Goal: Task Accomplishment & Management: Manage account settings

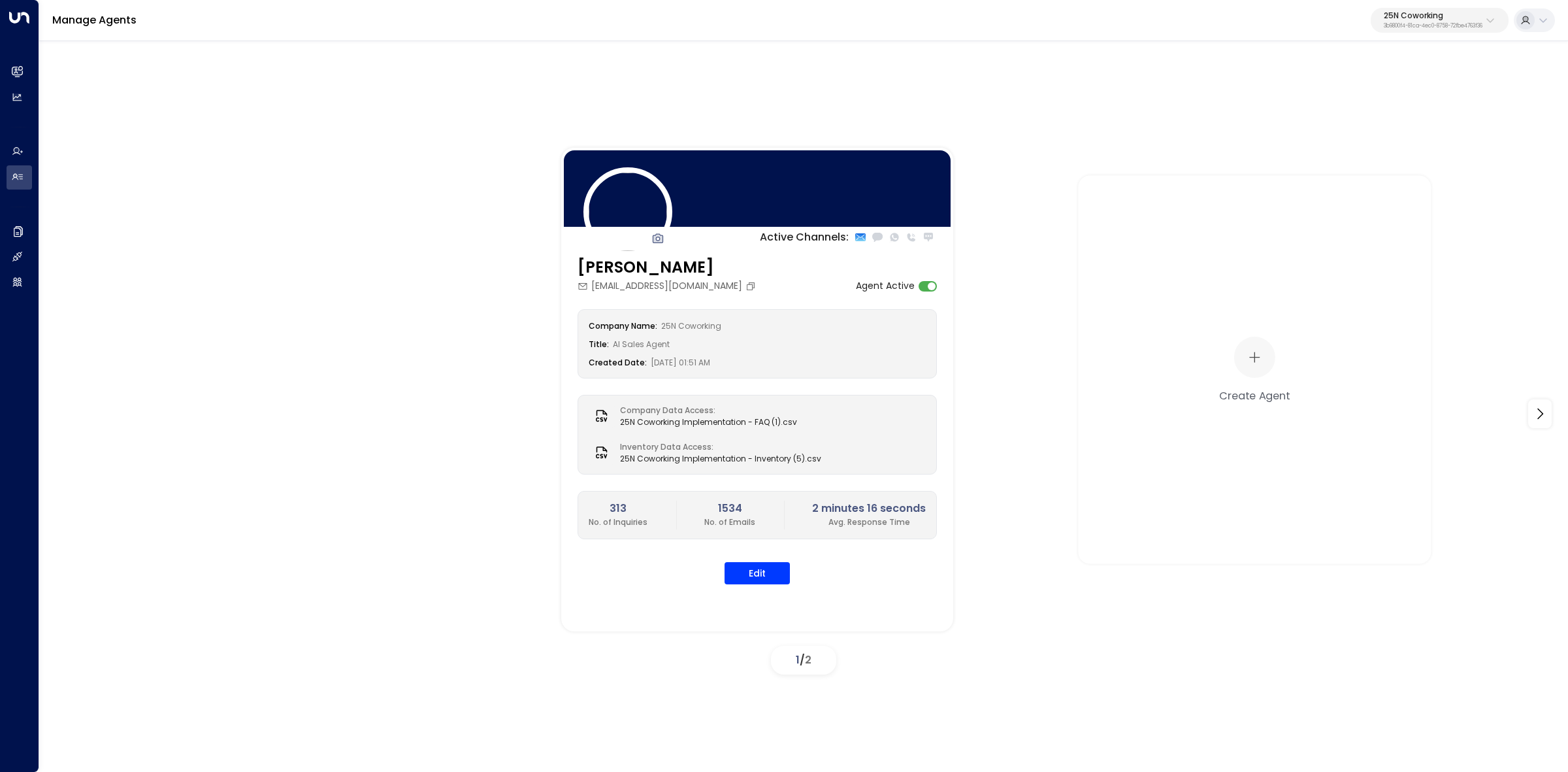
click at [1449, 23] on p "3b9800f4-81ca-4ec0-8758-72fbe4763f36" at bounding box center [1433, 26] width 99 height 6
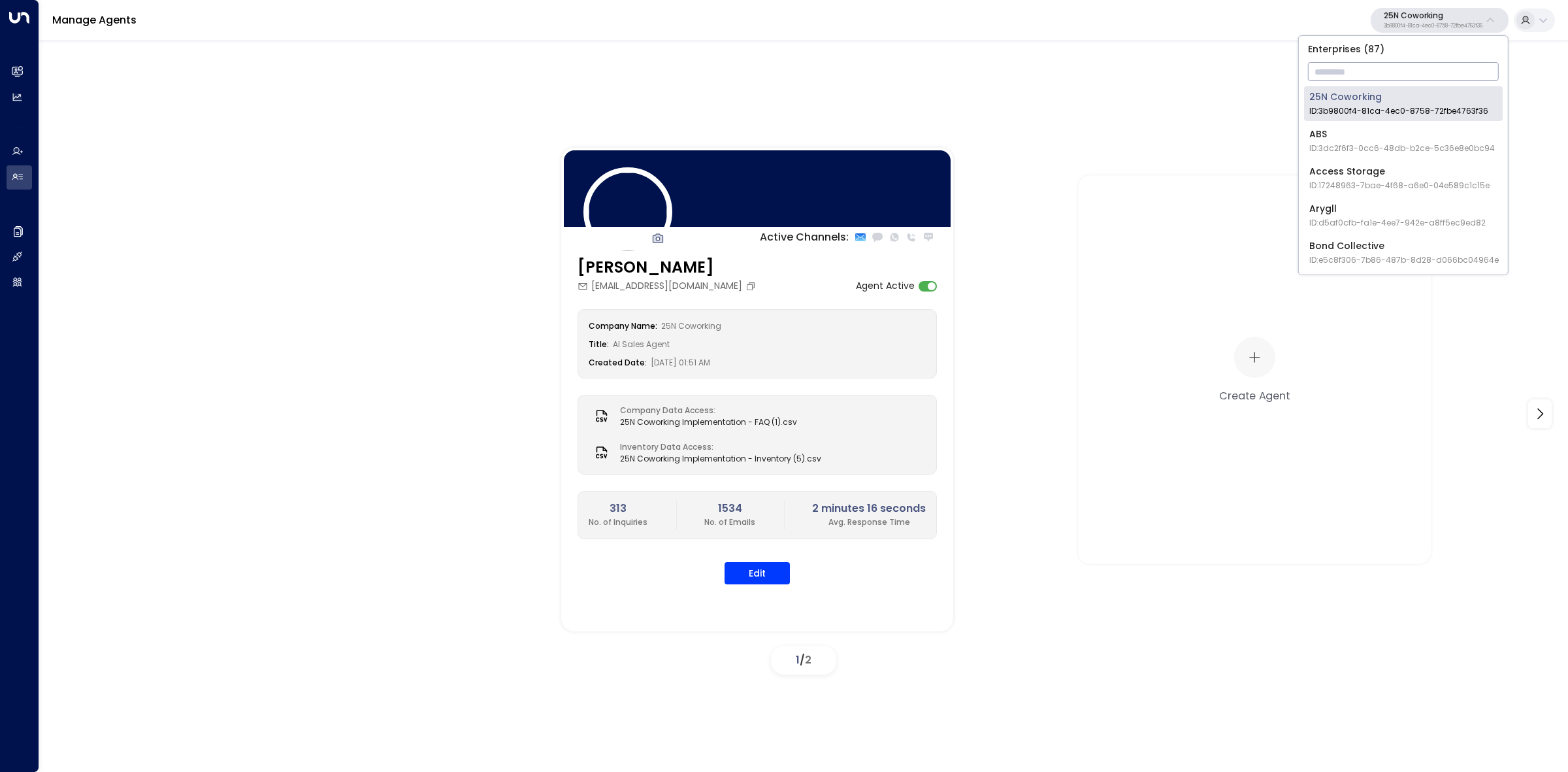
click at [1393, 73] on input "text" at bounding box center [1403, 71] width 190 height 24
paste input "**********"
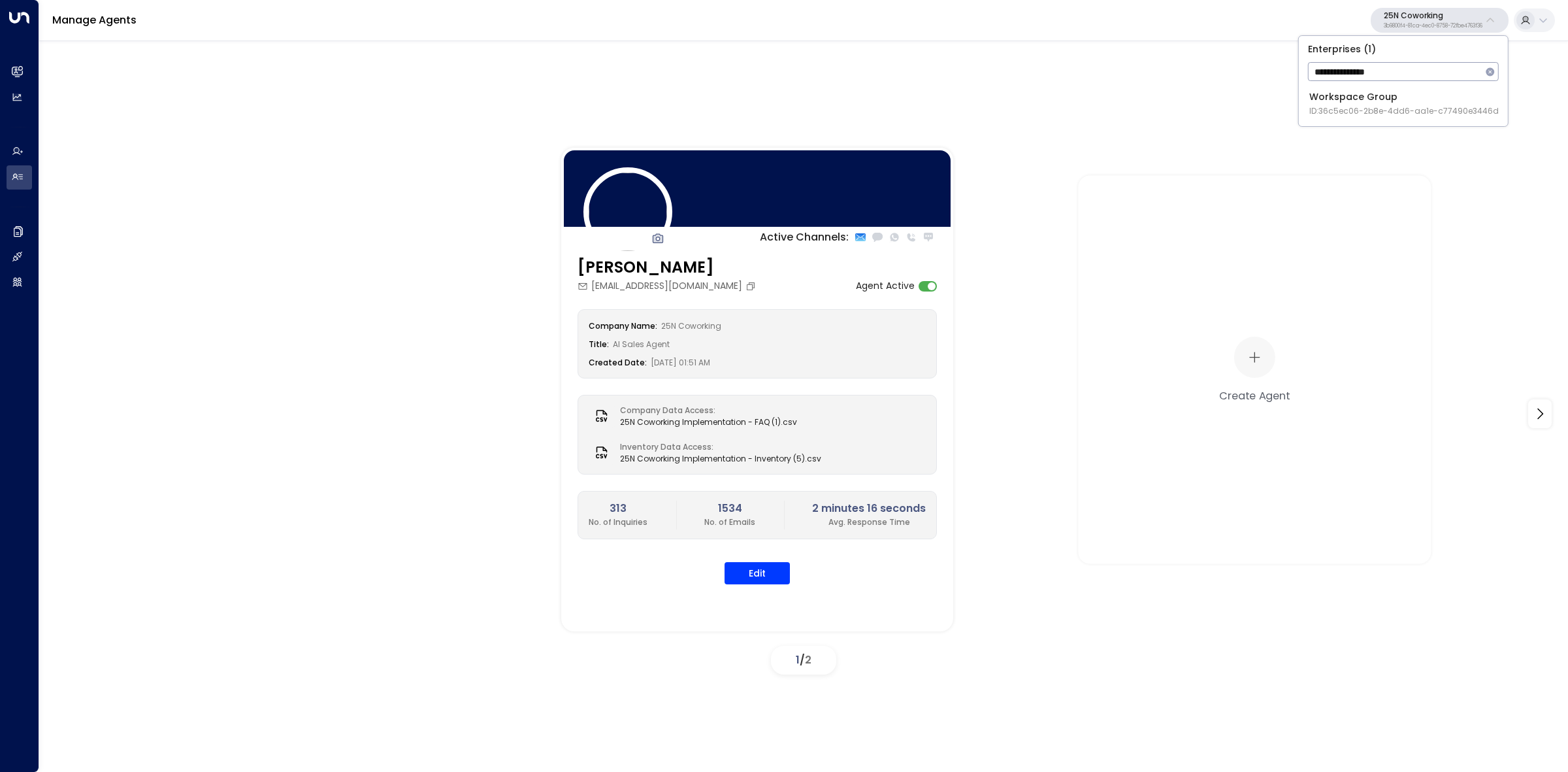
type input "**********"
click at [1384, 110] on span "ID: 36c5ec06-2b8e-4dd6-aa1e-c77490e3446d" at bounding box center [1404, 110] width 190 height 12
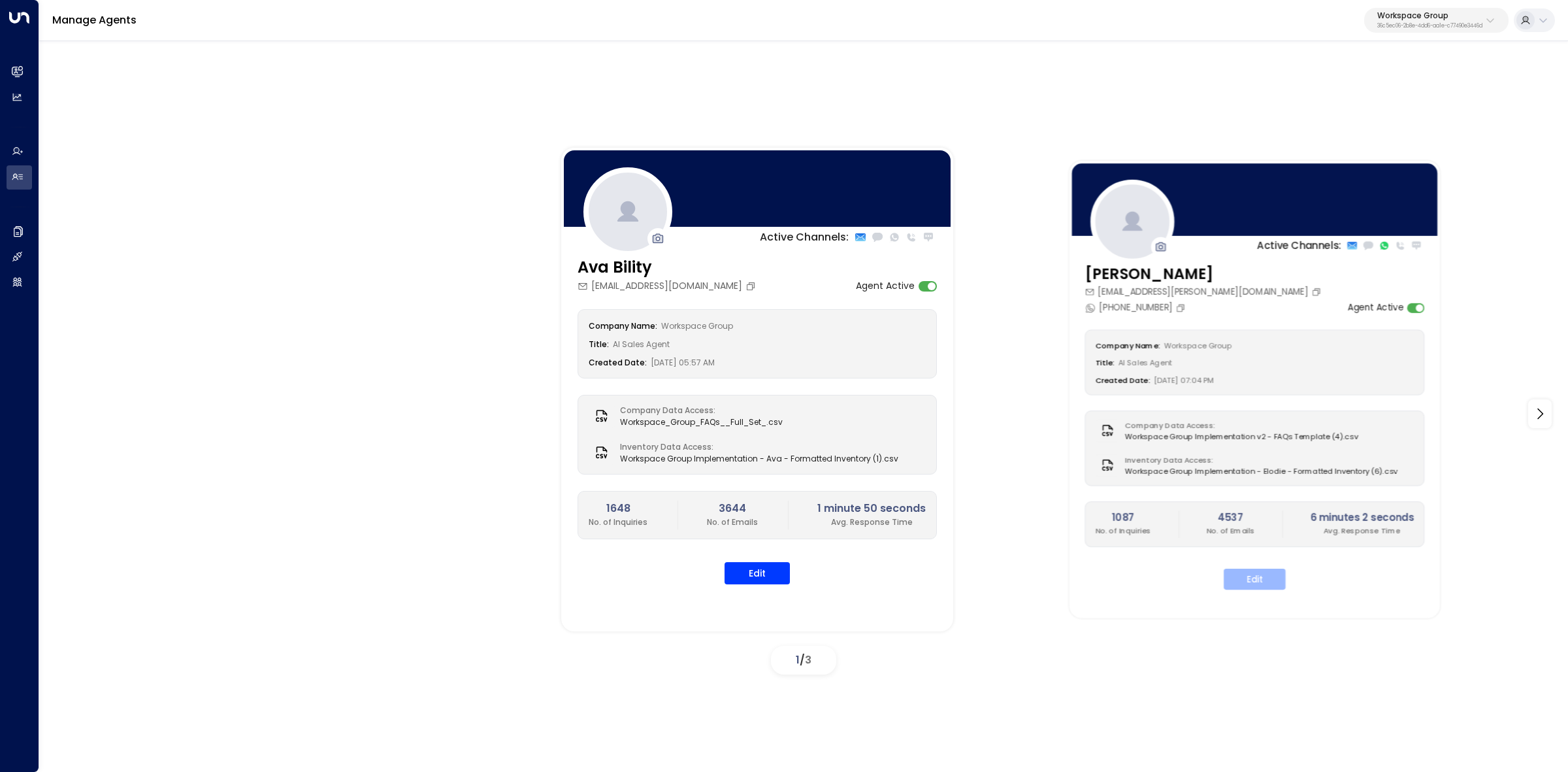
click at [1243, 583] on button "Edit" at bounding box center [1255, 579] width 62 height 21
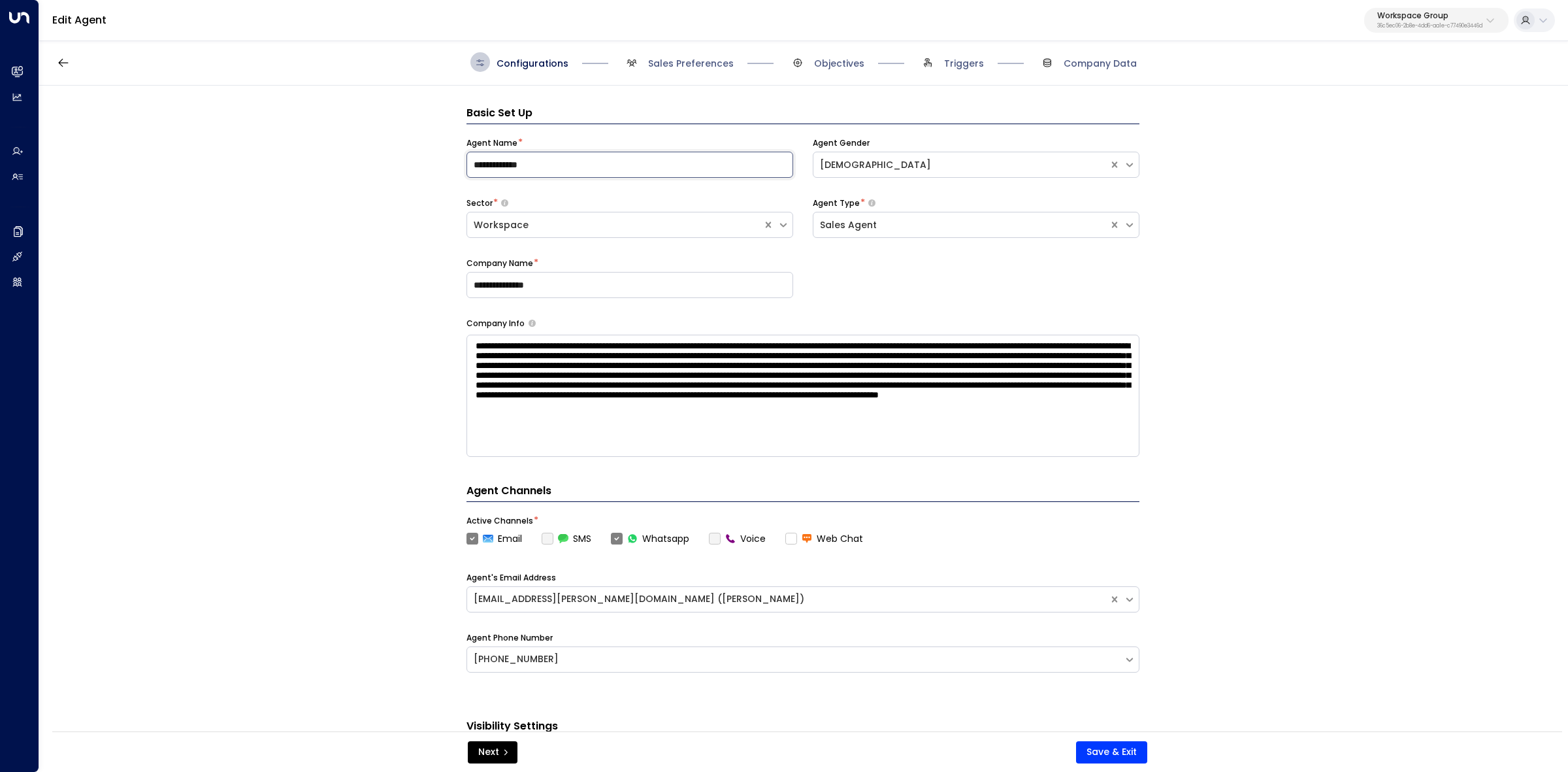
drag, startPoint x: 560, startPoint y: 155, endPoint x: 412, endPoint y: 159, distance: 148.1
click at [415, 160] on div "**********" at bounding box center [803, 413] width 1528 height 655
drag, startPoint x: 484, startPoint y: 142, endPoint x: 509, endPoint y: 144, distance: 25.1
click at [509, 144] on div "**********" at bounding box center [803, 413] width 1528 height 655
copy label "Agent [PERSON_NAME]"
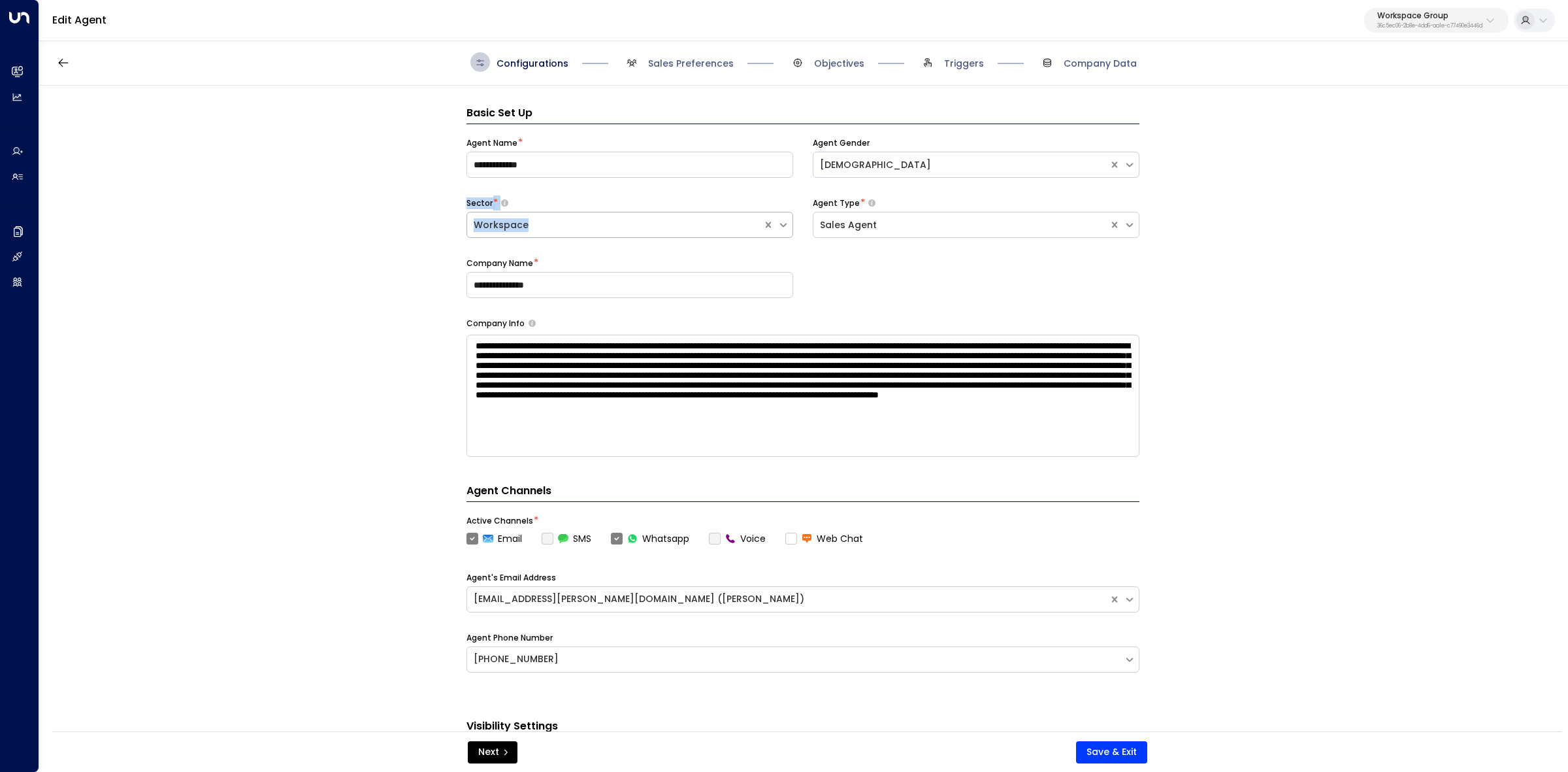
drag, startPoint x: 476, startPoint y: 209, endPoint x: 540, endPoint y: 226, distance: 66.2
click at [540, 226] on div "**********" at bounding box center [803, 413] width 1528 height 655
copy div "Sector * Workspace"
drag, startPoint x: 834, startPoint y: 211, endPoint x: 903, endPoint y: 229, distance: 71.3
click at [903, 229] on div "**********" at bounding box center [803, 227] width 673 height 180
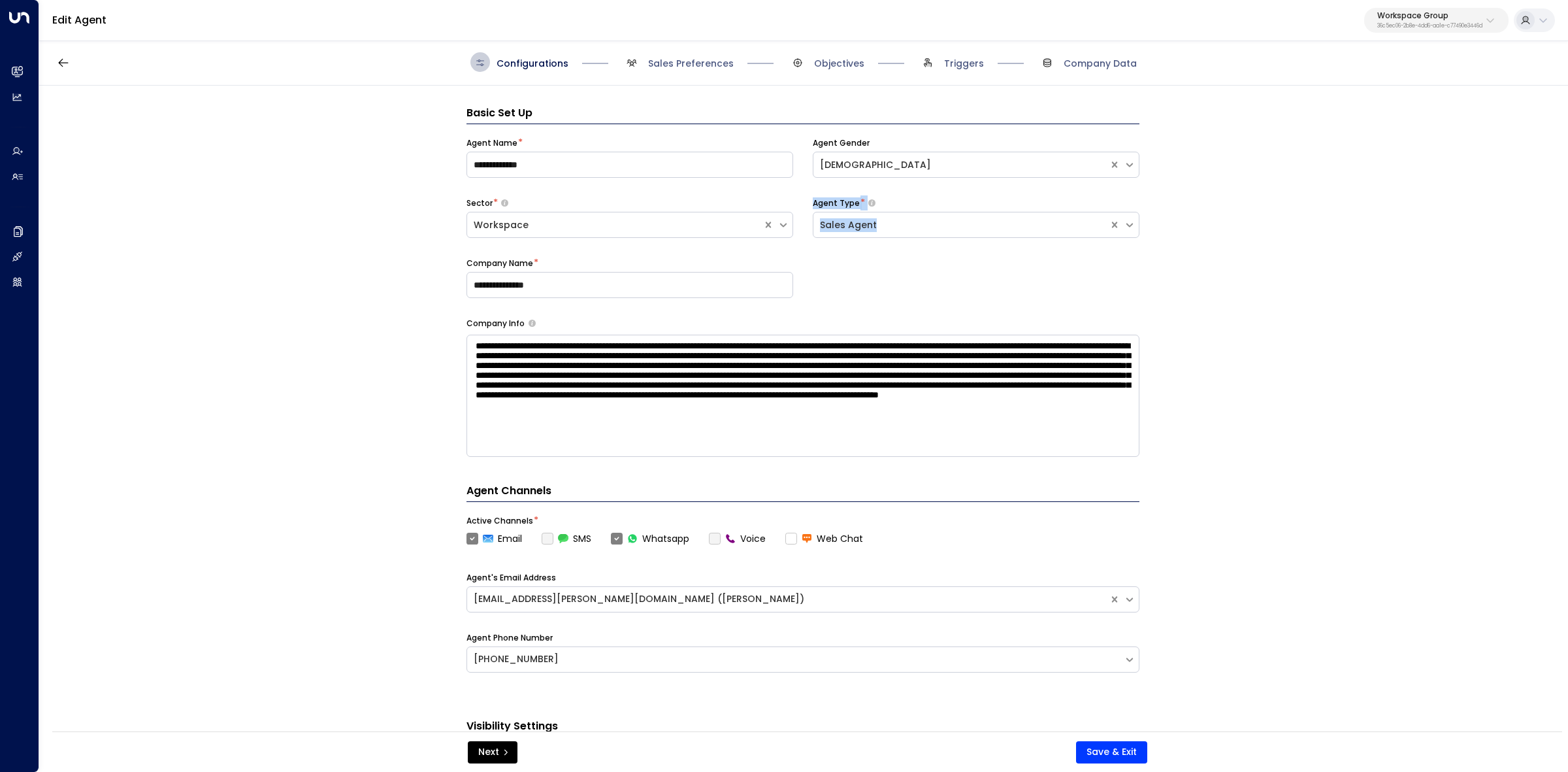
copy div "Agent Type * Sales Agent"
drag, startPoint x: 533, startPoint y: 345, endPoint x: 697, endPoint y: 406, distance: 175.0
click at [697, 406] on div "**********" at bounding box center [803, 413] width 1528 height 655
copy div "Company Info"
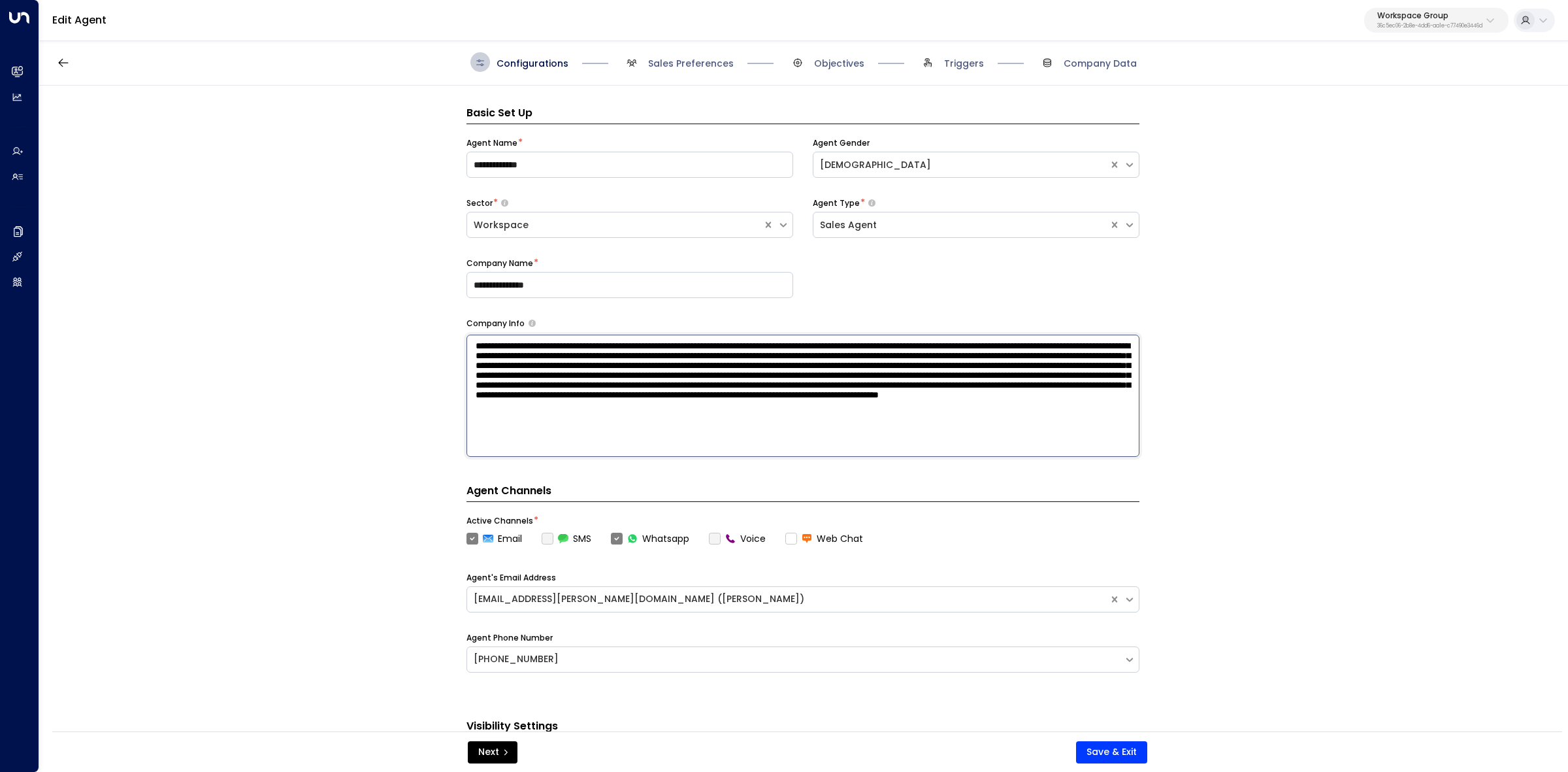
drag, startPoint x: 472, startPoint y: 349, endPoint x: 1209, endPoint y: 466, distance: 746.2
click at [1209, 466] on div "**********" at bounding box center [803, 413] width 1528 height 655
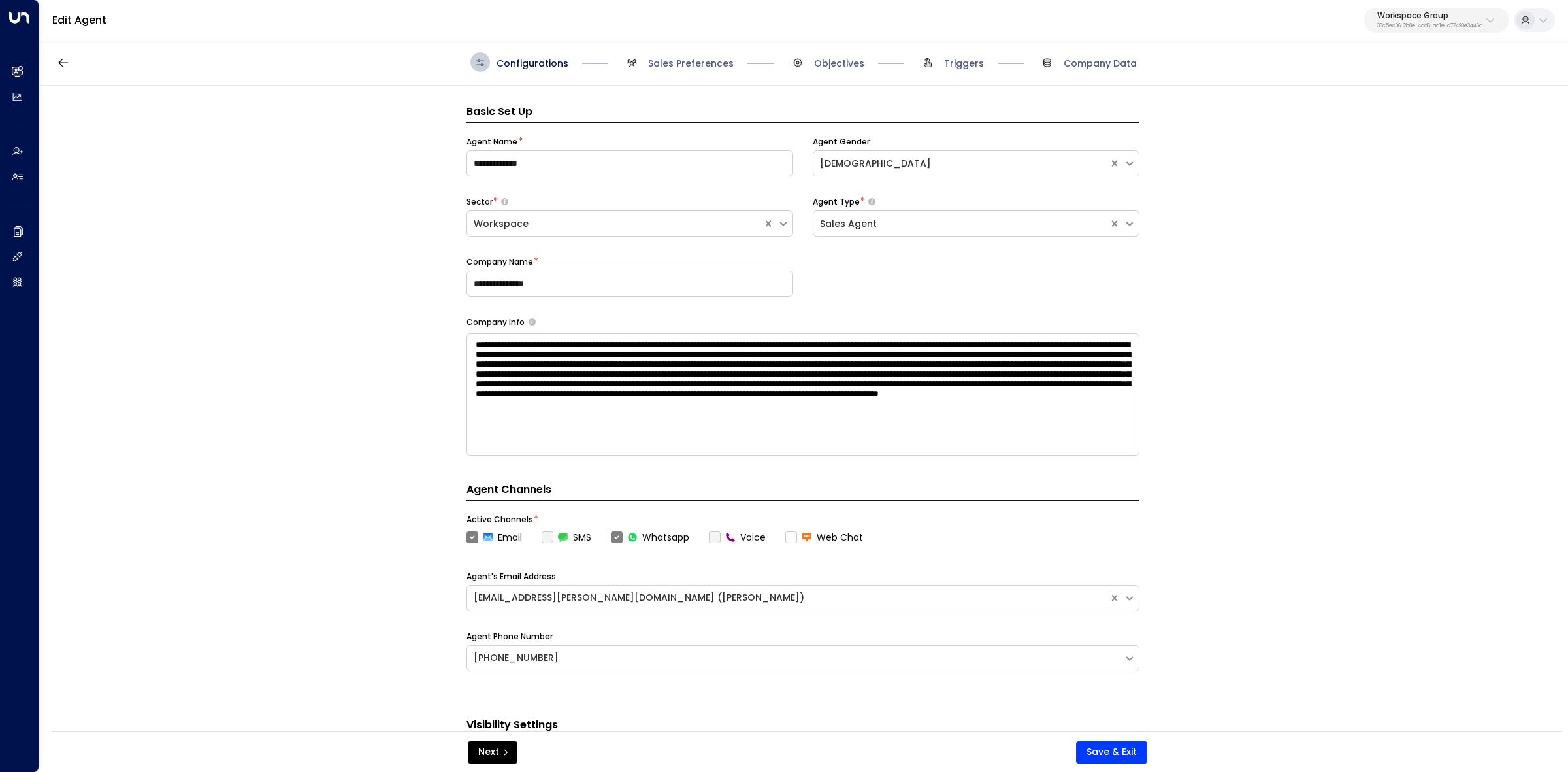
scroll to position [0, 0]
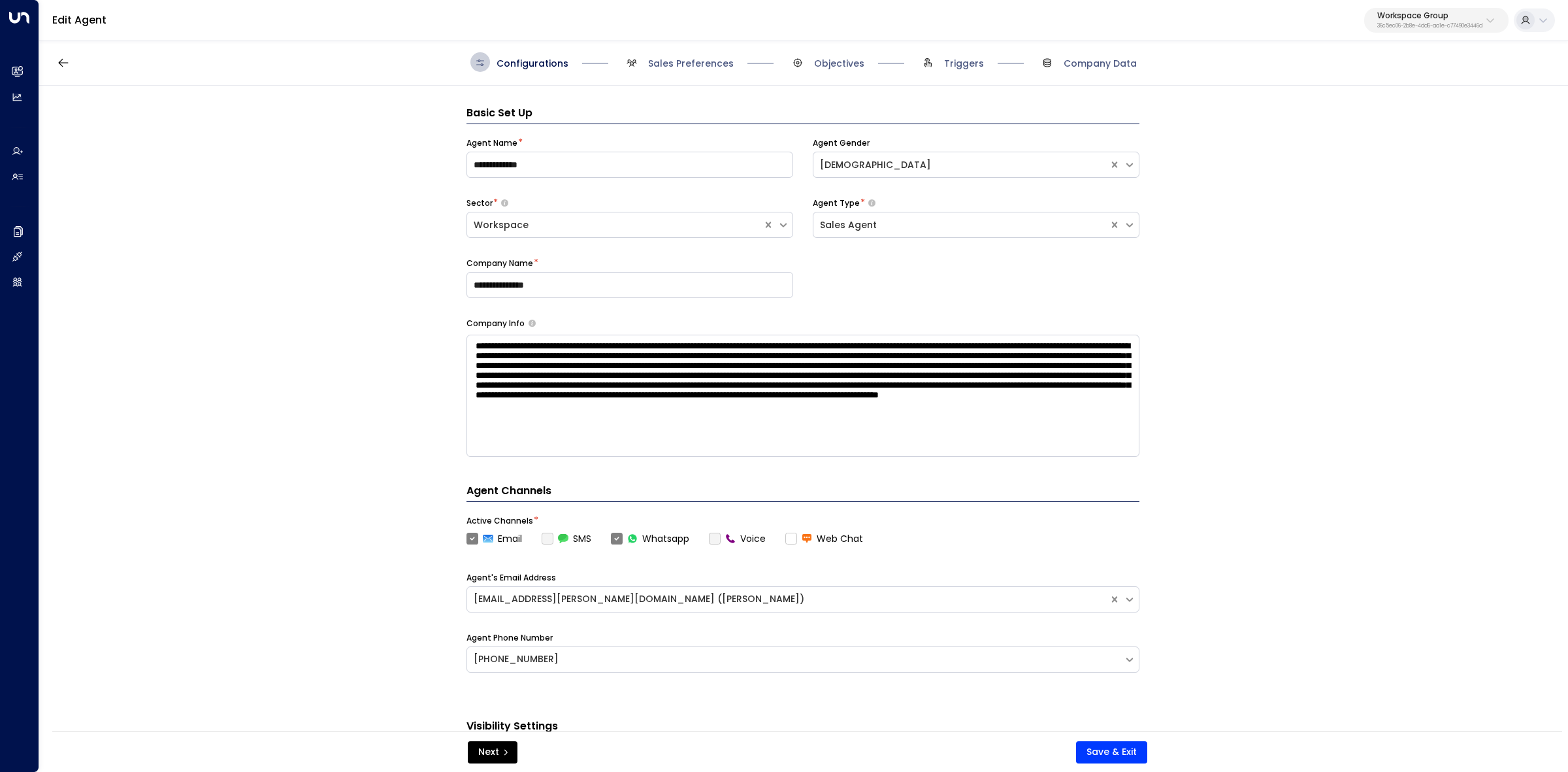
click at [673, 44] on div "Configurations Sales Preferences Objectives Triggers Company Data" at bounding box center [803, 62] width 1529 height 46
drag, startPoint x: 680, startPoint y: 67, endPoint x: 745, endPoint y: 87, distance: 68.0
click at [680, 68] on span "Sales Preferences" at bounding box center [691, 63] width 86 height 13
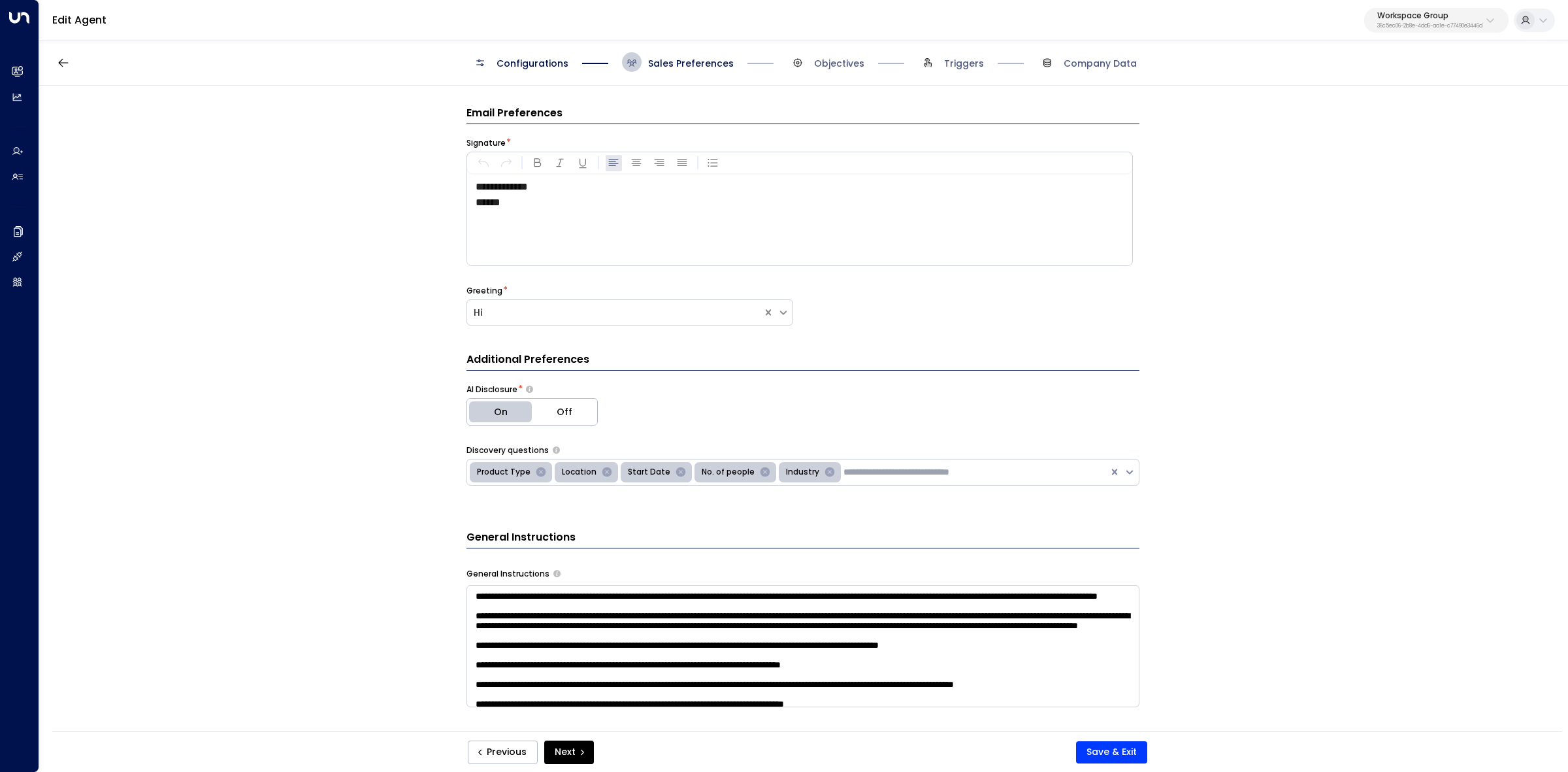
click at [456, 355] on div "**********" at bounding box center [803, 413] width 1528 height 655
drag, startPoint x: 460, startPoint y: 447, endPoint x: 857, endPoint y: 485, distance: 398.8
click at [857, 485] on div "**********" at bounding box center [803, 413] width 1528 height 655
copy div "Discovery questions Product Type Location Start Date No. of people Industry"
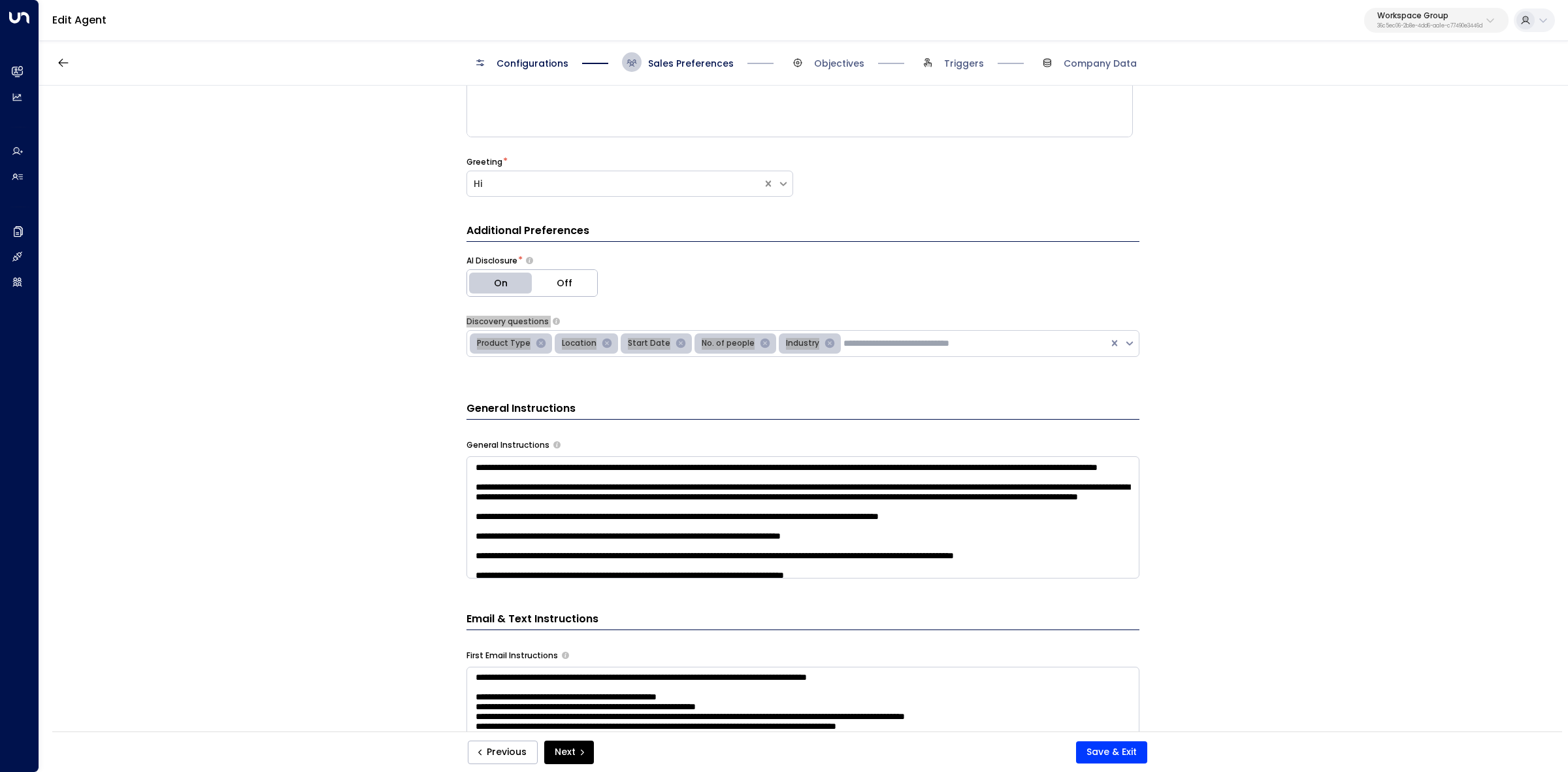
scroll to position [164, 0]
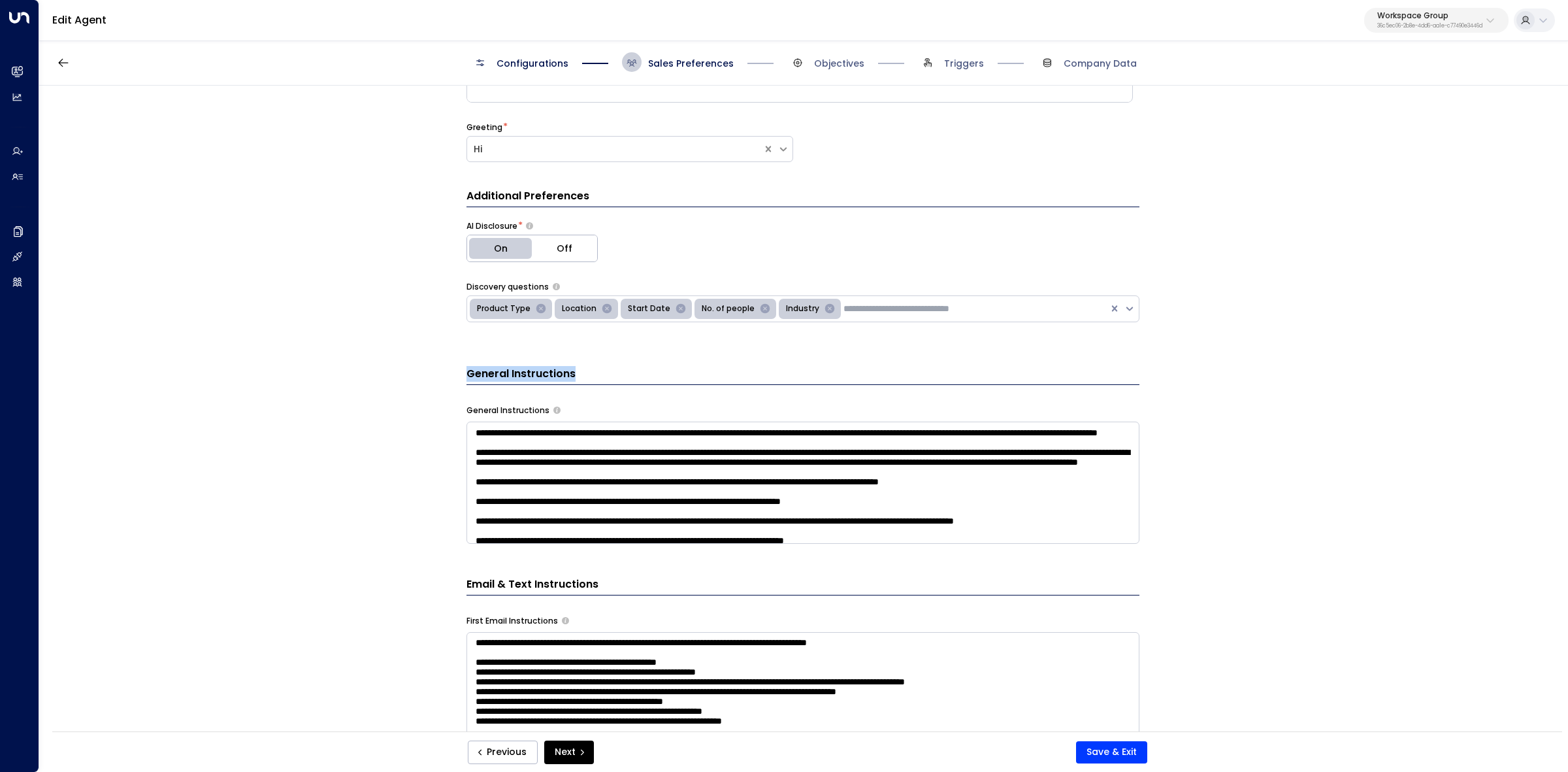
drag, startPoint x: 451, startPoint y: 374, endPoint x: 631, endPoint y: 380, distance: 180.1
click at [629, 380] on div "**********" at bounding box center [803, 413] width 1528 height 655
copy h3 "General Instructions"
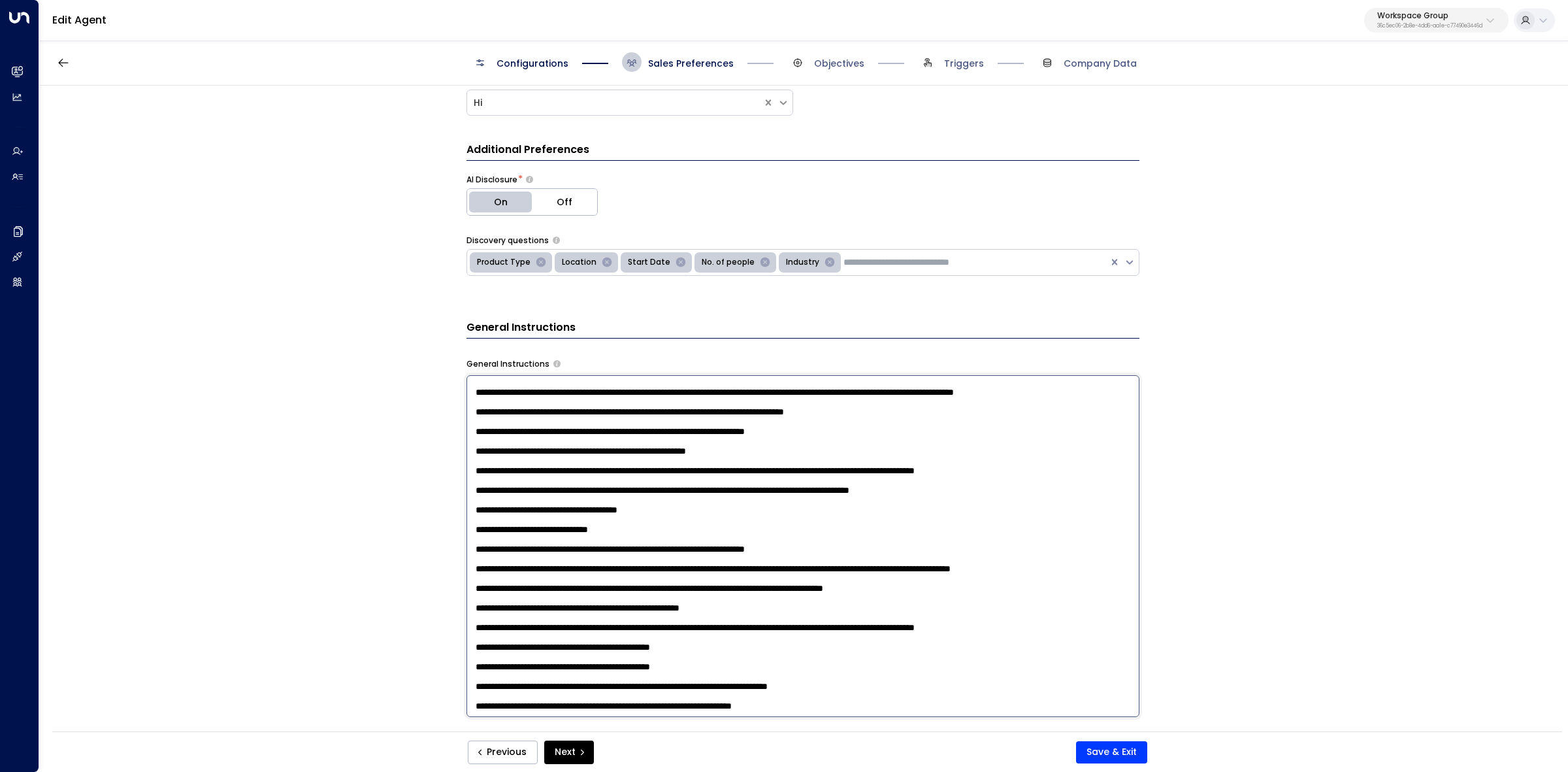
scroll to position [327, 0]
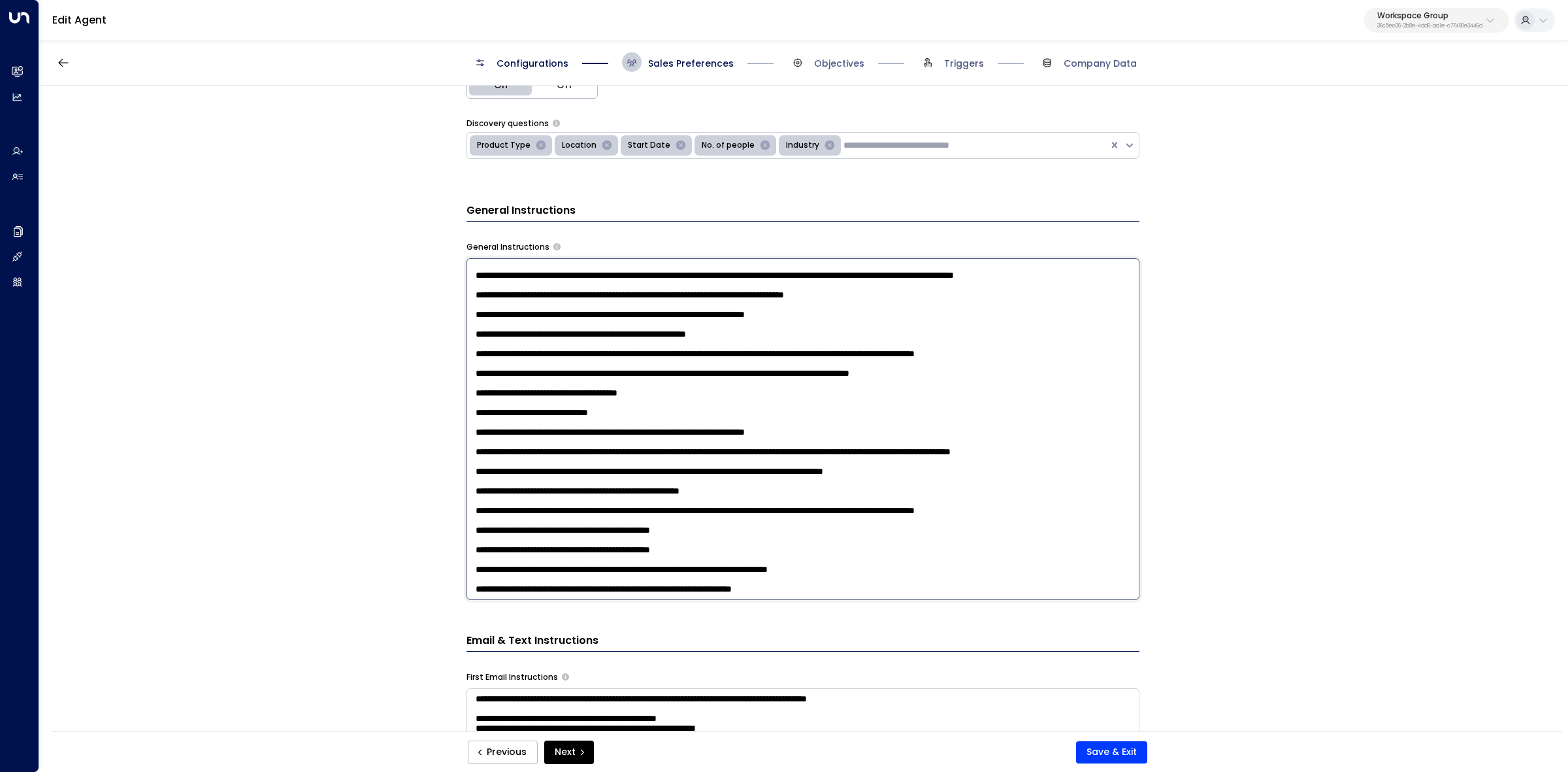
drag, startPoint x: 469, startPoint y: 436, endPoint x: 950, endPoint y: 651, distance: 526.9
click at [950, 651] on div "**********" at bounding box center [803, 497] width 673 height 945
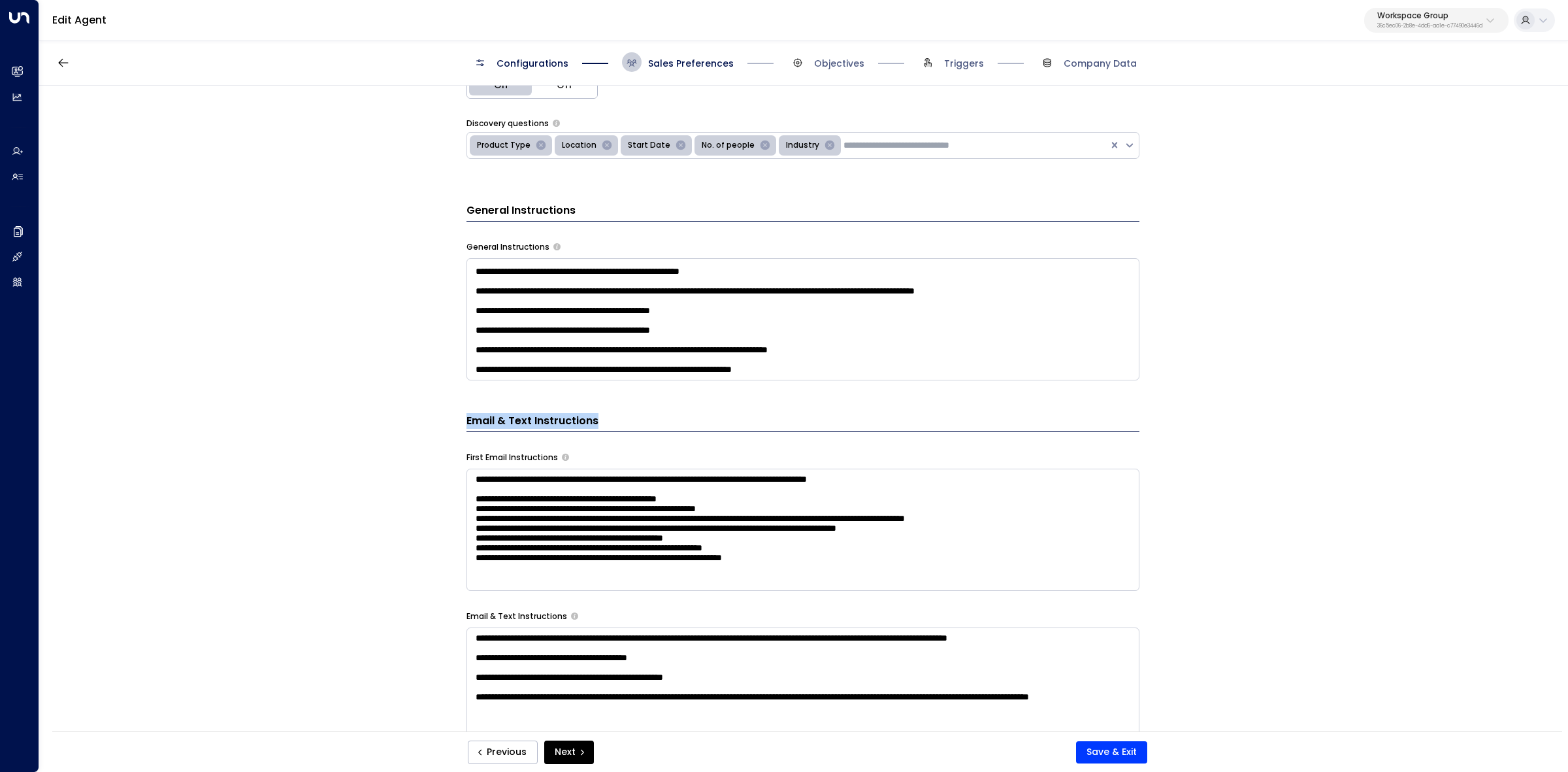
drag, startPoint x: 462, startPoint y: 419, endPoint x: 638, endPoint y: 420, distance: 176.0
click at [638, 420] on div "**********" at bounding box center [803, 413] width 1528 height 655
copy h3 "Email & Text Instructions"
drag, startPoint x: 465, startPoint y: 453, endPoint x: 570, endPoint y: 473, distance: 106.9
click at [570, 473] on div "**********" at bounding box center [803, 521] width 673 height 139
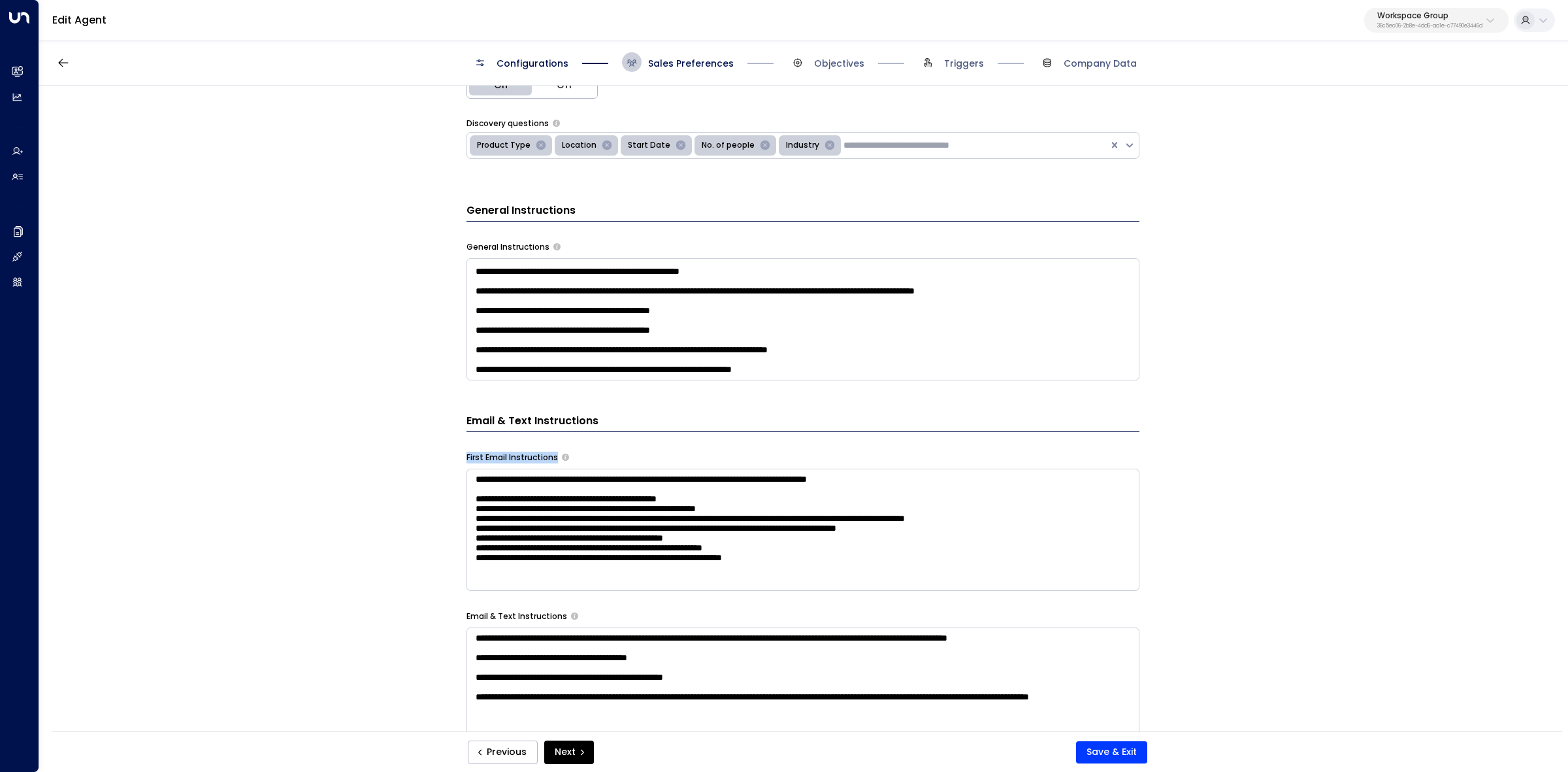
copy div "First Email Instructions"
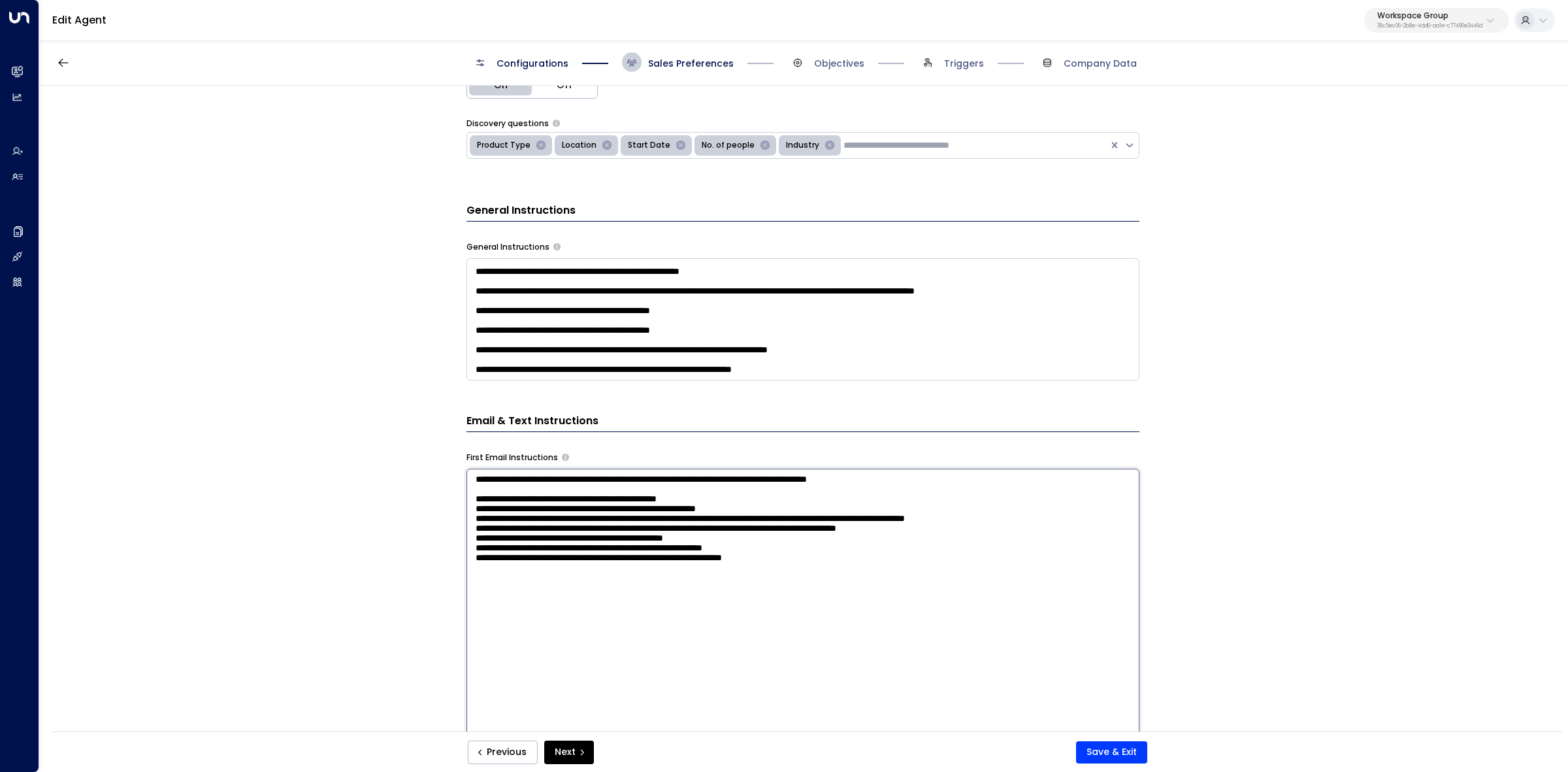
drag, startPoint x: 469, startPoint y: 481, endPoint x: 935, endPoint y: 592, distance: 479.0
click at [935, 592] on textarea "**********" at bounding box center [803, 639] width 673 height 342
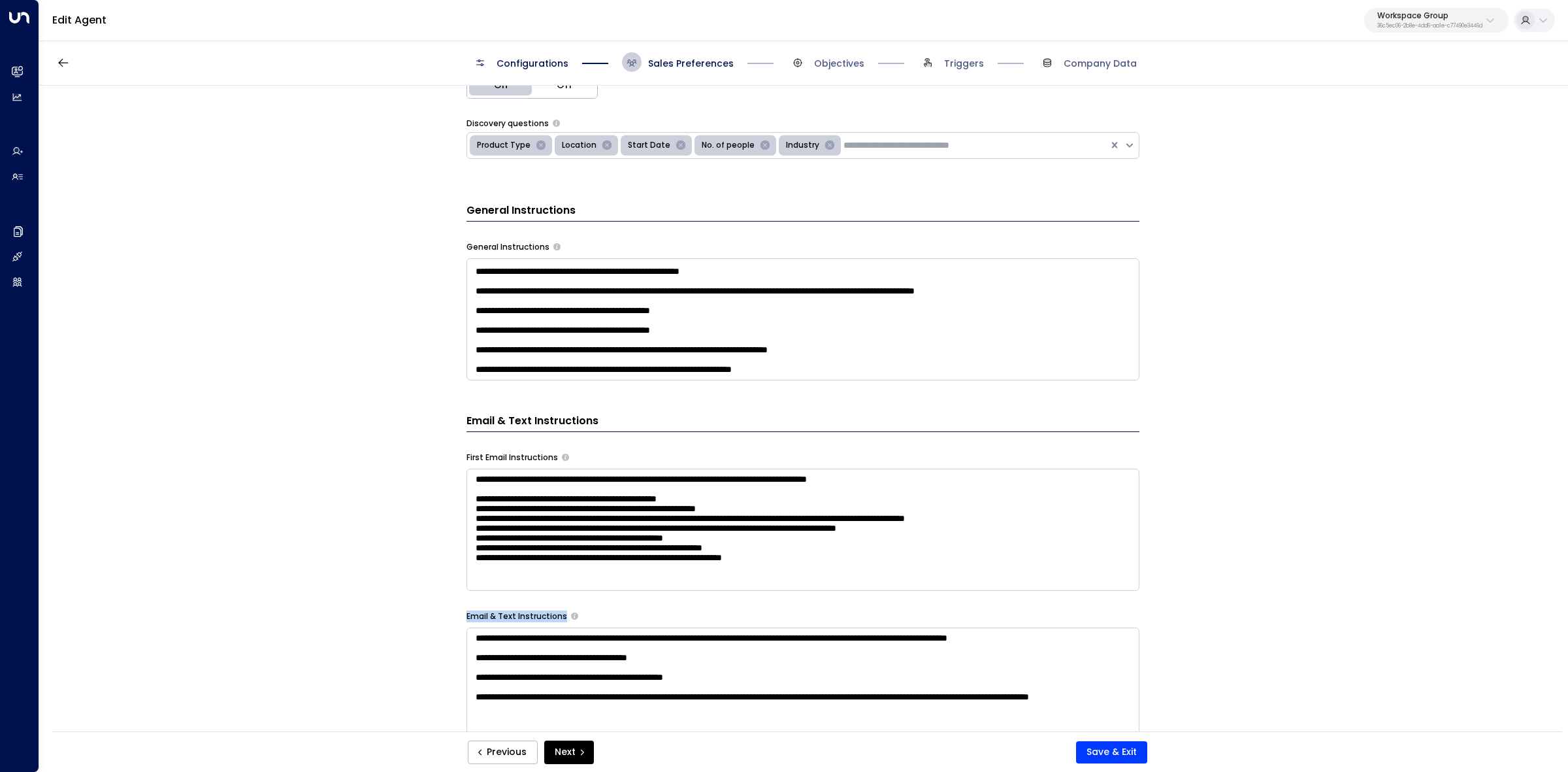
drag, startPoint x: 460, startPoint y: 619, endPoint x: 562, endPoint y: 609, distance: 102.5
click at [562, 609] on div "**********" at bounding box center [803, 413] width 1528 height 655
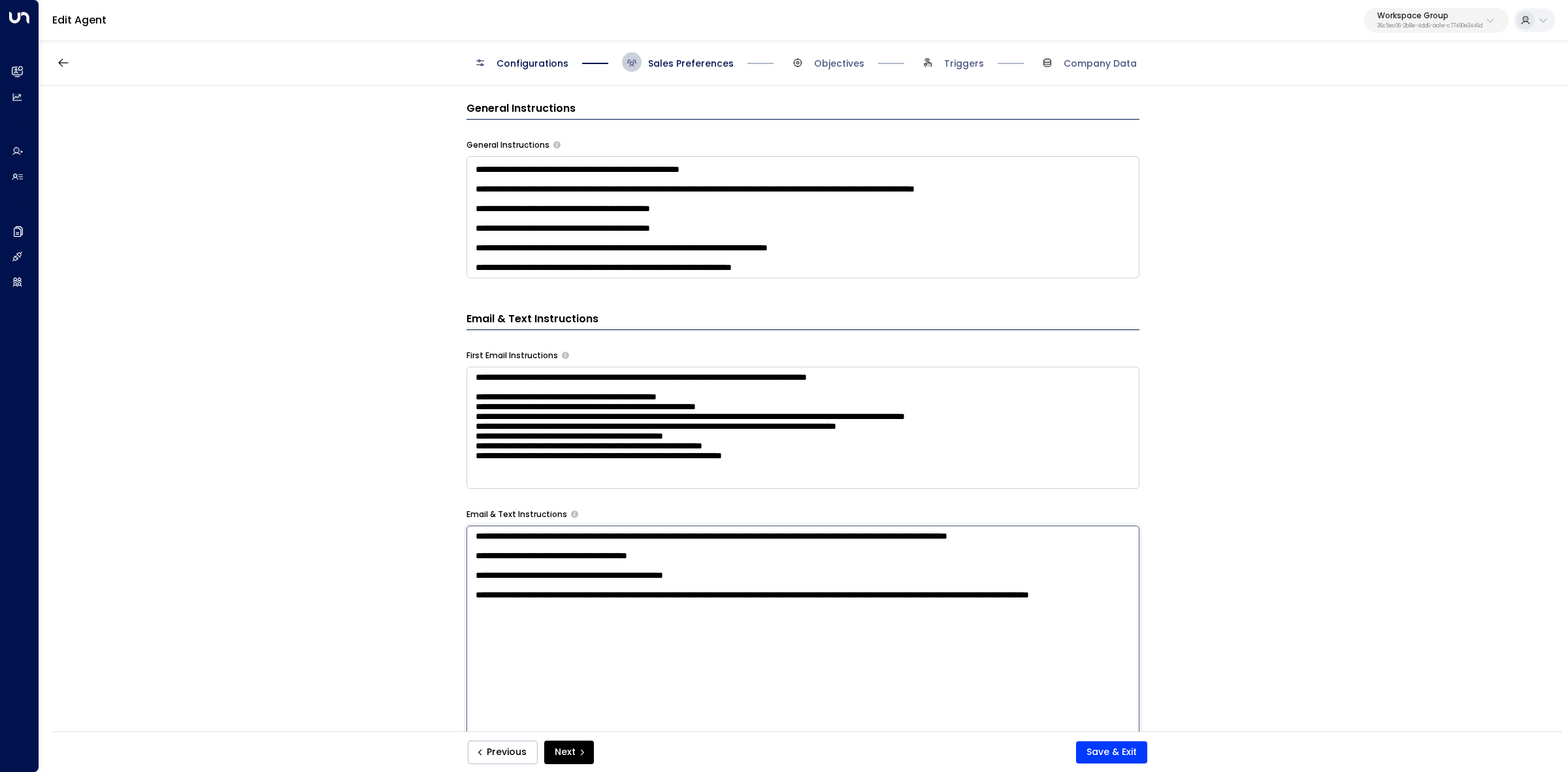
scroll to position [490, 0]
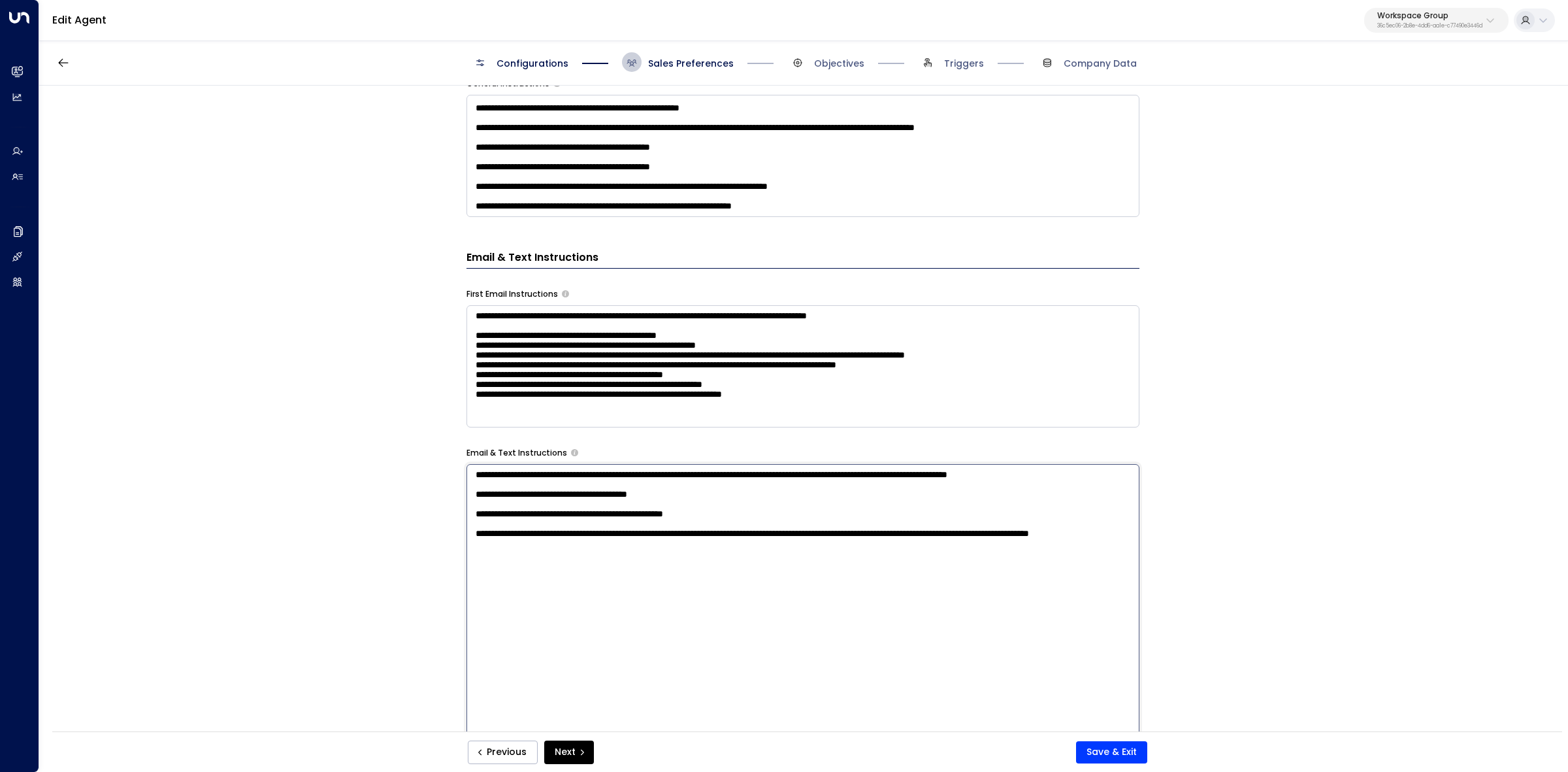
drag, startPoint x: 471, startPoint y: 639, endPoint x: 783, endPoint y: 706, distance: 319.1
click at [783, 706] on textarea "**********" at bounding box center [803, 635] width 673 height 342
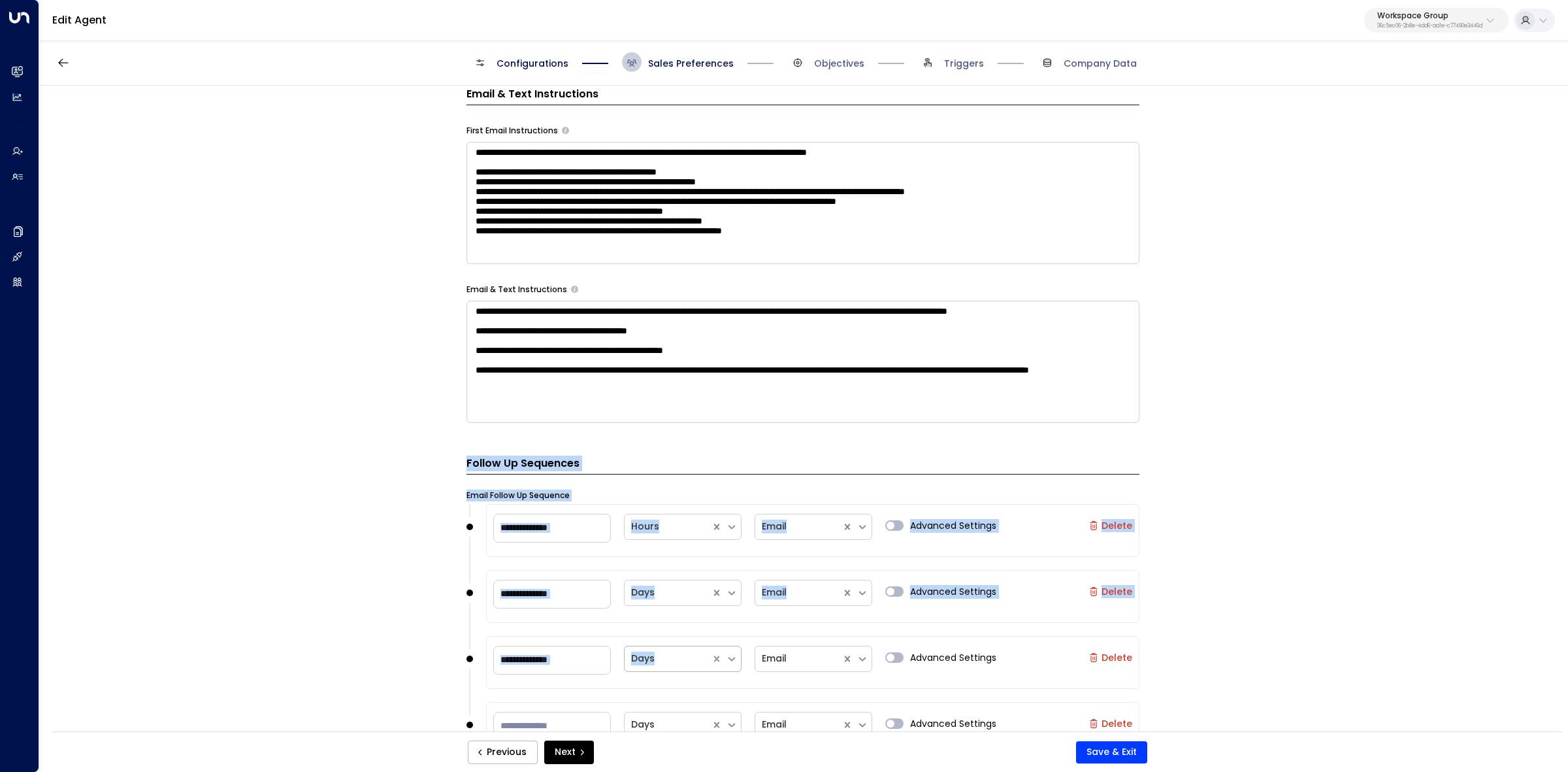
scroll to position [735, 0]
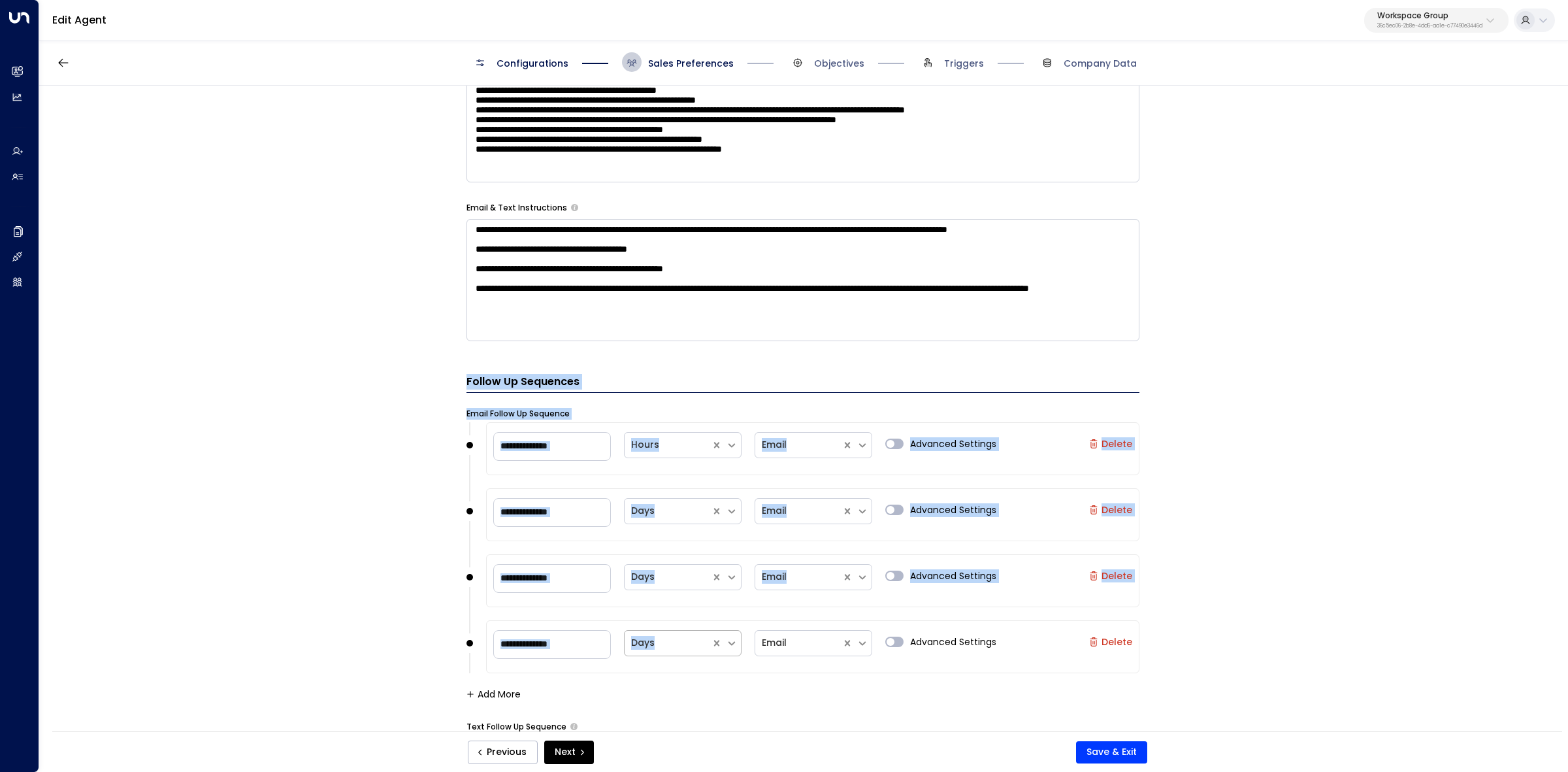
drag, startPoint x: 459, startPoint y: 458, endPoint x: 727, endPoint y: 657, distance: 333.8
click at [727, 657] on div "**********" at bounding box center [803, 413] width 1528 height 655
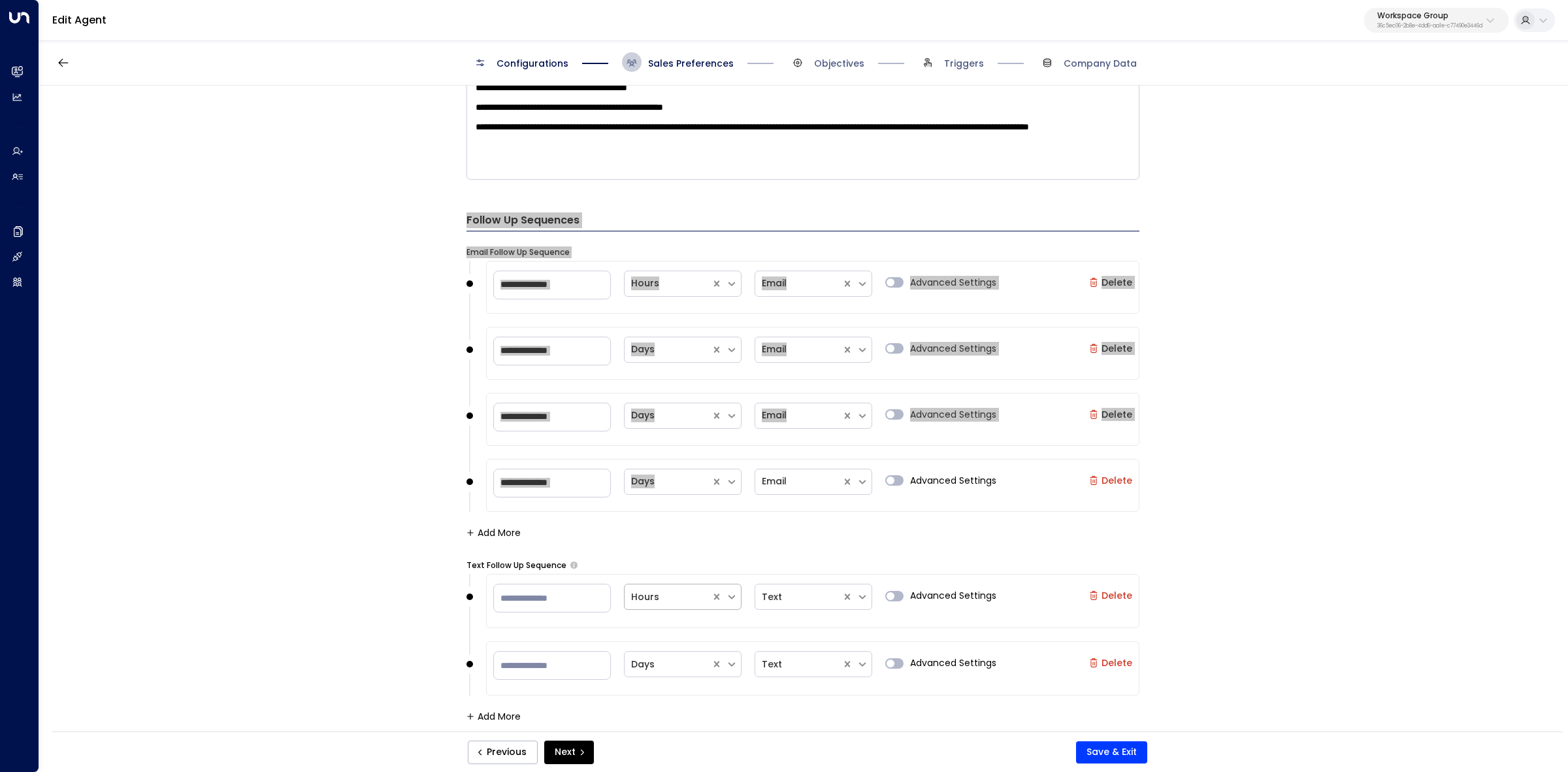
scroll to position [901, 0]
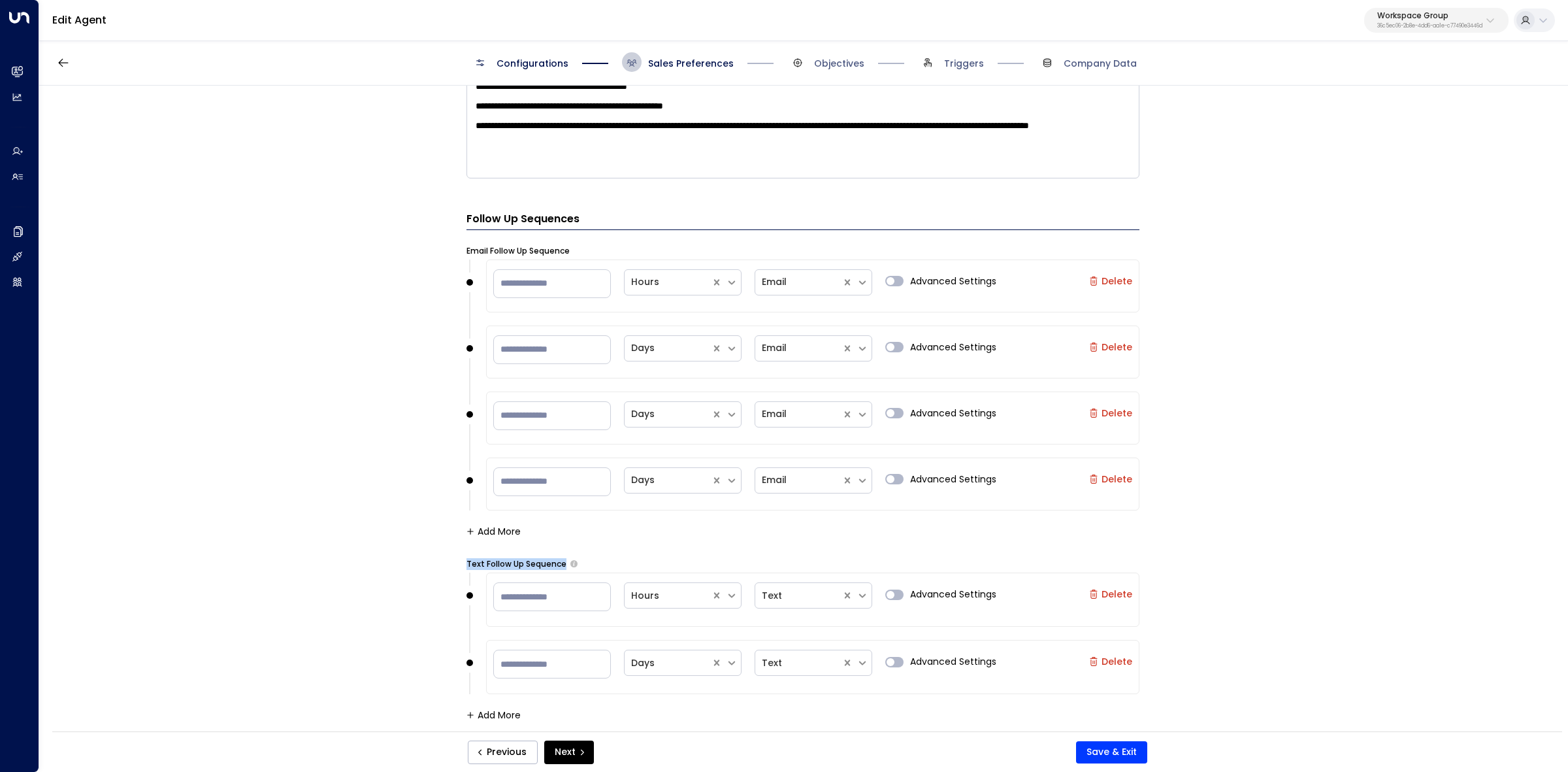
drag, startPoint x: 466, startPoint y: 562, endPoint x: 587, endPoint y: 566, distance: 121.1
click at [586, 566] on div "Text Follow Up Sequence" at bounding box center [803, 564] width 673 height 12
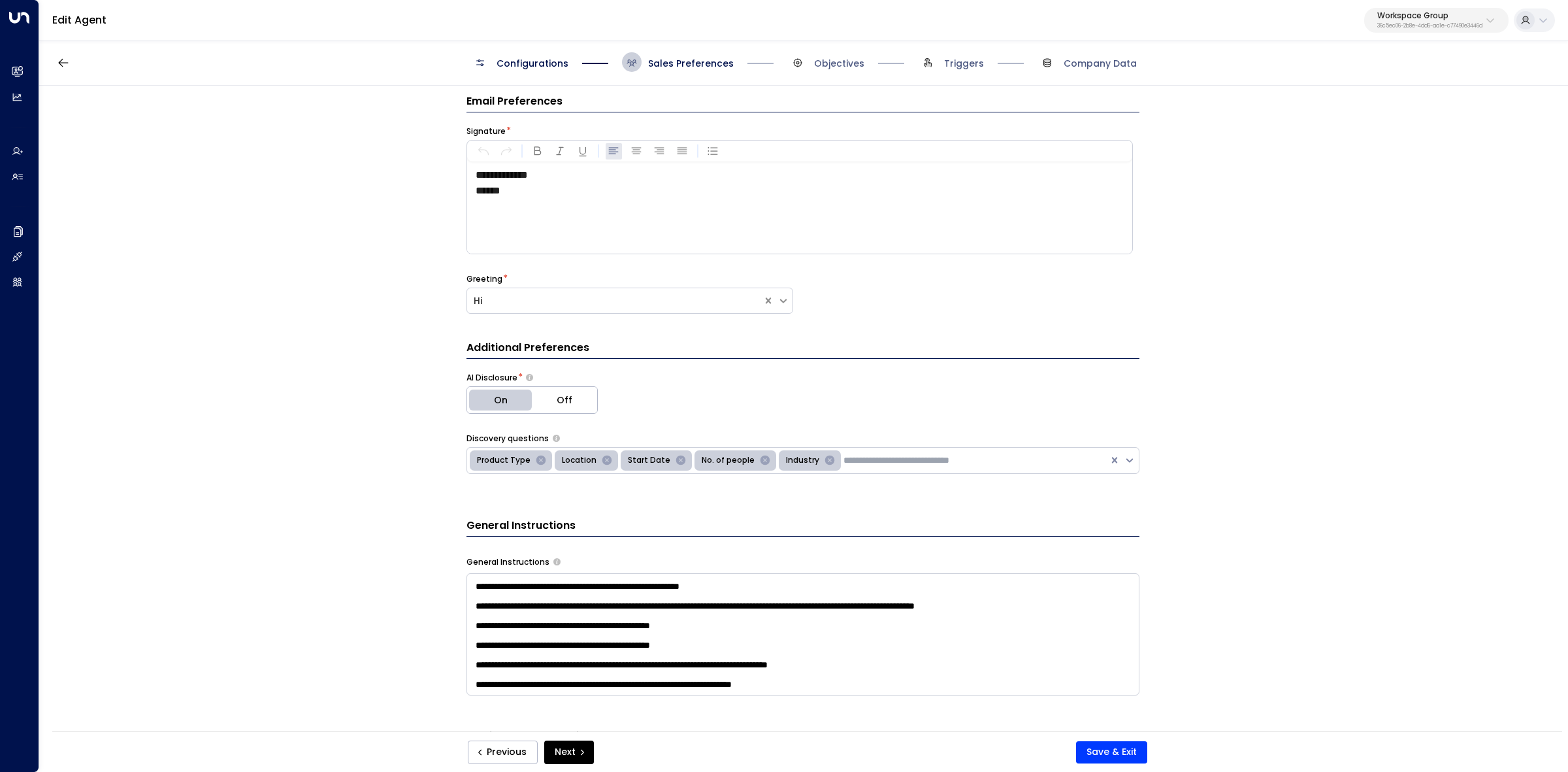
scroll to position [0, 0]
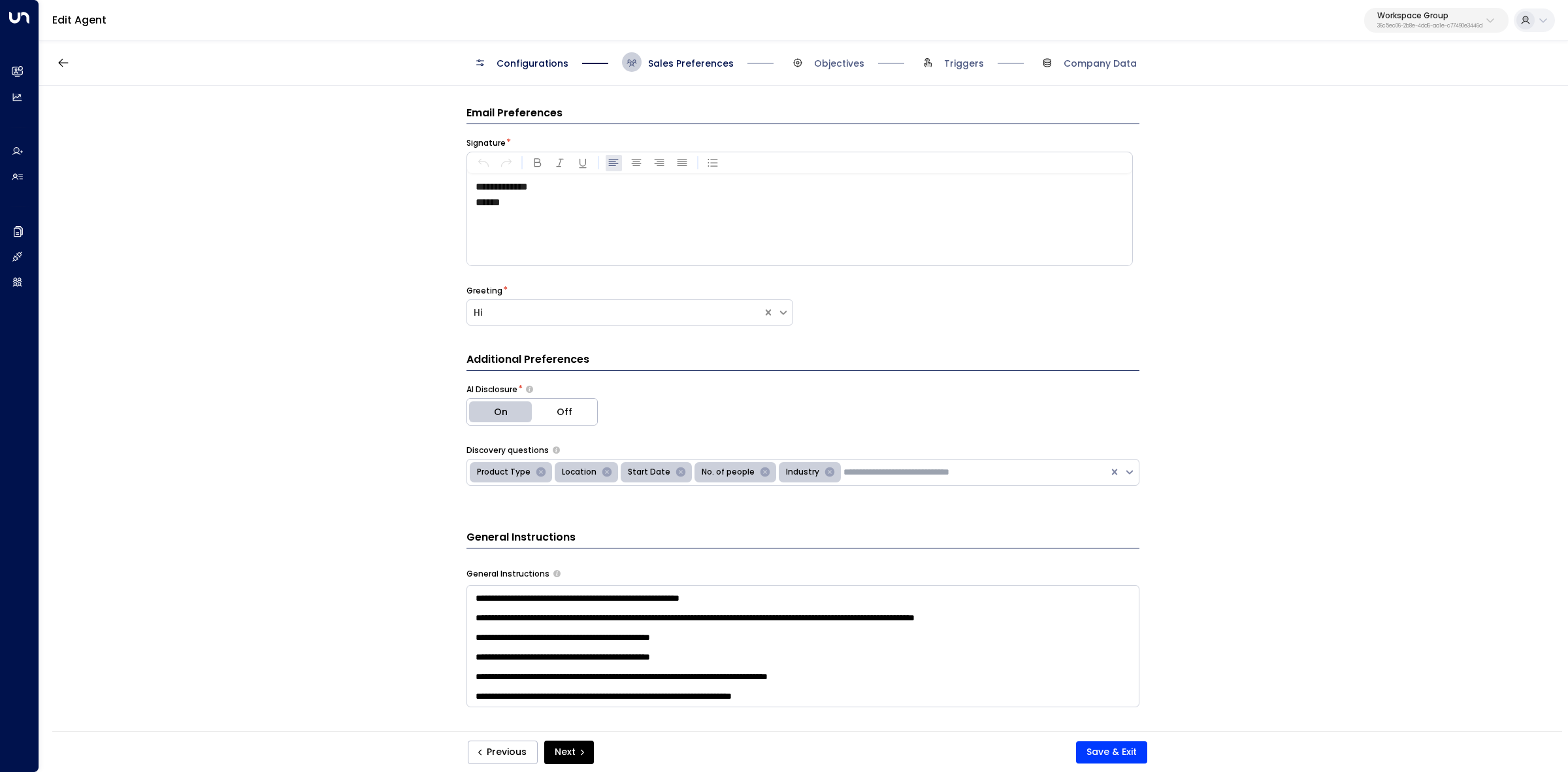
click at [838, 46] on div "Configurations Sales Preferences Objectives Triggers Company Data" at bounding box center [803, 62] width 1529 height 46
click at [838, 57] on span "Objectives" at bounding box center [839, 63] width 50 height 13
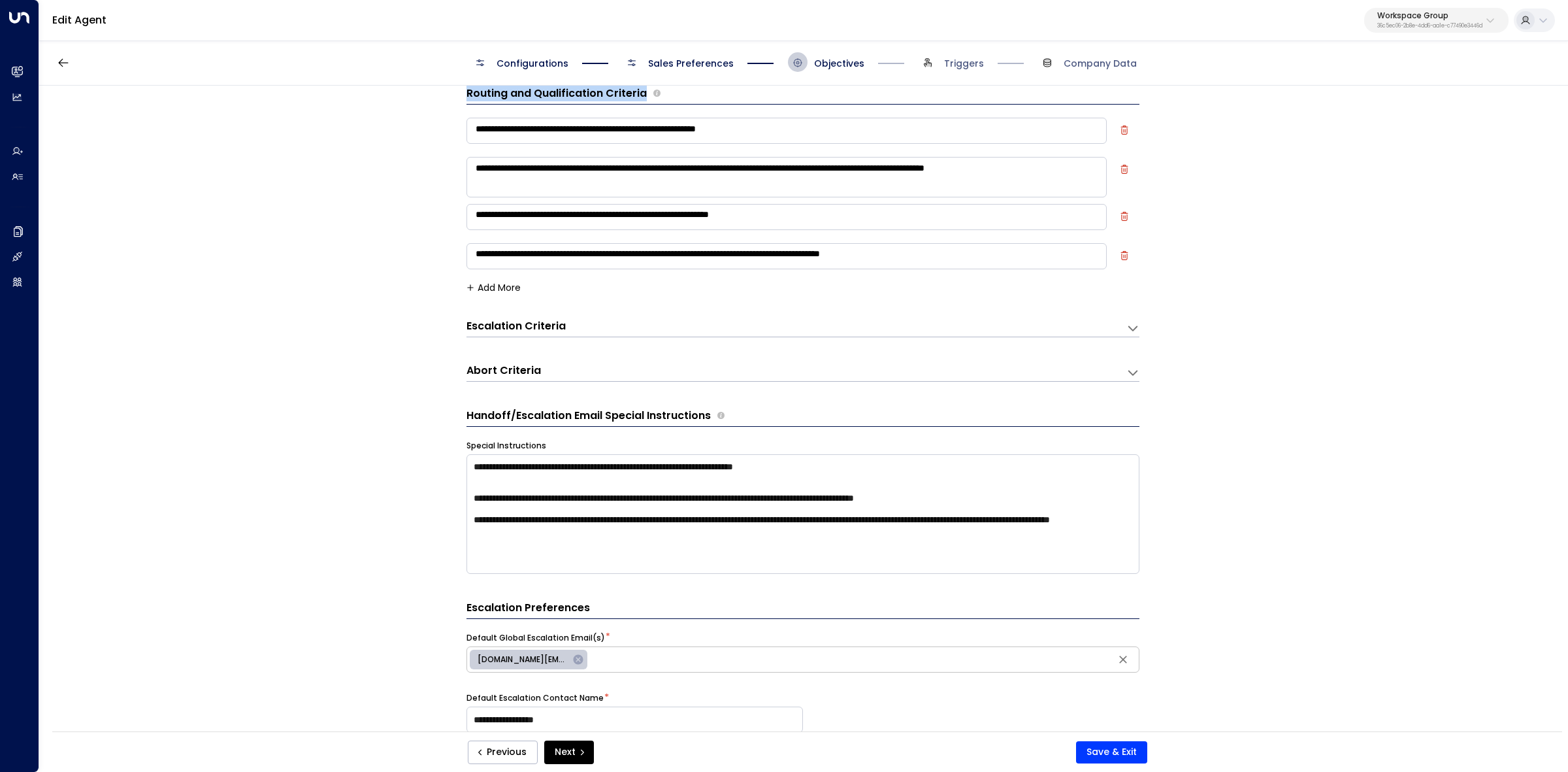
scroll to position [17, 0]
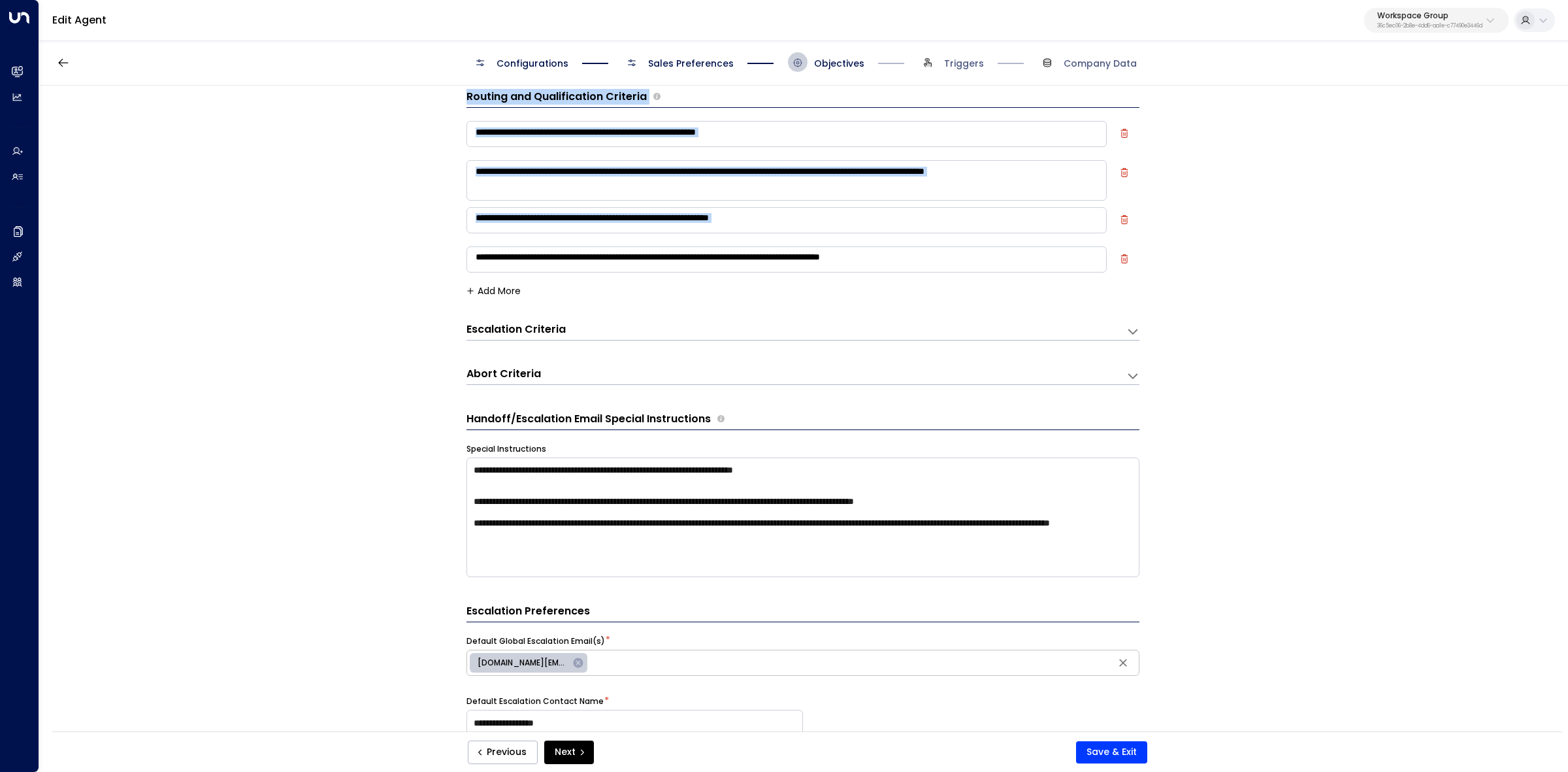
drag, startPoint x: 466, startPoint y: 95, endPoint x: 954, endPoint y: 257, distance: 514.2
click at [952, 256] on div "**********" at bounding box center [803, 193] width 673 height 207
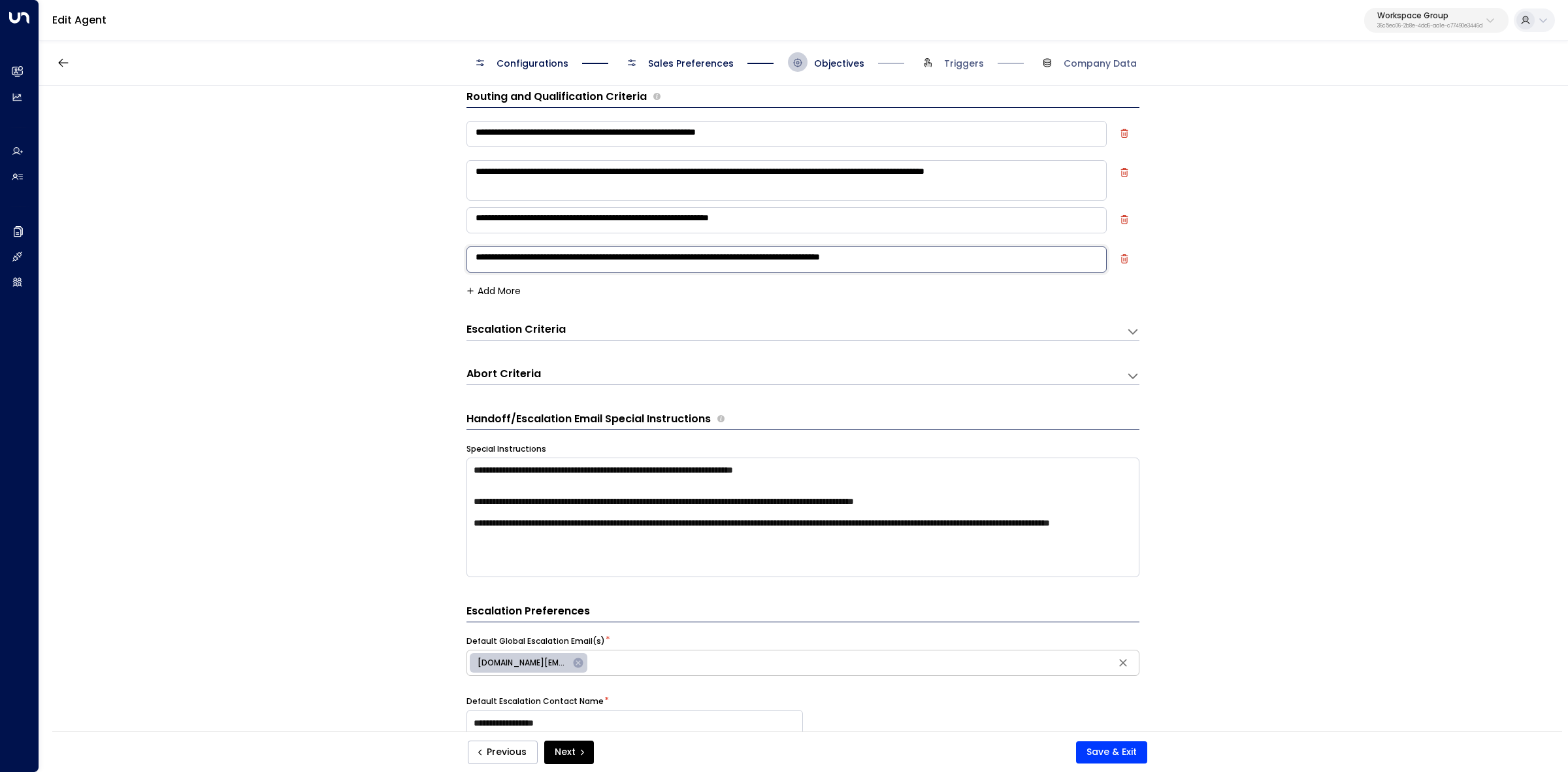
drag, startPoint x: 936, startPoint y: 260, endPoint x: 465, endPoint y: 113, distance: 493.4
click at [467, 113] on div "**********" at bounding box center [803, 193] width 673 height 207
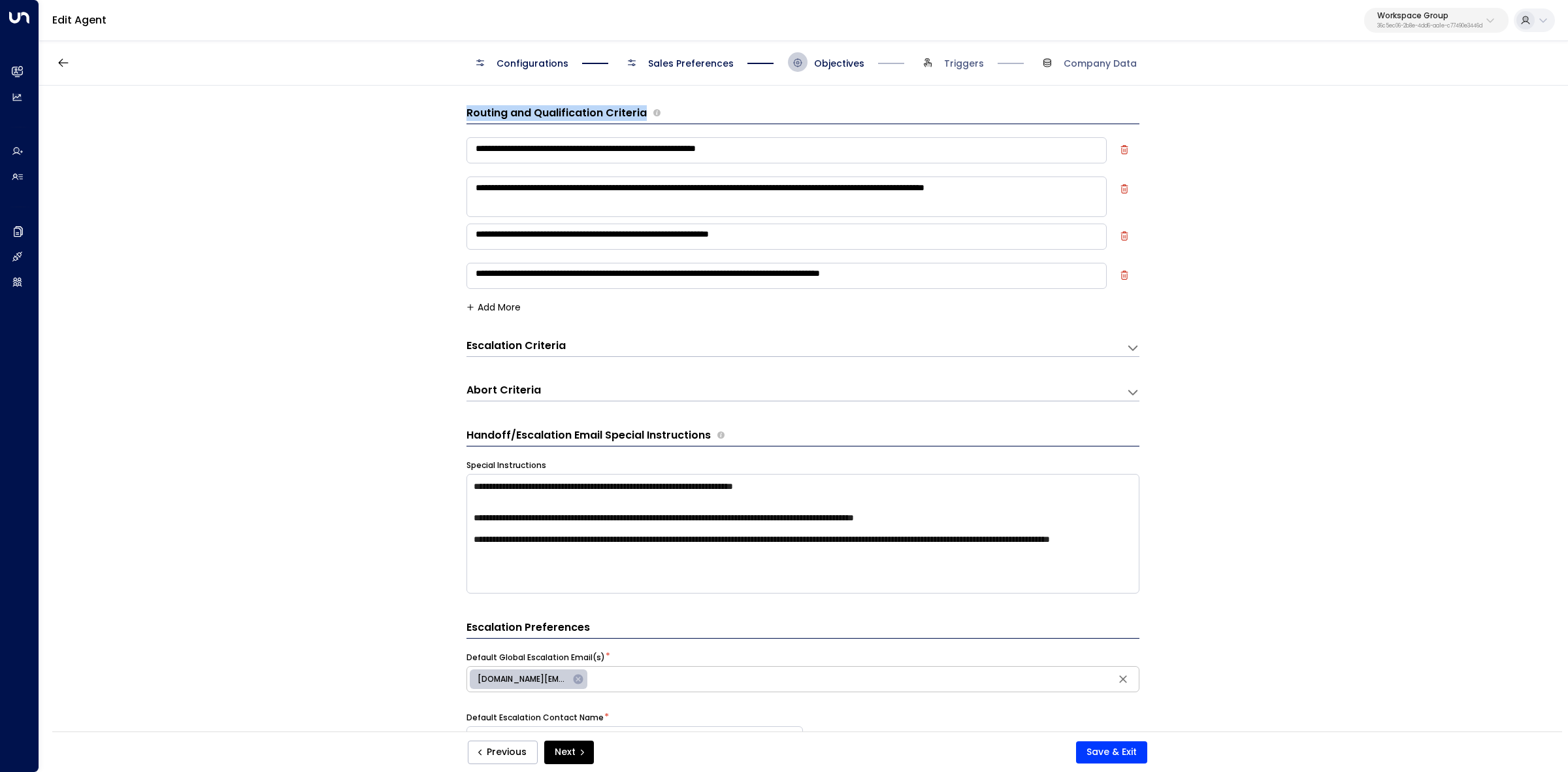
drag, startPoint x: 466, startPoint y: 93, endPoint x: 645, endPoint y: 106, distance: 179.5
click at [645, 106] on div "Routing and Qualification Criteria" at bounding box center [803, 114] width 673 height 19
copy div "Routing and Qualification Criteria"
drag, startPoint x: 491, startPoint y: 144, endPoint x: 959, endPoint y: 282, distance: 487.9
click at [903, 318] on form "**********" at bounding box center [803, 577] width 673 height 944
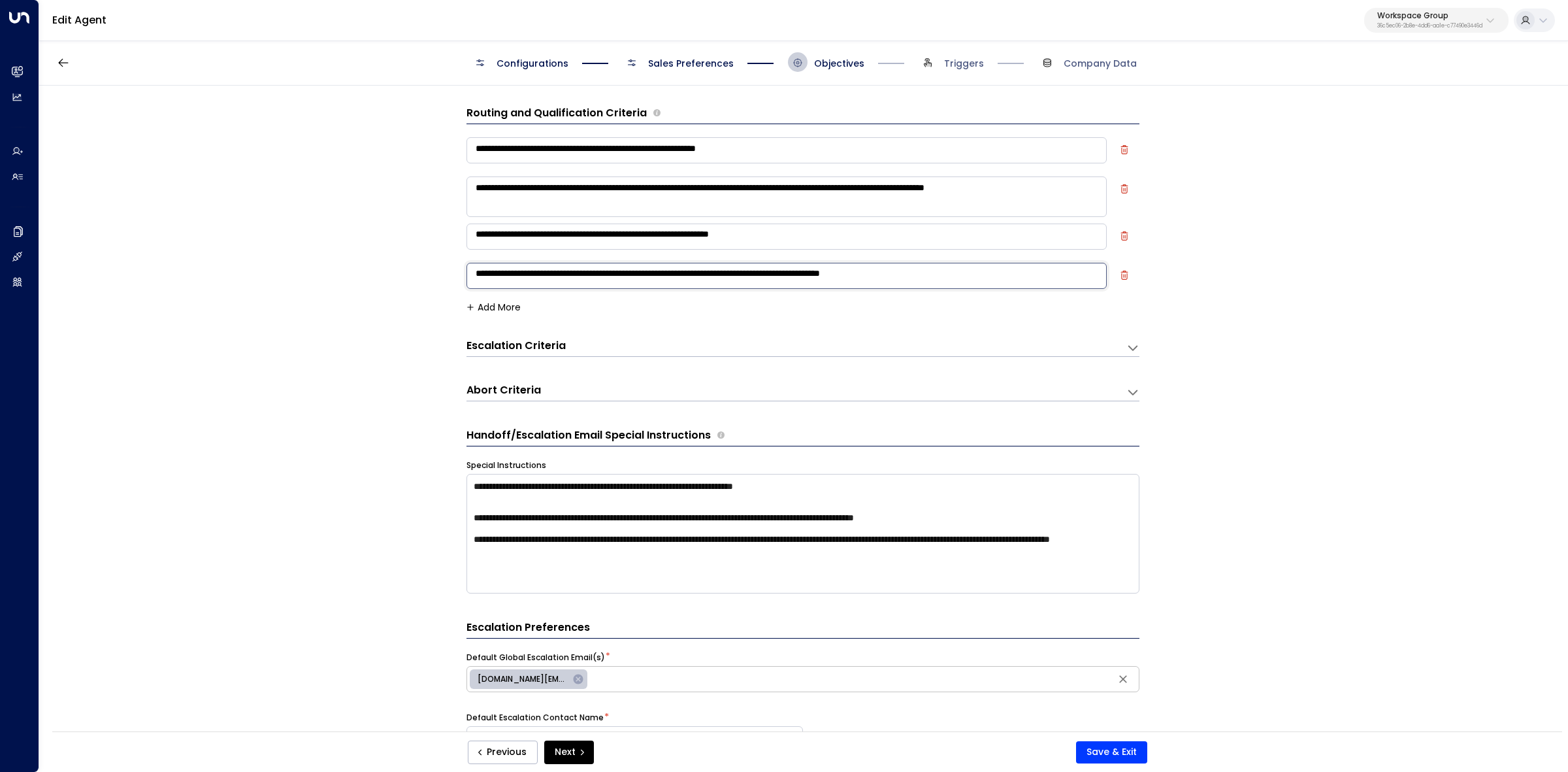
drag, startPoint x: 964, startPoint y: 275, endPoint x: 540, endPoint y: 126, distance: 449.4
click at [455, 135] on div "**********" at bounding box center [803, 413] width 1528 height 655
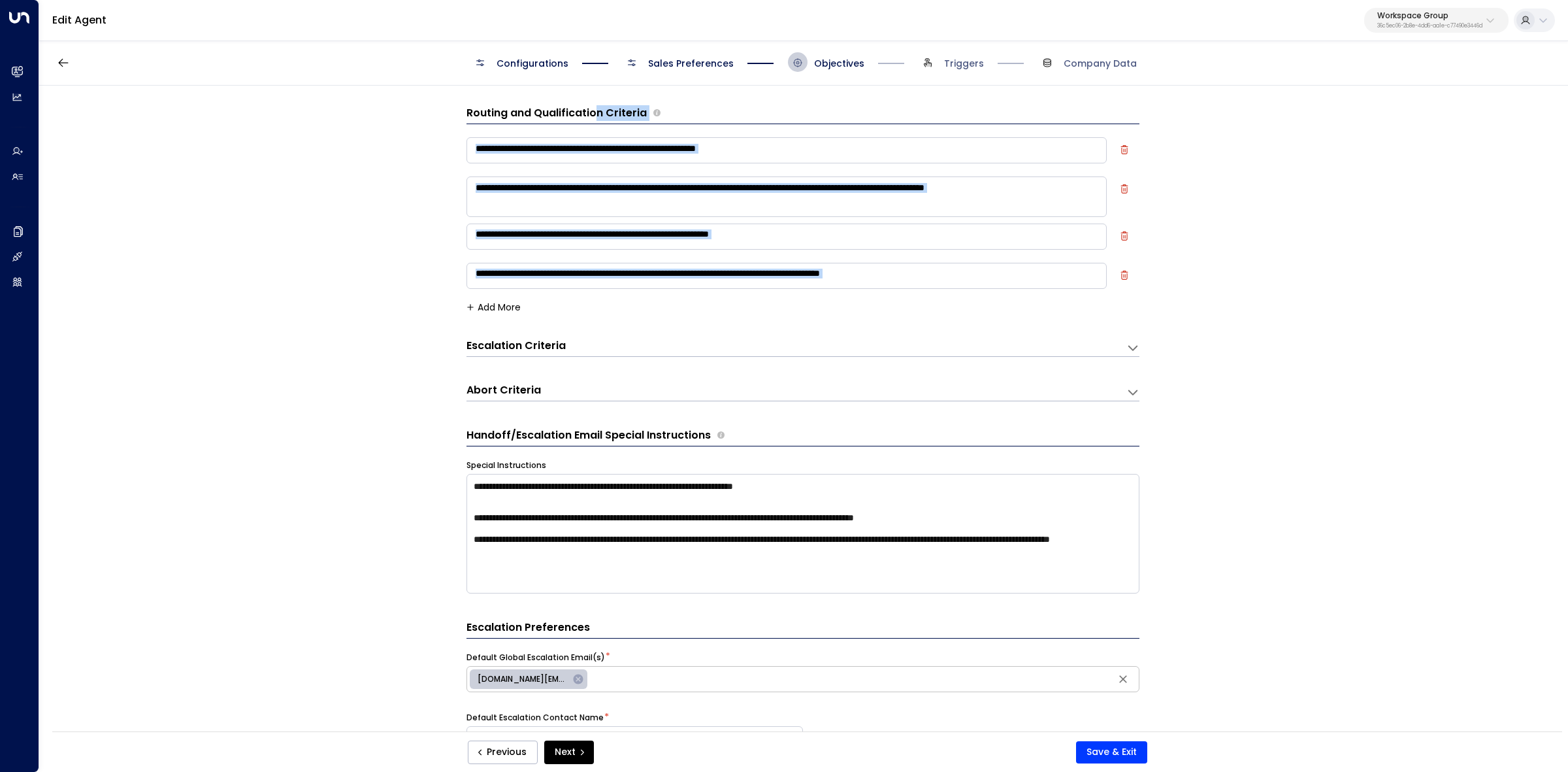
drag, startPoint x: 596, startPoint y: 115, endPoint x: 893, endPoint y: 305, distance: 352.6
click at [893, 305] on div "**********" at bounding box center [803, 209] width 673 height 207
click at [547, 347] on h3 "Escalation Criteria" at bounding box center [516, 346] width 99 height 15
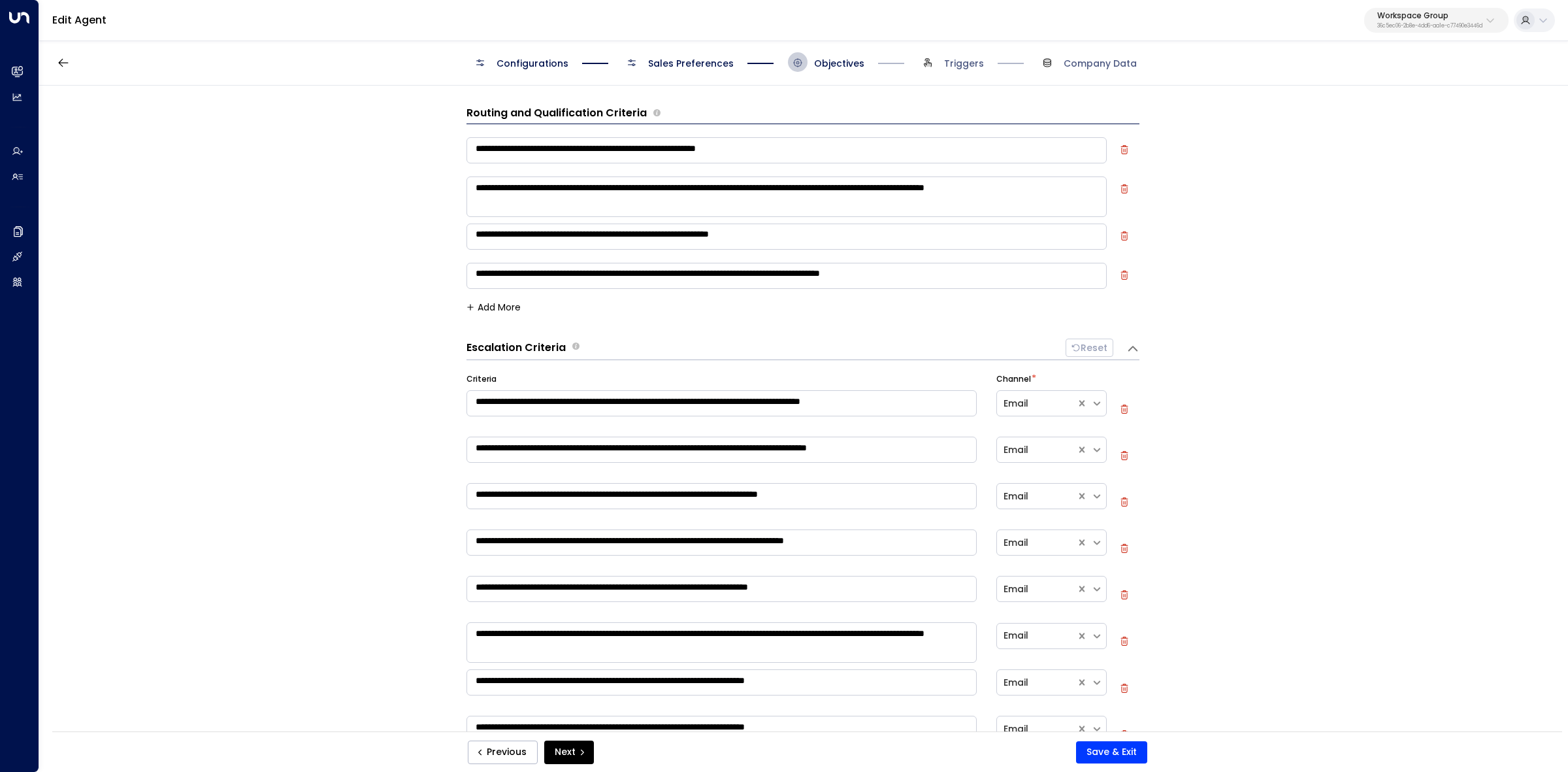
drag, startPoint x: 454, startPoint y: 342, endPoint x: 562, endPoint y: 349, distance: 108.2
click at [562, 348] on div "**********" at bounding box center [803, 413] width 1528 height 655
drag, startPoint x: 461, startPoint y: 378, endPoint x: 453, endPoint y: 374, distance: 8.9
click at [453, 374] on div "**********" at bounding box center [803, 413] width 1528 height 655
click at [460, 376] on div "**********" at bounding box center [803, 413] width 1528 height 655
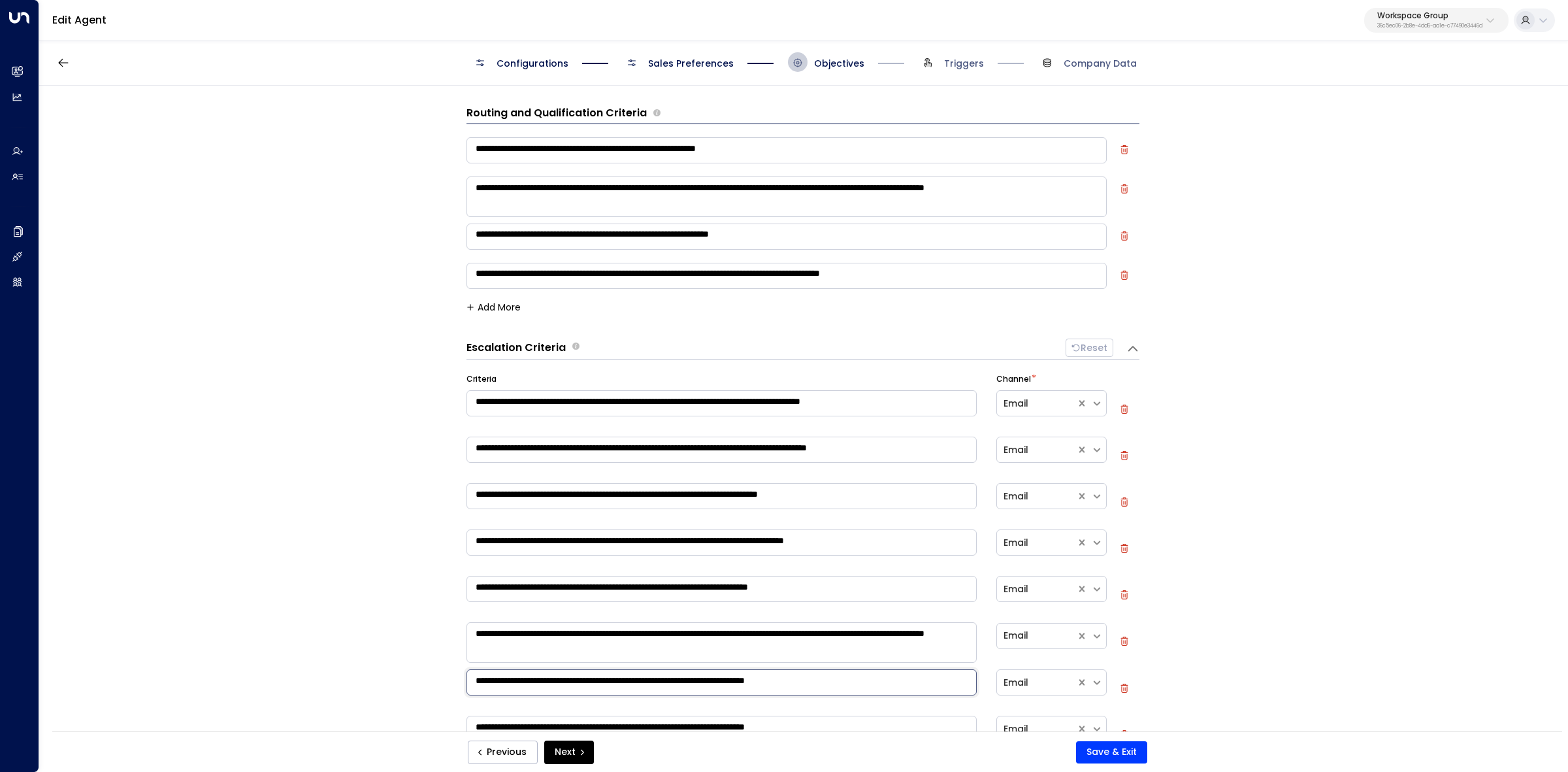
drag, startPoint x: 861, startPoint y: 684, endPoint x: 704, endPoint y: 662, distance: 158.5
click at [656, 642] on div "**********" at bounding box center [803, 588] width 673 height 429
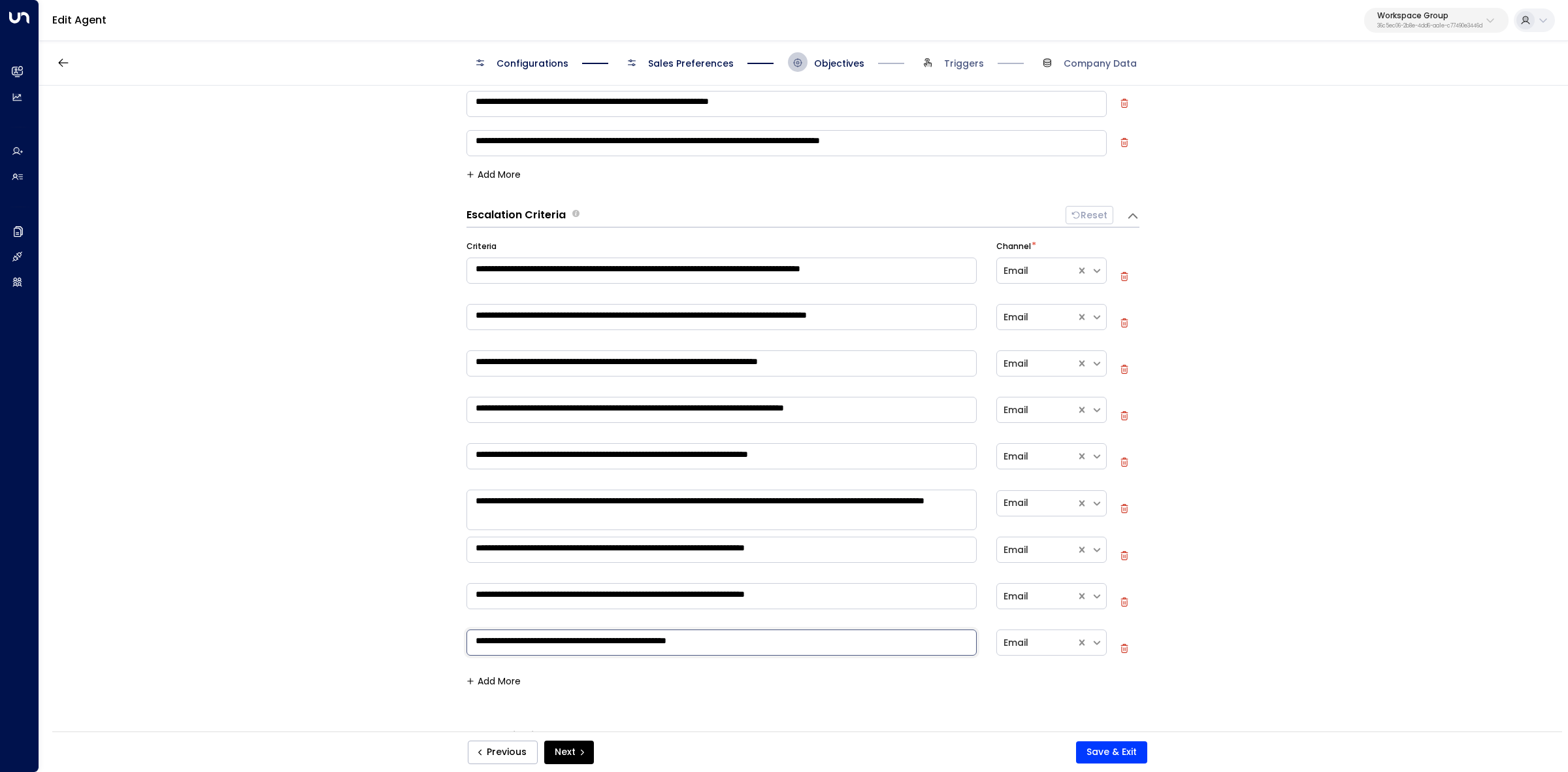
scroll to position [81, 0]
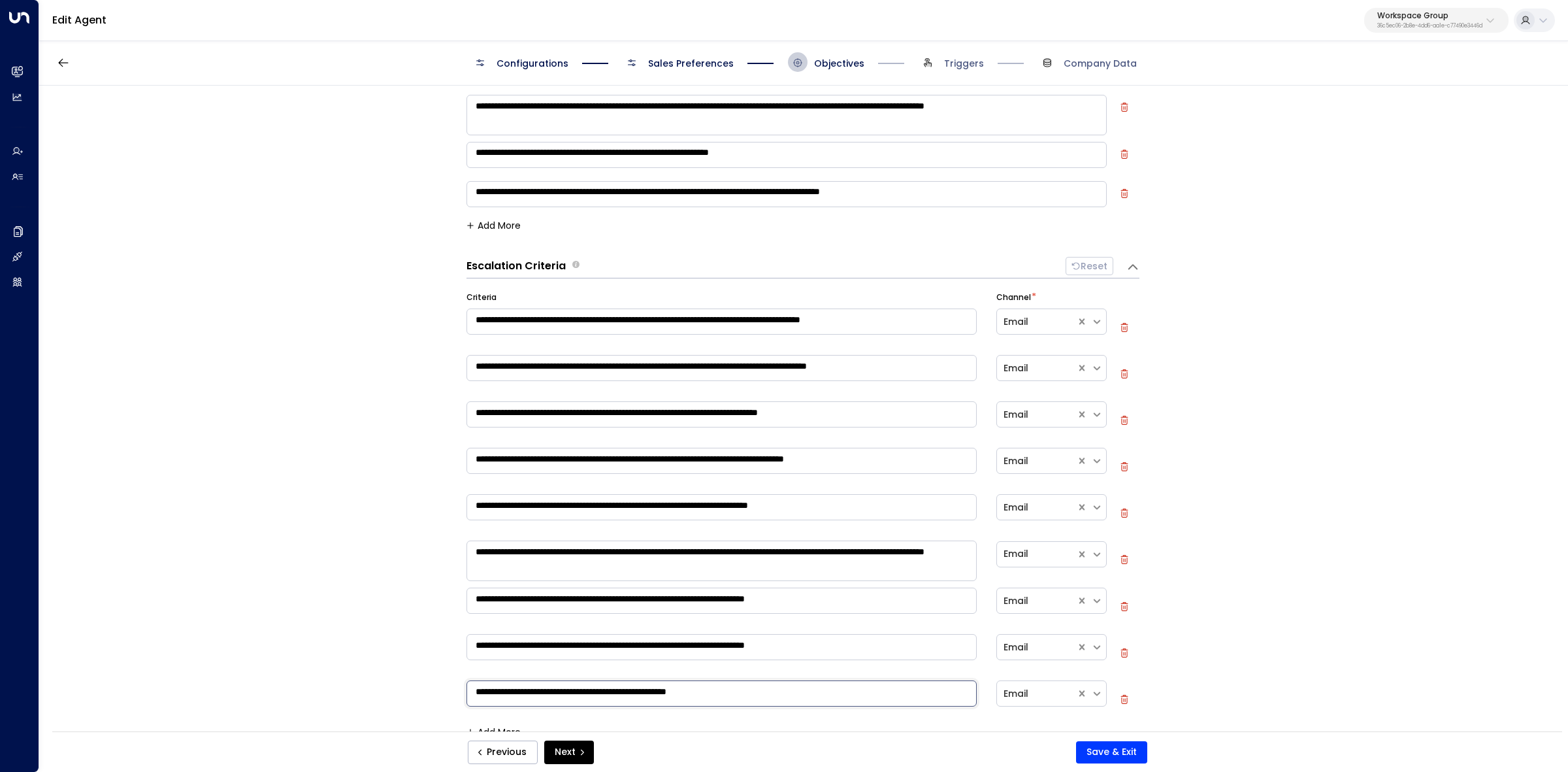
drag, startPoint x: 763, startPoint y: 533, endPoint x: 466, endPoint y: 265, distance: 400.0
click at [442, 244] on div "**********" at bounding box center [803, 413] width 1528 height 655
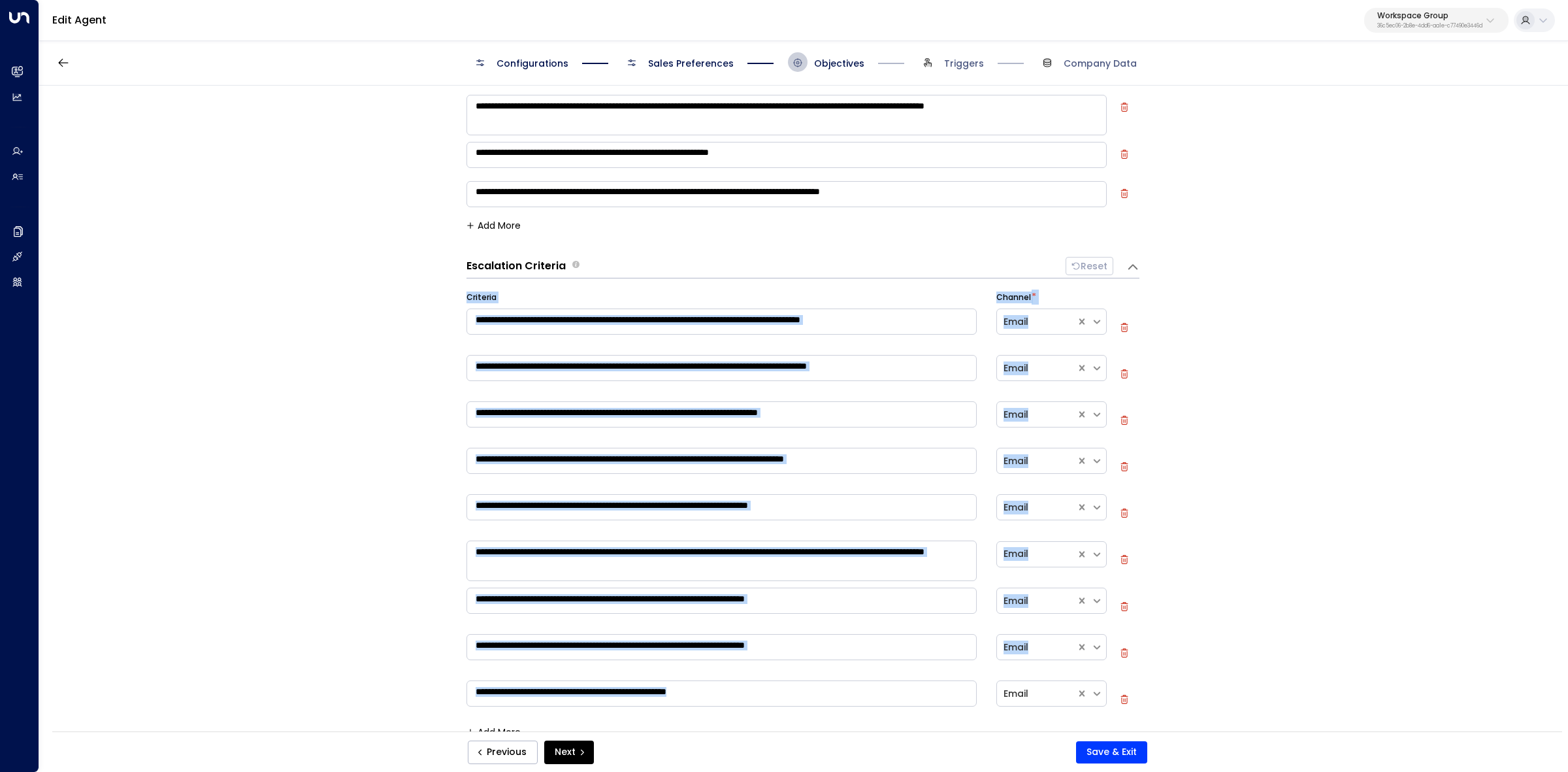
drag, startPoint x: 458, startPoint y: 264, endPoint x: 737, endPoint y: 704, distance: 521.0
click at [732, 708] on div "**********" at bounding box center [803, 413] width 1528 height 655
copy div "**********"
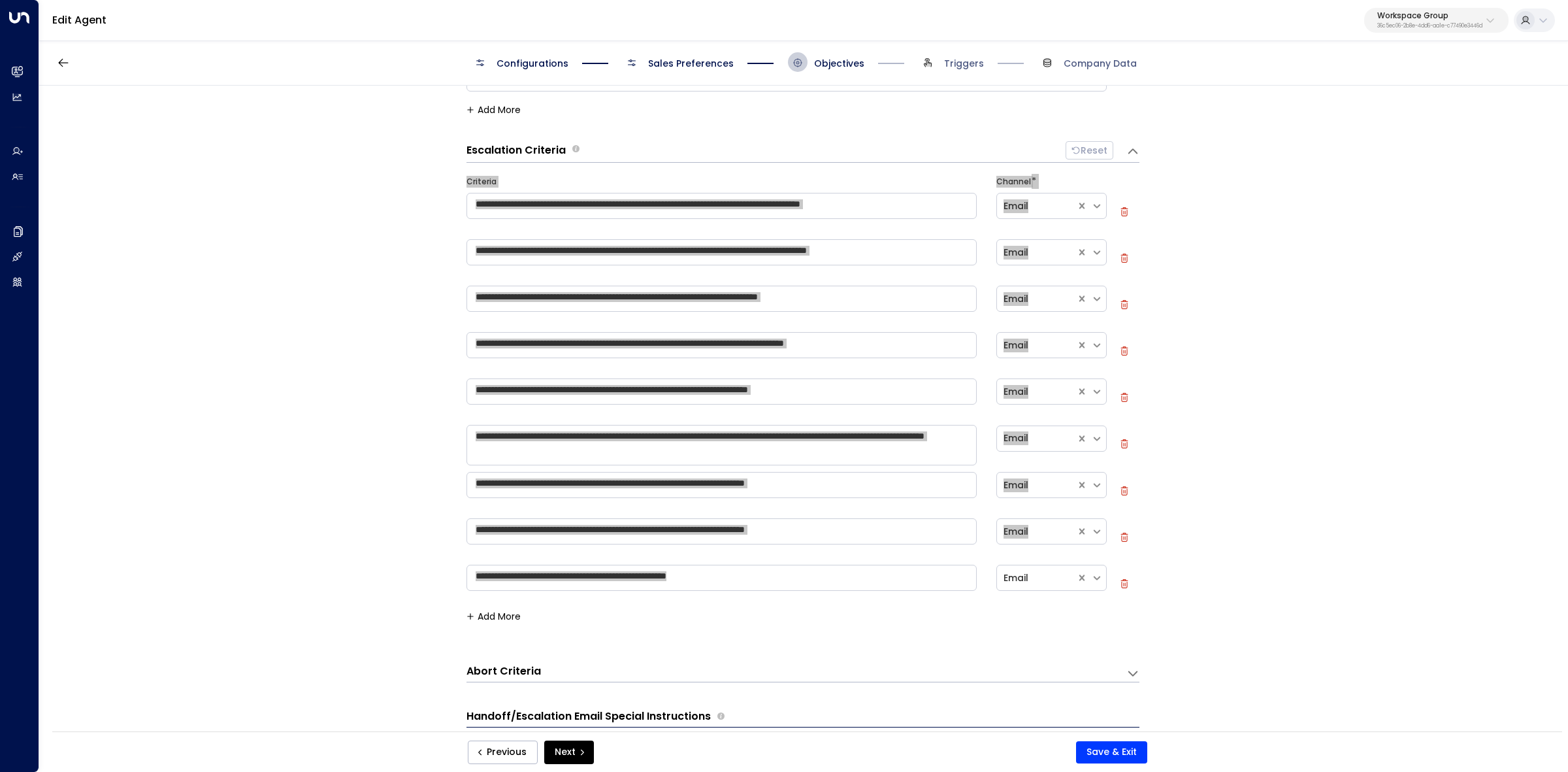
scroll to position [409, 0]
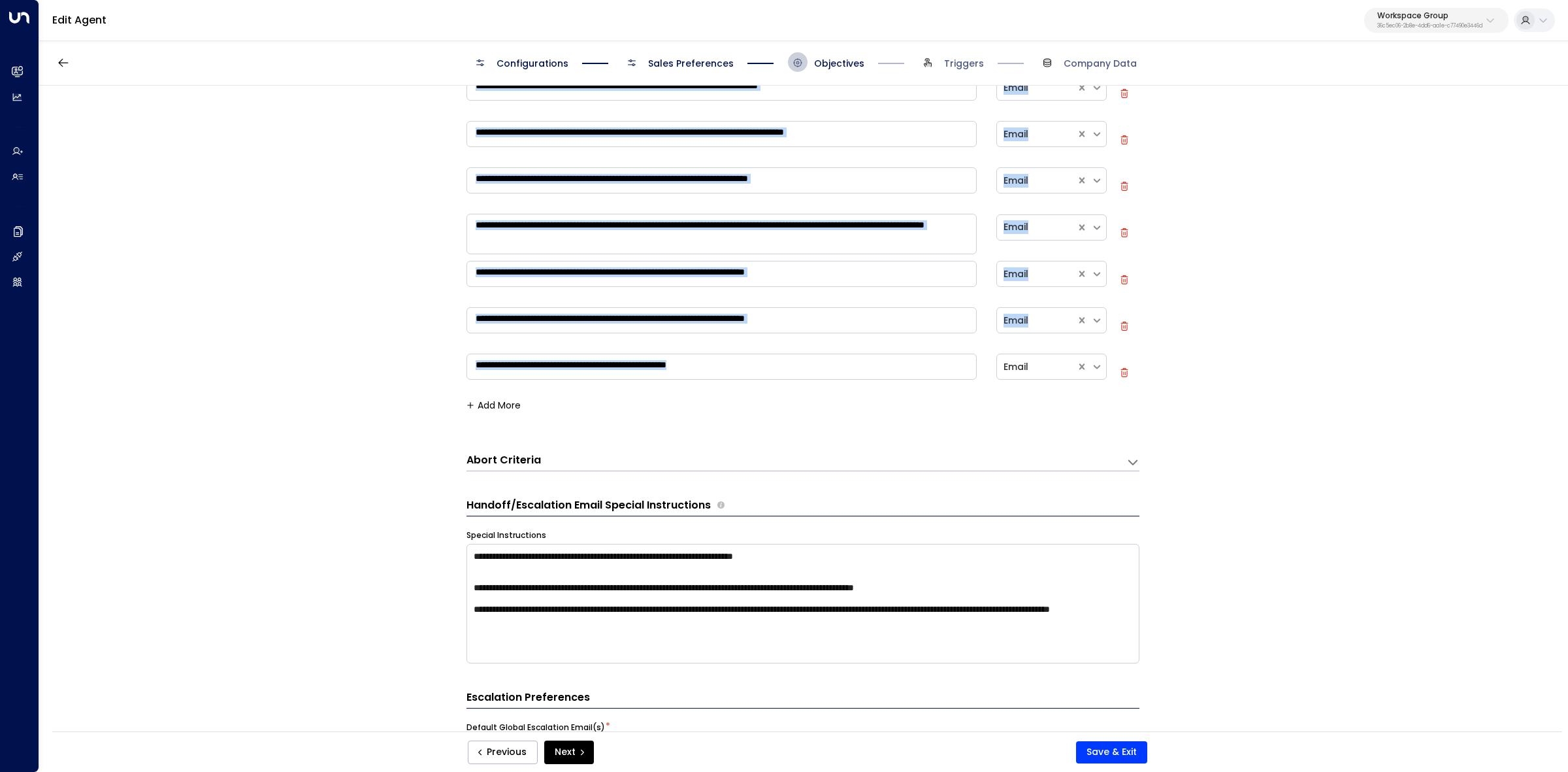
click at [480, 460] on h3 "Abort Criteria" at bounding box center [504, 461] width 75 height 15
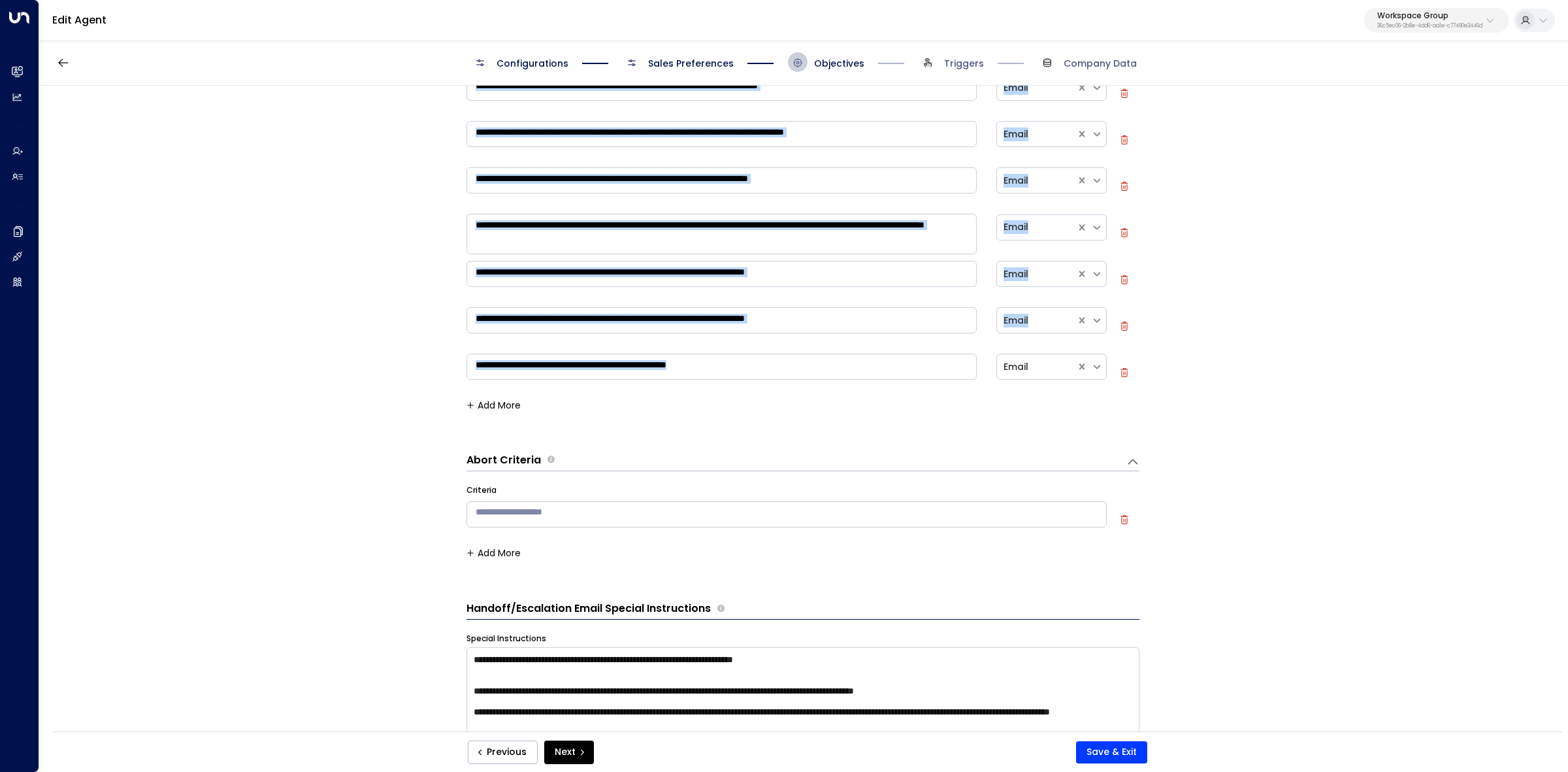
drag, startPoint x: 465, startPoint y: 456, endPoint x: 607, endPoint y: 481, distance: 144.2
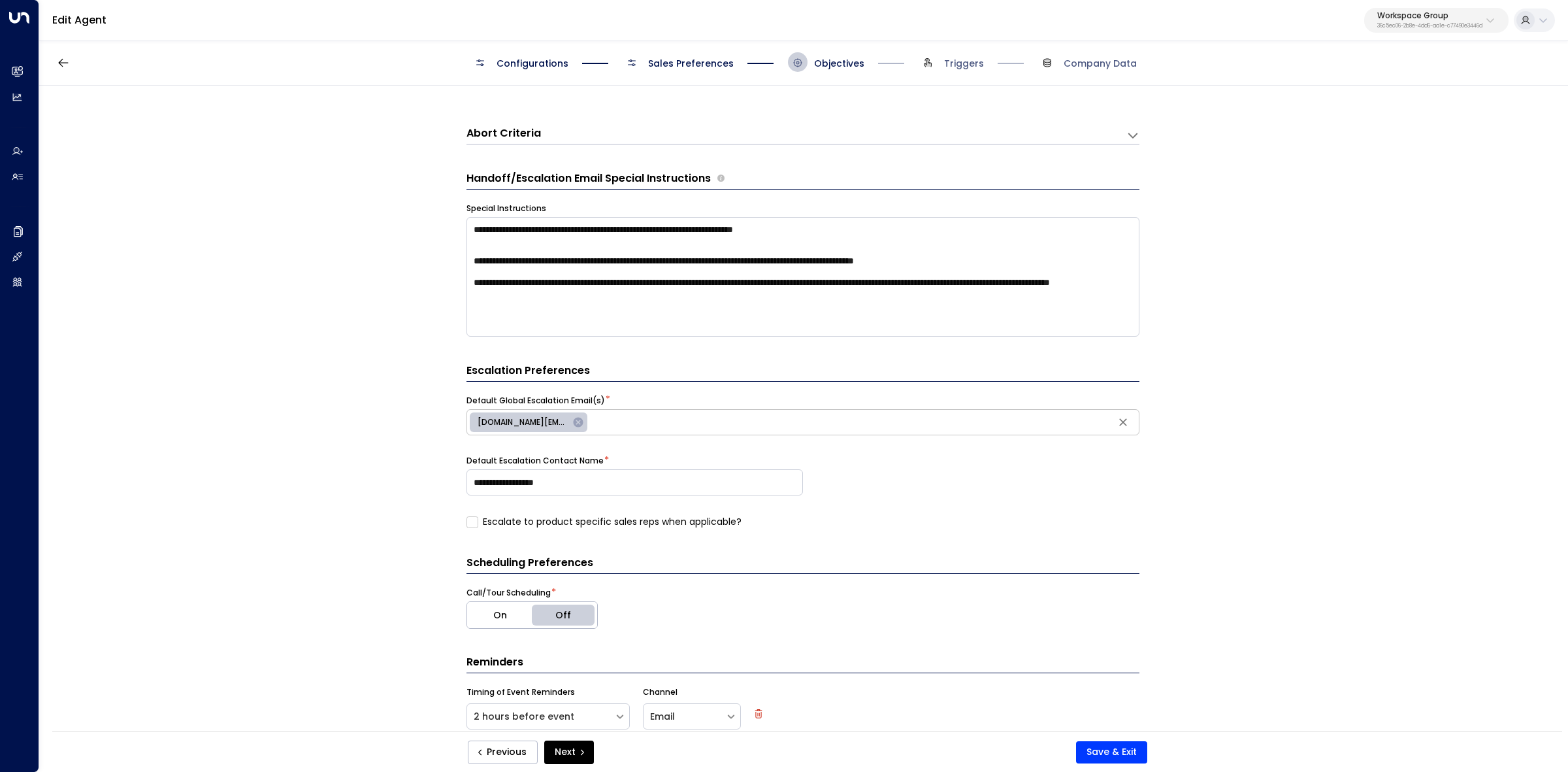
scroll to position [654, 0]
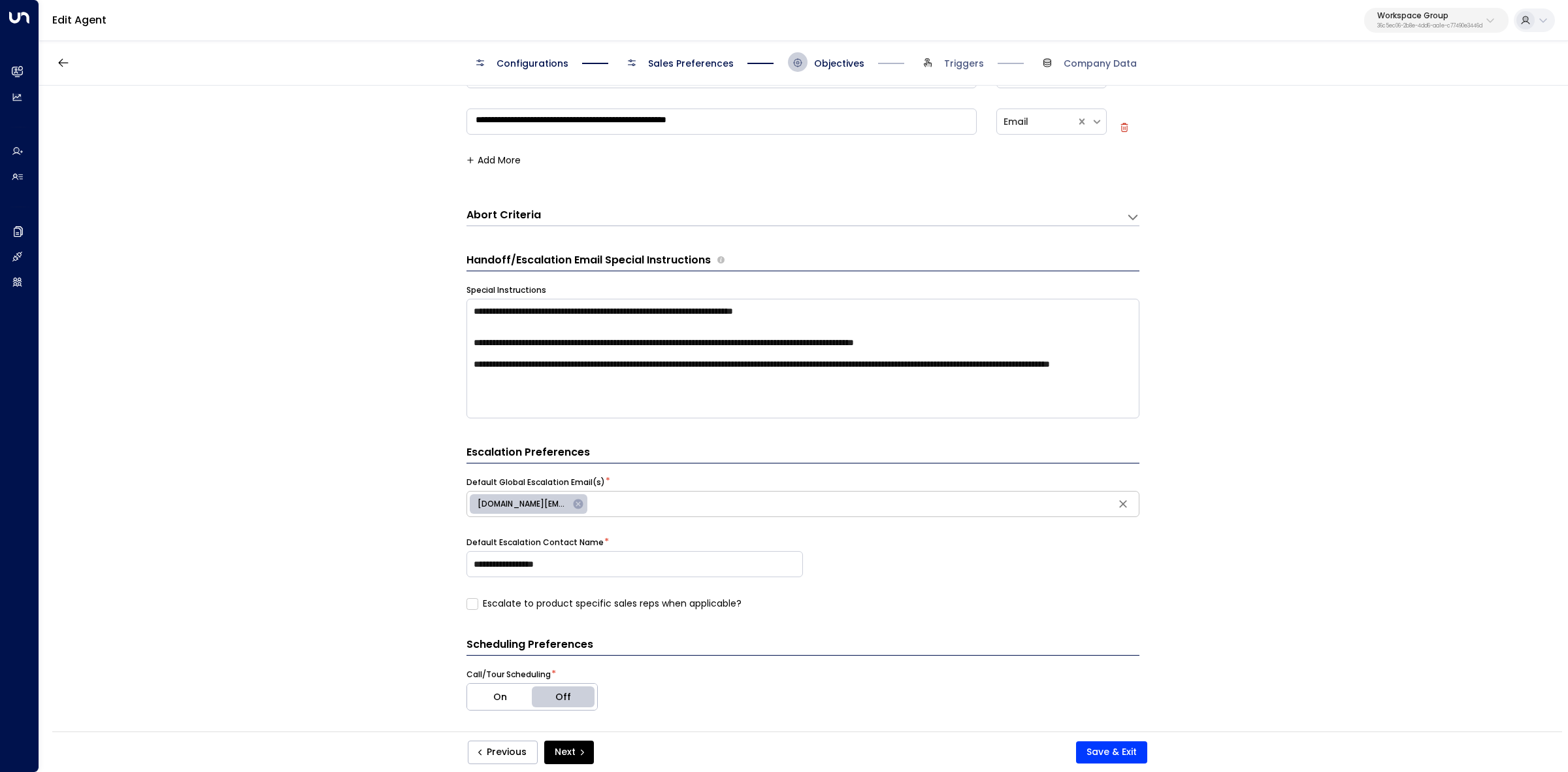
click at [573, 258] on h3 "Handoff/Escalation Email Special Instructions" at bounding box center [589, 260] width 244 height 16
drag, startPoint x: 460, startPoint y: 262, endPoint x: 707, endPoint y: 256, distance: 247.1
click at [707, 256] on div "**********" at bounding box center [803, 413] width 1528 height 655
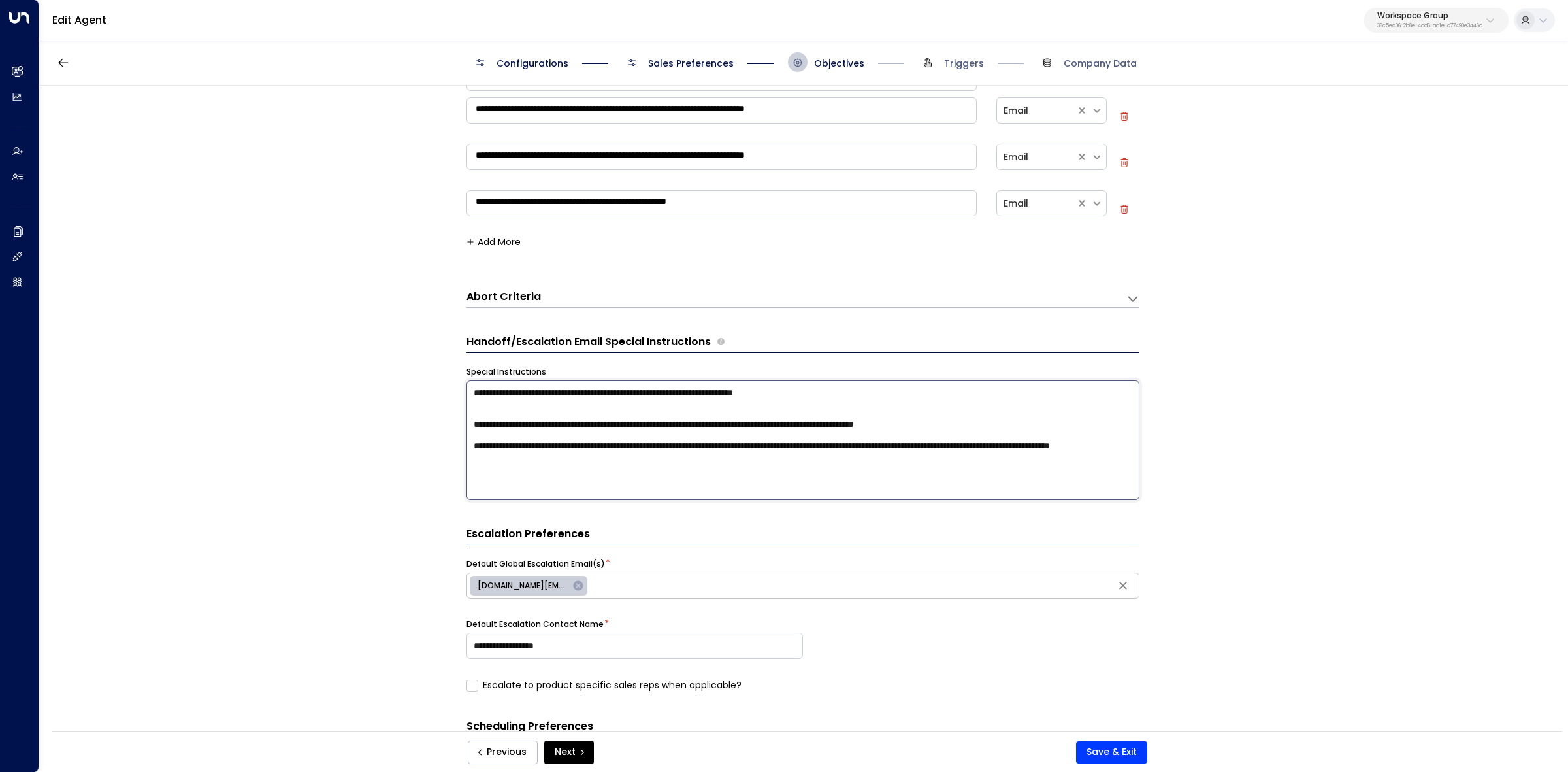
drag, startPoint x: 711, startPoint y: 454, endPoint x: 461, endPoint y: 380, distance: 260.7
click at [461, 380] on div "**********" at bounding box center [803, 413] width 1528 height 655
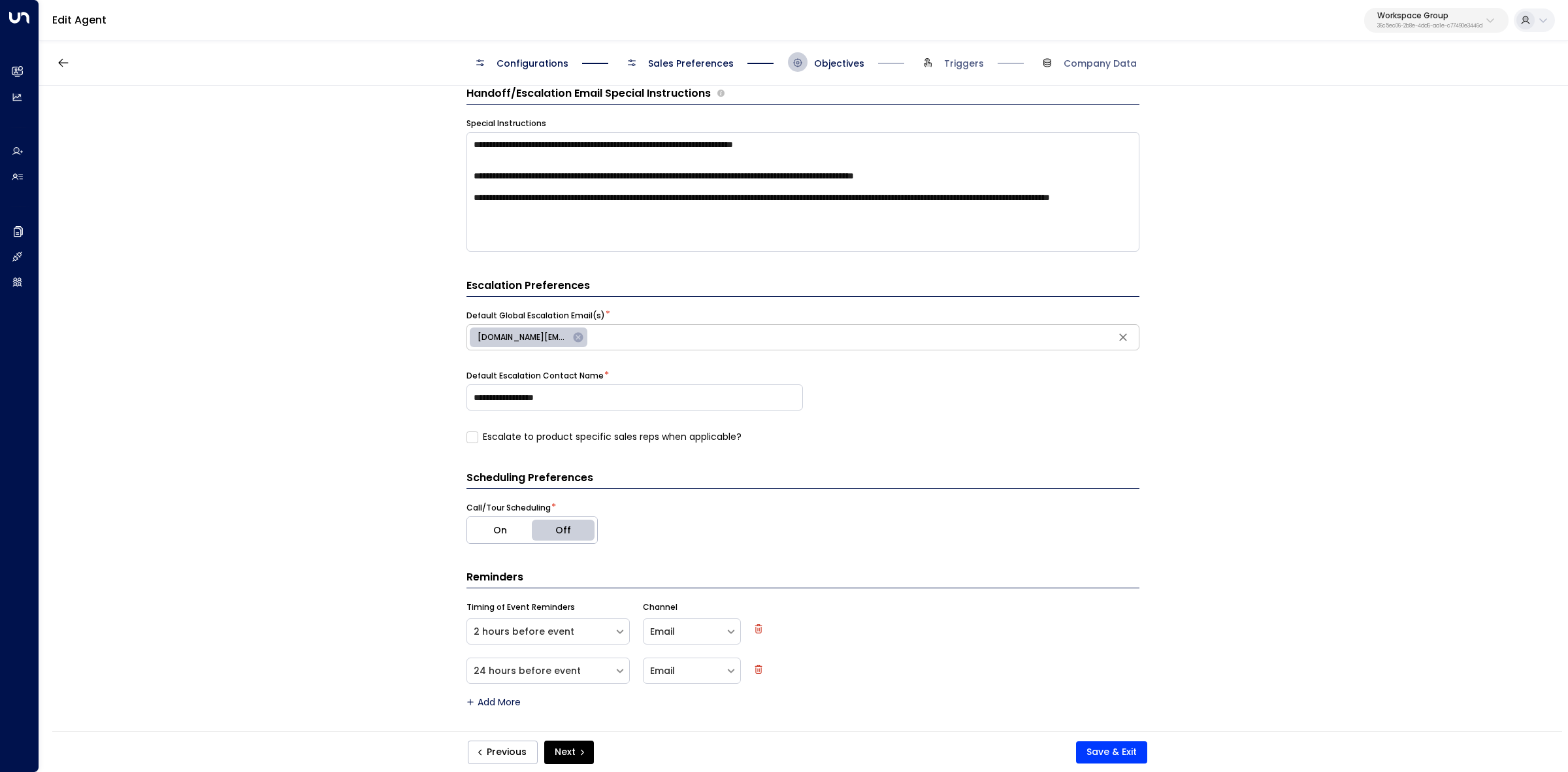
scroll to position [821, 0]
click at [62, 67] on icon "button" at bounding box center [63, 62] width 13 height 13
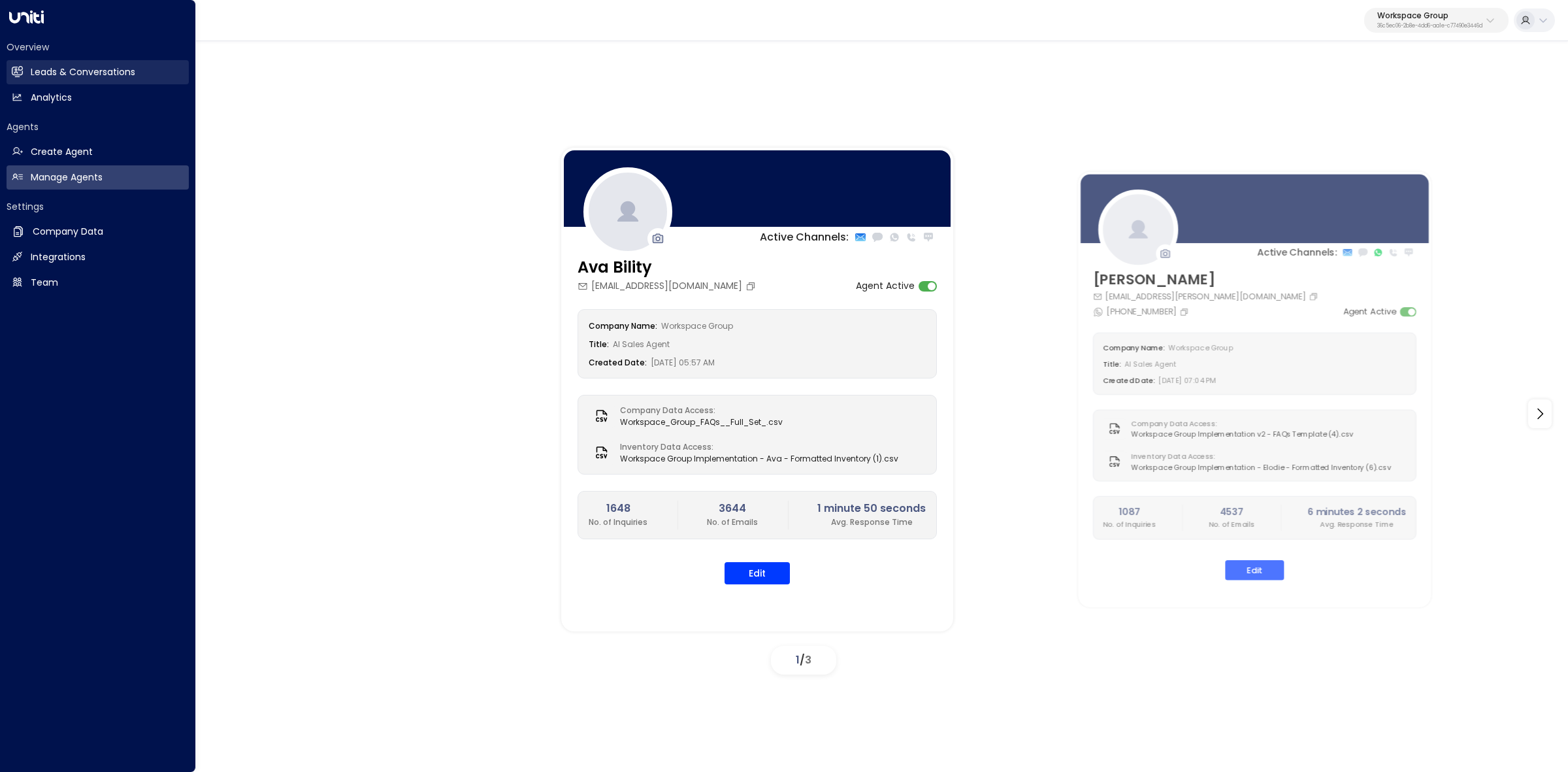
click at [24, 73] on link "Leads & Conversations Leads & Conversations" at bounding box center [97, 72] width 182 height 24
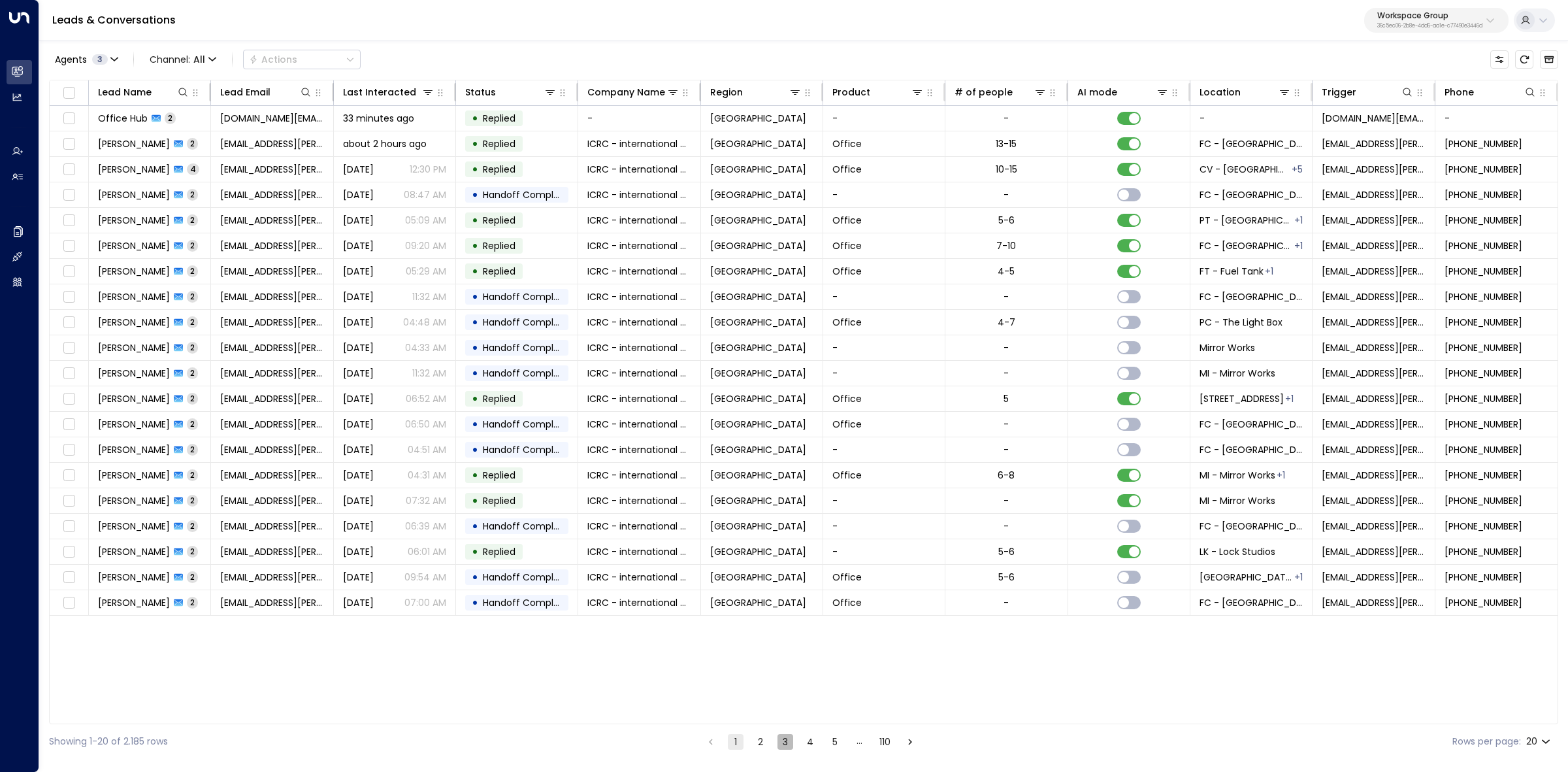
click at [786, 747] on button "3" at bounding box center [785, 742] width 16 height 16
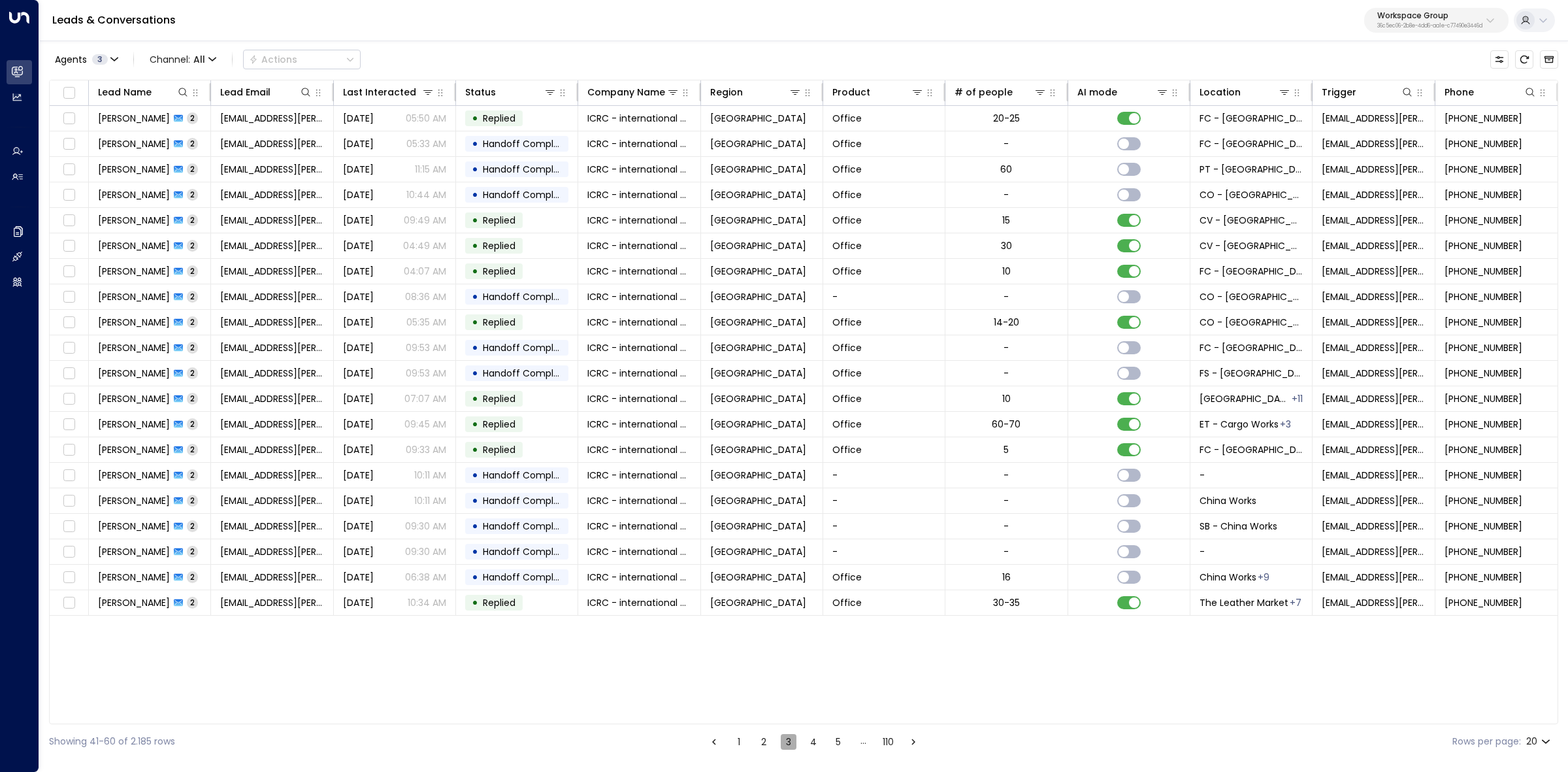
click at [785, 742] on button "3" at bounding box center [788, 742] width 16 height 16
click at [831, 742] on button "5" at bounding box center [838, 742] width 16 height 16
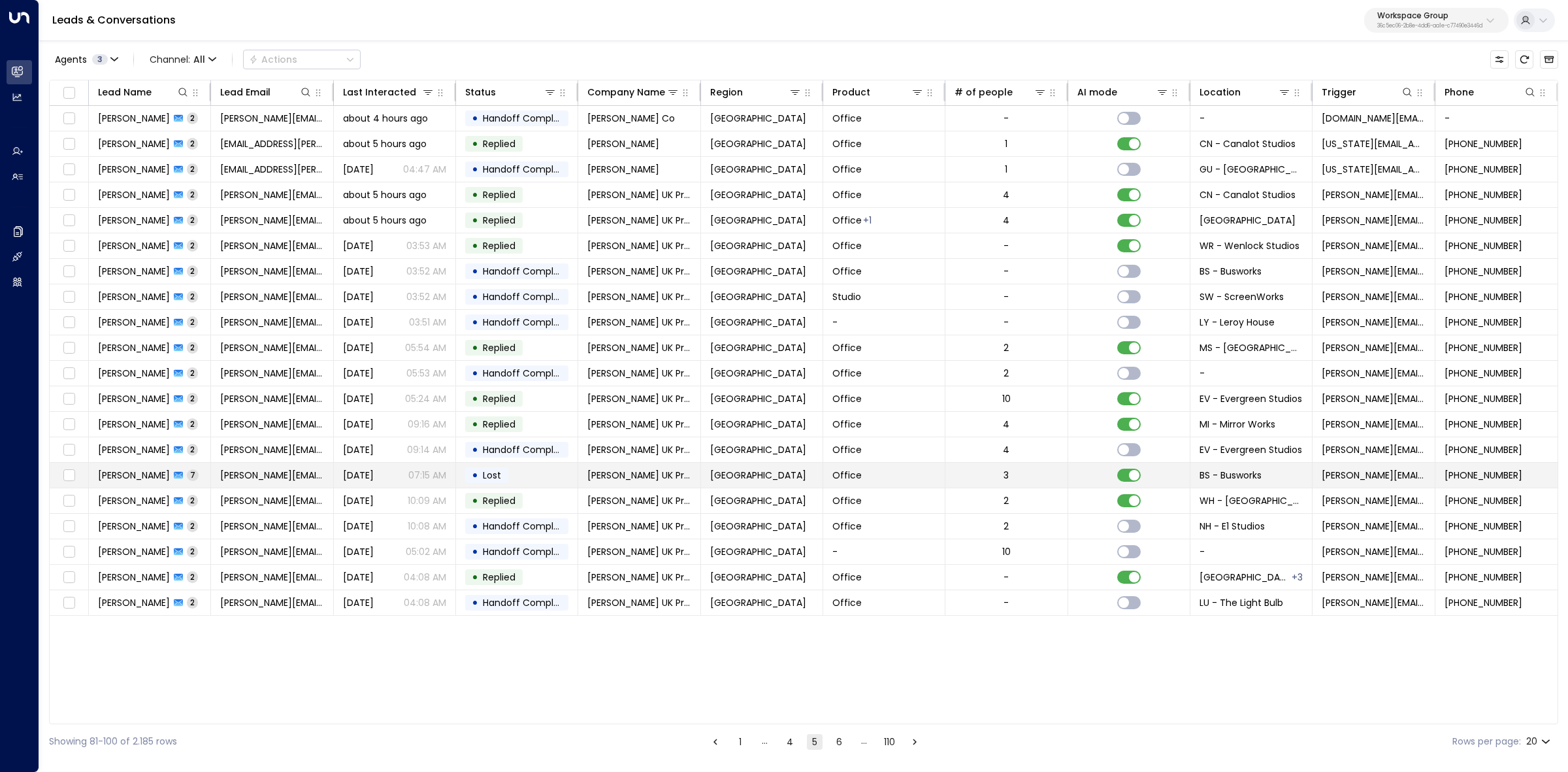
click at [103, 482] on span "SUI LAI" at bounding box center [134, 475] width 72 height 13
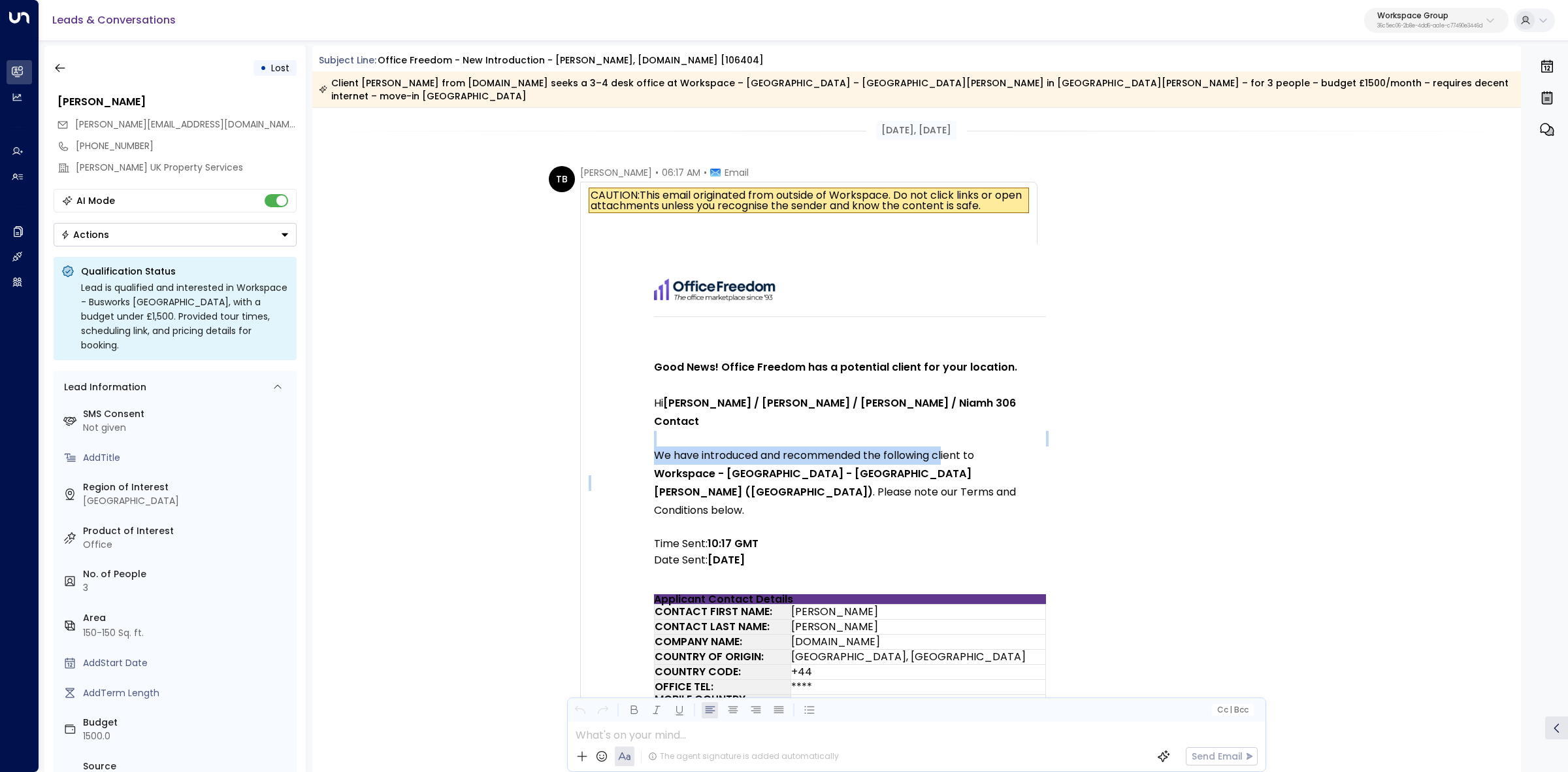
drag, startPoint x: 759, startPoint y: 404, endPoint x: 1013, endPoint y: 425, distance: 254.9
click at [993, 425] on tbody "Good News! Office Freedom has a potential client for your location. Hi Tom / Ky…" at bounding box center [850, 455] width 522 height 277
click at [1013, 447] on td "We have introduced and recommended the following client to Workspace - Busworks…" at bounding box center [850, 483] width 392 height 73
click at [841, 447] on td "We have introduced and recommended the following client to Workspace - Busworks…" at bounding box center [850, 483] width 392 height 73
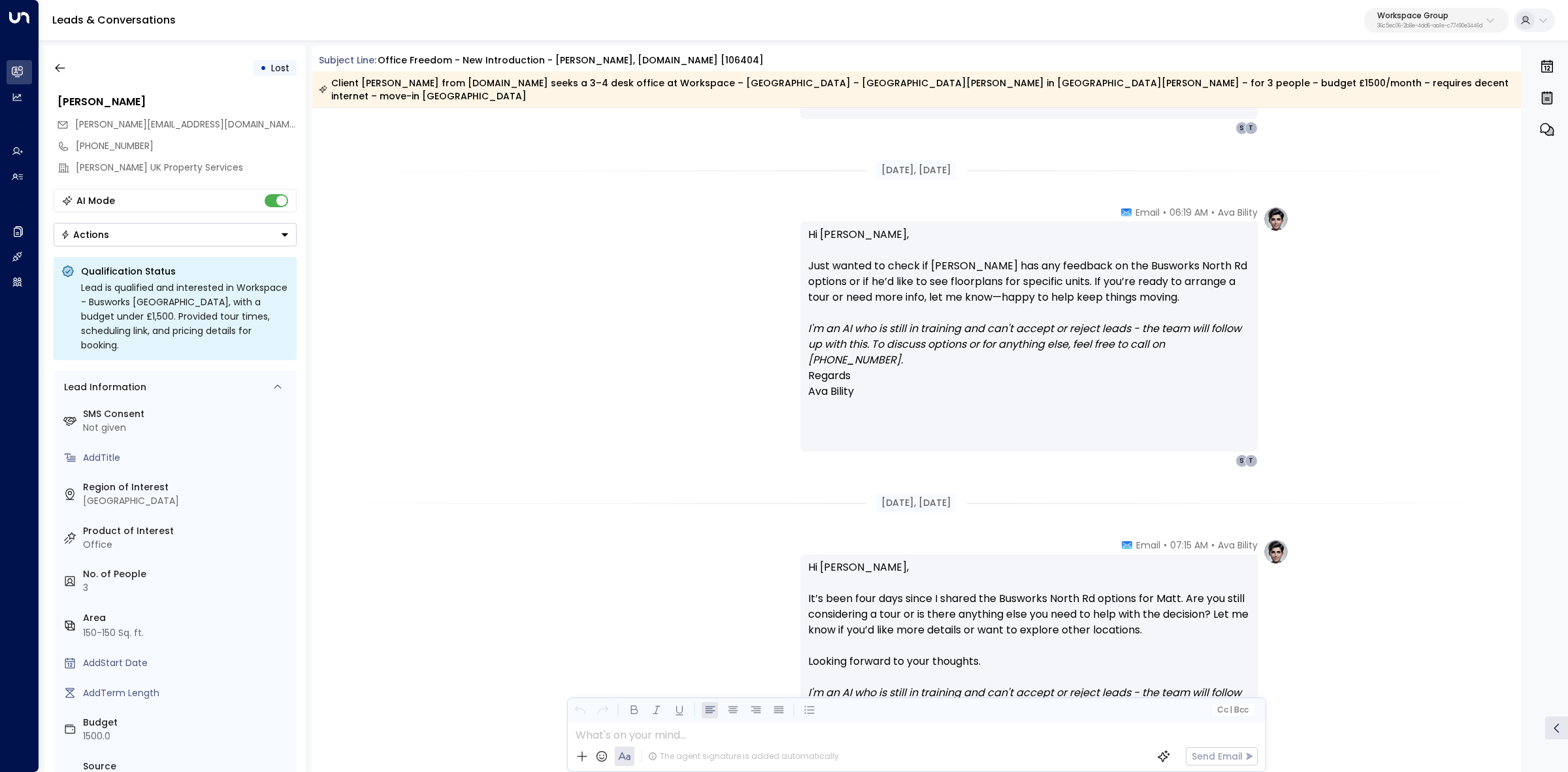
scroll to position [2451, 0]
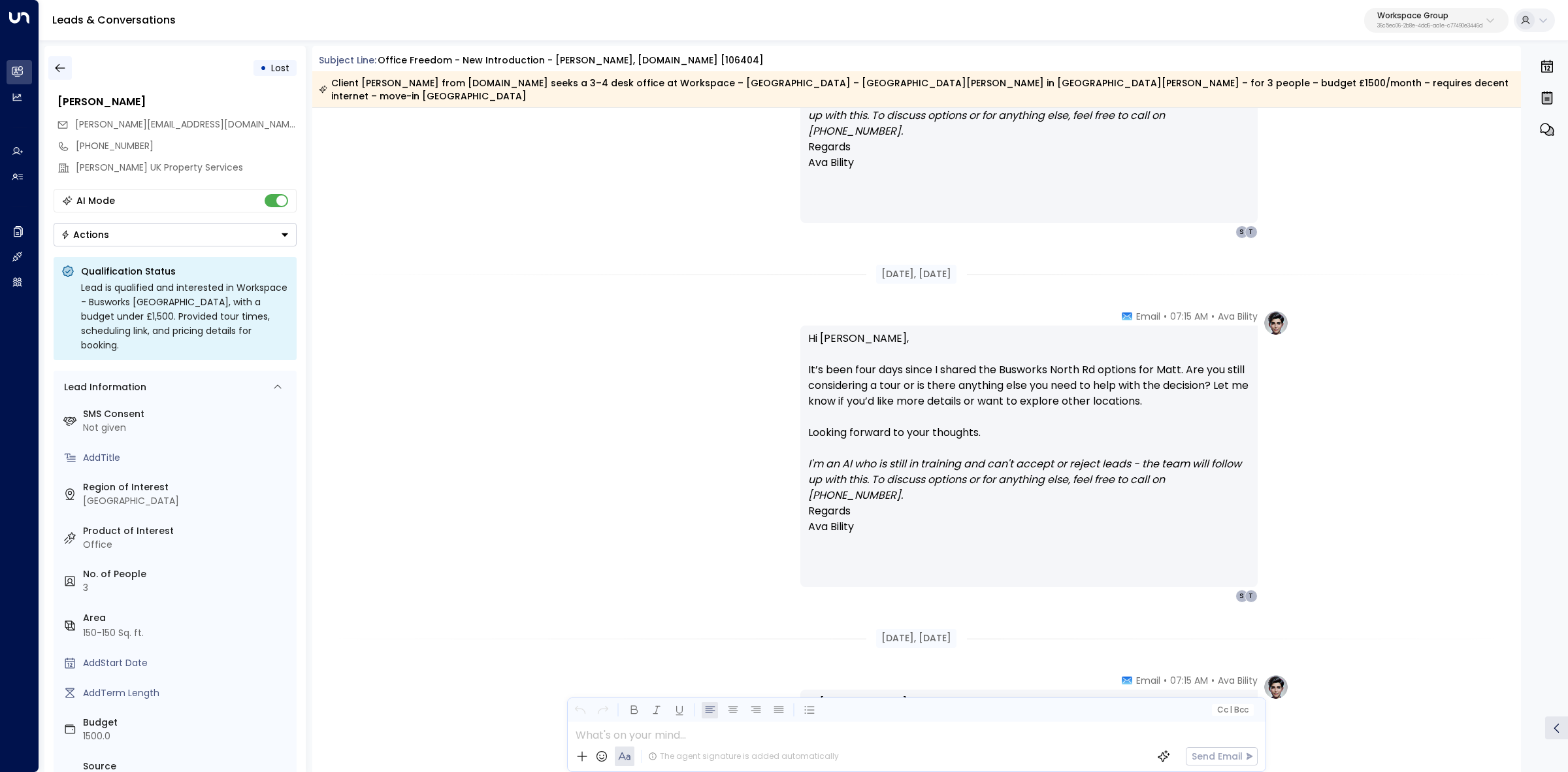
click at [63, 68] on icon "button" at bounding box center [60, 68] width 10 height 8
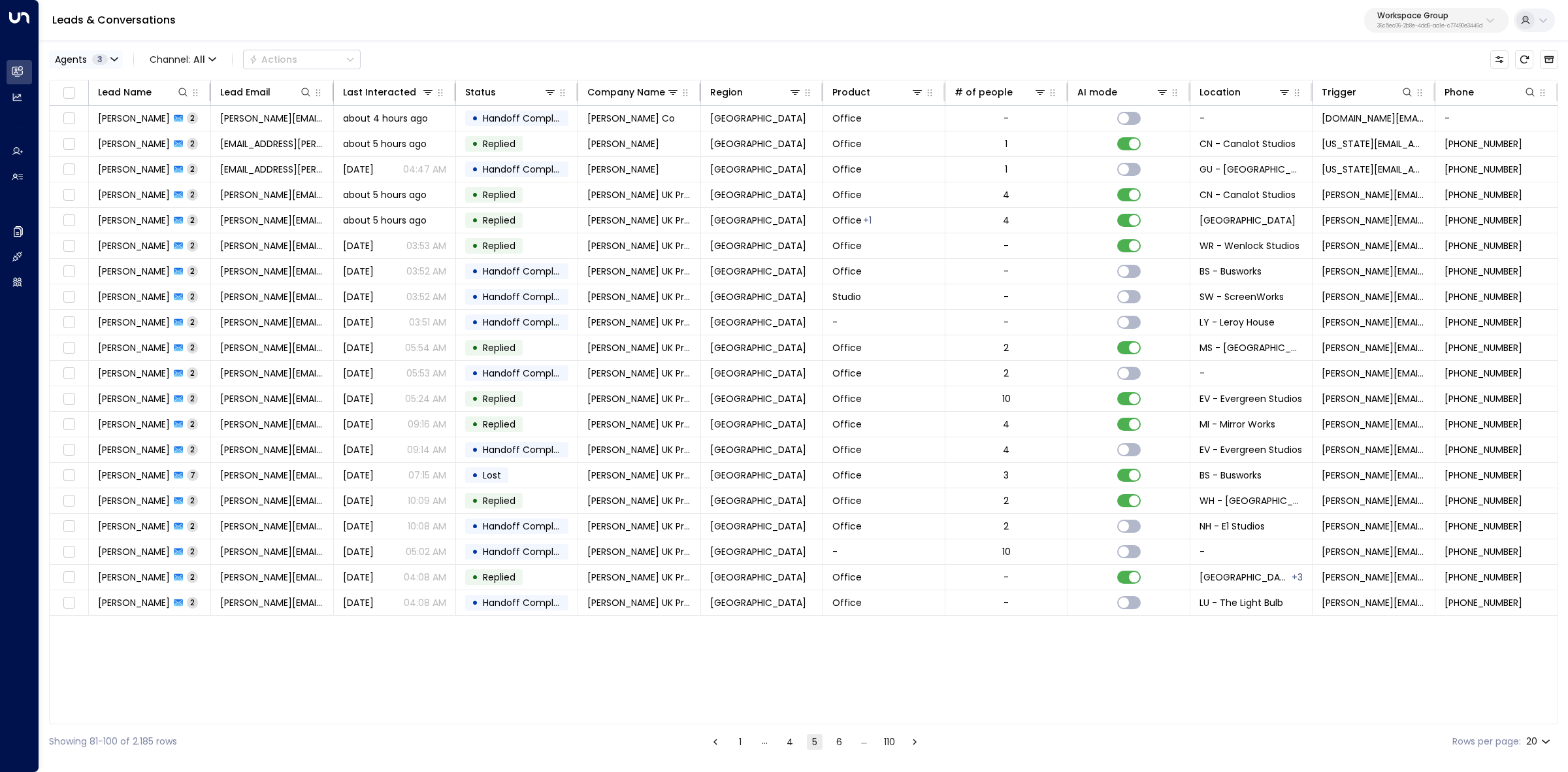
click at [86, 57] on span "Agents" at bounding box center [71, 59] width 32 height 9
click at [102, 85] on div "Ava Bility" at bounding box center [91, 86] width 40 height 14
click at [80, 131] on div "[PERSON_NAME]" at bounding box center [107, 126] width 72 height 14
click at [233, 153] on button "Apply" at bounding box center [222, 159] width 38 height 19
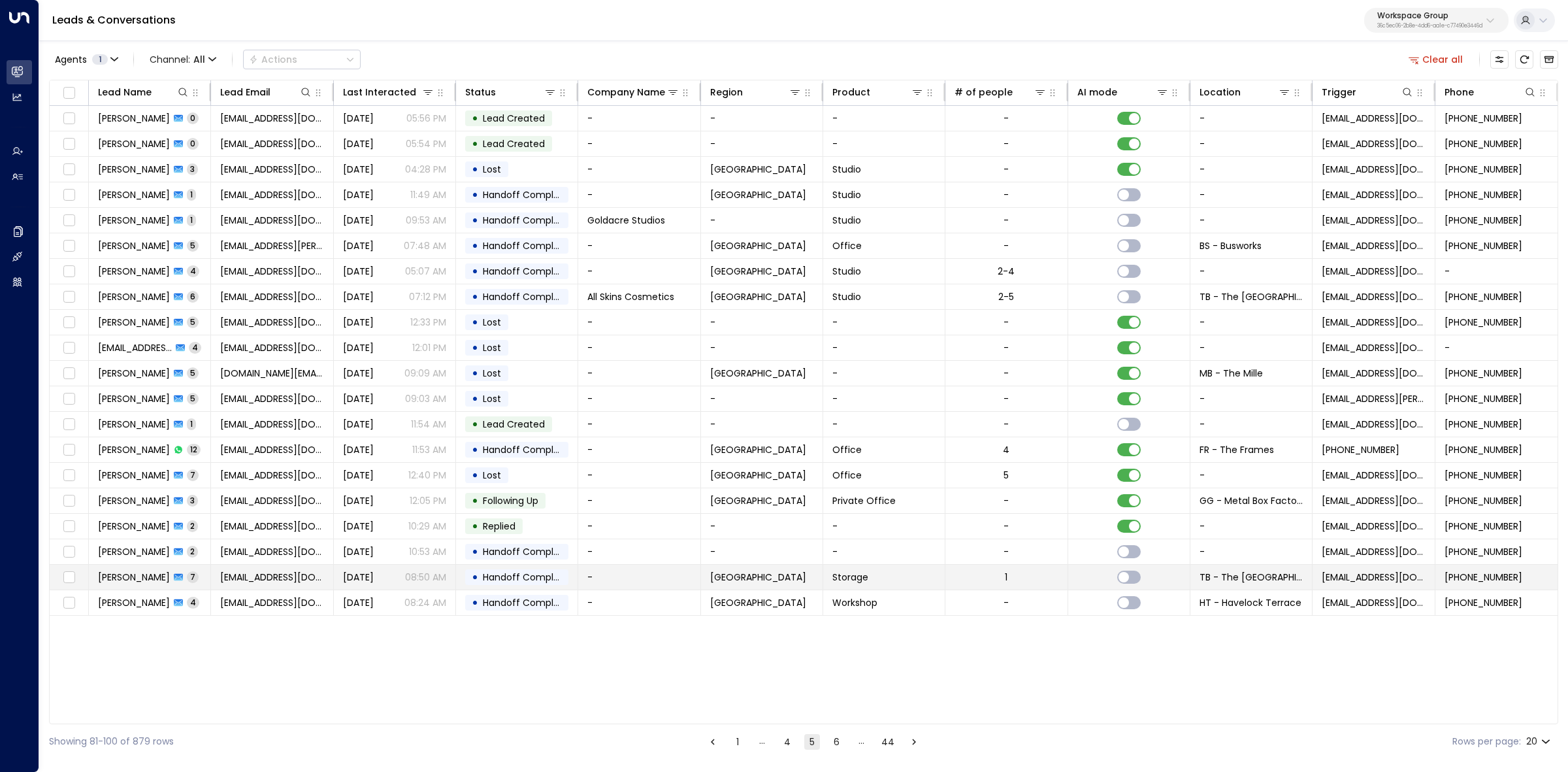
click at [134, 576] on span "Bingge Liu" at bounding box center [134, 577] width 72 height 13
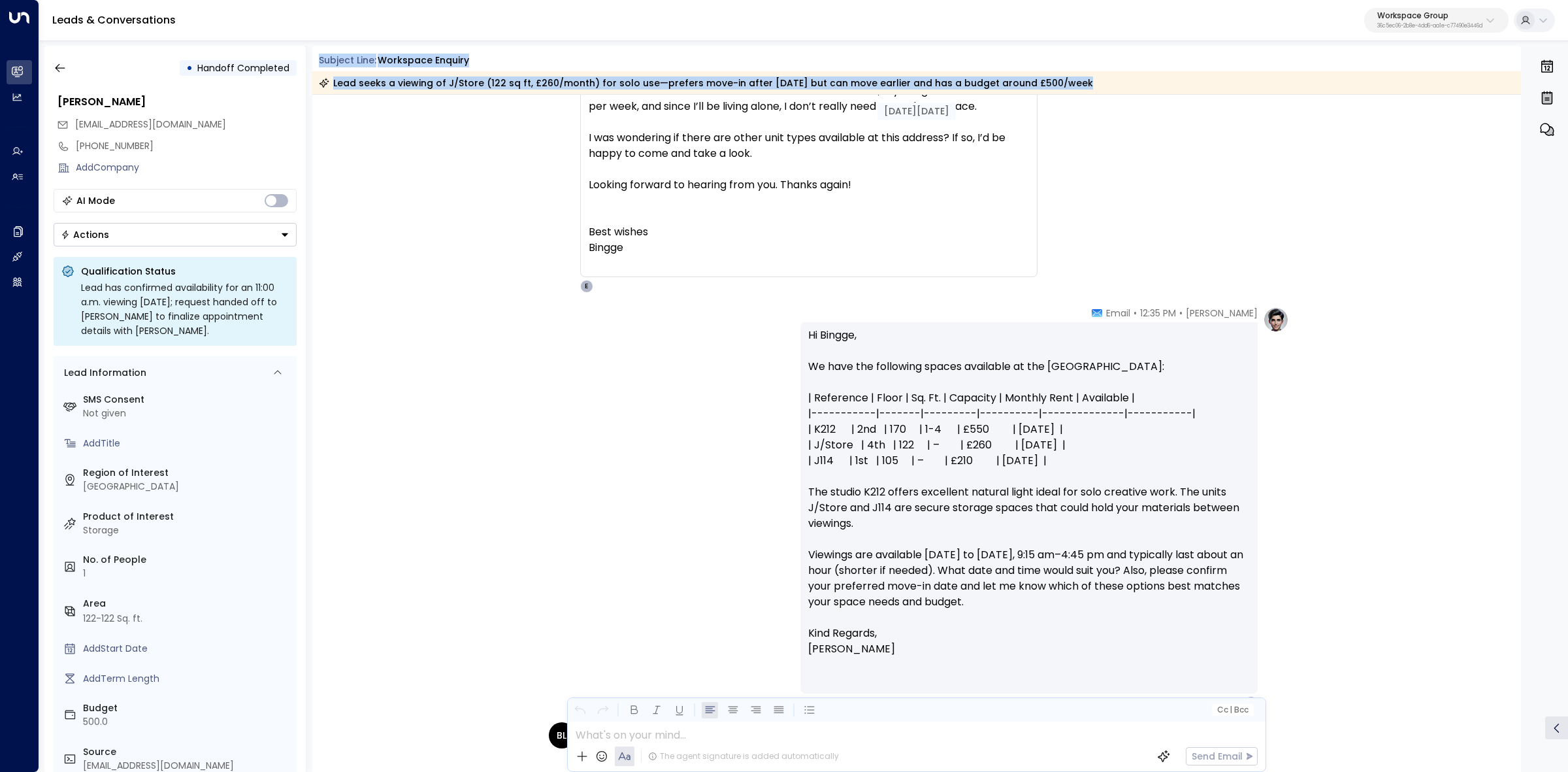
scroll to position [1112, 0]
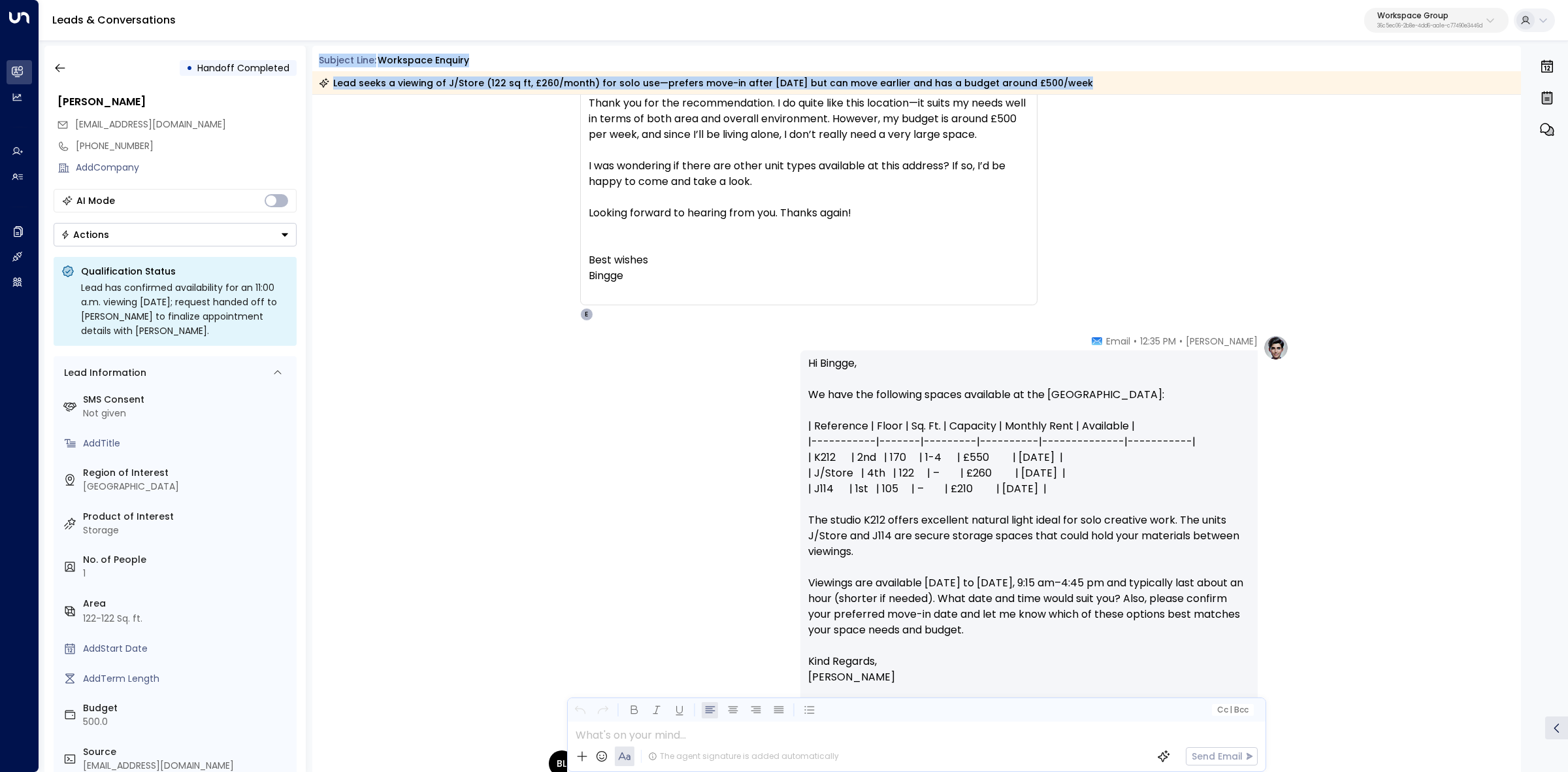
drag, startPoint x: 321, startPoint y: 57, endPoint x: 1119, endPoint y: 88, distance: 798.6
click at [1119, 88] on div "Subject Line: Workspace Enquiry Lead seeks a viewing of J/Store (122 sq ft, £26…" at bounding box center [917, 74] width 1209 height 41
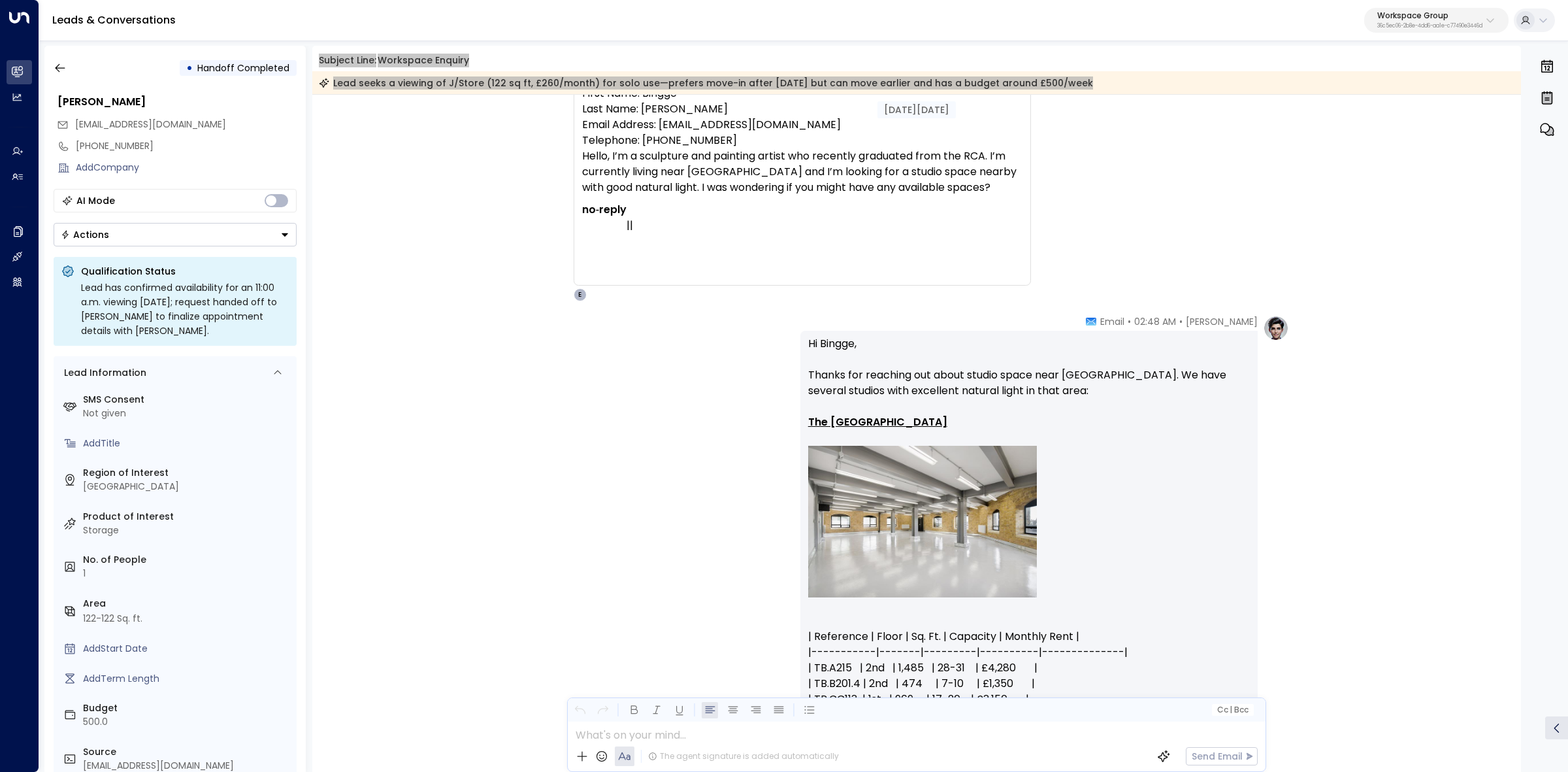
scroll to position [0, 0]
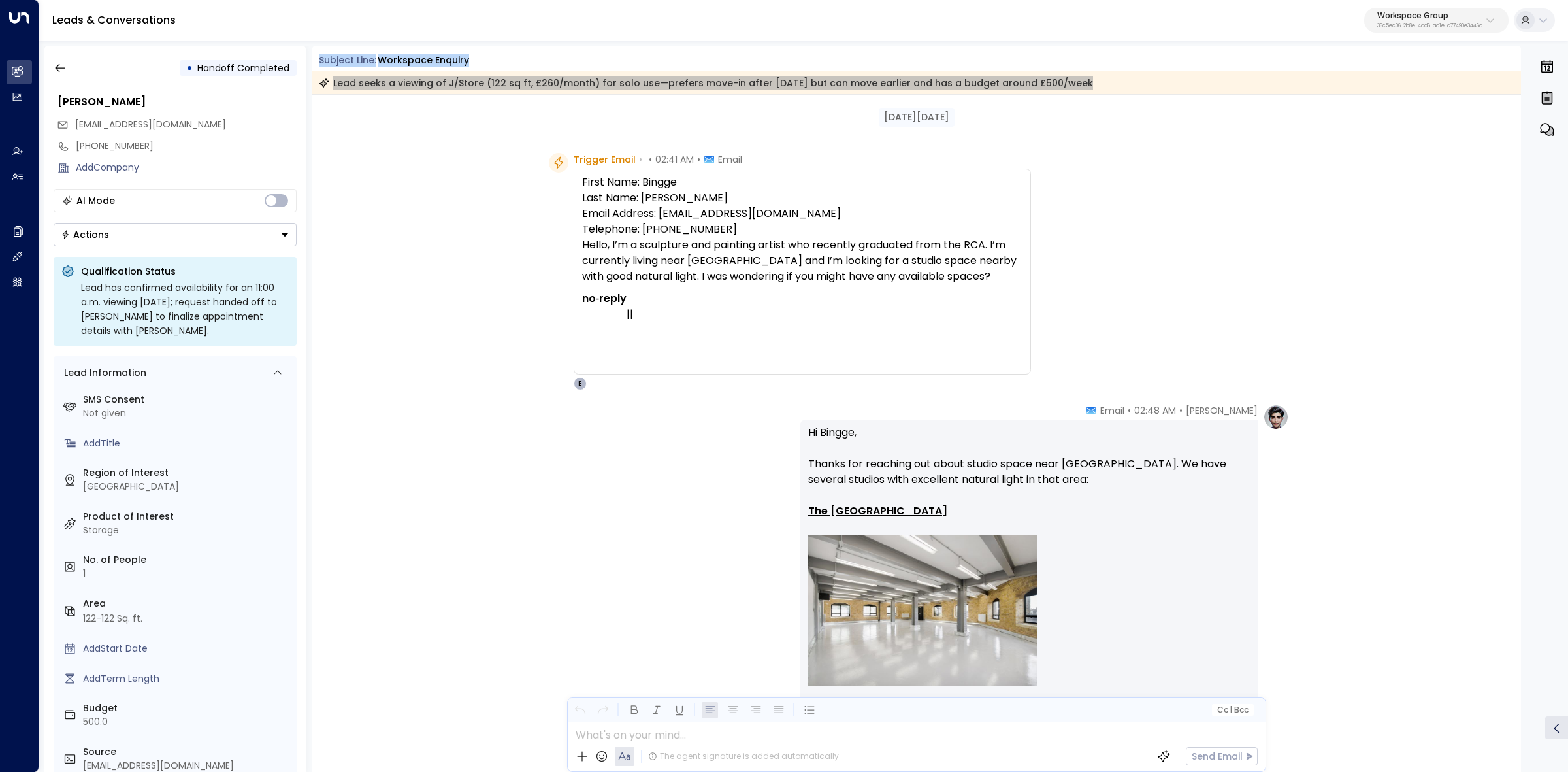
drag, startPoint x: 549, startPoint y: 157, endPoint x: 877, endPoint y: 142, distance: 328.3
click at [863, 165] on div "Trigger Email • • 02:41 AM • Email First Name: Bingge Last Name: Liu Email Addr…" at bounding box center [790, 272] width 482 height 238
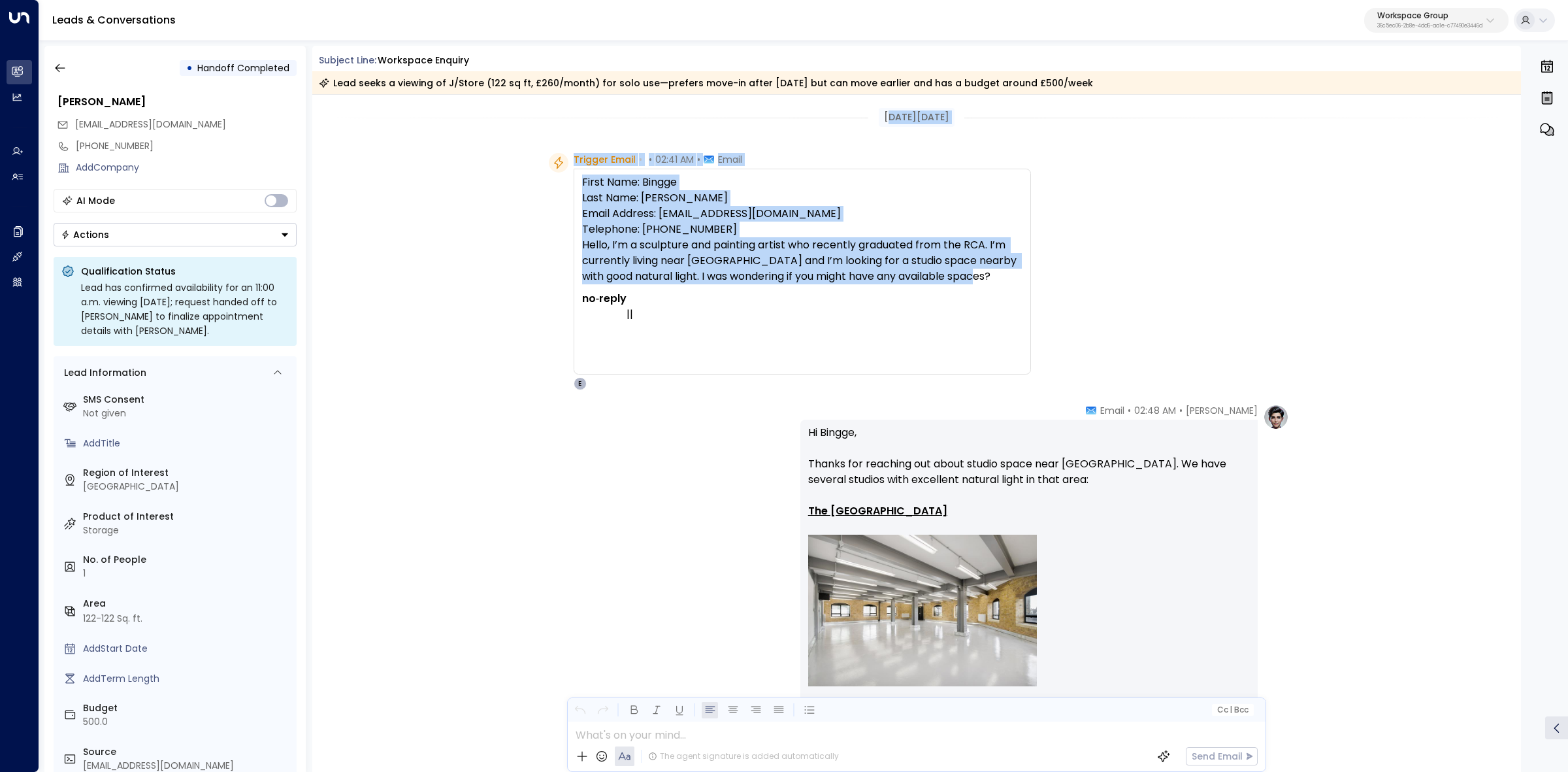
drag, startPoint x: 873, startPoint y: 115, endPoint x: 992, endPoint y: 279, distance: 202.6
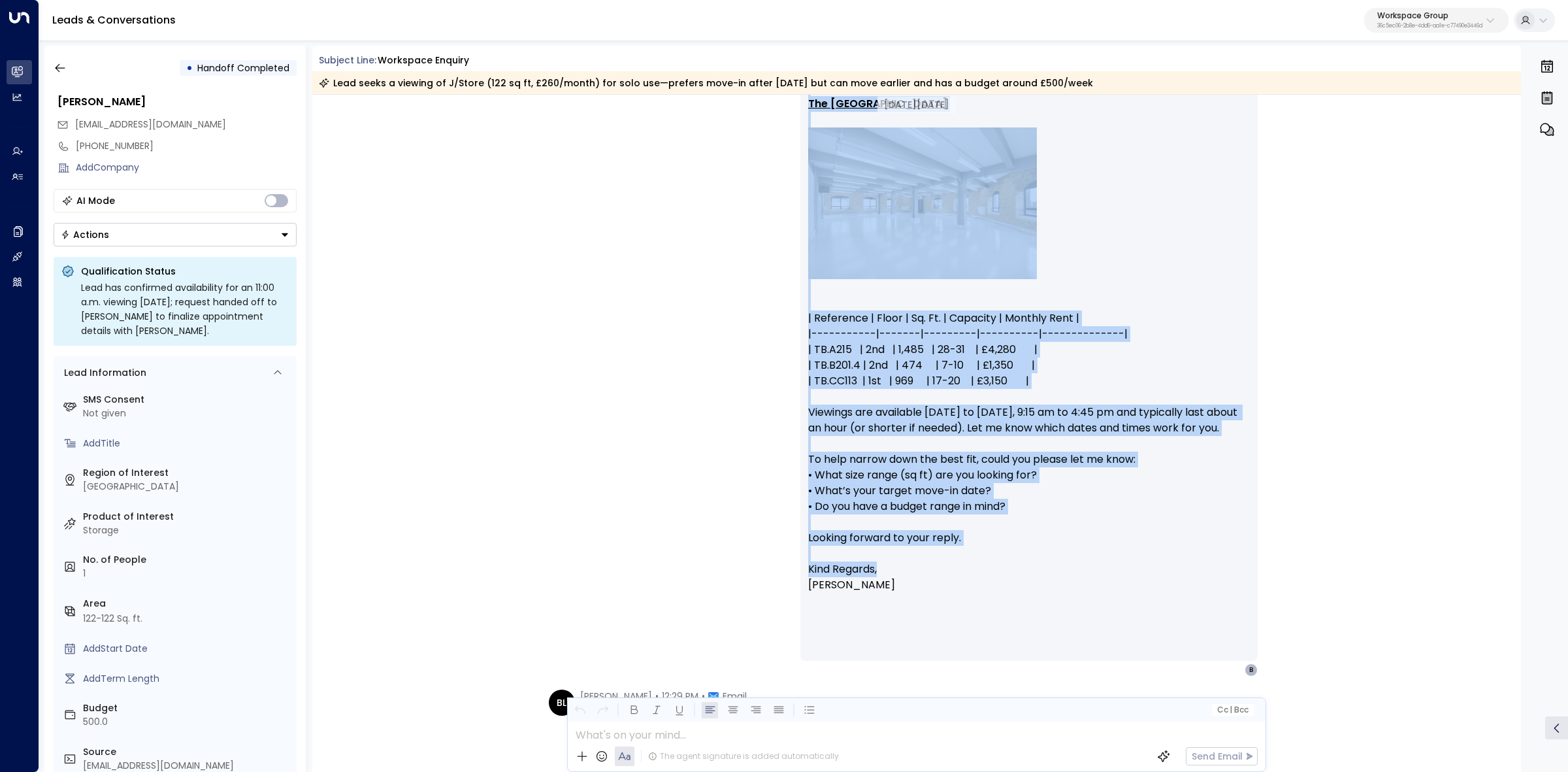
scroll to position [409, 0]
drag, startPoint x: 1111, startPoint y: 409, endPoint x: 1224, endPoint y: 592, distance: 215.1
click at [1224, 592] on div "Elodie Clarke • 02:48 AM • Email Hi Bingge, Thanks for reaching out about studi…" at bounding box center [1029, 335] width 458 height 680
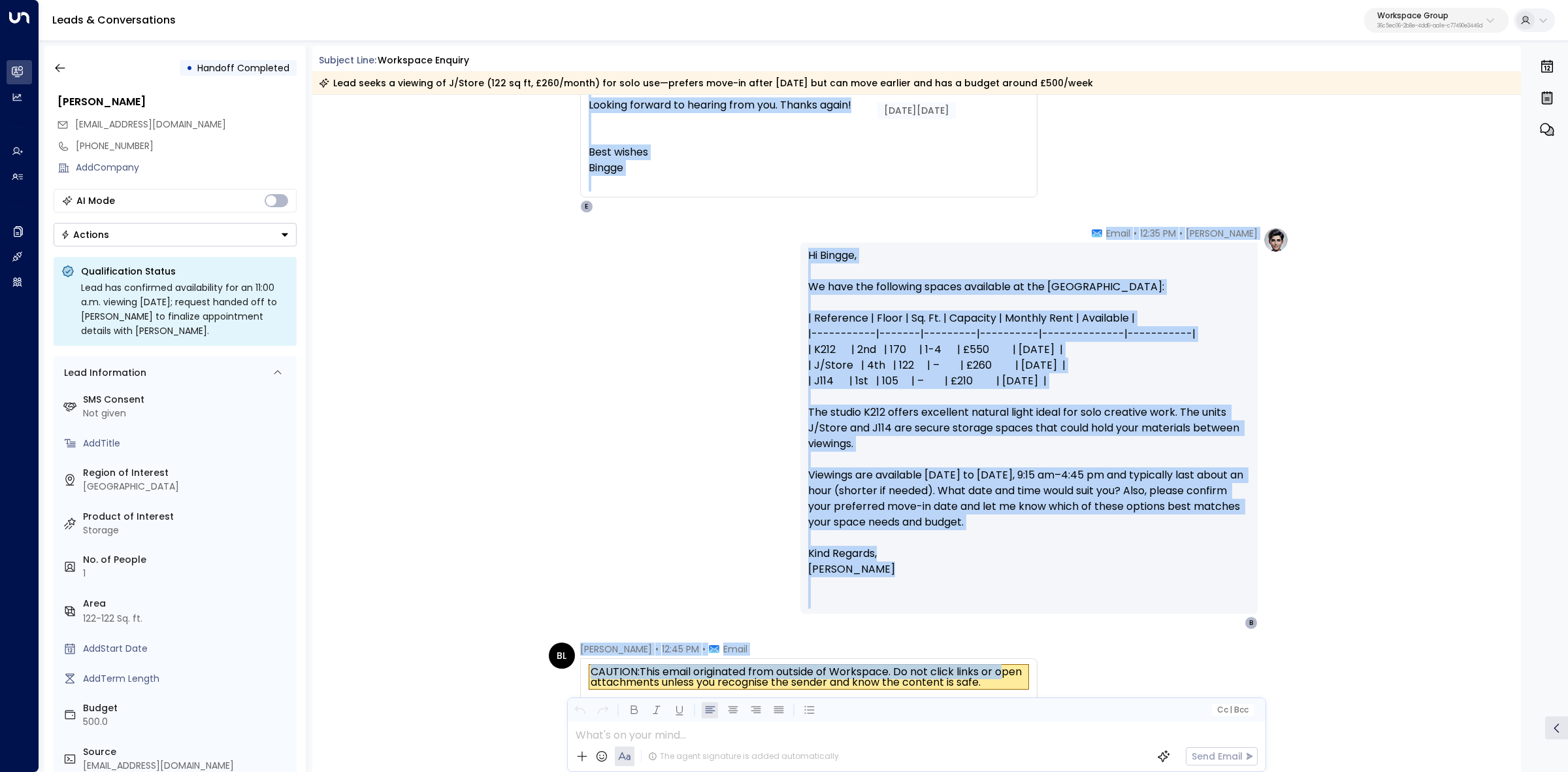
scroll to position [1226, 0]
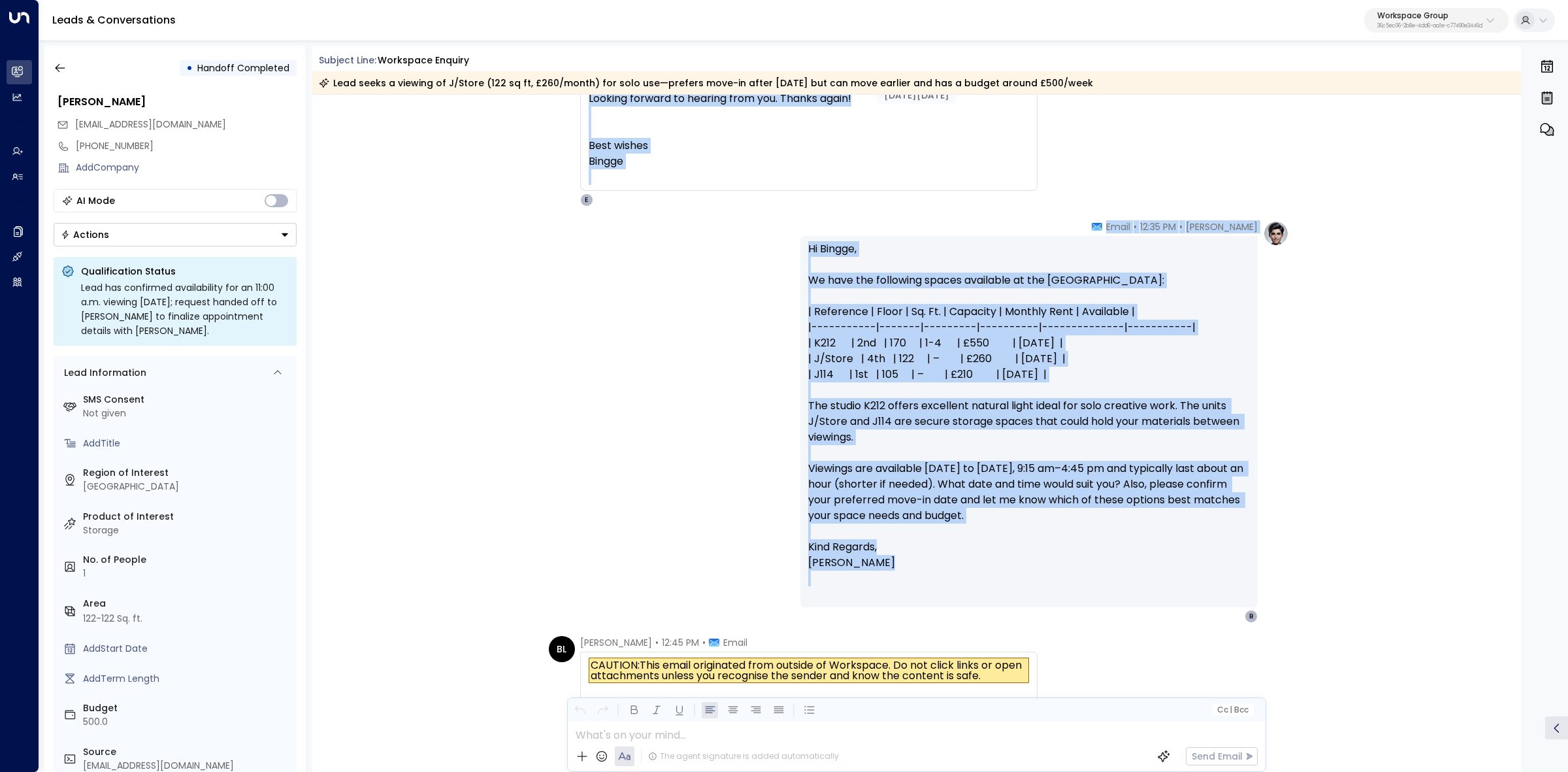
drag, startPoint x: 585, startPoint y: 368, endPoint x: 1118, endPoint y: 599, distance: 580.9
click at [1129, 610] on div "Aug 03, 25 days ago Aug 03, 25 days ago Elodie Clarke • 02:48 AM • Email Hi Bin…" at bounding box center [917, 459] width 1209 height 3181
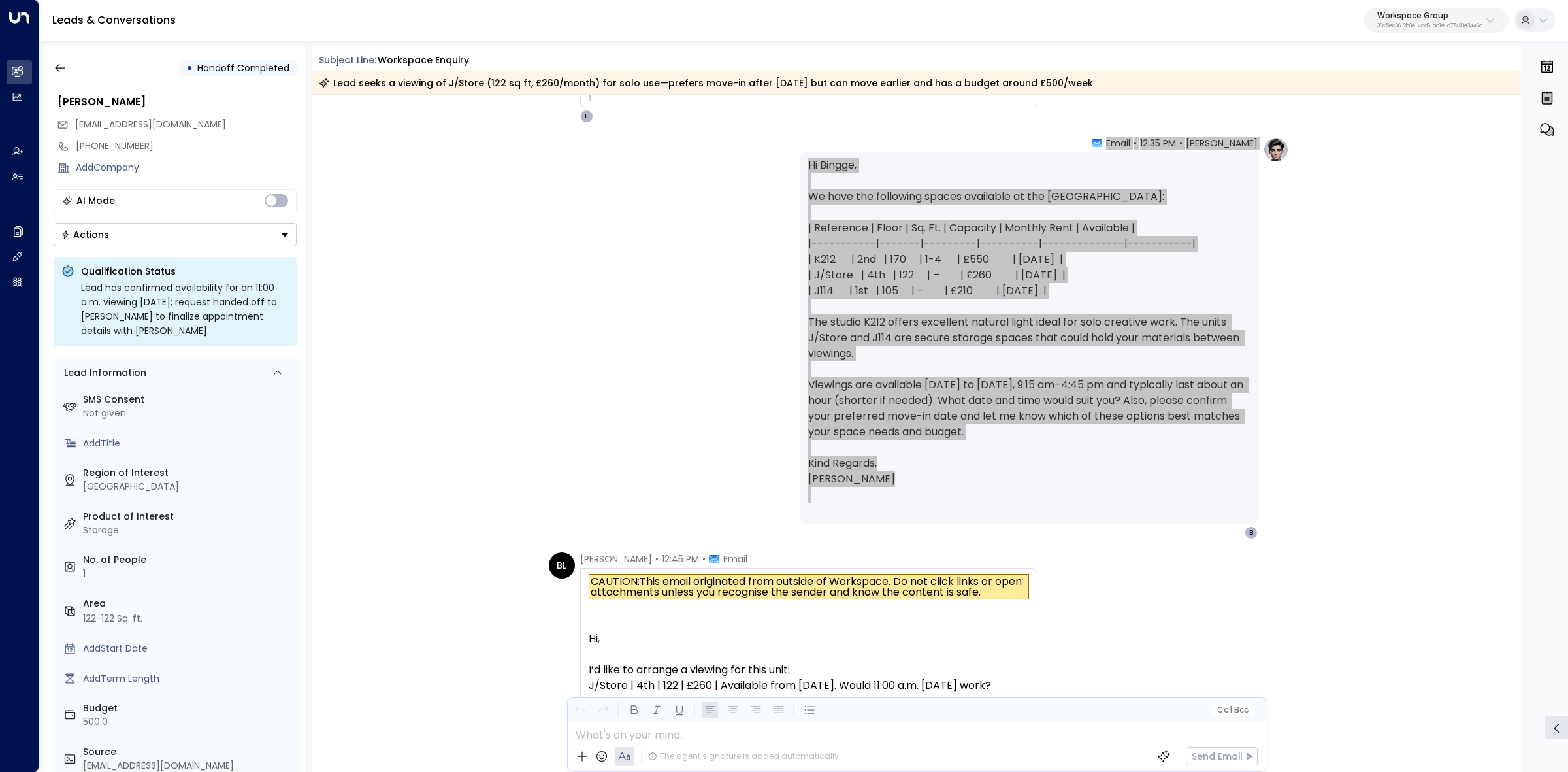
scroll to position [1553, 0]
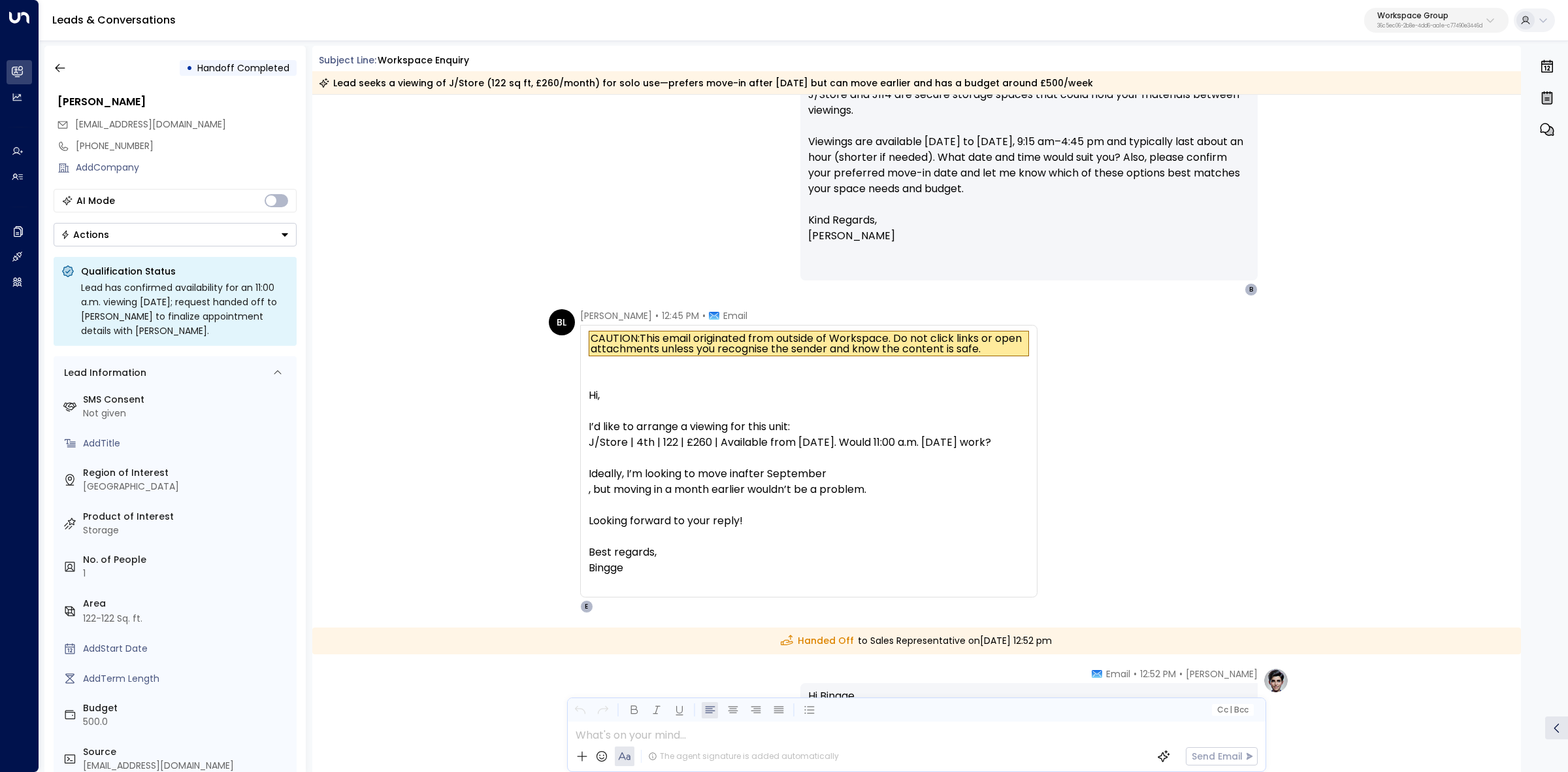
click at [632, 325] on div "CAUTION: This email originated from outside of Workspace. Do not click links or…" at bounding box center [809, 461] width 458 height 273
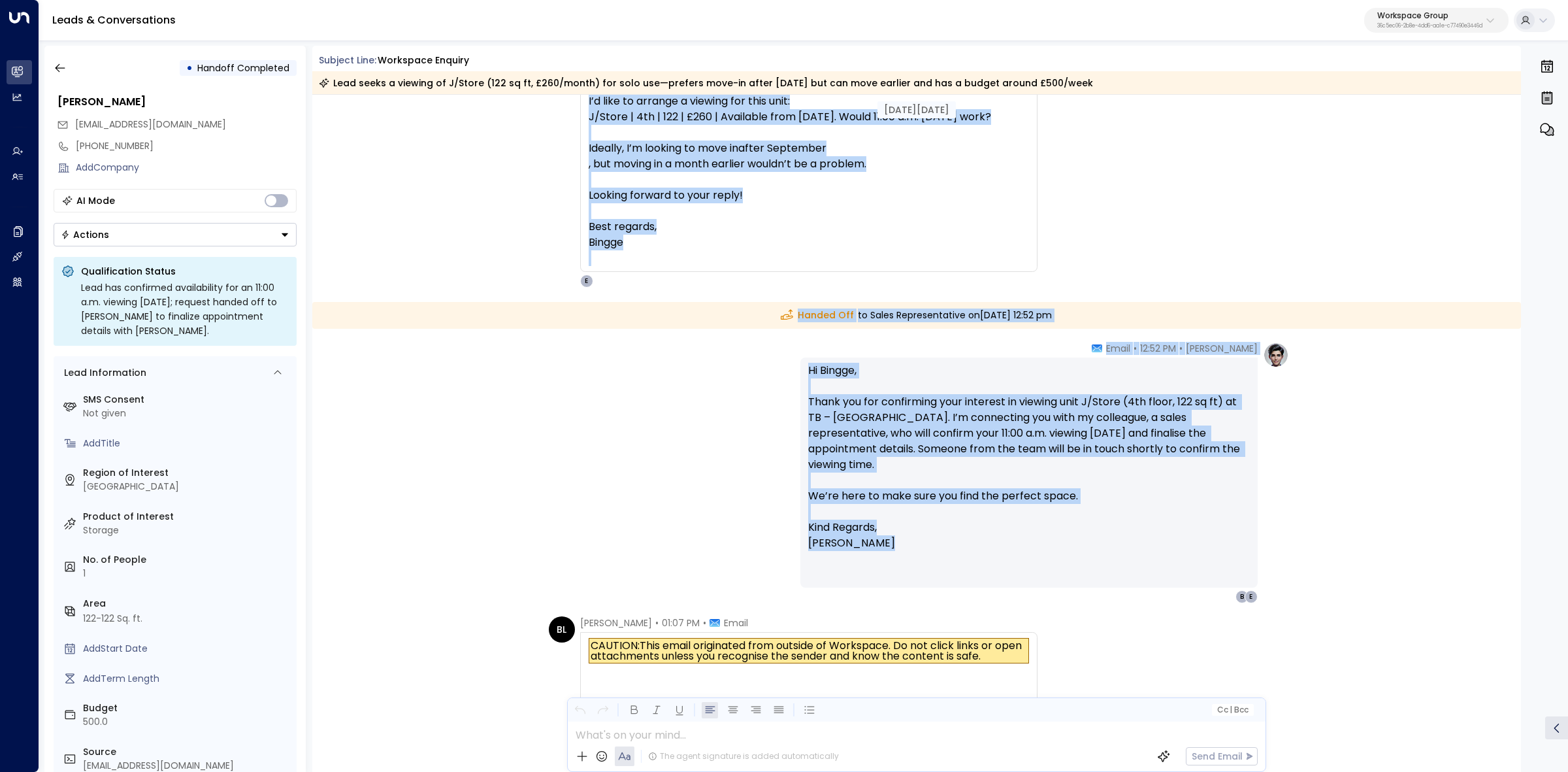
scroll to position [1880, 0]
drag, startPoint x: 580, startPoint y: 314, endPoint x: 1017, endPoint y: 562, distance: 502.5
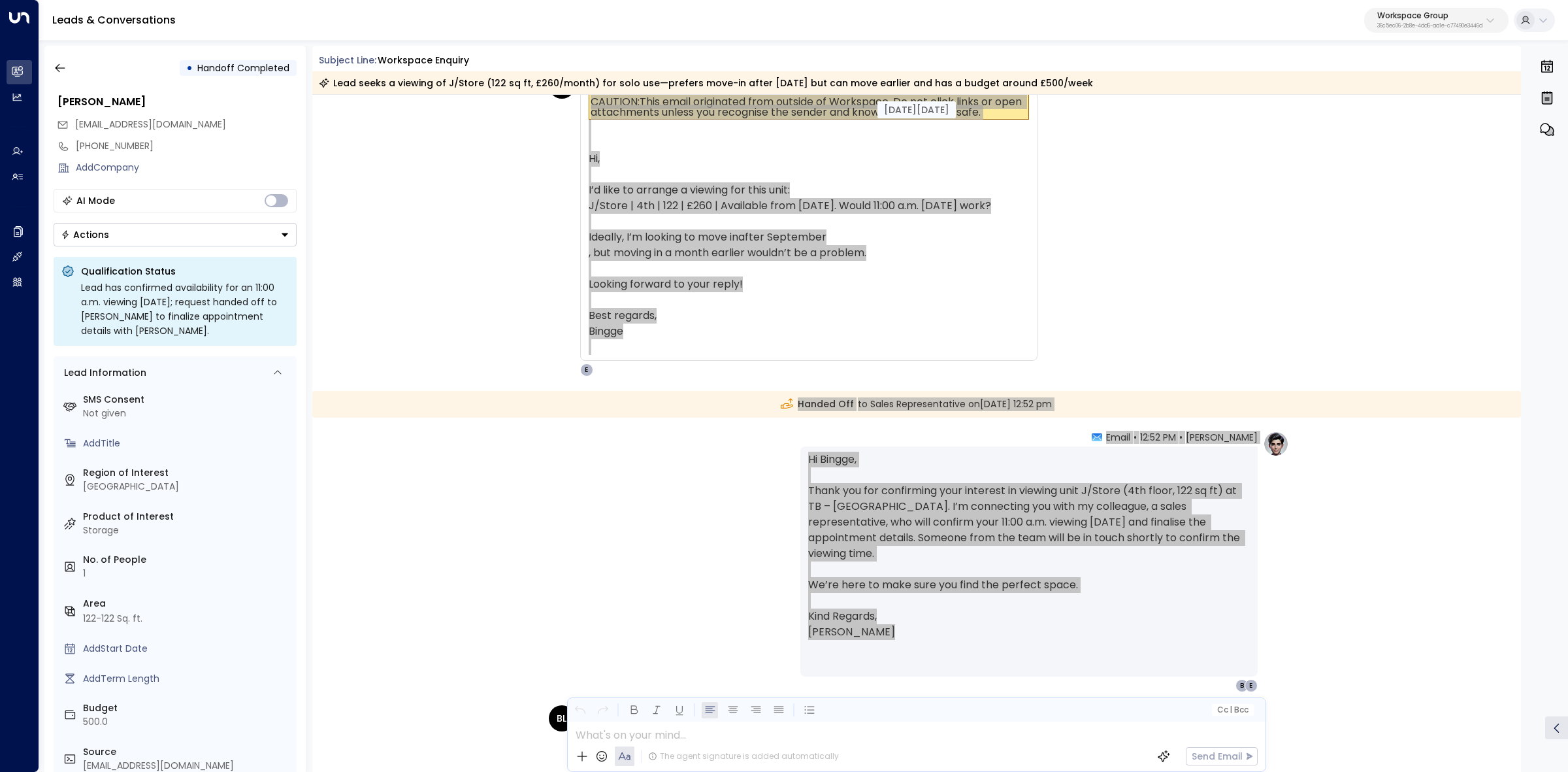
scroll to position [1767, 0]
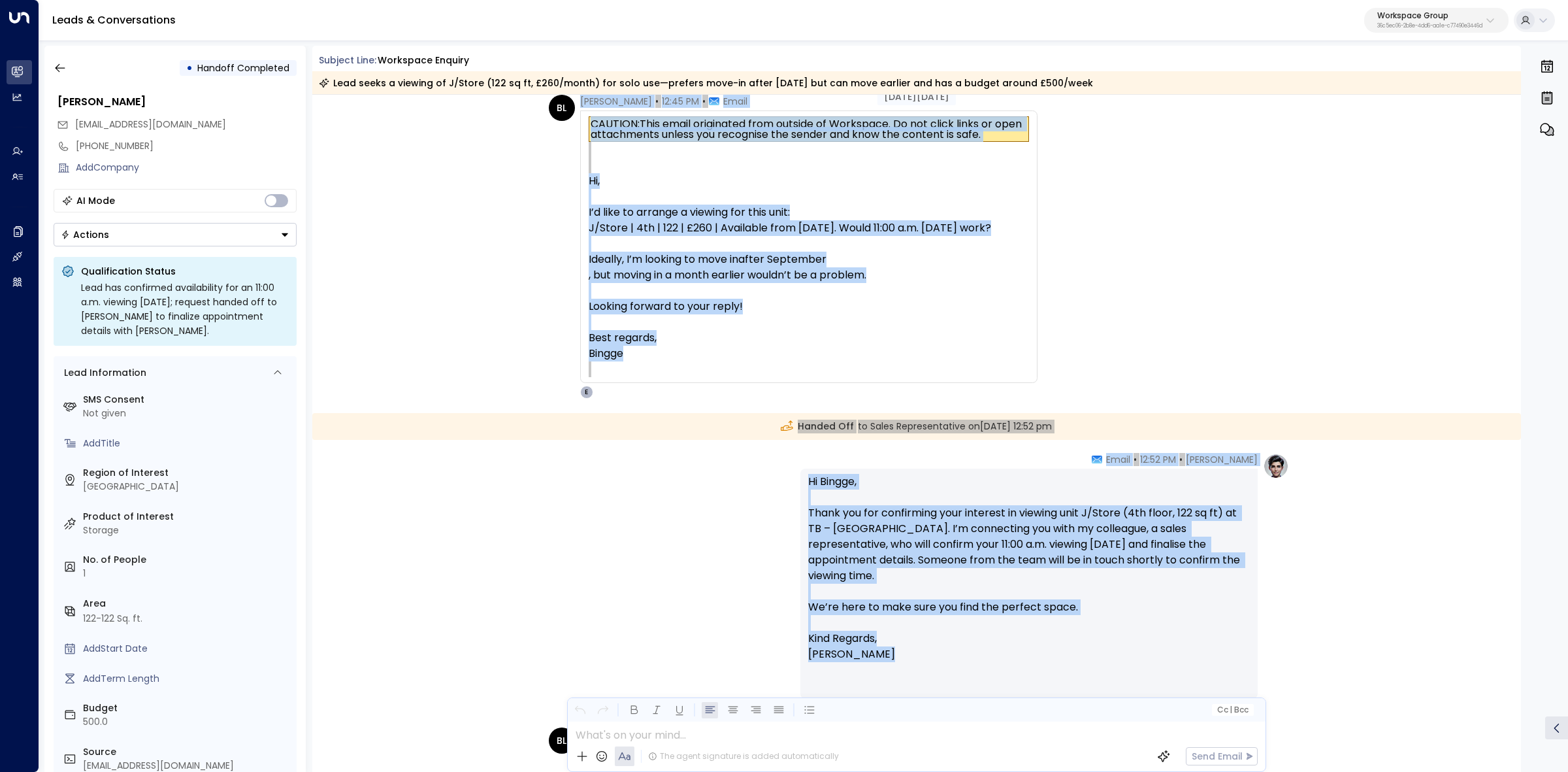
click at [1177, 371] on div "BL Bingge Liu • 12:45 PM • Email CAUTION: This email originated from outside of…" at bounding box center [919, 247] width 741 height 304
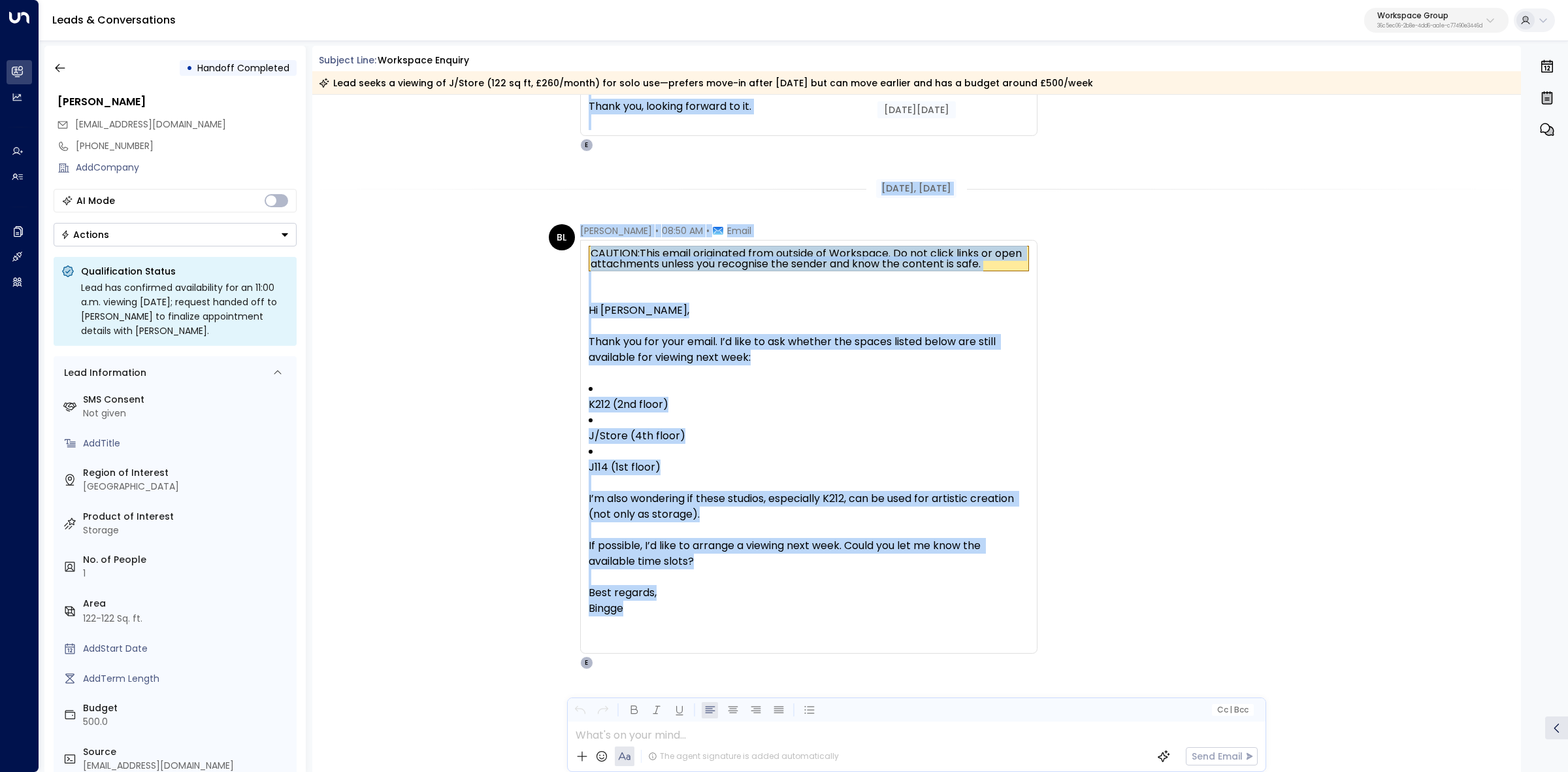
scroll to position [2502, 0]
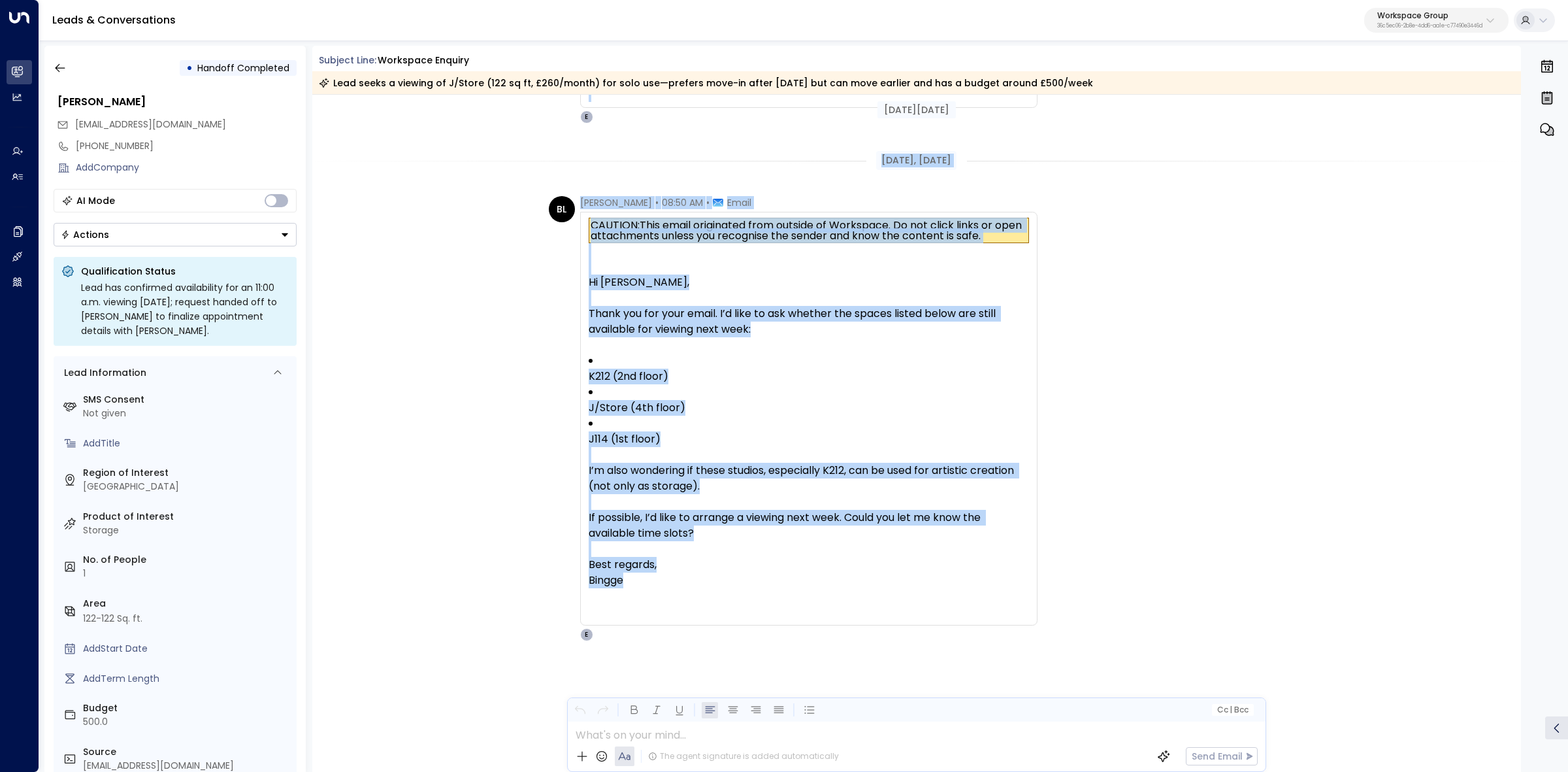
drag, startPoint x: 574, startPoint y: 485, endPoint x: 1020, endPoint y: 580, distance: 456.0
click at [63, 66] on icon "button" at bounding box center [60, 68] width 13 height 13
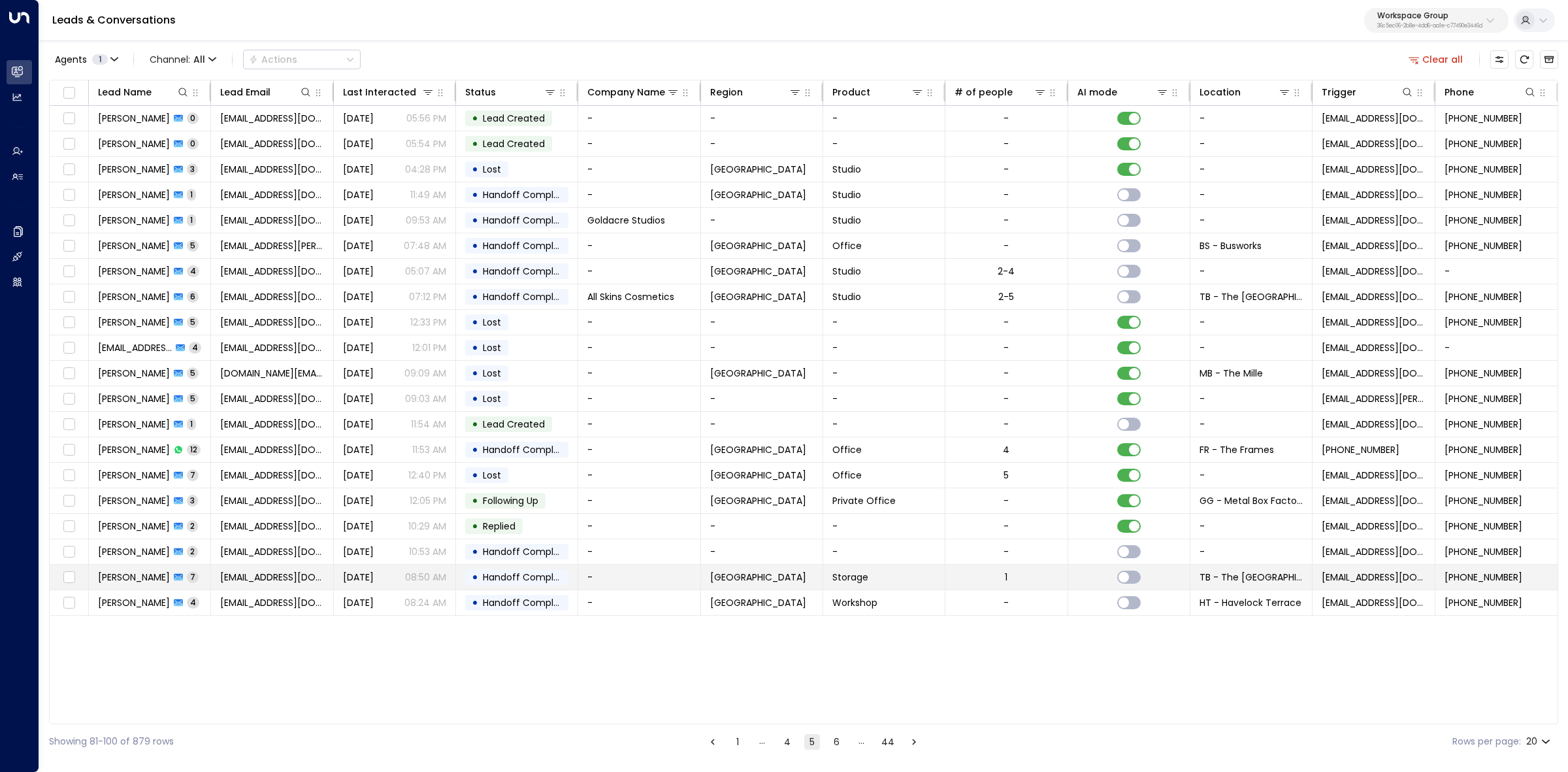
click at [121, 582] on span "Bingge Liu" at bounding box center [134, 577] width 72 height 13
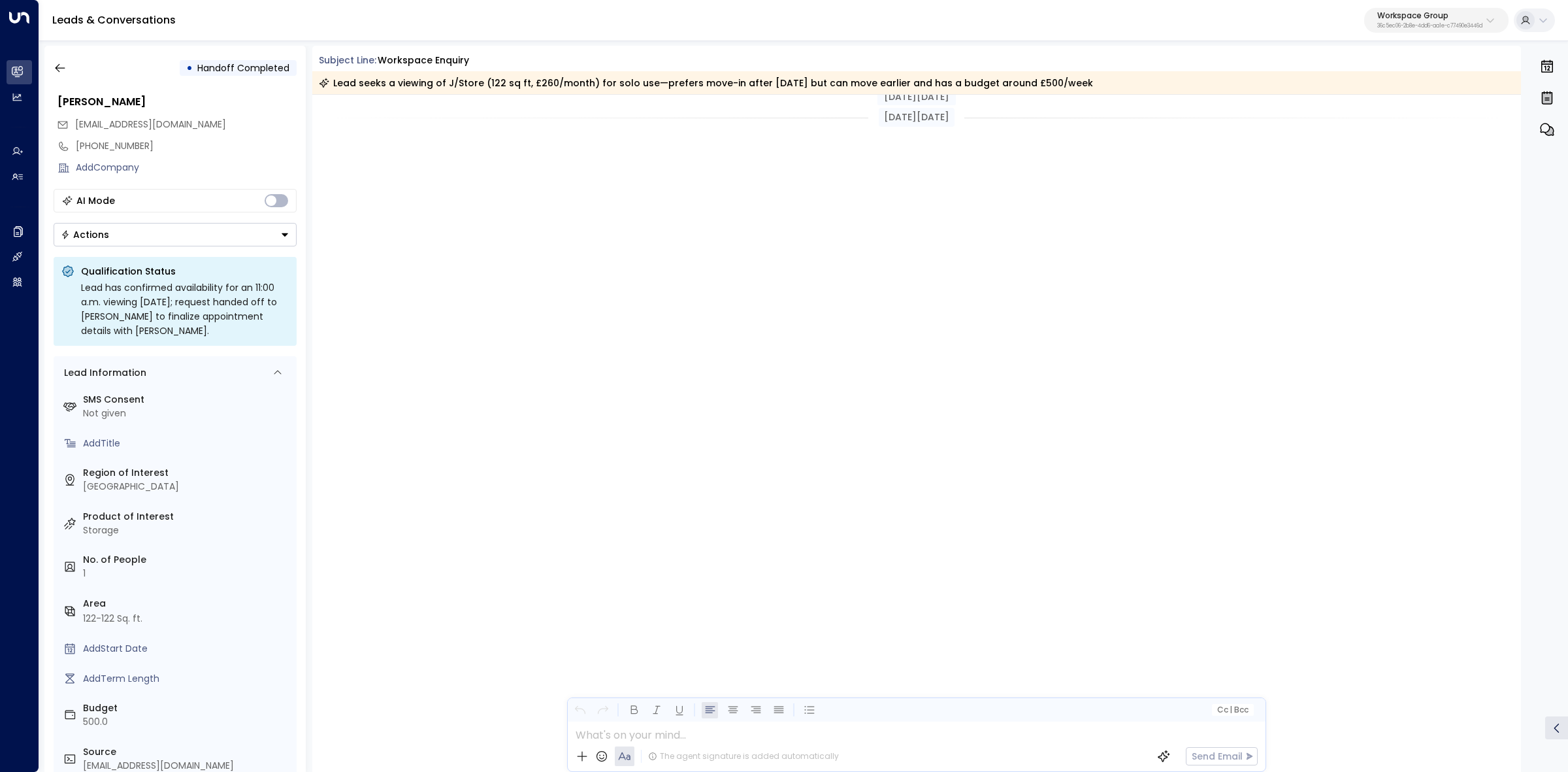
scroll to position [2598, 0]
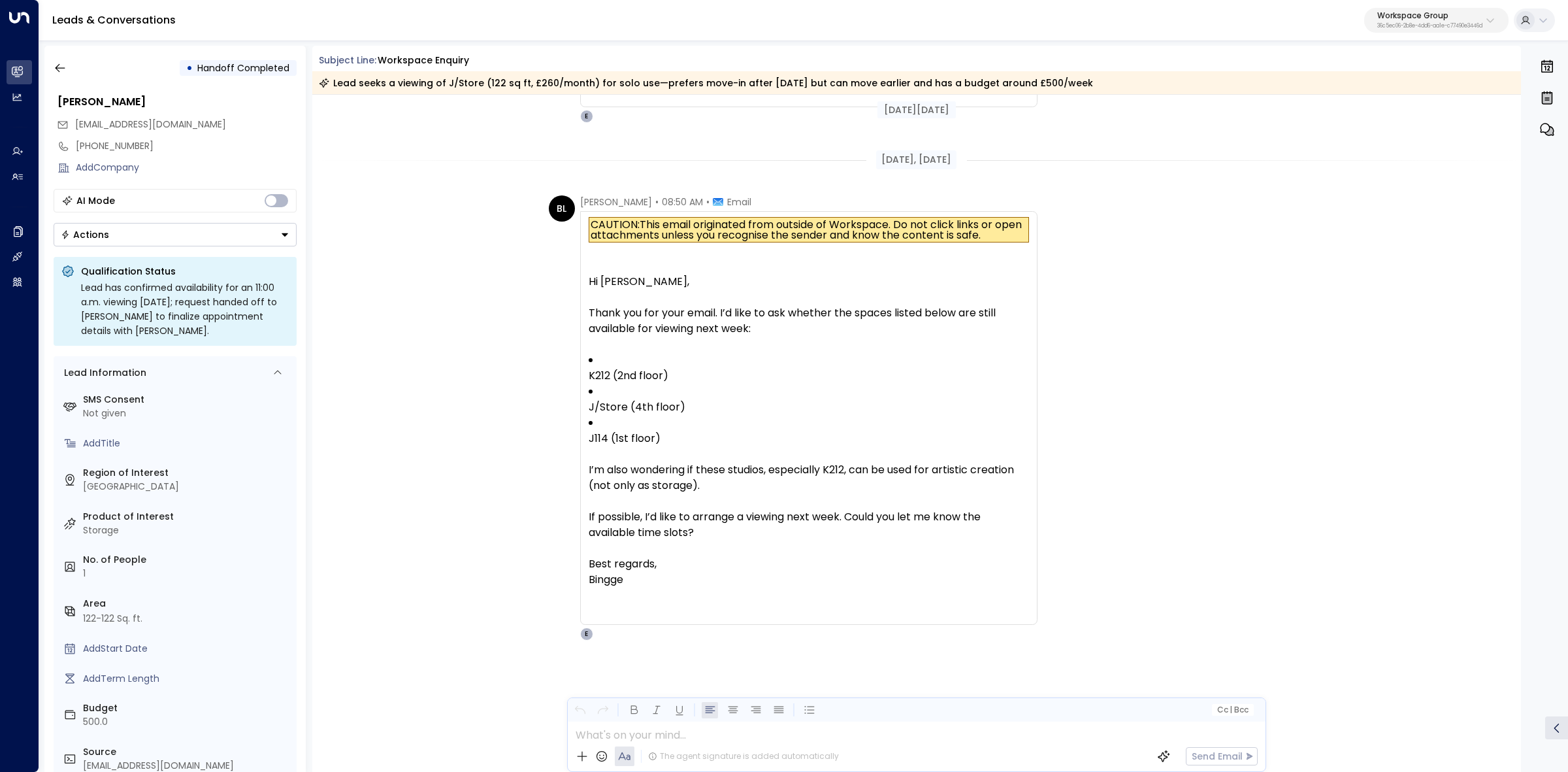
click at [44, 62] on div "• Handoff Completed Bingge Liu binggezhihuan@gmail.com +447936962929 Add Compan…" at bounding box center [175, 409] width 262 height 726
click at [66, 63] on icon "button" at bounding box center [60, 68] width 13 height 13
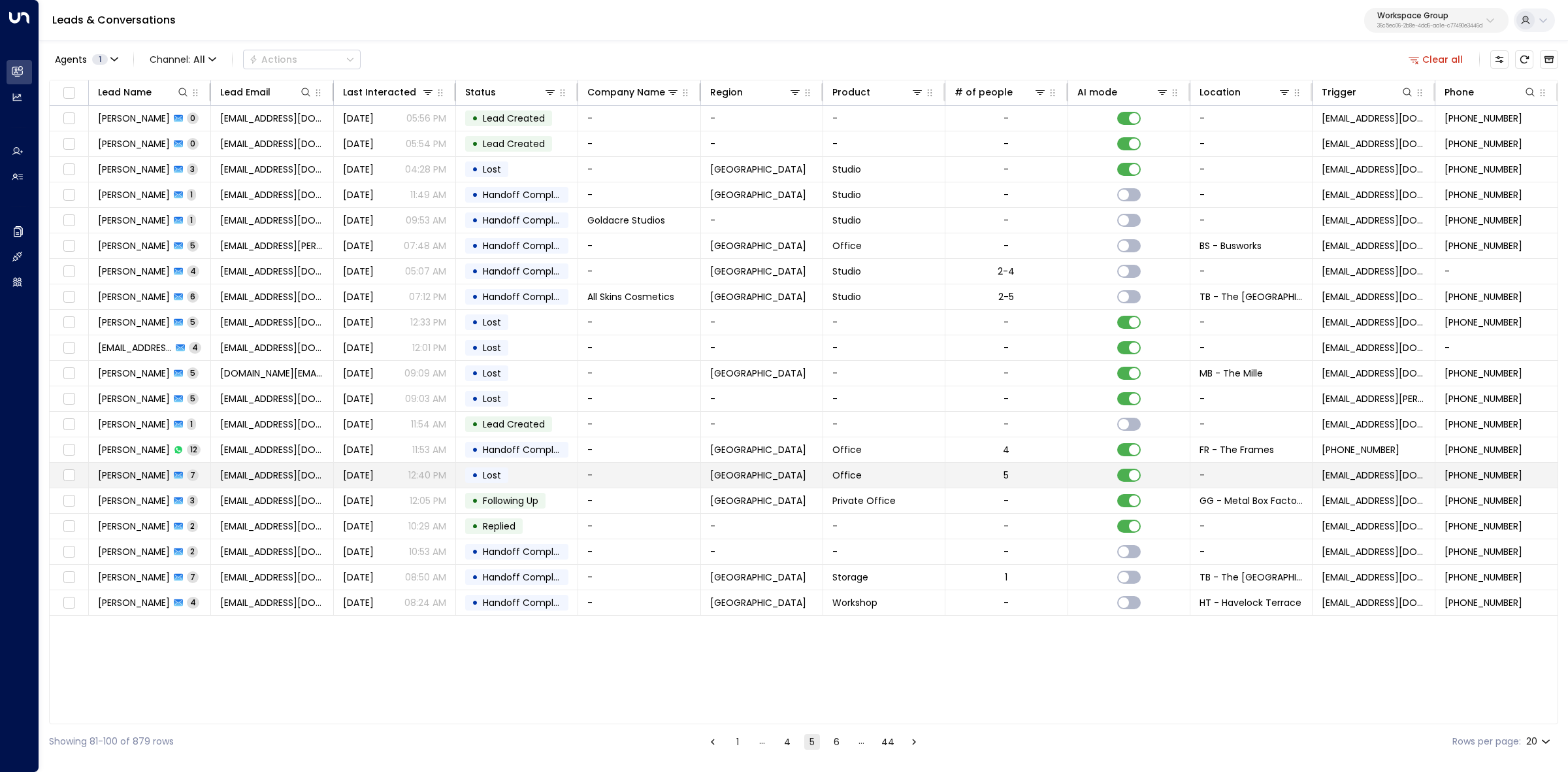
click at [125, 474] on span "Jonny Horne" at bounding box center [134, 475] width 72 height 13
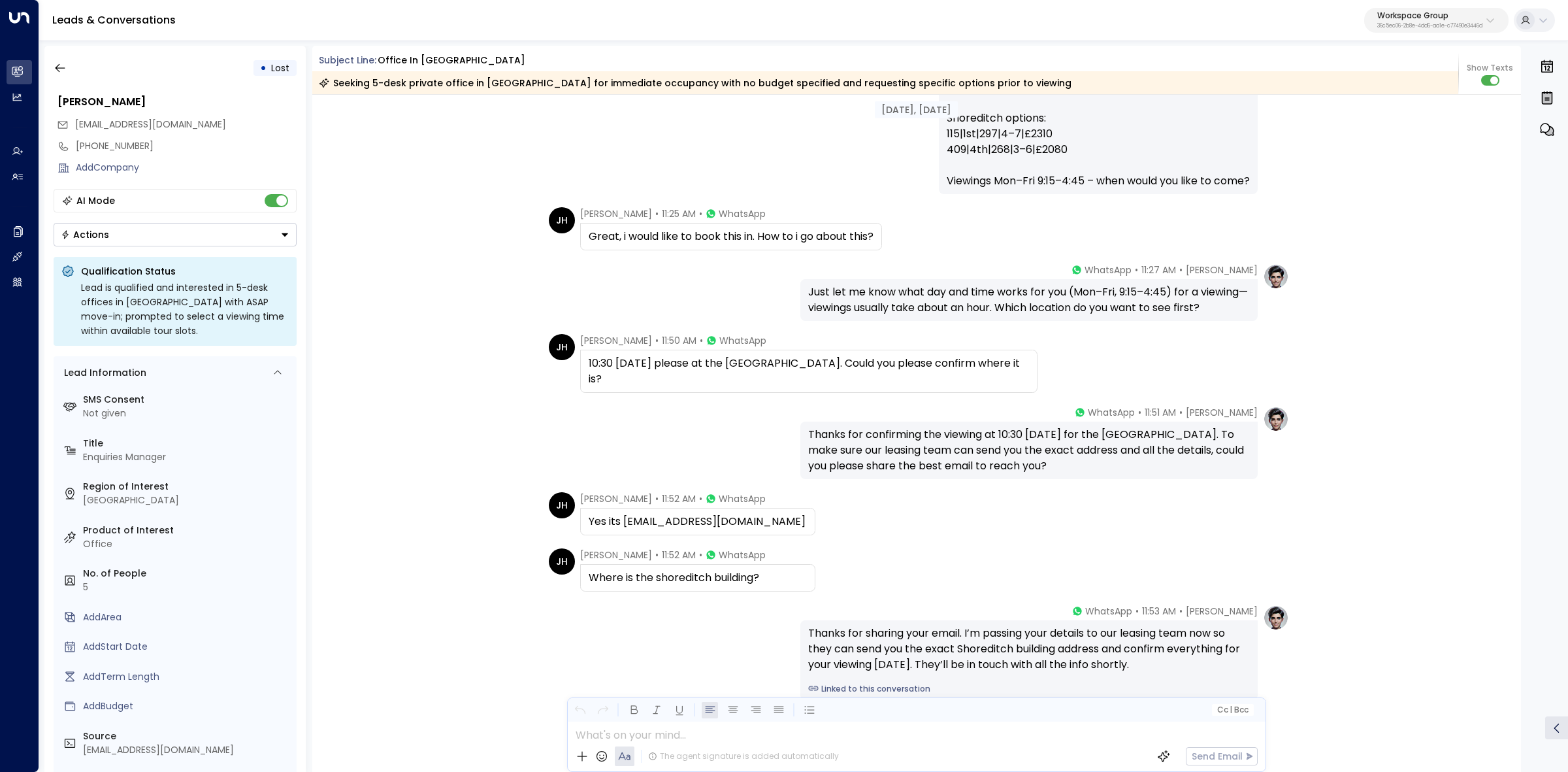
scroll to position [4792, 0]
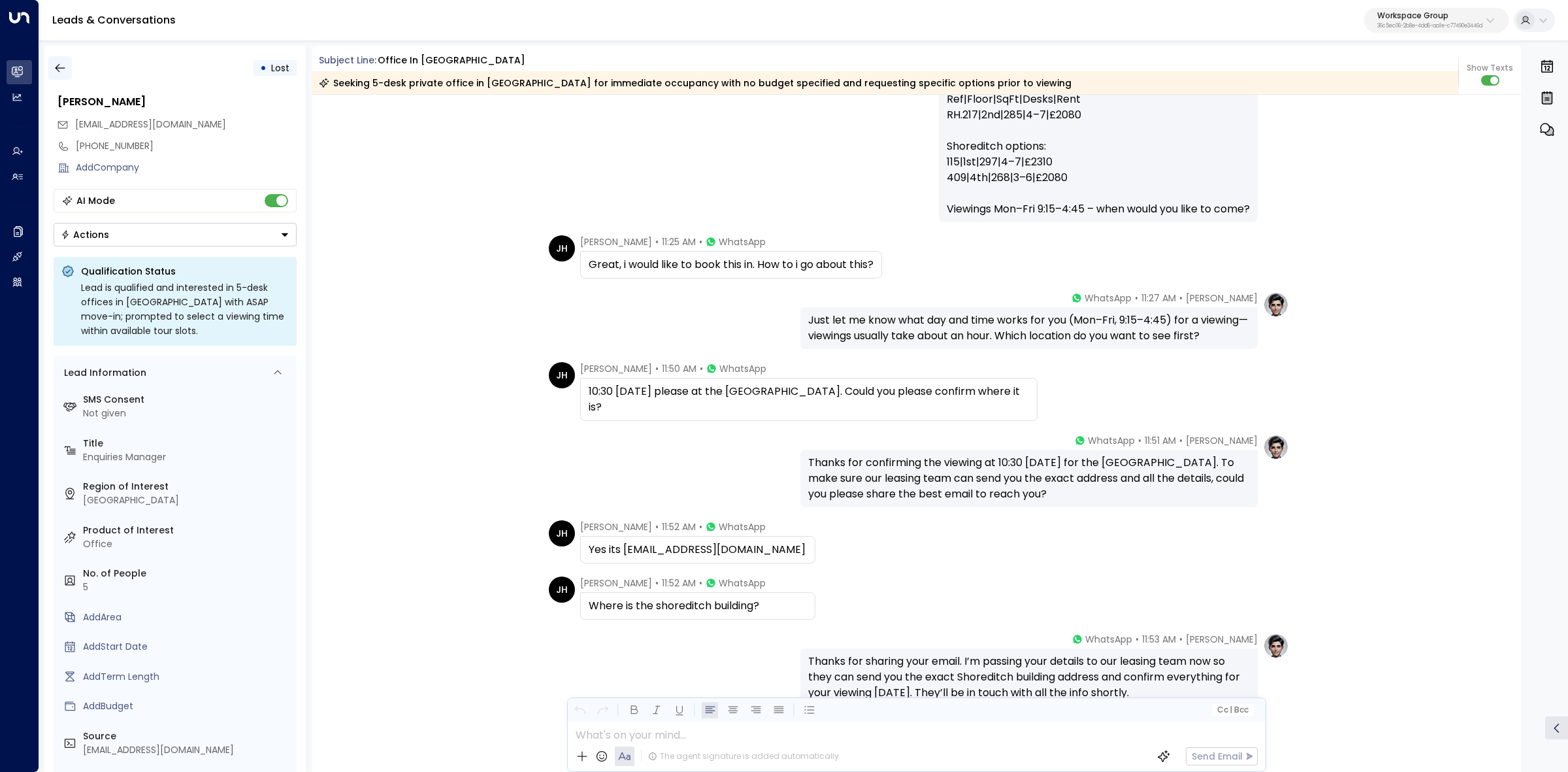
click at [54, 73] on icon "button" at bounding box center [60, 68] width 13 height 13
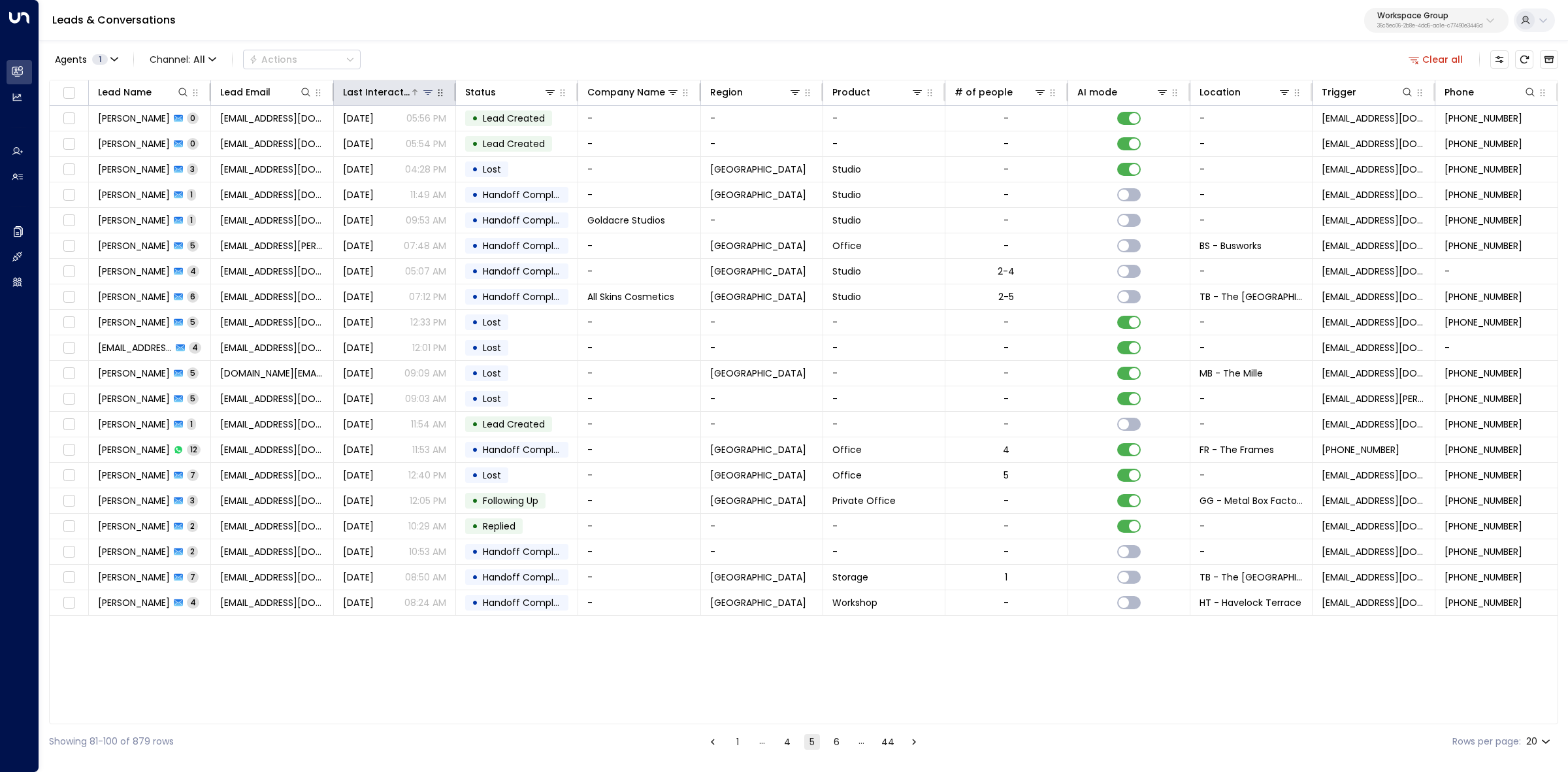
click at [406, 93] on div "Last Interacted" at bounding box center [376, 92] width 67 height 16
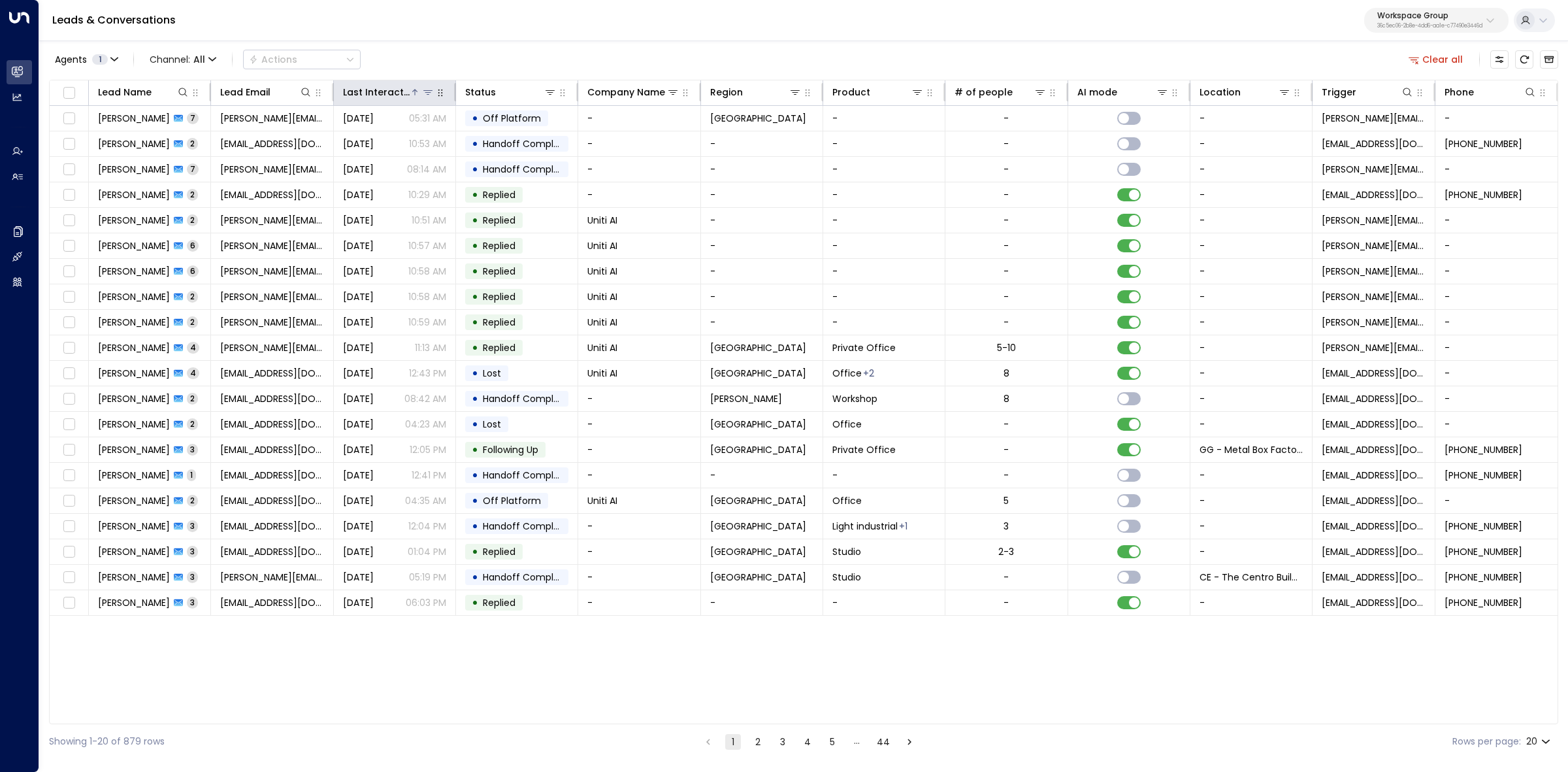
click at [389, 95] on div "Last Interacted" at bounding box center [376, 92] width 67 height 16
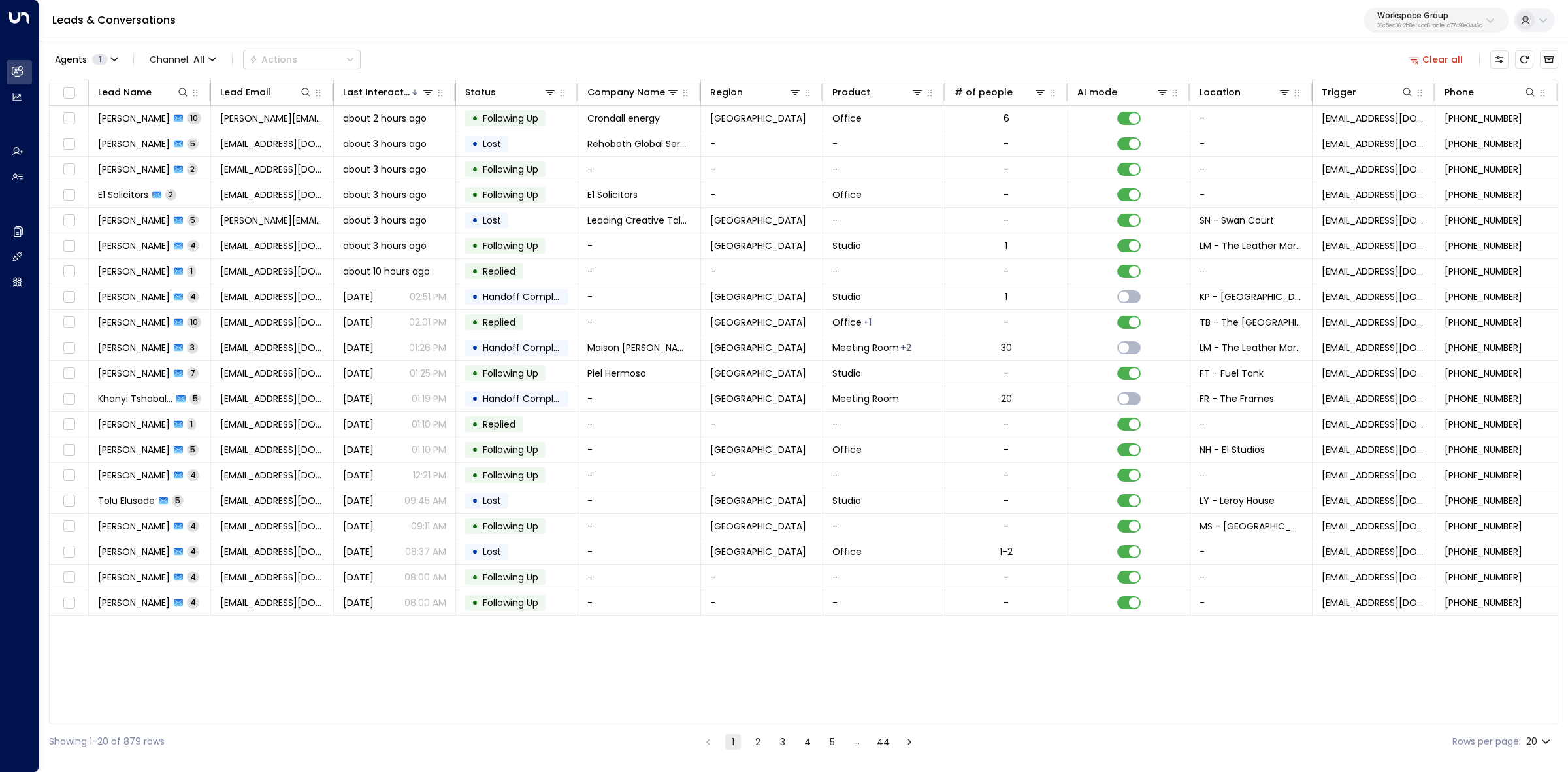
click at [43, 51] on div "Agents 1 Channel: All Actions Clear all Lead Name Lead Email Last Interacted St…" at bounding box center [803, 399] width 1529 height 720
click at [72, 59] on span "Agents" at bounding box center [71, 59] width 32 height 9
click at [224, 162] on button "Apply" at bounding box center [222, 159] width 38 height 19
click at [132, 482] on span "[PERSON_NAME]" at bounding box center [134, 475] width 72 height 13
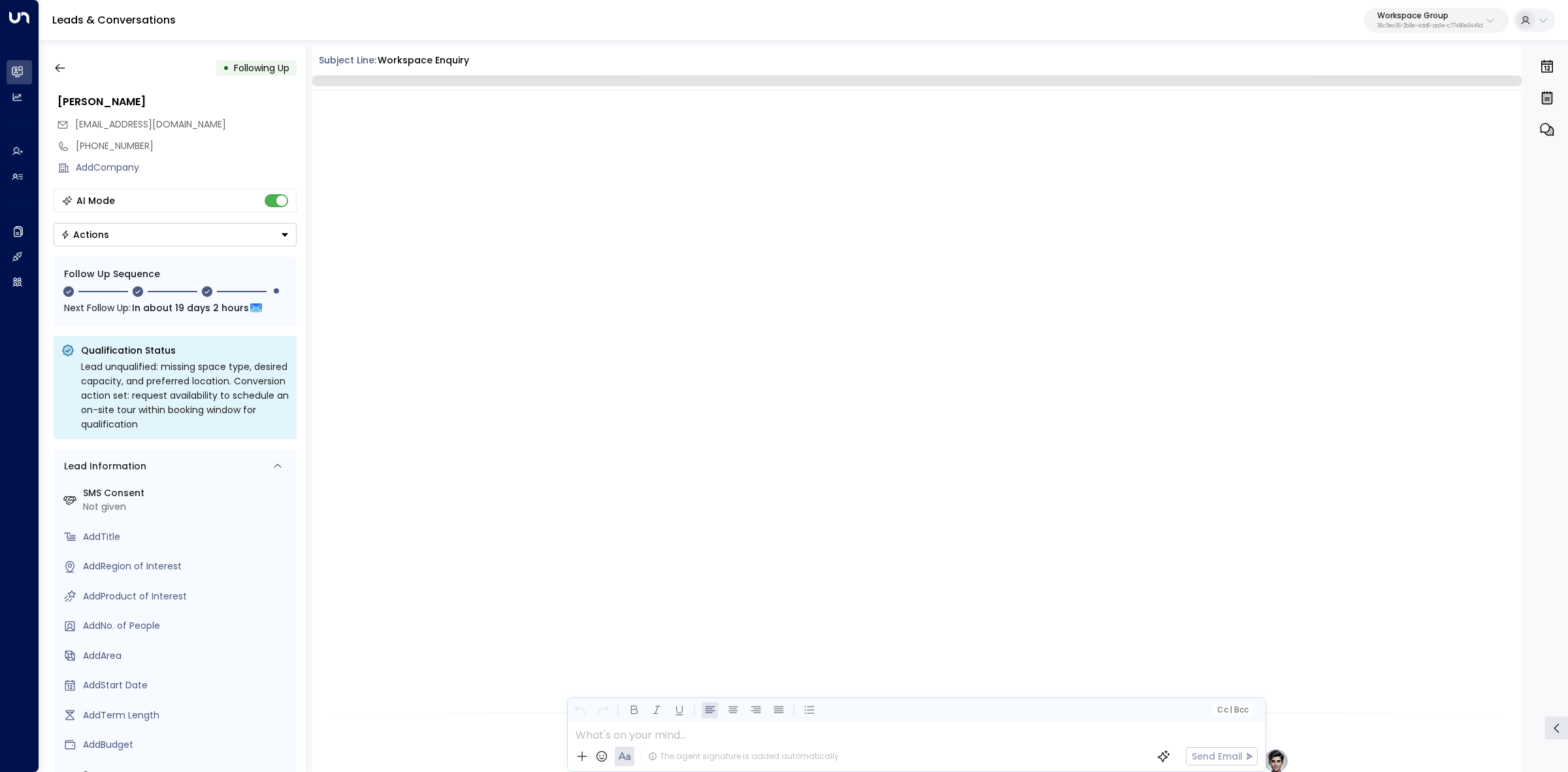
scroll to position [892, 0]
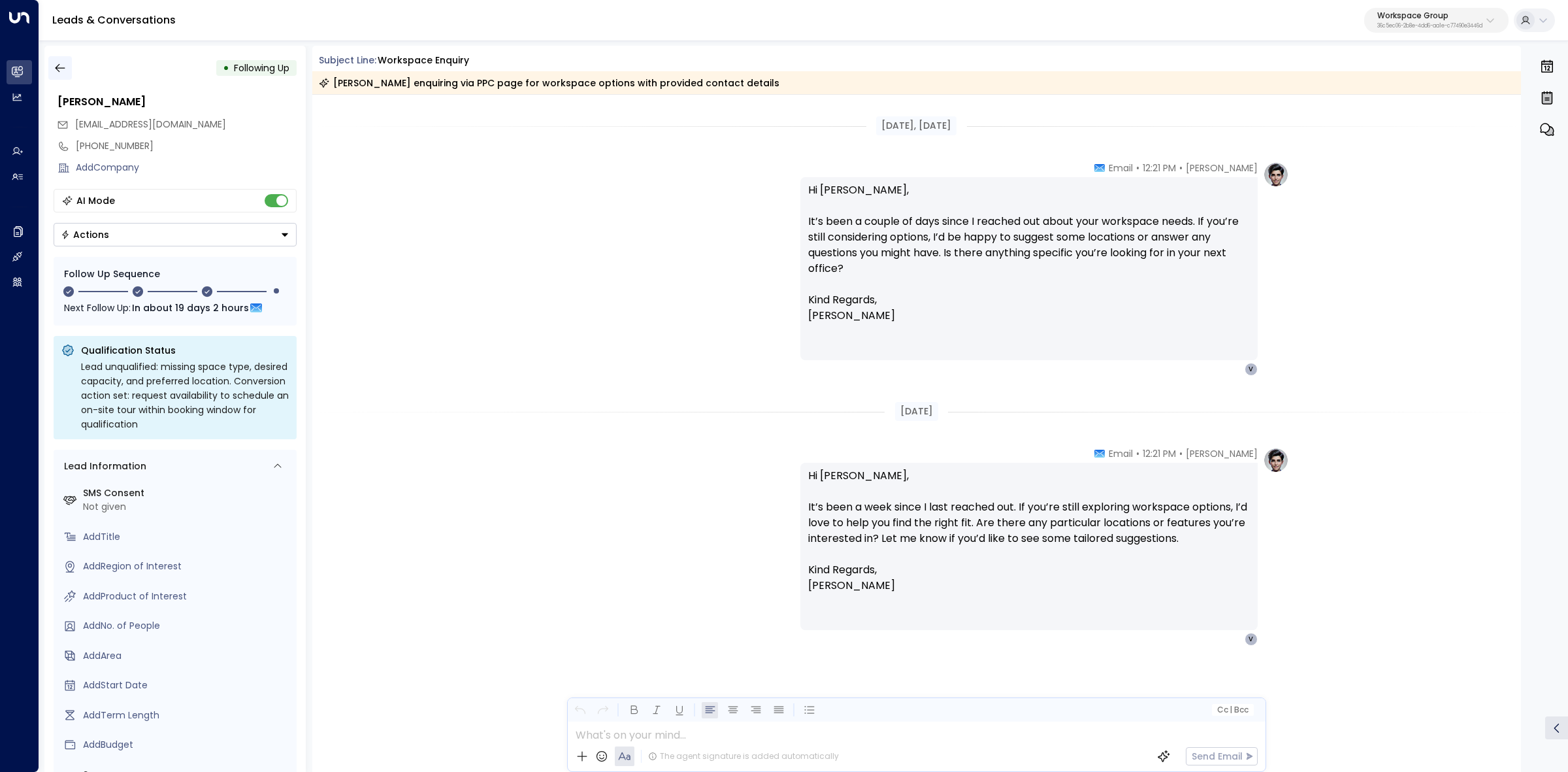
click at [62, 77] on button "button" at bounding box center [60, 68] width 23 height 23
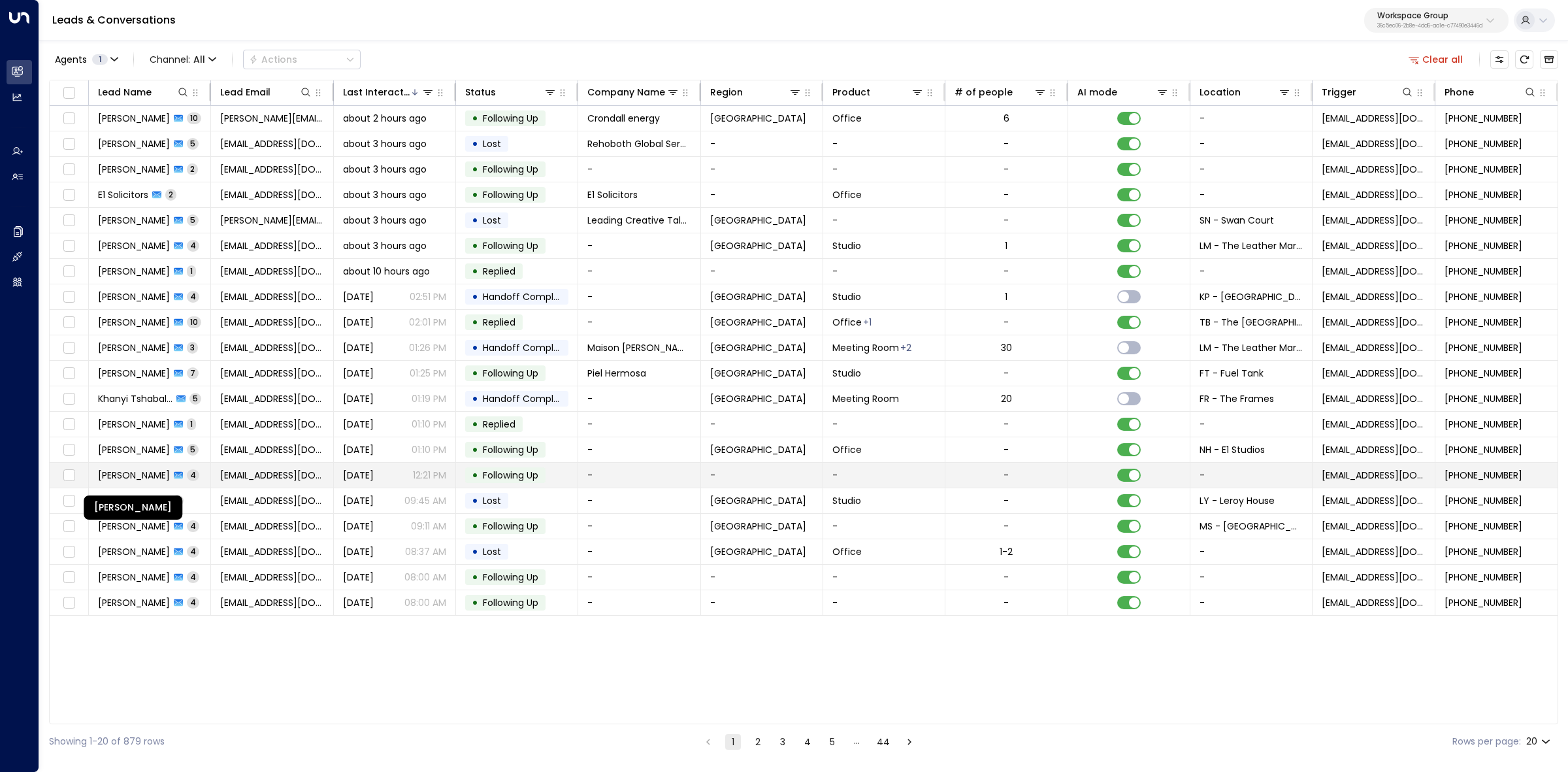
click at [139, 481] on span "[PERSON_NAME]" at bounding box center [134, 475] width 72 height 13
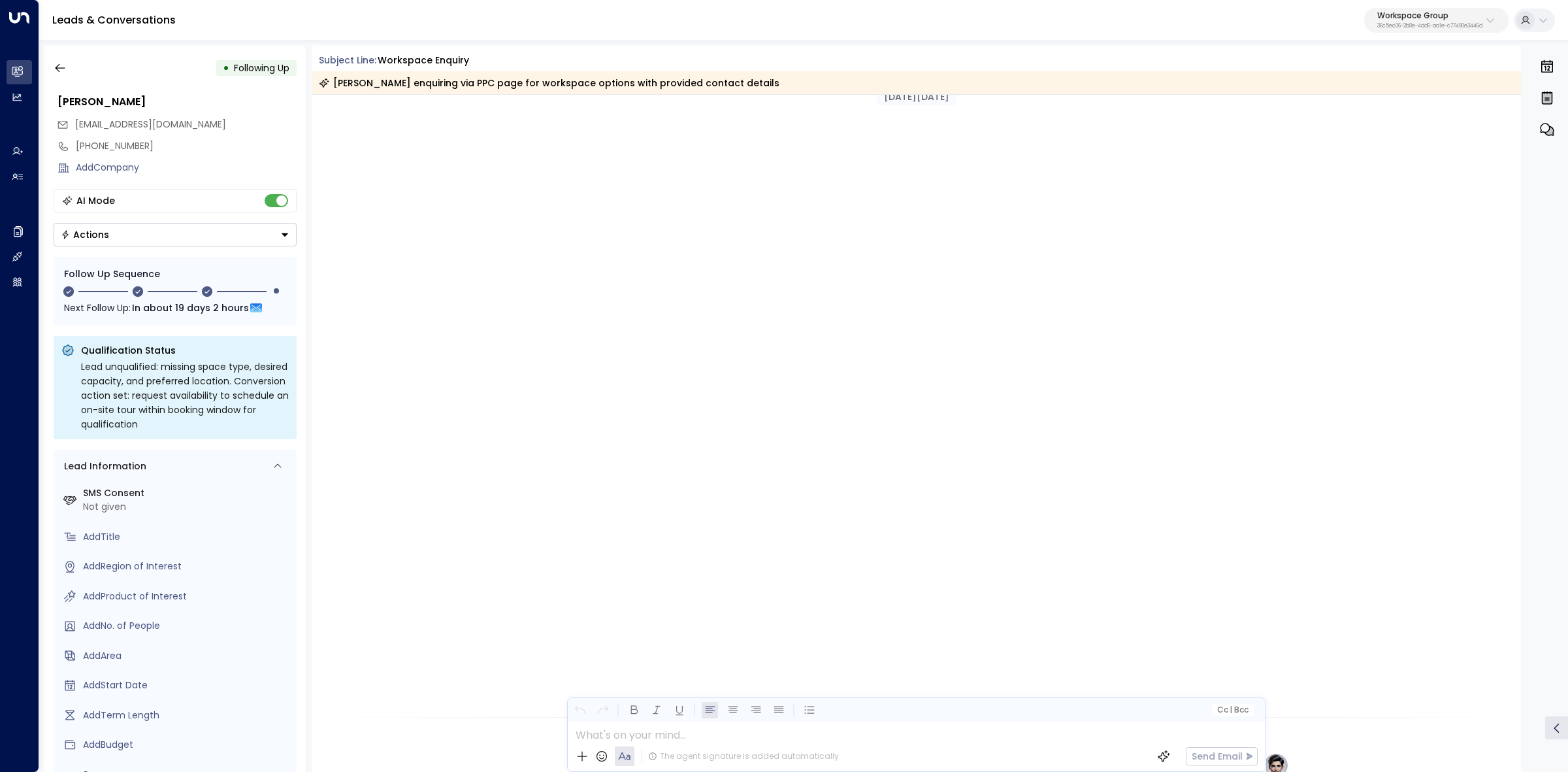
scroll to position [897, 0]
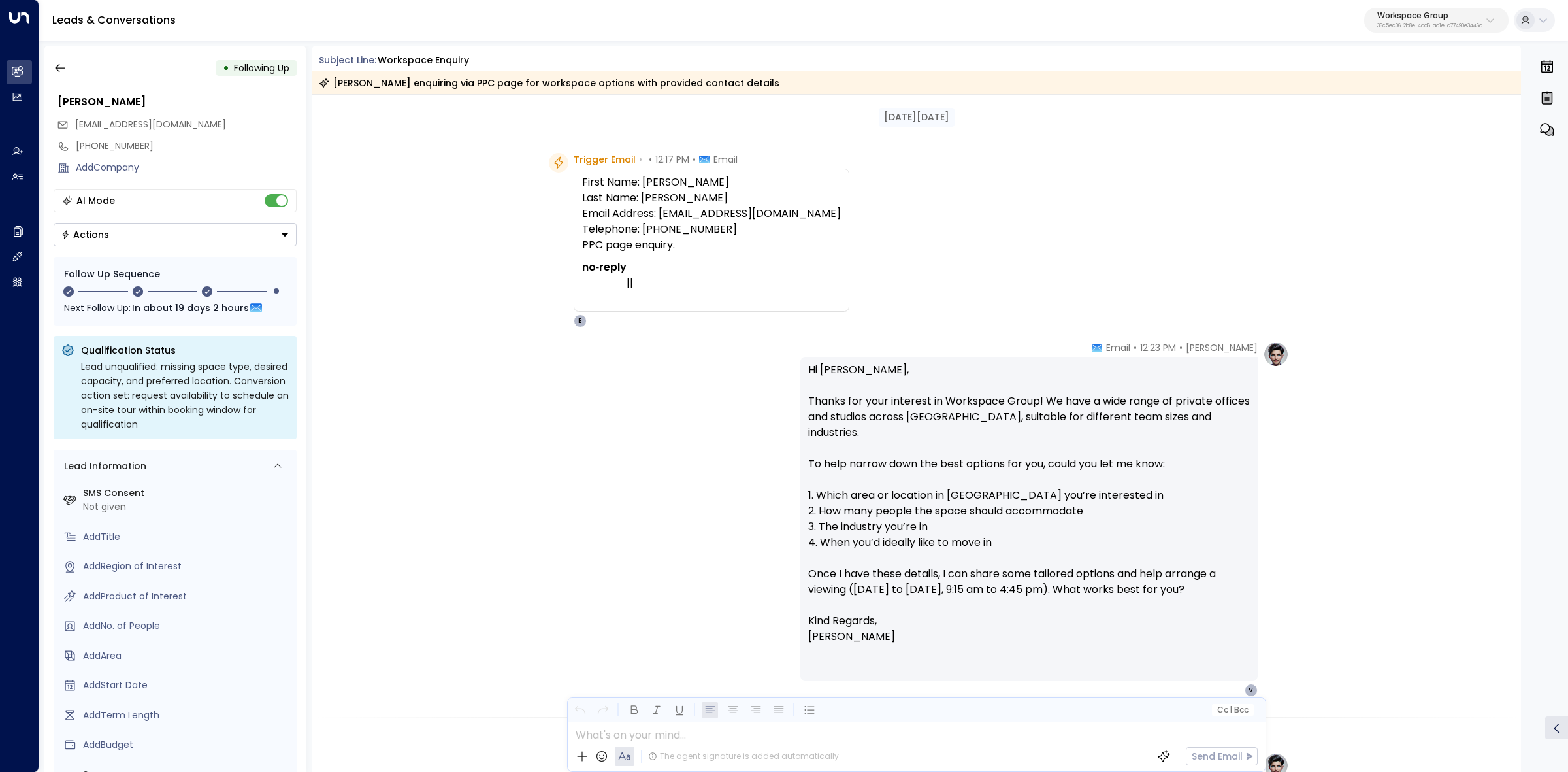
drag, startPoint x: 318, startPoint y: 61, endPoint x: 763, endPoint y: 85, distance: 445.6
click at [763, 85] on div "Subject Line: Workspace Enquiry Martha Velásquez enquiring via PPC page for wor…" at bounding box center [917, 74] width 1209 height 41
copy div "Subject Line: Workspace Enquiry Martha Velásquez enquiring via PPC page for wor…"
drag, startPoint x: 571, startPoint y: 159, endPoint x: 717, endPoint y: 251, distance: 172.6
click at [717, 251] on div "Trigger Email • • 12:17 PM • Email First Name: Martha Velásquez Last Name: Velá…" at bounding box center [712, 240] width 276 height 175
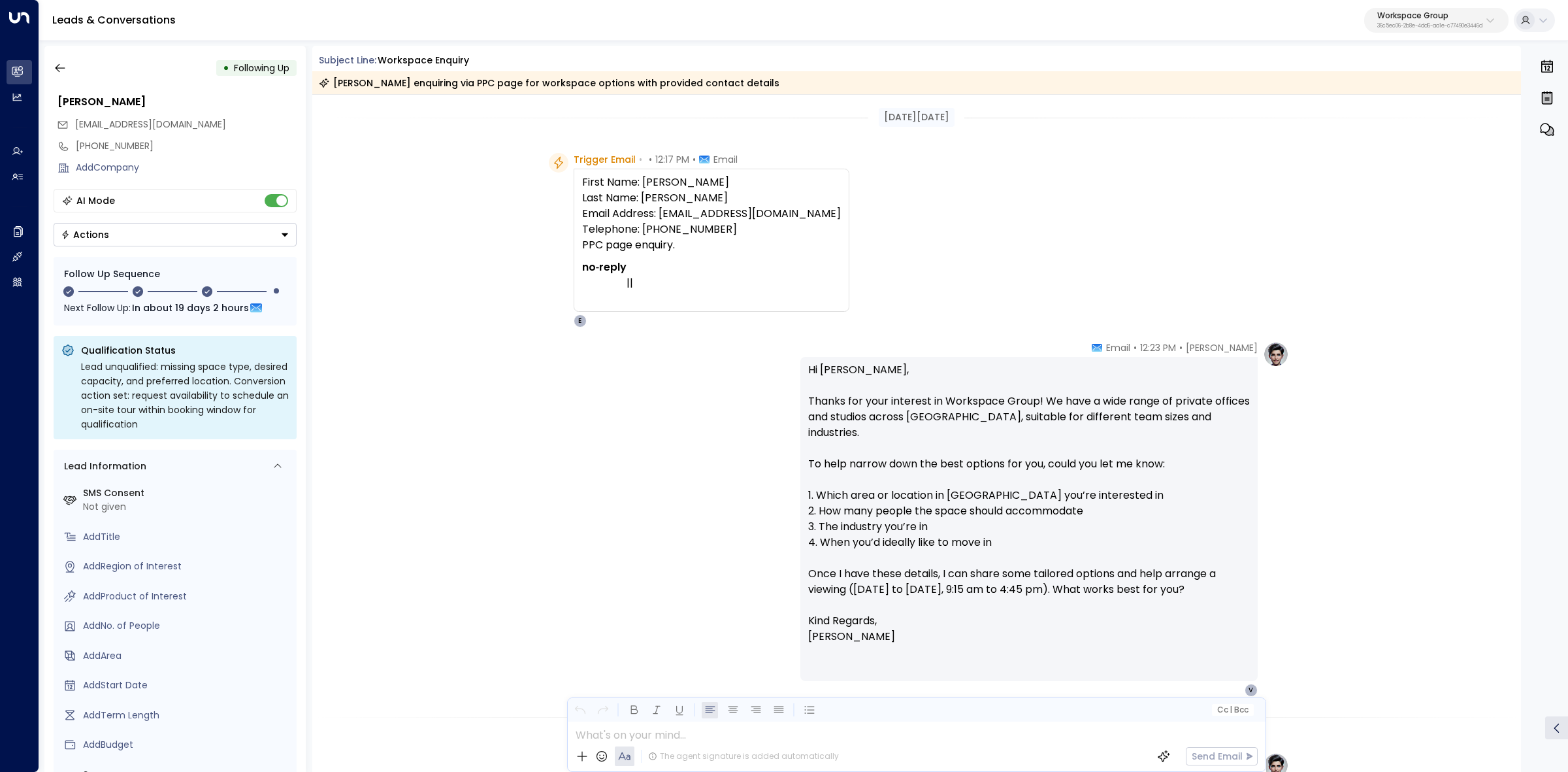
copy div "Trigger Email • • 12:17 PM • Email First Name: Martha Velásquez Last Name: Velá…"
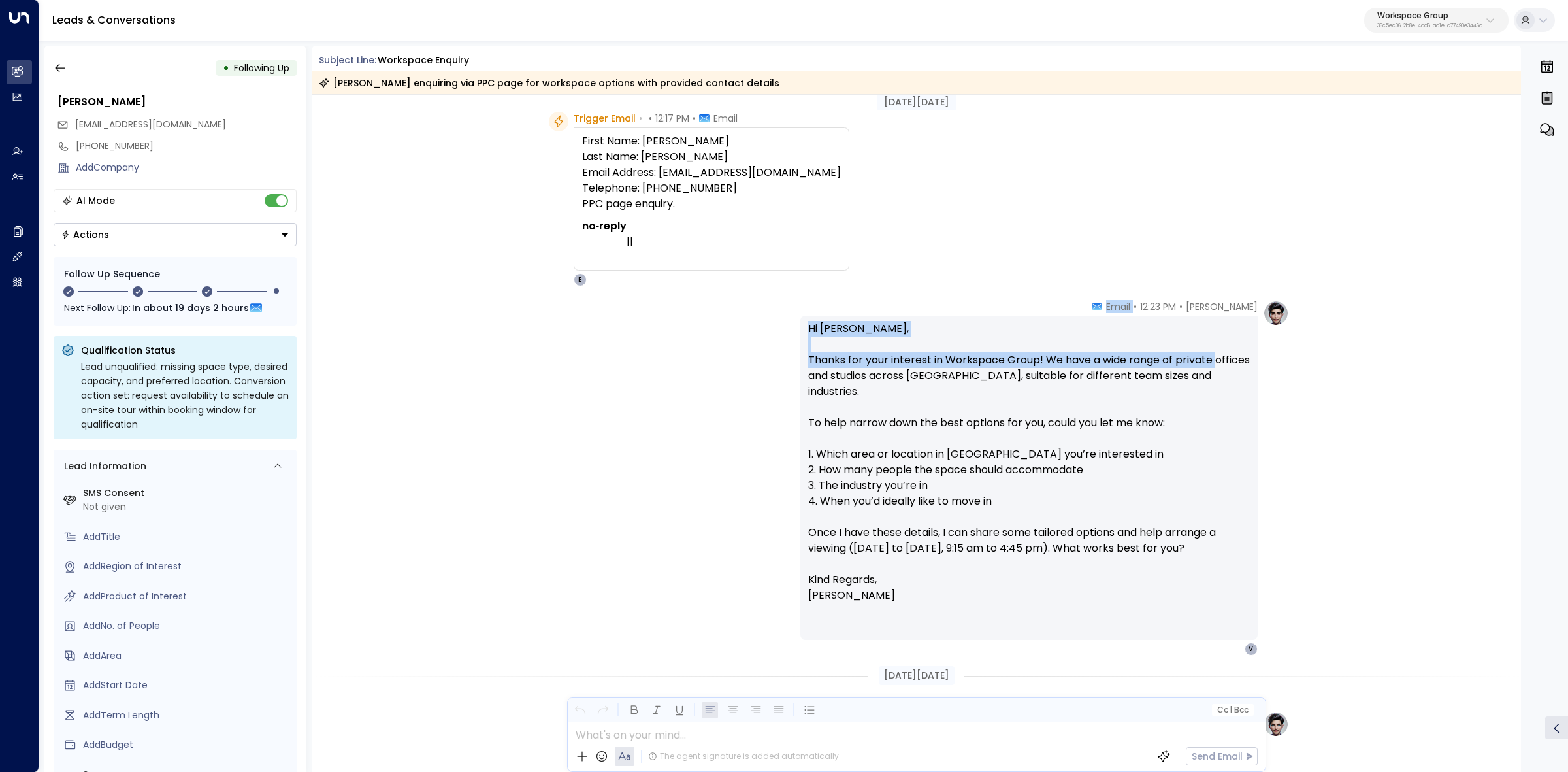
scroll to position [81, 0]
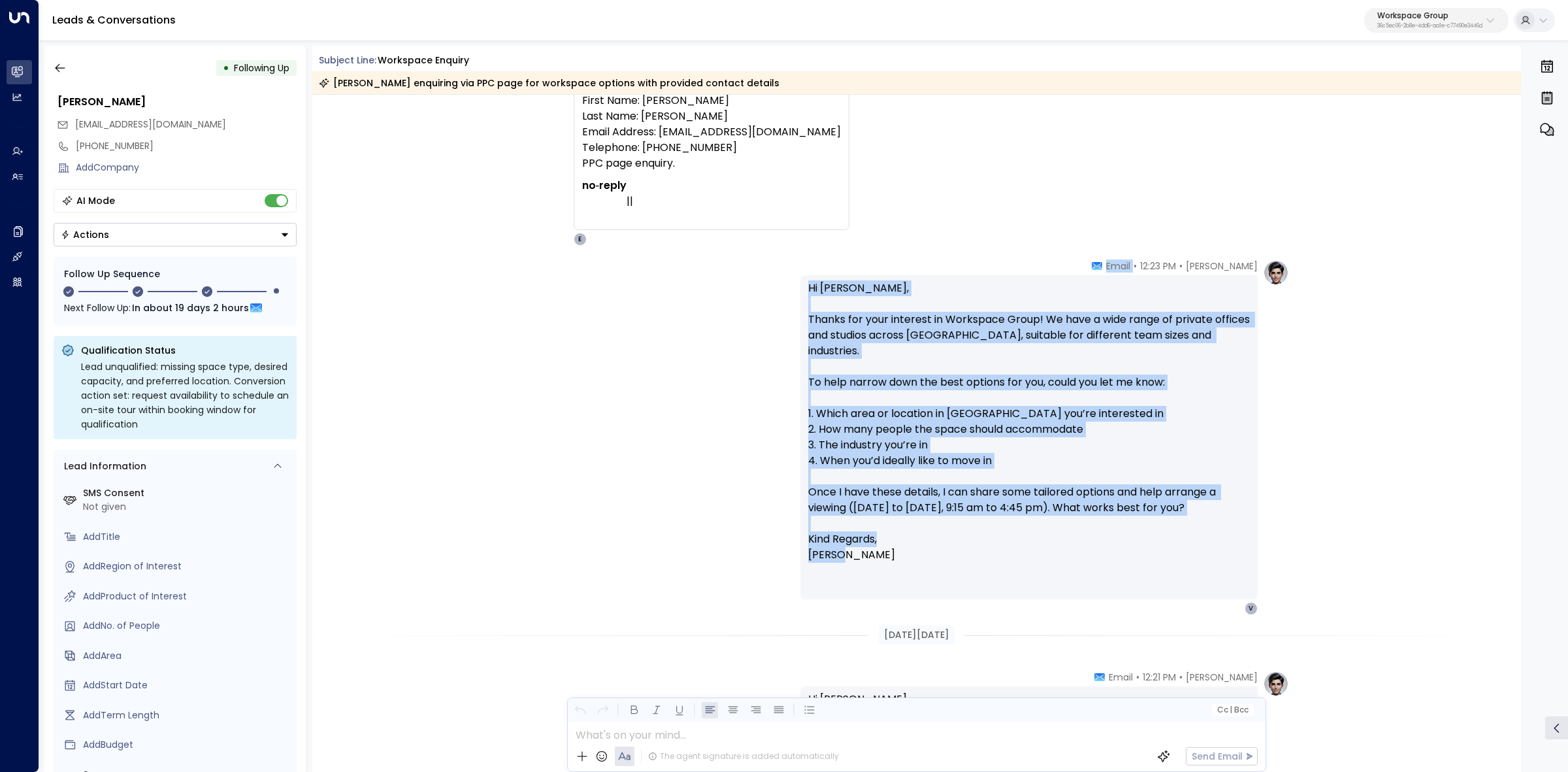
drag, startPoint x: 1092, startPoint y: 341, endPoint x: 1237, endPoint y: 547, distance: 251.9
click at [1237, 547] on div "Elodie Clarke • 12:23 PM • Email Hi Martha, Thanks for your interest in Workspa…" at bounding box center [1029, 437] width 458 height 356
copy div "Email Hi Martha, Thanks for your interest in Workspace Group! We have a wide ra…"
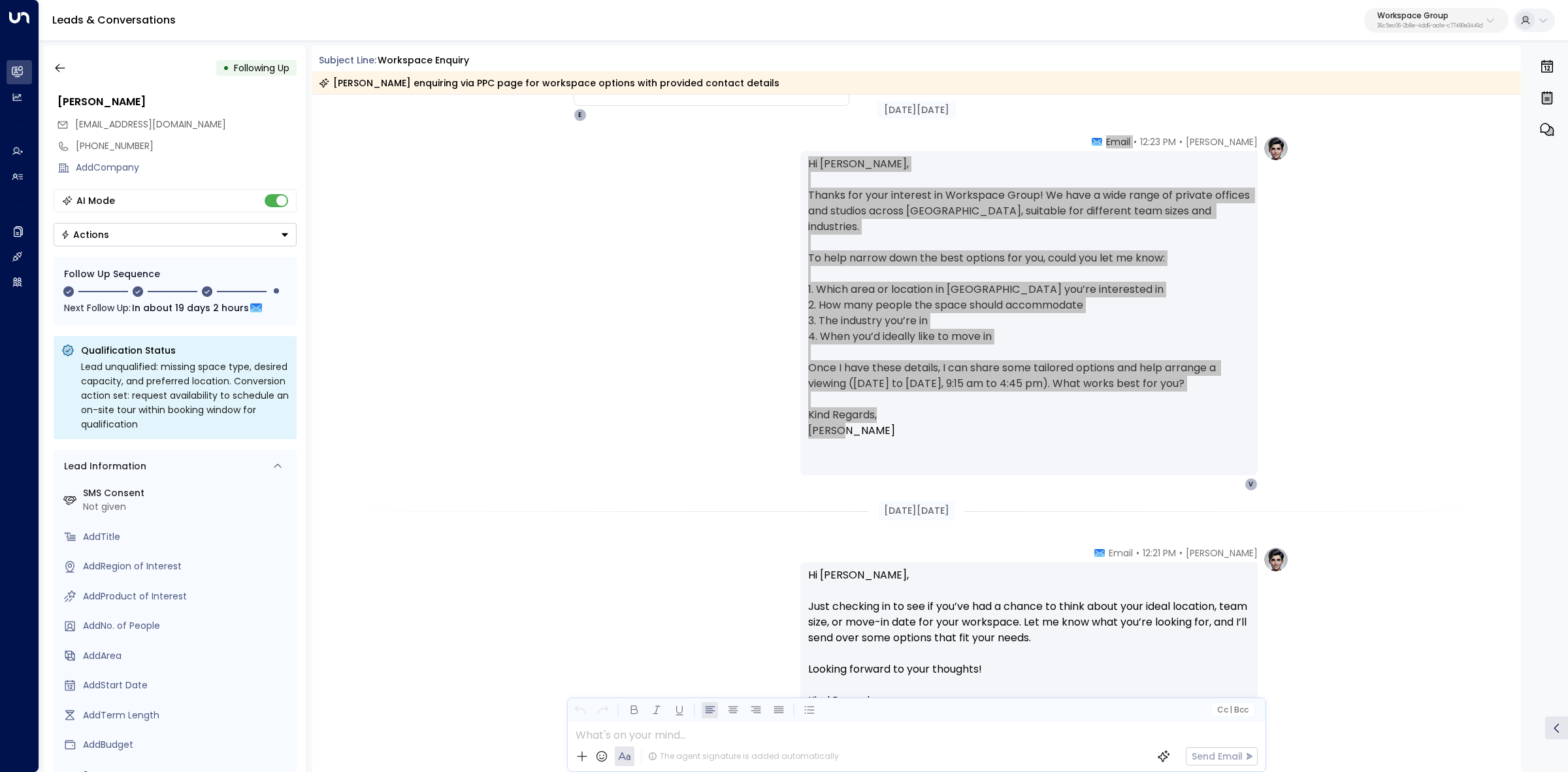
scroll to position [245, 0]
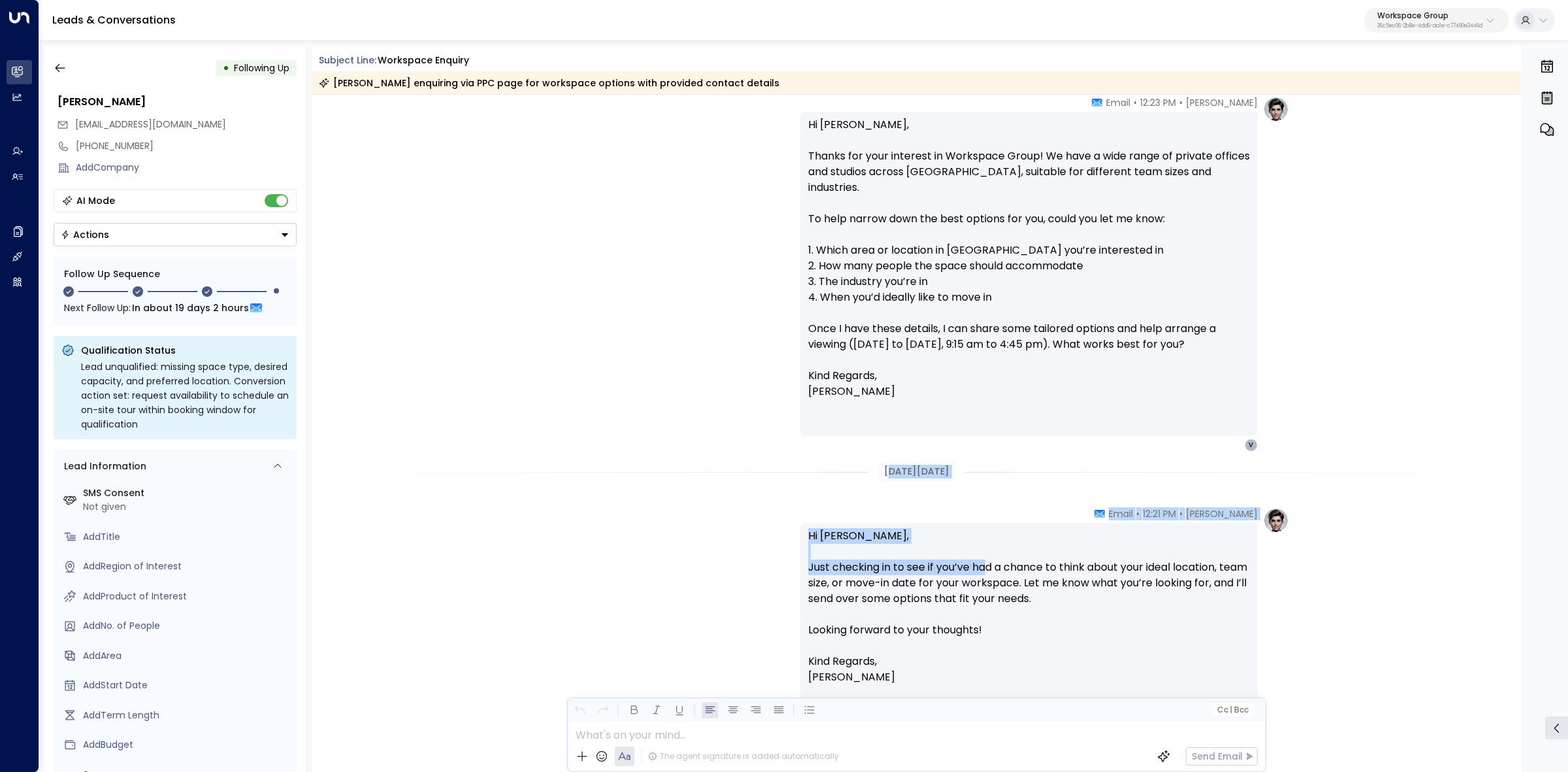
drag, startPoint x: 882, startPoint y: 455, endPoint x: 990, endPoint y: 577, distance: 162.9
click at [988, 576] on div "Aug 17, 11 days ago Trigger Email • • 12:17 PM • Email First Name: Martha Velás…" at bounding box center [917, 637] width 1209 height 1574
click at [990, 577] on p "Hi Martha, Just checking in to see if you’ve had a chance to think about your i…" at bounding box center [1029, 591] width 442 height 126
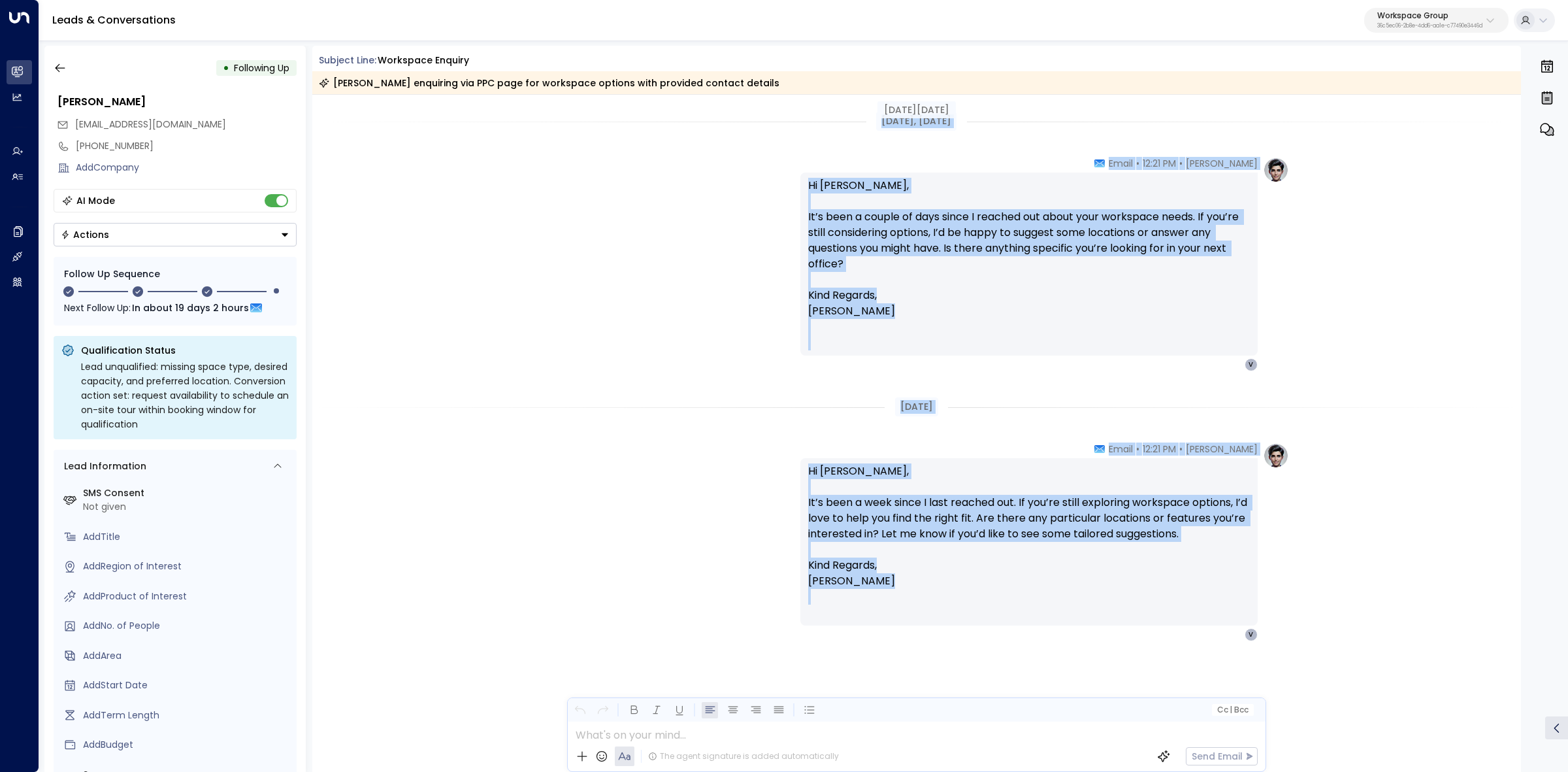
drag, startPoint x: 859, startPoint y: 474, endPoint x: 1074, endPoint y: 653, distance: 279.8
copy div "Aug 18, 10 days ago Elodie Clarke • 12:21 PM • Email Hi Martha, Just checking i…"
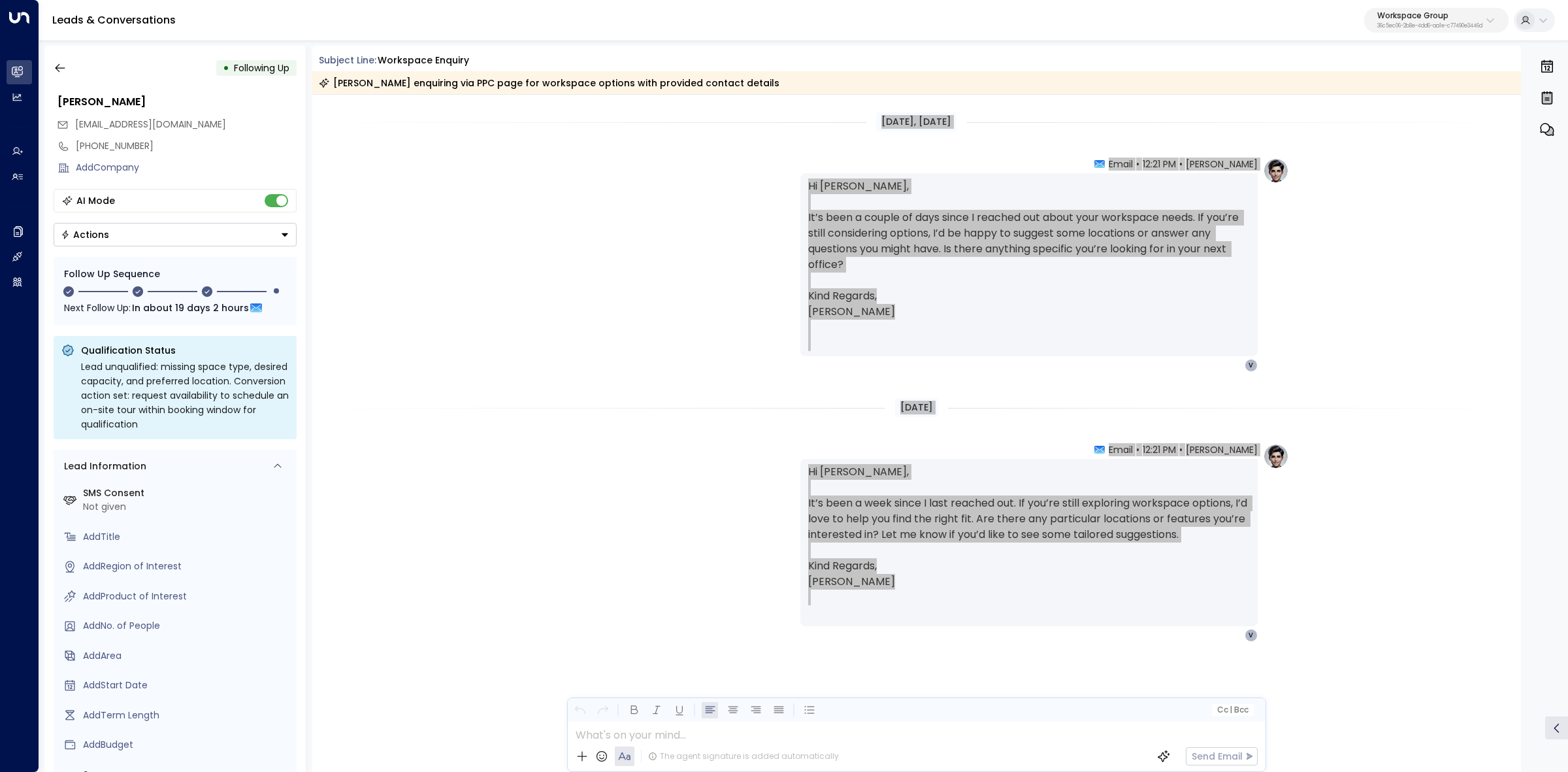
scroll to position [897, 0]
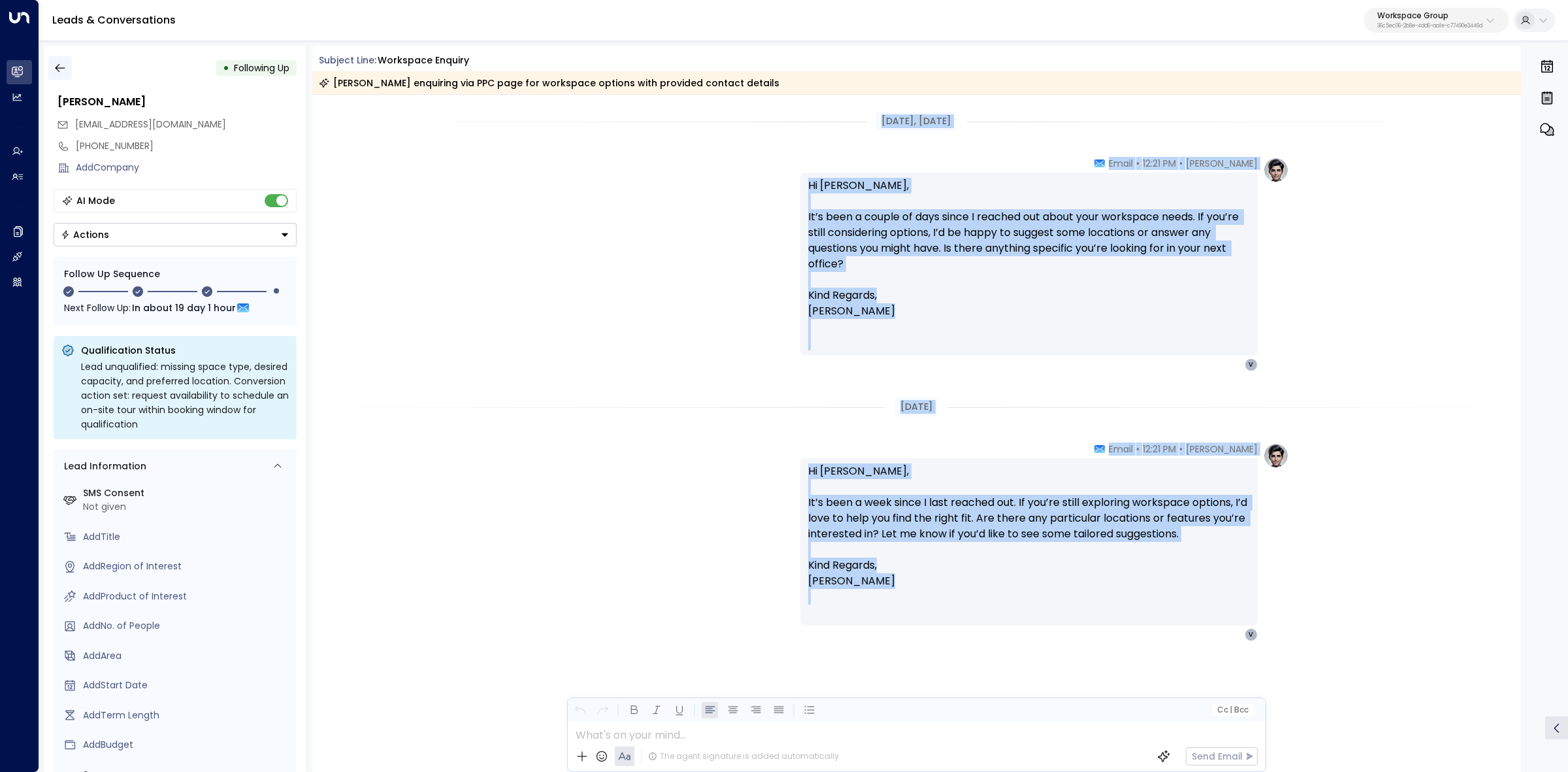
click at [60, 64] on icon "button" at bounding box center [60, 68] width 13 height 13
click at [66, 69] on button "button" at bounding box center [60, 68] width 23 height 23
click at [57, 69] on icon "button" at bounding box center [60, 68] width 13 height 13
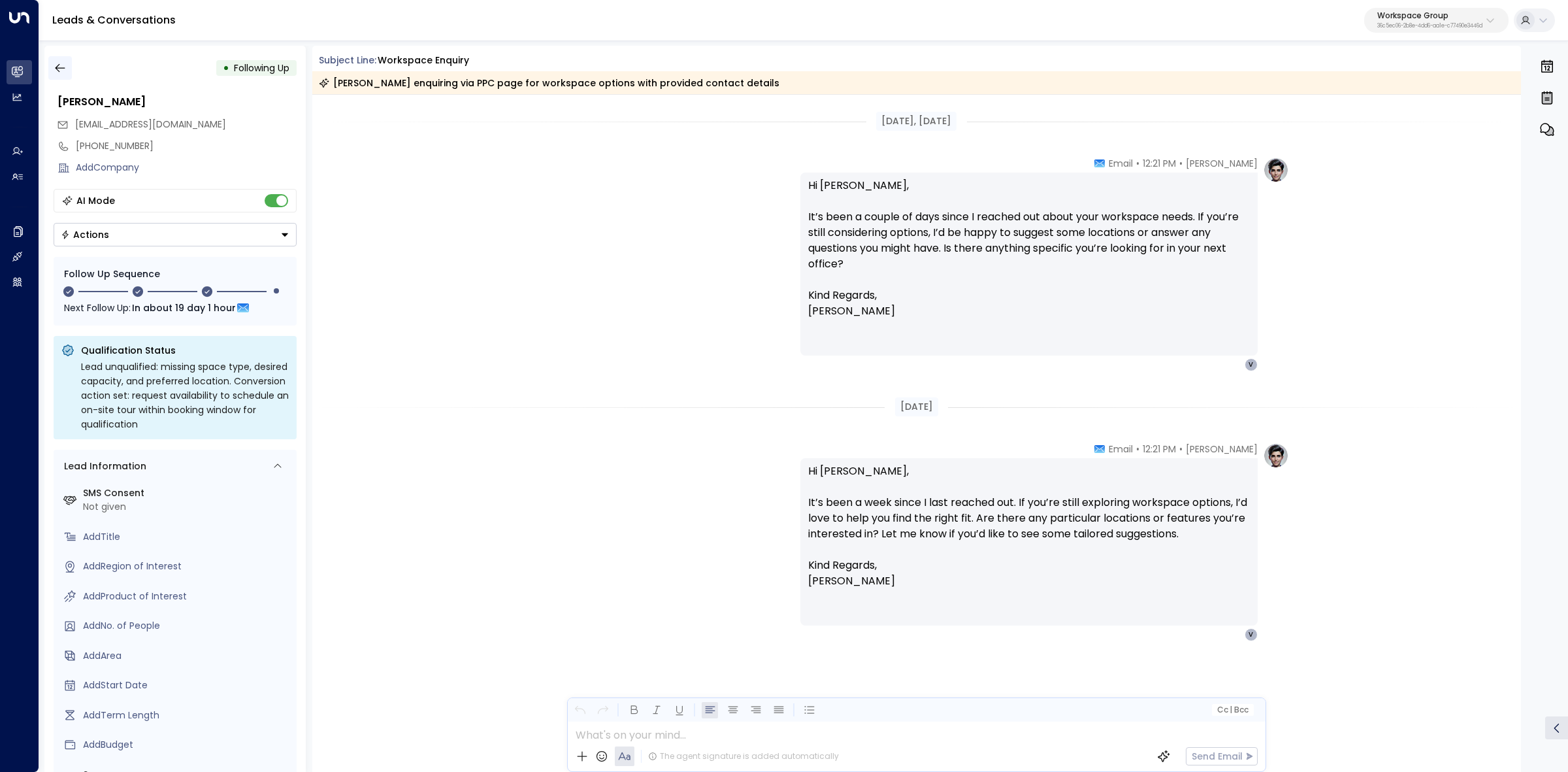
drag, startPoint x: 53, startPoint y: 52, endPoint x: 57, endPoint y: 68, distance: 16.5
click at [53, 54] on div "• Following Up Martha Velásquez velasqueztorresm71@gmail.com +447438858333 Add …" at bounding box center [175, 409] width 262 height 726
click at [57, 68] on icon "button" at bounding box center [60, 68] width 13 height 13
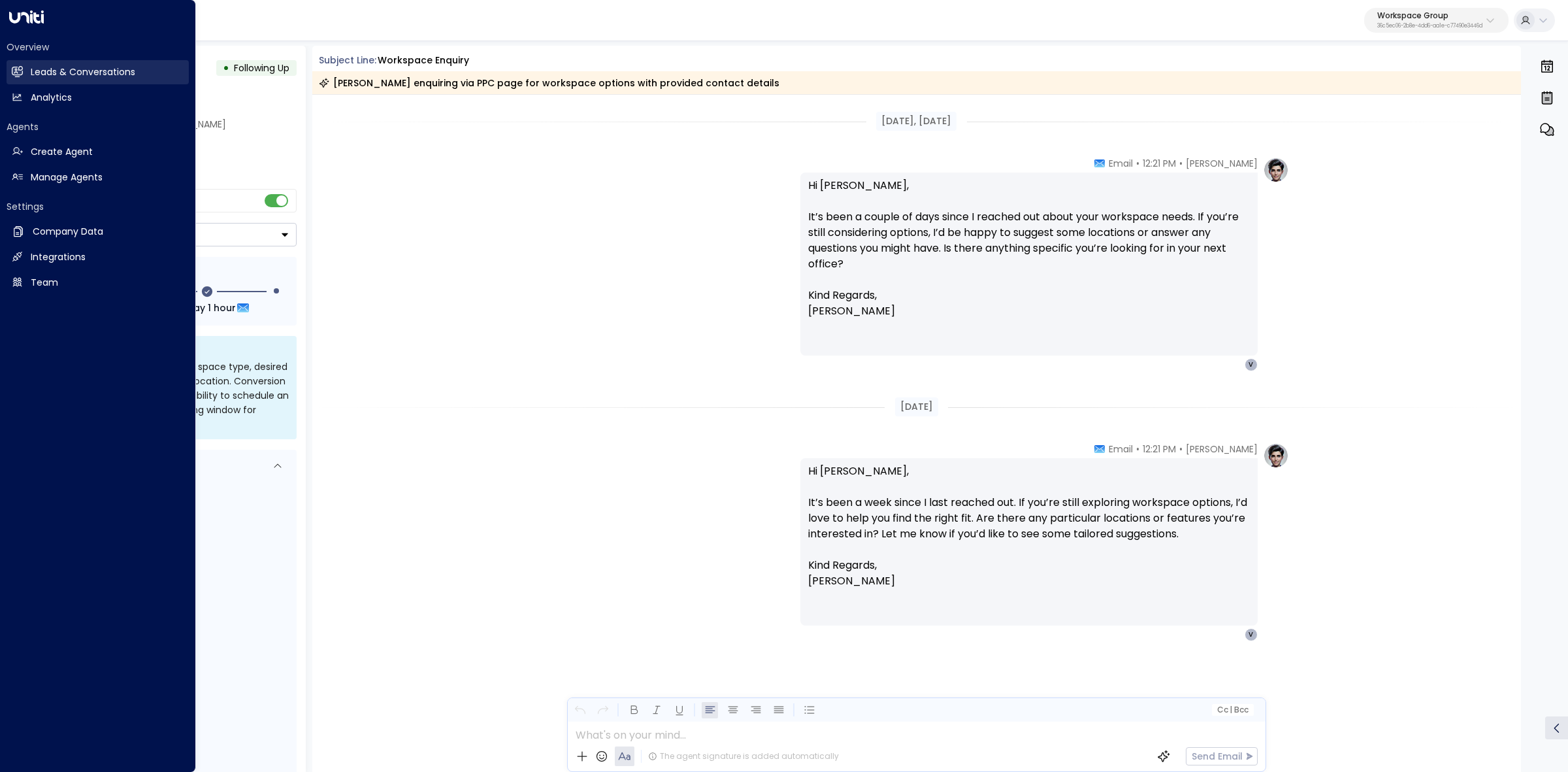
click at [116, 69] on h2 "Leads & Conversations" at bounding box center [82, 73] width 104 height 14
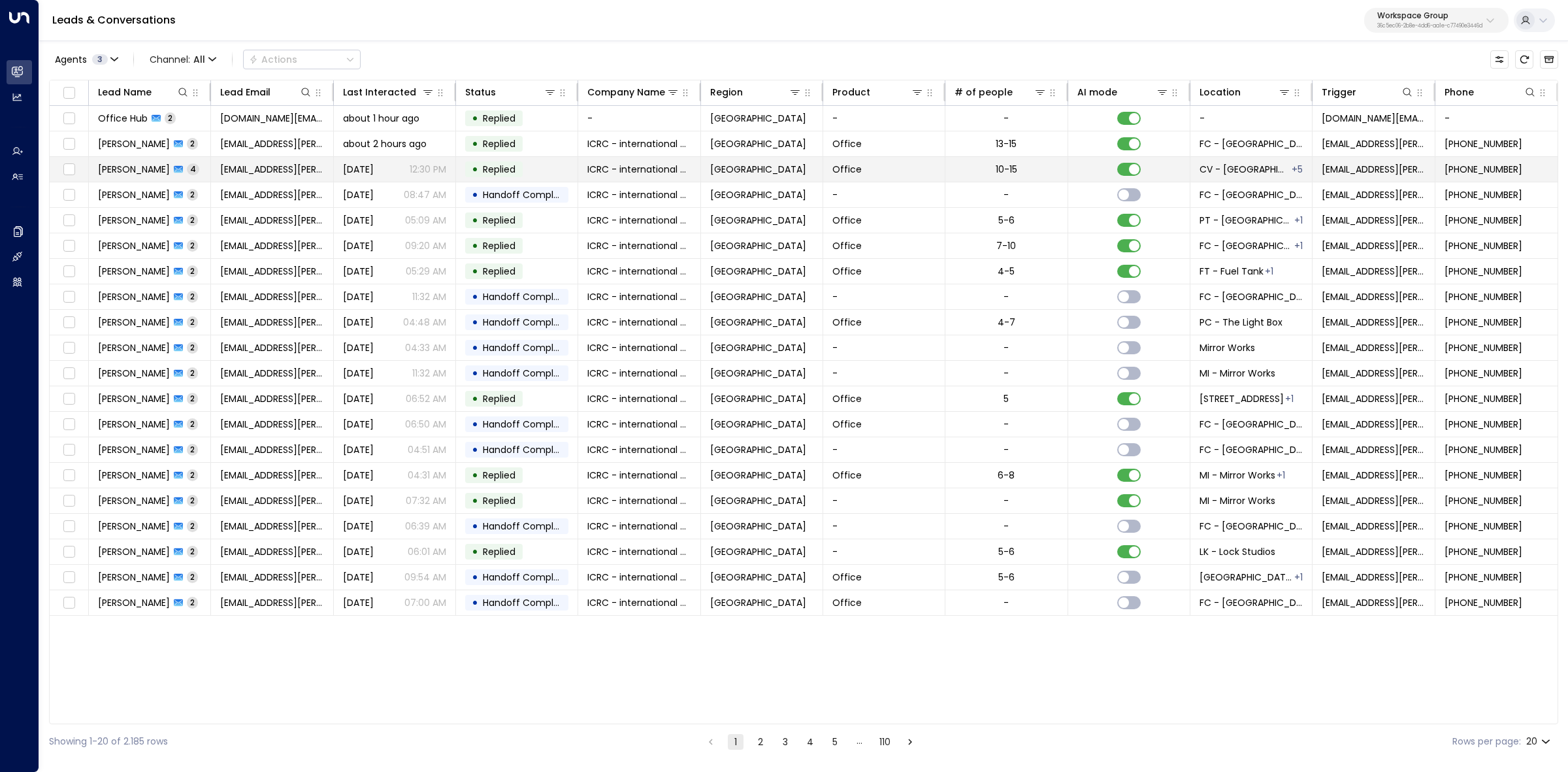
click at [123, 175] on span "[PERSON_NAME]" at bounding box center [134, 169] width 72 height 13
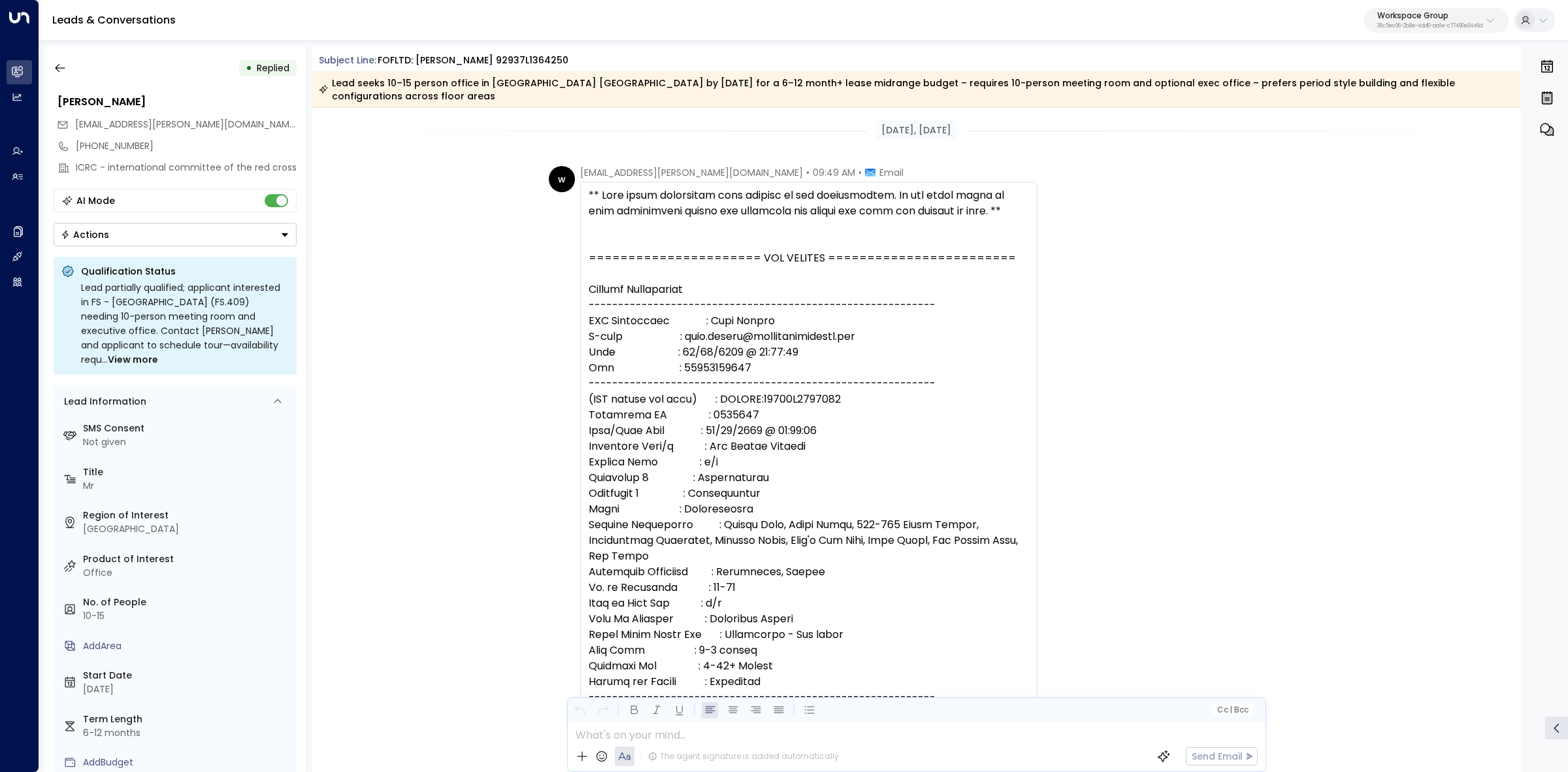
drag, startPoint x: 423, startPoint y: 66, endPoint x: 1467, endPoint y: 119, distance: 1045.3
click at [1467, 119] on div "Subject Line: FOFLTD: Mrs Sandra Emmanus 92937L1364250 Lead seeks 10–15 person …" at bounding box center [917, 409] width 1209 height 726
copy div "Subject Line: FOFLTD: Mrs Sandra Emmanus 92937L1364250 Lead seeks 10–15 person …"
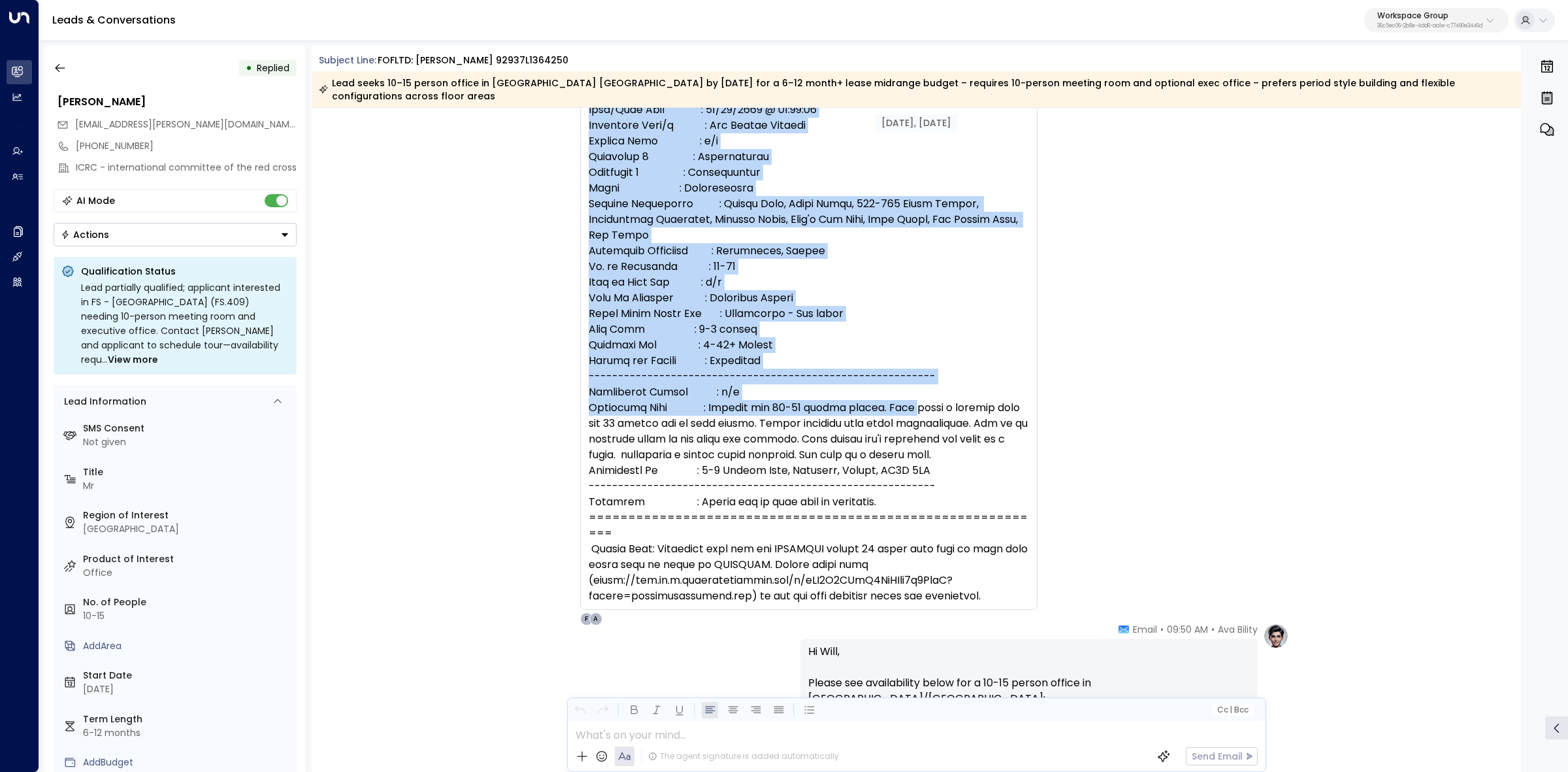
scroll to position [327, 0]
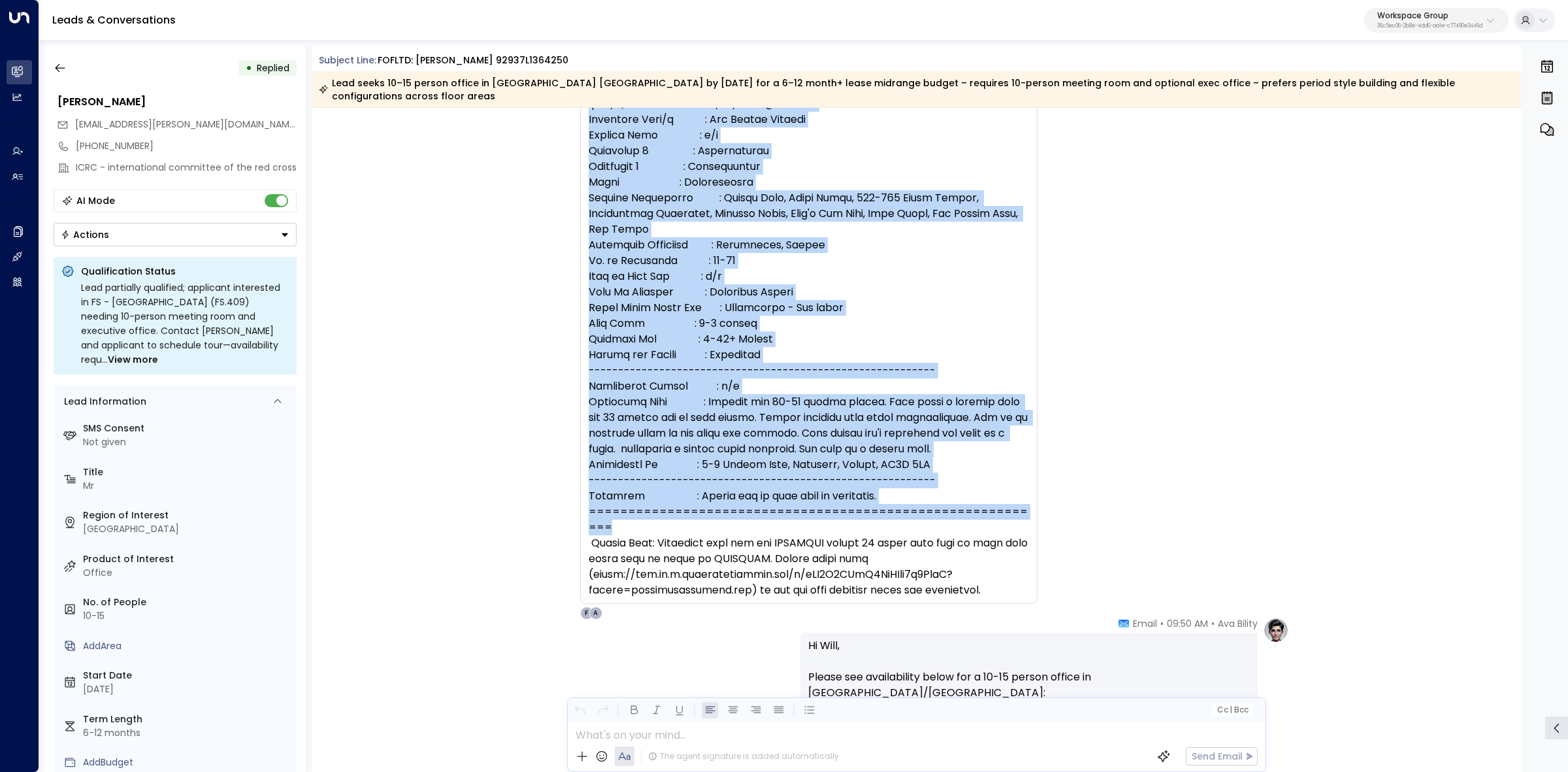
drag, startPoint x: 579, startPoint y: 158, endPoint x: 1029, endPoint y: 505, distance: 568.3
click at [1029, 505] on div "will.muncey@freeofficefinder.com • 09:49 AM • Email A F" at bounding box center [809, 229] width 458 height 780
copy div "will.muncey@freeofficefinder.com • 09:49 AM • Email ** This email originated fr…"
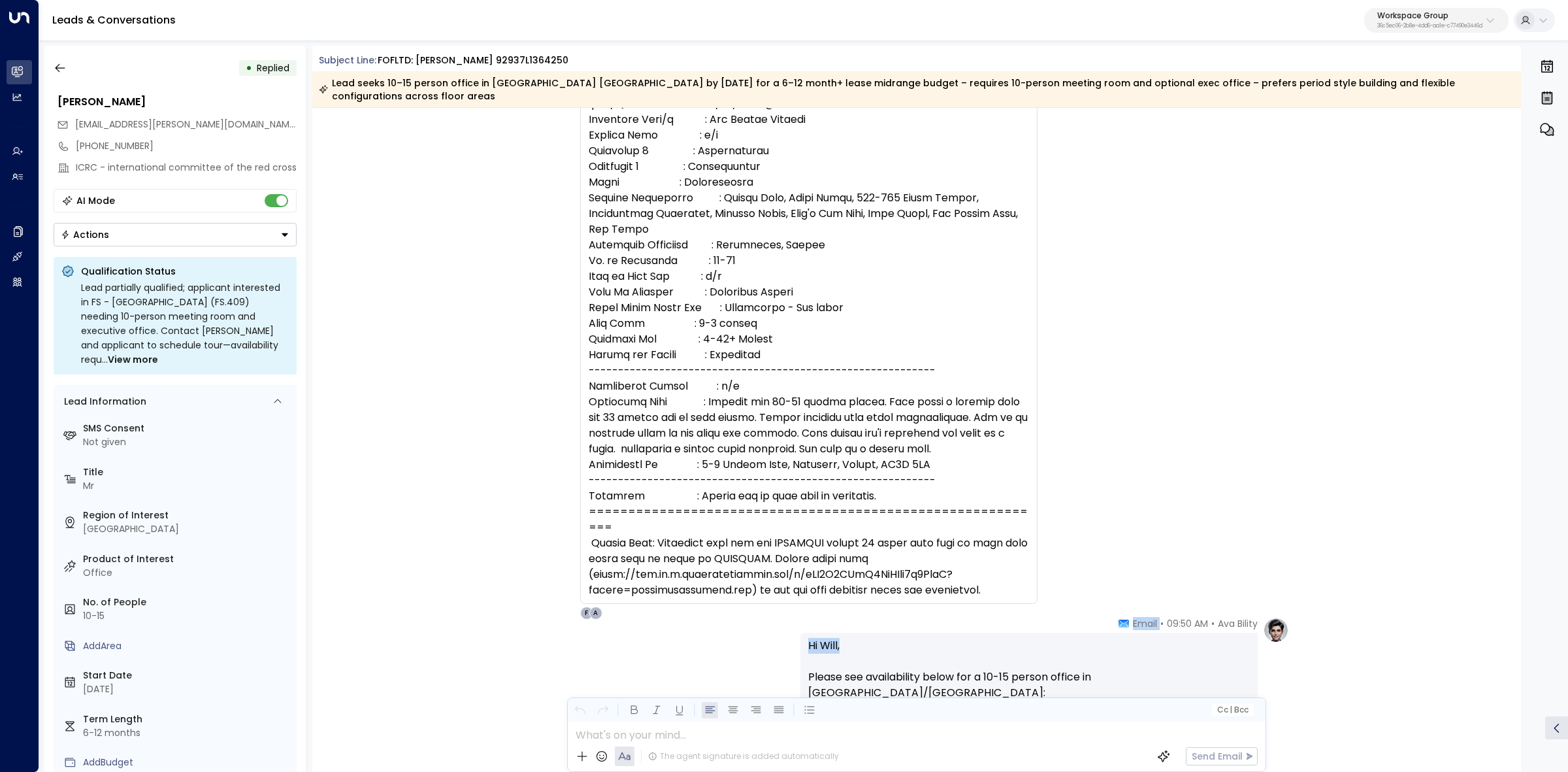
drag, startPoint x: 1121, startPoint y: 611, endPoint x: 1207, endPoint y: 621, distance: 86.6
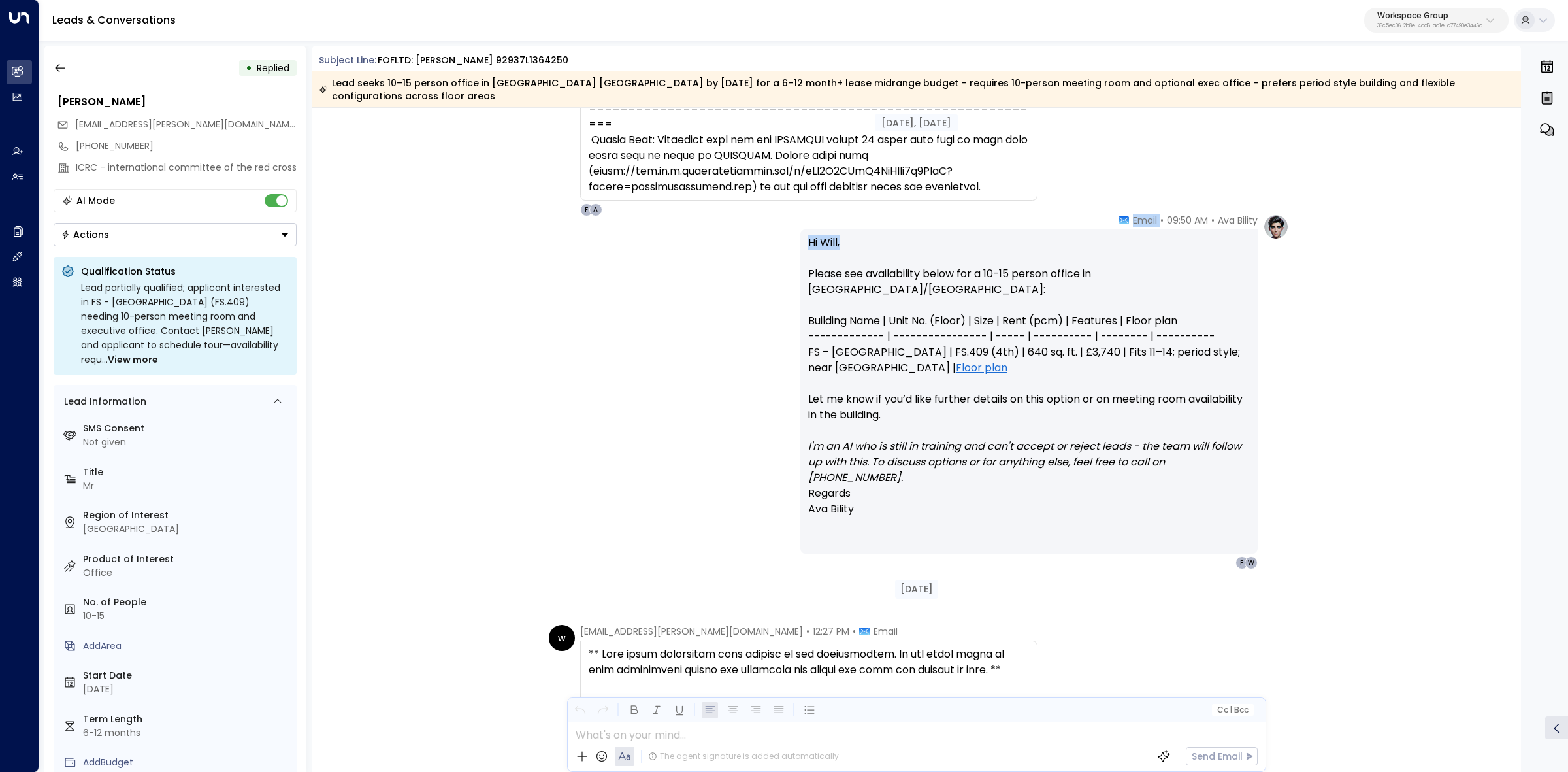
scroll to position [735, 0]
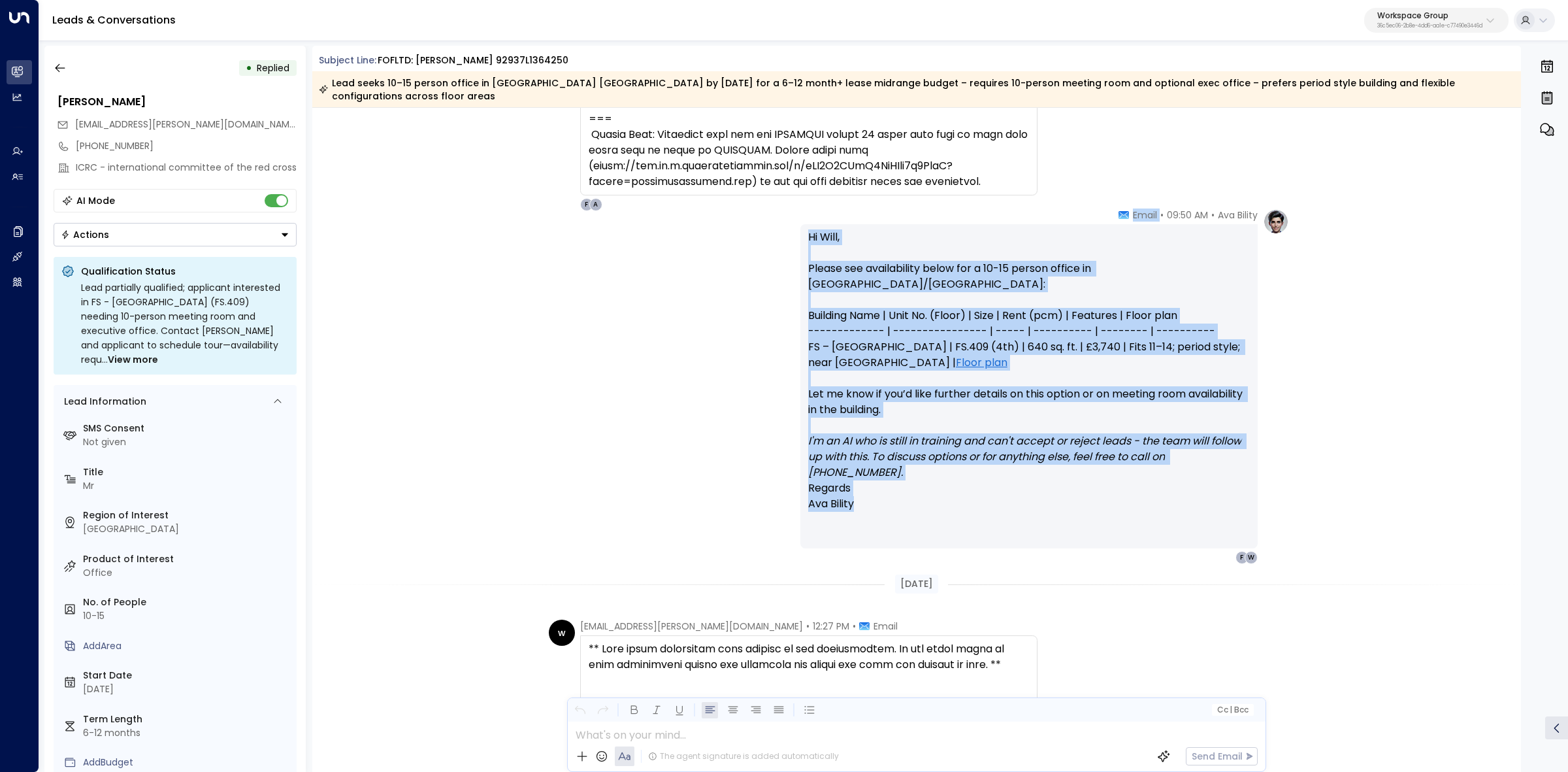
drag, startPoint x: 848, startPoint y: 482, endPoint x: 1128, endPoint y: 196, distance: 400.2
click at [1128, 209] on div "Ava Bility • 09:50 AM • Email Hi Will, Please see availability below for a 10-1…" at bounding box center [1029, 386] width 458 height 356
click at [54, 67] on icon "button" at bounding box center [60, 68] width 13 height 13
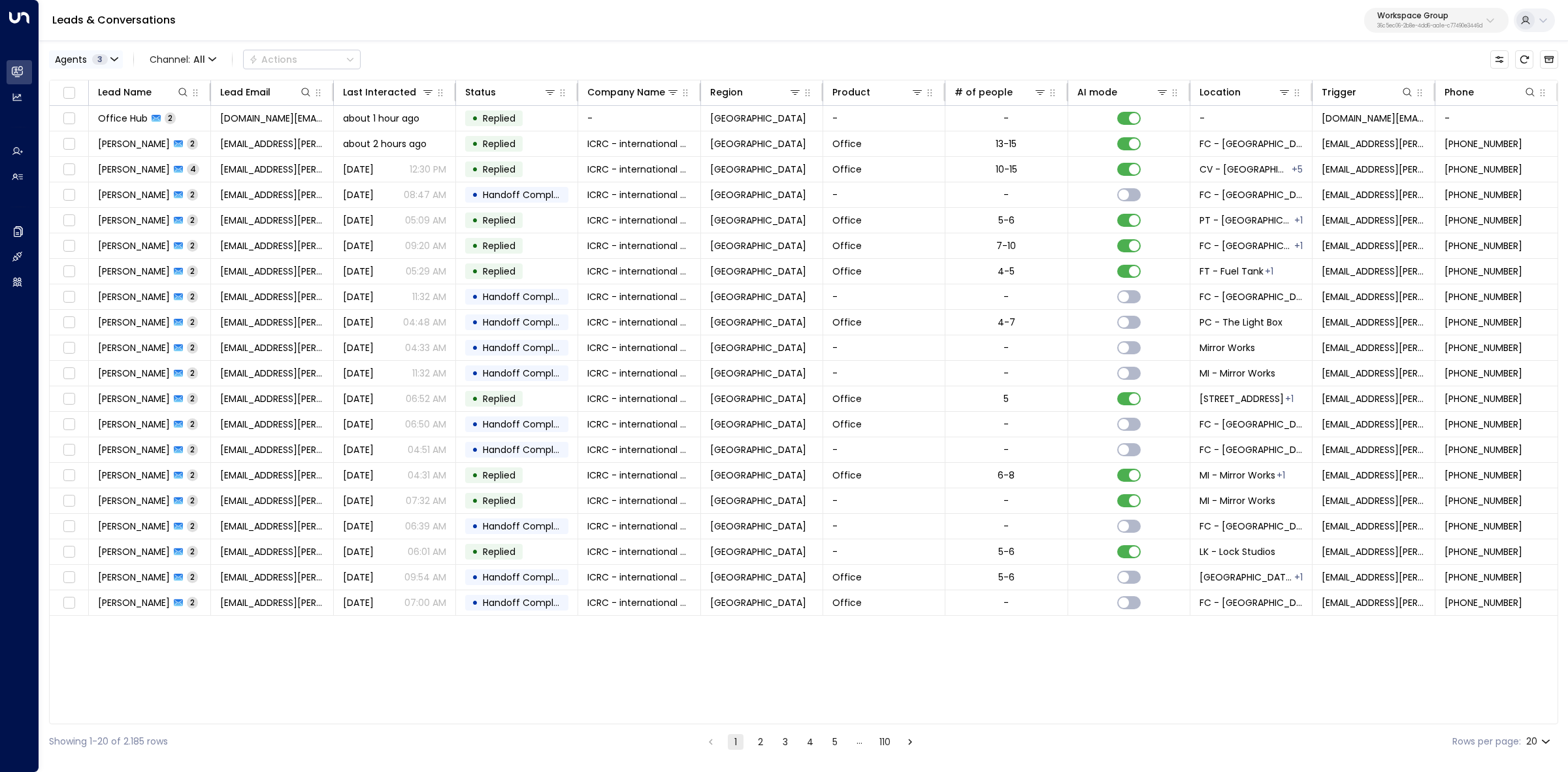
click at [73, 61] on span "Agents" at bounding box center [71, 59] width 32 height 9
click at [67, 73] on div "Ava Bility Elodie Clarke Mia Roberts Select All Clear Apply" at bounding box center [149, 123] width 199 height 105
click at [83, 90] on div "Ava Bility" at bounding box center [91, 86] width 40 height 14
click at [243, 162] on div "Ava Bility Elodie Clarke Mia Roberts Select All Clear Apply" at bounding box center [149, 123] width 199 height 105
click at [227, 162] on button "Apply" at bounding box center [222, 159] width 38 height 19
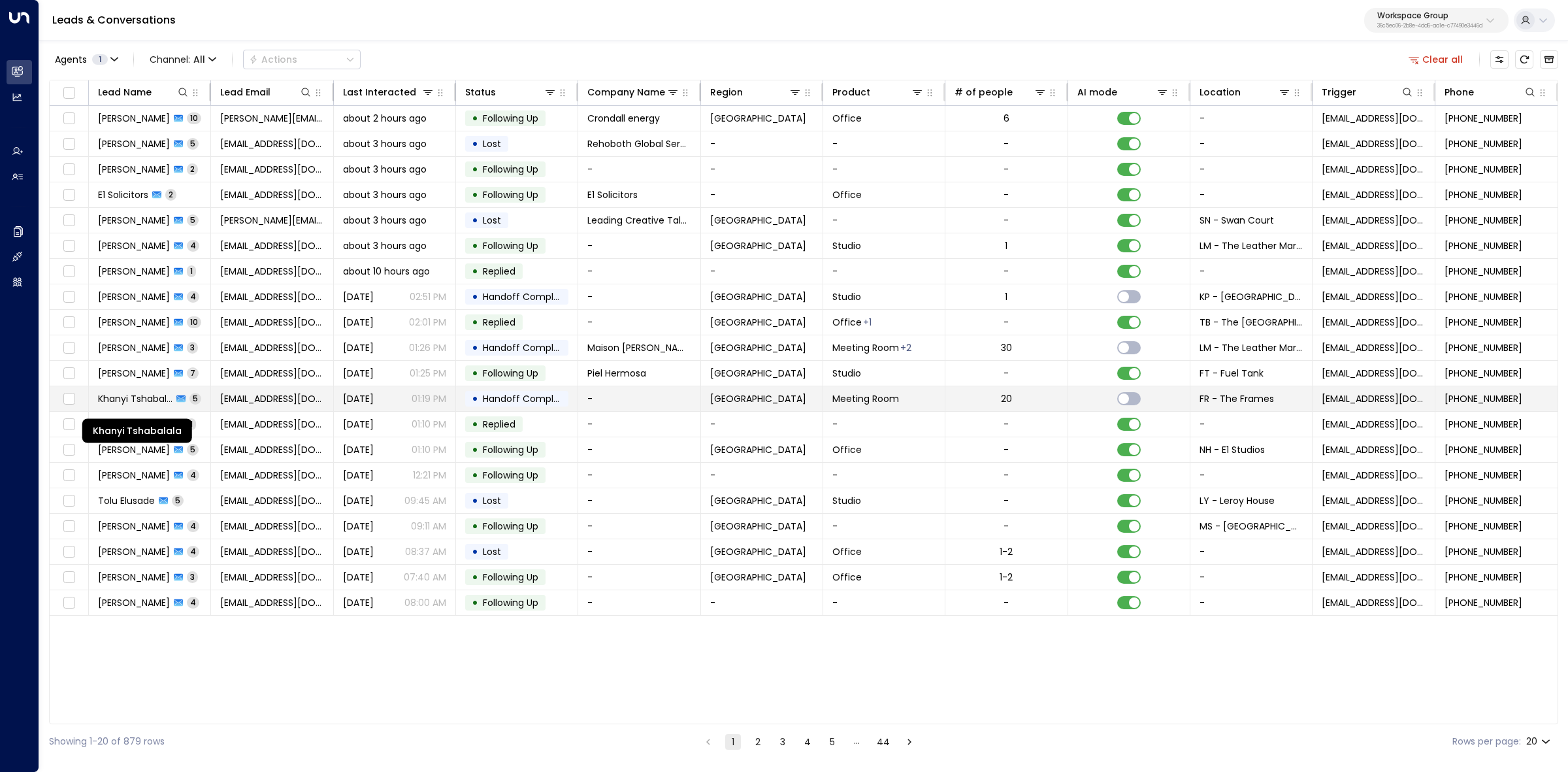
click at [135, 400] on span "Khanyi Tshabalala" at bounding box center [135, 398] width 75 height 13
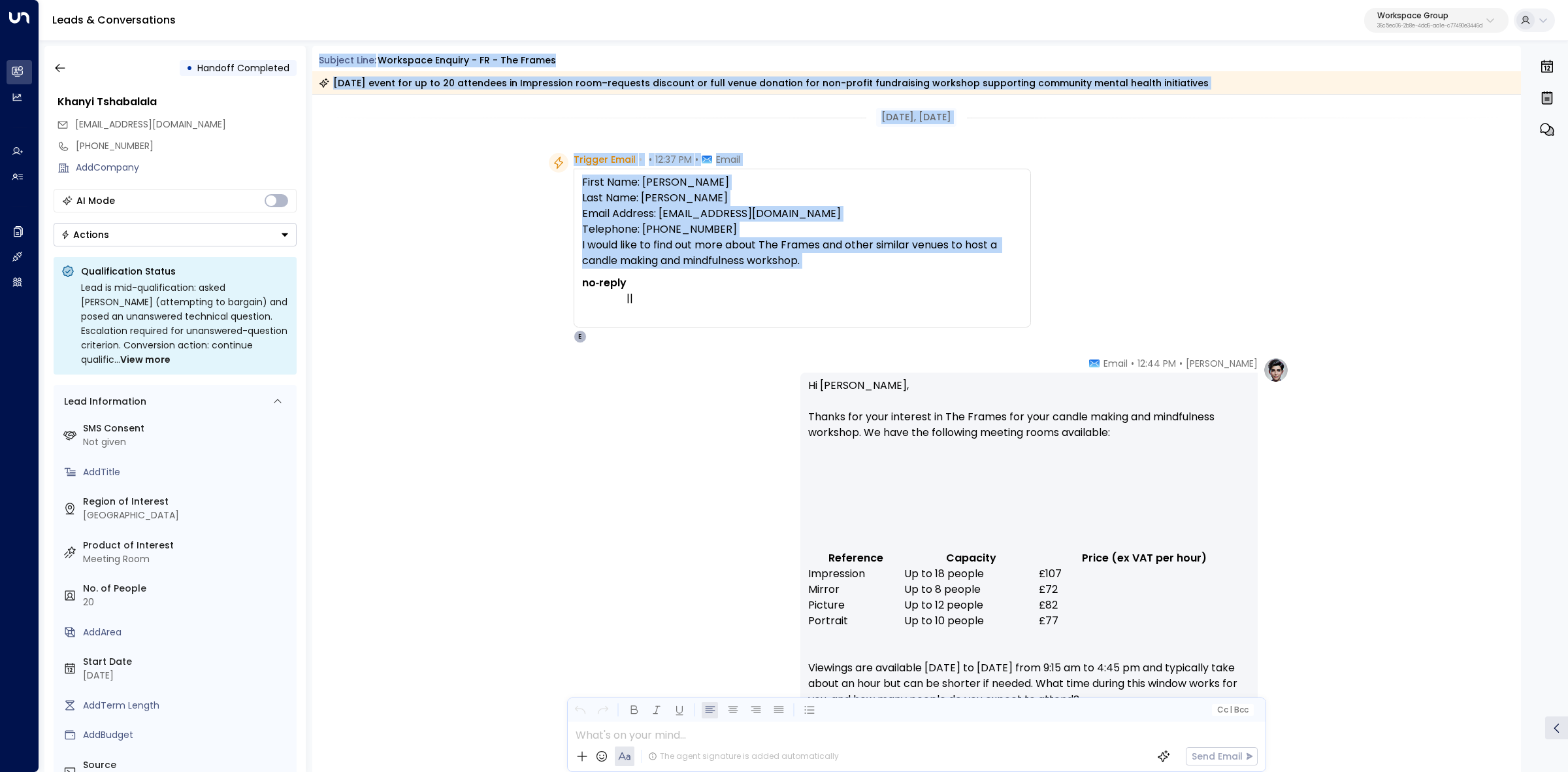
drag, startPoint x: 363, startPoint y: 60, endPoint x: 1204, endPoint y: 280, distance: 869.3
click at [1204, 280] on div "Subject Line: Workspace Enquiry - FR - The Frames 2025-10-11 event for up to 20…" at bounding box center [917, 409] width 1209 height 726
copy div "Subject Line: Workspace Enquiry - FR - The Frames 2025-10-11 event for up to 20…"
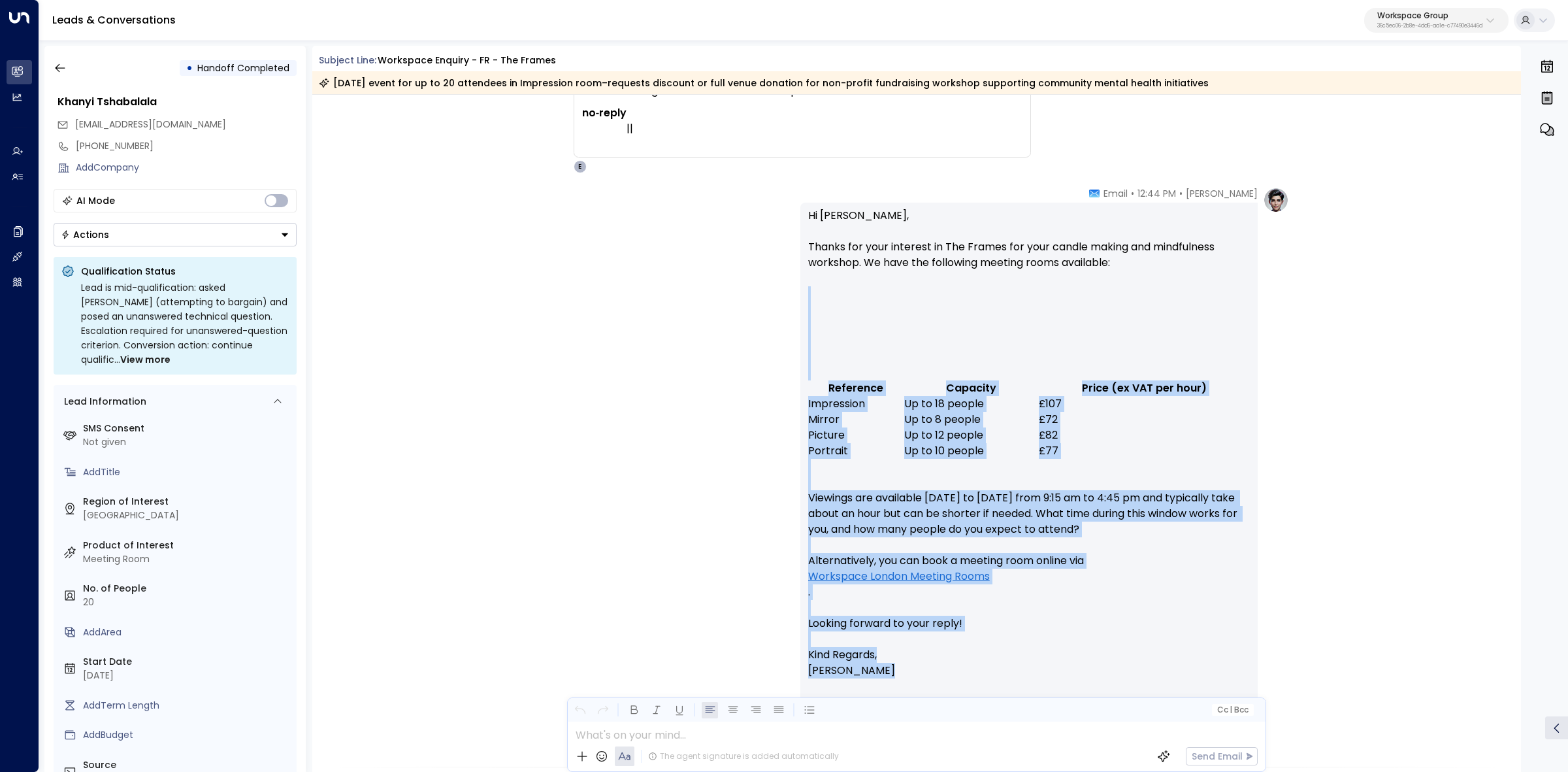
scroll to position [164, 0]
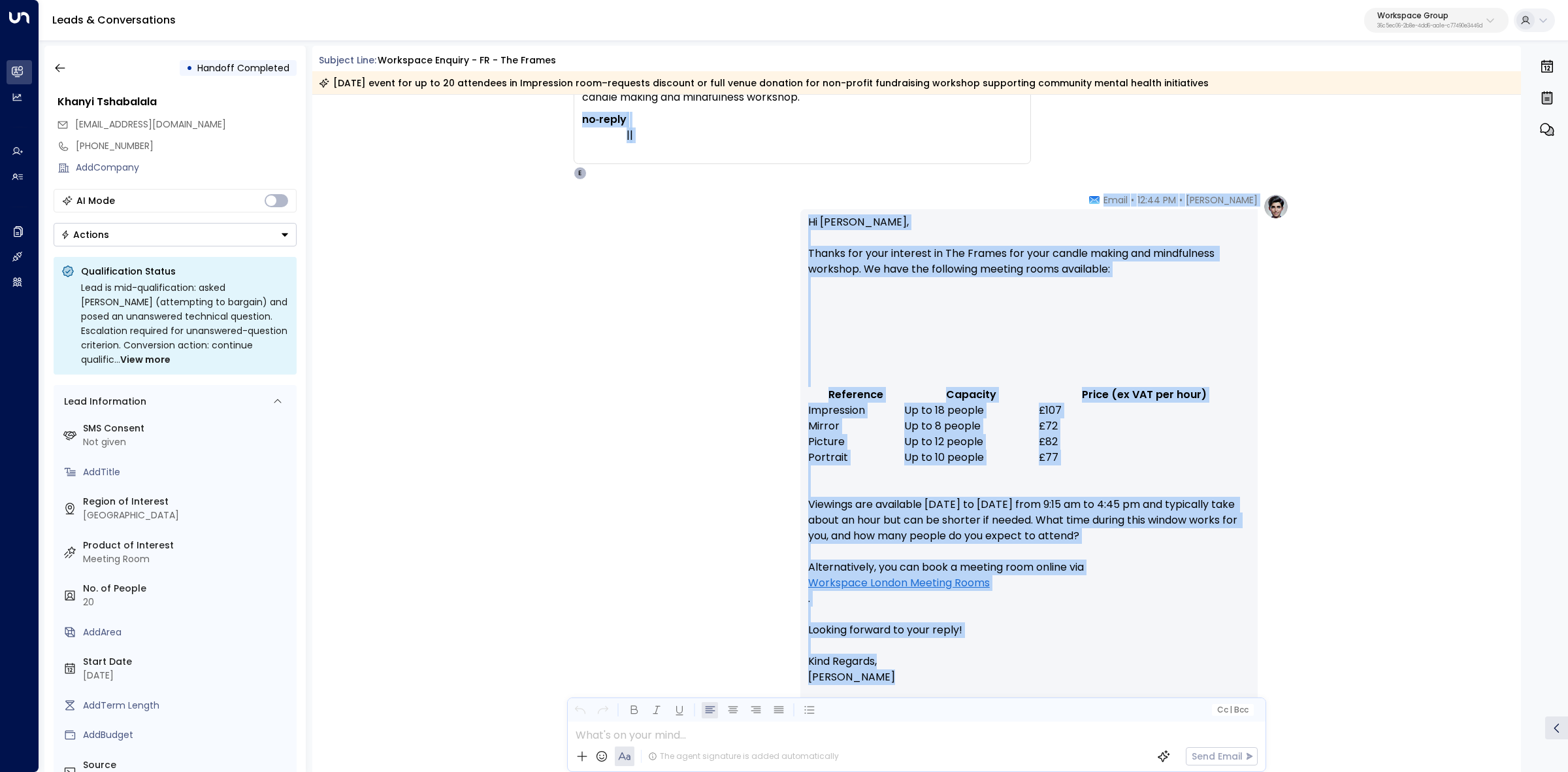
drag, startPoint x: 833, startPoint y: 497, endPoint x: 931, endPoint y: 162, distance: 349.0
copy div "no‑reply | | ​ ​ ​ ​ E Elodie Clarke • 12:44 PM • Email Hi Khanyi, Thanks for y…"
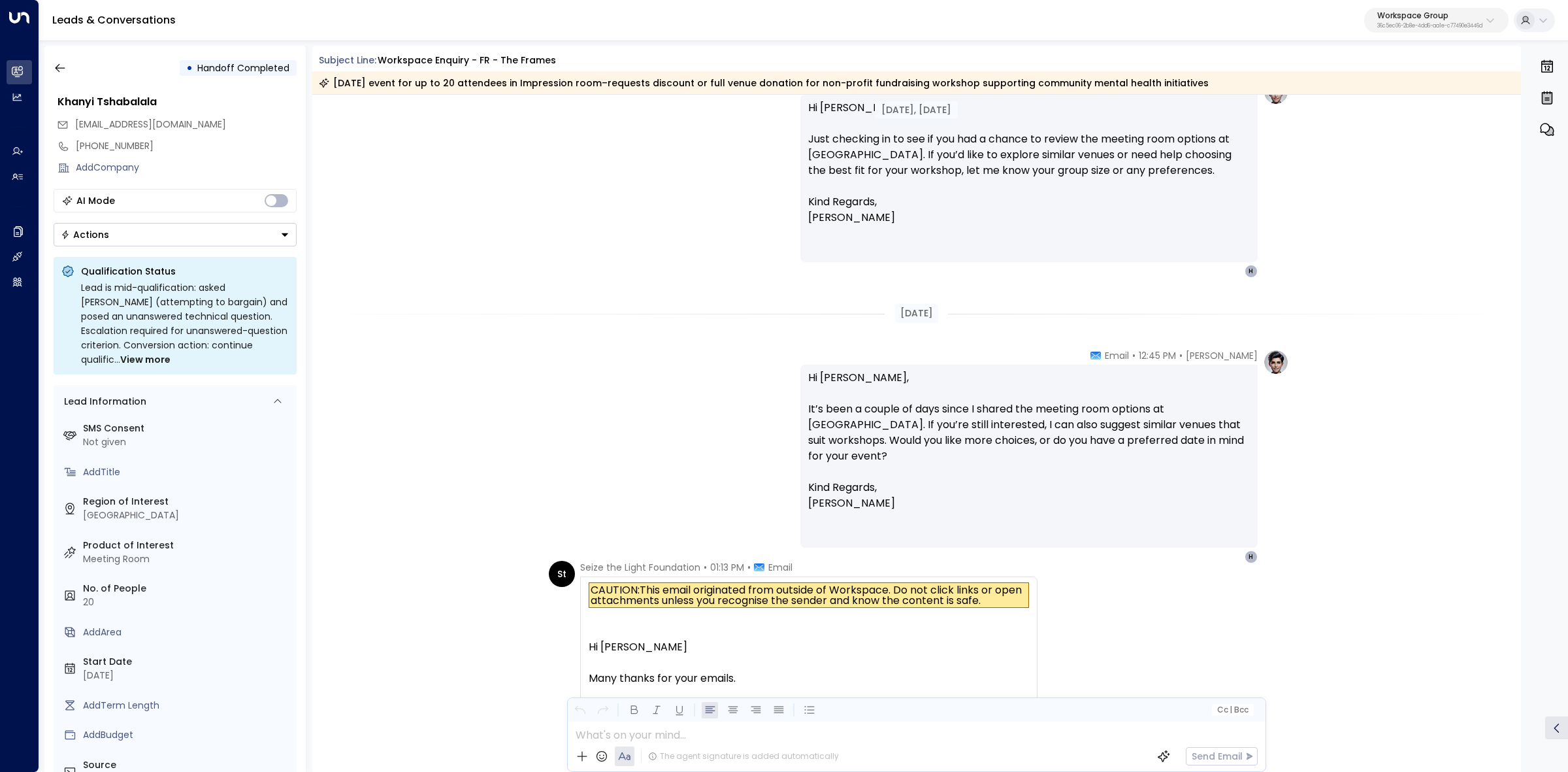
scroll to position [899, 0]
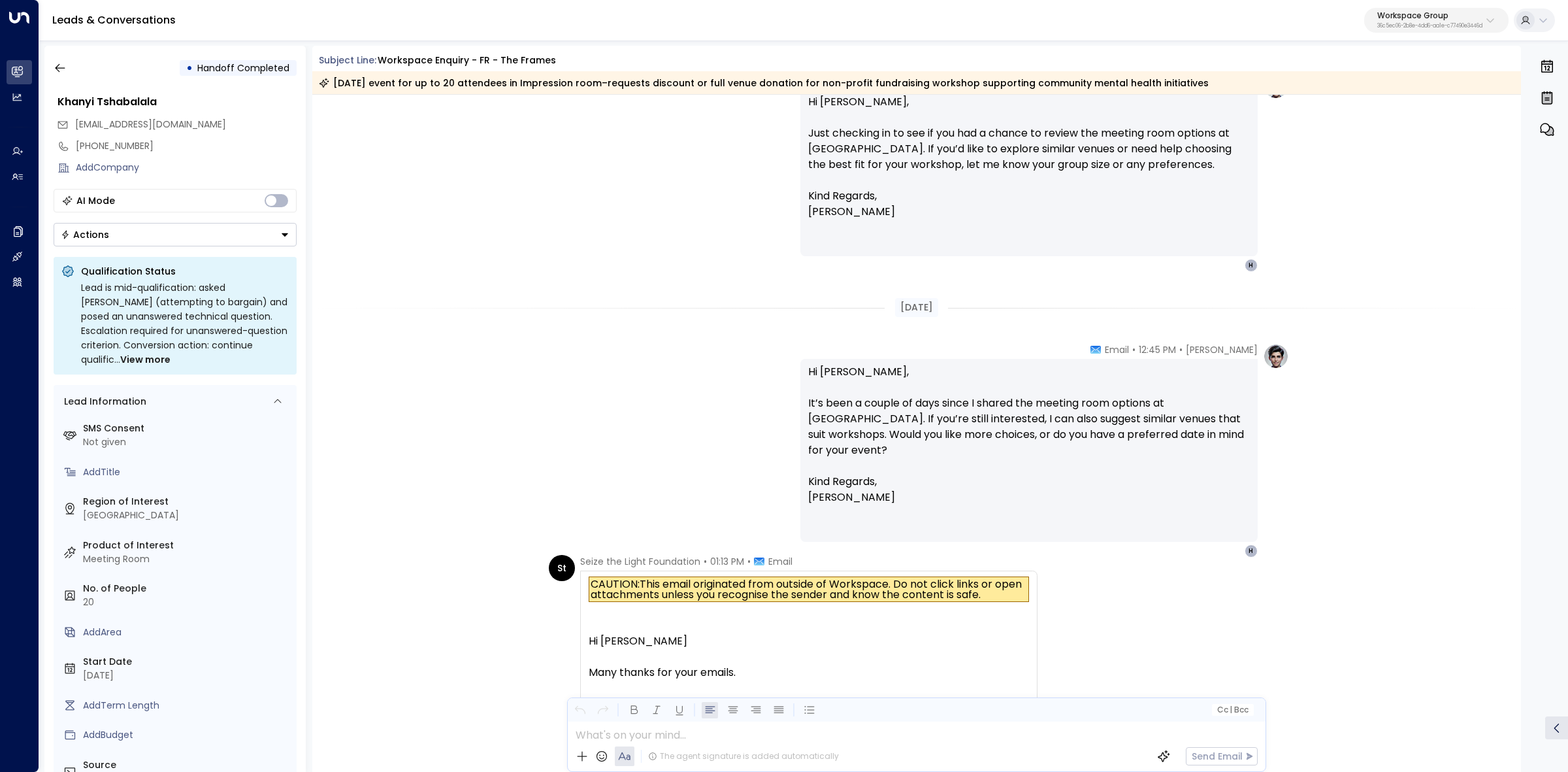
click at [899, 494] on div "Hi Khanyi, It’s been a couple of days since I shared the meeting room options a…" at bounding box center [1029, 450] width 442 height 173
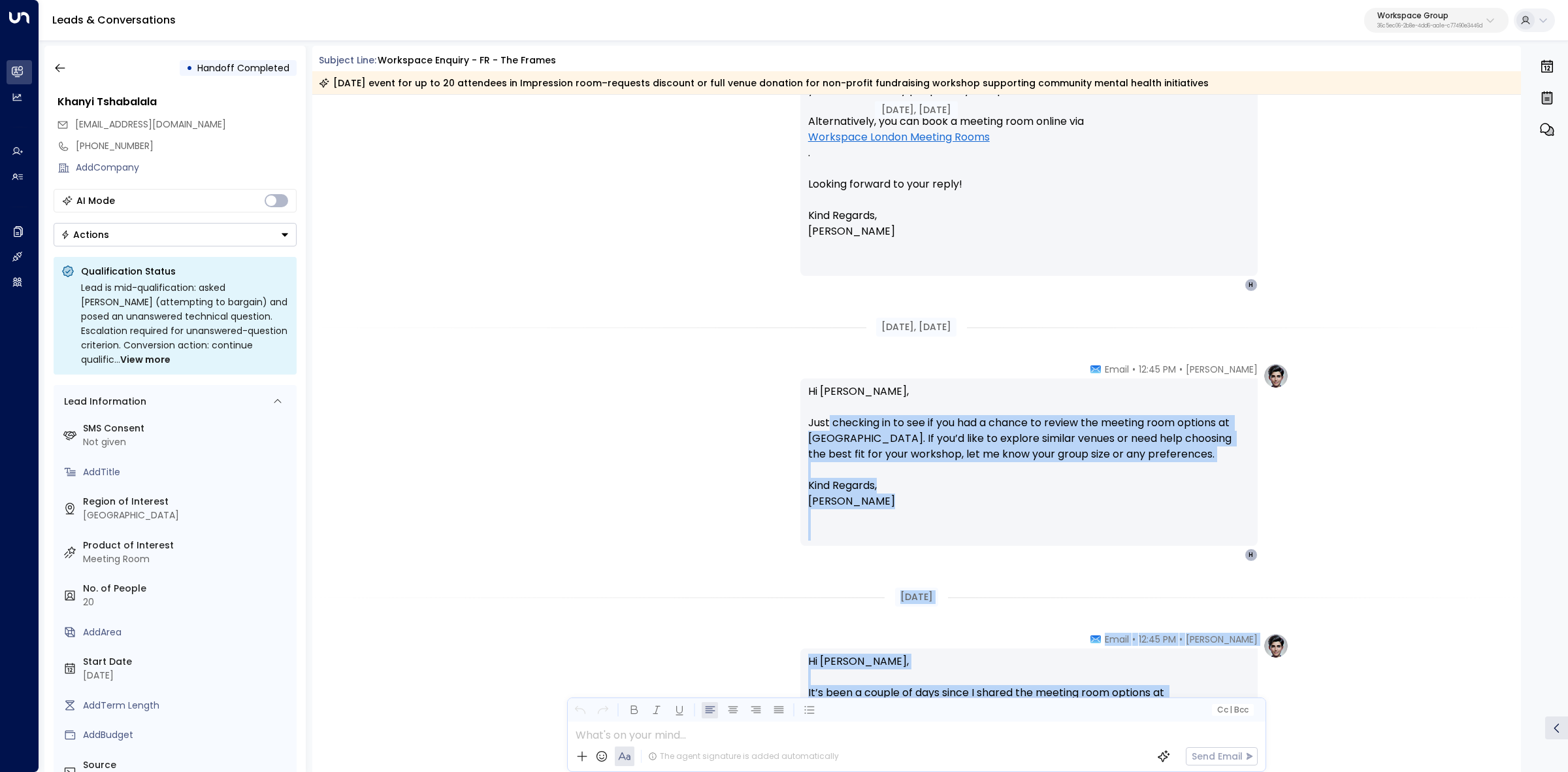
scroll to position [572, 0]
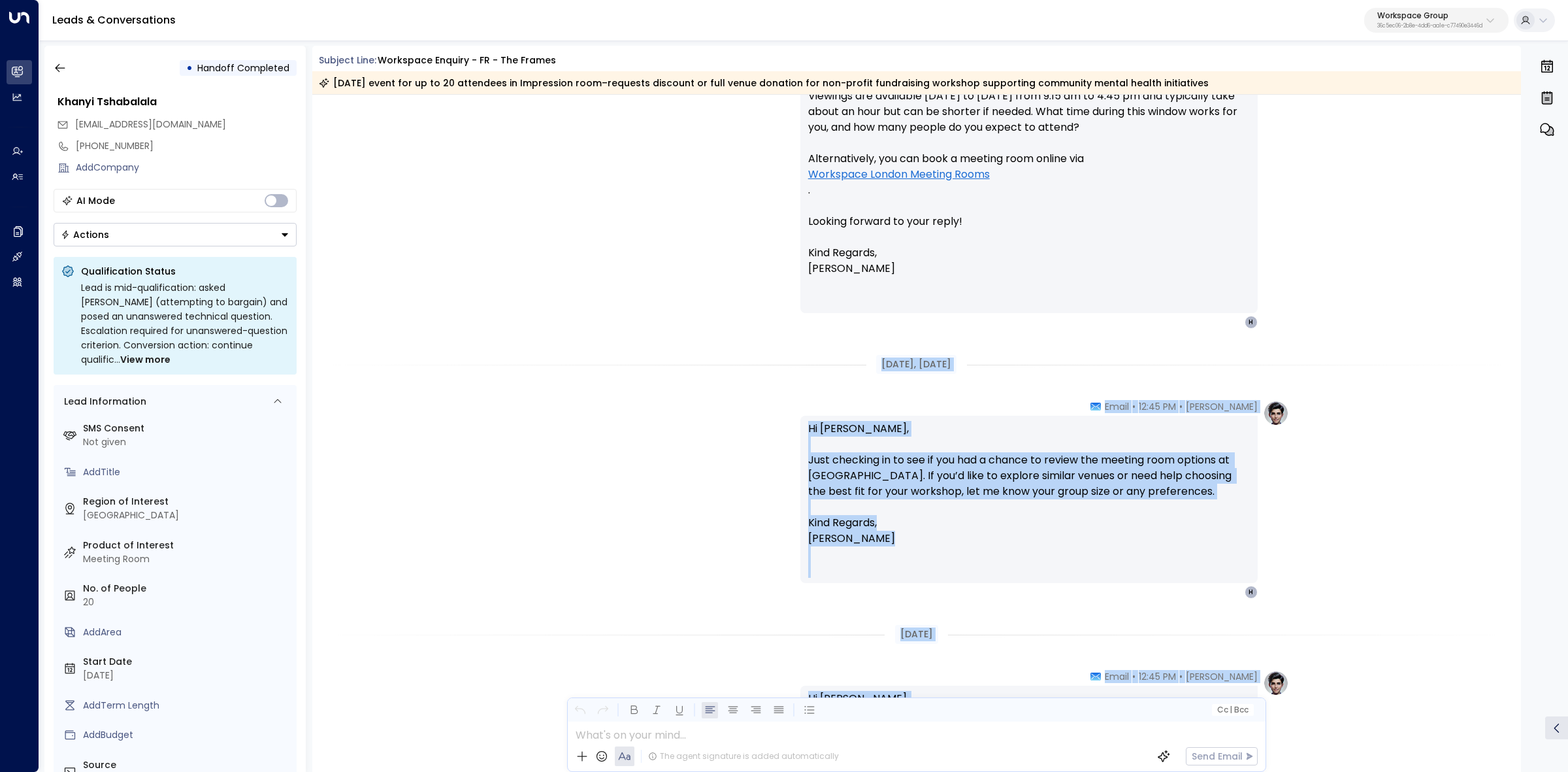
drag, startPoint x: 903, startPoint y: 483, endPoint x: 850, endPoint y: 367, distance: 127.5
click at [850, 367] on div "Aug 24, 4 days ago Trigger Email • • 12:37 PM • Email First Name: Khanyi Last N…" at bounding box center [917, 601] width 1209 height 2156
copy div "Aug 25, 3 days ago Elodie Clarke • 12:45 PM • Email Hi Khanyi, Just checking in…"
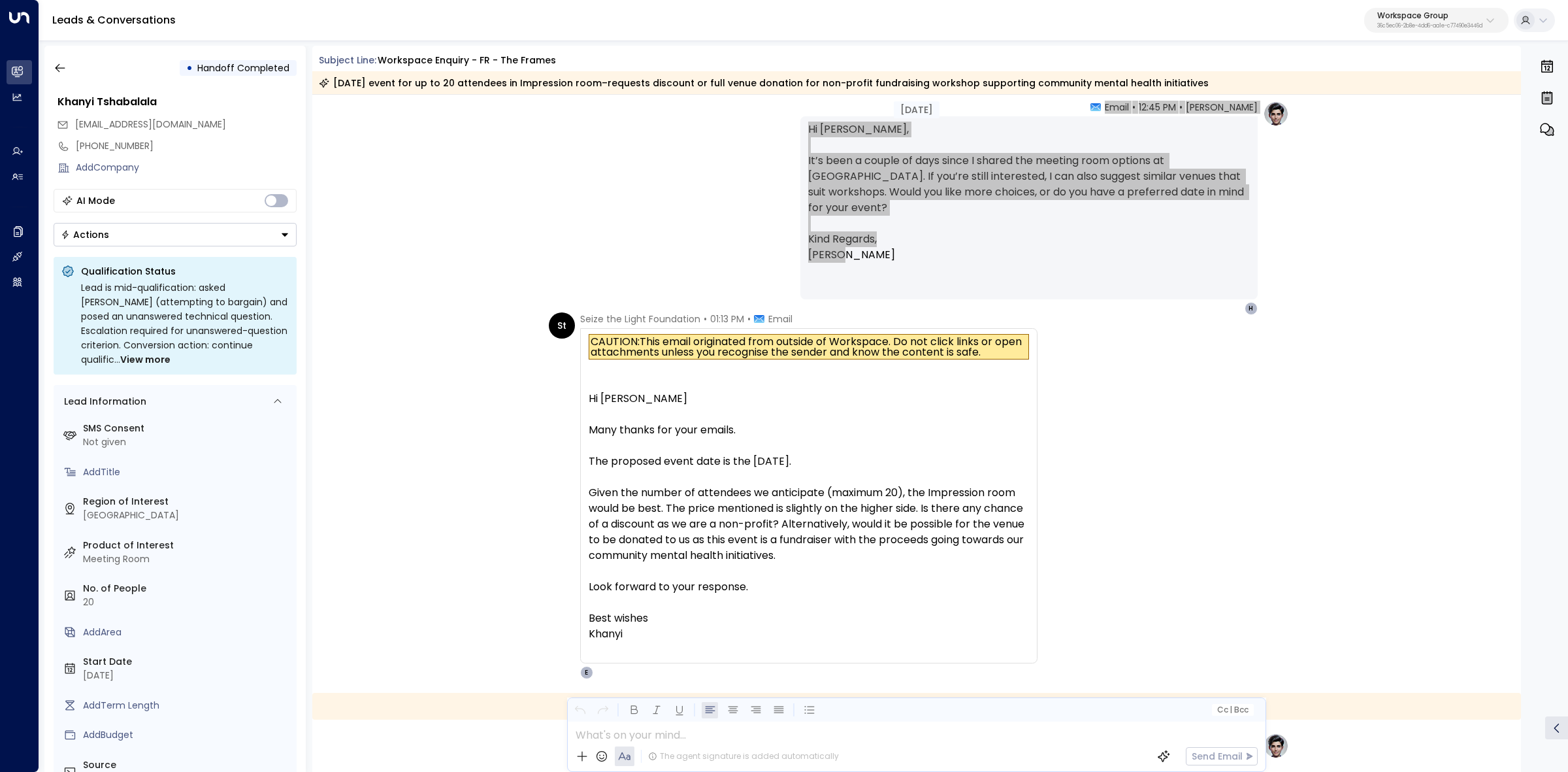
scroll to position [1144, 0]
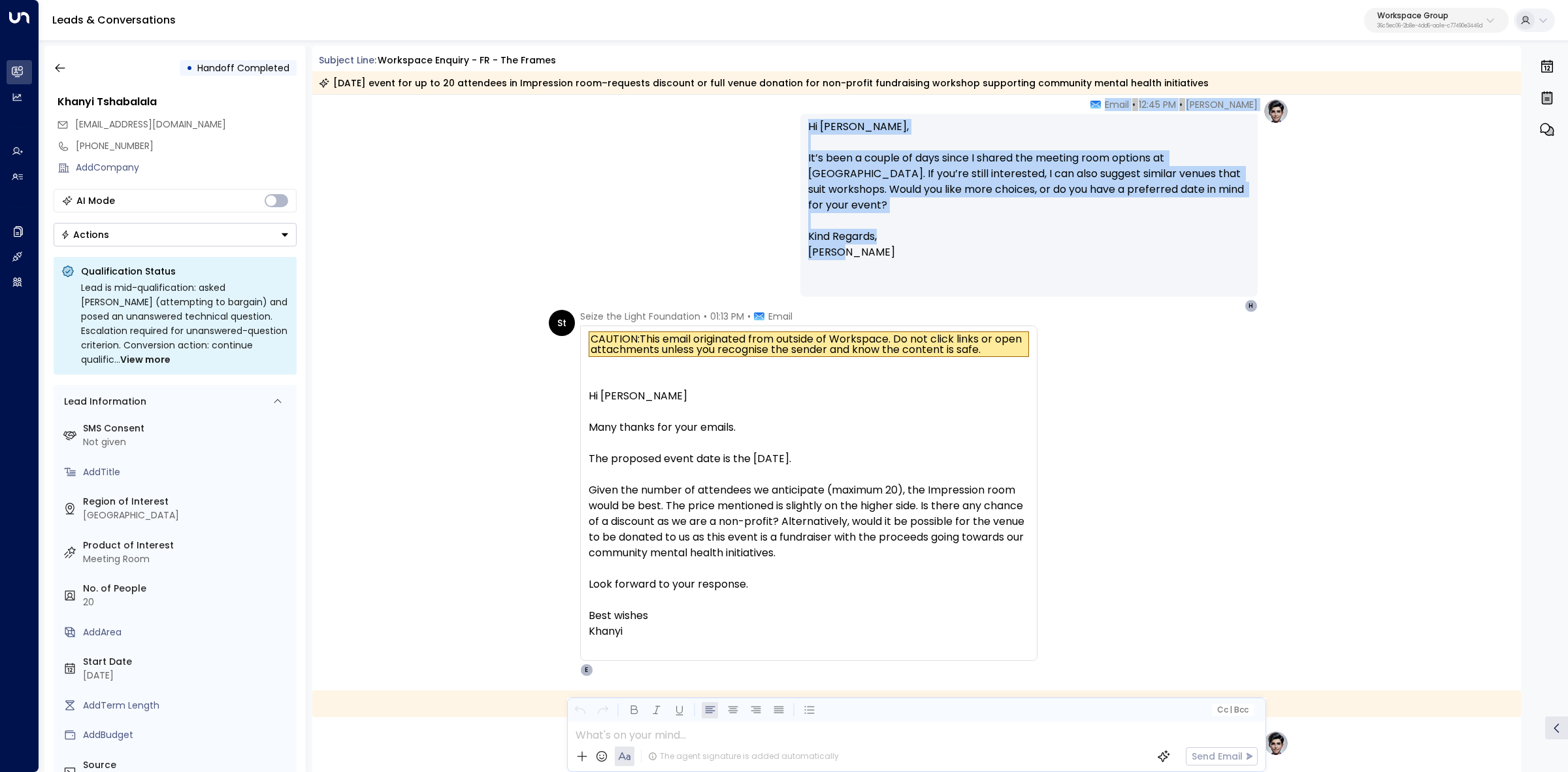
drag, startPoint x: 603, startPoint y: 318, endPoint x: 760, endPoint y: 364, distance: 163.6
click at [776, 384] on div "St Seize the Light Foundation • 01:13 PM • Email CAUTION: This email originated…" at bounding box center [793, 493] width 489 height 367
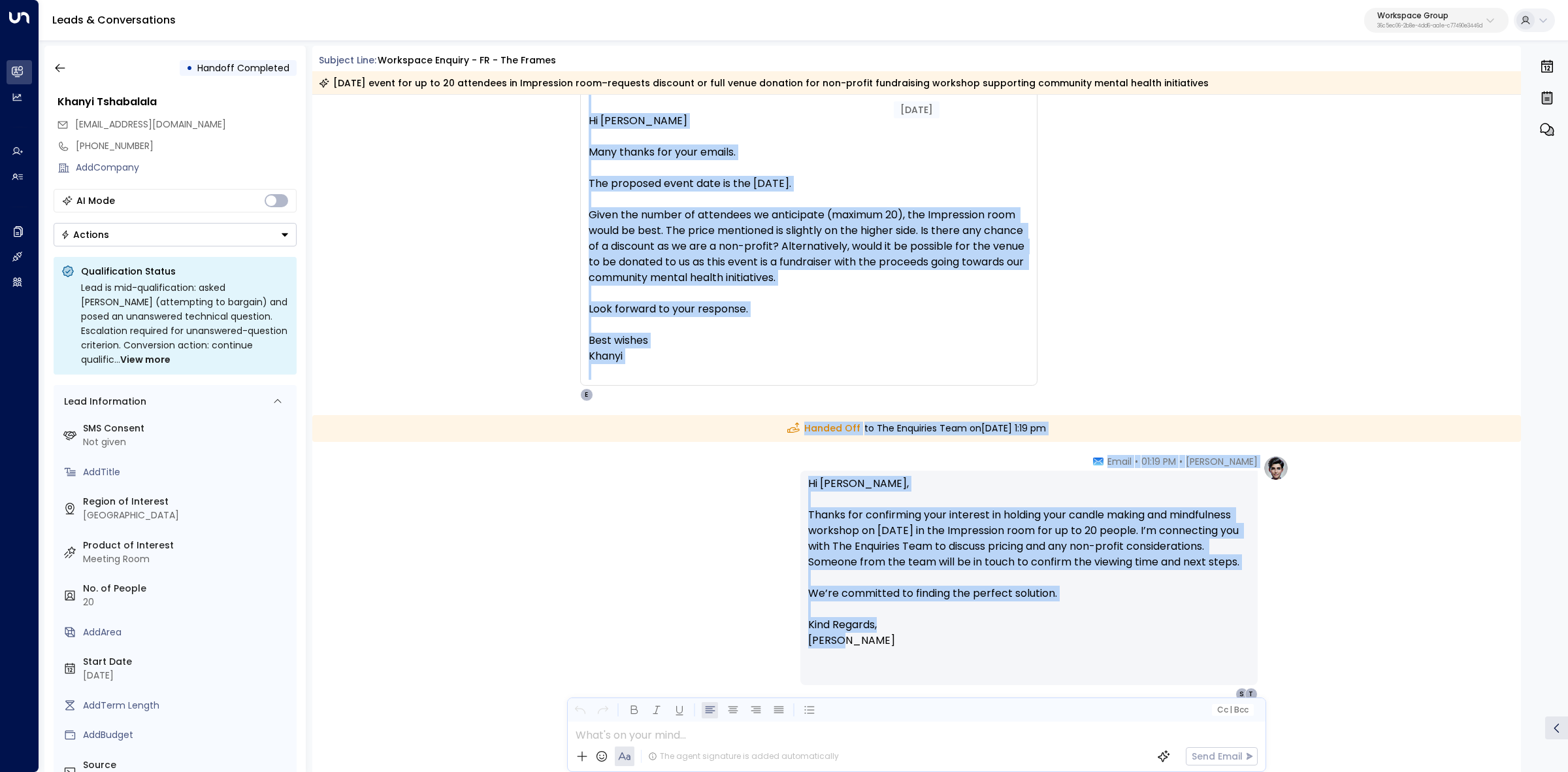
scroll to position [1471, 0]
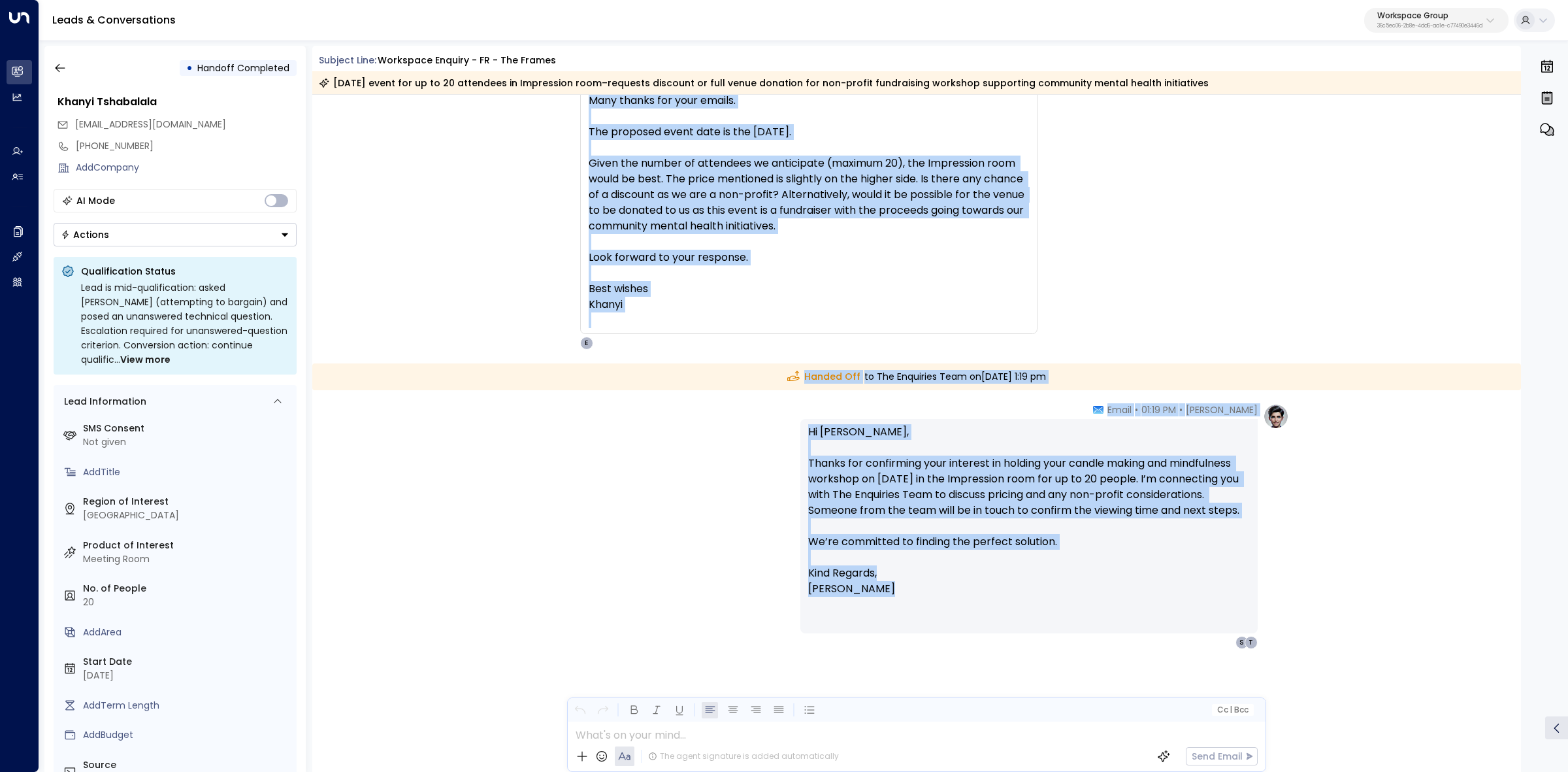
drag, startPoint x: 650, startPoint y: 318, endPoint x: 1188, endPoint y: 597, distance: 606.0
copy div "eize the Light Foundation • 01:13 PM • Email CAUTION: This email originated fro…"
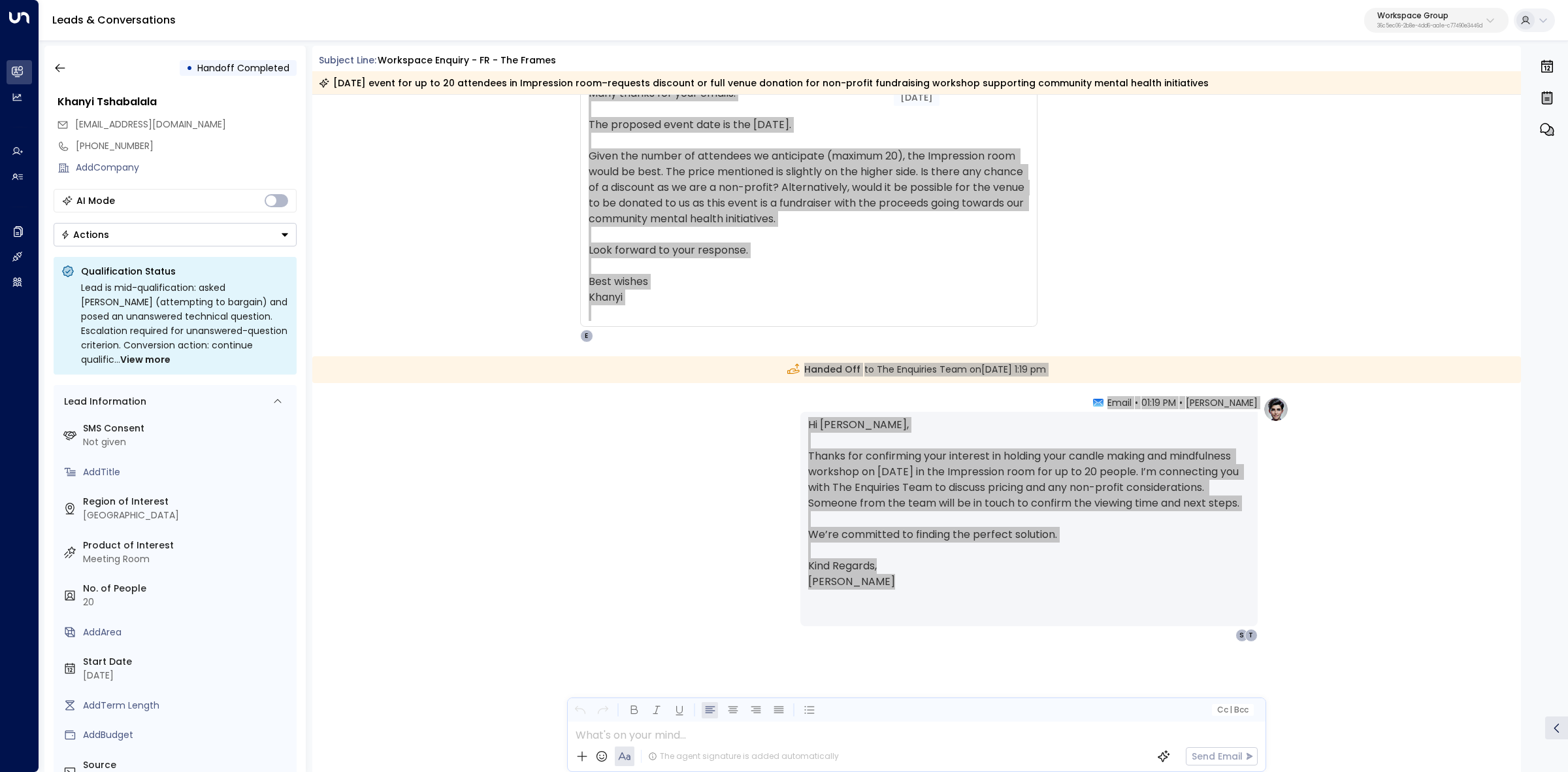
scroll to position [1479, 0]
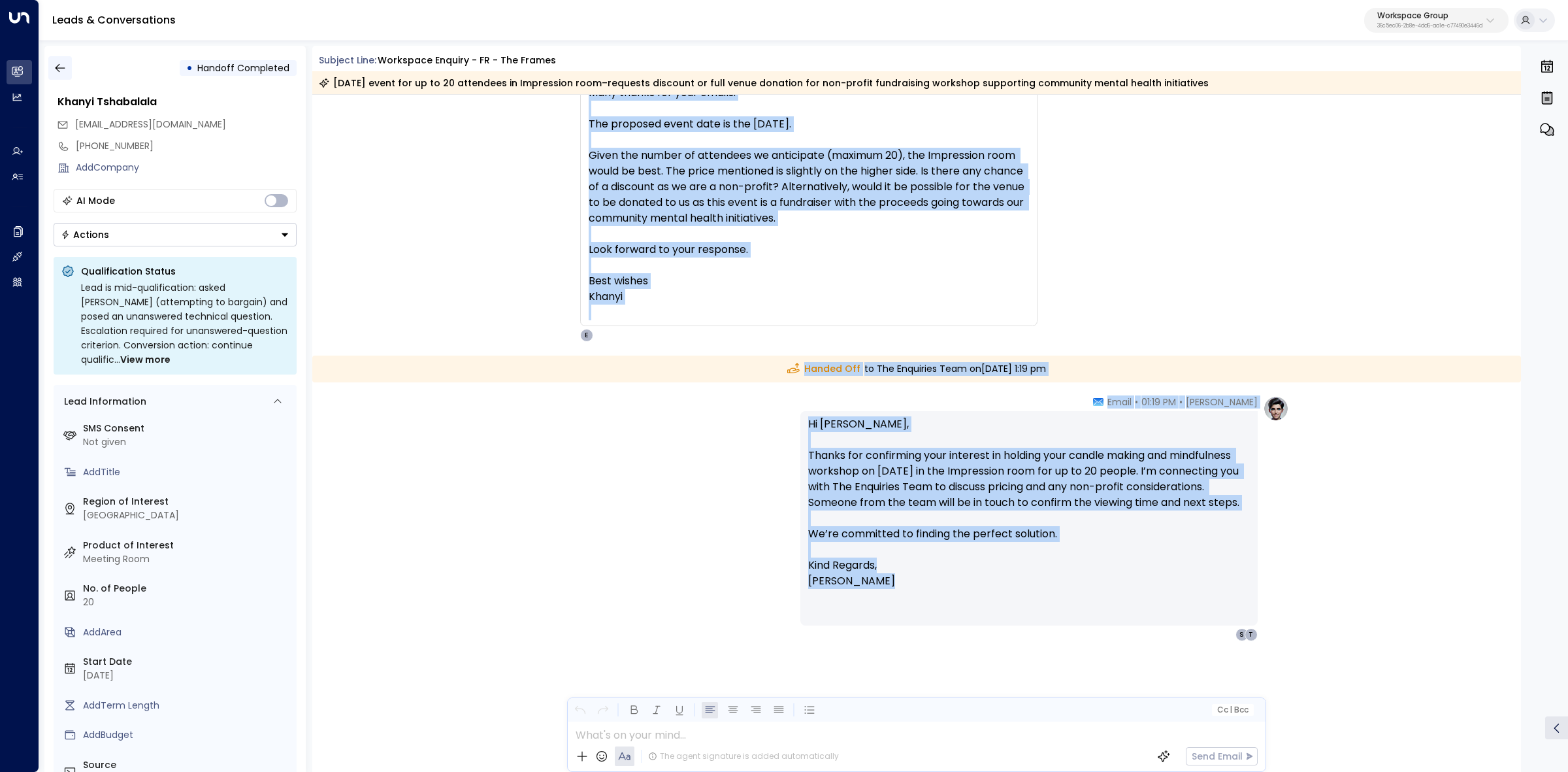
click at [67, 73] on button "button" at bounding box center [60, 68] width 23 height 23
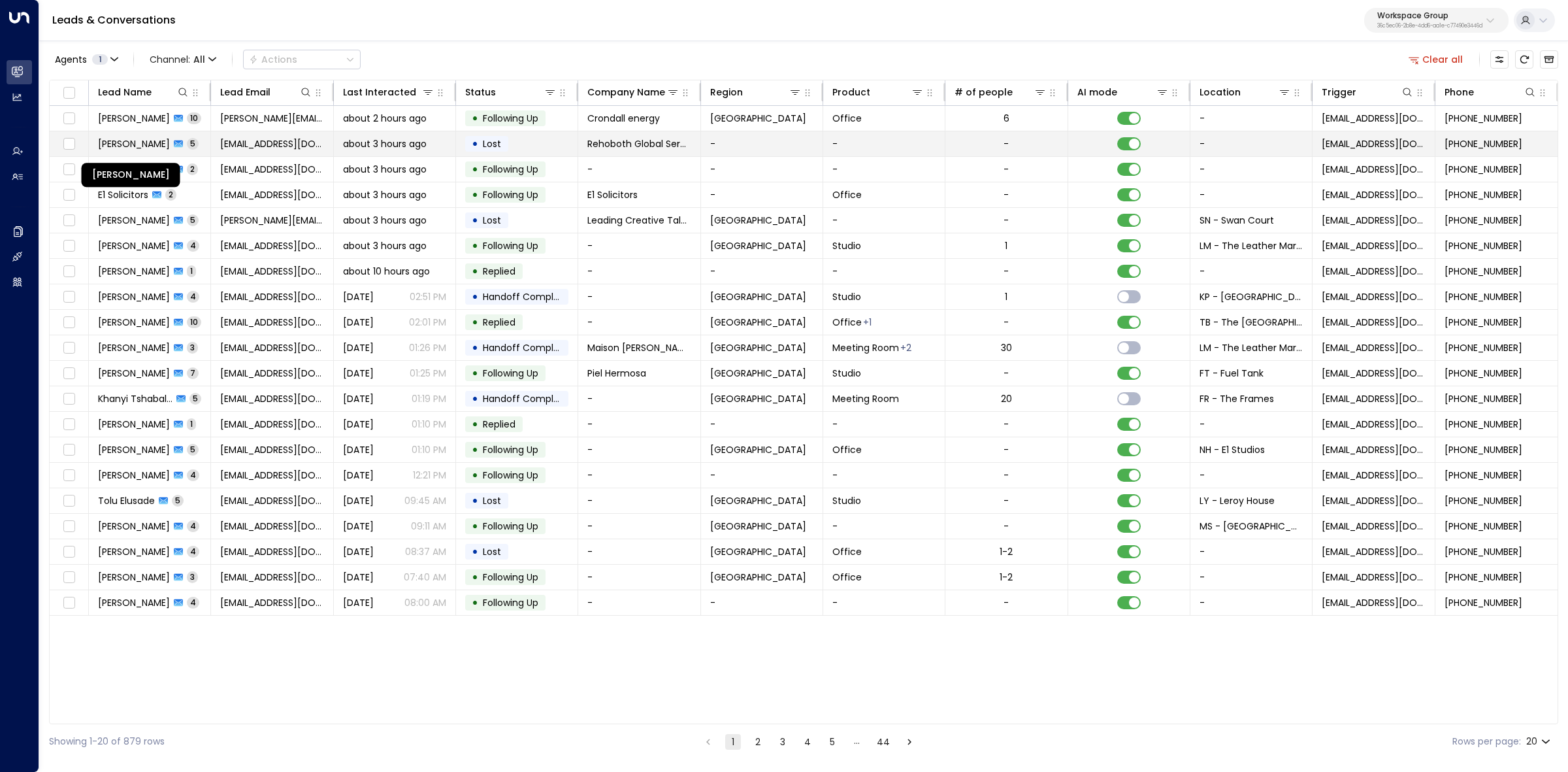
click at [108, 139] on span "[PERSON_NAME]" at bounding box center [134, 144] width 72 height 13
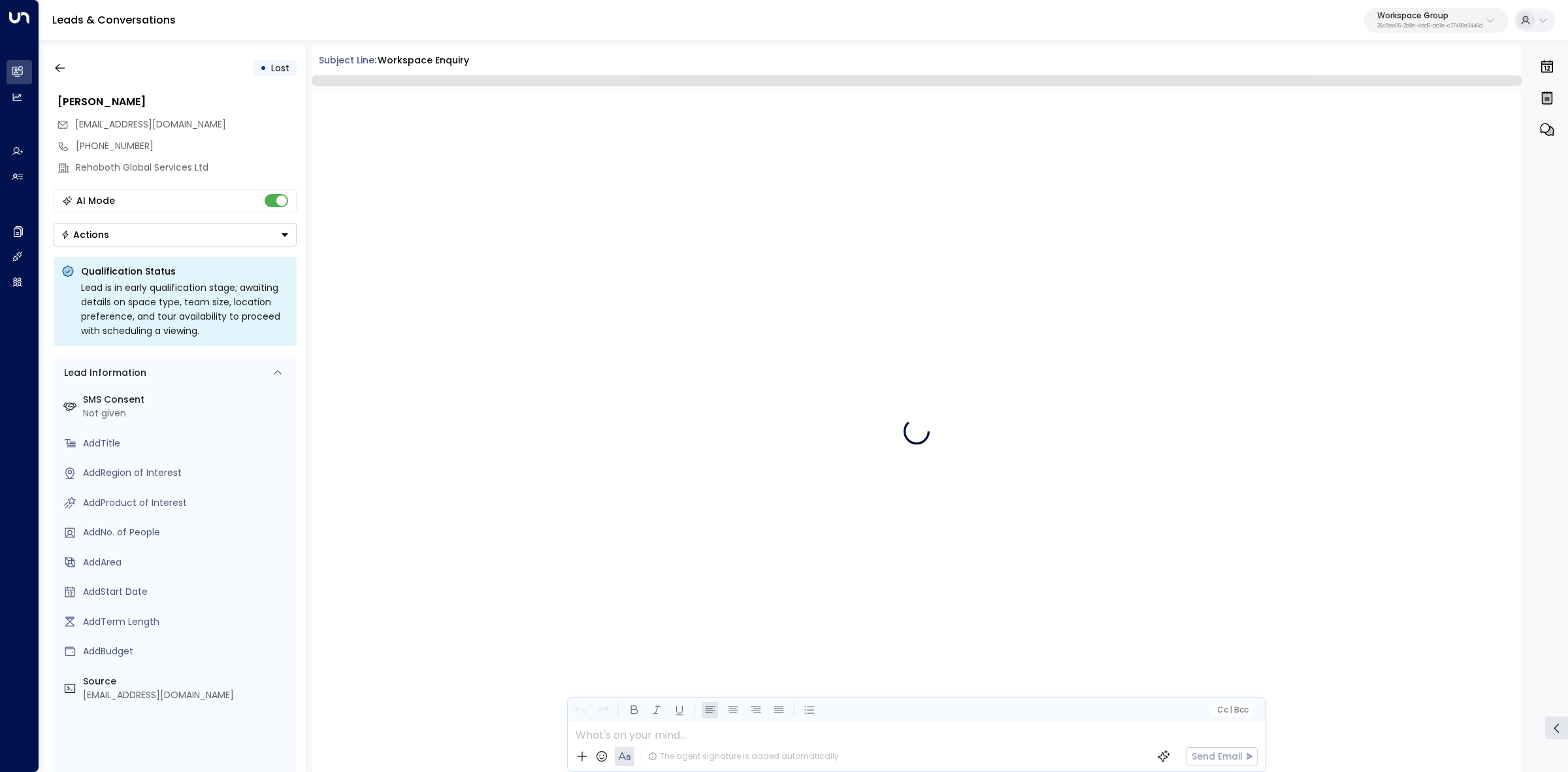
scroll to position [1210, 0]
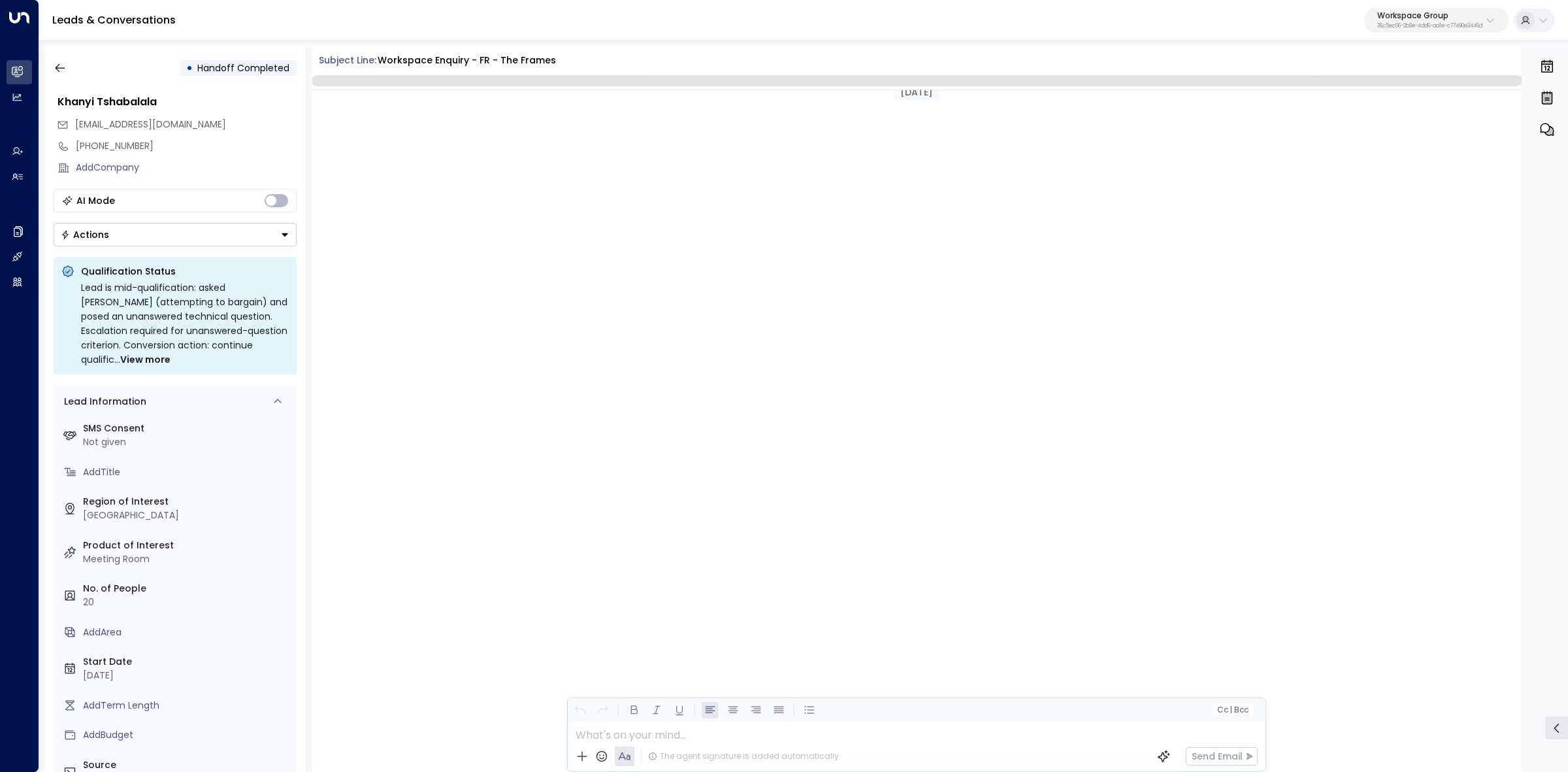
scroll to position [1603, 0]
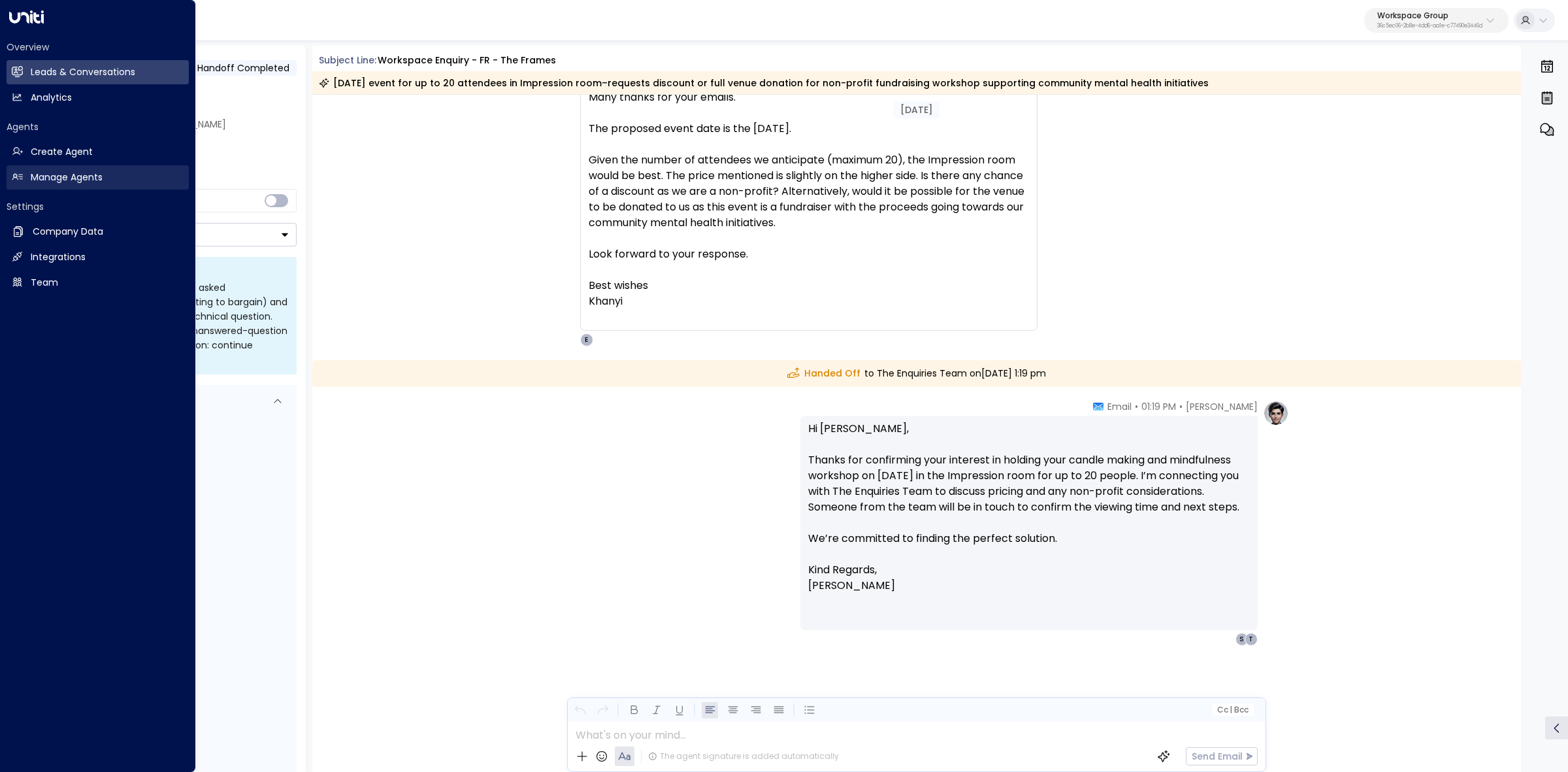
click at [33, 171] on h2 "Manage Agents" at bounding box center [66, 177] width 72 height 14
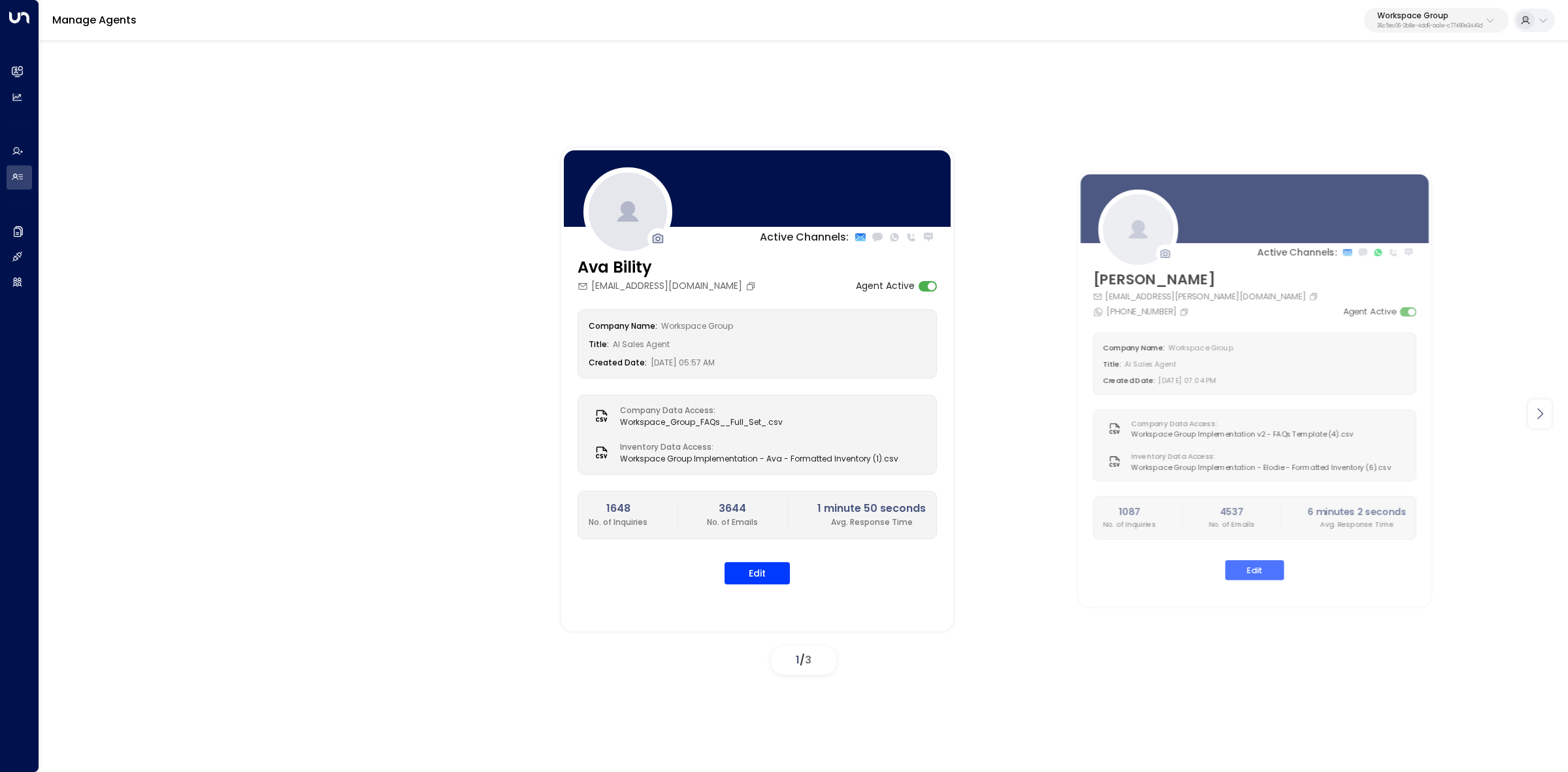
click at [1549, 421] on div at bounding box center [1540, 414] width 23 height 29
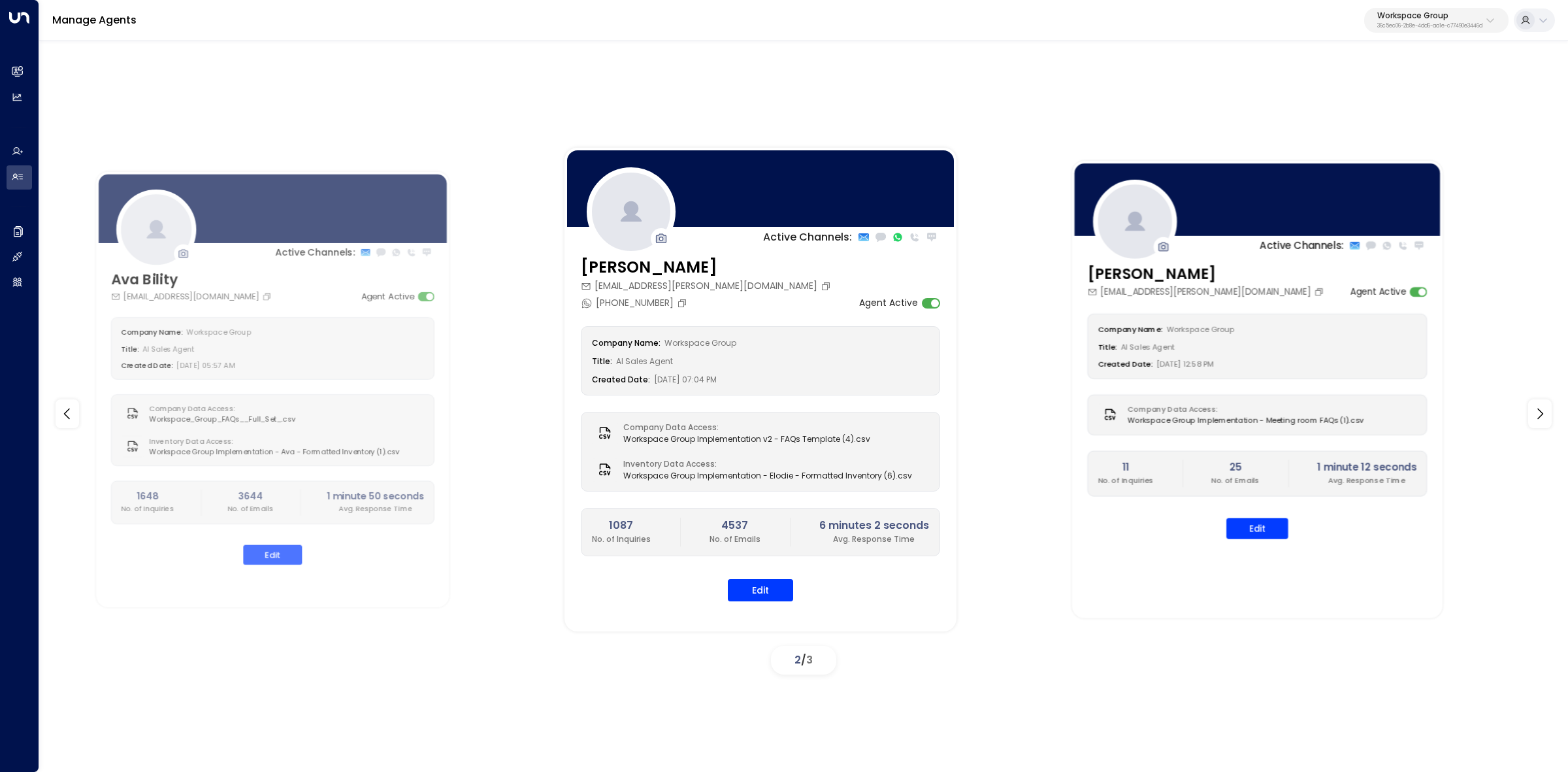
click at [1262, 541] on div "Mia Roberts mia.roberts@workspace.co.uk Agent Active Company Name: Workspace Gr…" at bounding box center [1257, 409] width 371 height 291
click at [1259, 530] on button "Edit" at bounding box center [1257, 529] width 62 height 21
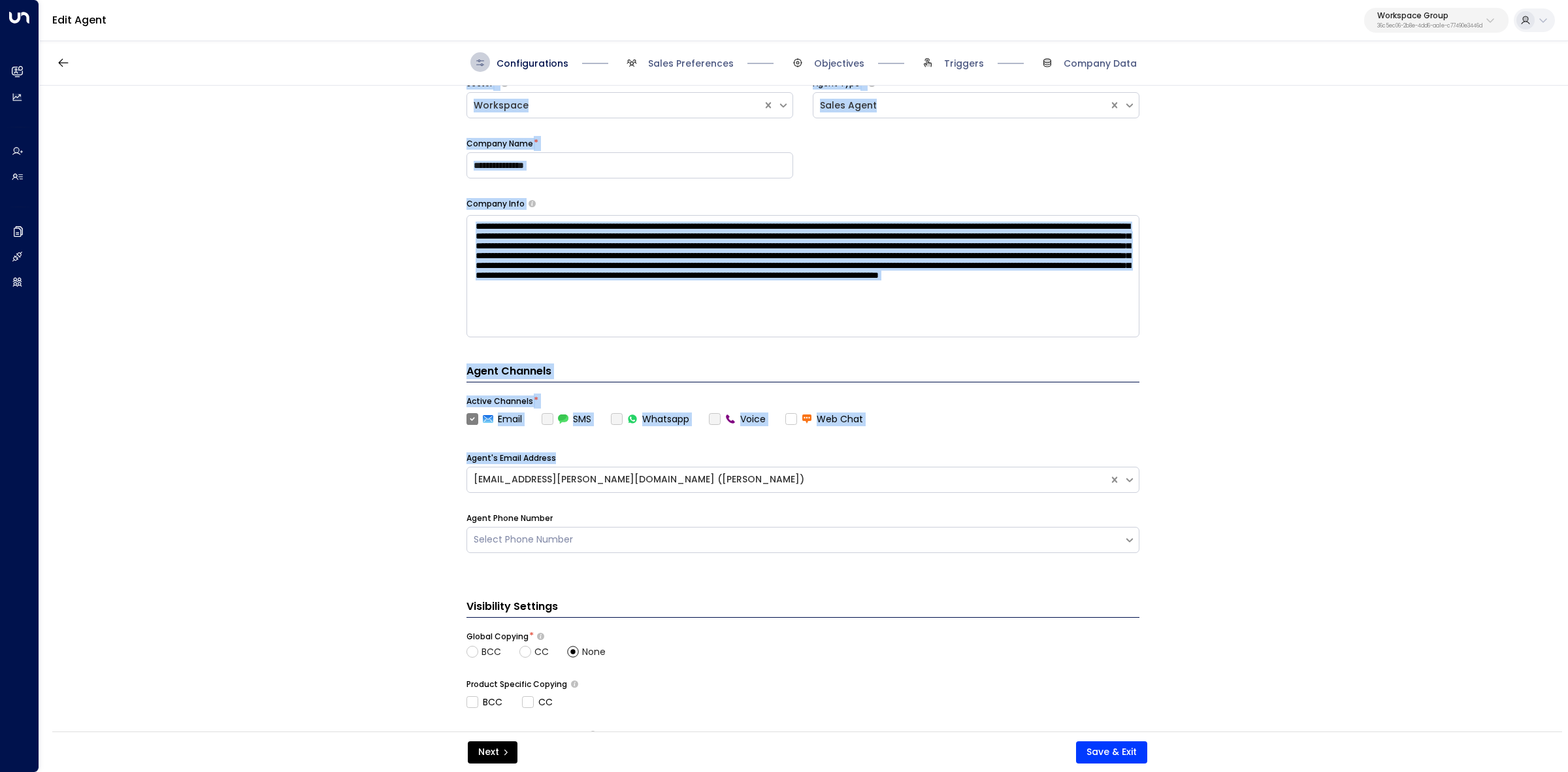
scroll to position [183, 0]
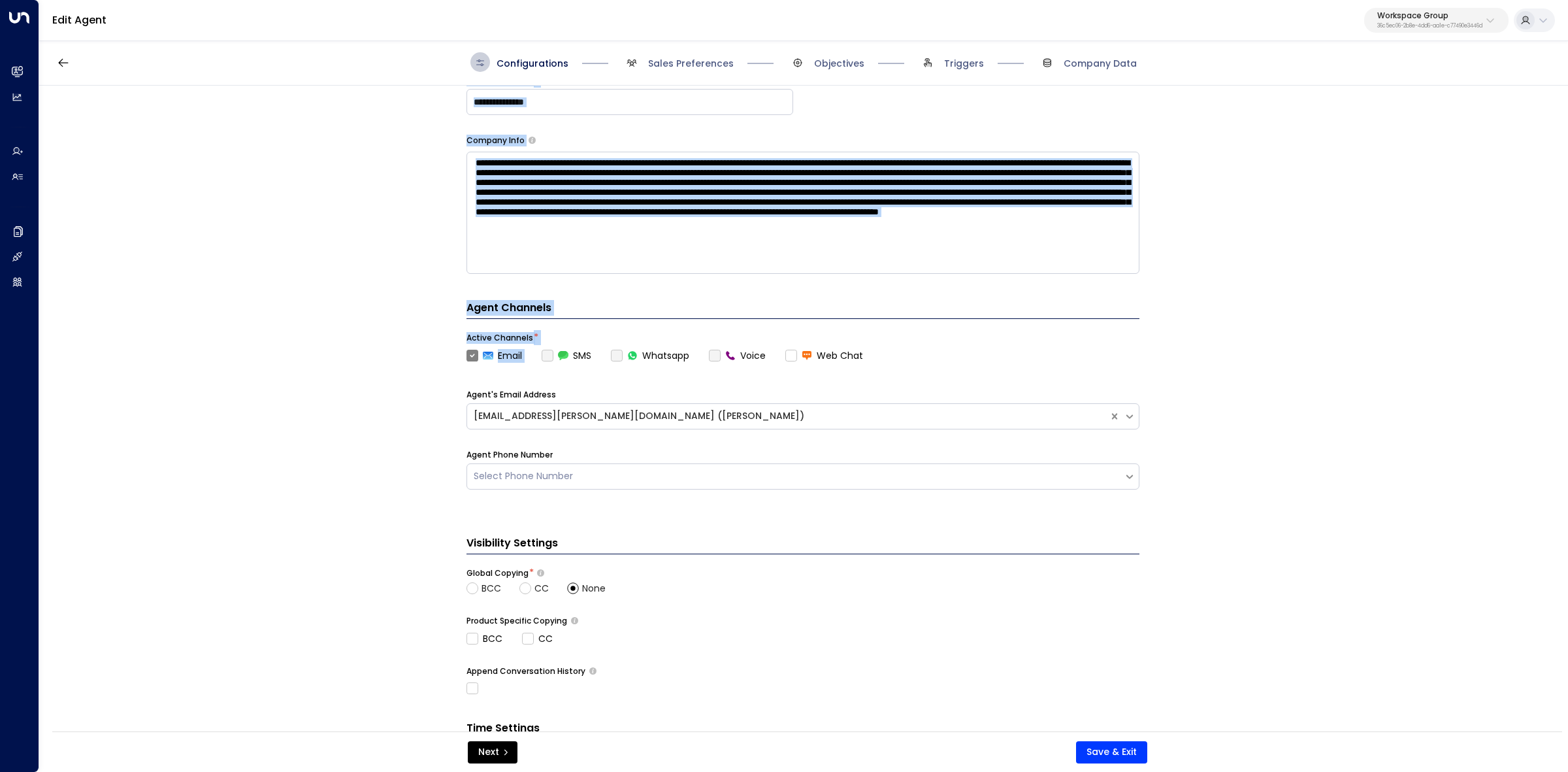
drag, startPoint x: 462, startPoint y: 117, endPoint x: 530, endPoint y: 355, distance: 247.5
click at [533, 358] on div "**********" at bounding box center [803, 413] width 1528 height 655
copy div "**********"
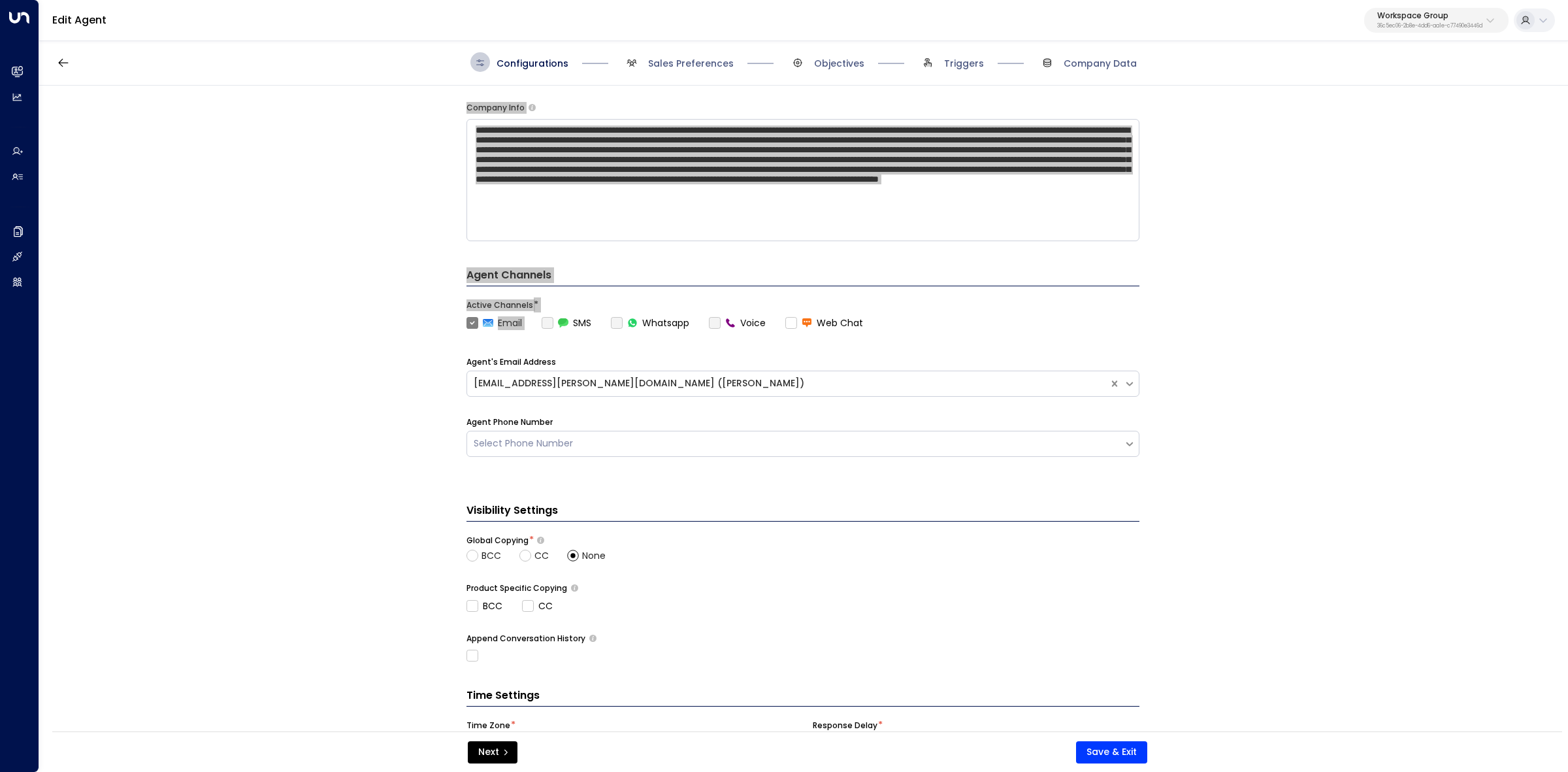
scroll to position [302, 0]
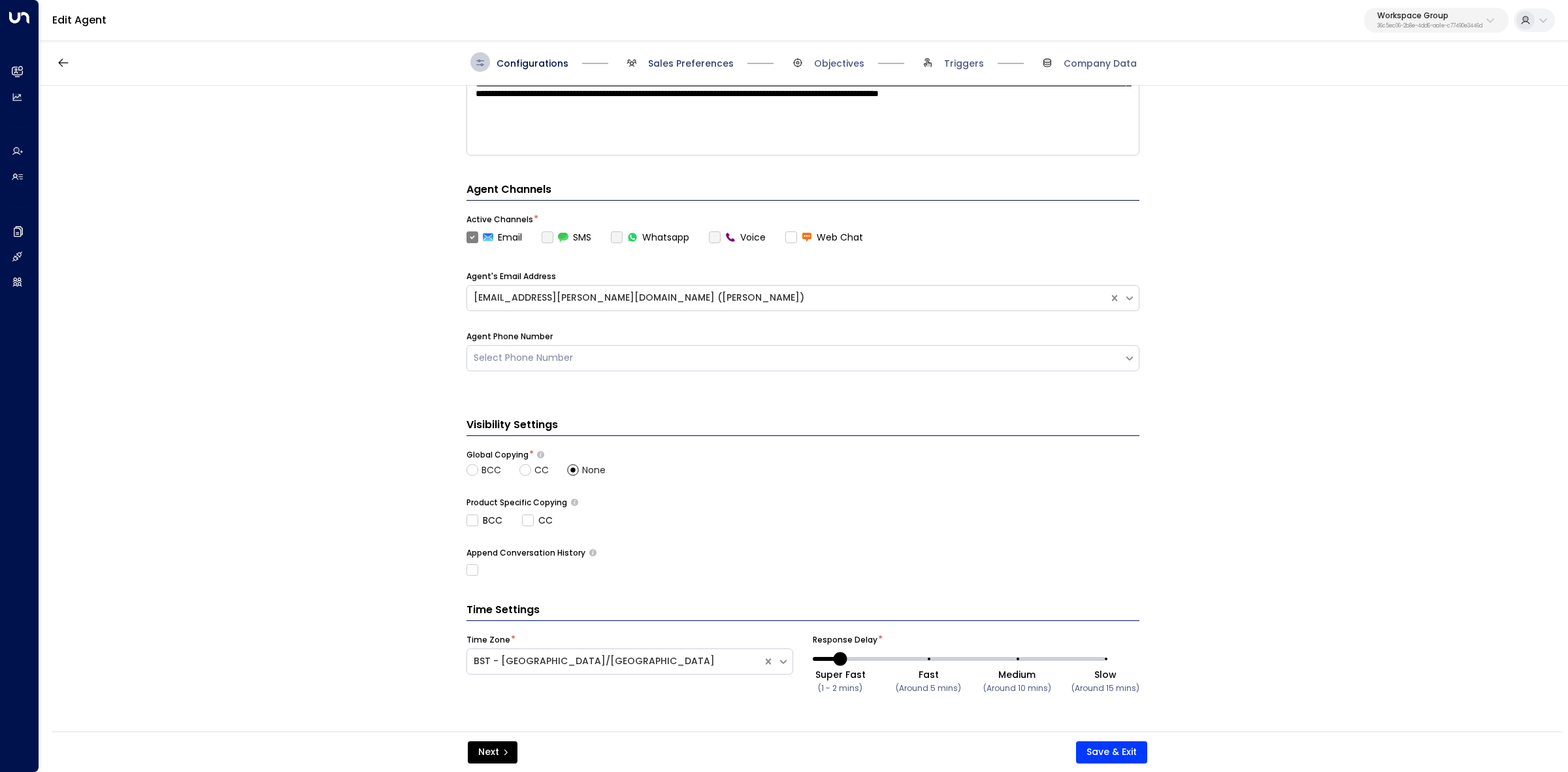
click at [704, 66] on span "Sales Preferences" at bounding box center [691, 63] width 86 height 13
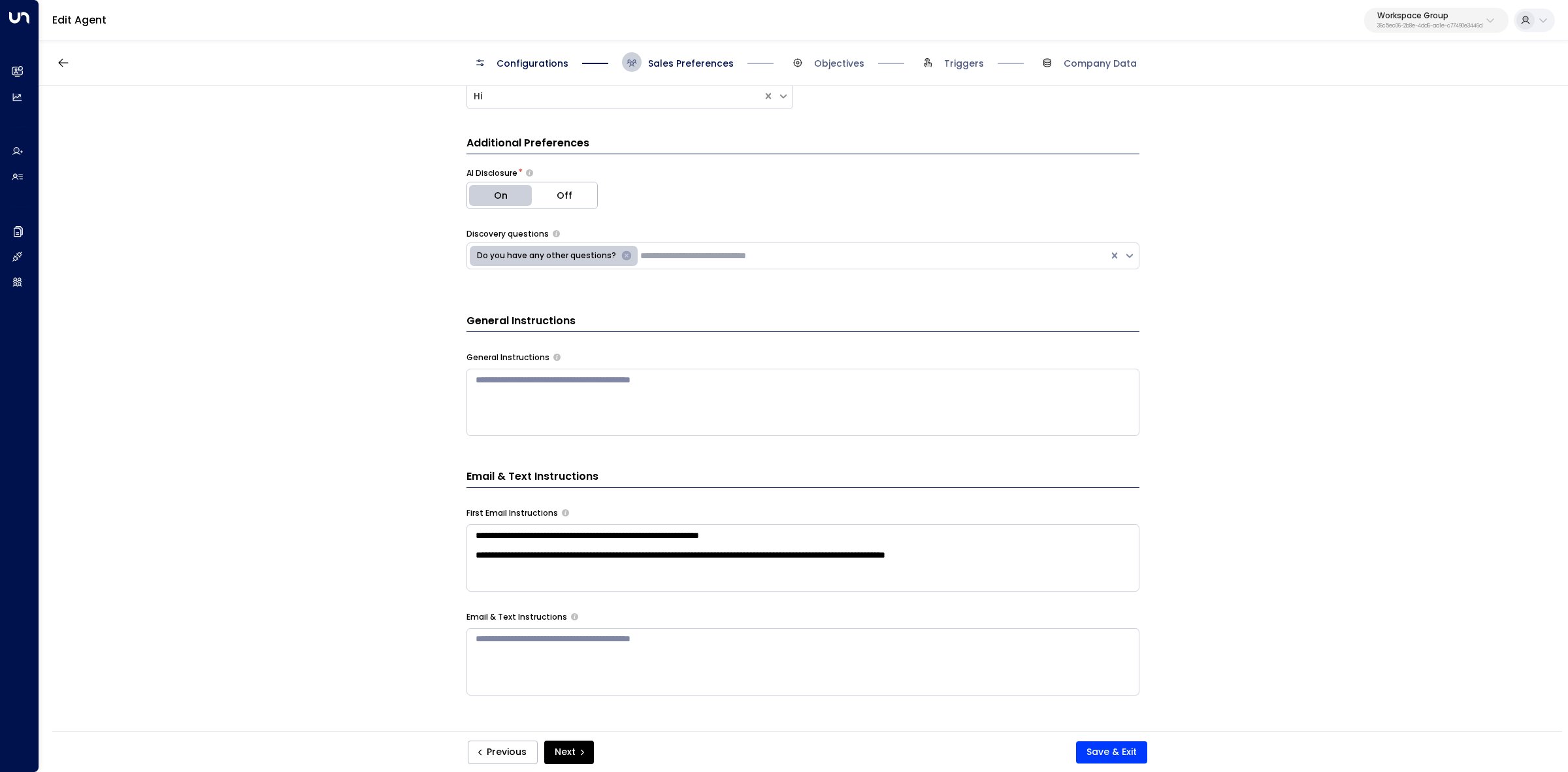
scroll to position [245, 0]
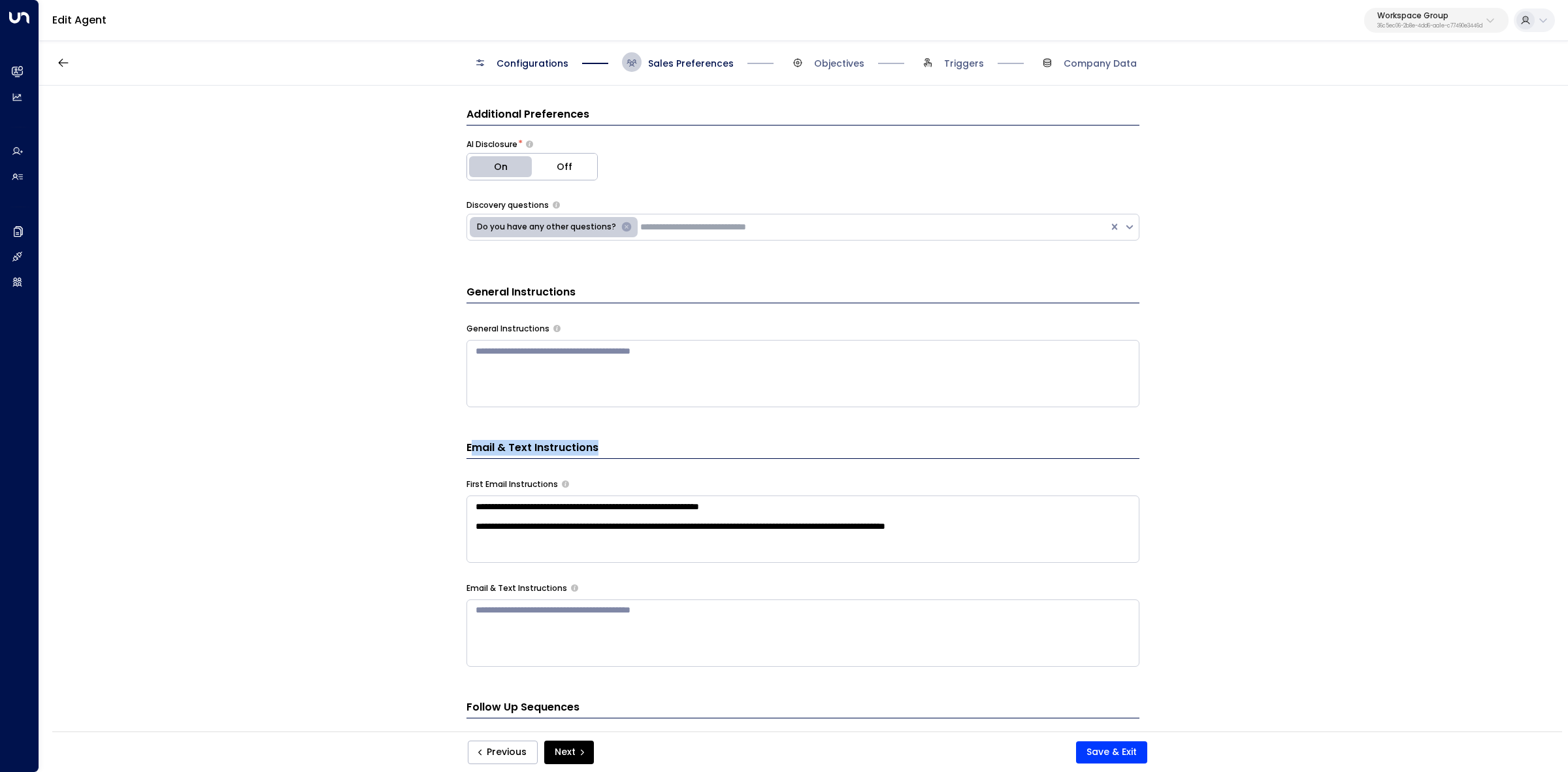
drag, startPoint x: 468, startPoint y: 446, endPoint x: 611, endPoint y: 448, distance: 143.0
click at [611, 448] on h3 "Email & Text Instructions" at bounding box center [803, 449] width 673 height 19
click at [527, 449] on h3 "Email & Text Instructions" at bounding box center [803, 449] width 673 height 19
click at [528, 448] on h3 "Email & Text Instructions" at bounding box center [803, 449] width 673 height 19
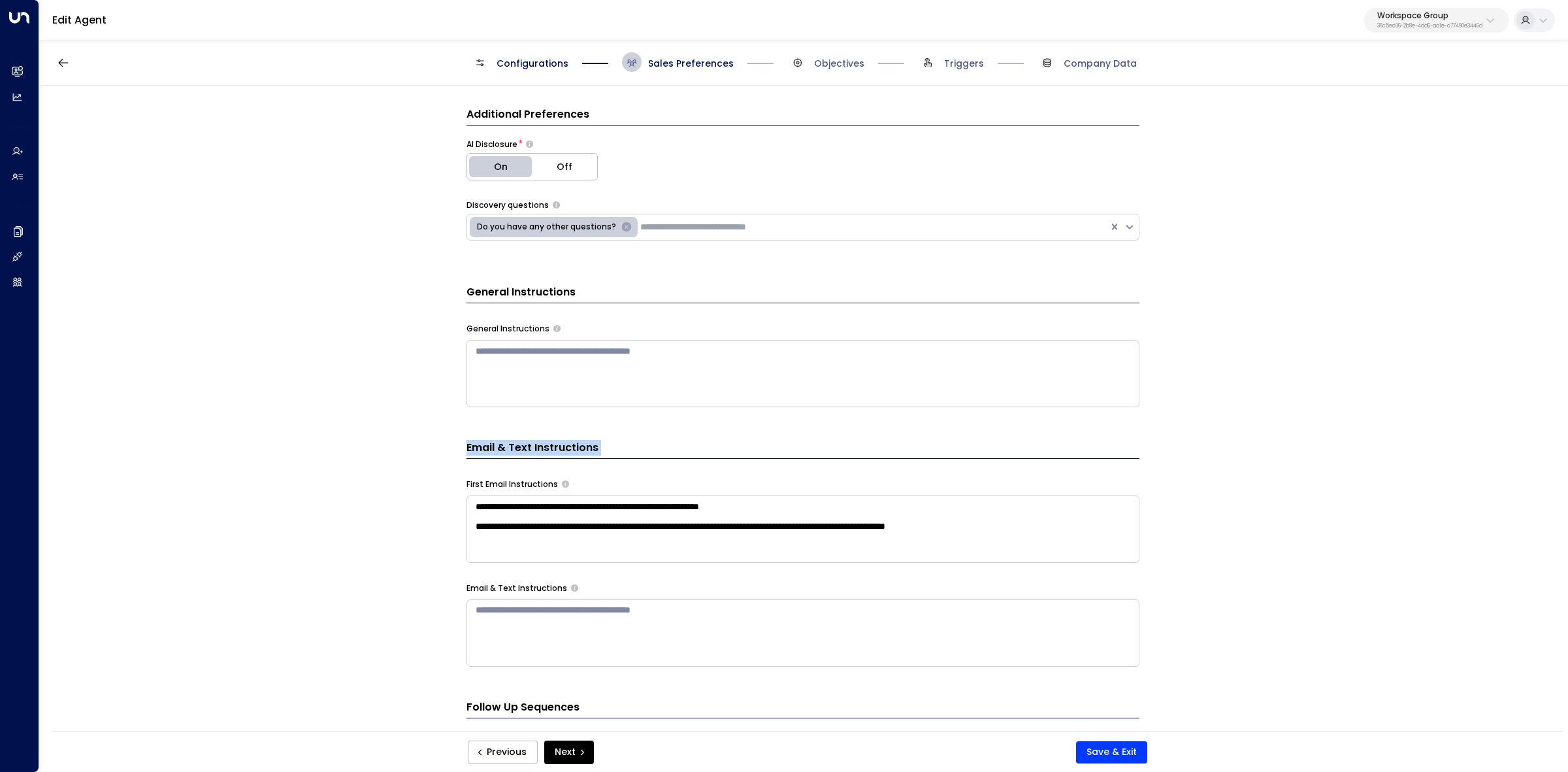
copy h3 "Email & Text Instructions"
drag, startPoint x: 480, startPoint y: 514, endPoint x: 921, endPoint y: 520, distance: 441.0
click at [921, 520] on textarea "**********" at bounding box center [803, 666] width 673 height 342
click at [929, 521] on textarea "**********" at bounding box center [803, 666] width 673 height 342
drag, startPoint x: 1119, startPoint y: 537, endPoint x: 452, endPoint y: 501, distance: 668.0
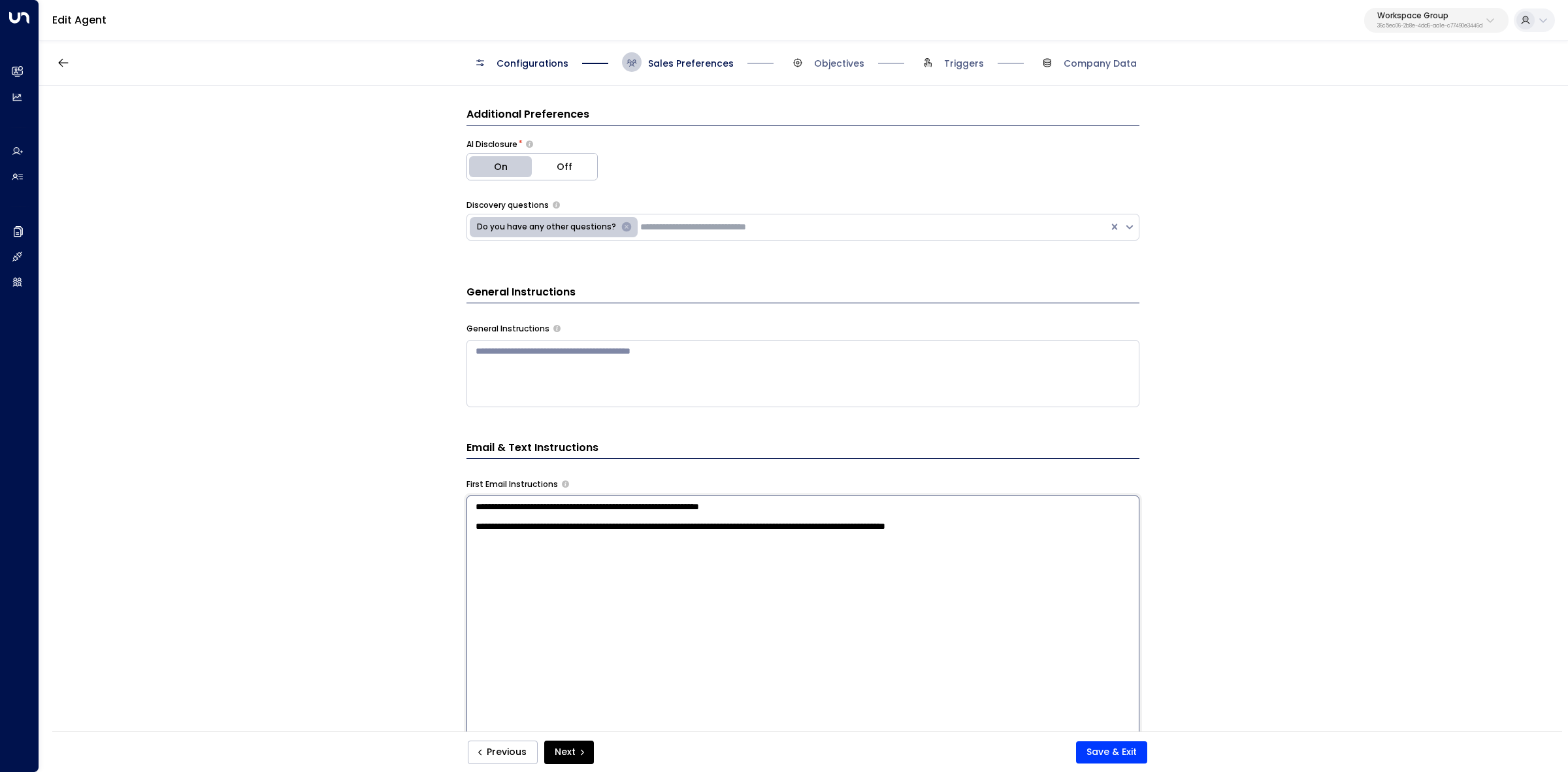
click at [452, 501] on div "**********" at bounding box center [803, 413] width 1528 height 655
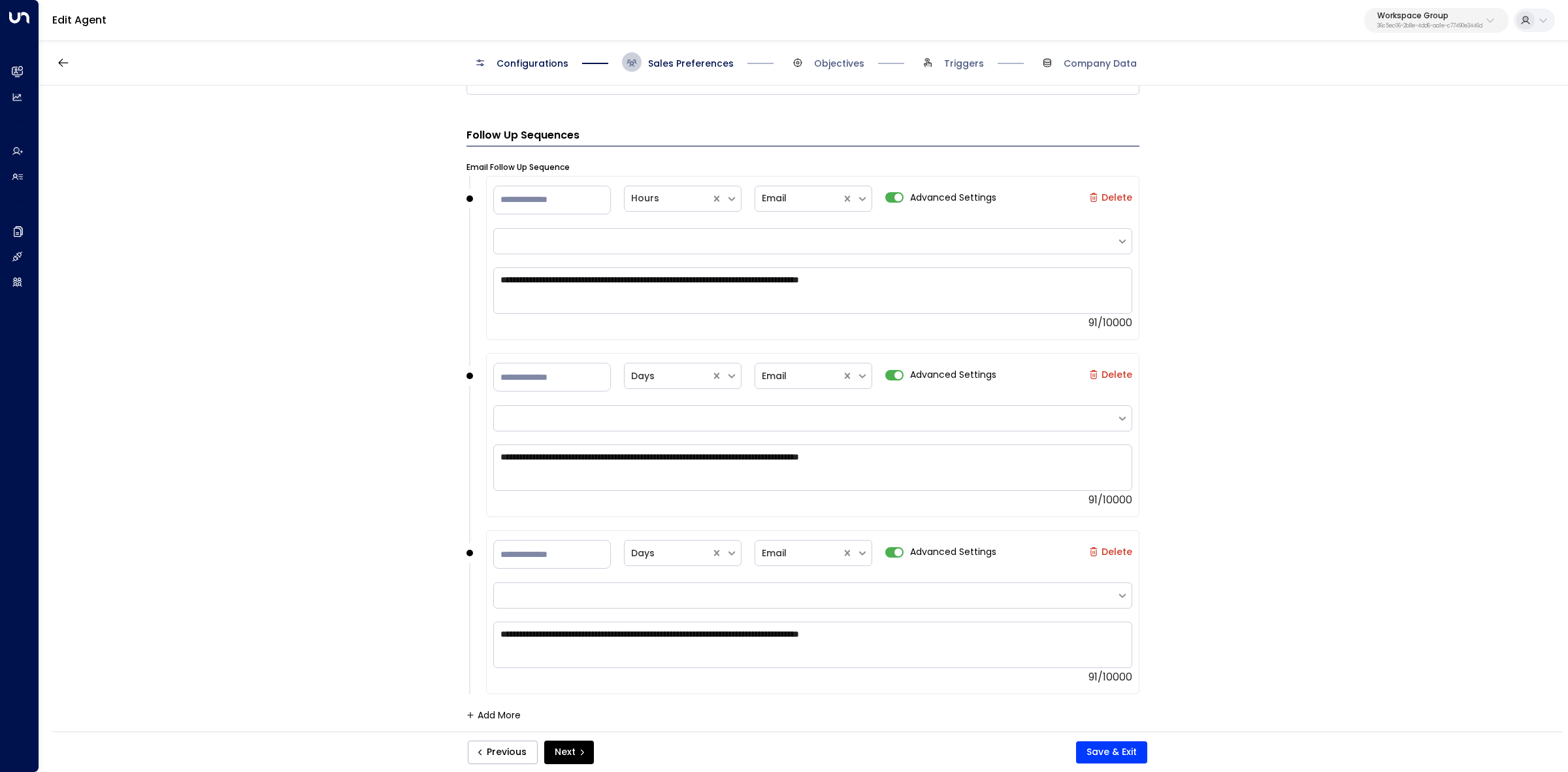
scroll to position [817, 0]
drag, startPoint x: 583, startPoint y: 165, endPoint x: 445, endPoint y: 164, distance: 138.0
click at [445, 164] on div "**********" at bounding box center [803, 413] width 1528 height 655
copy label "Email Follow Up Sequence"
click at [657, 469] on textarea "**********" at bounding box center [813, 467] width 639 height 46
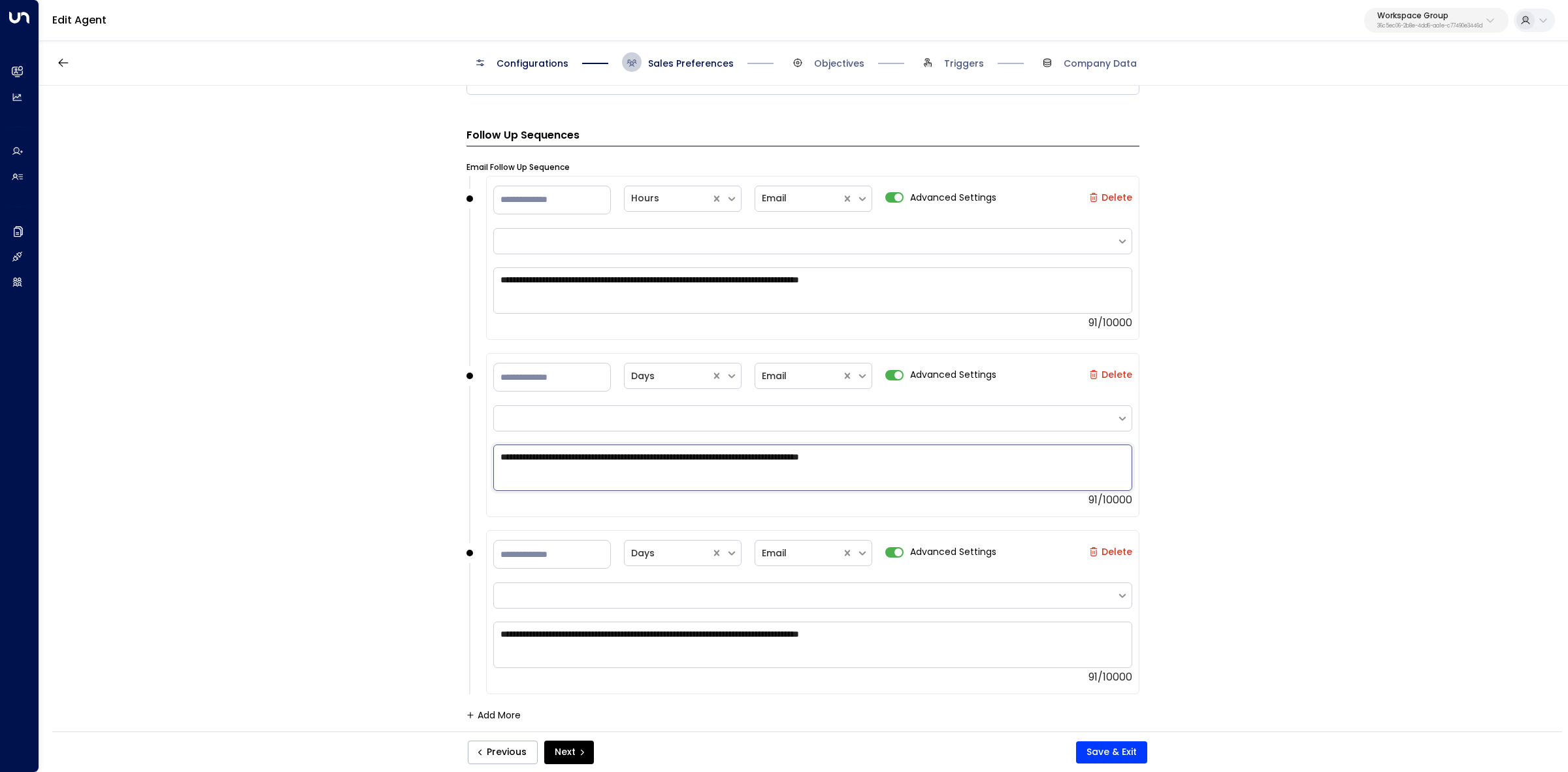
click at [657, 469] on textarea "**********" at bounding box center [813, 467] width 639 height 46
click at [657, 470] on textarea "**********" at bounding box center [813, 467] width 639 height 46
click at [631, 449] on textarea "**********" at bounding box center [813, 467] width 639 height 46
click at [631, 449] on textarea "**********" at bounding box center [813, 467] width 639 height 46
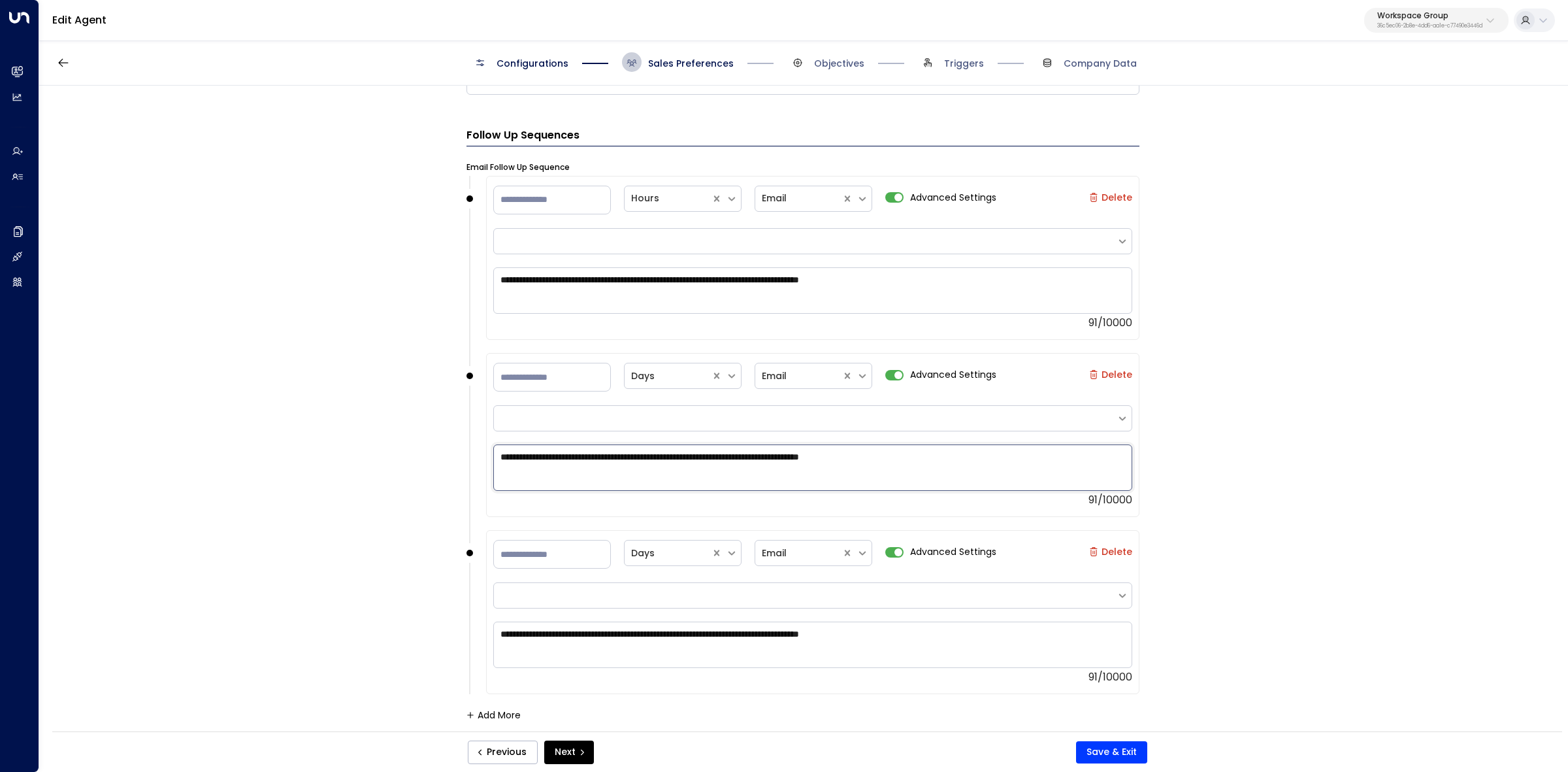
click at [631, 449] on textarea "**********" at bounding box center [813, 467] width 639 height 46
click at [615, 621] on div "**********" at bounding box center [813, 651] width 639 height 64
click at [614, 635] on textarea "**********" at bounding box center [813, 644] width 639 height 46
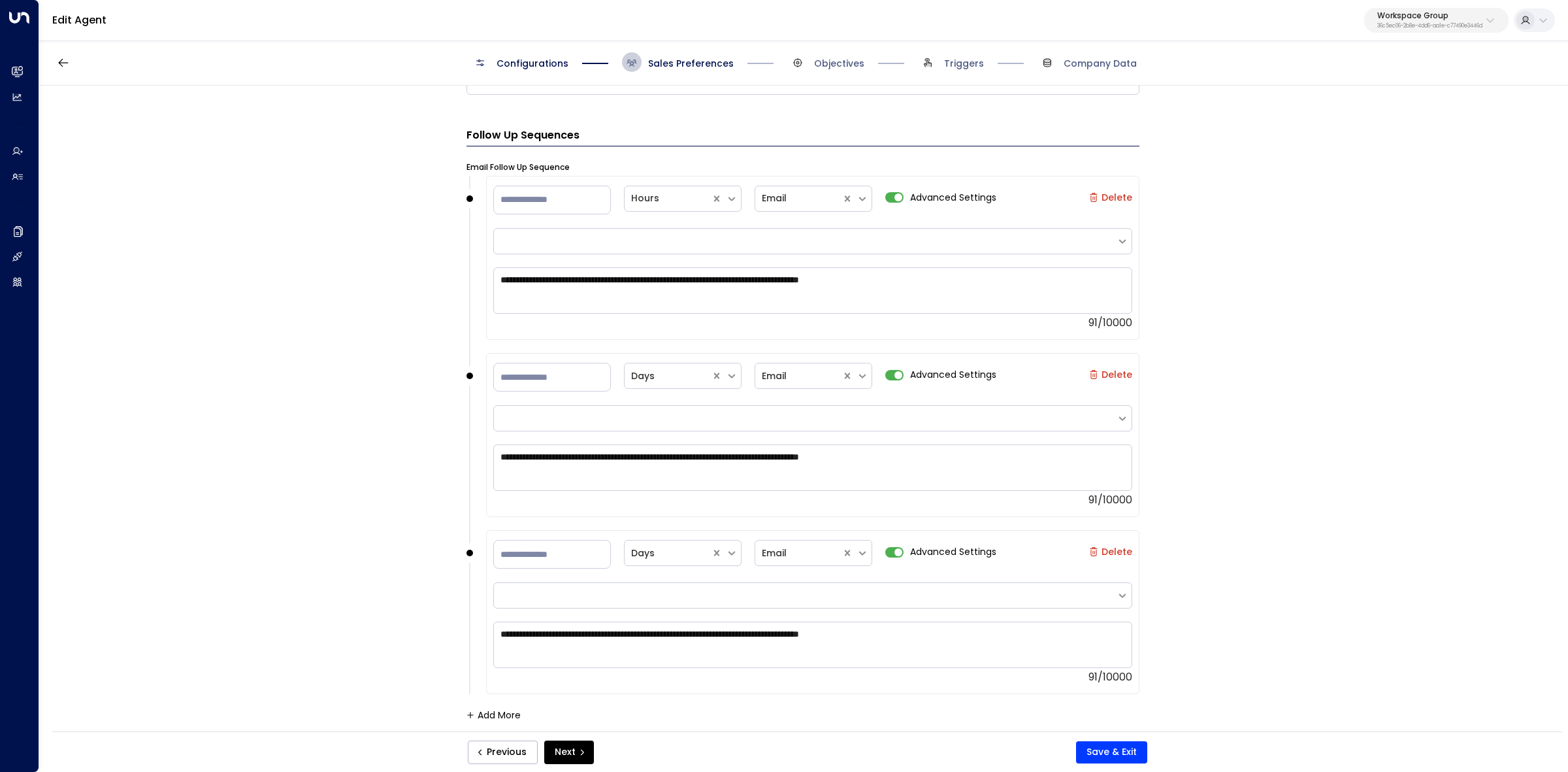
scroll to position [819, 0]
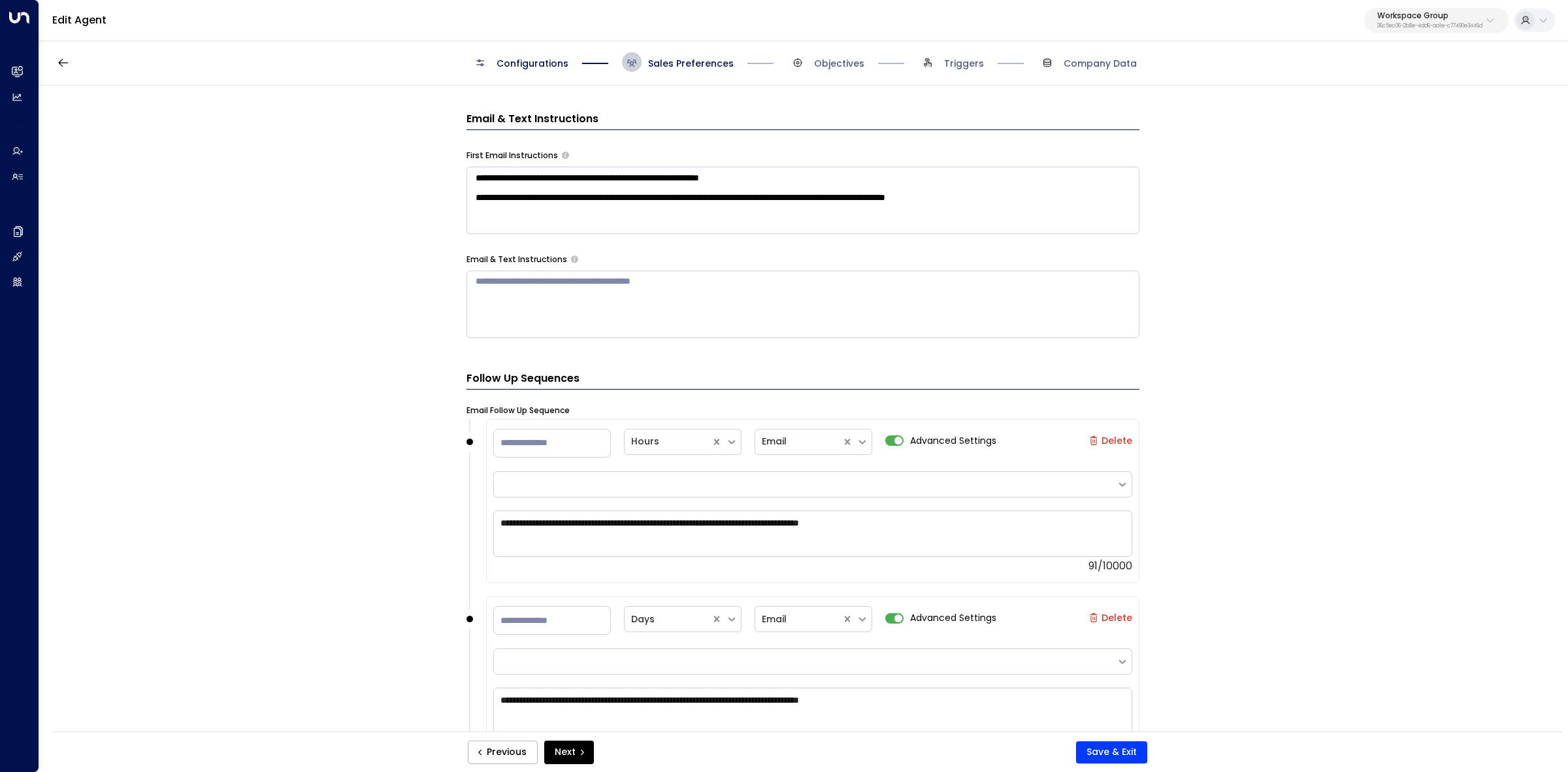
click at [807, 61] on span "Objectives" at bounding box center [826, 62] width 77 height 19
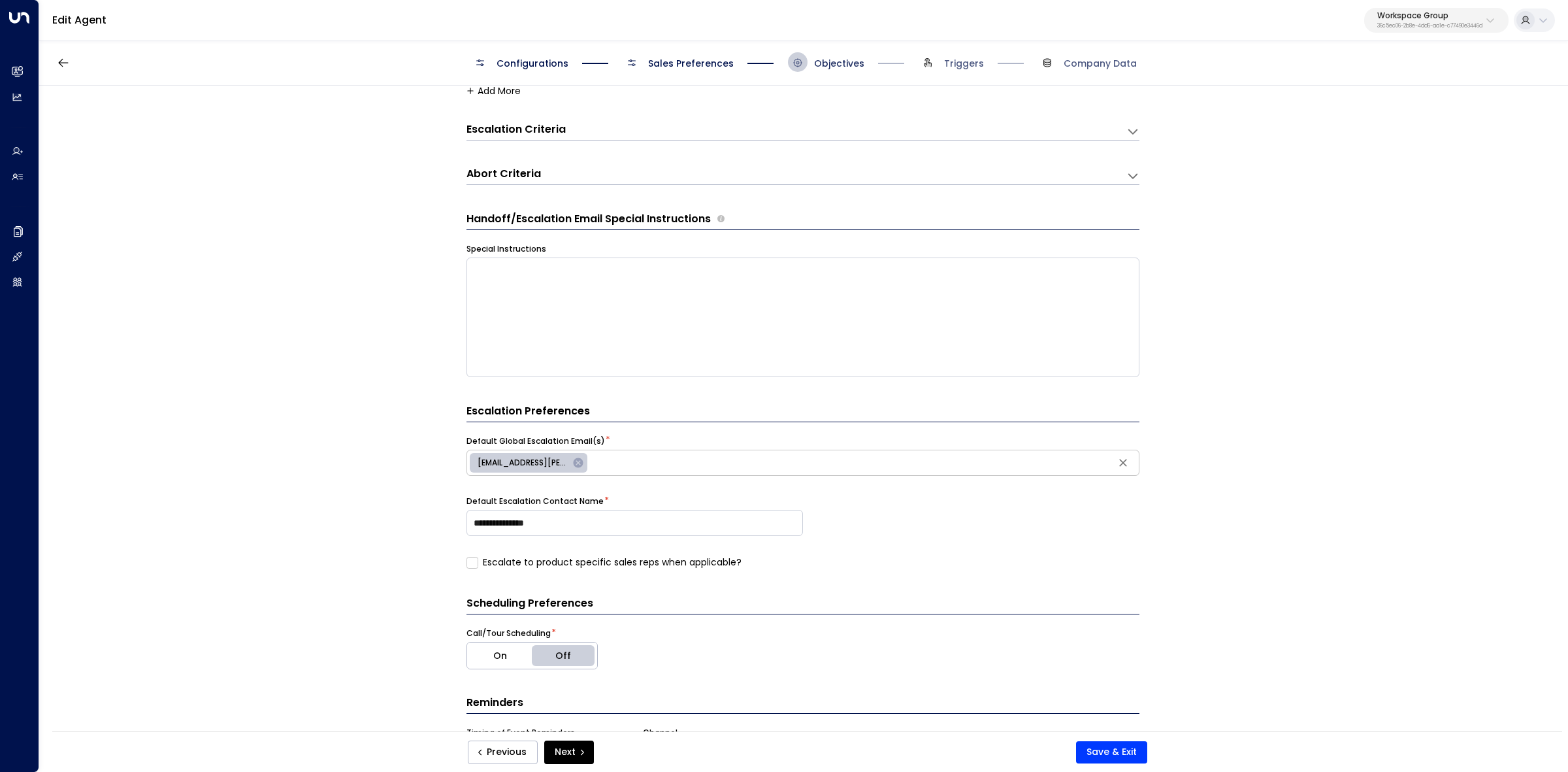
click at [830, 67] on span "Objectives" at bounding box center [839, 63] width 50 height 13
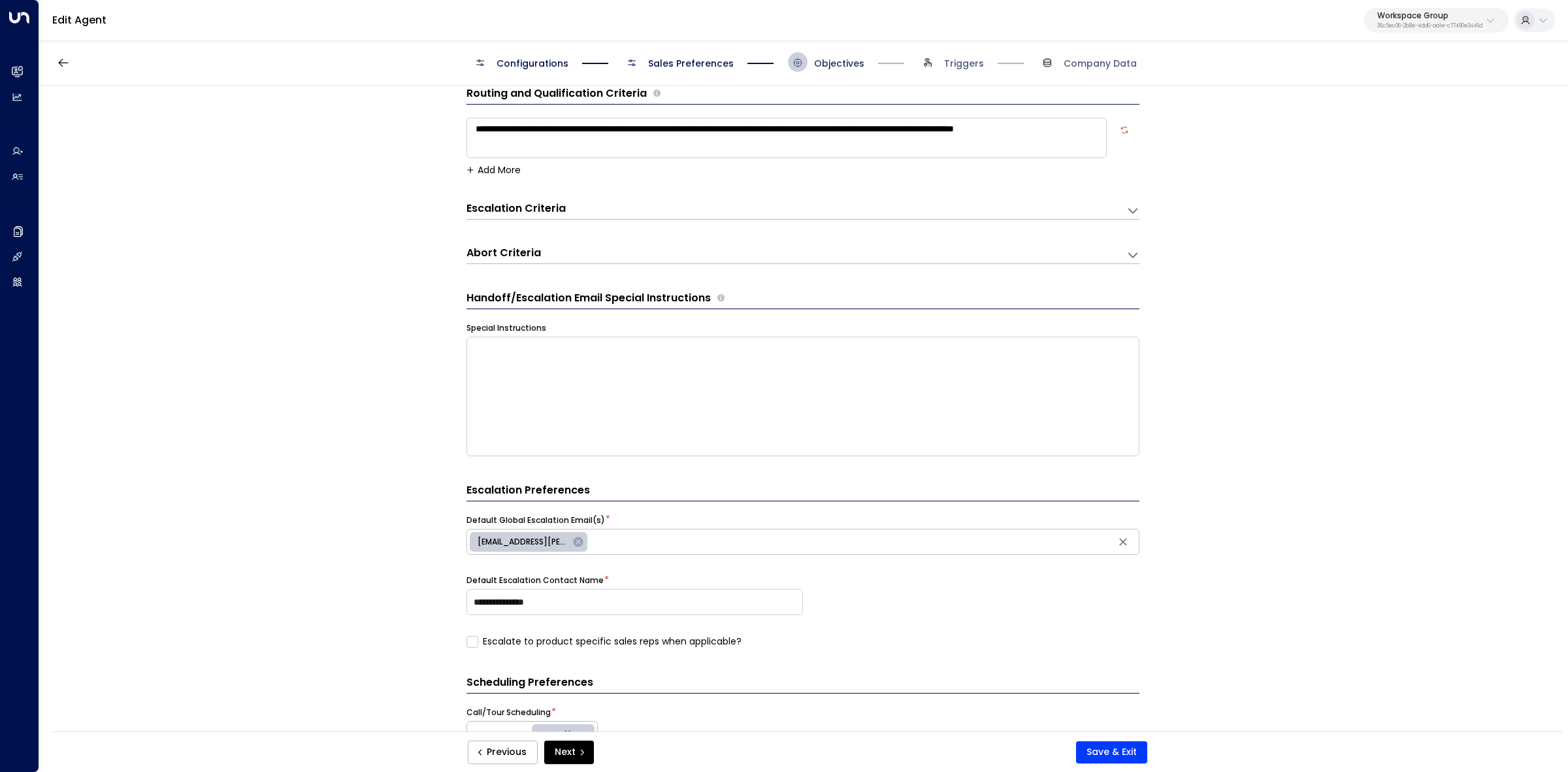
click at [830, 67] on span "Objectives" at bounding box center [839, 63] width 50 height 13
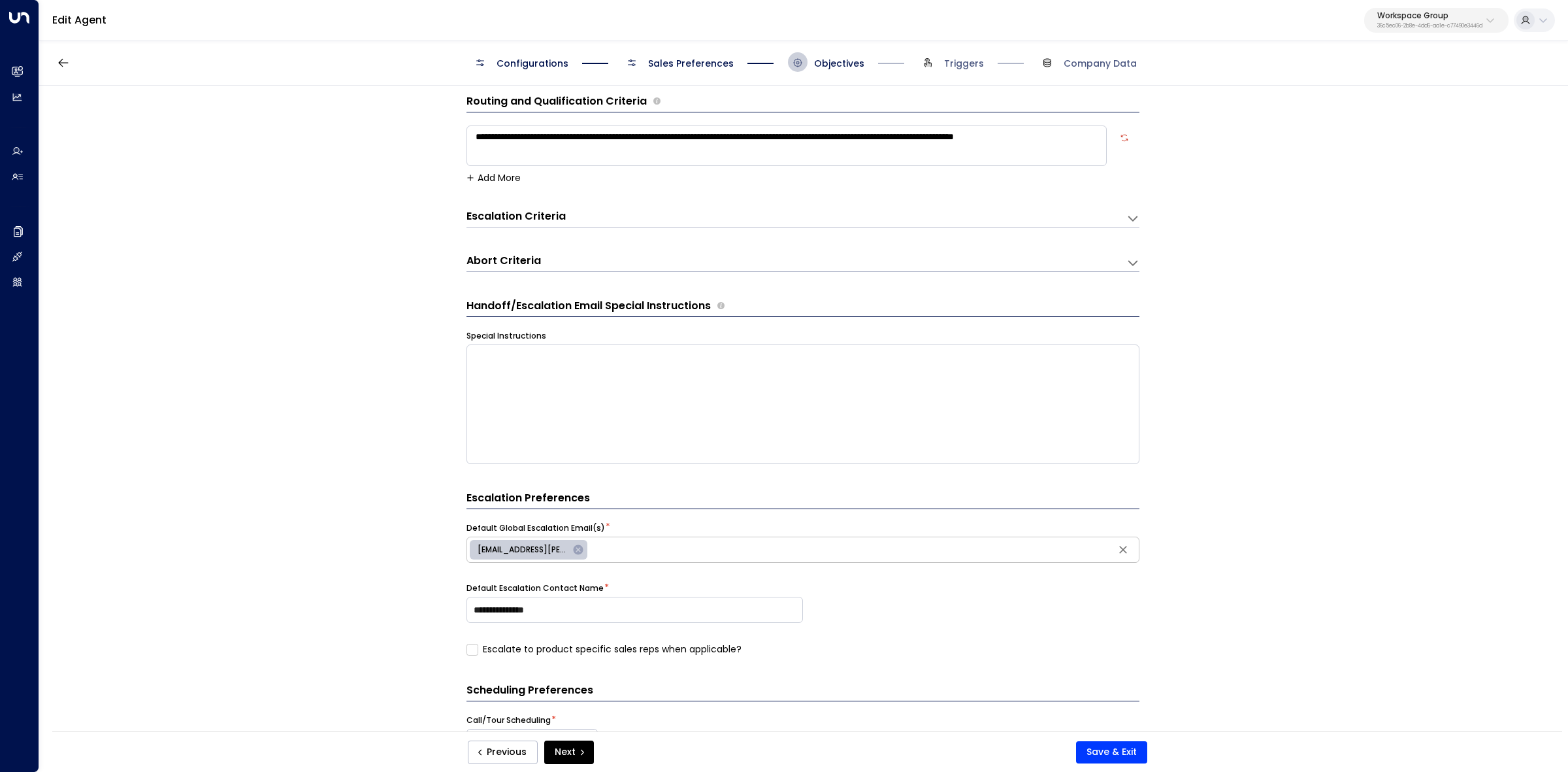
scroll to position [0, 0]
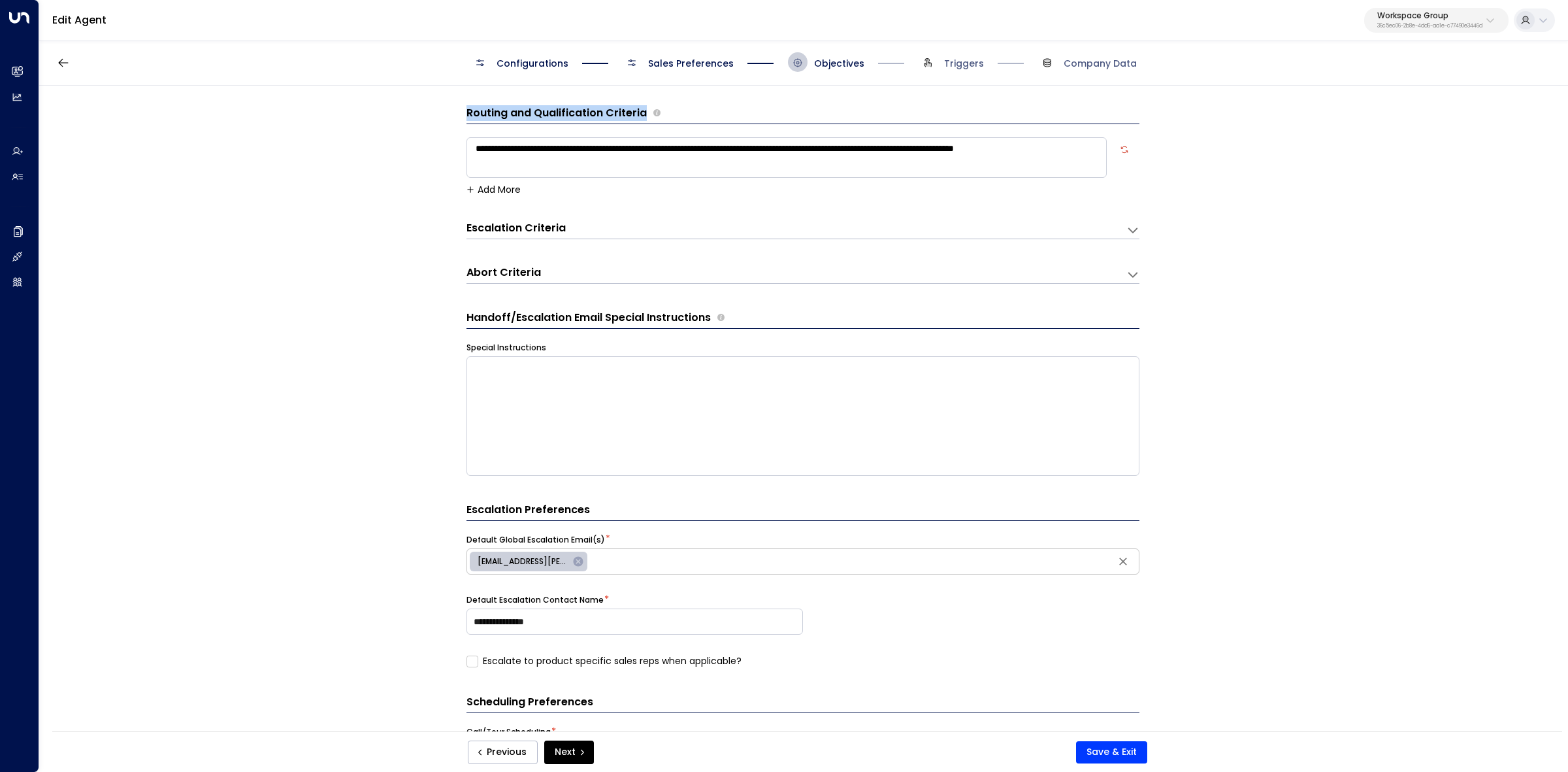
drag, startPoint x: 536, startPoint y: 115, endPoint x: 644, endPoint y: 115, distance: 108.0
click at [644, 115] on div "**********" at bounding box center [803, 413] width 1528 height 655
copy h3 "Routing and Qualification Criteria"
drag, startPoint x: 469, startPoint y: 152, endPoint x: 716, endPoint y: 195, distance: 250.7
click at [716, 195] on form "**********" at bounding box center [803, 518] width 673 height 827
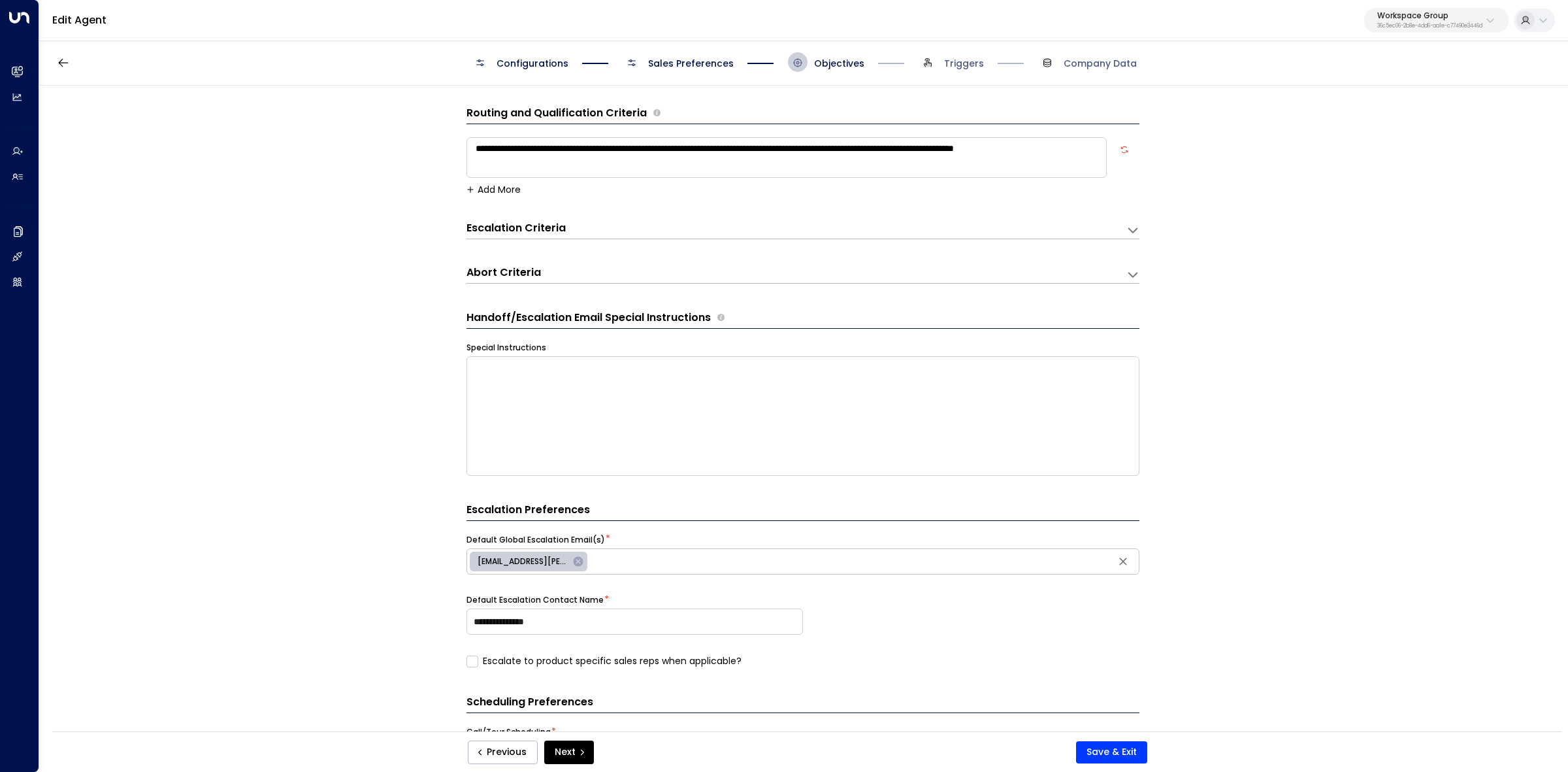
click at [577, 253] on form "**********" at bounding box center [803, 518] width 673 height 827
click at [551, 233] on h3 "Escalation Criteria" at bounding box center [516, 229] width 99 height 15
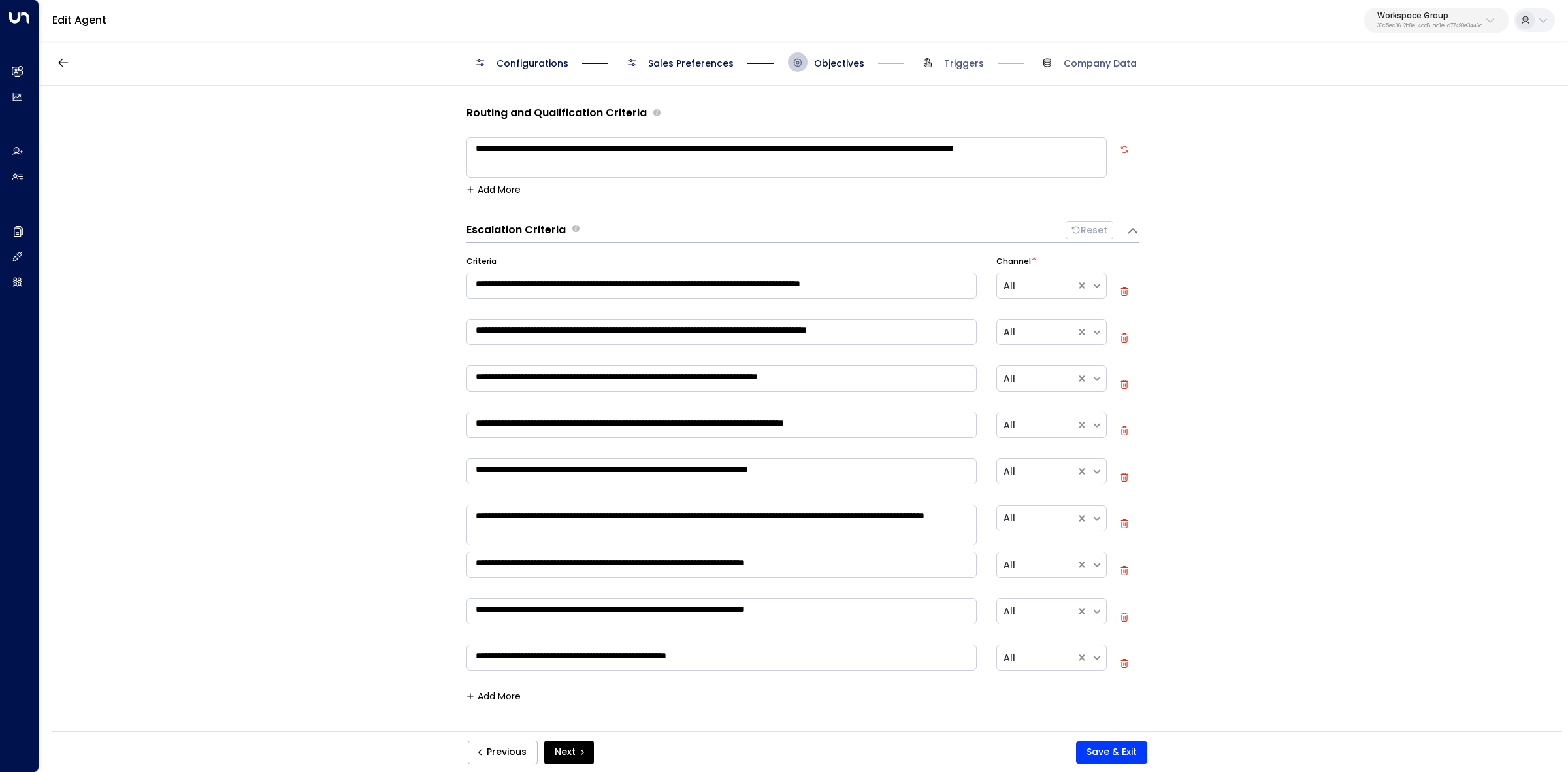
drag, startPoint x: 458, startPoint y: 226, endPoint x: 580, endPoint y: 226, distance: 122.0
click at [580, 226] on div "**********" at bounding box center [803, 413] width 1528 height 655
drag, startPoint x: 845, startPoint y: 665, endPoint x: 473, endPoint y: 260, distance: 549.9
click at [473, 262] on div "**********" at bounding box center [803, 470] width 673 height 429
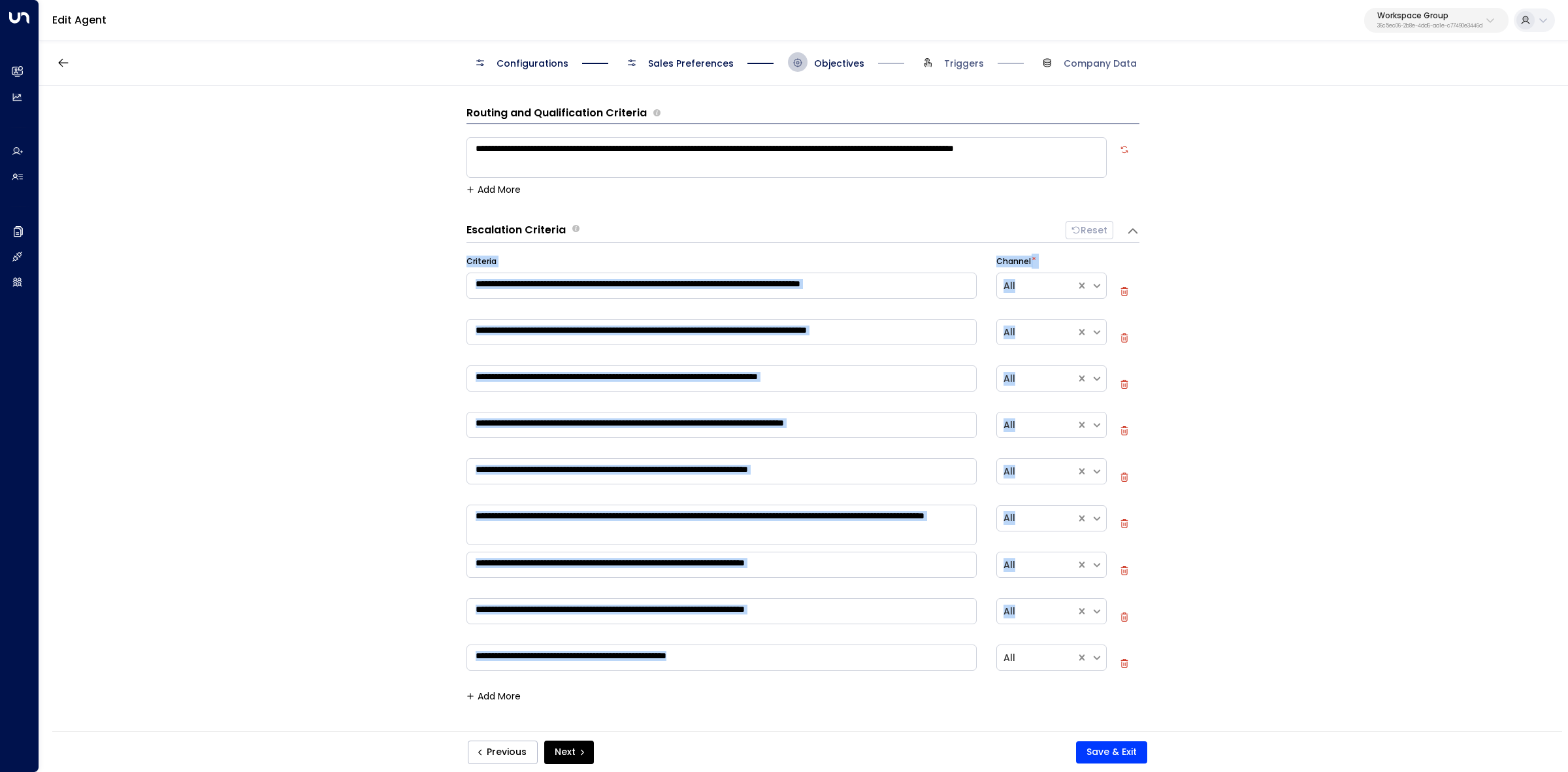
drag, startPoint x: 467, startPoint y: 257, endPoint x: 782, endPoint y: 671, distance: 520.2
click at [782, 671] on div "**********" at bounding box center [803, 470] width 673 height 429
copy div "**********"
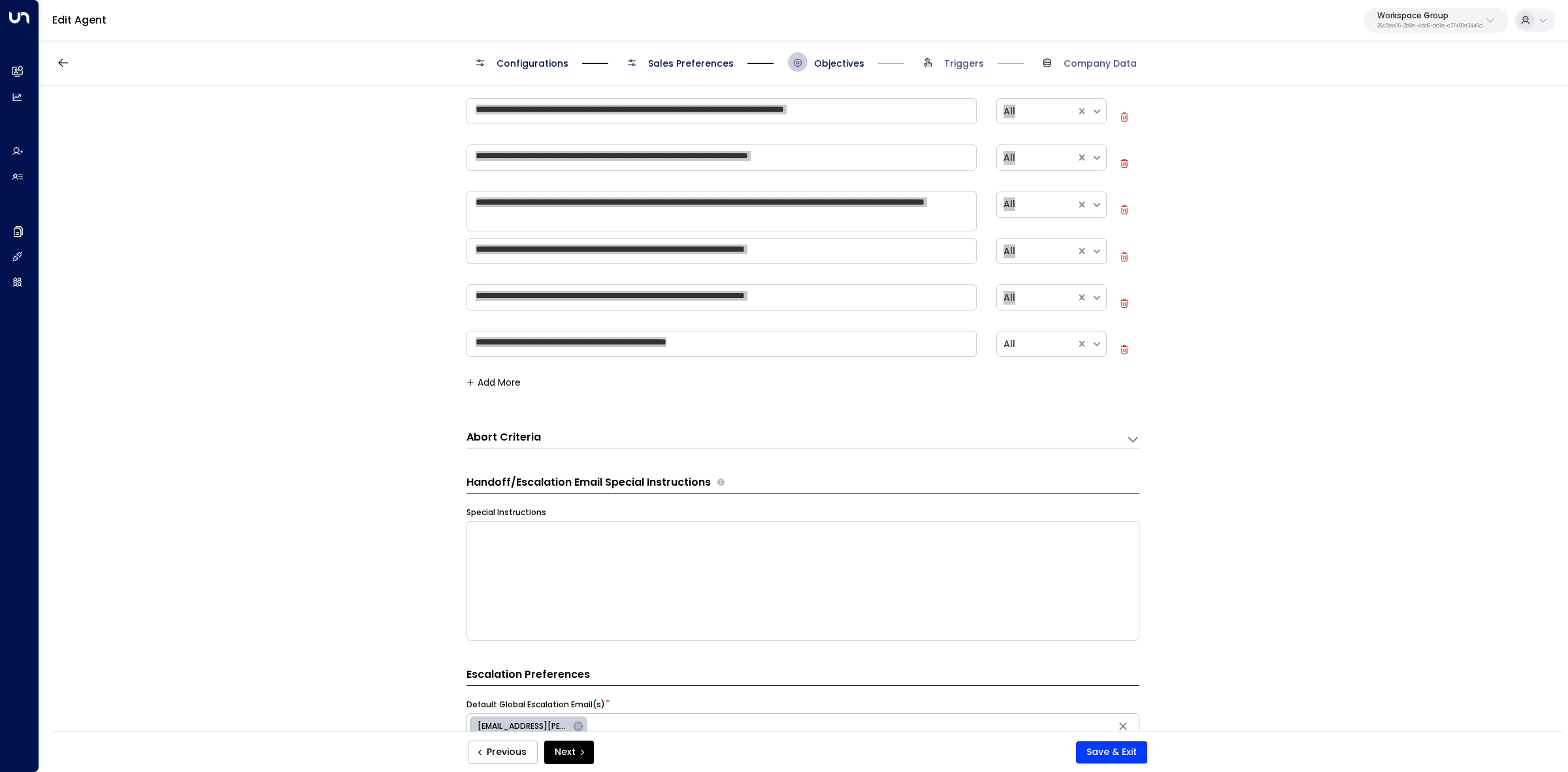
scroll to position [327, 0]
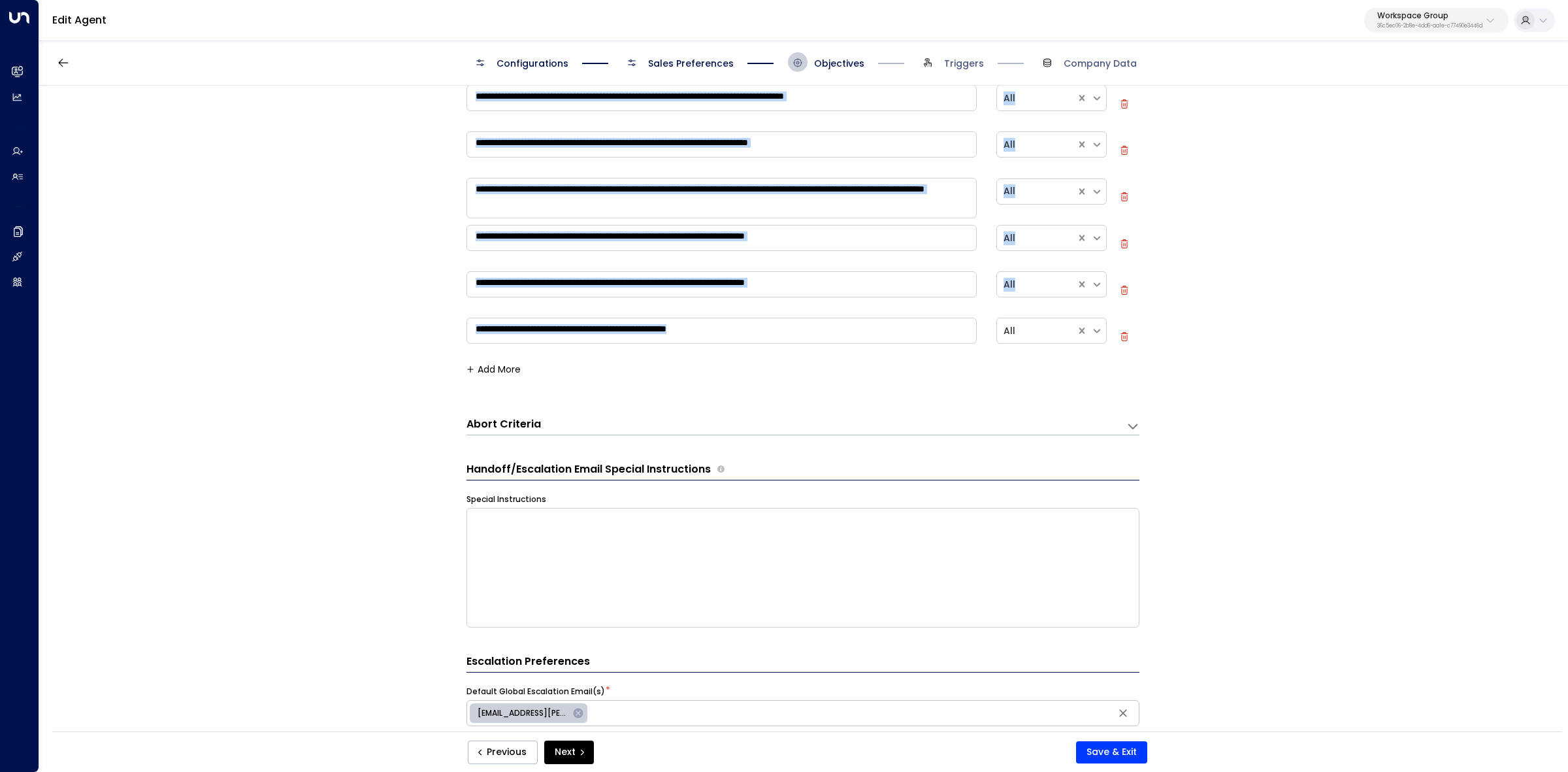
click at [511, 425] on h3 "Abort Criteria" at bounding box center [504, 425] width 75 height 15
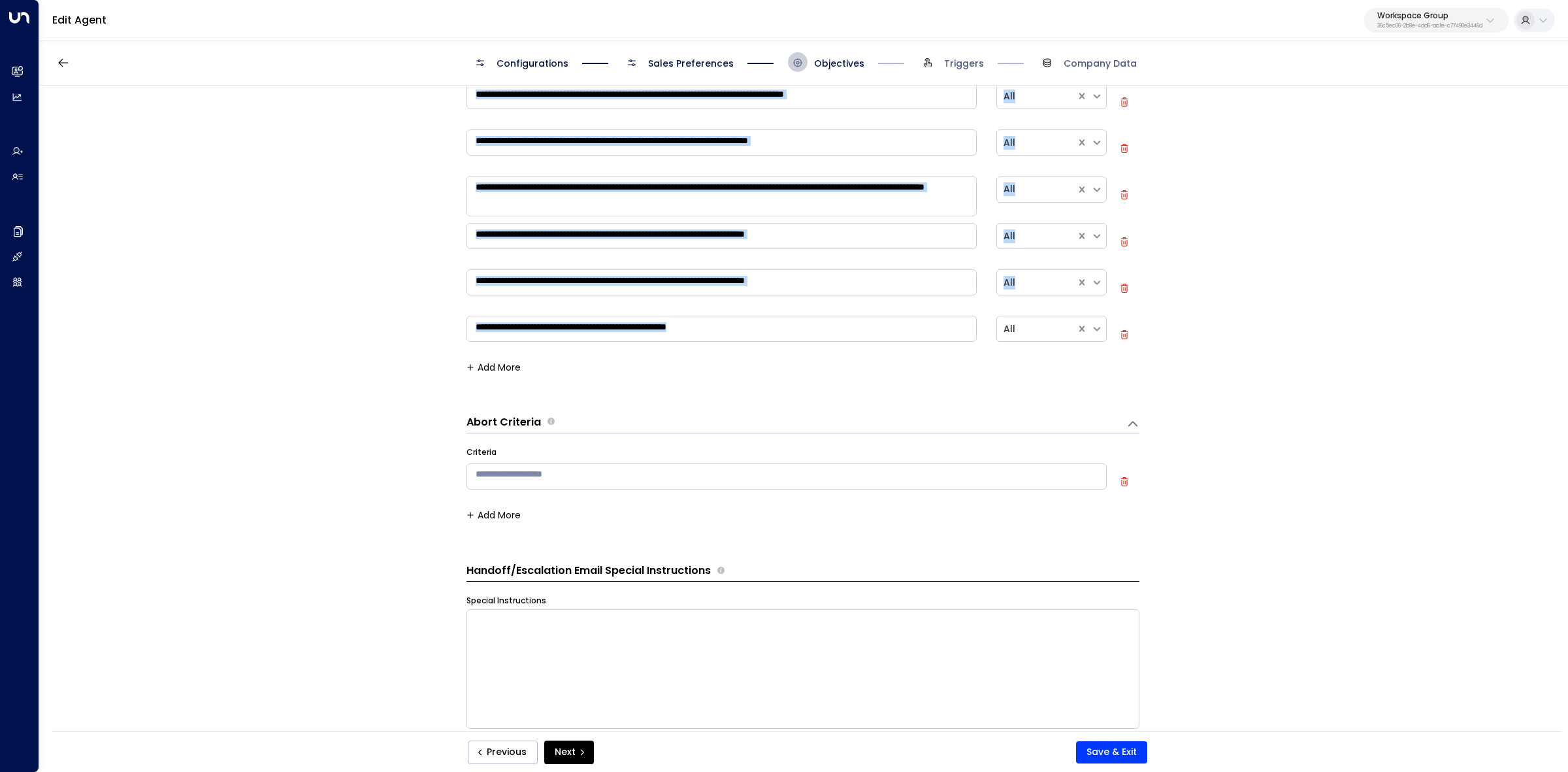
scroll to position [316, 0]
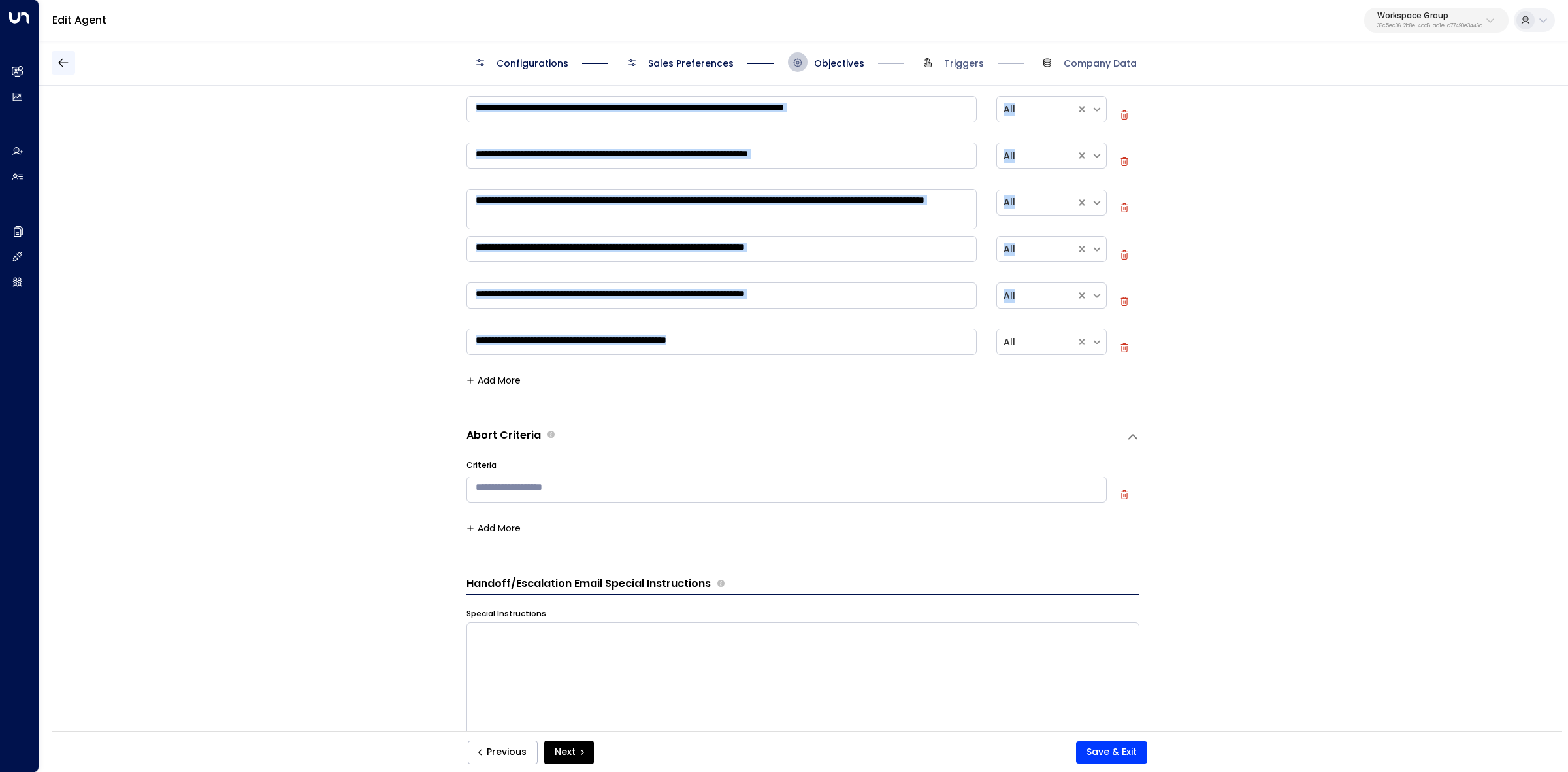
click at [59, 59] on icon "button" at bounding box center [63, 62] width 13 height 13
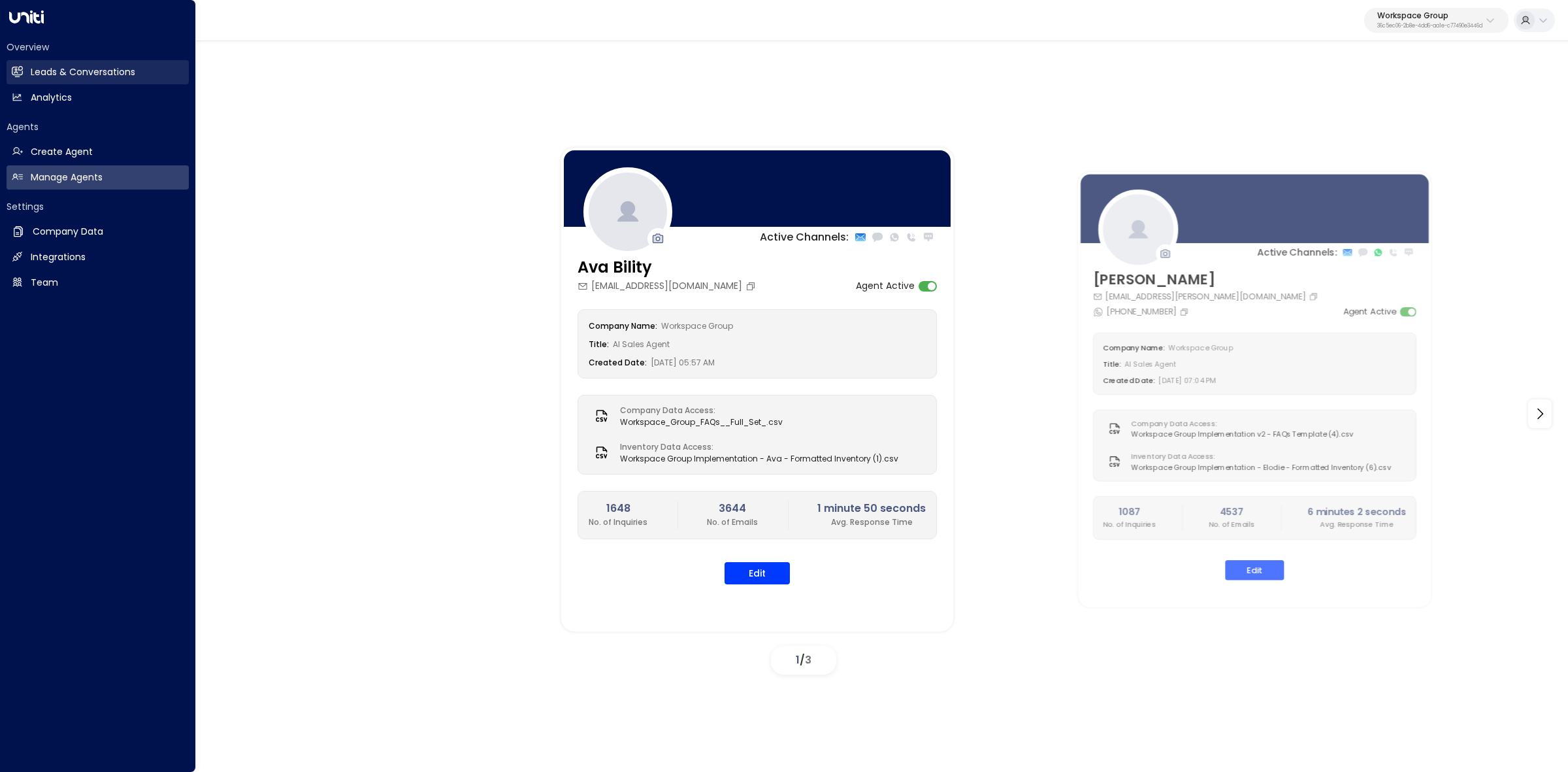
click at [59, 64] on link "Leads & Conversations Leads & Conversations" at bounding box center [97, 72] width 182 height 24
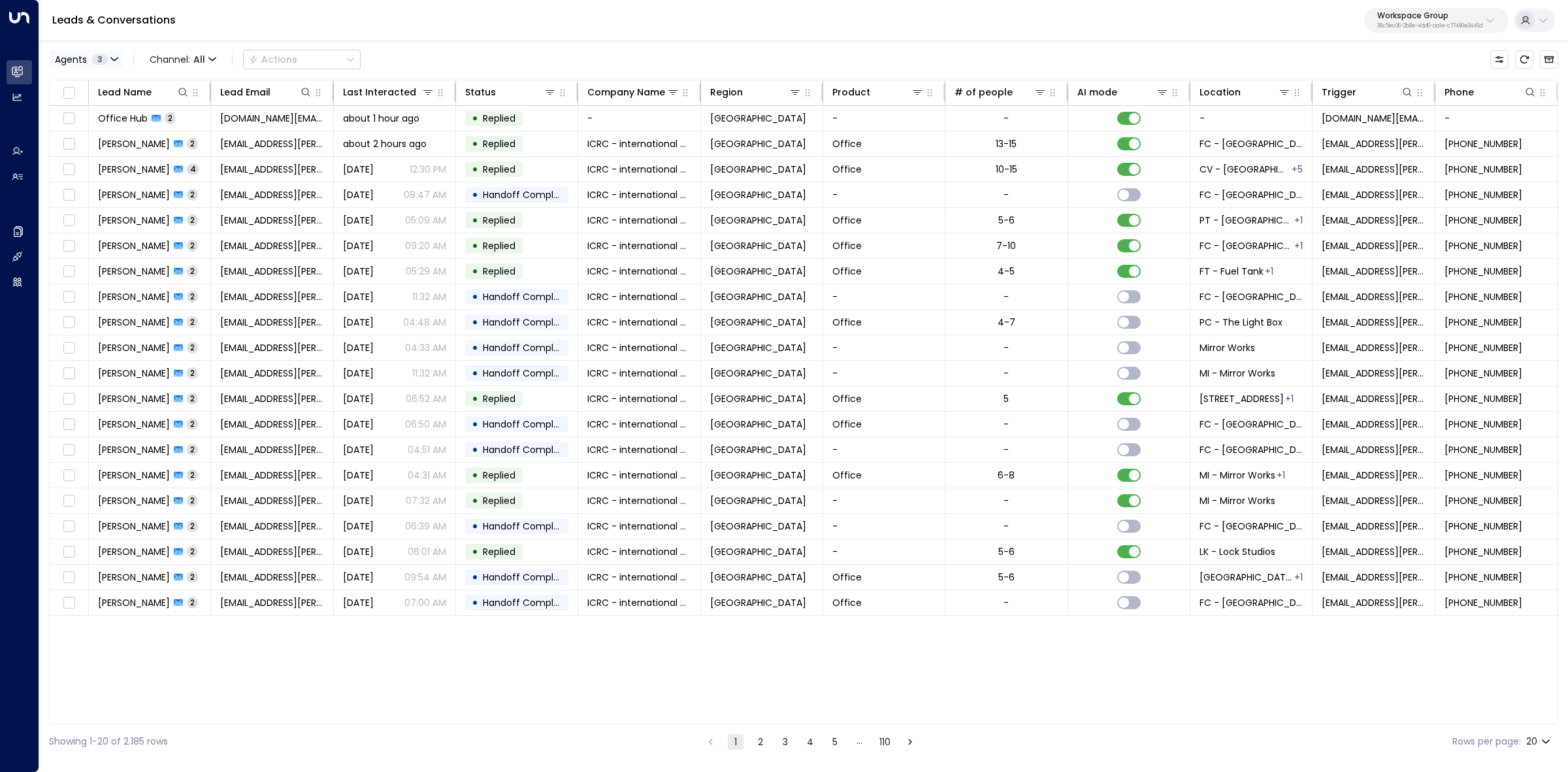
click at [122, 57] on button "Agents 3" at bounding box center [86, 59] width 74 height 19
click at [93, 108] on div "[PERSON_NAME]" at bounding box center [107, 106] width 72 height 14
click at [90, 75] on div "Ava Bility Elodie Clarke Mia Roberts Select All Clear Apply" at bounding box center [149, 123] width 199 height 105
click at [95, 81] on div "Ava Bility" at bounding box center [91, 86] width 40 height 14
click at [215, 157] on button "Apply" at bounding box center [222, 159] width 38 height 19
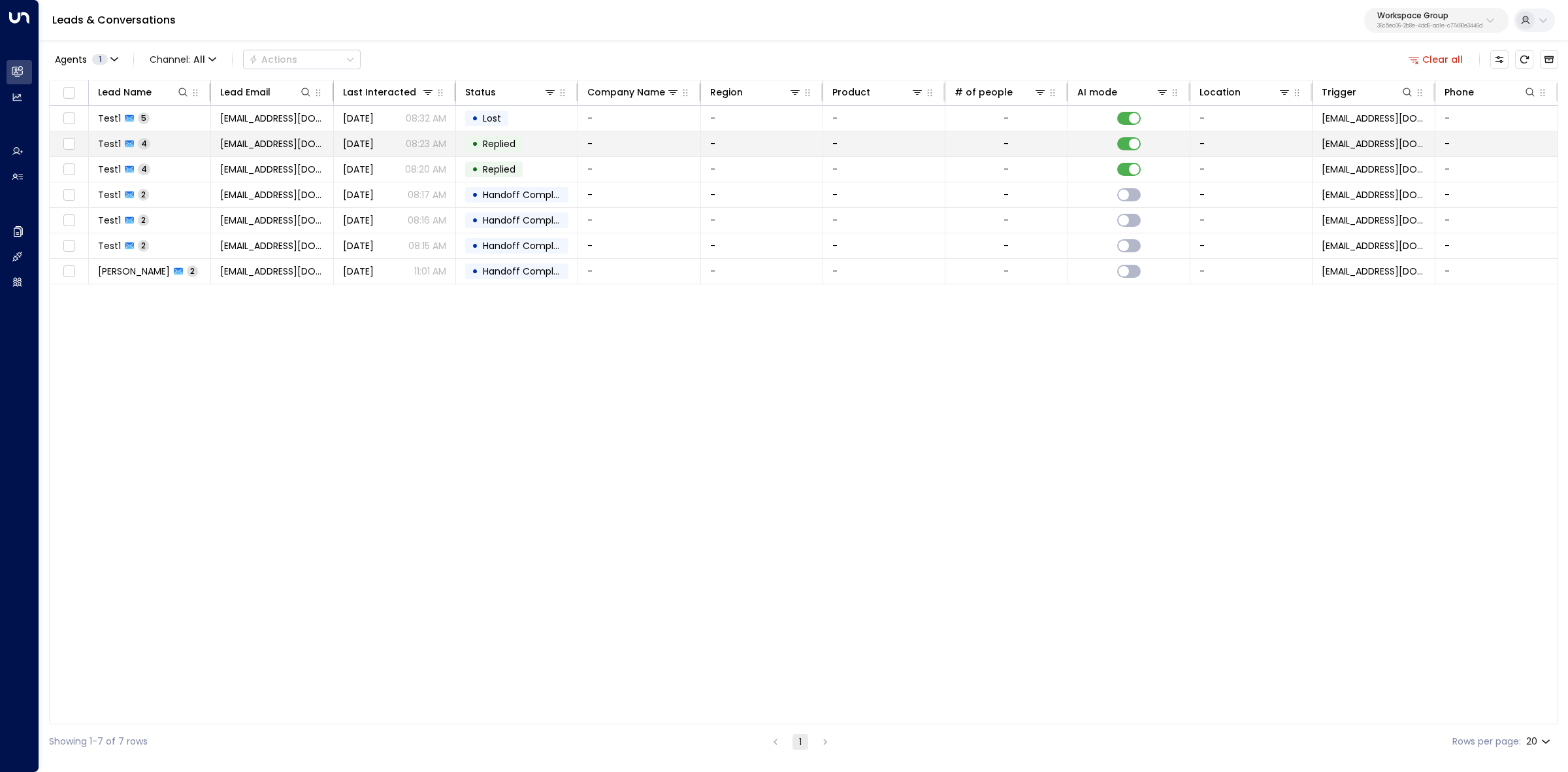
click at [279, 132] on td "fbtest630@gmail.com" at bounding box center [272, 144] width 122 height 25
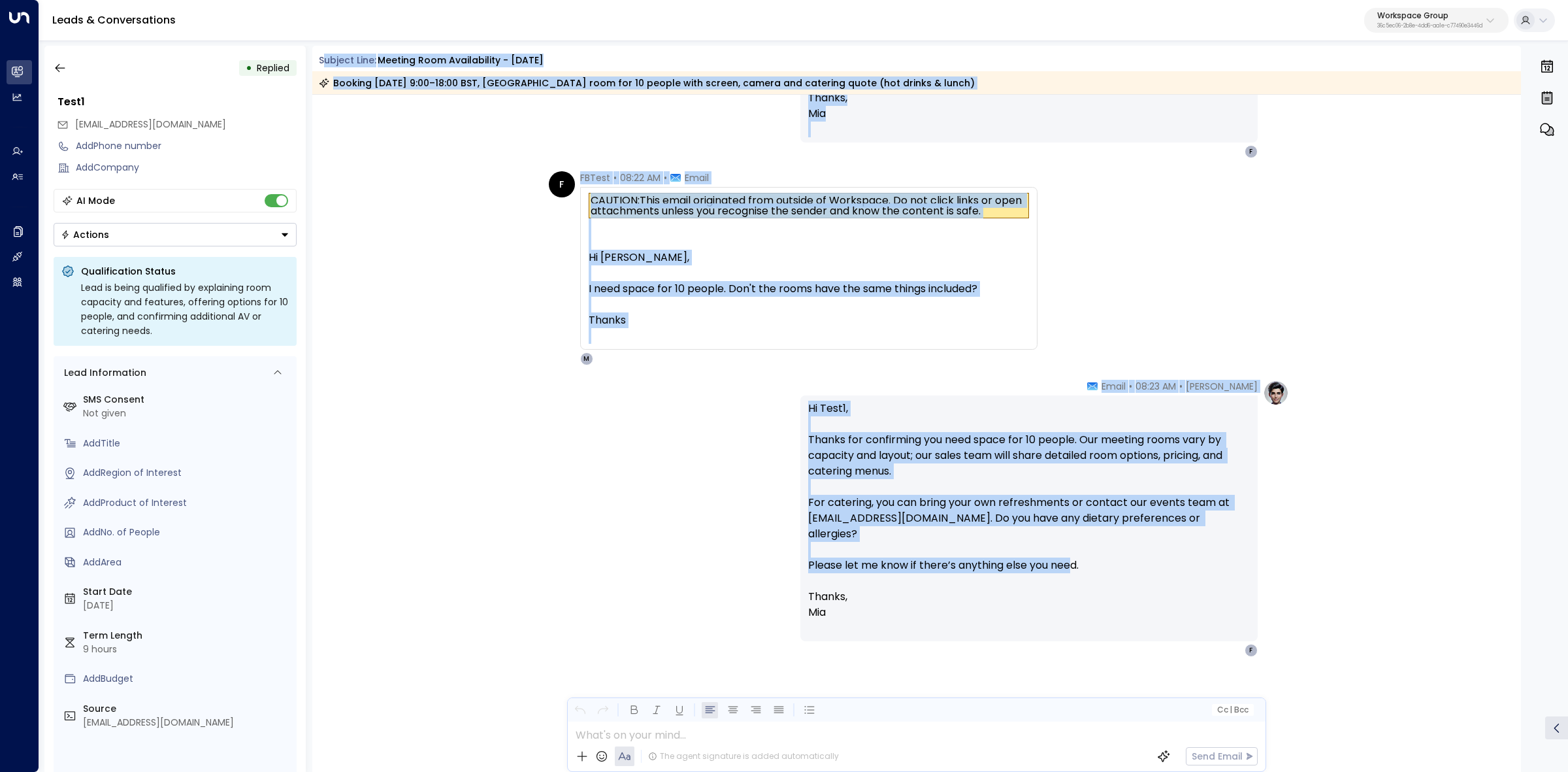
scroll to position [556, 0]
drag, startPoint x: 322, startPoint y: 56, endPoint x: 1099, endPoint y: 617, distance: 958.4
click at [1099, 617] on div "Subject Line: Meeting Room Availability - 25 September Booking 17 July 2025, 9:…" at bounding box center [917, 409] width 1209 height 726
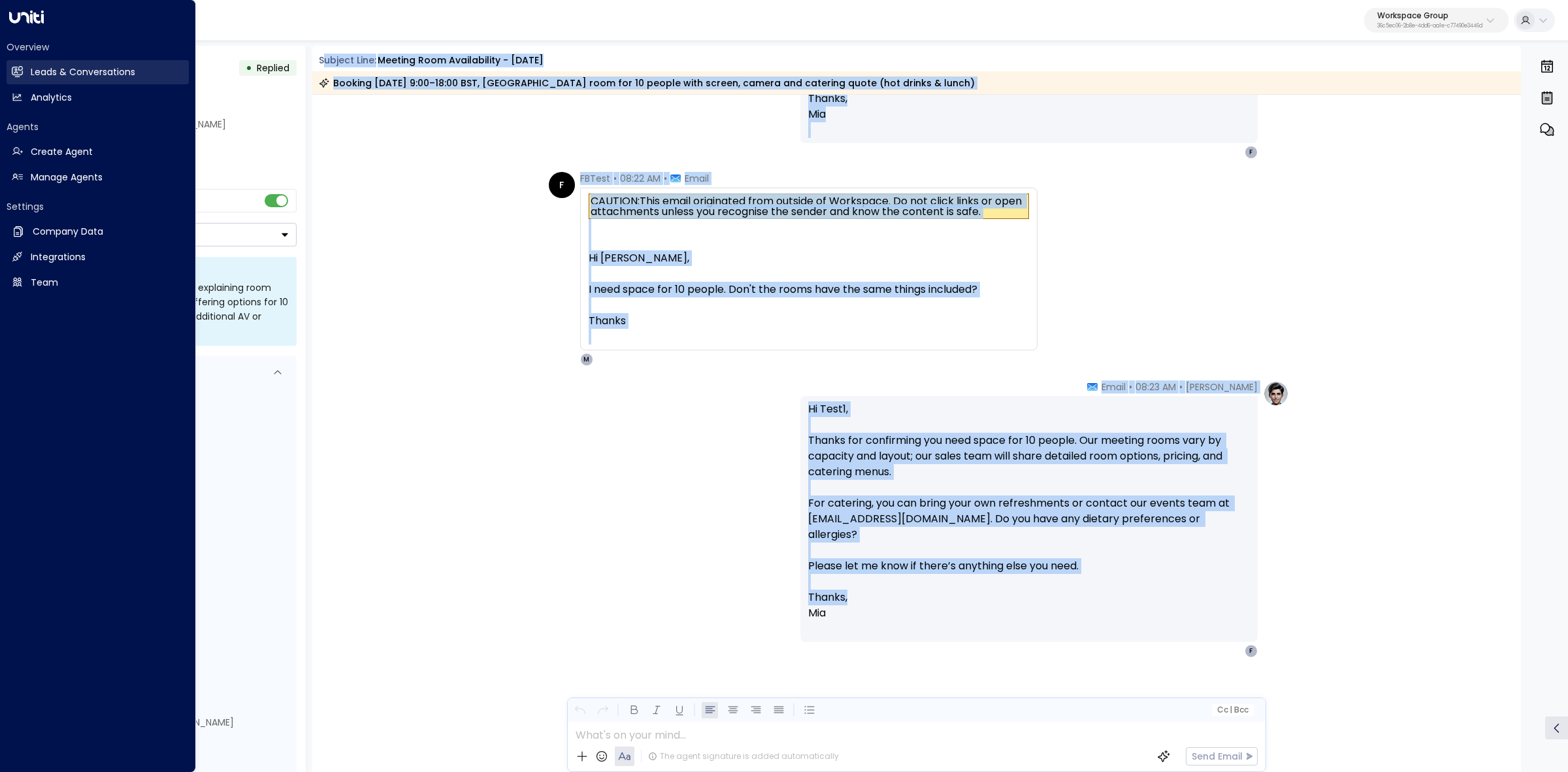
click at [14, 70] on icon at bounding box center [17, 71] width 10 height 8
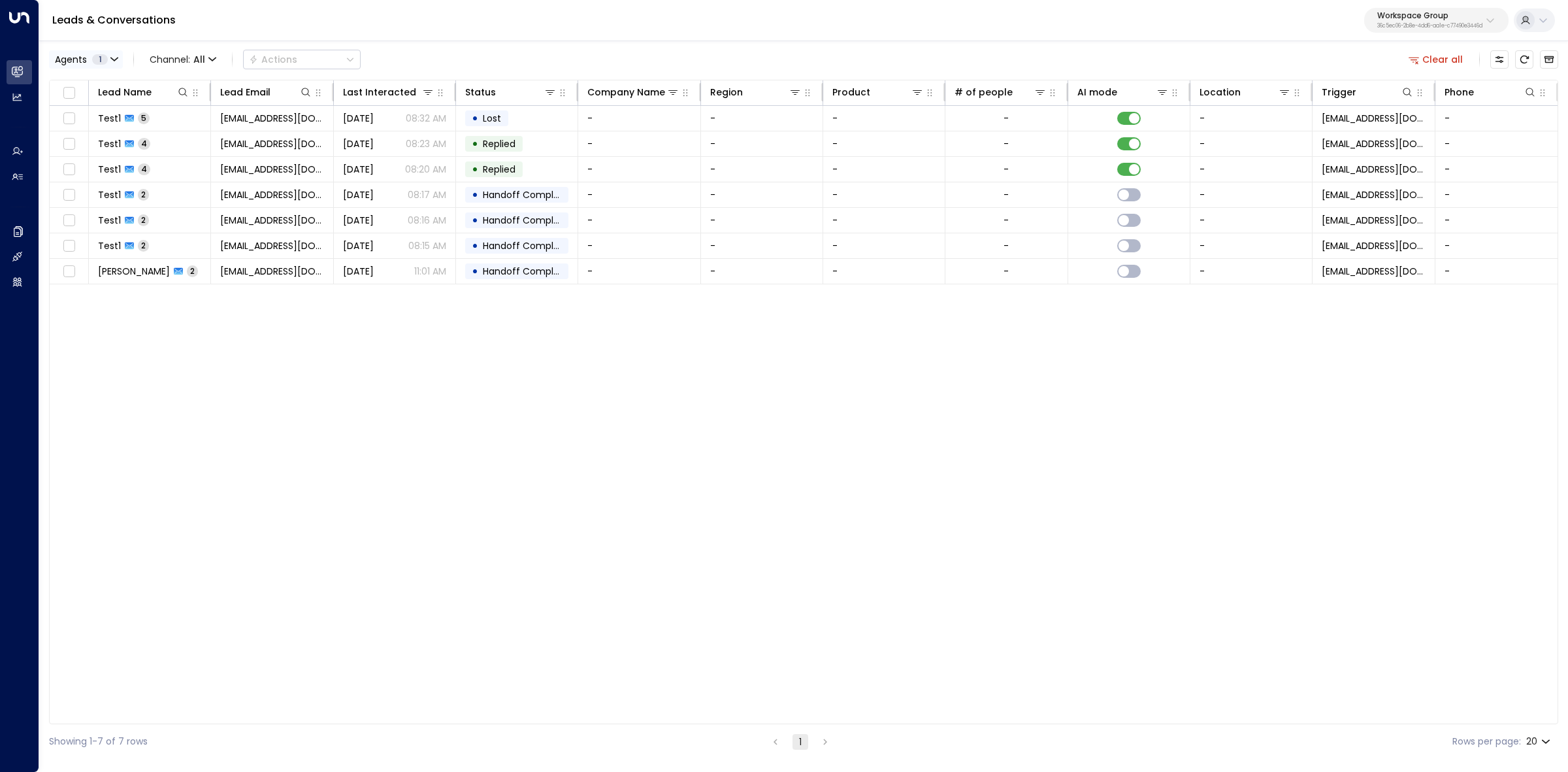
click at [77, 64] on span "Agents" at bounding box center [71, 59] width 32 height 9
click at [87, 129] on div "[PERSON_NAME]" at bounding box center [107, 126] width 72 height 14
click at [99, 102] on div "[PERSON_NAME]" at bounding box center [107, 106] width 72 height 14
click at [239, 157] on button "Apply" at bounding box center [222, 159] width 38 height 19
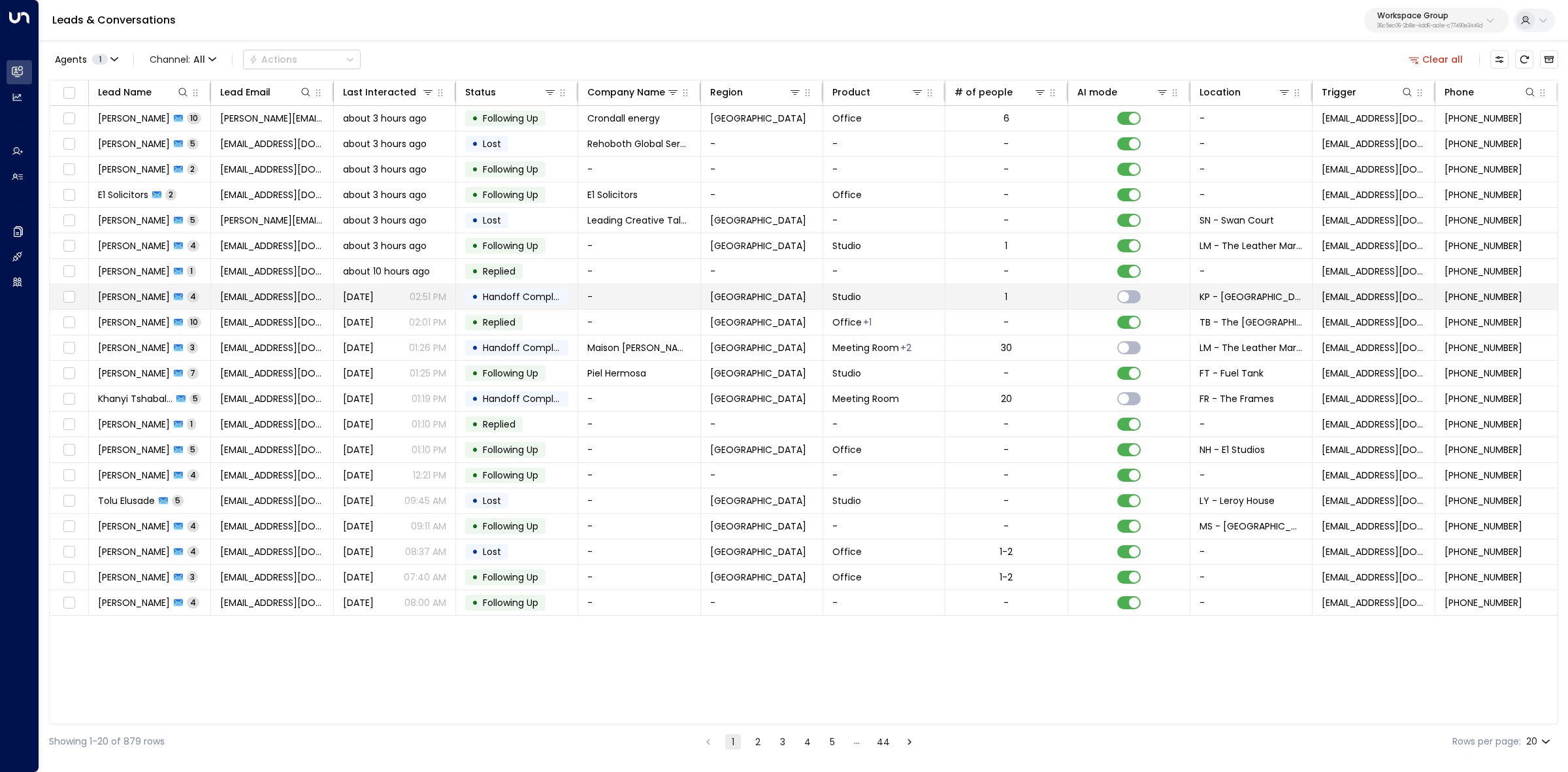
click at [153, 301] on span "[PERSON_NAME]" at bounding box center [134, 296] width 72 height 13
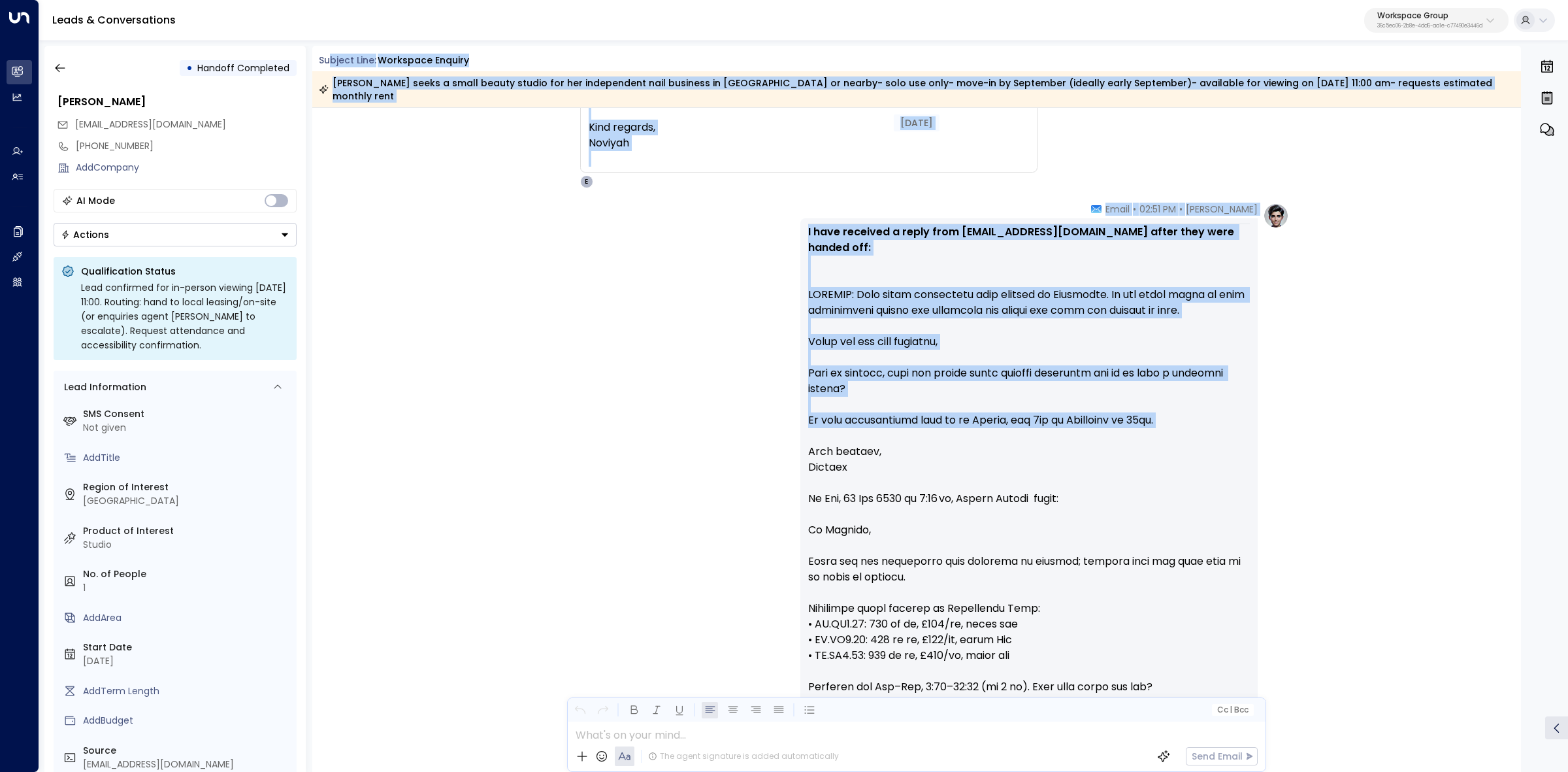
scroll to position [1716, 0]
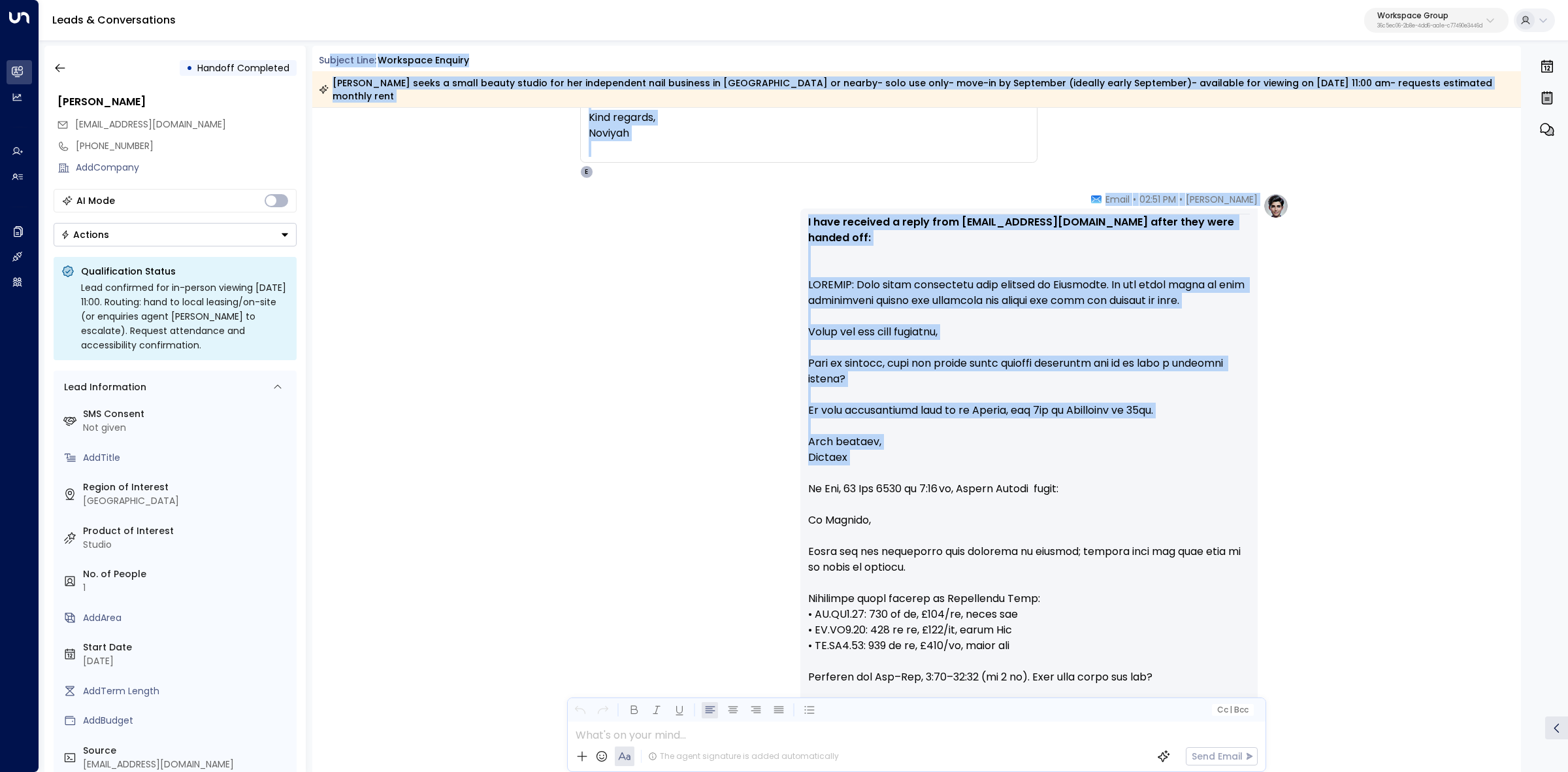
drag, startPoint x: 337, startPoint y: 61, endPoint x: 1160, endPoint y: 443, distance: 907.3
click at [1160, 443] on div "Subject Line: Workspace Enquiry Noviyah Peralta seeks a small beauty studio for…" at bounding box center [917, 409] width 1209 height 726
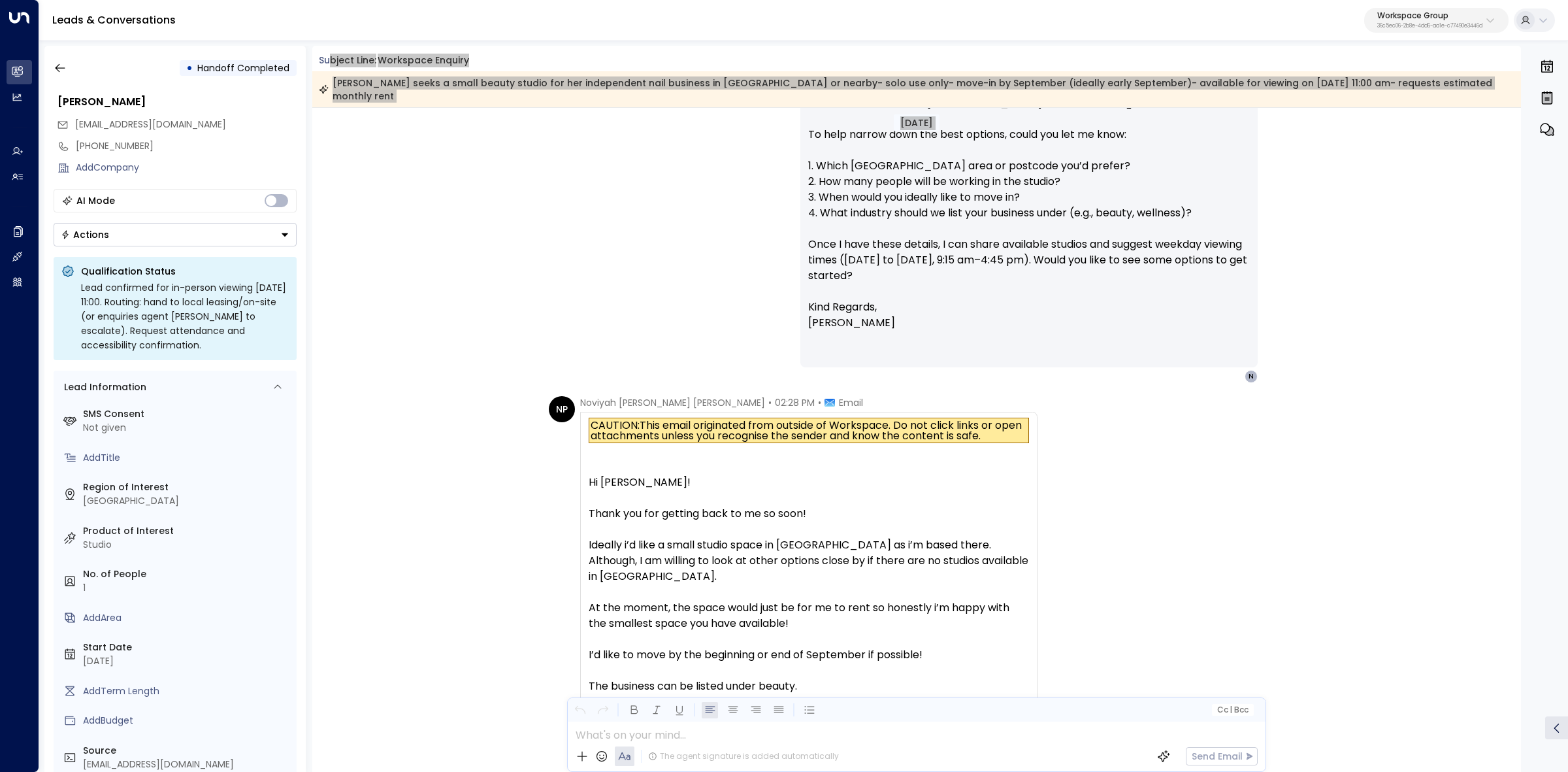
scroll to position [0, 0]
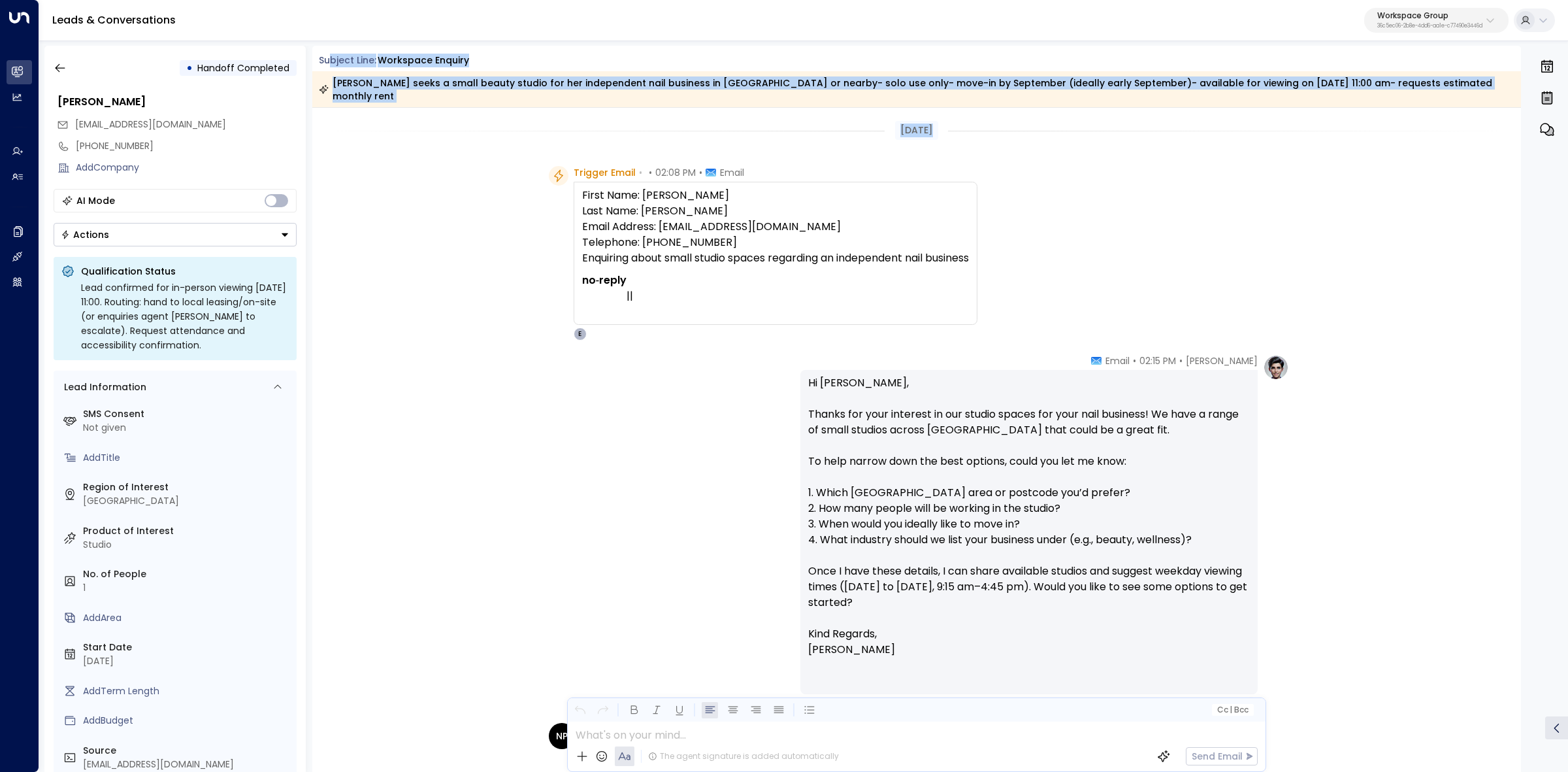
click at [817, 289] on td "no‑reply | | ​ ​ ​ ​" at bounding box center [776, 292] width 386 height 53
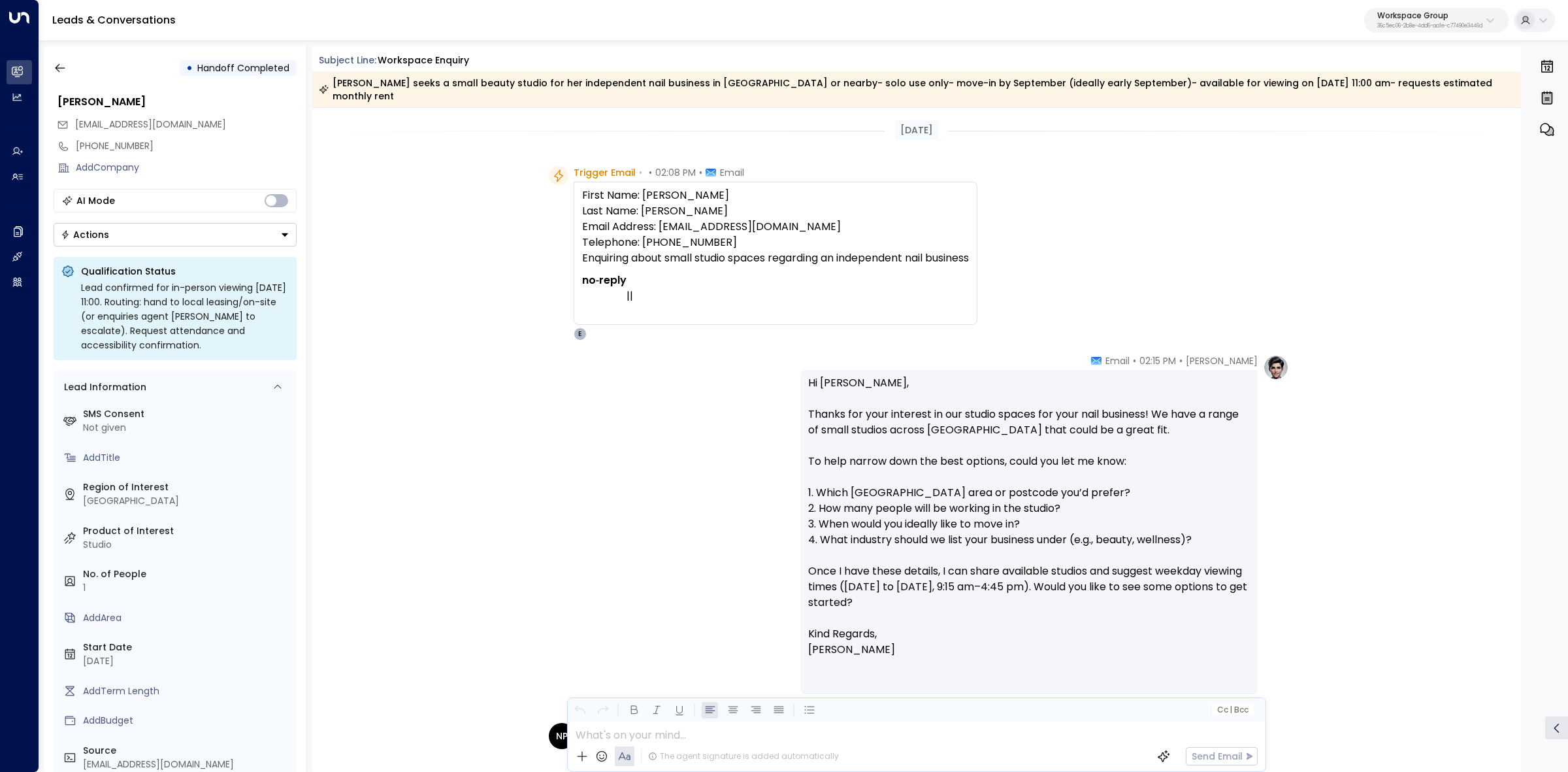
drag, startPoint x: 1003, startPoint y: 244, endPoint x: 565, endPoint y: 158, distance: 446.4
click at [565, 166] on div "Trigger Email • • 02:08 PM • Email First Name: Noviyah Last Name: Peralta Email…" at bounding box center [919, 253] width 741 height 175
copy div "Trigger Email • • 02:08 PM • Email First Name: Noviyah Last Name: Peralta Email…"
click at [1070, 370] on div "Hi Noviyah, Thanks for your interest in our studio spaces for your nail busines…" at bounding box center [1029, 532] width 458 height 325
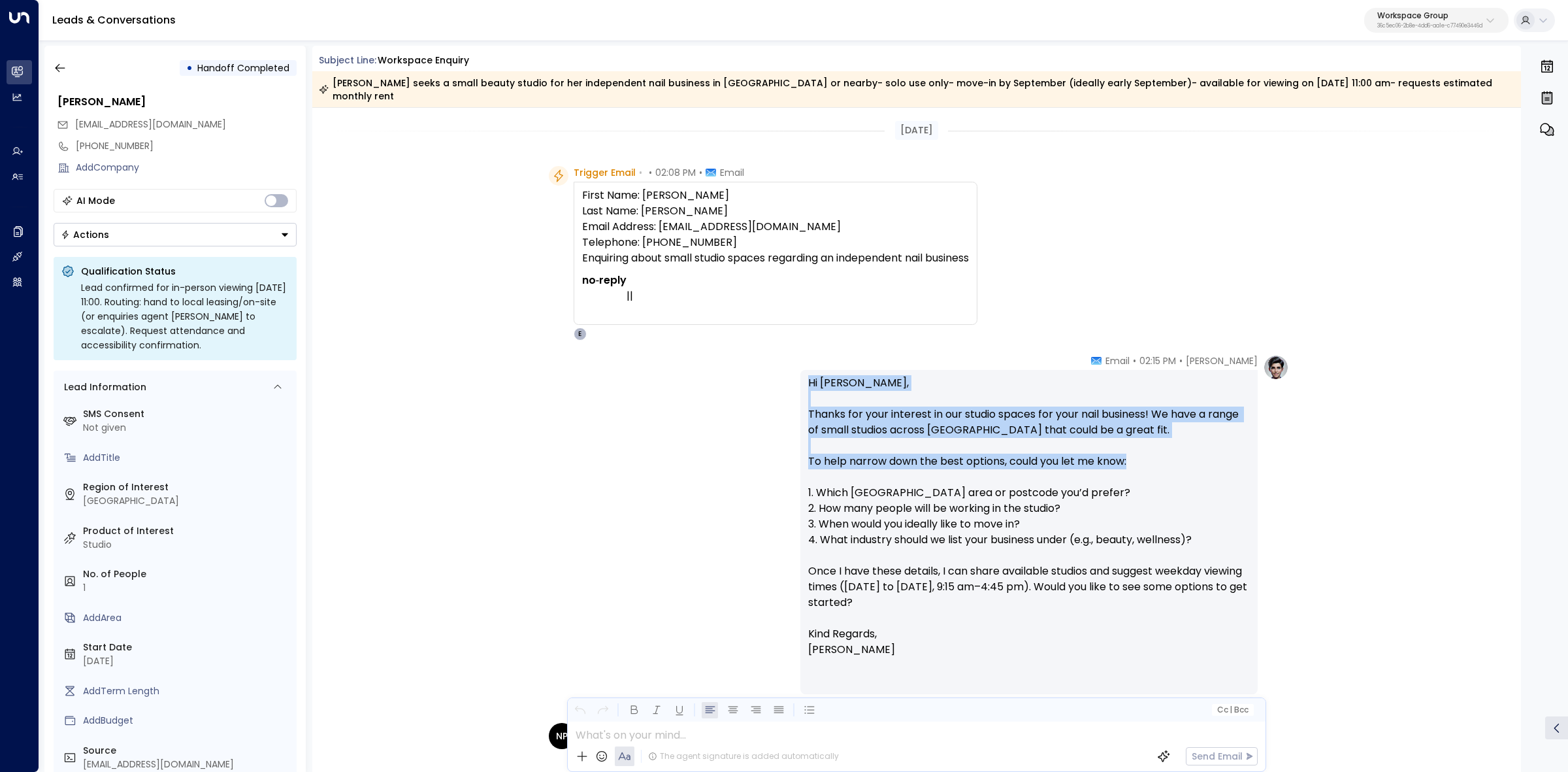
drag, startPoint x: 1099, startPoint y: 347, endPoint x: 1201, endPoint y: 426, distance: 129.0
click at [1201, 426] on div "Elodie Clarke • 02:15 PM • Email Hi Noviyah, Thanks for your interest in our st…" at bounding box center [1029, 532] width 458 height 356
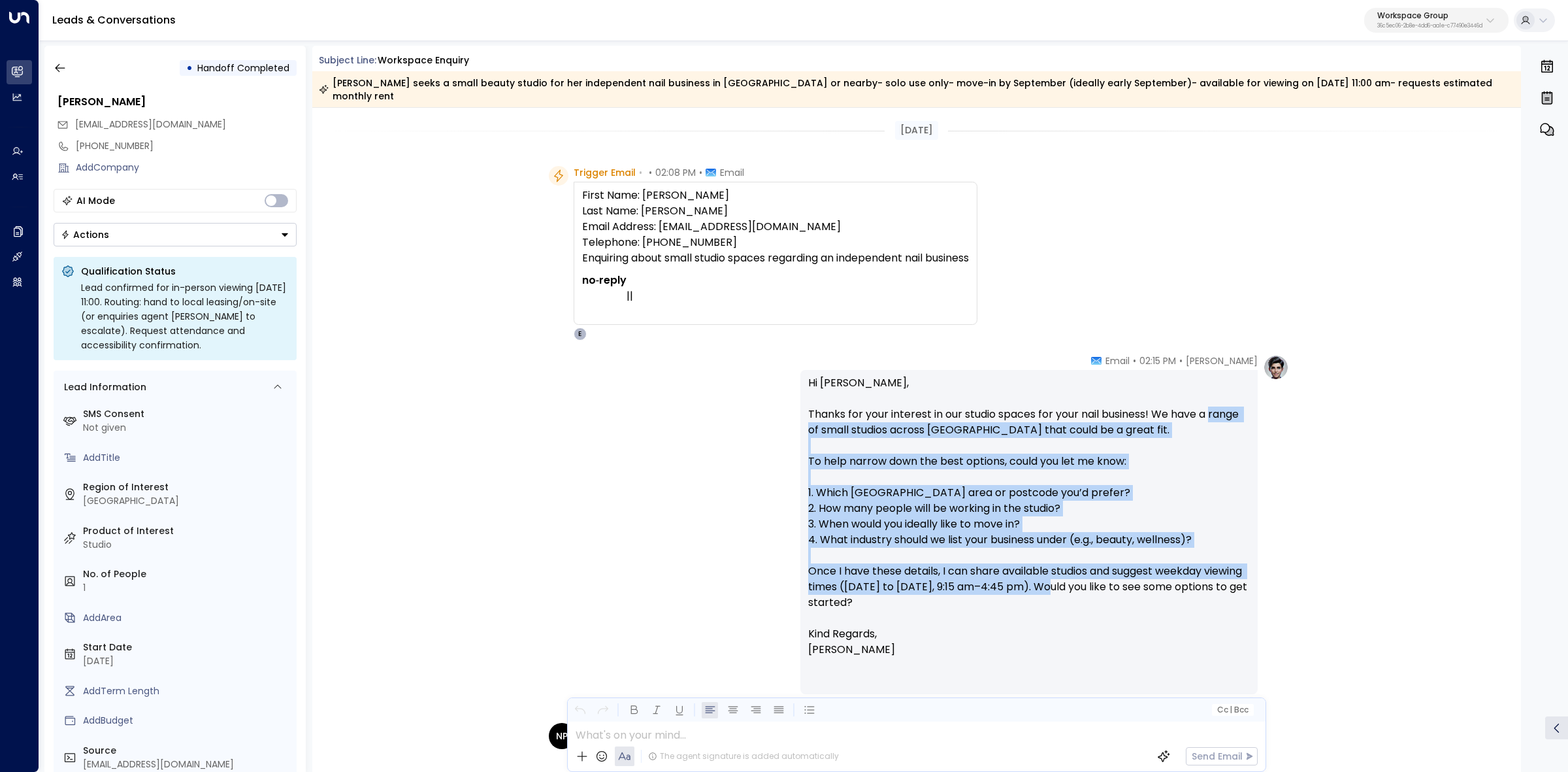
drag, startPoint x: 1099, startPoint y: 338, endPoint x: 1182, endPoint y: 435, distance: 127.7
click at [1111, 497] on p "Hi Noviyah, Thanks for your interest in our studio spaces for your nail busines…" at bounding box center [1029, 501] width 442 height 251
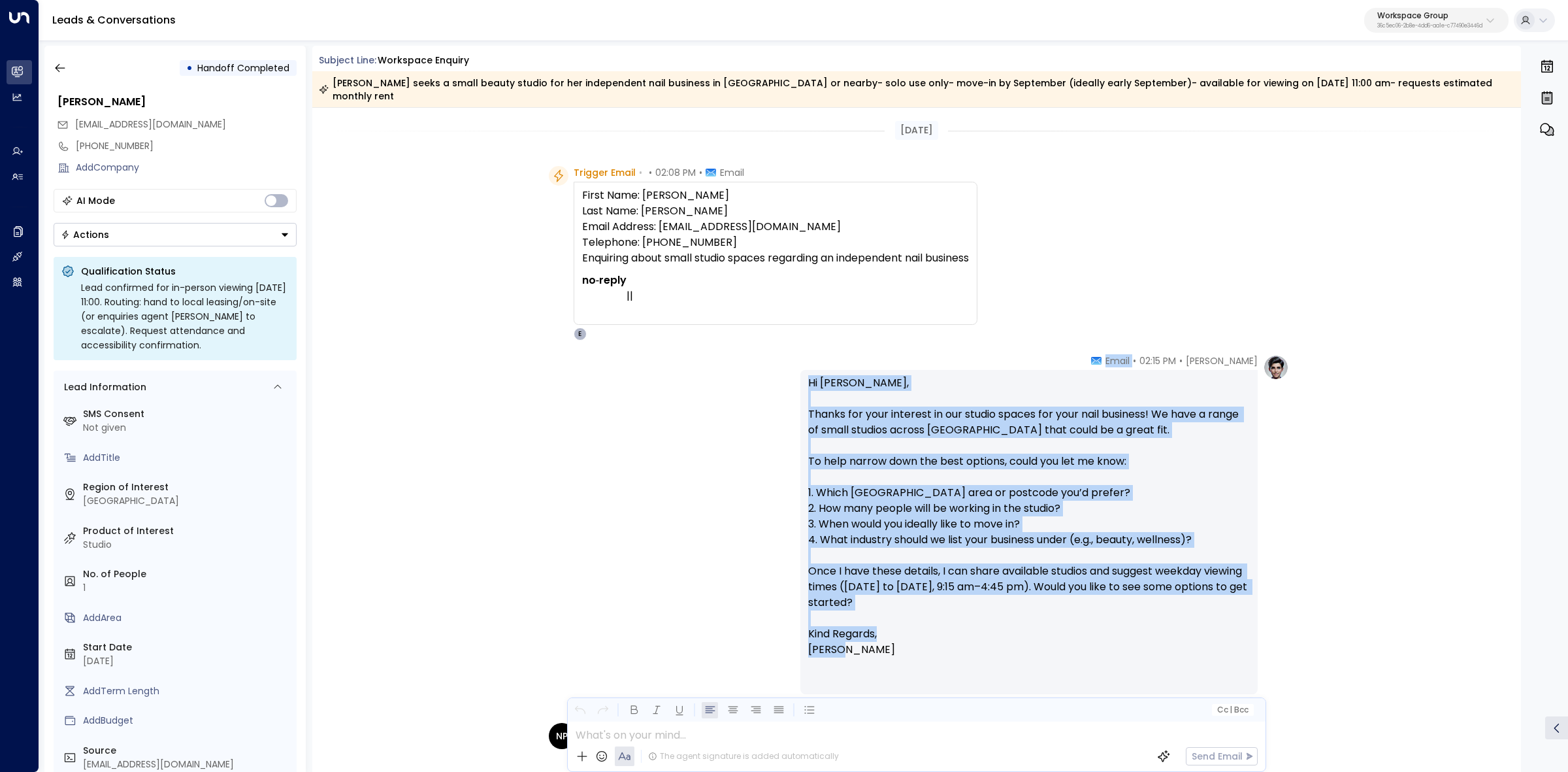
drag, startPoint x: 847, startPoint y: 629, endPoint x: 1099, endPoint y: 350, distance: 376.0
click at [1099, 354] on div "Elodie Clarke • 02:15 PM • Email Hi Noviyah, Thanks for your interest in our st…" at bounding box center [1029, 532] width 458 height 356
copy div "Email Hi Noviyah, Thanks for your interest in our studio spaces for your nail b…"
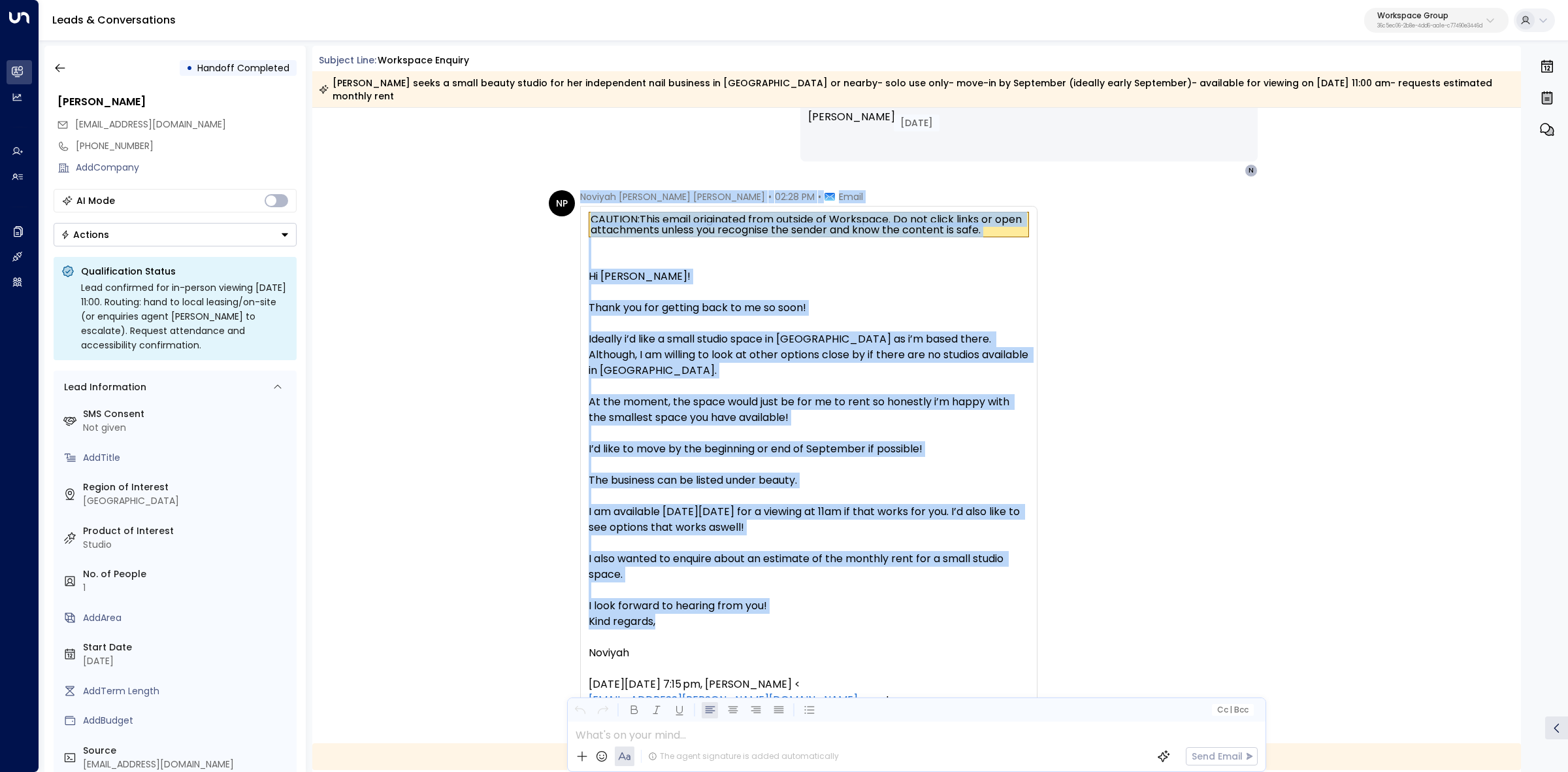
scroll to position [572, 0]
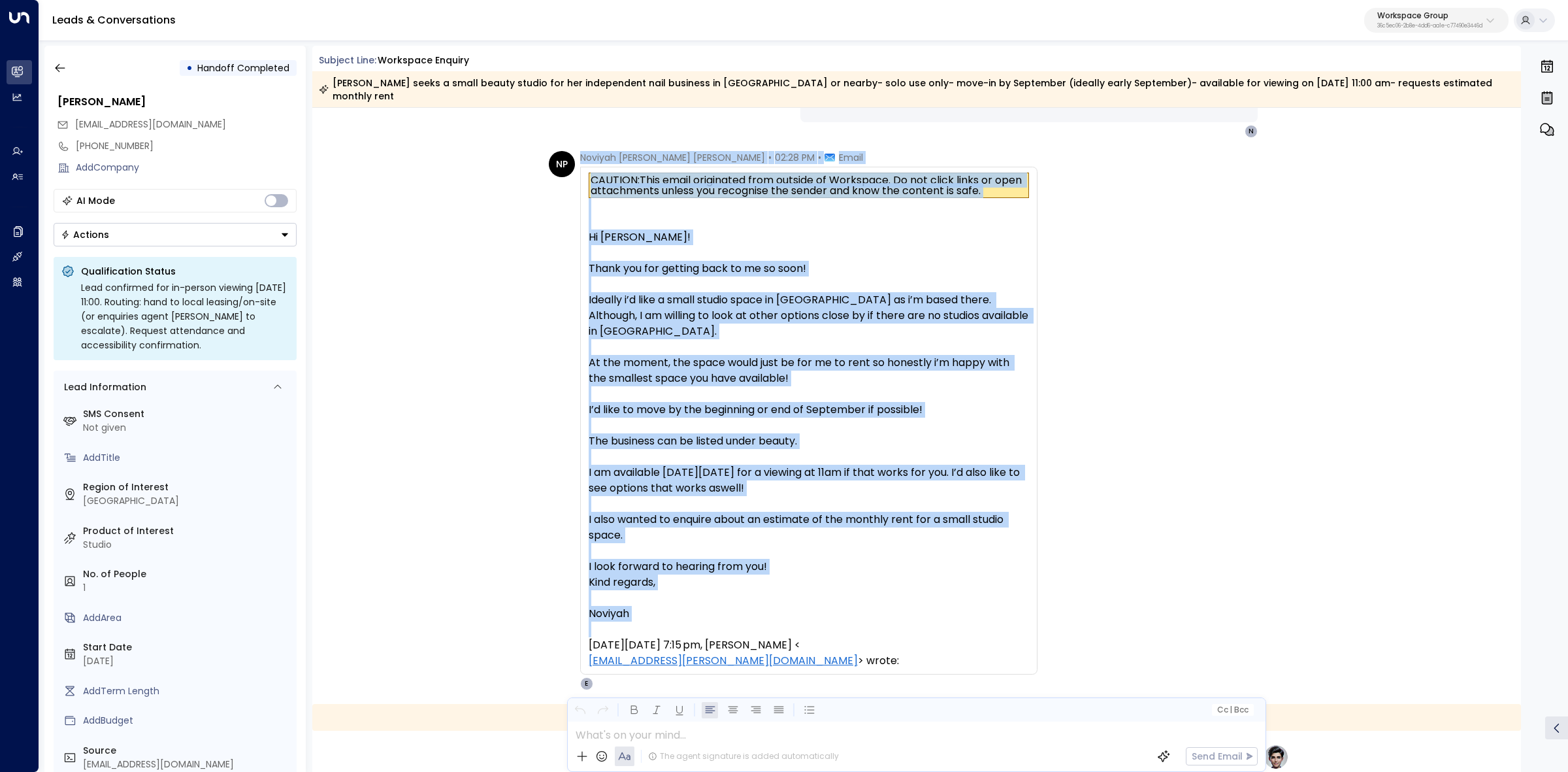
drag, startPoint x: 580, startPoint y: 385, endPoint x: 882, endPoint y: 612, distance: 377.8
click at [882, 612] on div "Noviyah Peralta Aquinde • 02:28 PM • Email CAUTION: This email originated from …" at bounding box center [809, 421] width 458 height 539
copy div "Noviyah Peralta Aquinde • 02:28 PM • Email CAUTION: This email originated from …"
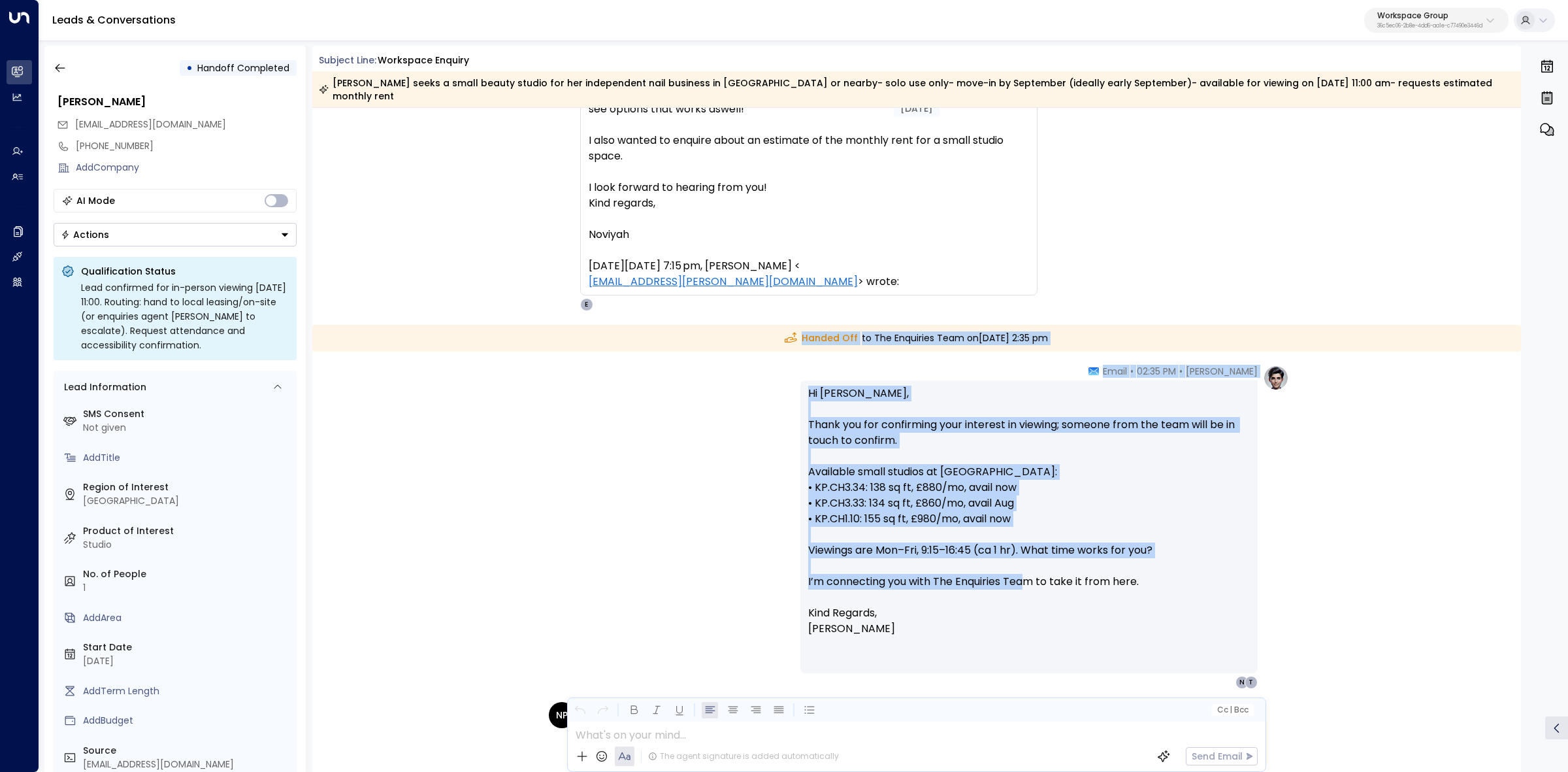
scroll to position [981, 0]
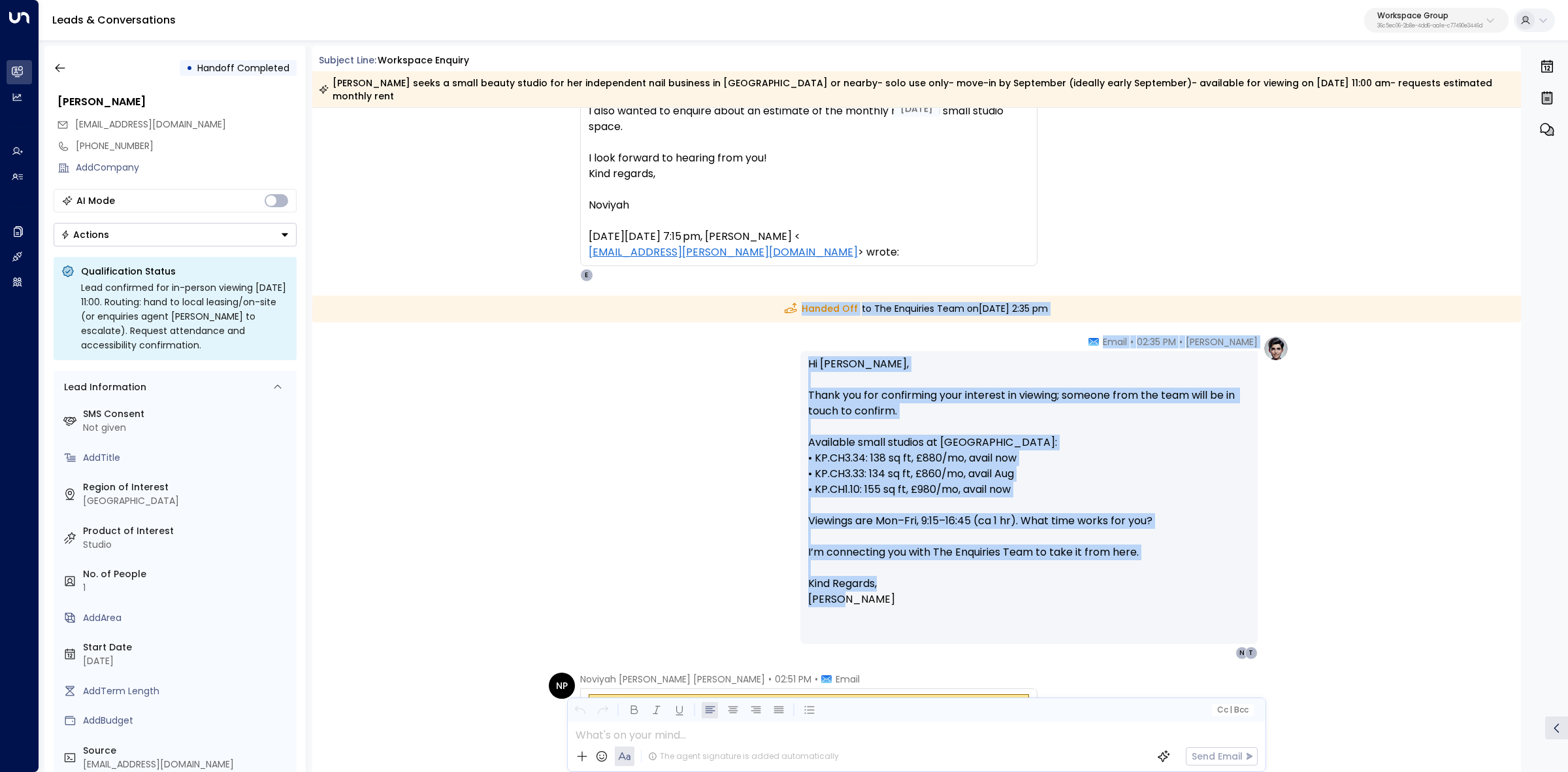
drag, startPoint x: 752, startPoint y: 454, endPoint x: 1030, endPoint y: 590, distance: 309.5
click at [1030, 590] on div "Yesterday Yesterday Elodie Clarke • 02:15 PM • Email Hi Noviyah, Thanks for you…" at bounding box center [917, 671] width 1209 height 3089
copy div "Handed Off to The Enquiries Team on Wednesday, Aug 27 2025 at 2:35 pm Elodie Cl…"
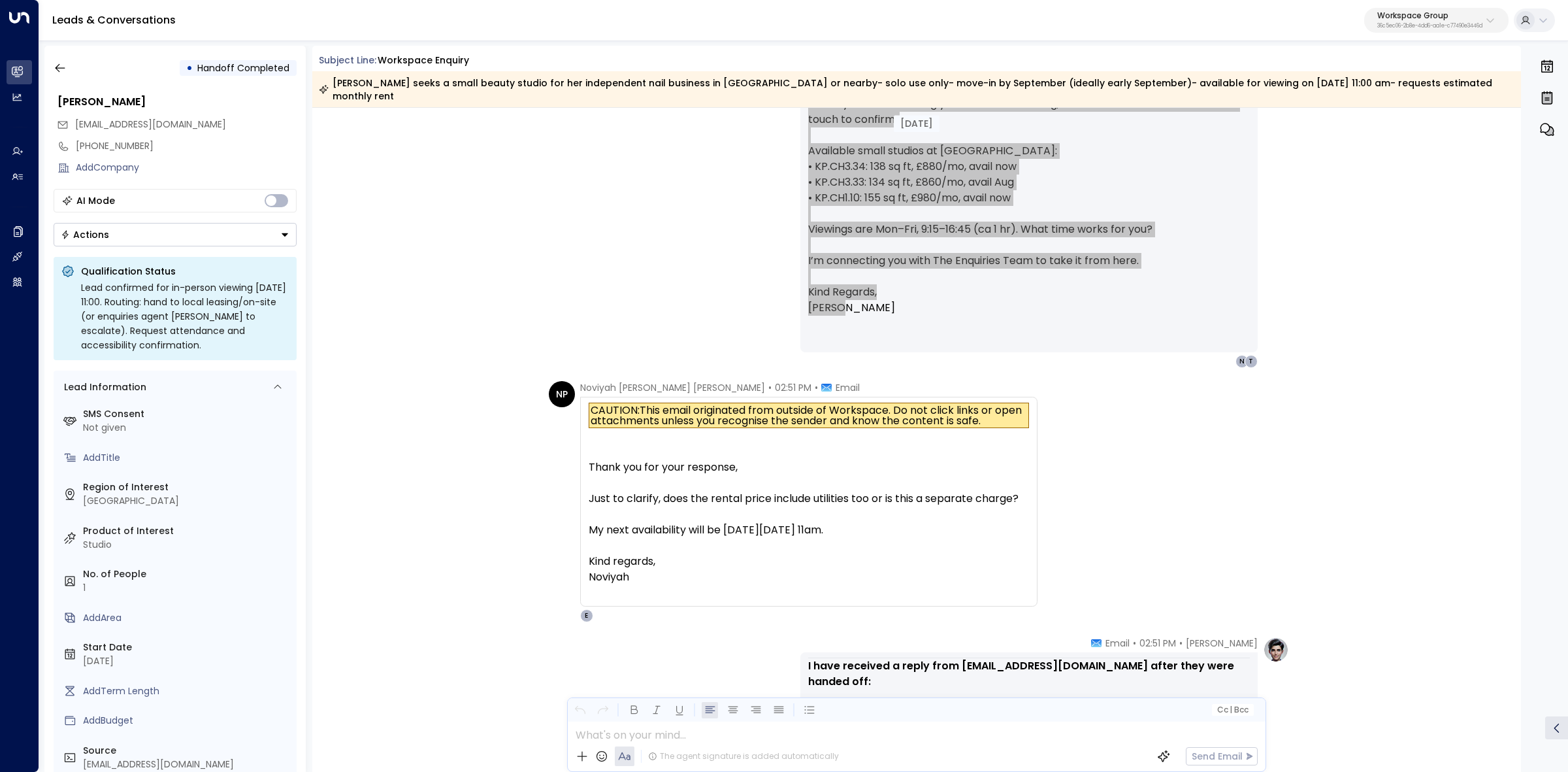
scroll to position [1308, 0]
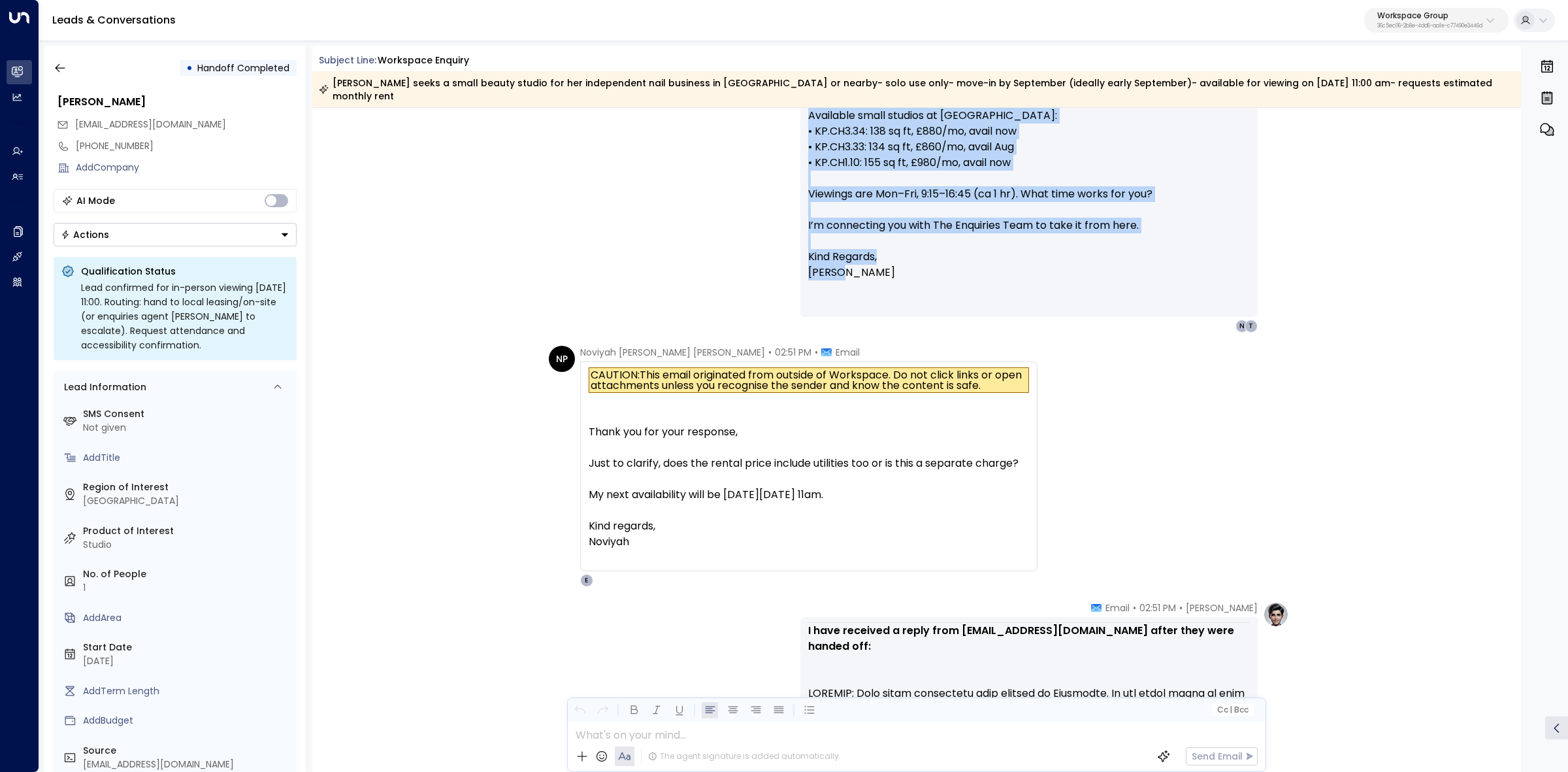
drag, startPoint x: 578, startPoint y: 340, endPoint x: 1021, endPoint y: 528, distance: 481.2
click at [1021, 528] on div "Noviyah Peralta Aquinde • 02:51 PM • Email CAUTION: This email originated from …" at bounding box center [809, 466] width 458 height 241
copy div "Noviyah Peralta Aquinde • 02:51 PM • Email CAUTION: This email originated from …"
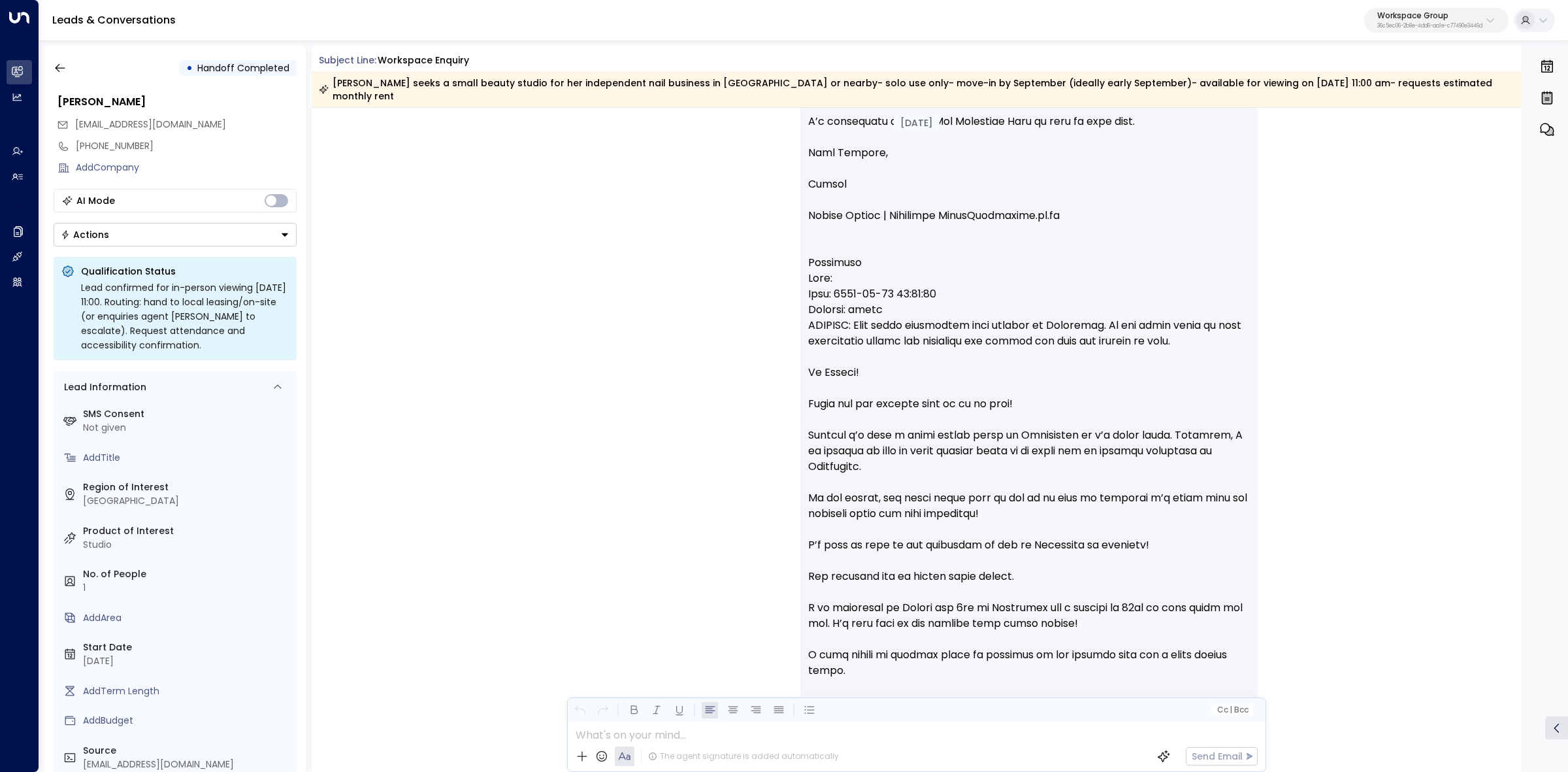
scroll to position [2411, 0]
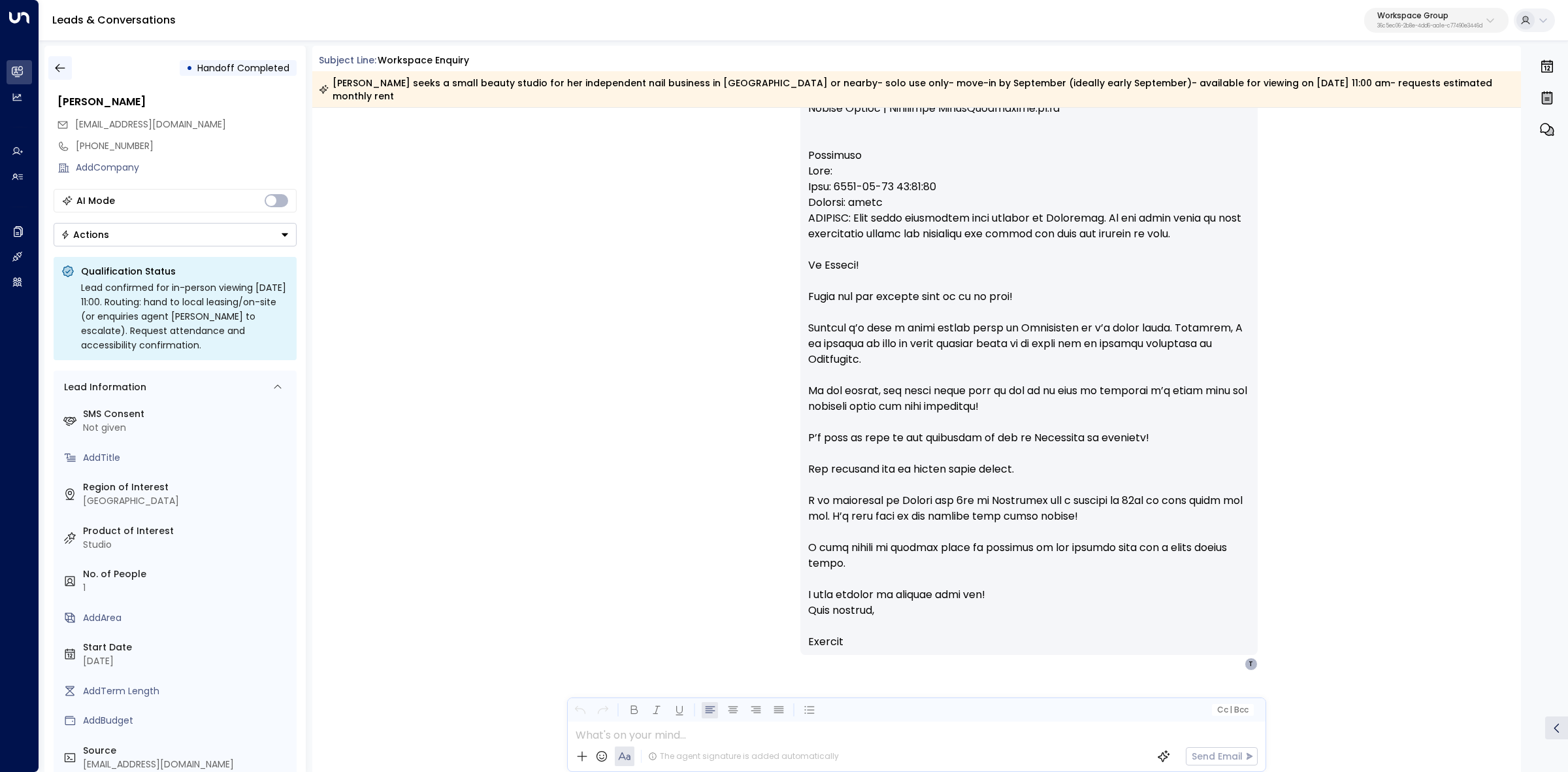
click at [55, 69] on icon "button" at bounding box center [60, 68] width 13 height 13
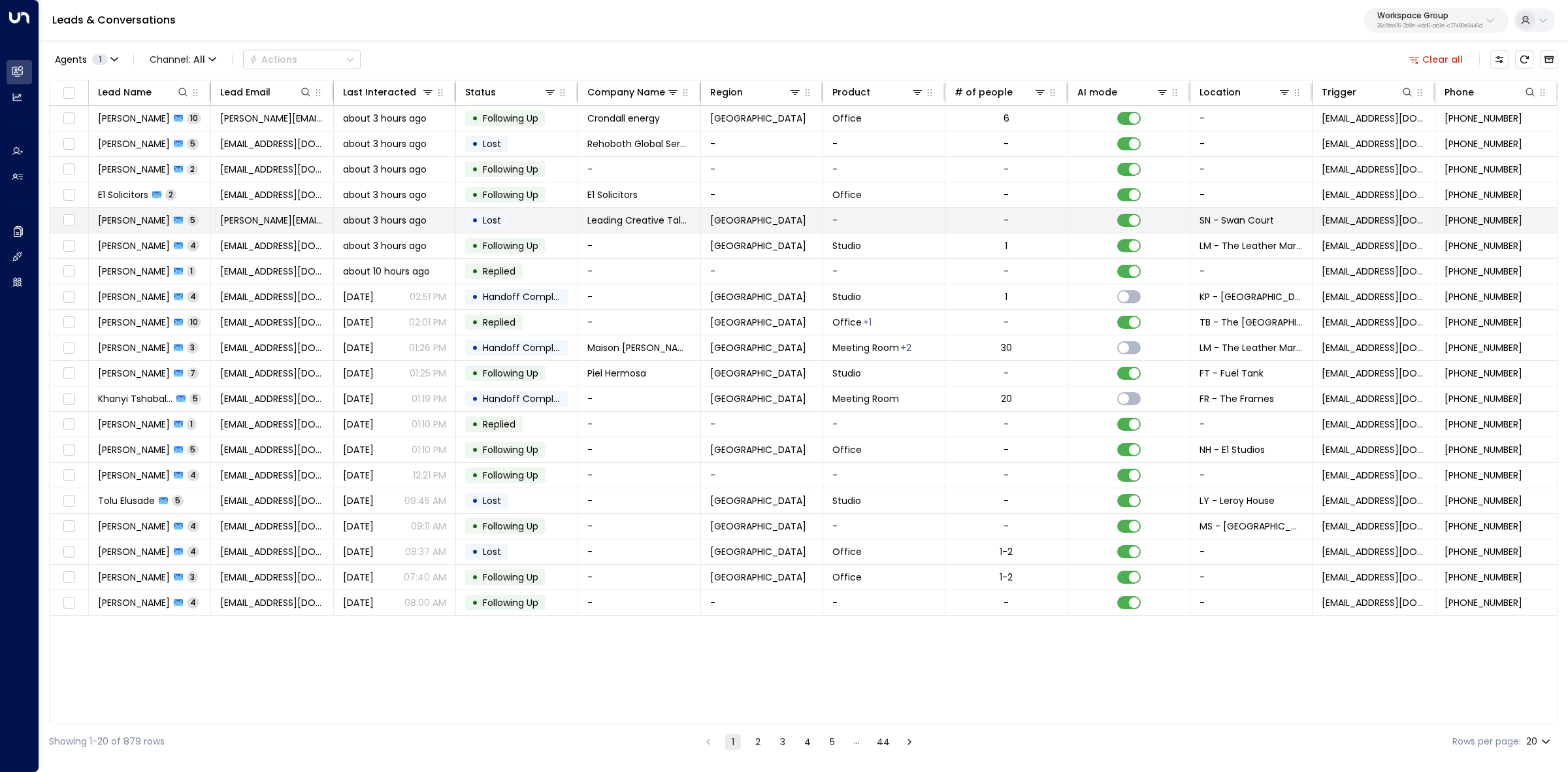
click at [117, 224] on span "[PERSON_NAME]" at bounding box center [134, 220] width 72 height 13
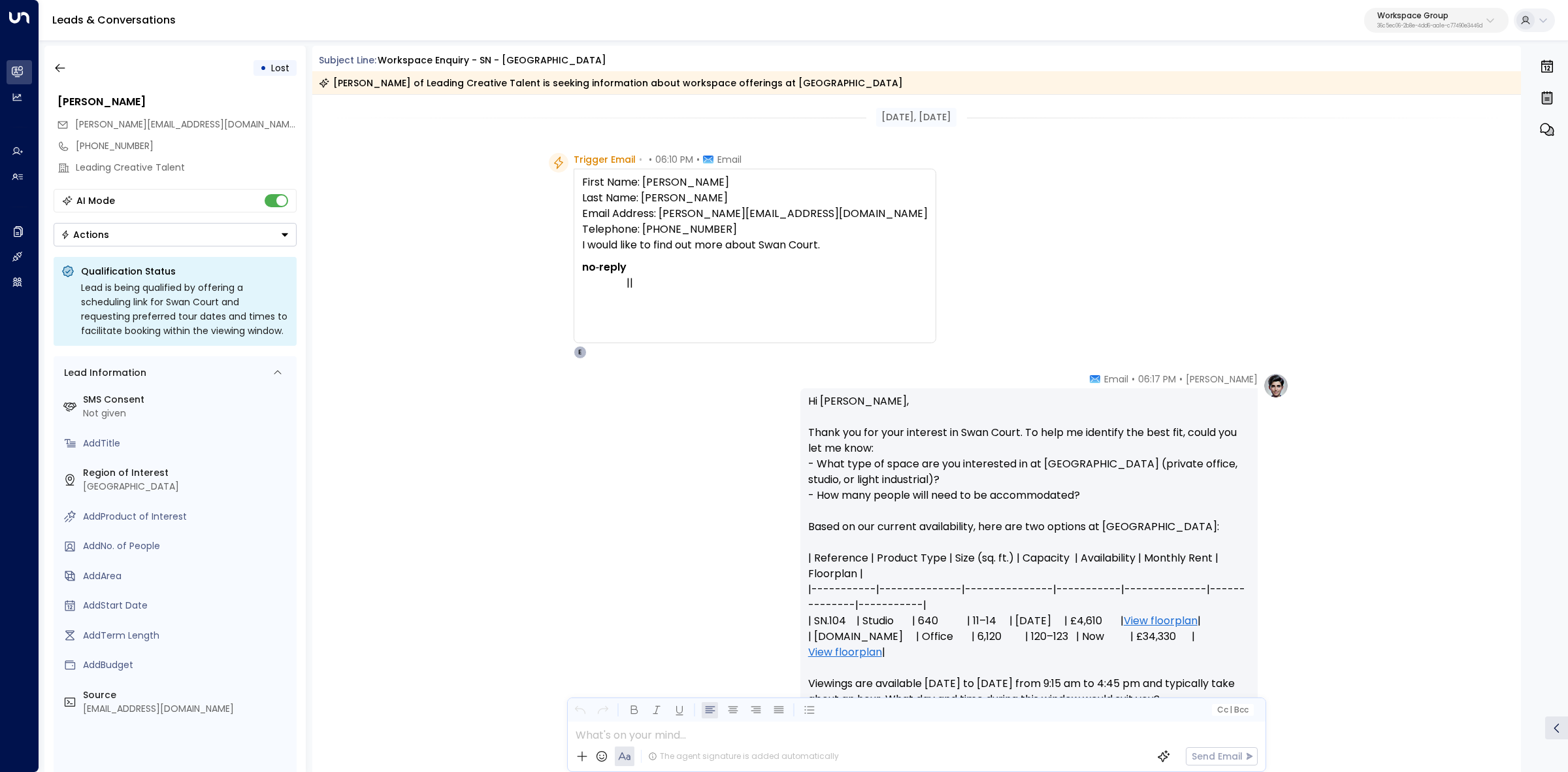
drag, startPoint x: 324, startPoint y: 55, endPoint x: 825, endPoint y: 247, distance: 536.5
click at [825, 247] on div "Subject Line: Workspace Enquiry - SN - Swan Court Linda Green of Leading Creati…" at bounding box center [917, 409] width 1209 height 726
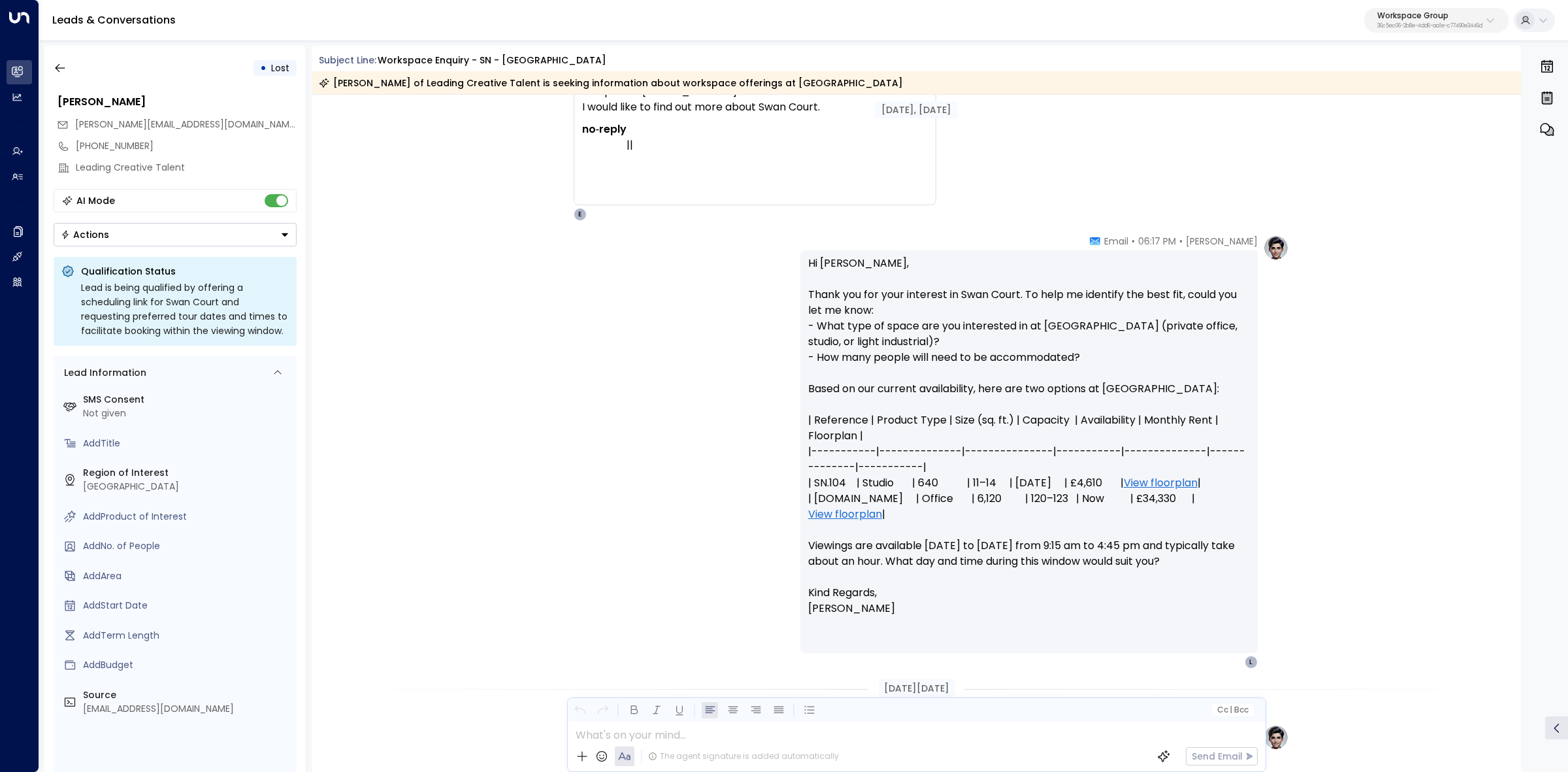
scroll to position [164, 0]
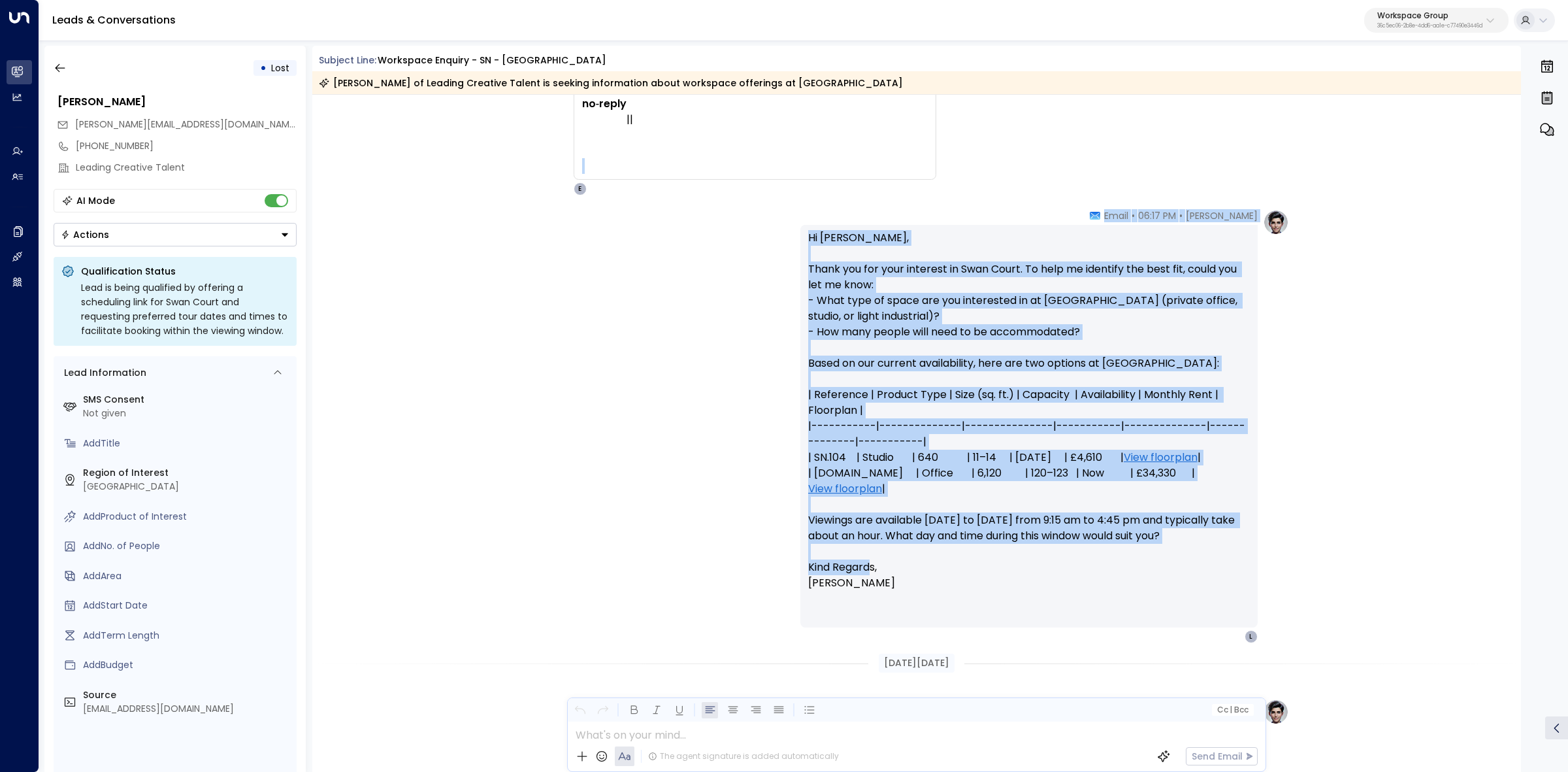
drag, startPoint x: 872, startPoint y: 558, endPoint x: 1030, endPoint y: 178, distance: 411.5
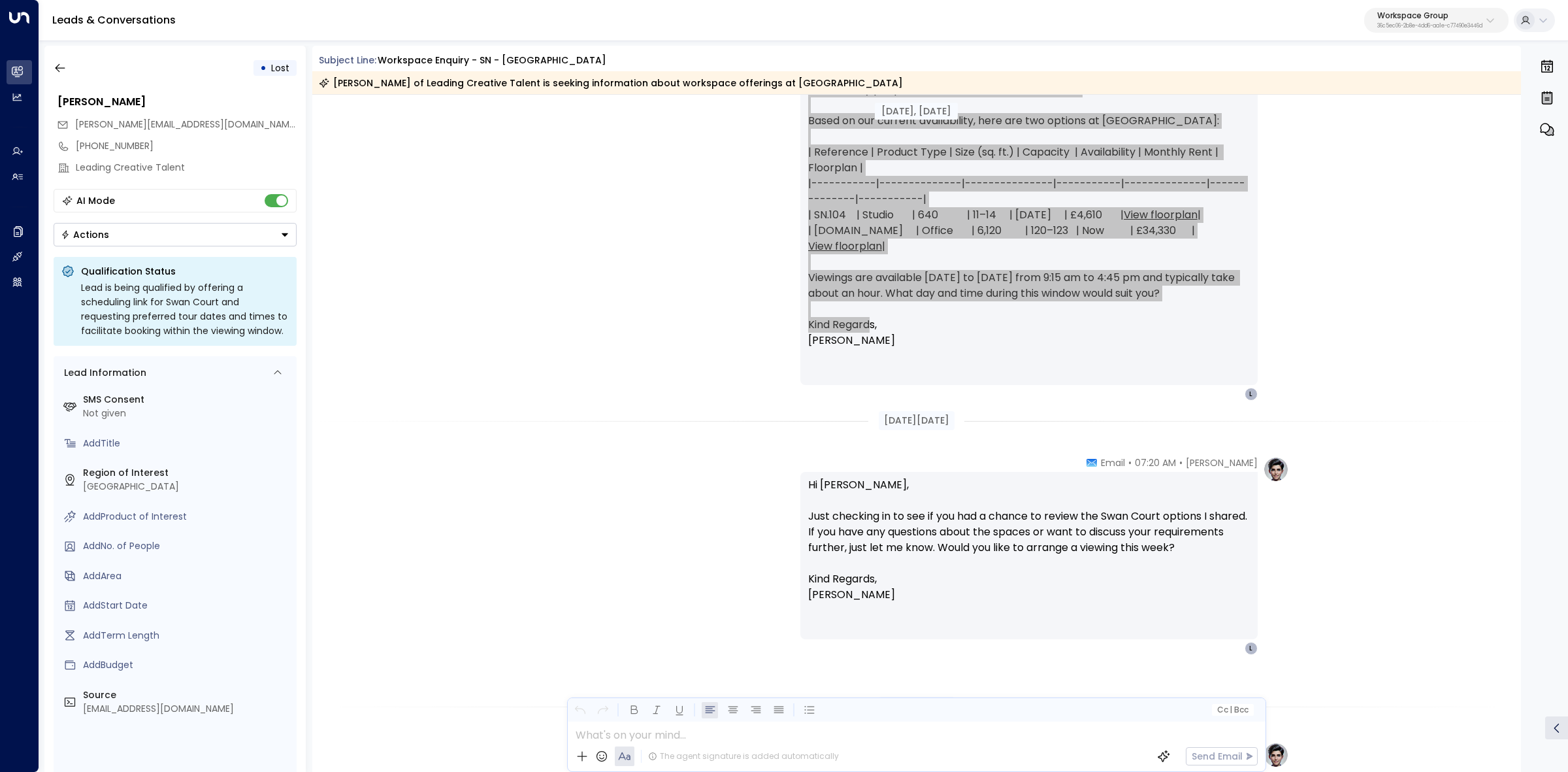
scroll to position [490, 0]
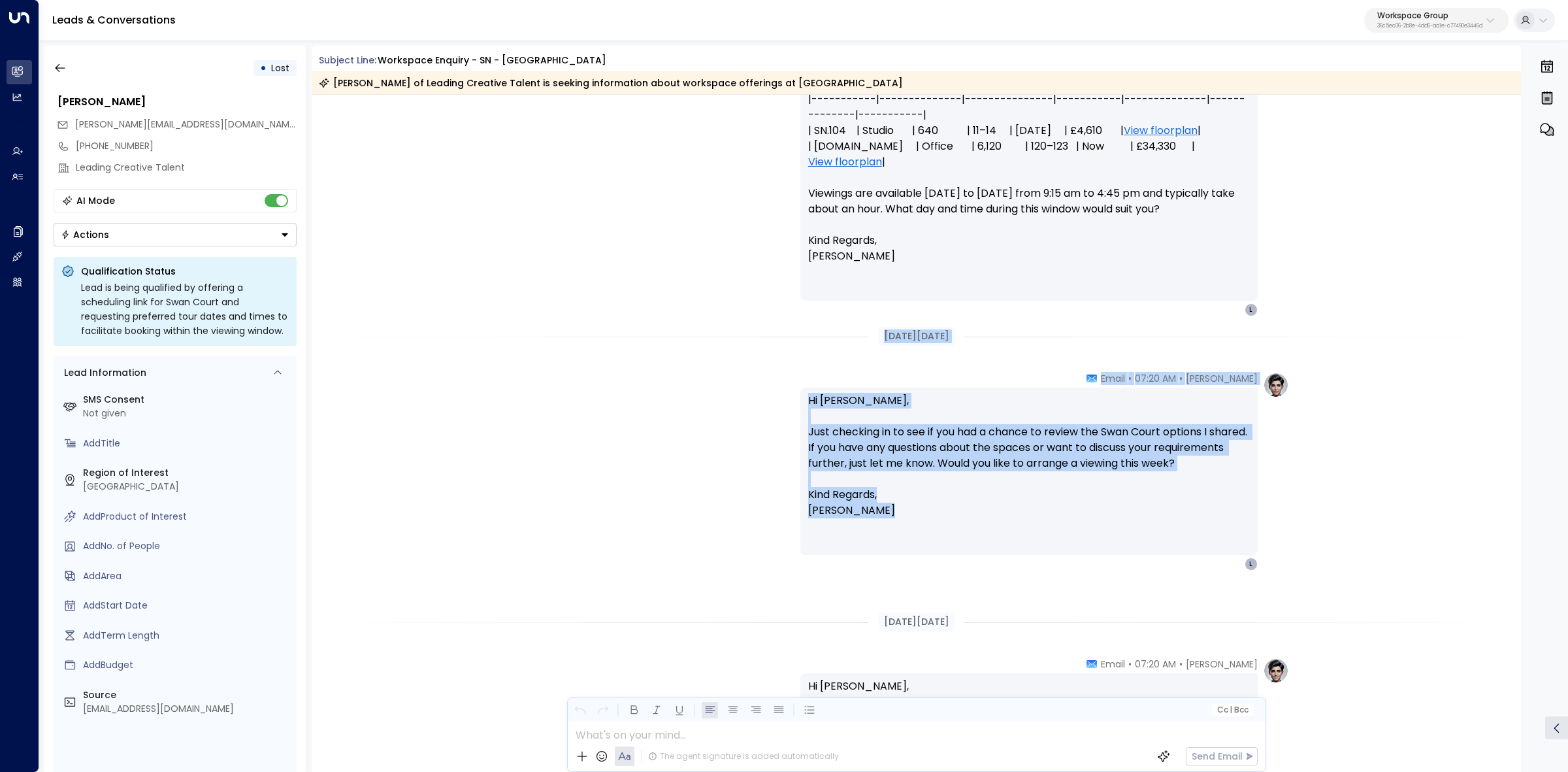
drag, startPoint x: 894, startPoint y: 536, endPoint x: 811, endPoint y: 322, distance: 229.5
click at [811, 322] on div "Jul 27, 1 month ago Trigger Email • • 06:10 PM • Email First Name: Linda Last N…" at bounding box center [917, 581] width 1209 height 1954
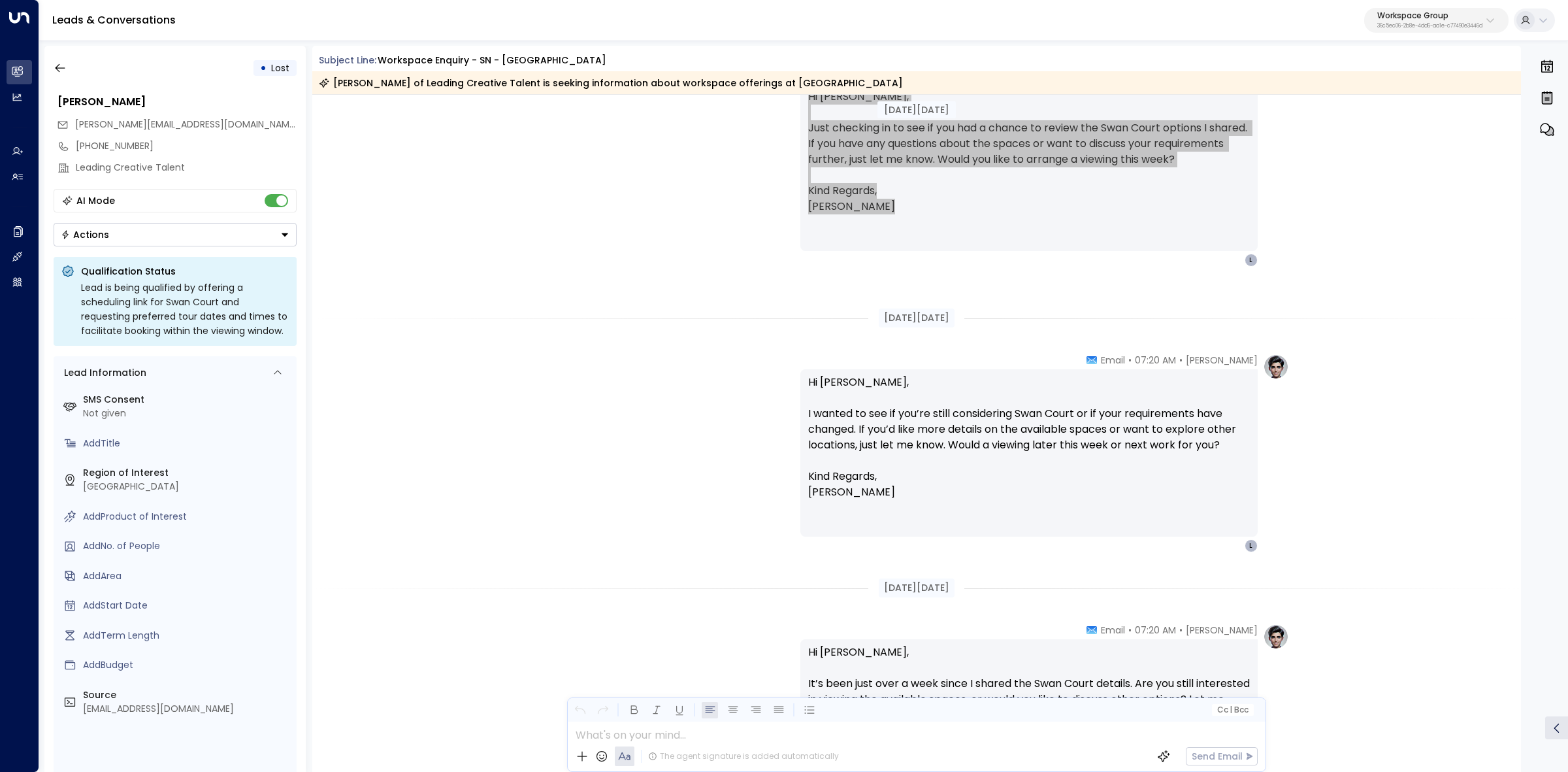
scroll to position [817, 0]
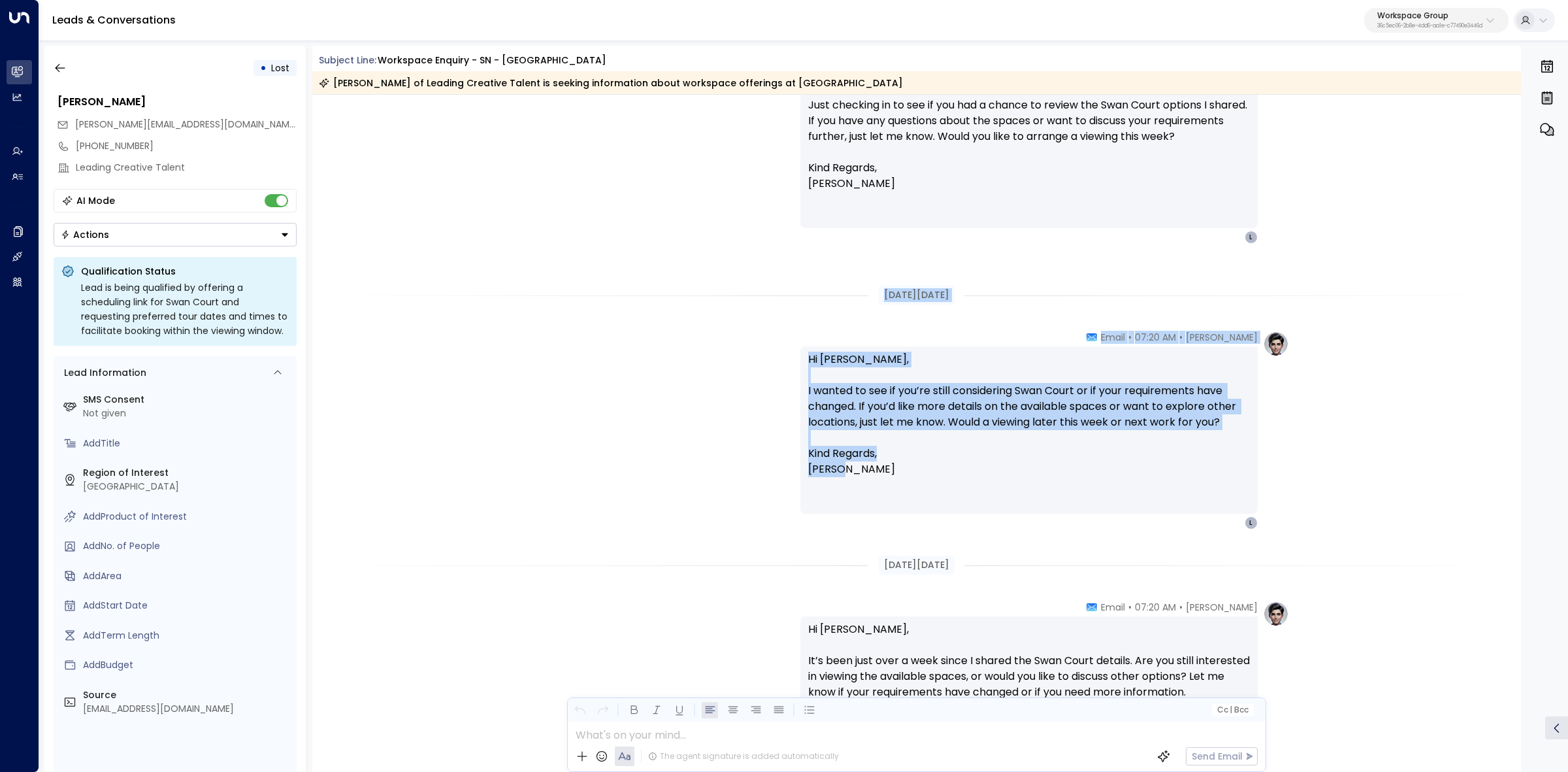
drag, startPoint x: 945, startPoint y: 468, endPoint x: 781, endPoint y: 289, distance: 242.8
click at [781, 289] on div "Jul 29, 30 days ago Elodie Clarke • 07:20 AM • Email Hi Linda, Just checking in…" at bounding box center [917, 255] width 1209 height 1954
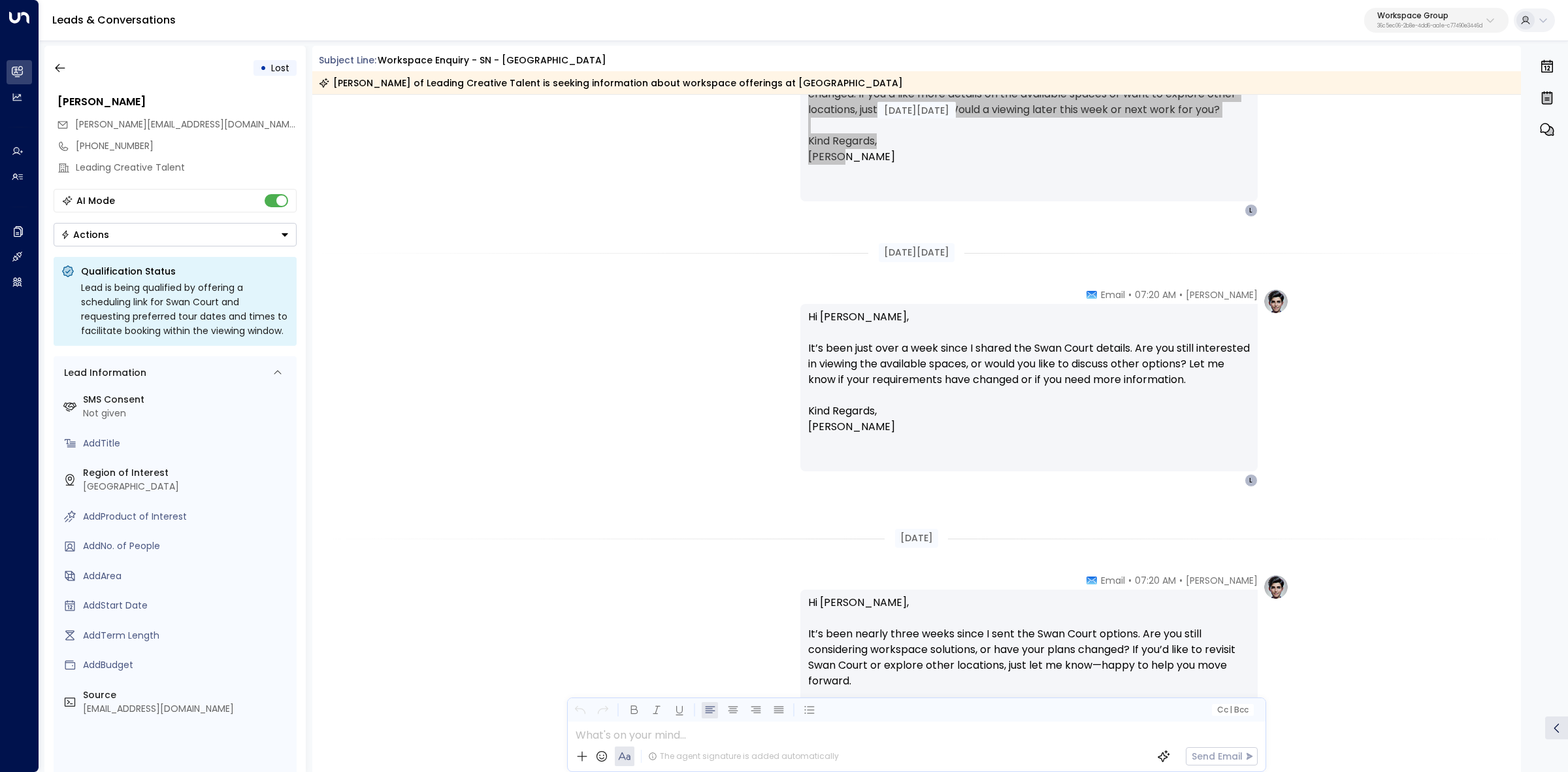
scroll to position [1226, 0]
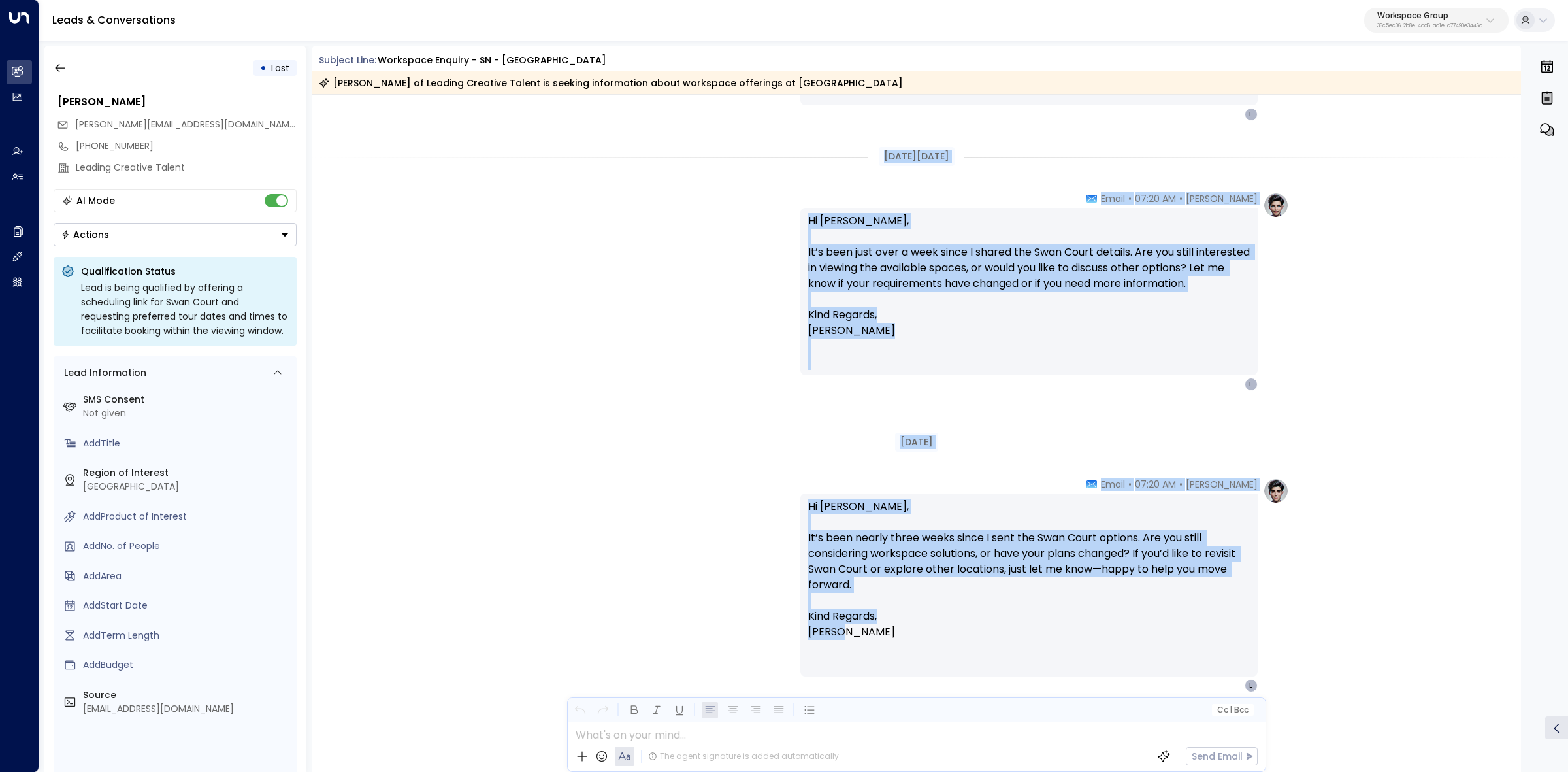
drag, startPoint x: 876, startPoint y: 631, endPoint x: 819, endPoint y: 162, distance: 472.5
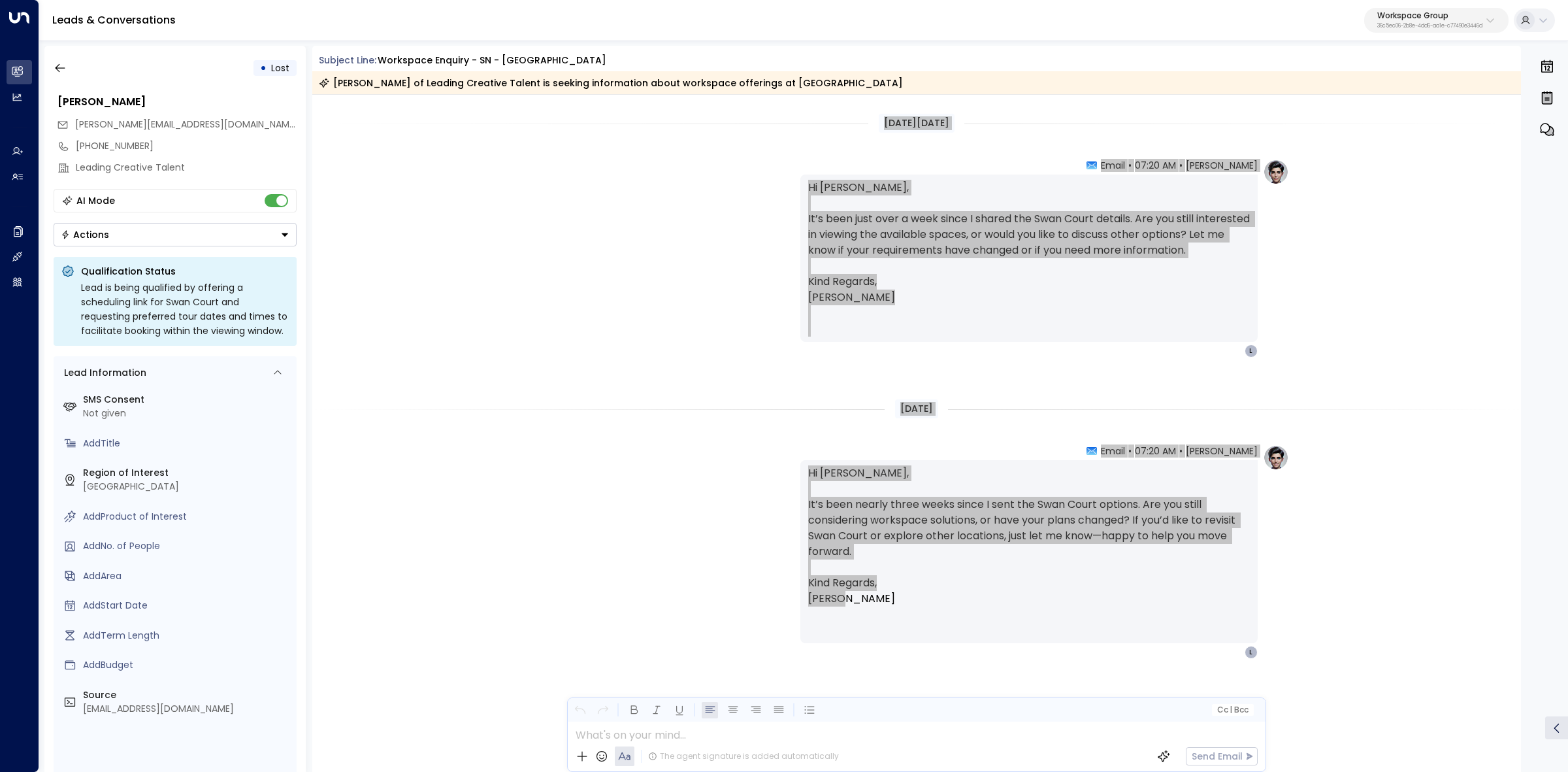
scroll to position [1276, 0]
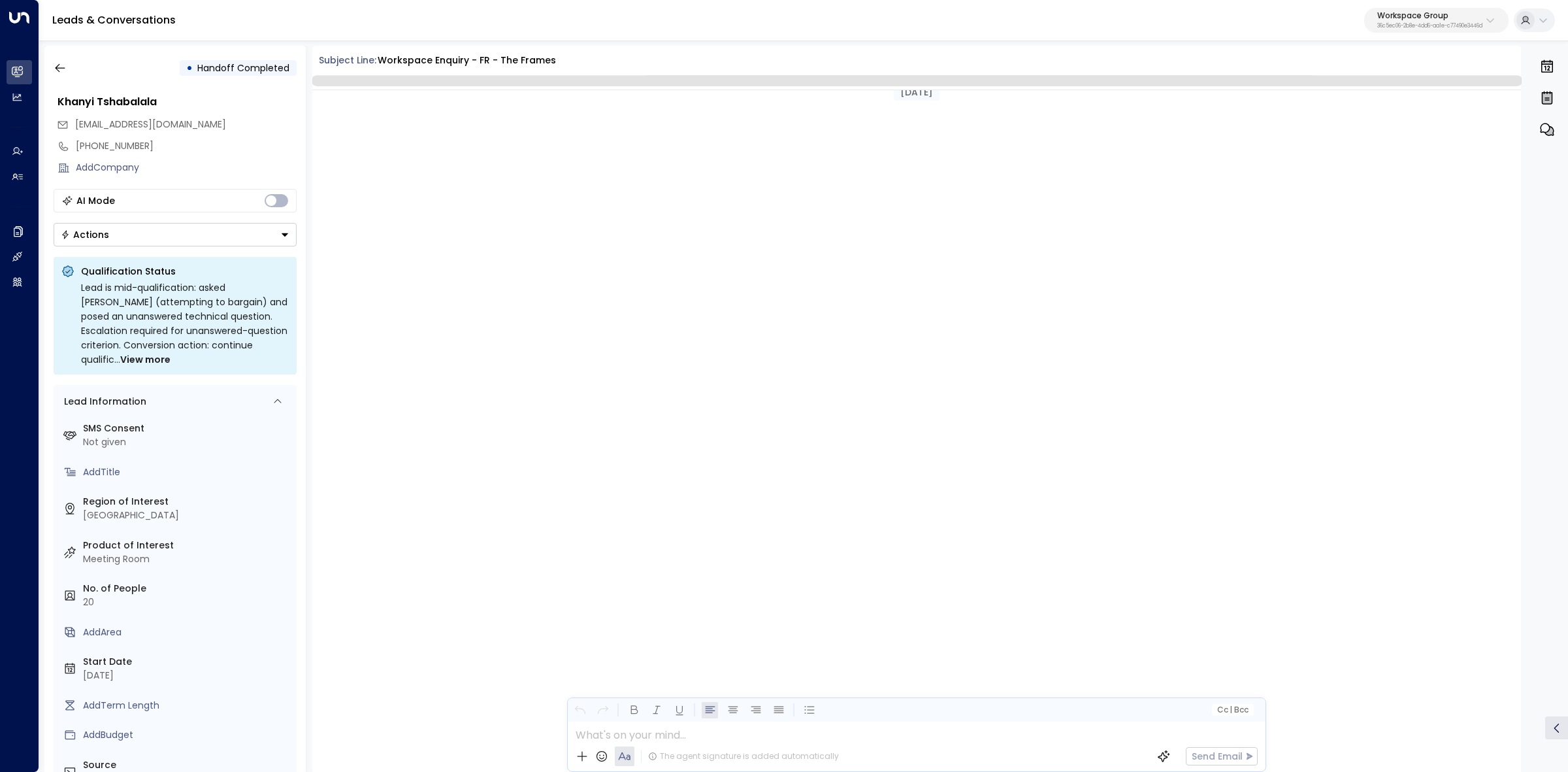
scroll to position [1603, 0]
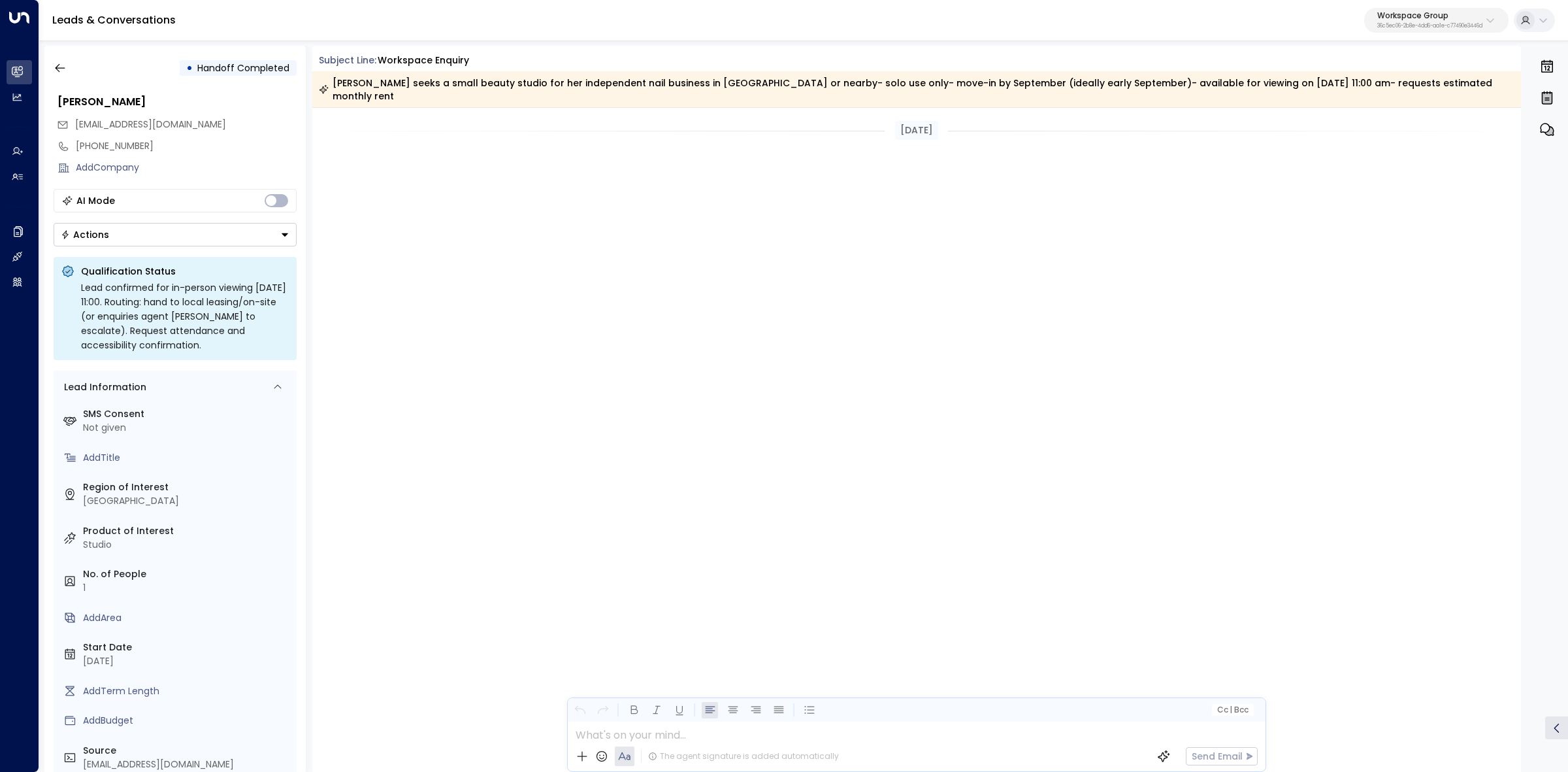
scroll to position [2411, 0]
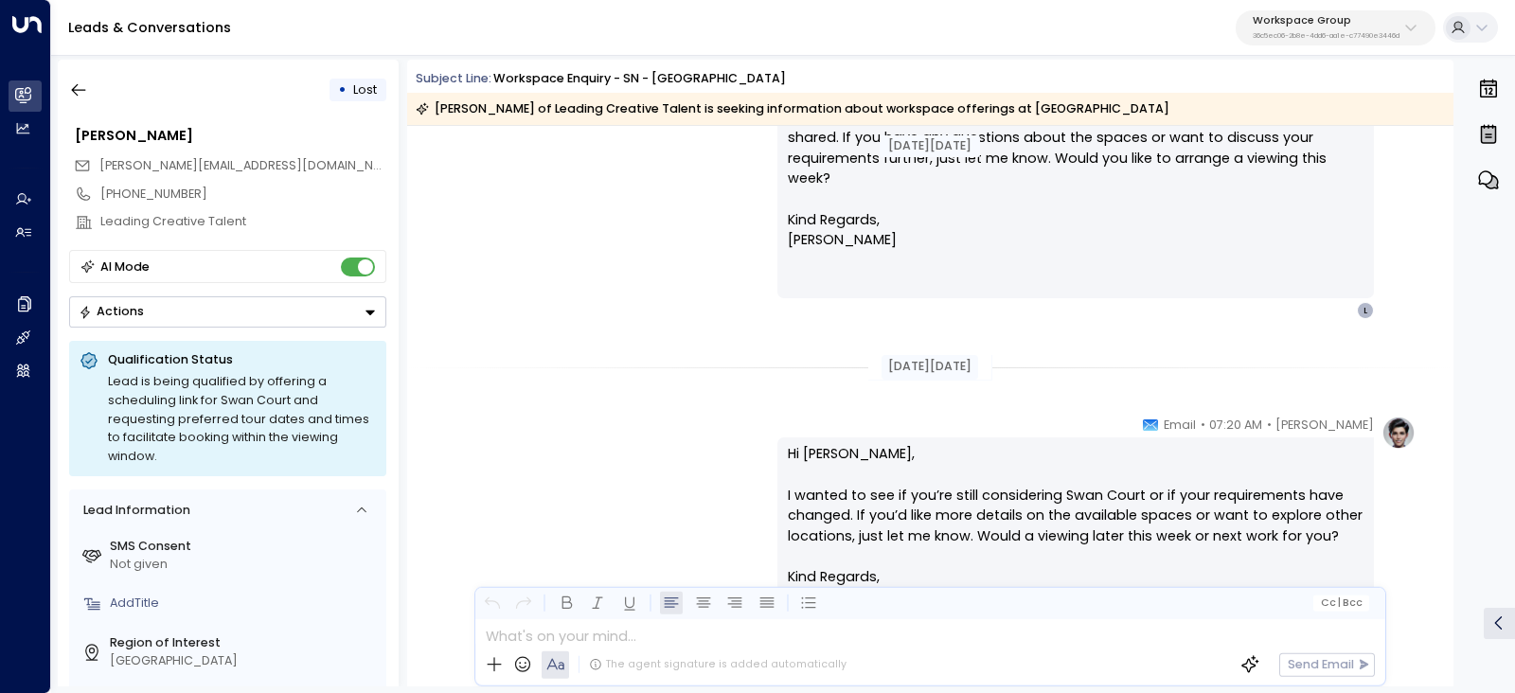
scroll to position [1171, 0]
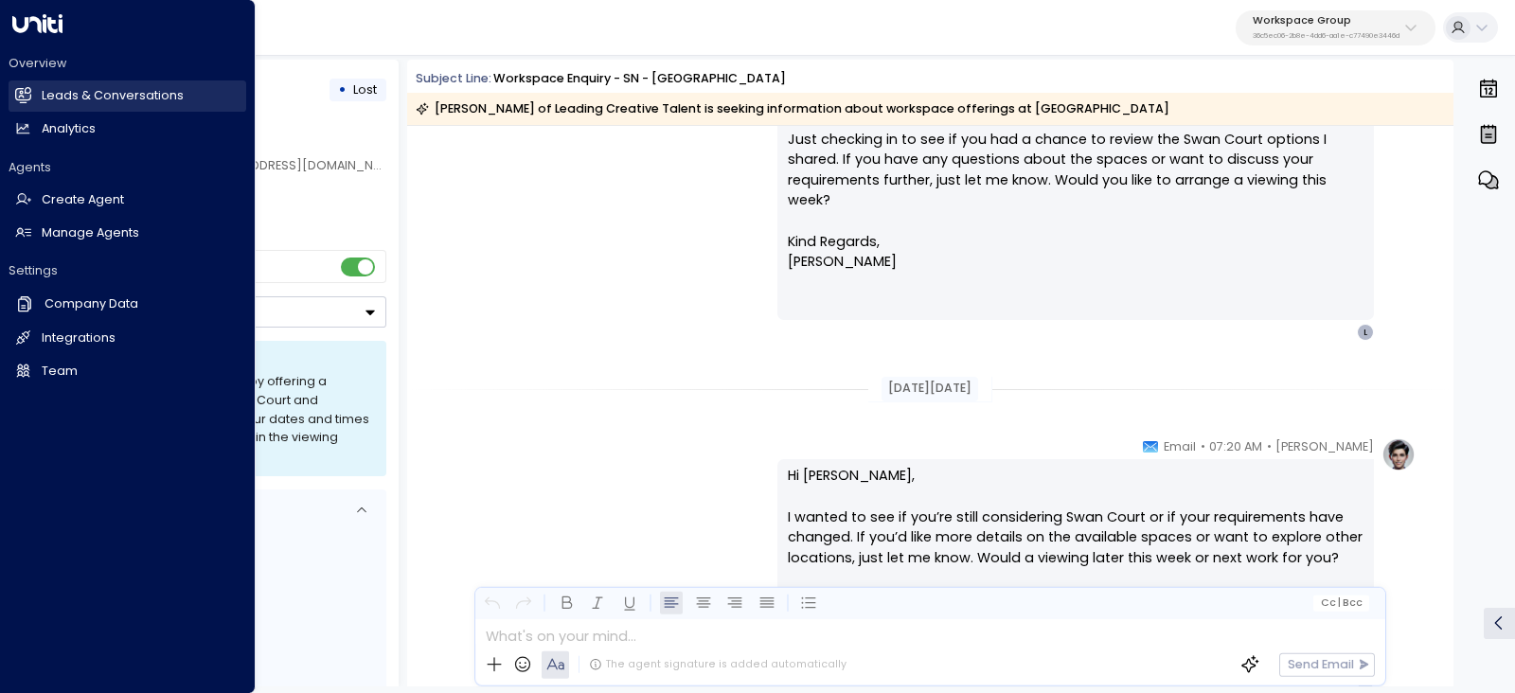
click at [36, 91] on link "Leads & Conversations Leads & Conversations" at bounding box center [128, 95] width 238 height 31
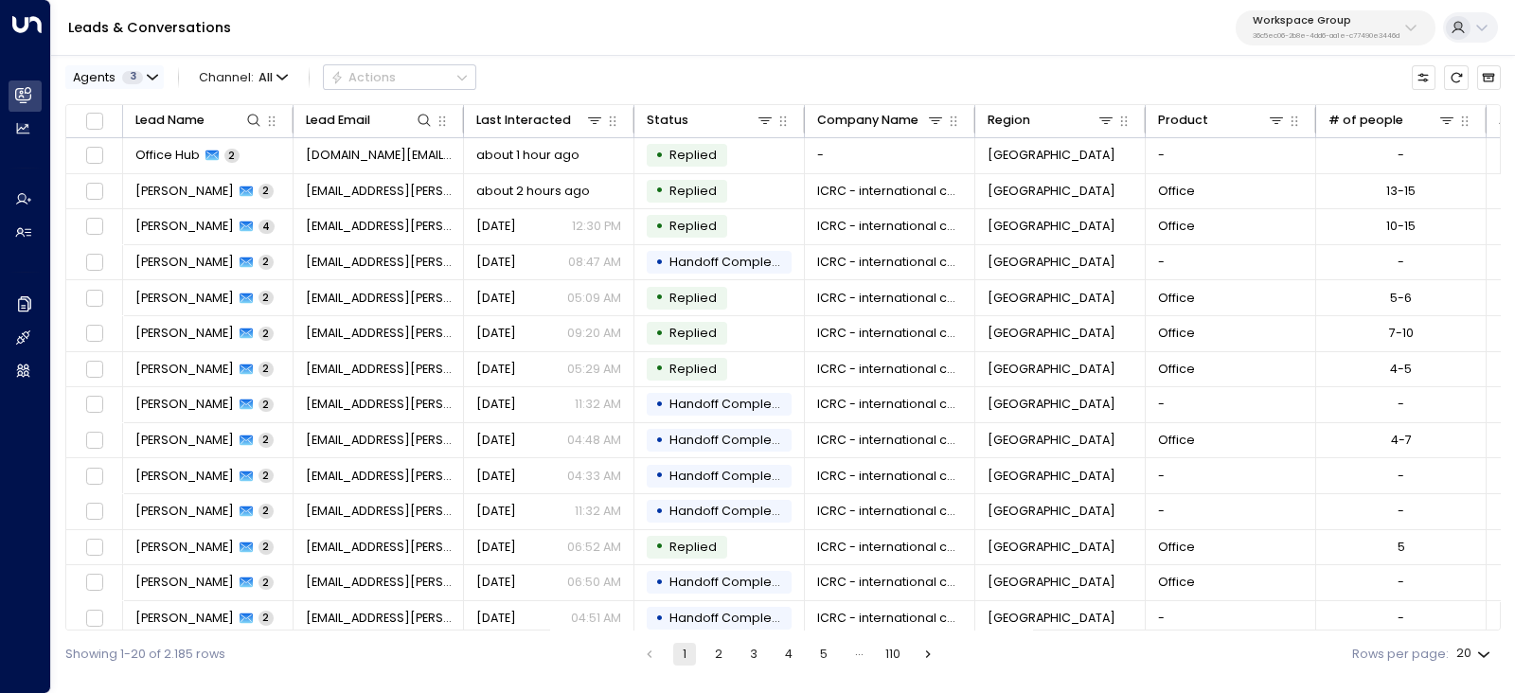
click at [98, 76] on span "Agents" at bounding box center [94, 78] width 43 height 12
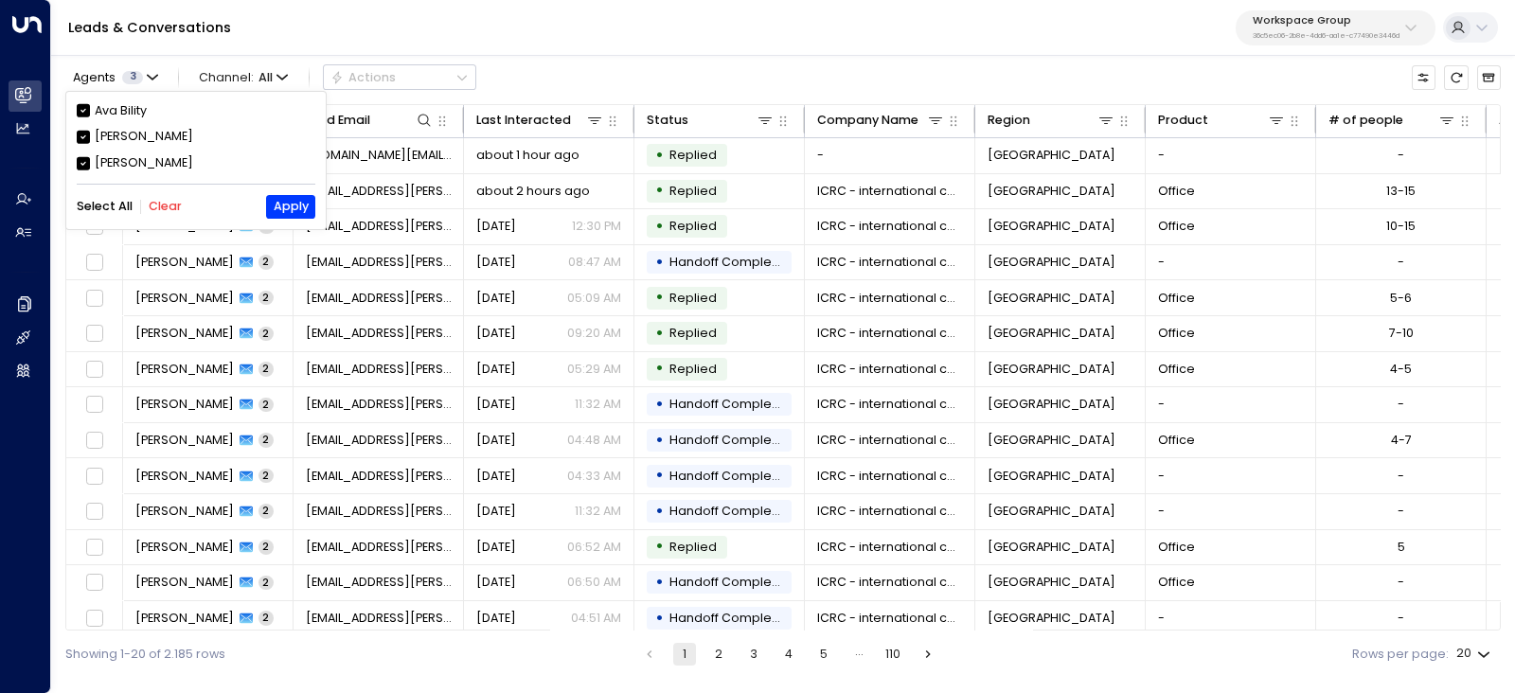
click at [145, 162] on div "[PERSON_NAME]" at bounding box center [144, 163] width 98 height 18
click at [91, 111] on div "Ava Bility" at bounding box center [196, 111] width 239 height 18
click at [289, 208] on button "Apply" at bounding box center [290, 207] width 48 height 24
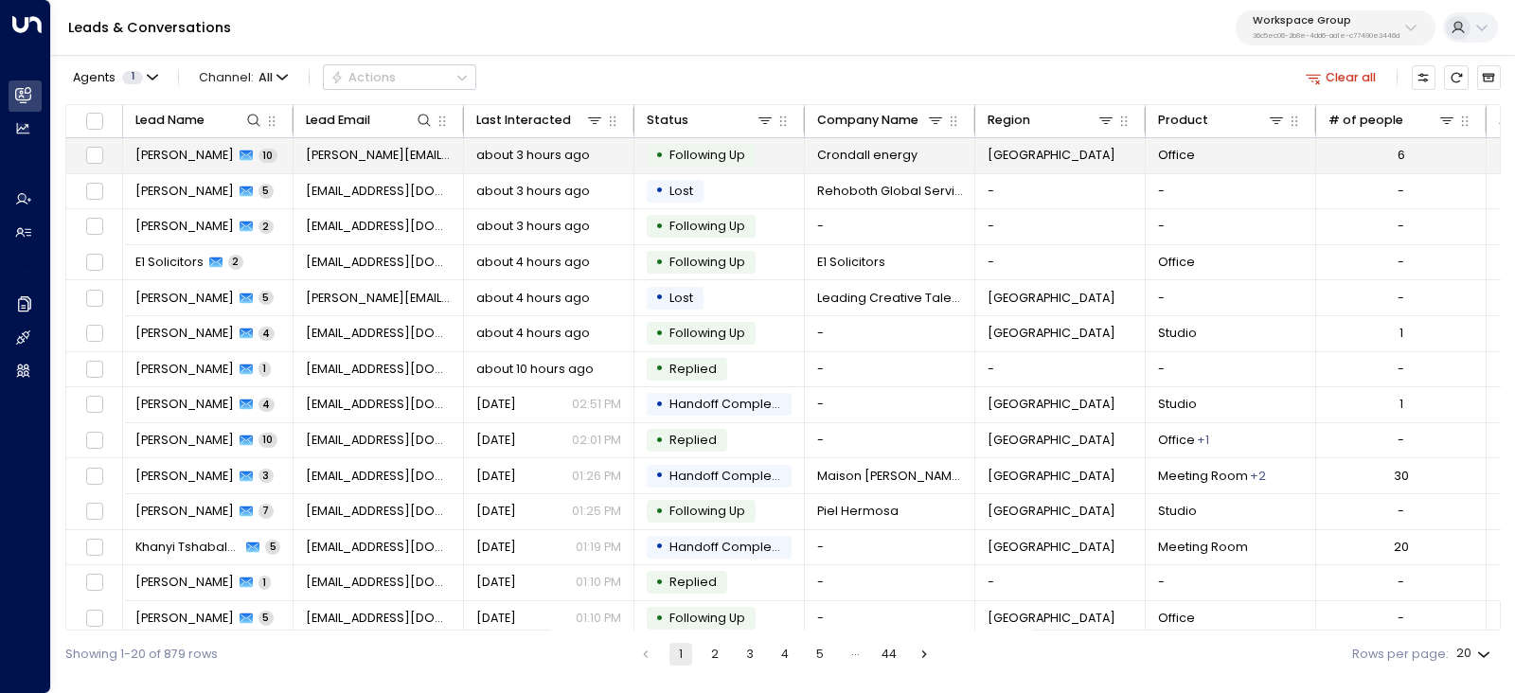
click at [174, 163] on span "[PERSON_NAME]" at bounding box center [184, 155] width 98 height 17
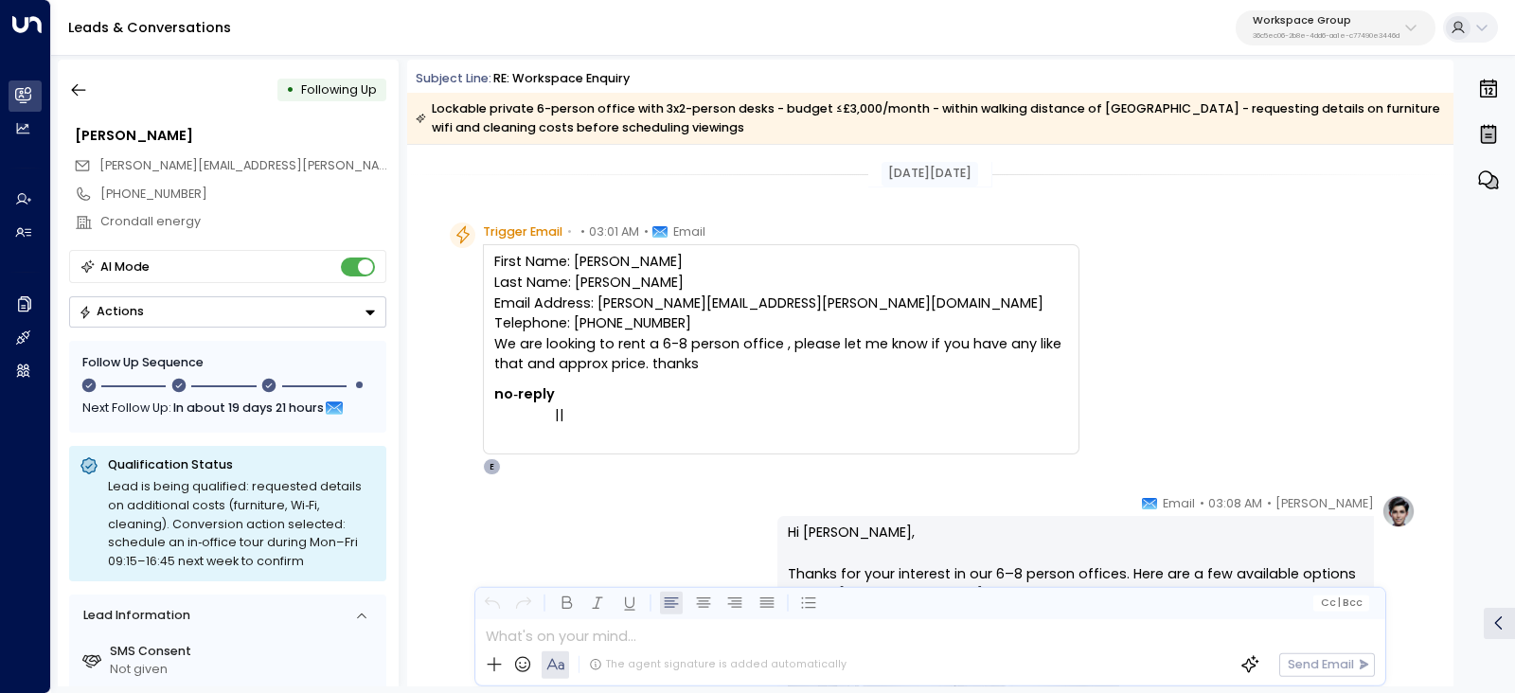
drag, startPoint x: 466, startPoint y: 85, endPoint x: 809, endPoint y: 372, distance: 447.7
click at [809, 372] on div "Subject Line: RE: Workspace Enquiry Lockable private 6-person office with 3x2-p…" at bounding box center [930, 373] width 1046 height 627
copy div "Subject Line: RE: Workspace Enquiry Lockable private 6-person office with 3x2-p…"
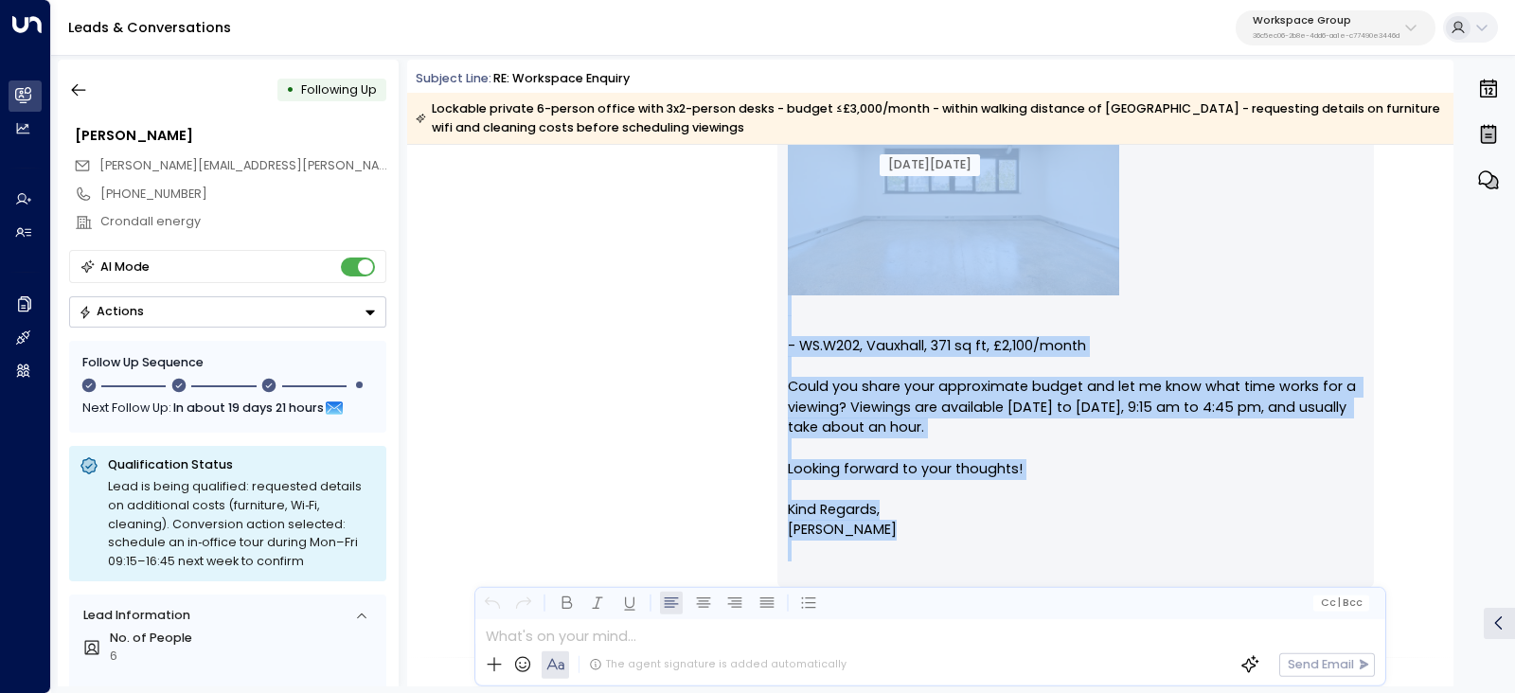
scroll to position [1302, 0]
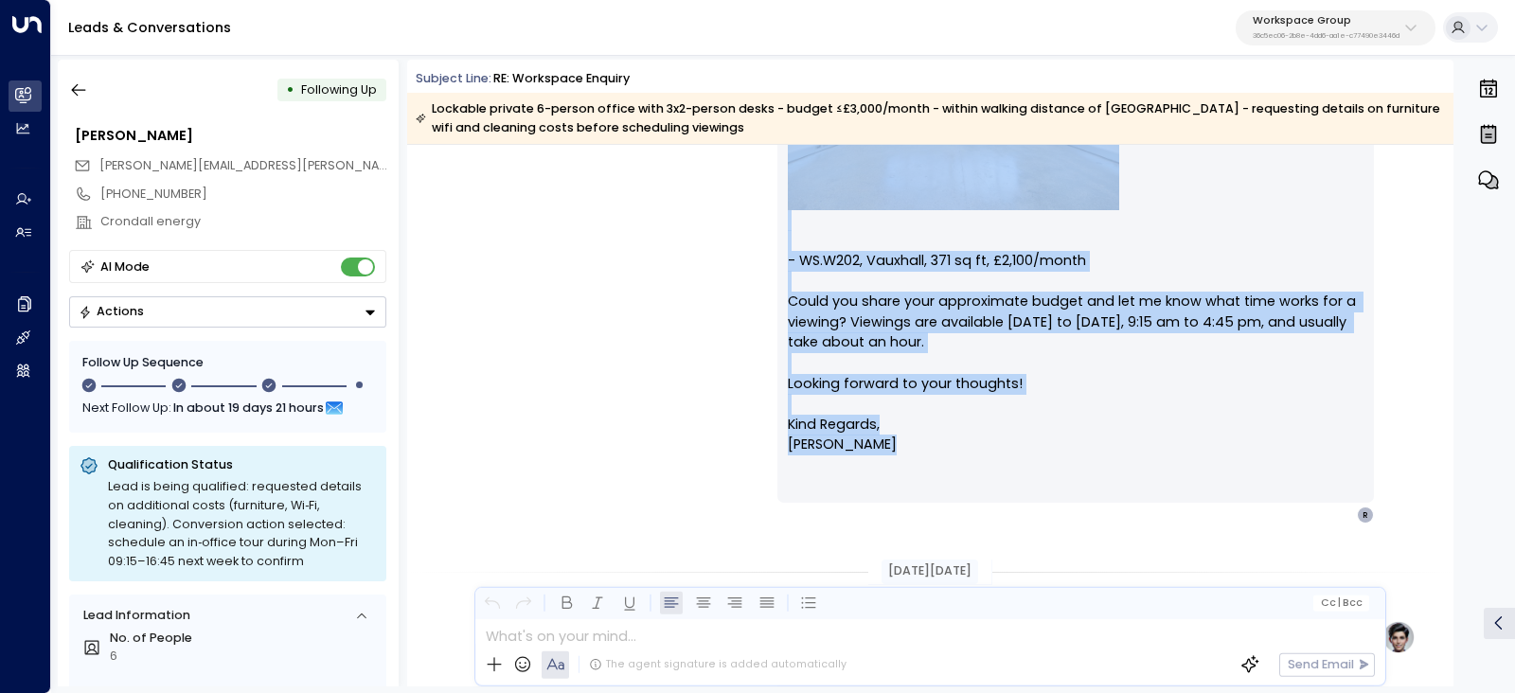
drag, startPoint x: 1186, startPoint y: 385, endPoint x: 1240, endPoint y: 475, distance: 104.9
copy div "mail Hi [PERSON_NAME], Thanks for your interest in our 6–8 person offices. Here…"
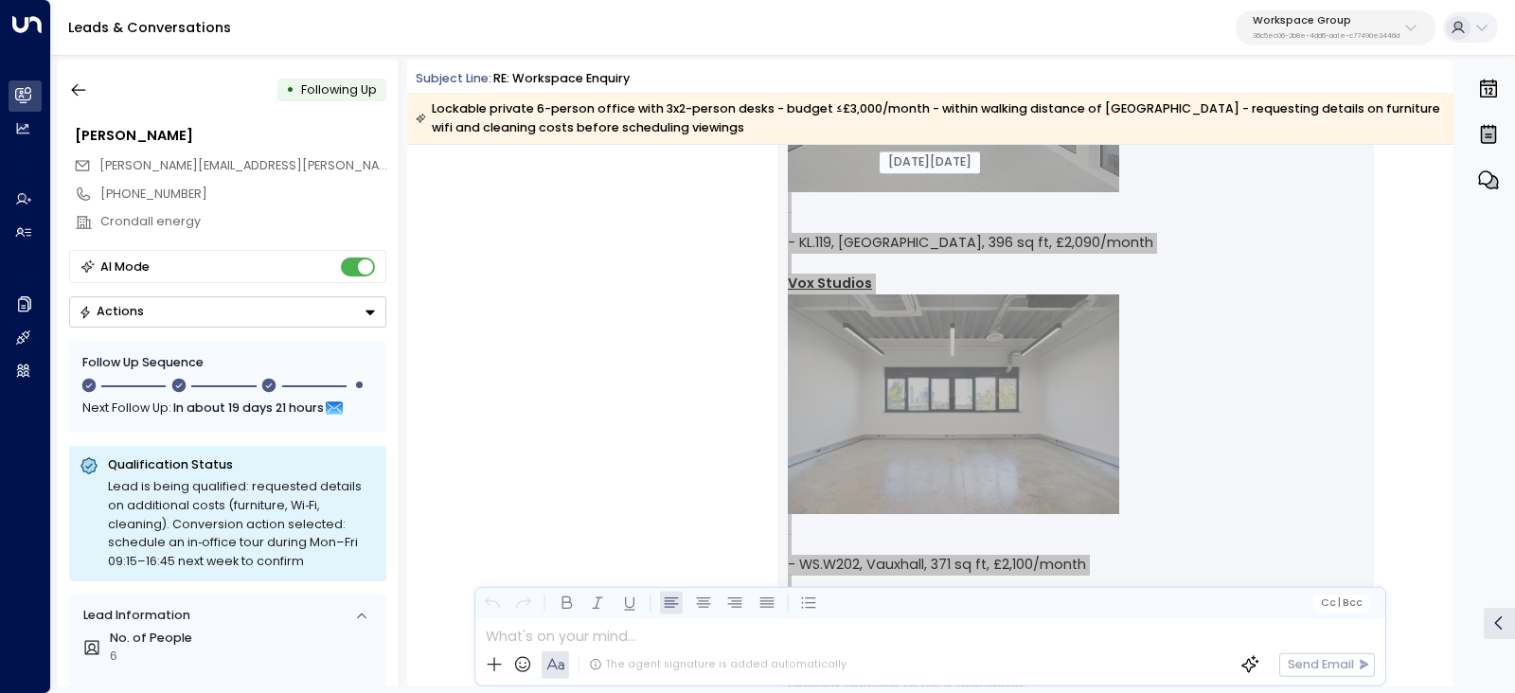
scroll to position [1538, 0]
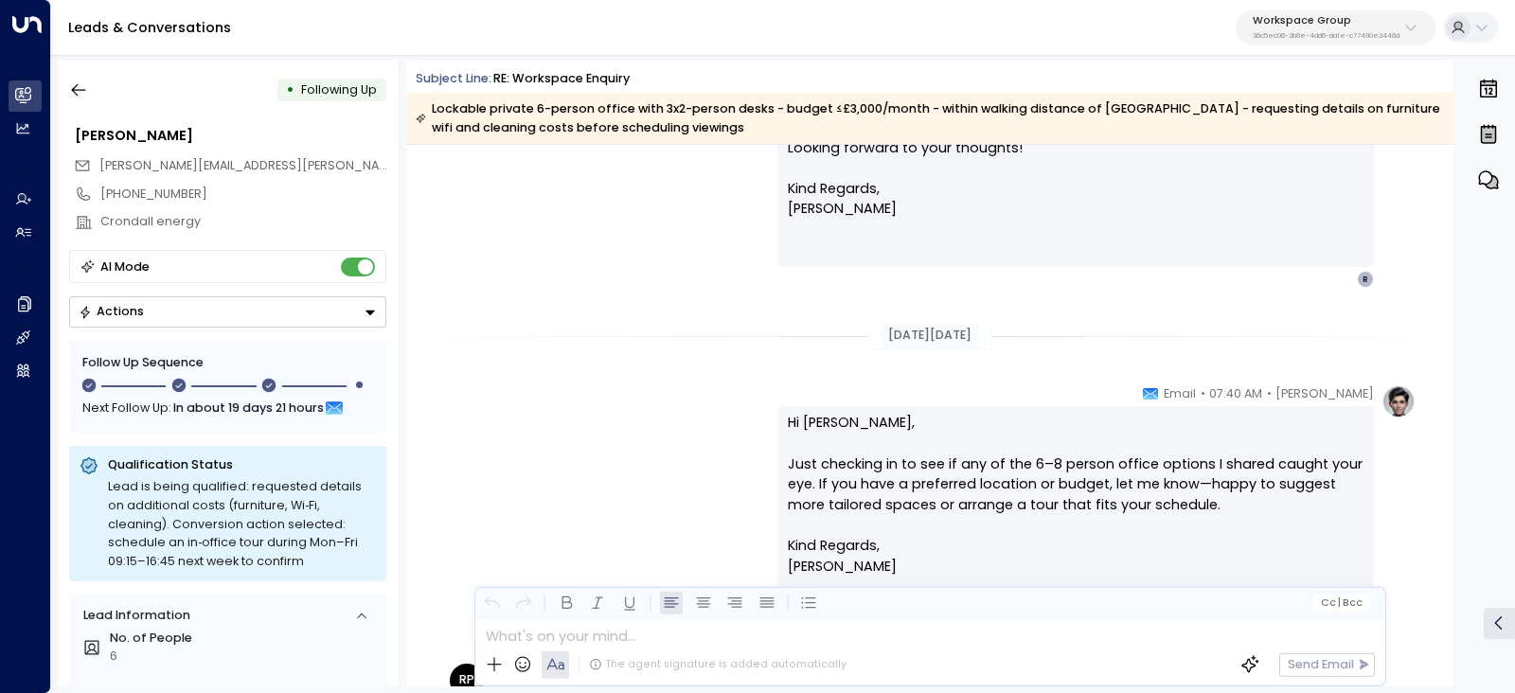
click at [923, 310] on div "[DATE][DATE]" at bounding box center [930, 336] width 1046 height 59
click at [881, 333] on div "[DATE][DATE]" at bounding box center [929, 336] width 97 height 25
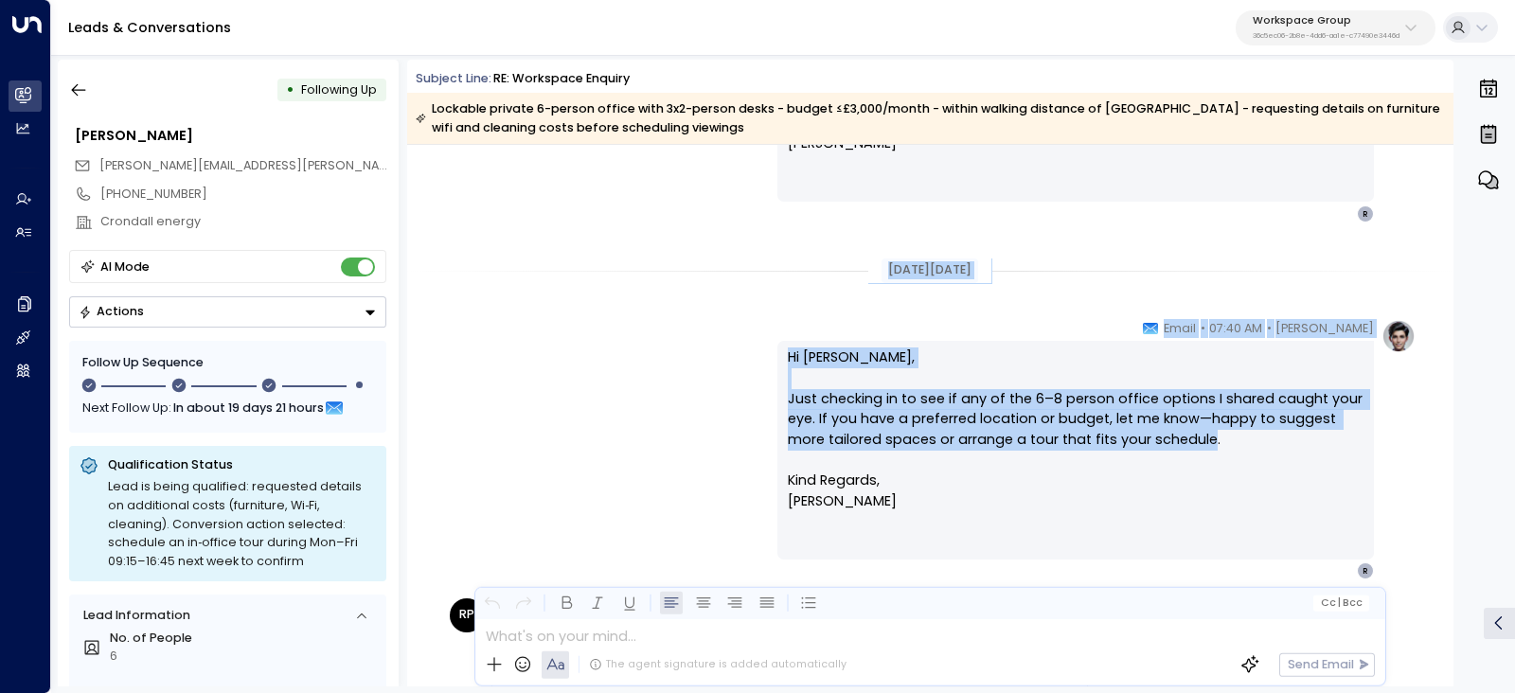
scroll to position [1656, 0]
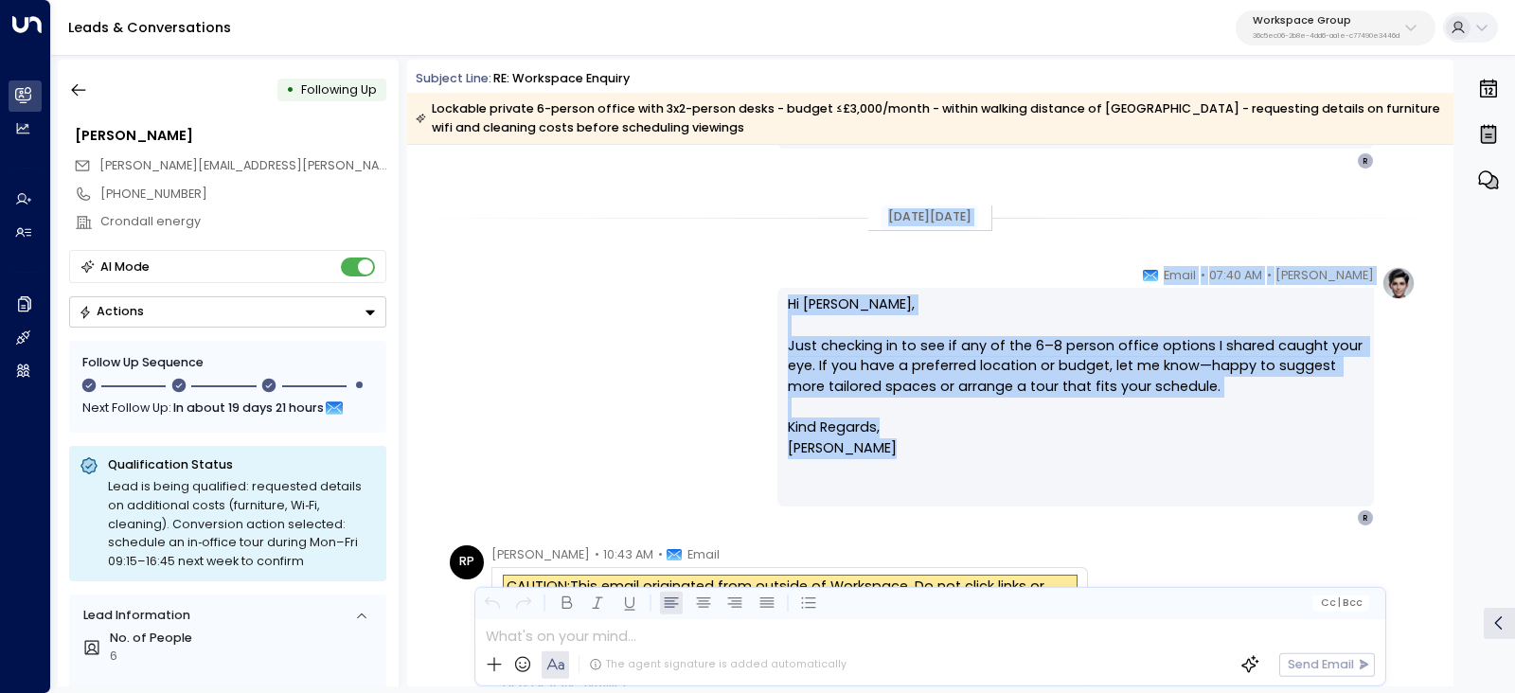
drag, startPoint x: 874, startPoint y: 333, endPoint x: 1133, endPoint y: 440, distance: 280.6
copy div "[DATE][DATE] [PERSON_NAME] • 07:40 AM • Email Hi [PERSON_NAME], Just checking i…"
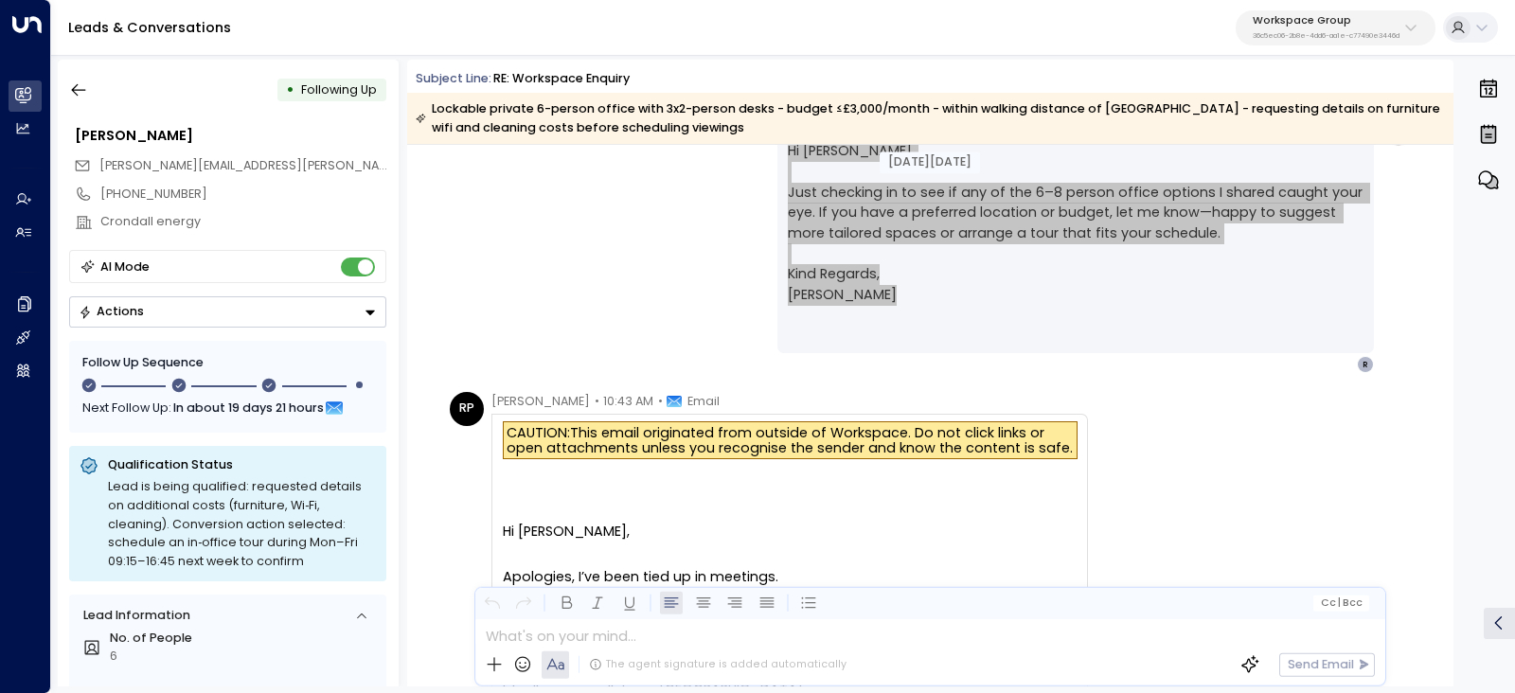
scroll to position [2012, 0]
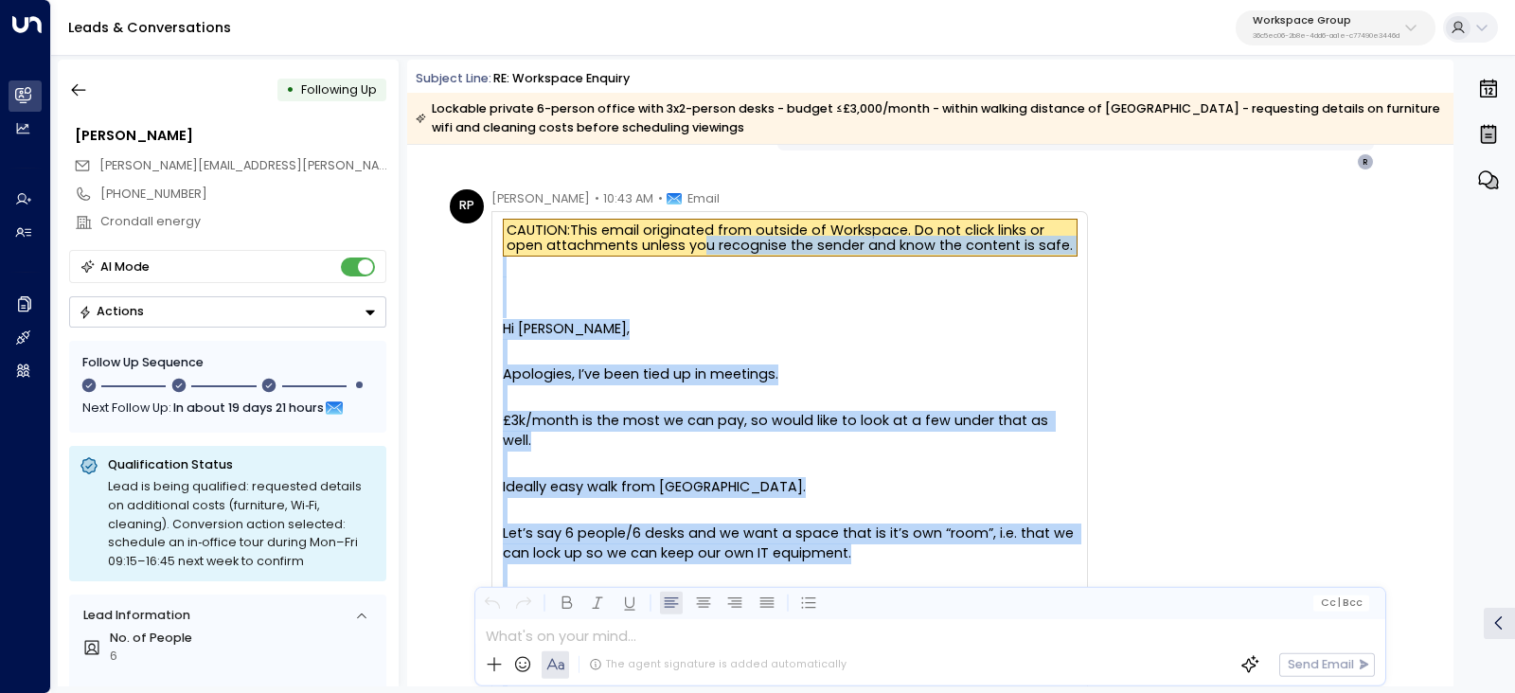
drag, startPoint x: 488, startPoint y: 186, endPoint x: 691, endPoint y: 240, distance: 210.6
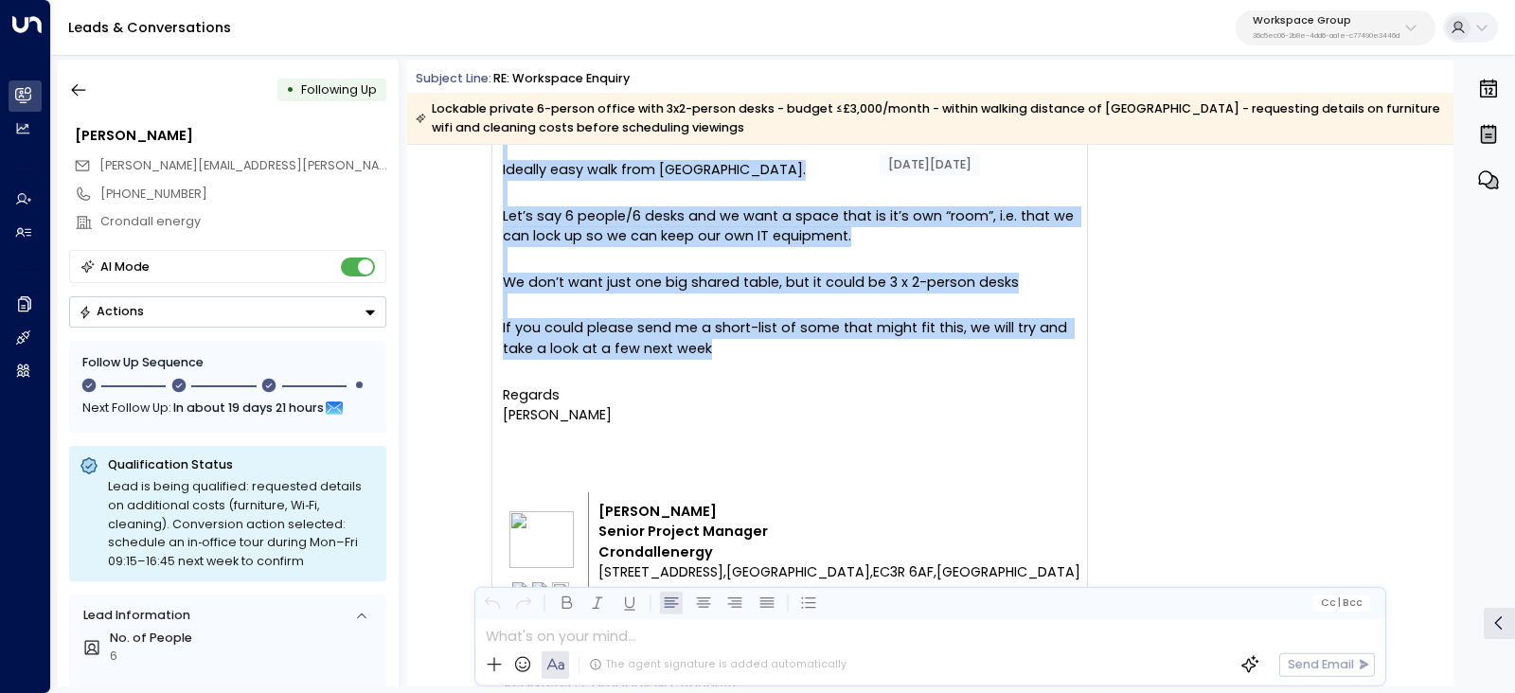
scroll to position [2367, 0]
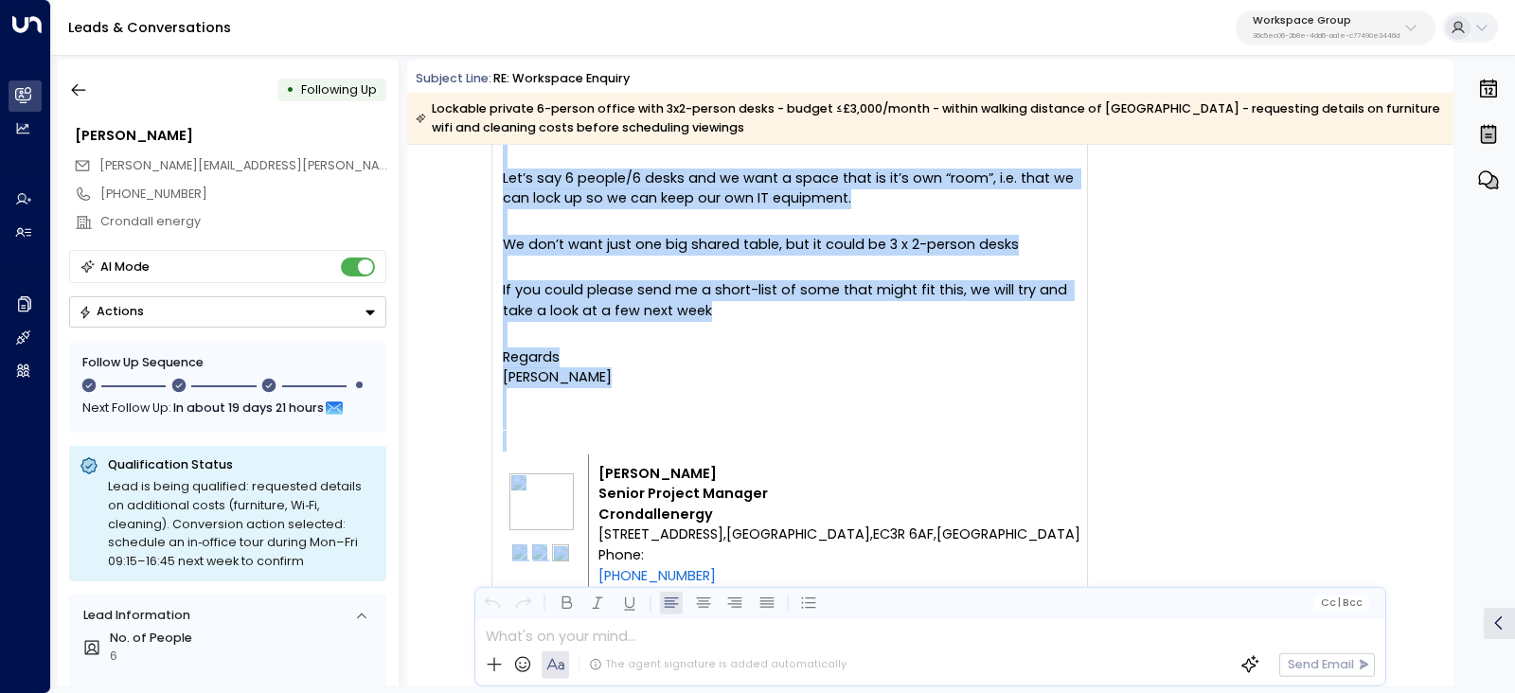
drag, startPoint x: 492, startPoint y: 195, endPoint x: 707, endPoint y: 455, distance: 337.6
click at [707, 455] on div "RP [PERSON_NAME] • 10:43 AM • Email CAUTION: This email originated from outside…" at bounding box center [769, 373] width 638 height 1078
copy div "[PERSON_NAME] • 10:43 AM • Email CAUTION: This email originated from outside of…"
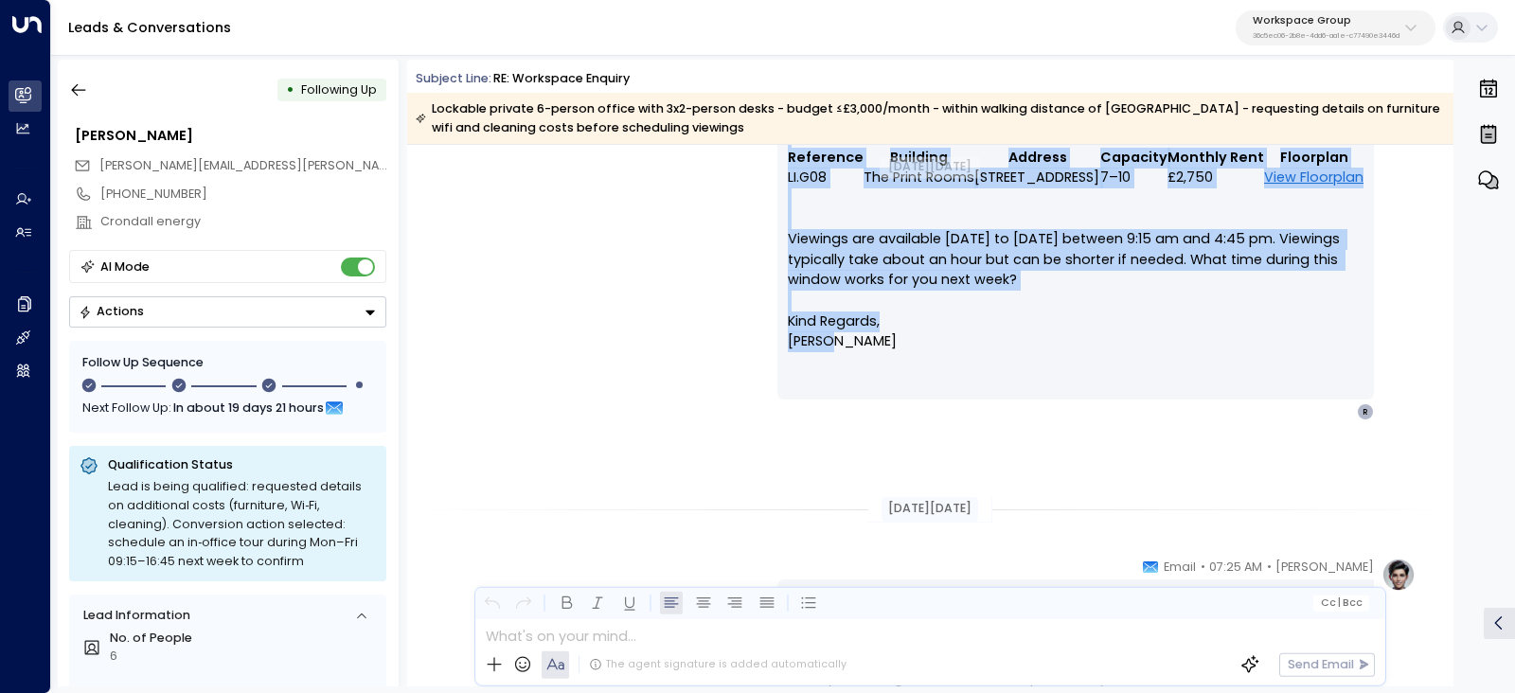
scroll to position [3668, 0]
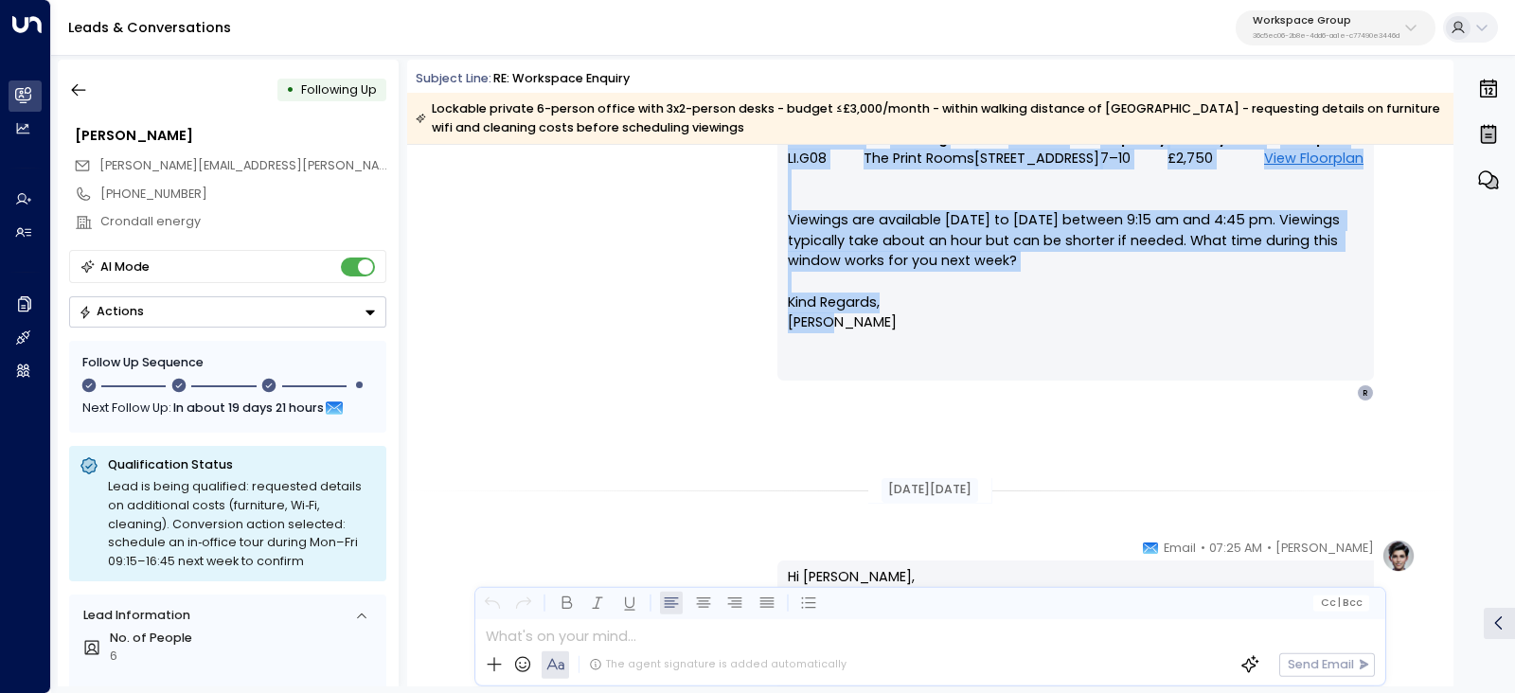
drag, startPoint x: 1252, startPoint y: 255, endPoint x: 1281, endPoint y: 360, distance: 109.1
click at [1281, 360] on div "[PERSON_NAME] • 10:51 AM • Email Hi [PERSON_NAME], Thanks for your patience. Be…" at bounding box center [1075, 26] width 596 height 752
copy div "​ ​ ​ ​ Loremip Dolors Ametco Adipisc Elitsed Doeiusmo tempor 19 Incid Utlabo E…"
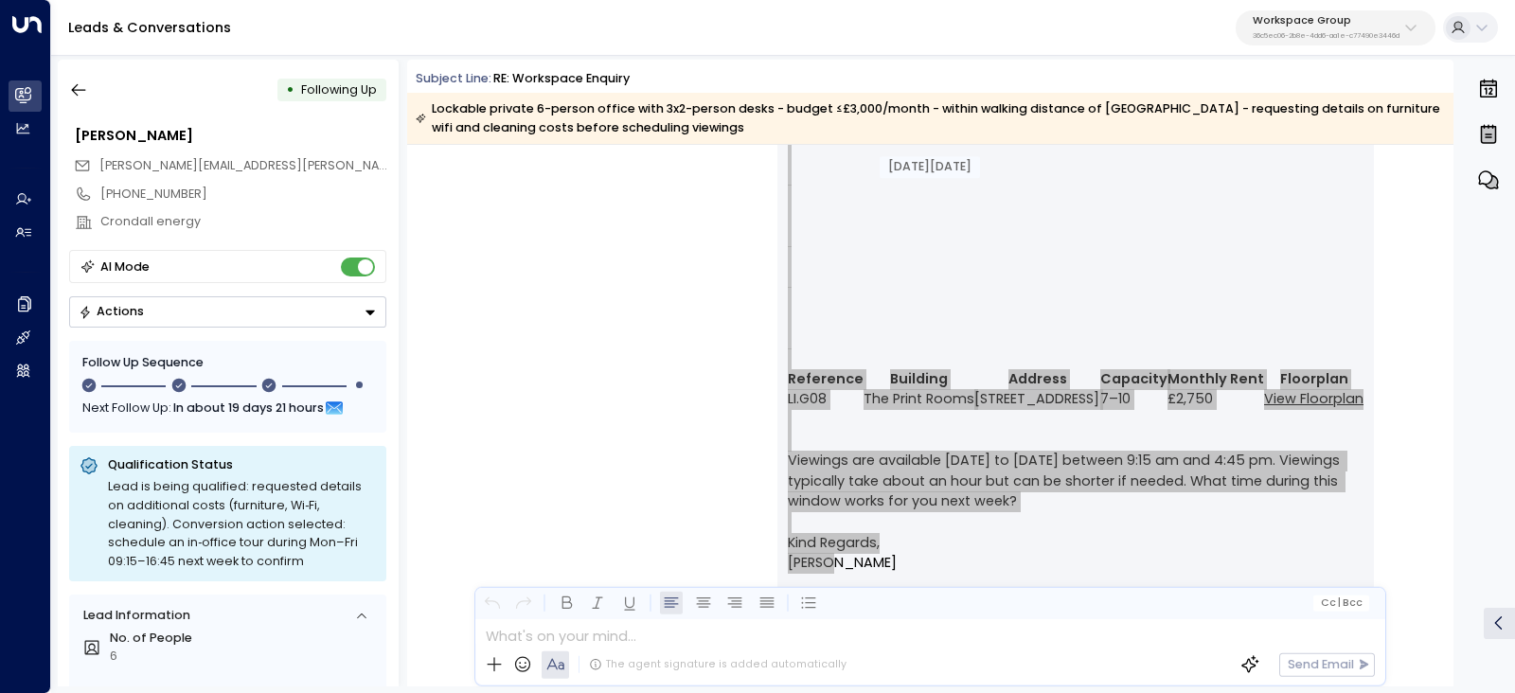
scroll to position [3431, 0]
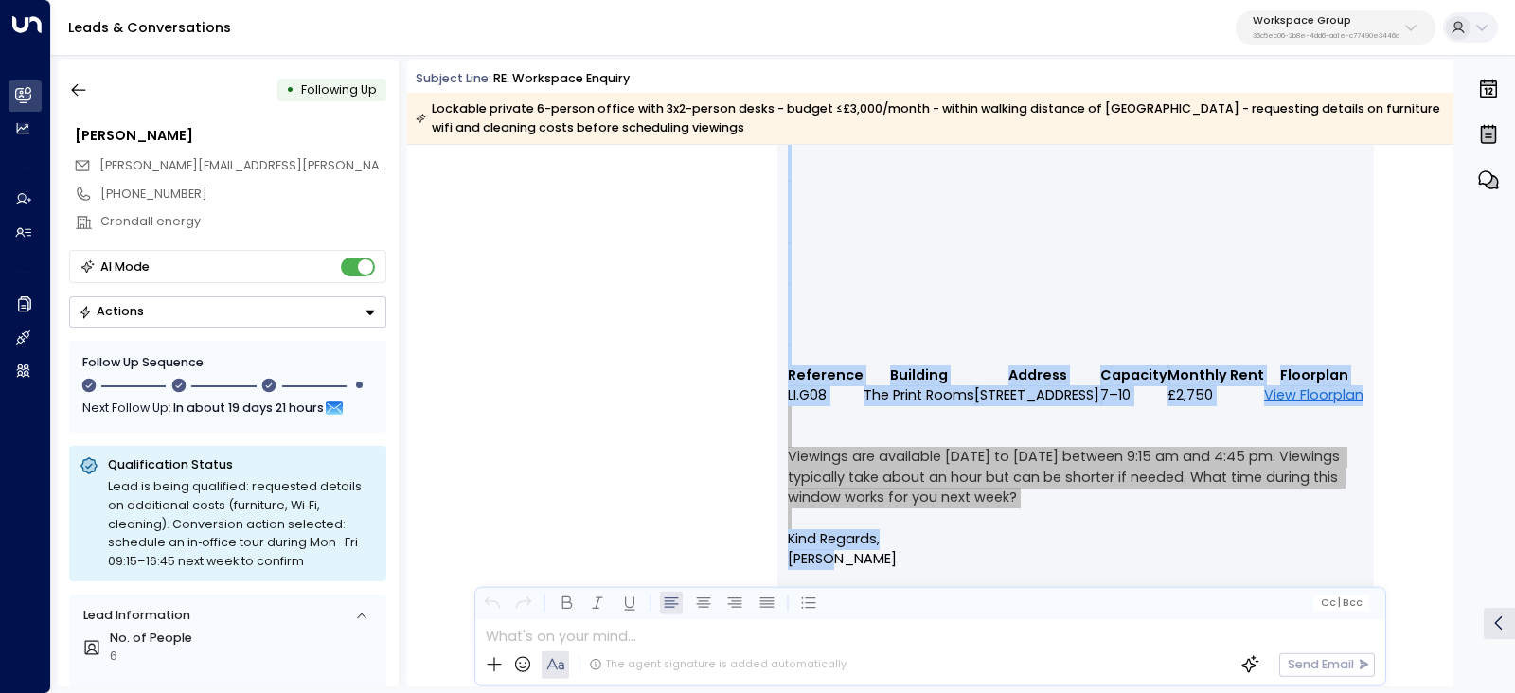
click at [809, 185] on p "Hi [PERSON_NAME], Thanks for your patience. Below is a private, lockable office…" at bounding box center [1076, 140] width 576 height 450
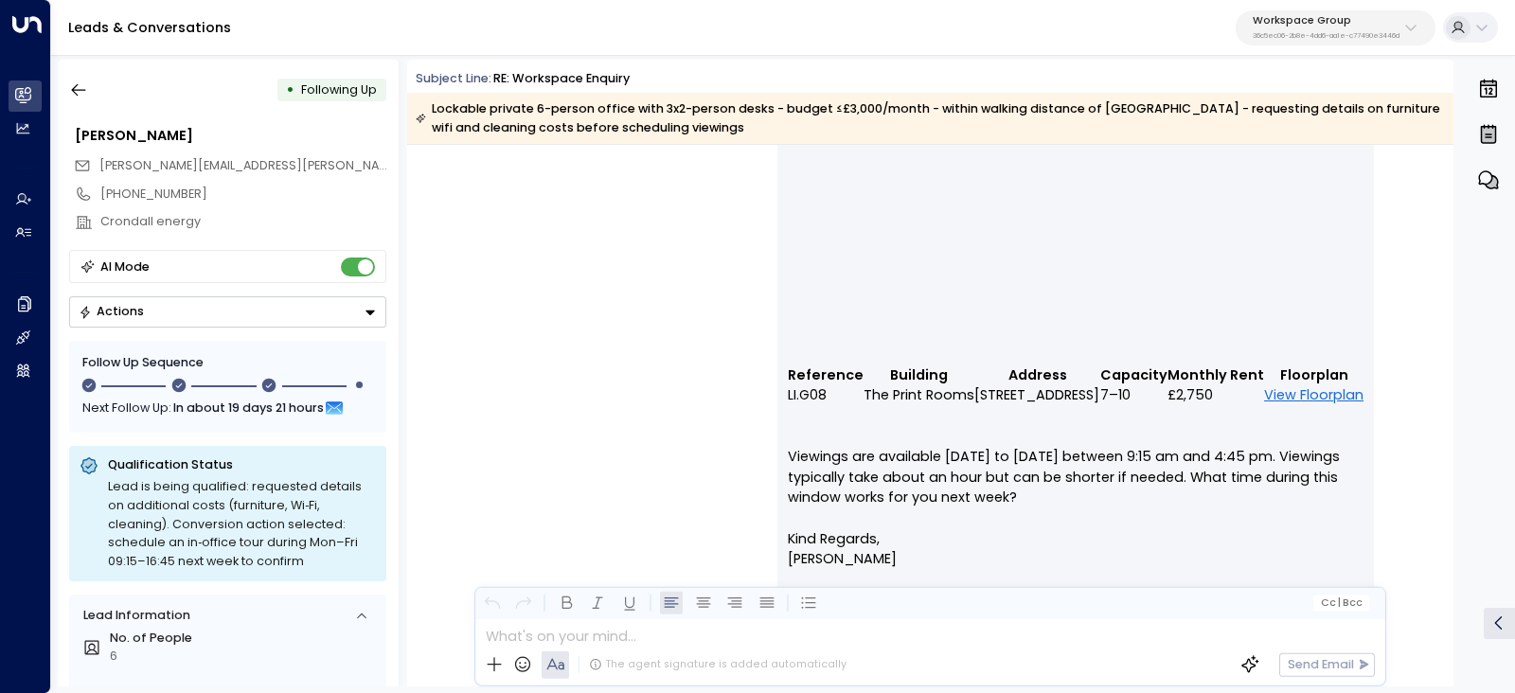
click at [990, 206] on p "Hi [PERSON_NAME], Thanks for your patience. Below is a private, lockable office…" at bounding box center [1076, 140] width 576 height 450
drag, startPoint x: 1062, startPoint y: 265, endPoint x: 1287, endPoint y: 259, distance: 224.5
click at [1287, 259] on p "Hi [PERSON_NAME], Thanks for your patience. Below is a private, lockable office…" at bounding box center [1076, 140] width 576 height 450
click at [1229, 272] on p "Hi [PERSON_NAME], Thanks for your patience. Below is a private, lockable office…" at bounding box center [1076, 140] width 576 height 450
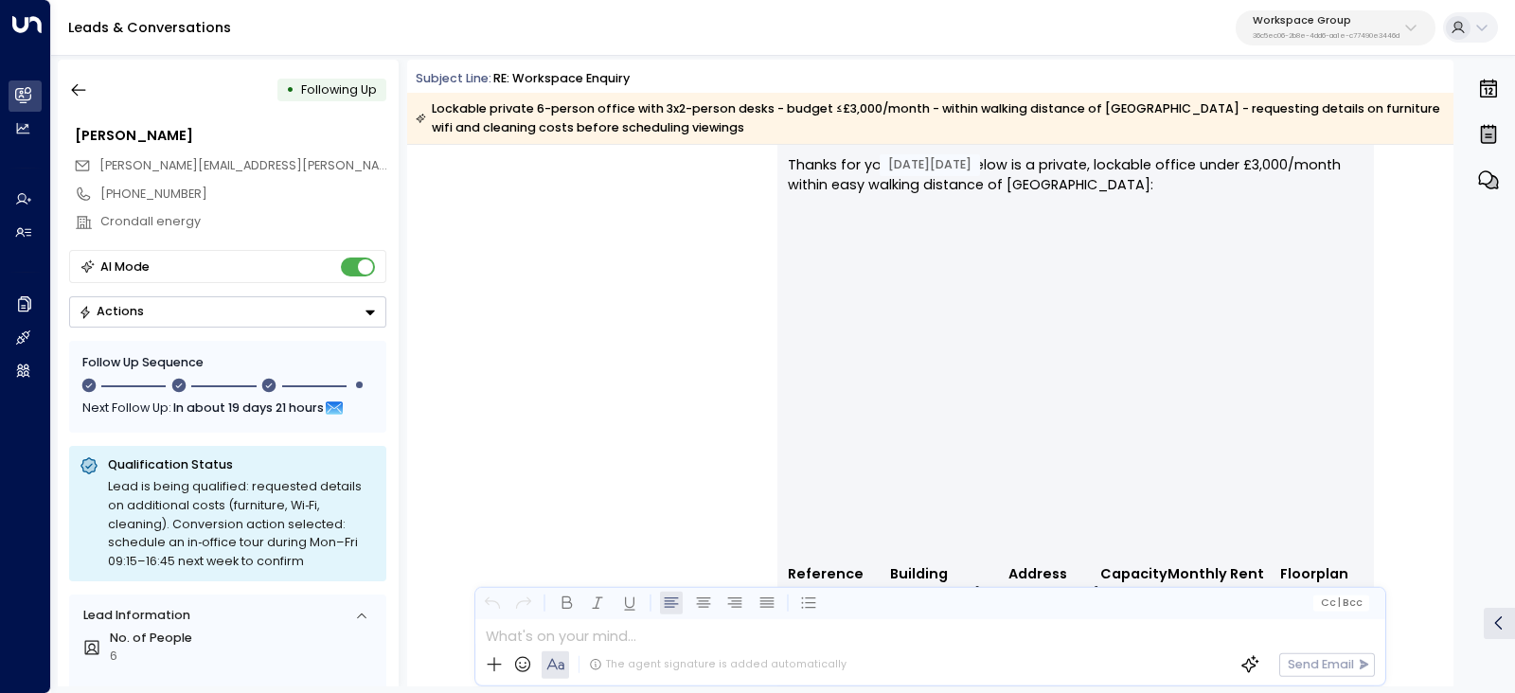
scroll to position [3194, 0]
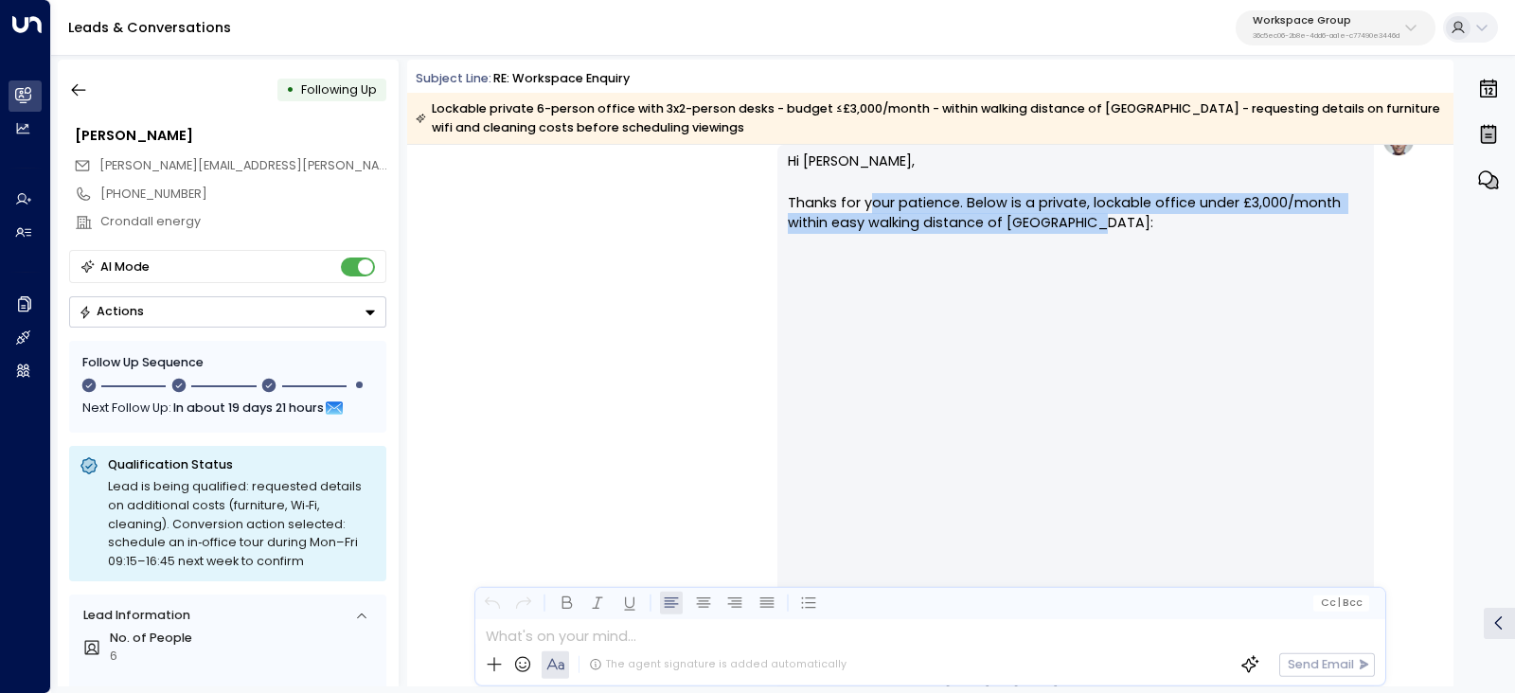
drag, startPoint x: 863, startPoint y: 205, endPoint x: 1137, endPoint y: 248, distance: 277.9
click at [1089, 223] on p "Hi [PERSON_NAME], Thanks for your patience. Below is a private, lockable office…" at bounding box center [1076, 376] width 576 height 450
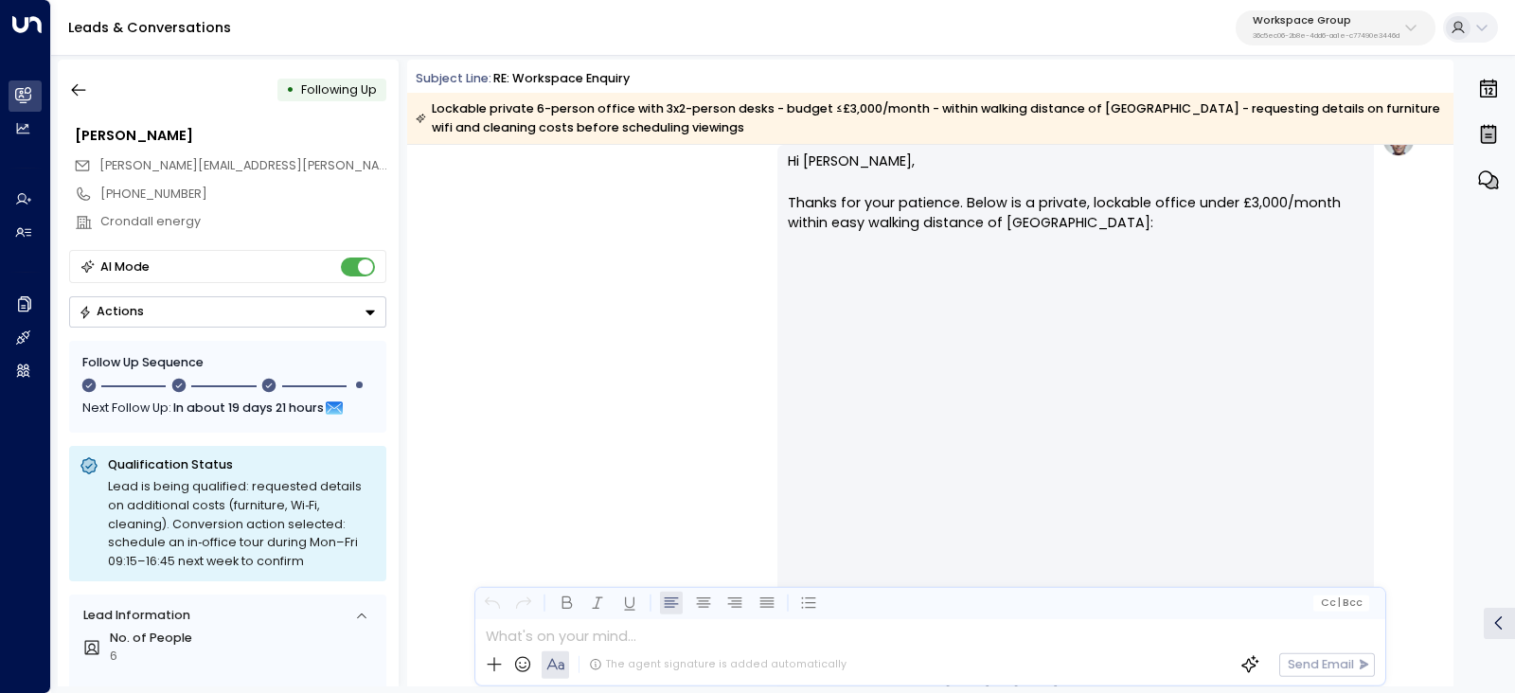
drag, startPoint x: 1233, startPoint y: 274, endPoint x: 1272, endPoint y: 270, distance: 39.0
click at [1272, 270] on p "Hi [PERSON_NAME], Thanks for your patience. Below is a private, lockable office…" at bounding box center [1076, 376] width 576 height 450
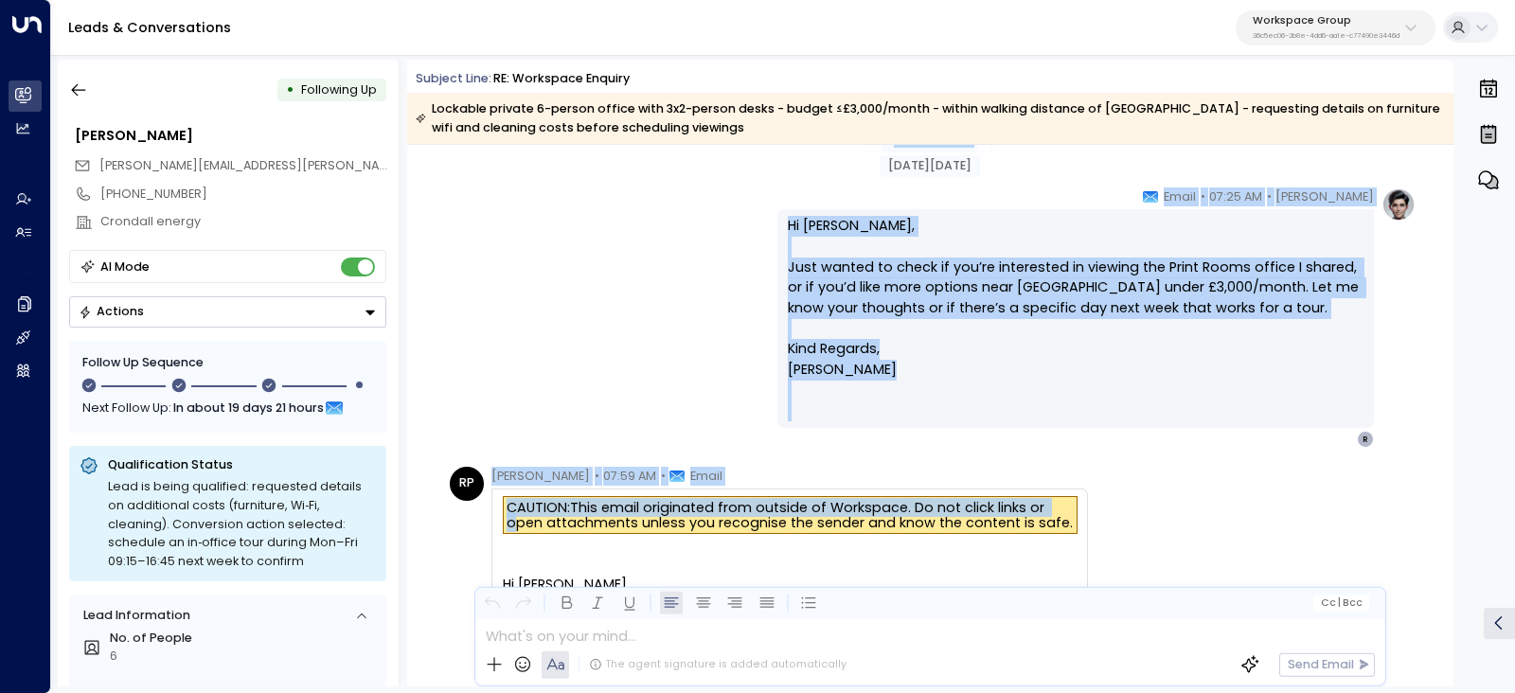
scroll to position [4024, 0]
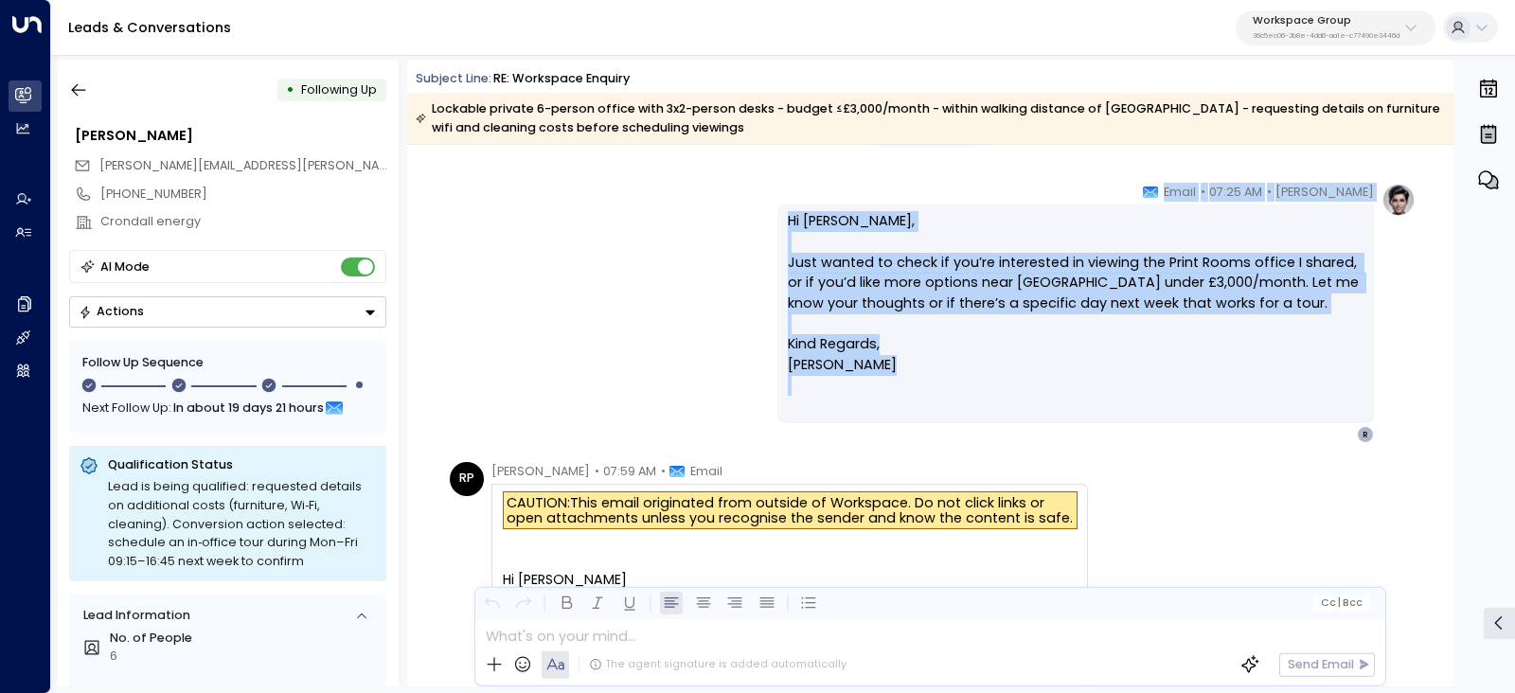
drag, startPoint x: 956, startPoint y: 264, endPoint x: 1096, endPoint y: 414, distance: 205.0
copy div "ug 18, [DATE] [PERSON_NAME] • 07:25 AM • Email Hi [PERSON_NAME], Just wanted to…"
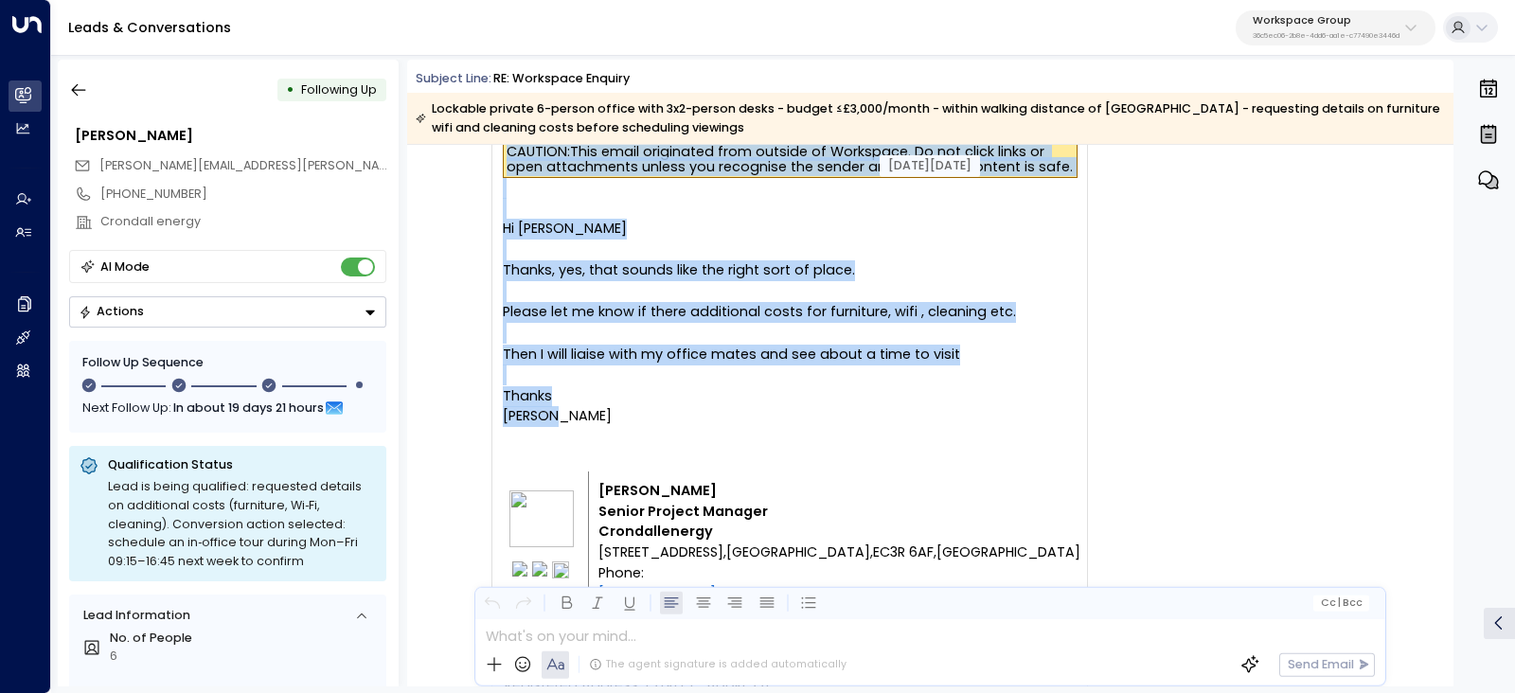
scroll to position [4379, 0]
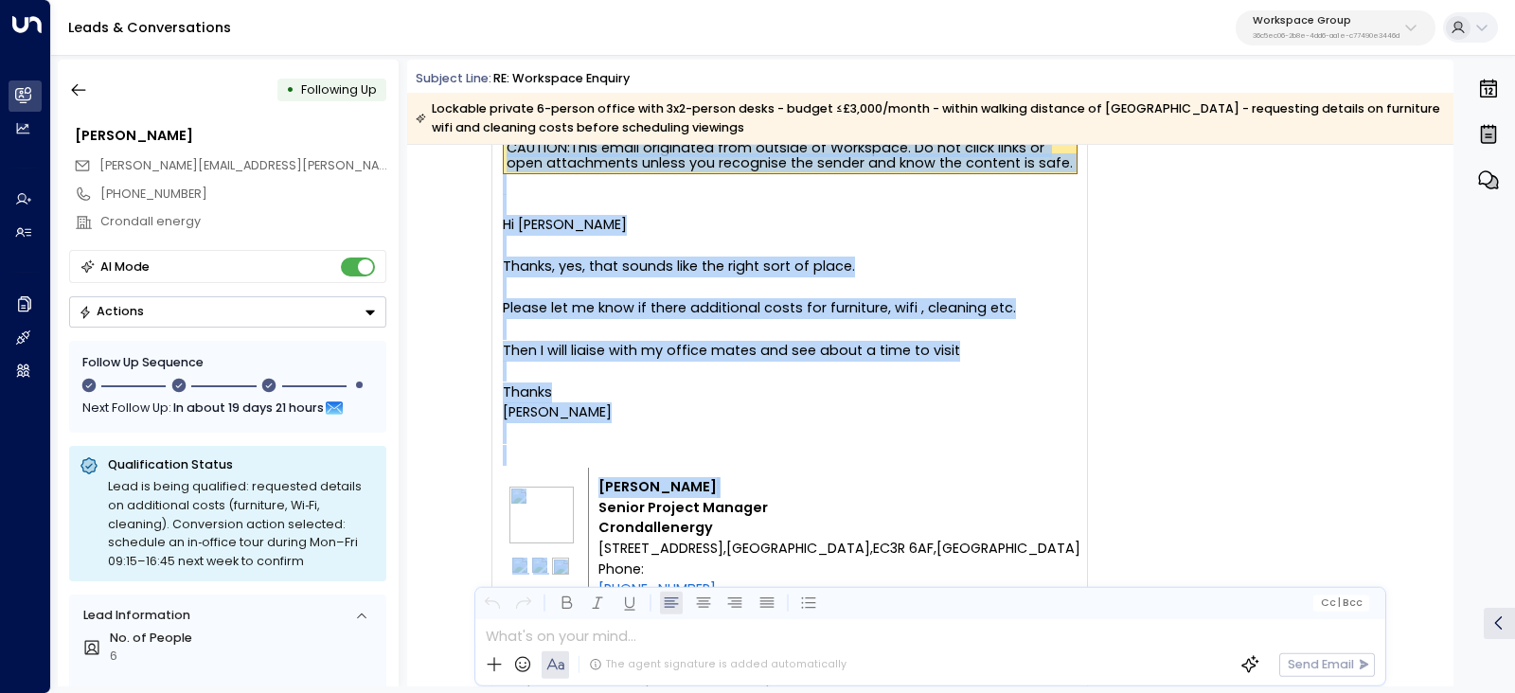
drag, startPoint x: 496, startPoint y: 239, endPoint x: 782, endPoint y: 515, distance: 397.7
click at [782, 515] on div "[PERSON_NAME] • 07:59 AM • Email CAUTION: This email originated from outside of…" at bounding box center [789, 517] width 596 height 820
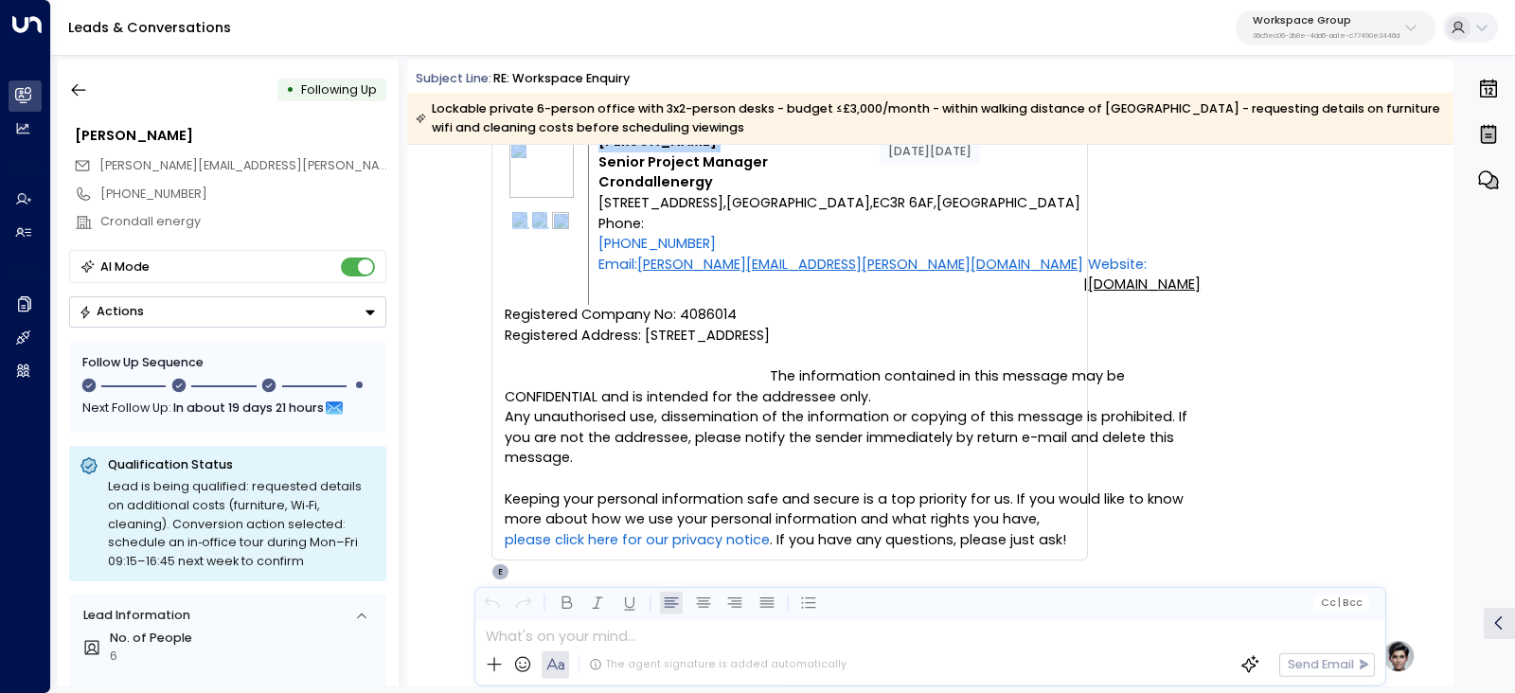
scroll to position [4971, 0]
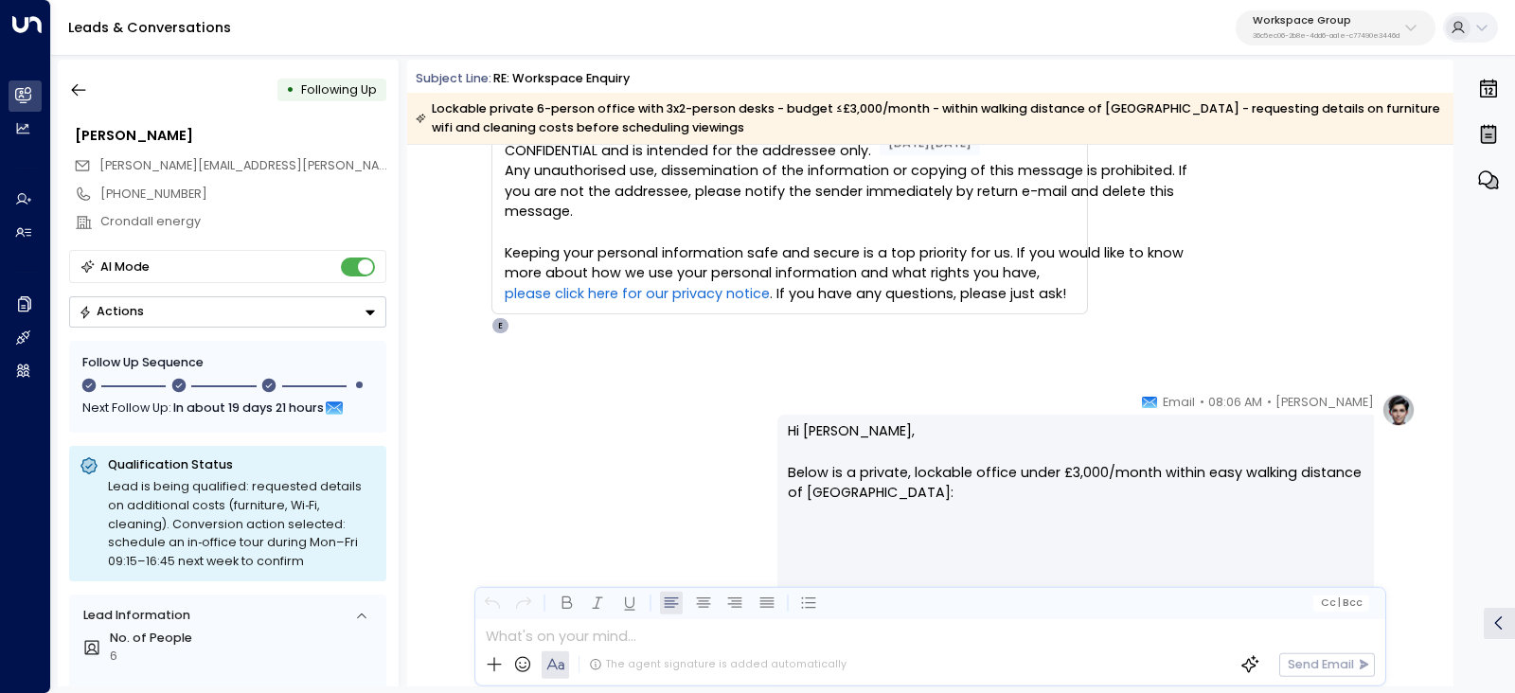
copy div "[PERSON_NAME] • 07:59 AM • Email CAUTION: This email originated from outside of…"
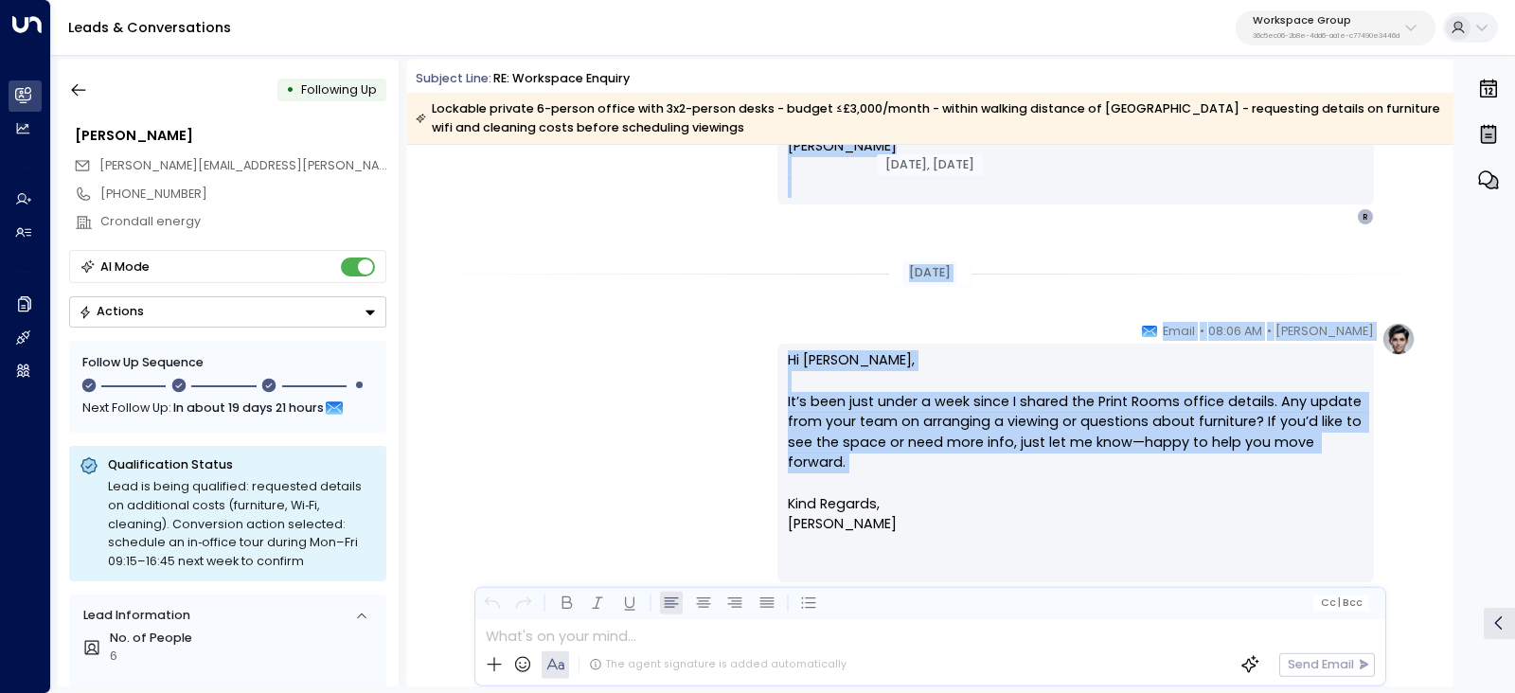
scroll to position [6506, 0]
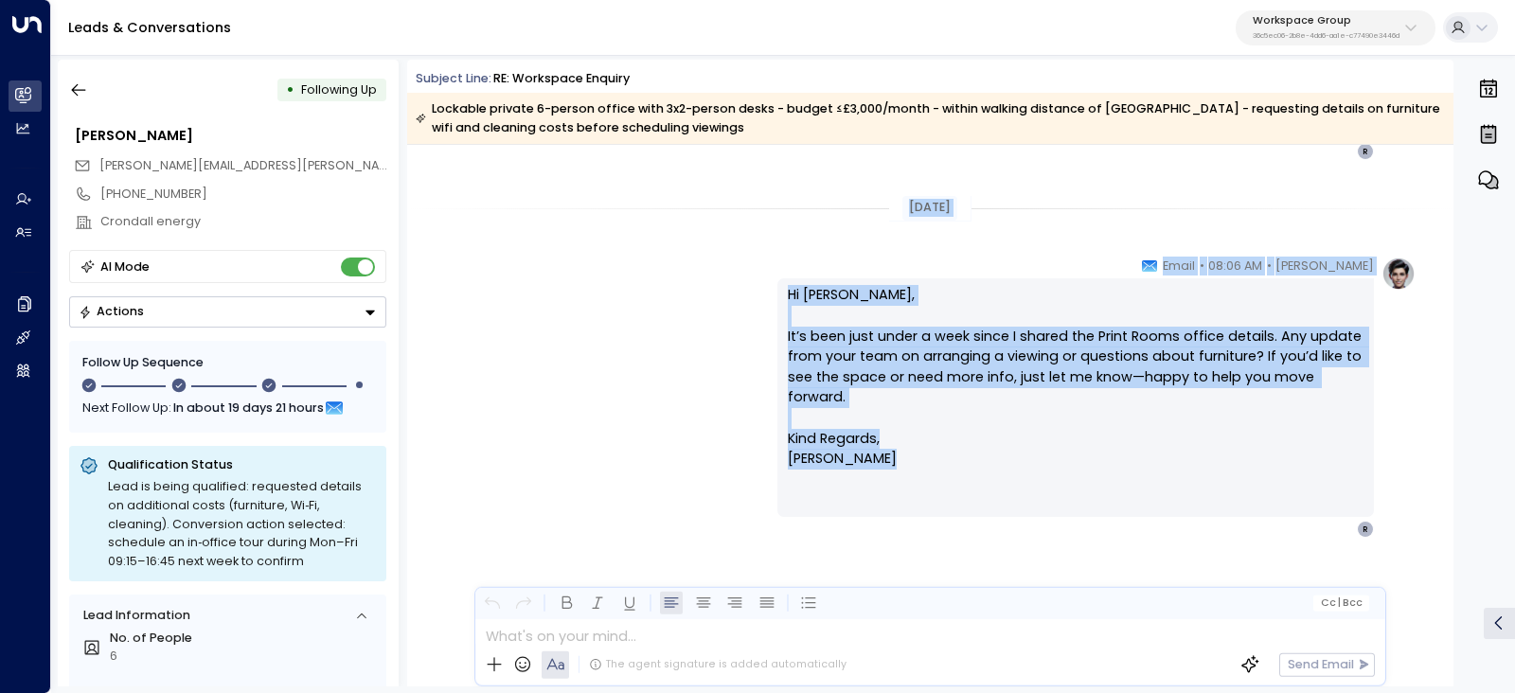
drag, startPoint x: 1179, startPoint y: 282, endPoint x: 1321, endPoint y: 455, distance: 224.0
copy div "[DATE], [DATE] [PERSON_NAME] • 08:06 AM • Email Hi [PERSON_NAME], Just wanted t…"
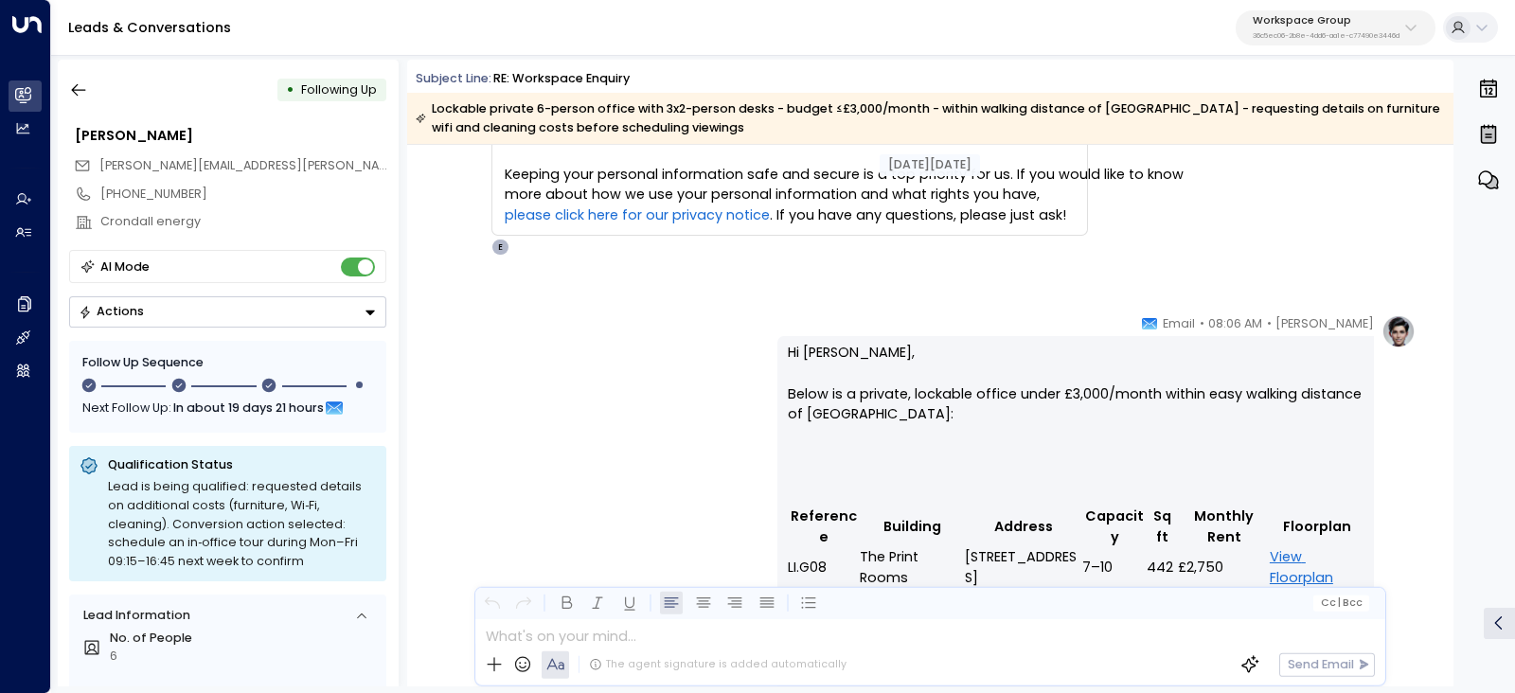
scroll to position [5086, 0]
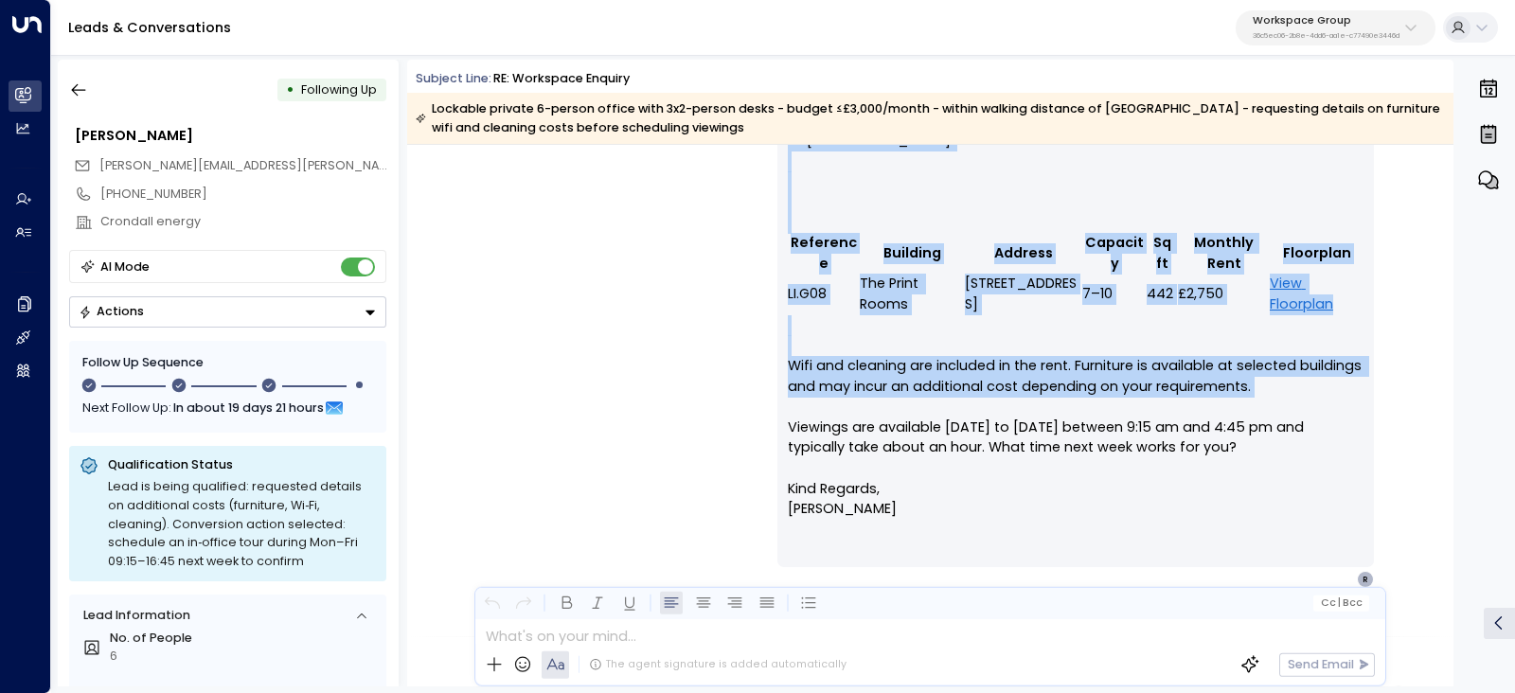
drag, startPoint x: 1173, startPoint y: 285, endPoint x: 1297, endPoint y: 410, distance: 176.1
click at [1297, 410] on div "[PERSON_NAME] • 08:06 AM • Email Hi [PERSON_NAME], Below is a private, lockable…" at bounding box center [1075, 314] width 596 height 547
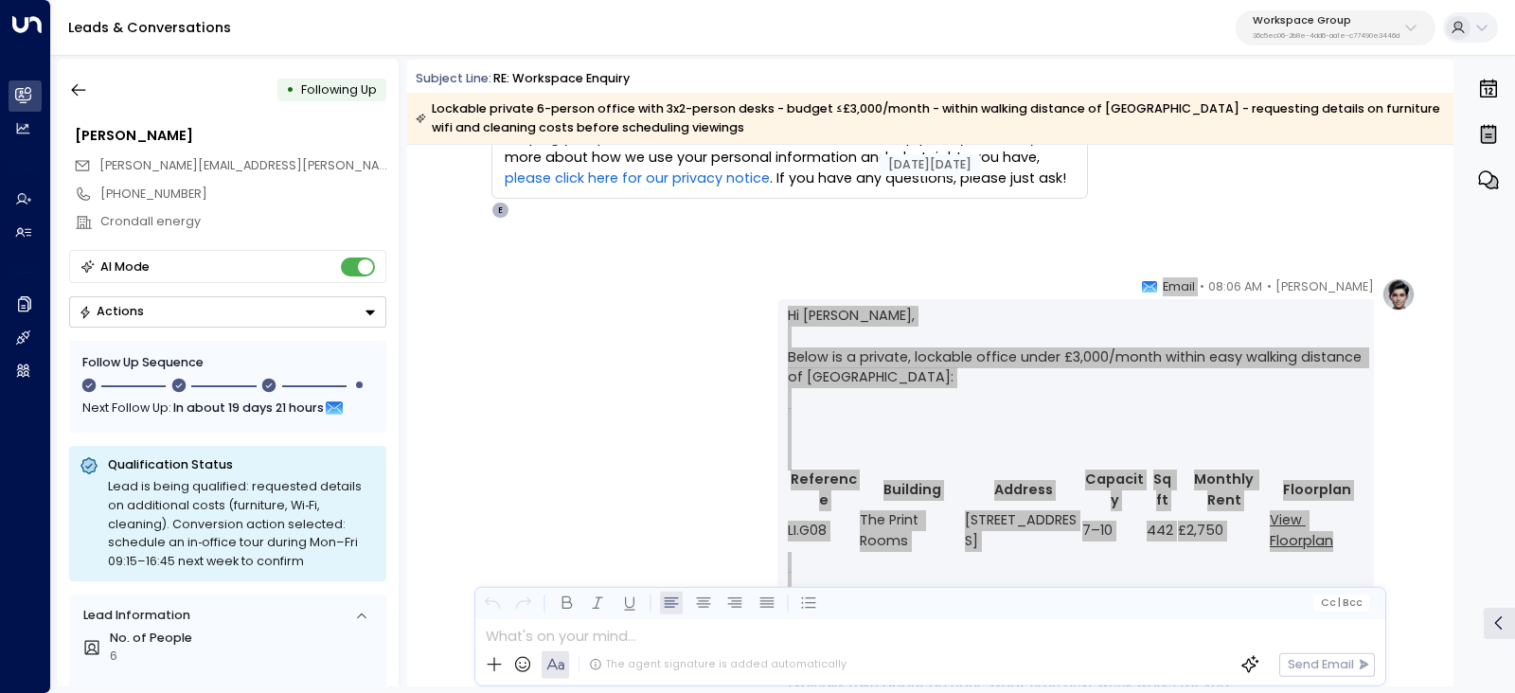
scroll to position [4849, 0]
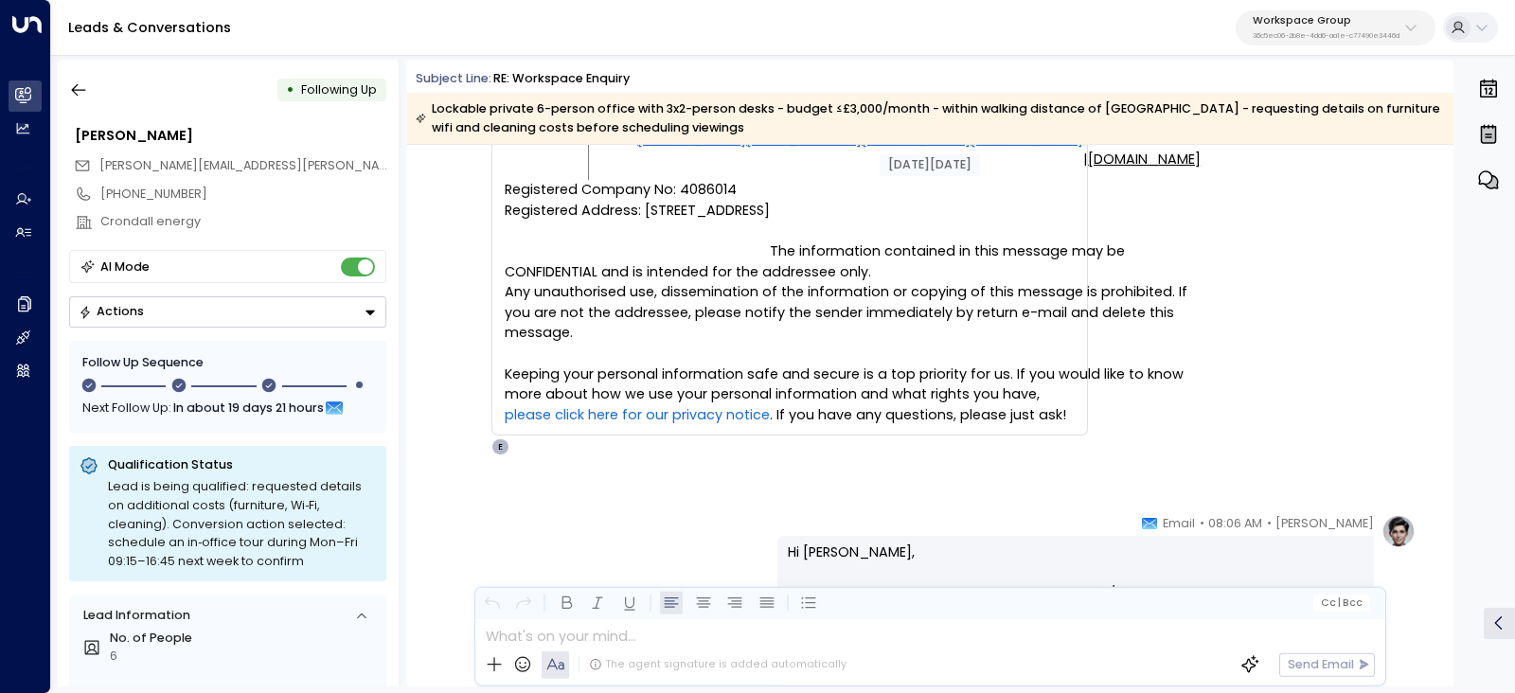
click at [1265, 381] on div "RP [PERSON_NAME] • 07:59 AM • Email CAUTION: This email originated from outside…" at bounding box center [933, 46] width 966 height 820
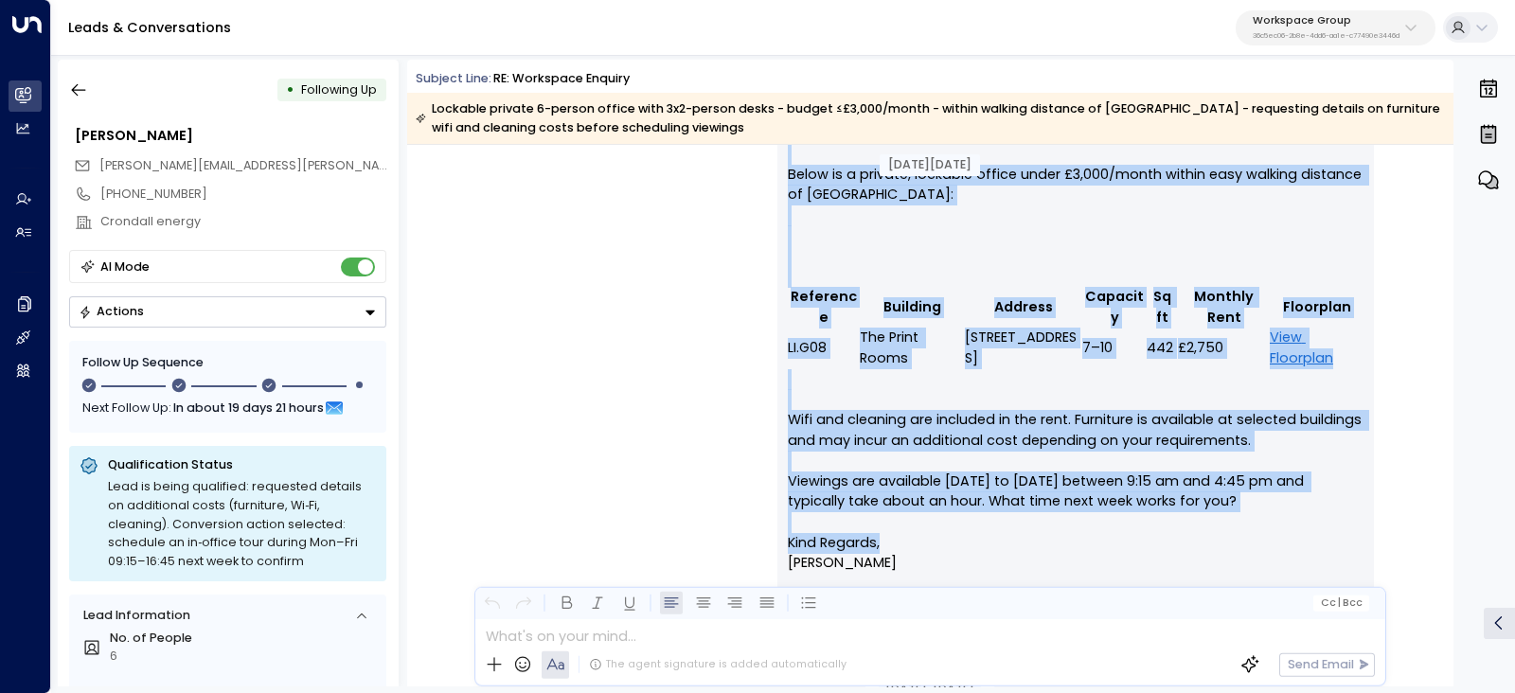
scroll to position [5323, 0]
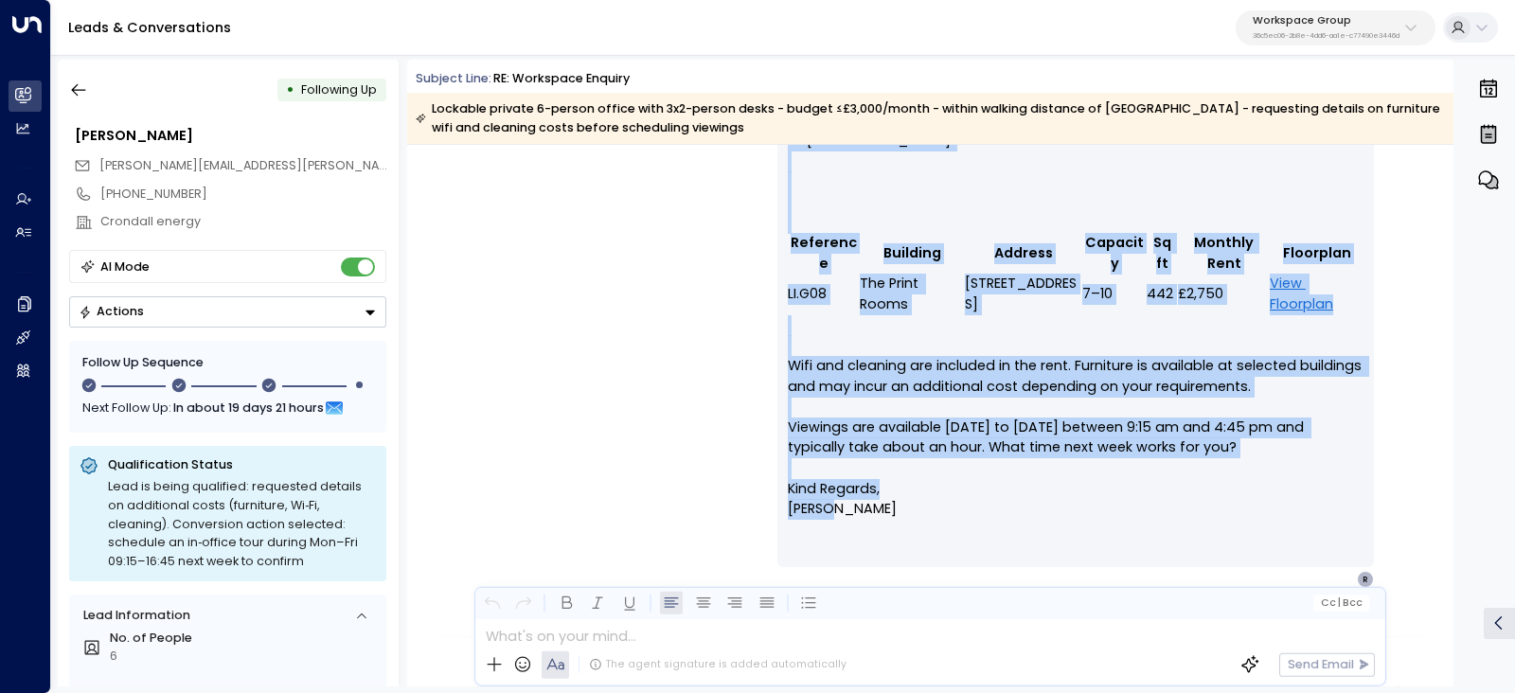
drag, startPoint x: 1195, startPoint y: 516, endPoint x: 1386, endPoint y: 504, distance: 191.6
click at [1390, 504] on div "[PERSON_NAME] • 08:06 AM • Email Hi [PERSON_NAME], Below is a private, lockable…" at bounding box center [1096, 314] width 638 height 547
copy div "mail Hi [PERSON_NAME], Below is a private, lockable office under £3,000/month w…"
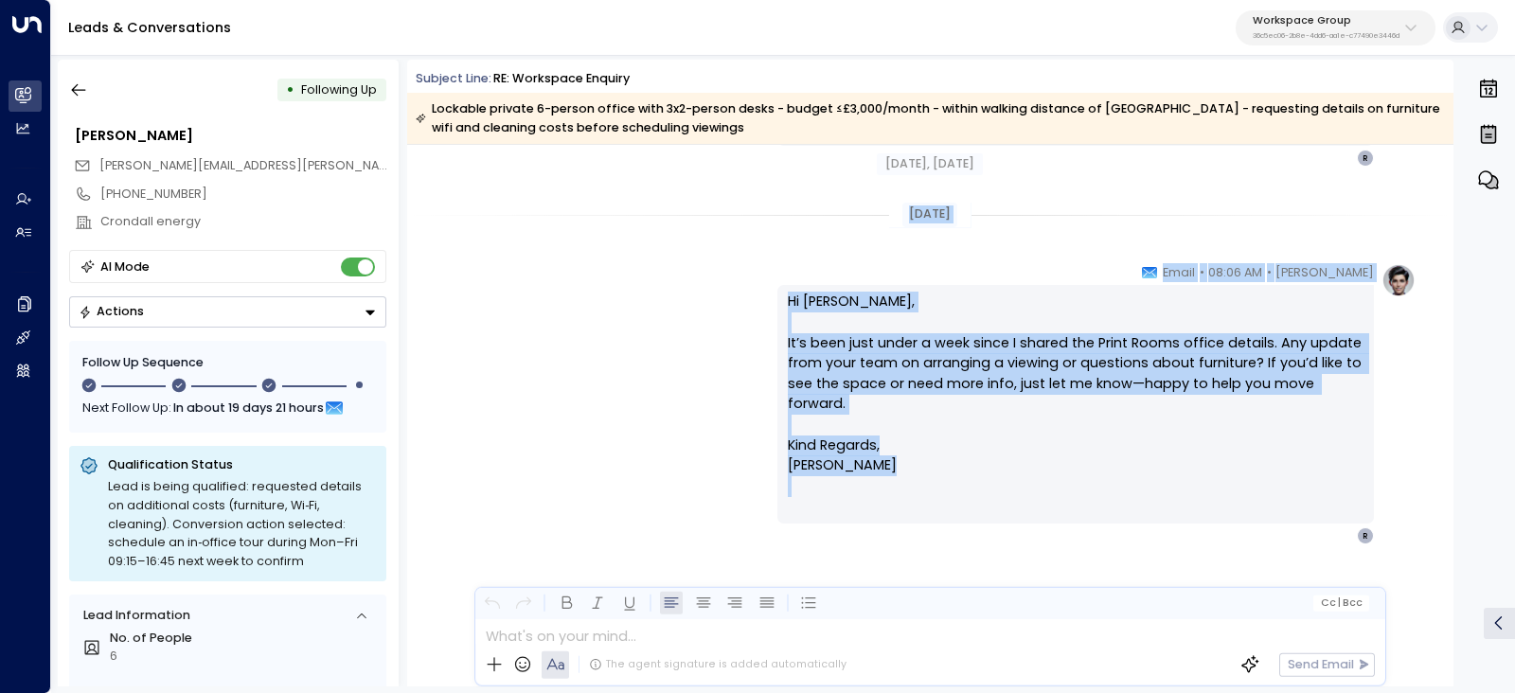
scroll to position [6506, 0]
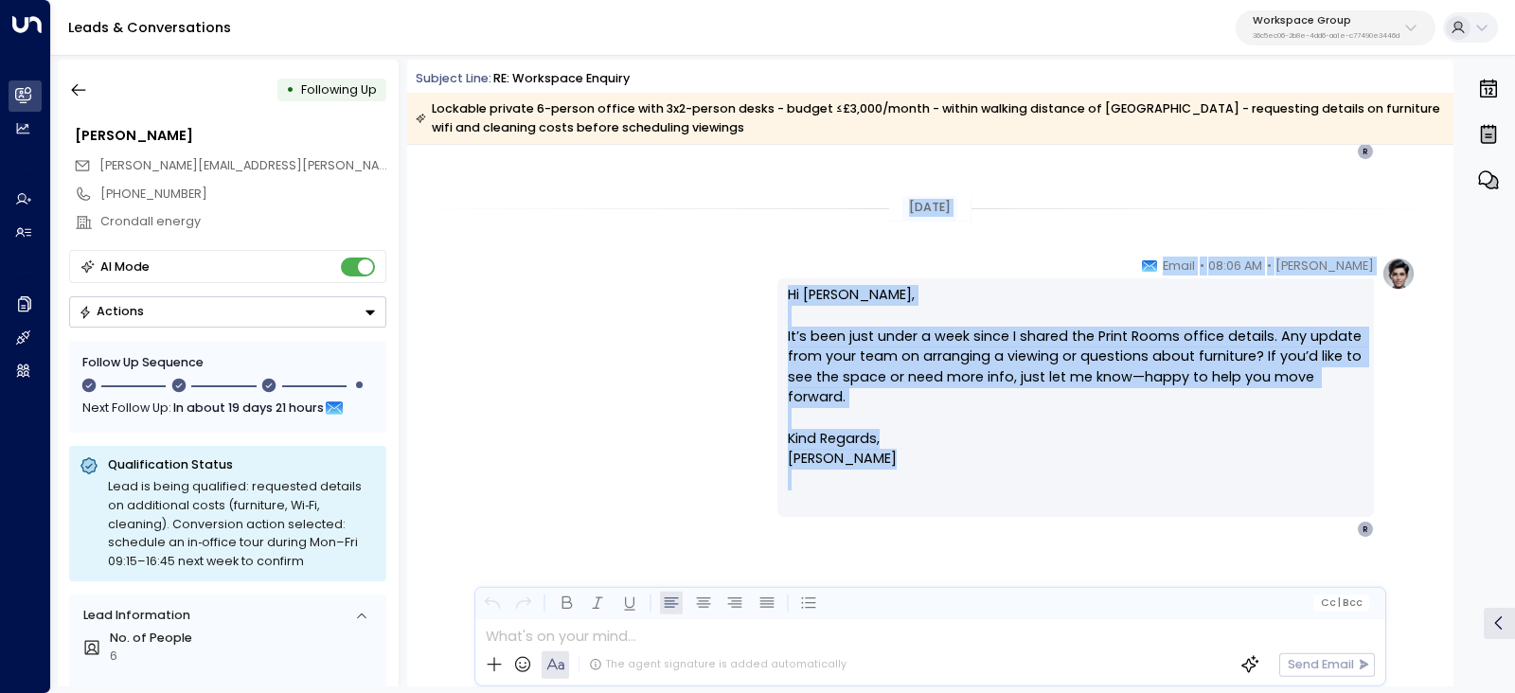
drag, startPoint x: 919, startPoint y: 290, endPoint x: 1090, endPoint y: 533, distance: 297.1
copy div "Lor 91, 9 ipsu dol Sitame Consec • 91:23 AD • Elits Do Eiusmod, Temp incidi ut …"
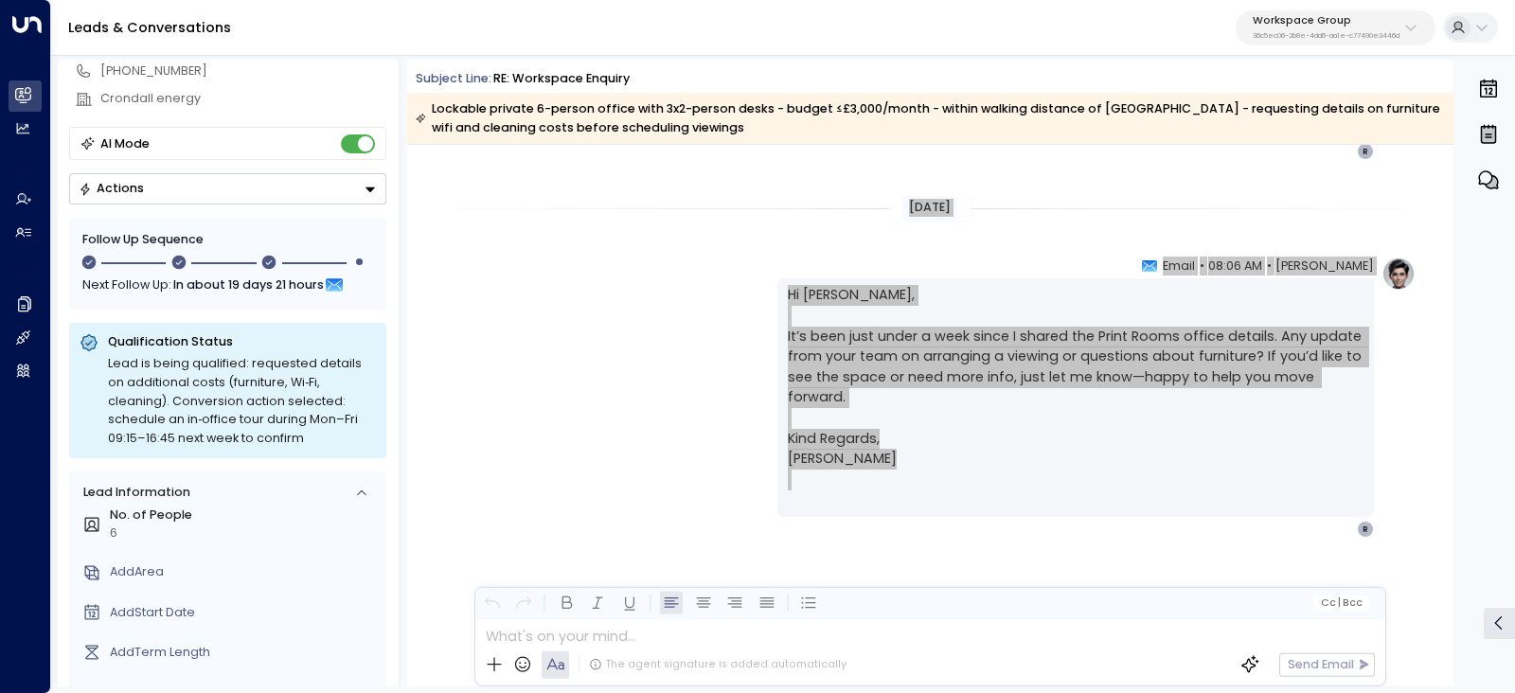
scroll to position [272, 0]
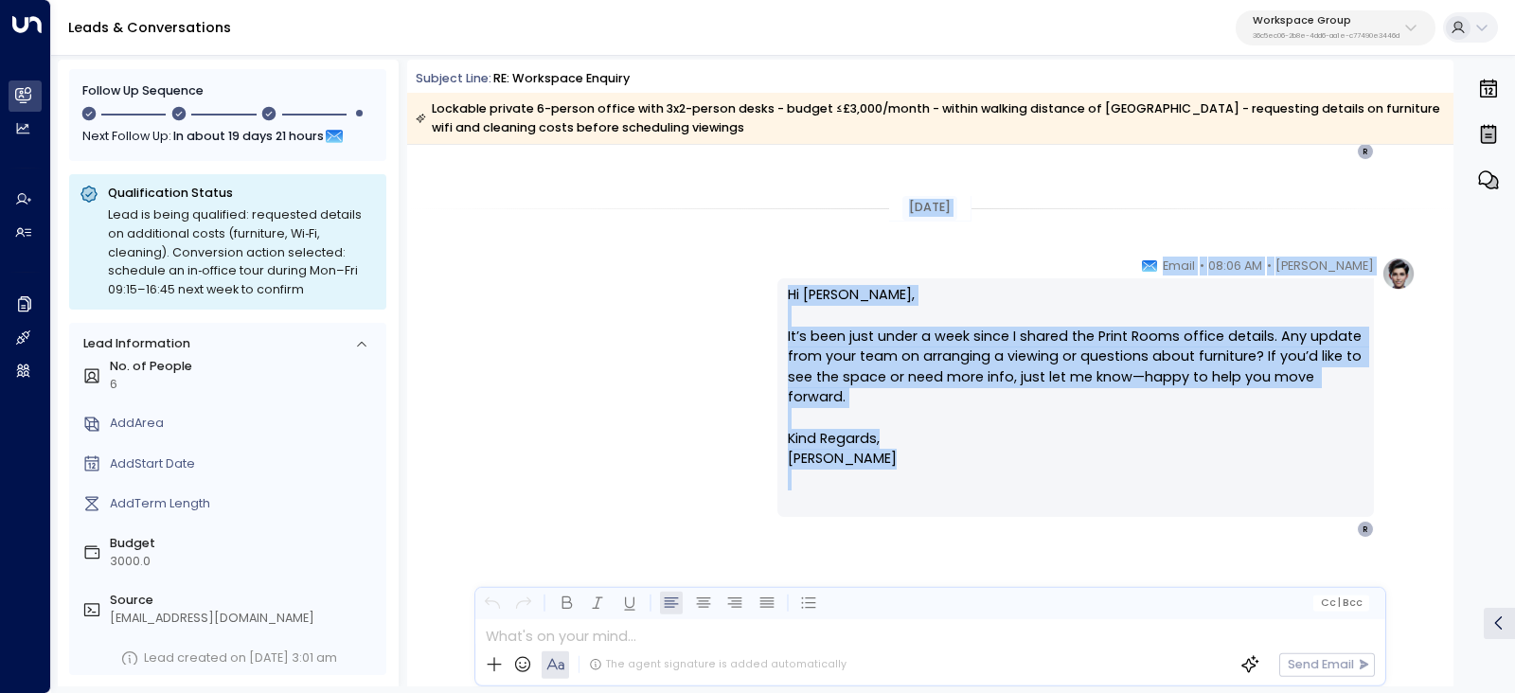
click at [1344, 32] on p "36c5ec06-2b8e-4dd6-aa1e-c77490e3446d" at bounding box center [1326, 36] width 147 height 8
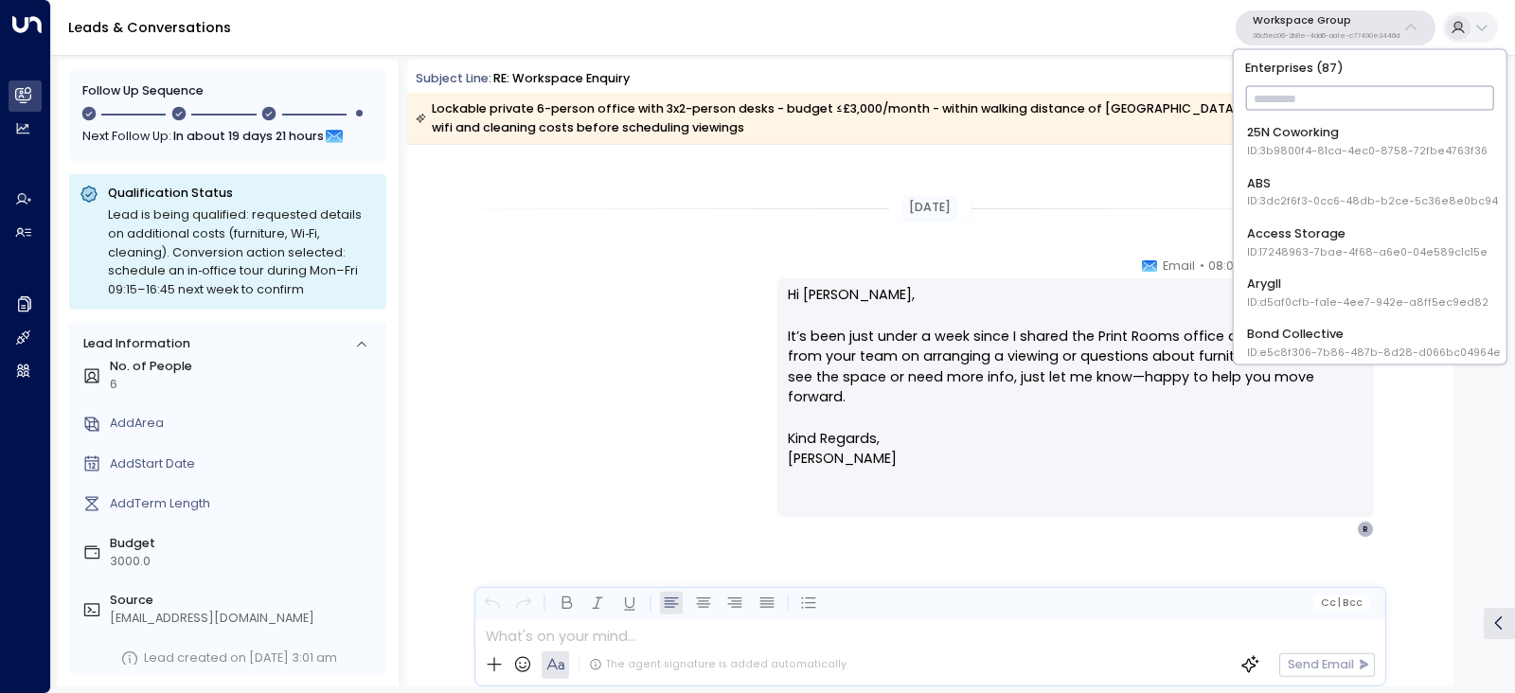
click at [1312, 95] on input "text" at bounding box center [1369, 98] width 249 height 33
paste input "**********"
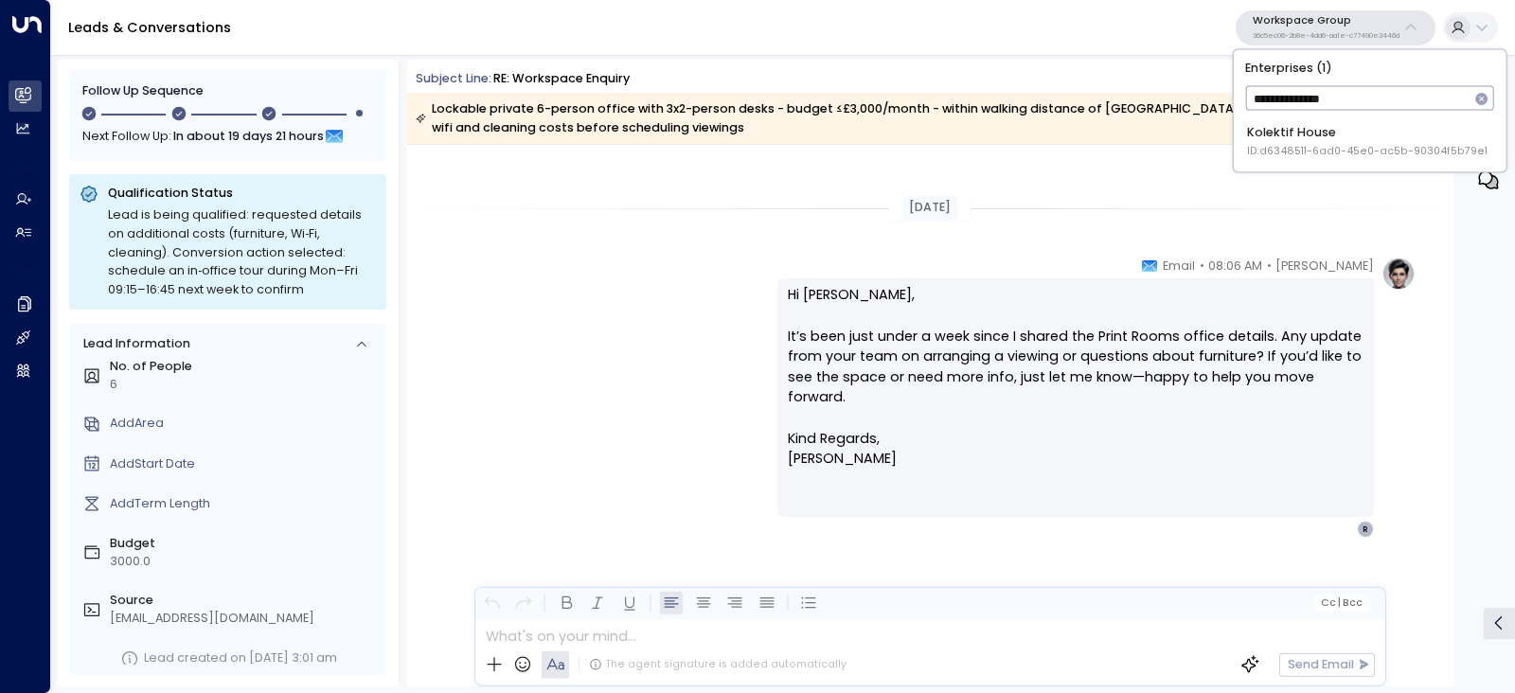
type input "**********"
click at [1314, 134] on div "Kolektif House ID: d6348511-6ad0-45e0-ac5b-90304f5b79e1" at bounding box center [1367, 141] width 240 height 35
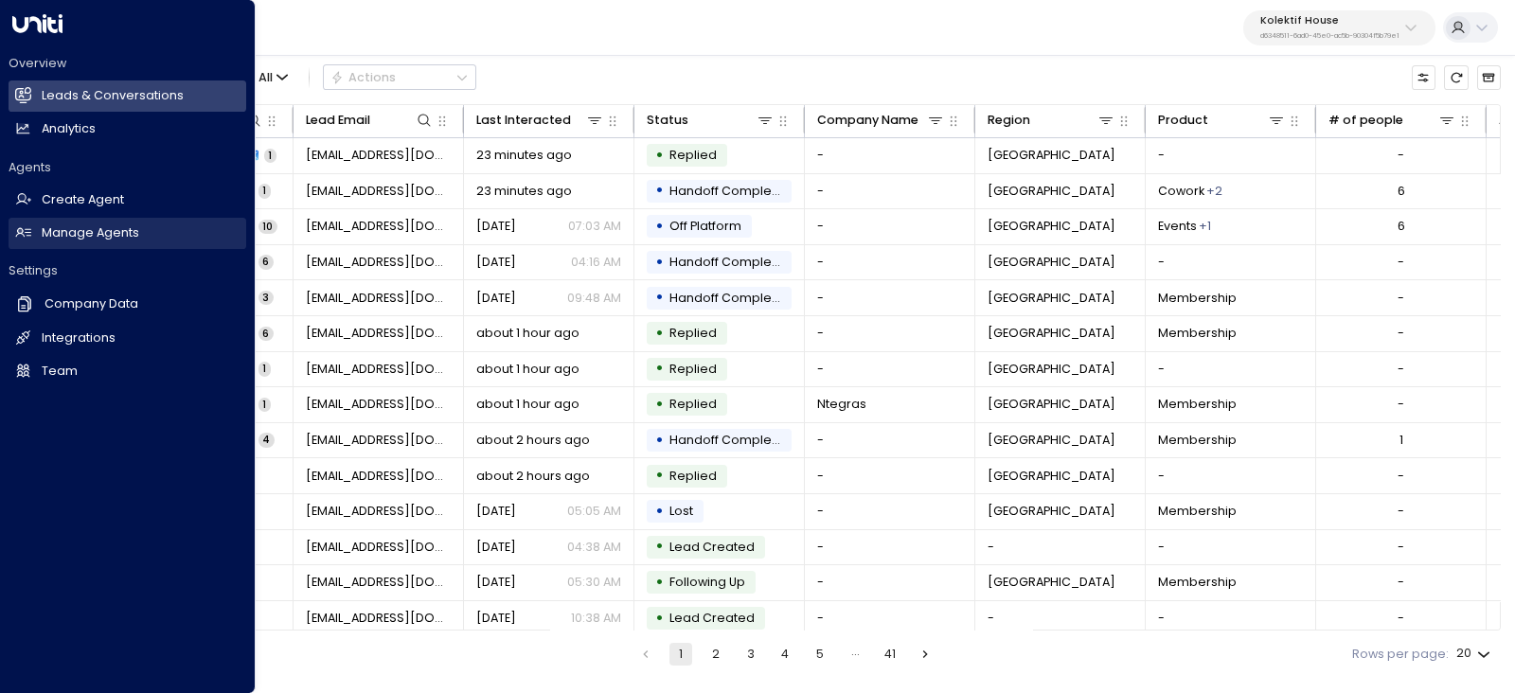
click at [32, 244] on link "Manage Agents Manage Agents" at bounding box center [128, 233] width 238 height 31
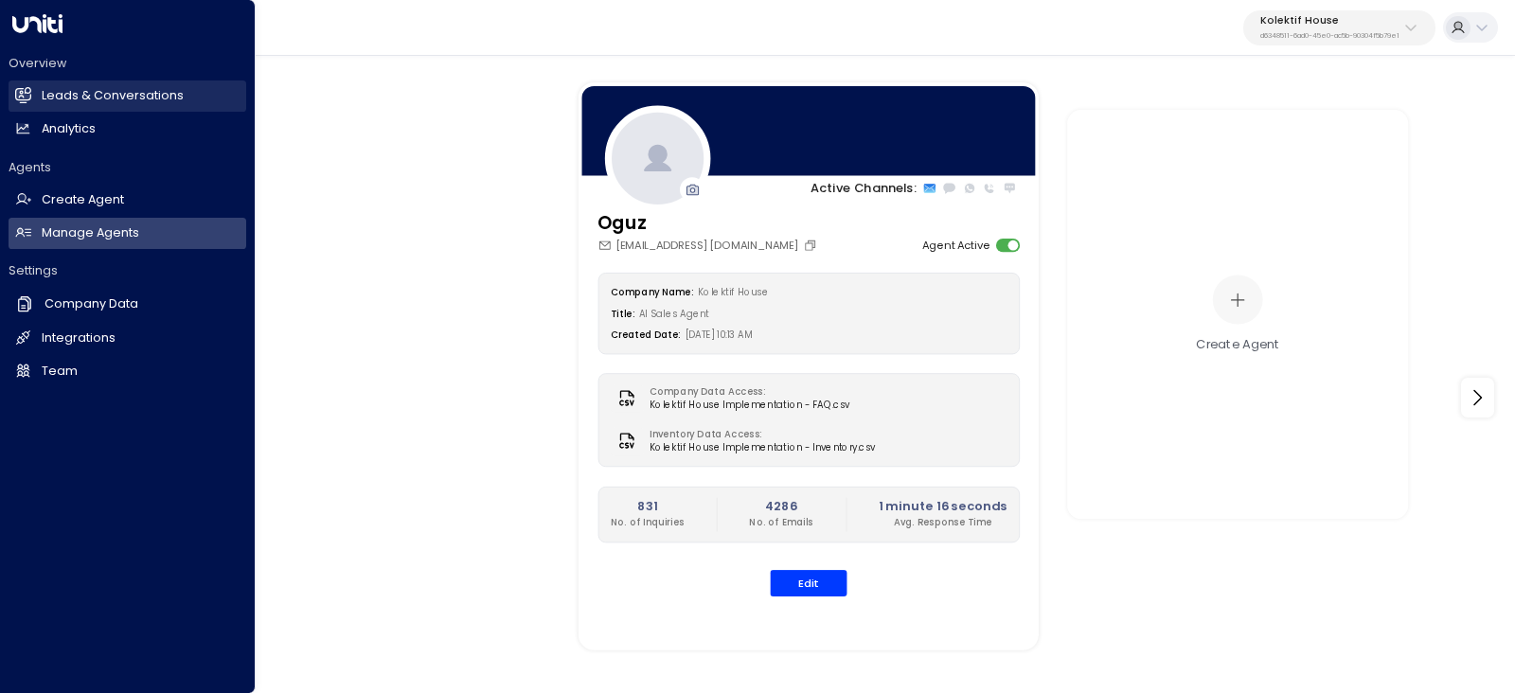
click at [58, 94] on h2 "Leads & Conversations" at bounding box center [113, 96] width 142 height 18
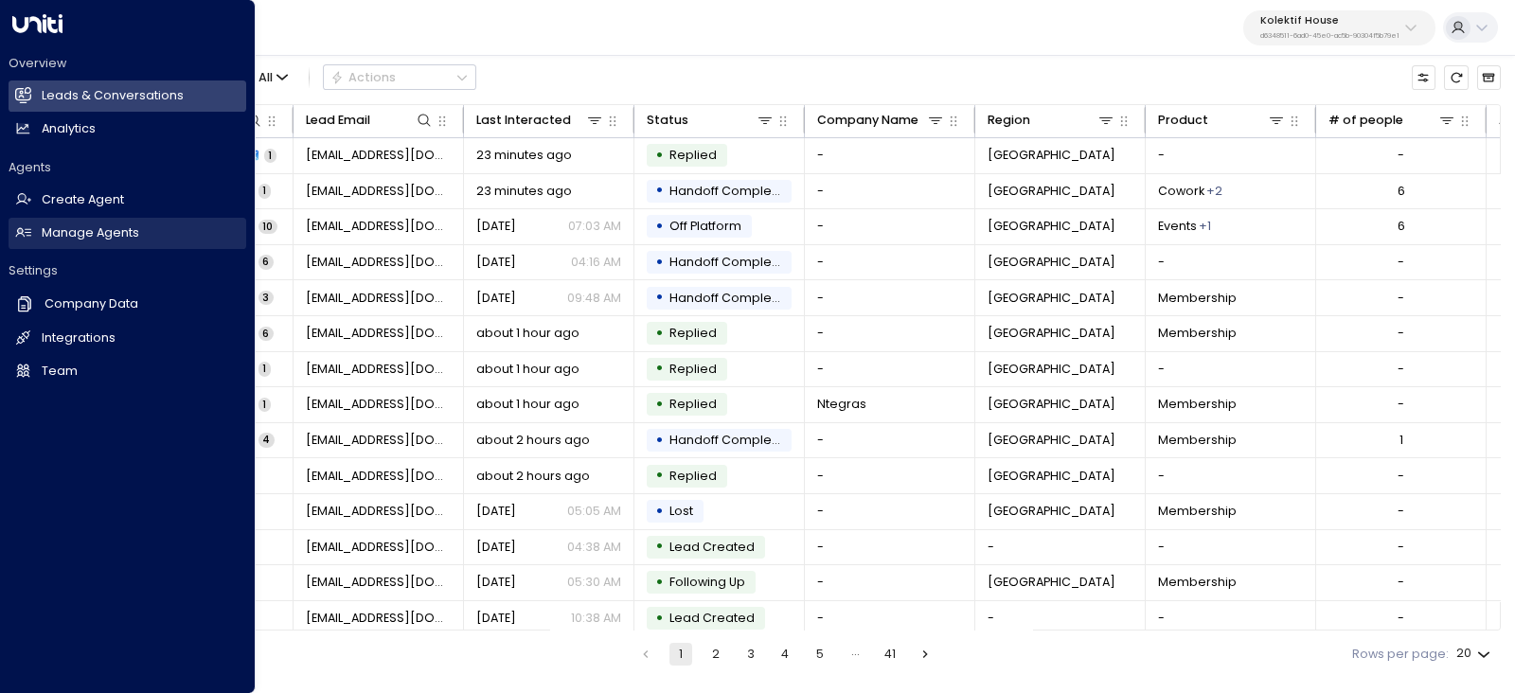
click at [98, 222] on link "Manage Agents Manage Agents" at bounding box center [128, 233] width 238 height 31
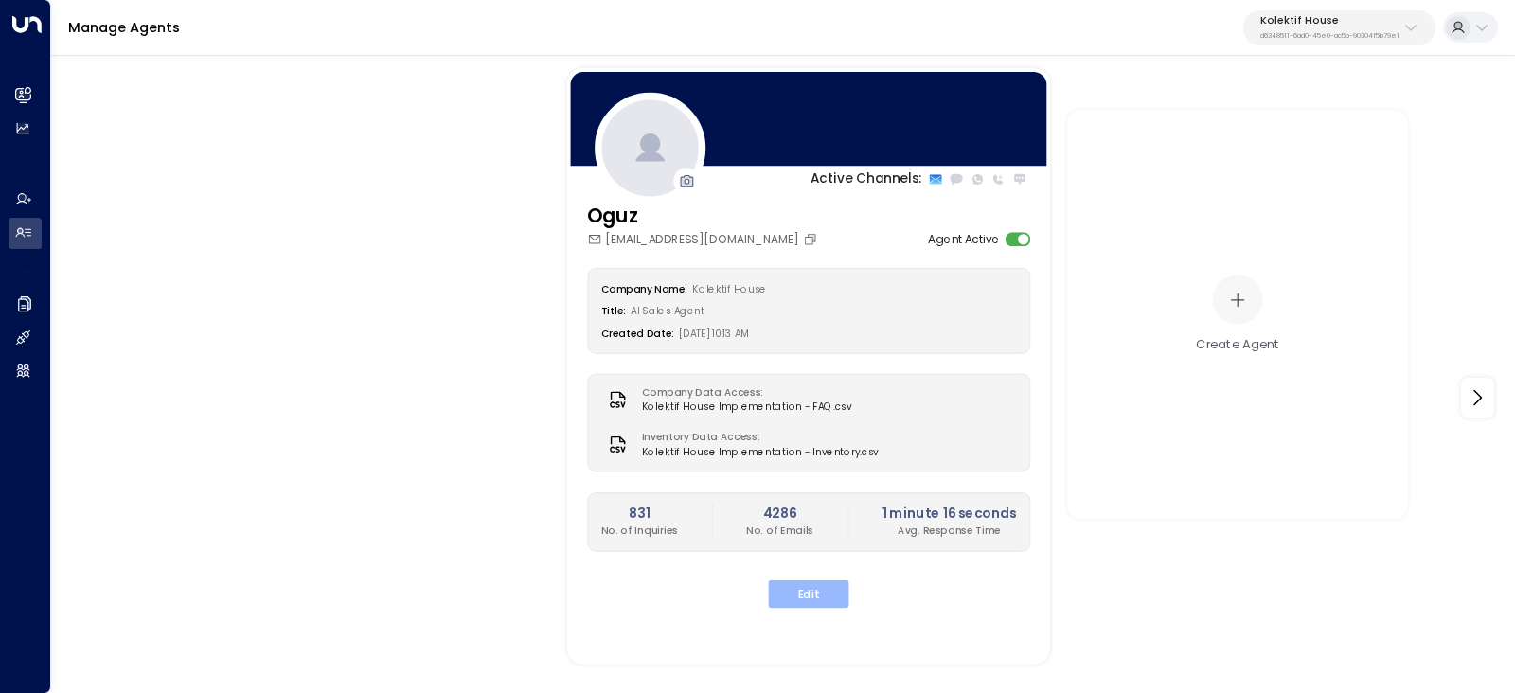
click at [809, 587] on button "Edit" at bounding box center [808, 594] width 80 height 28
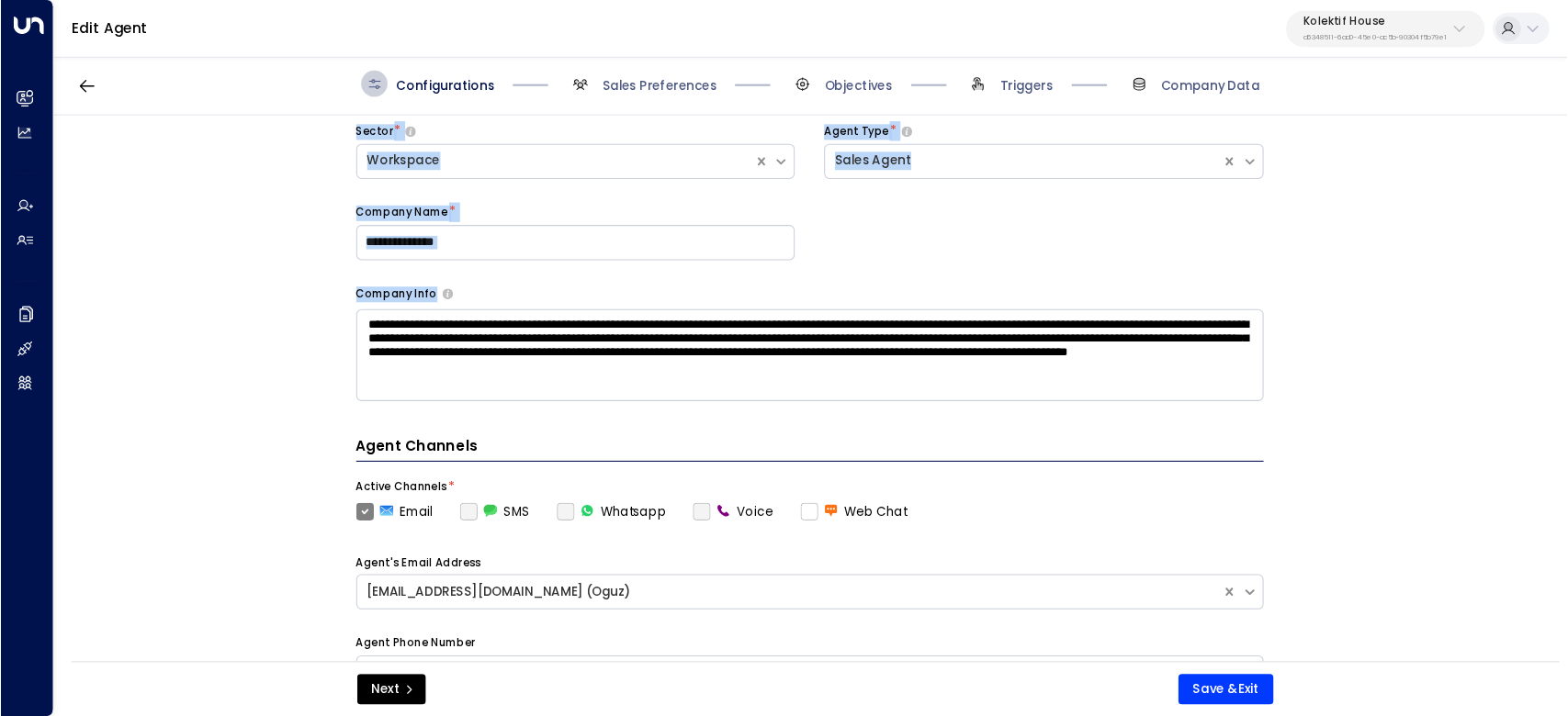
scroll to position [139, 0]
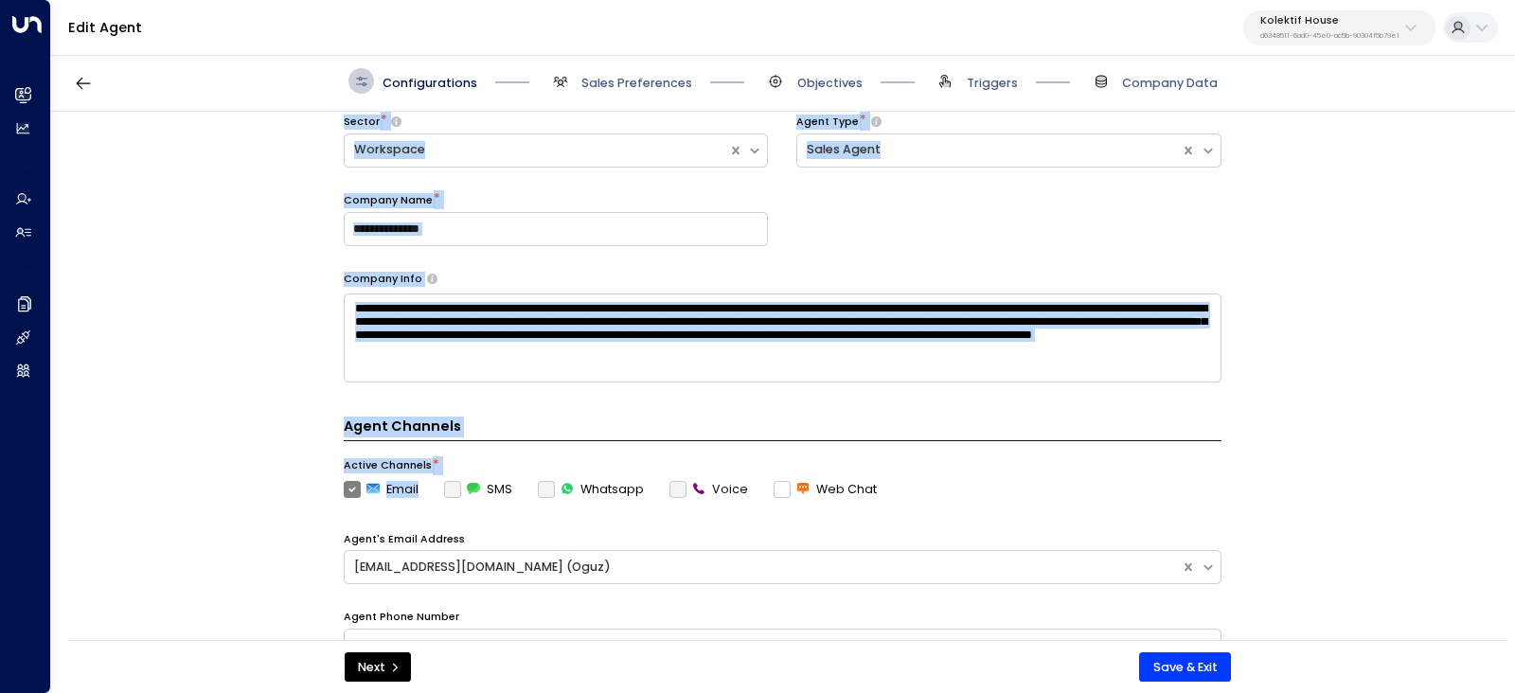
drag, startPoint x: 357, startPoint y: 164, endPoint x: 423, endPoint y: 493, distance: 336.1
click at [423, 493] on div "**********" at bounding box center [782, 382] width 1462 height 540
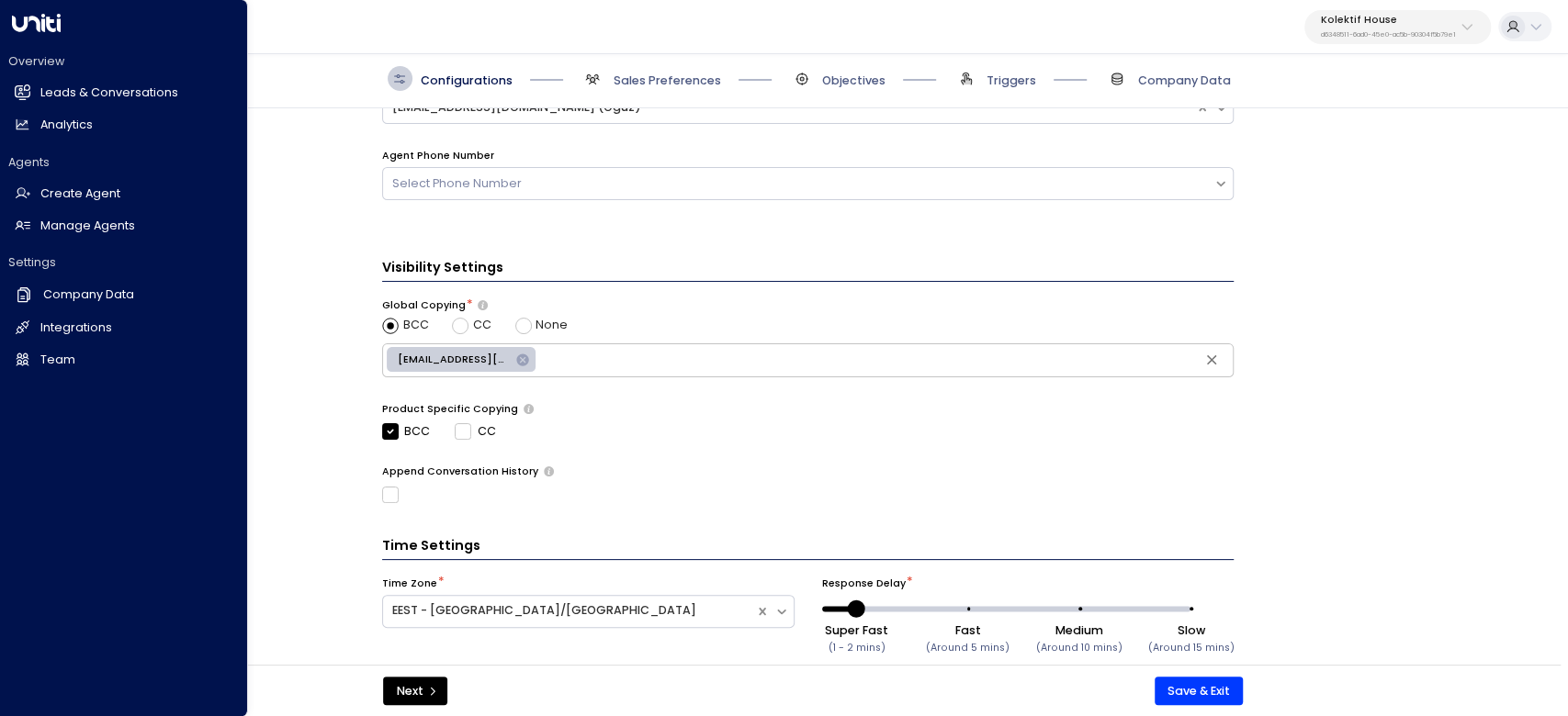
scroll to position [615, 0]
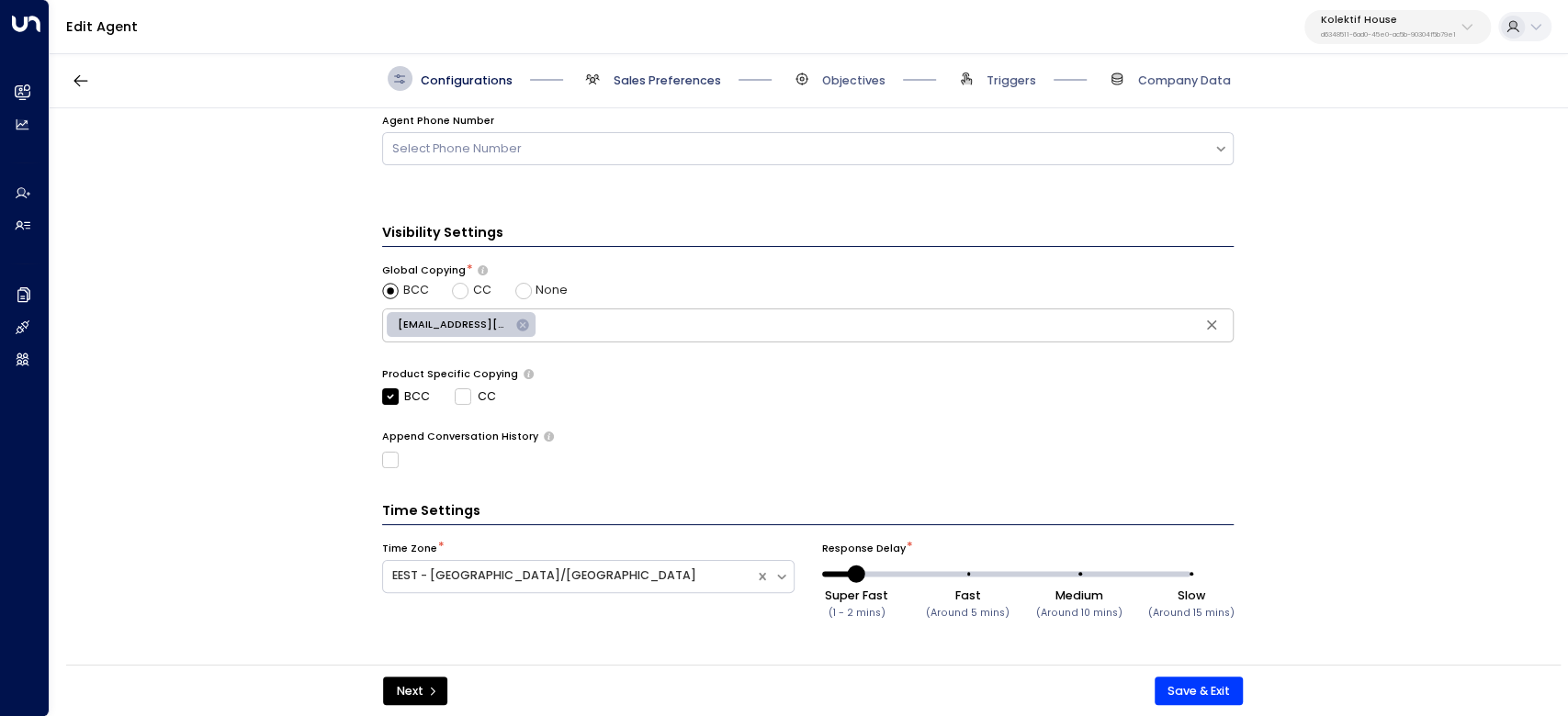
click at [658, 78] on span "Sales Preferences" at bounding box center [667, 81] width 108 height 16
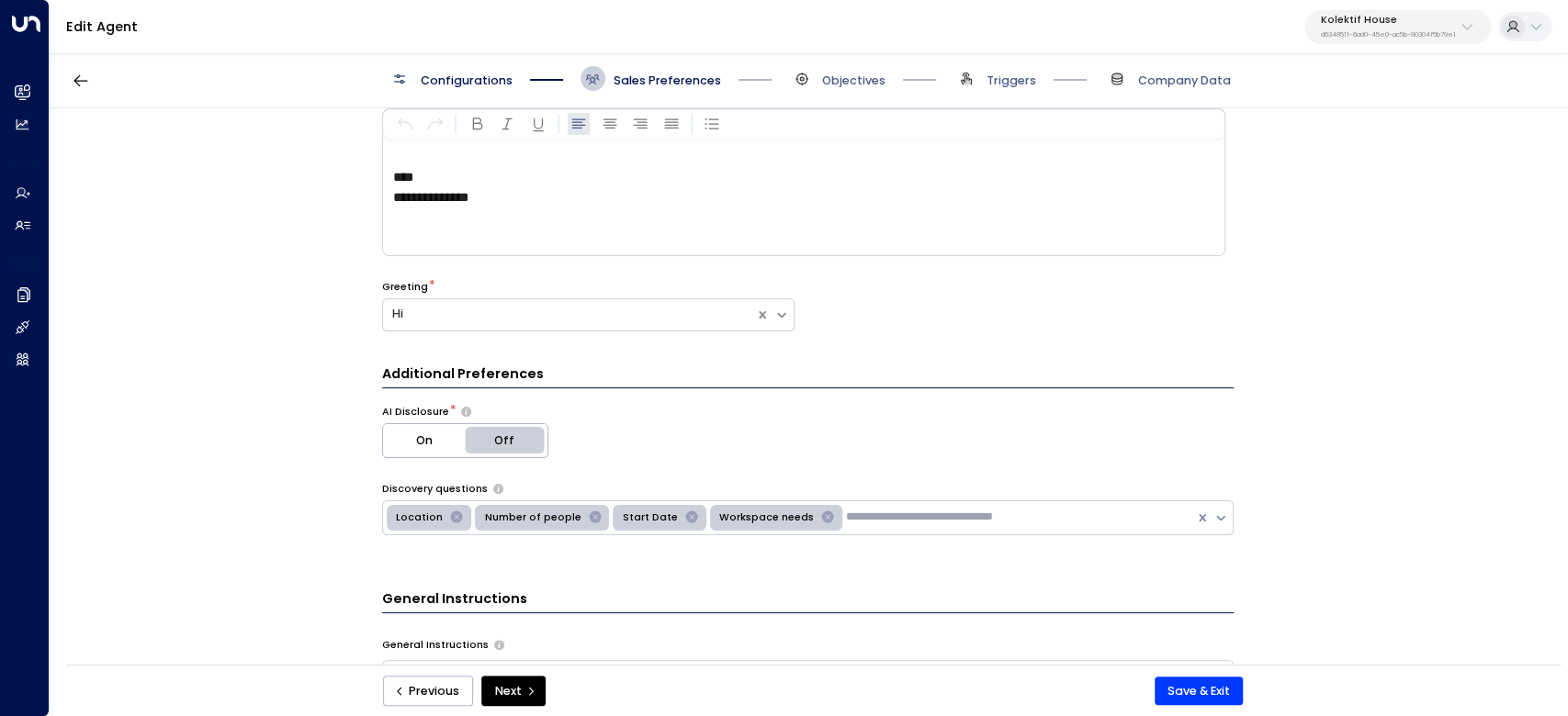
scroll to position [122, 0]
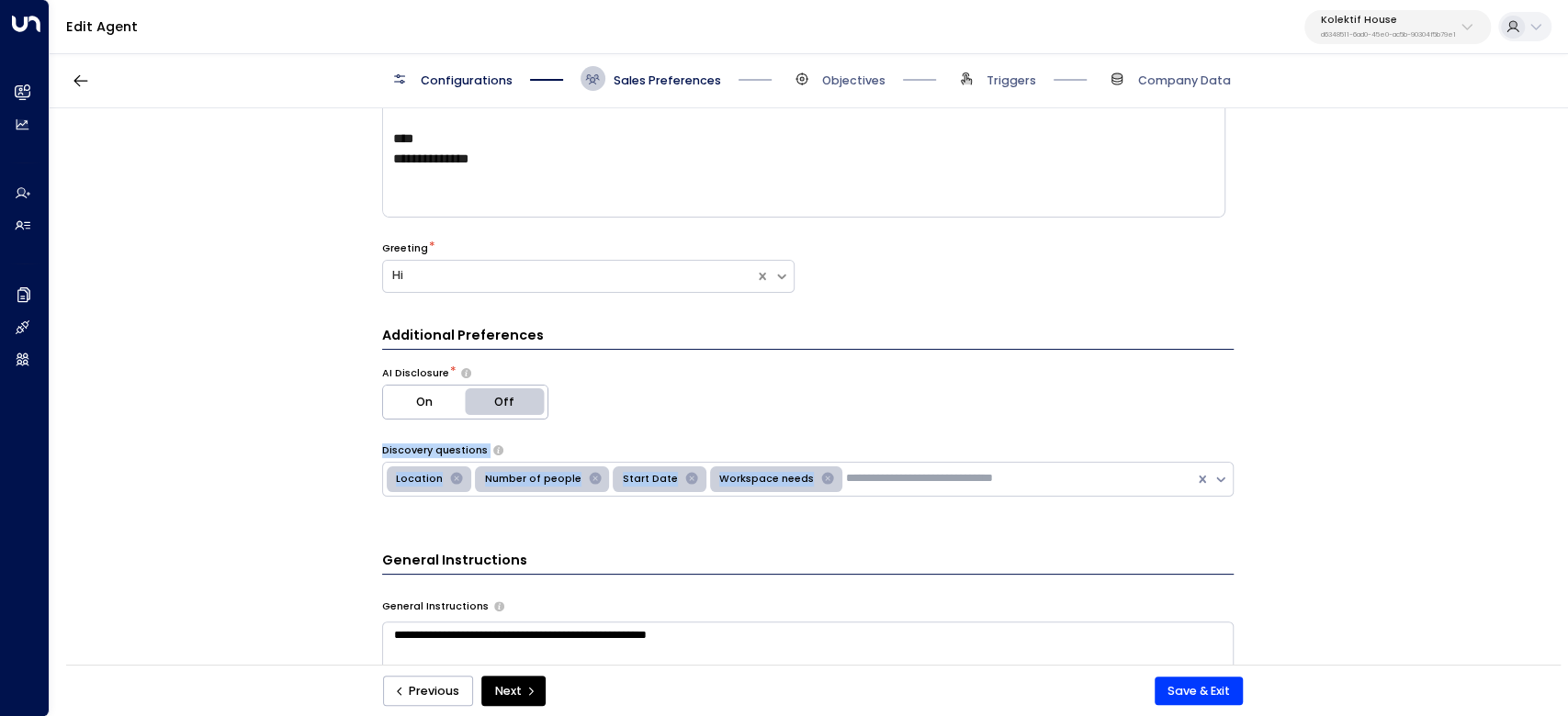
drag, startPoint x: 364, startPoint y: 443, endPoint x: 794, endPoint y: 487, distance: 432.2
click at [794, 487] on div "**********" at bounding box center [807, 392] width 1517 height 568
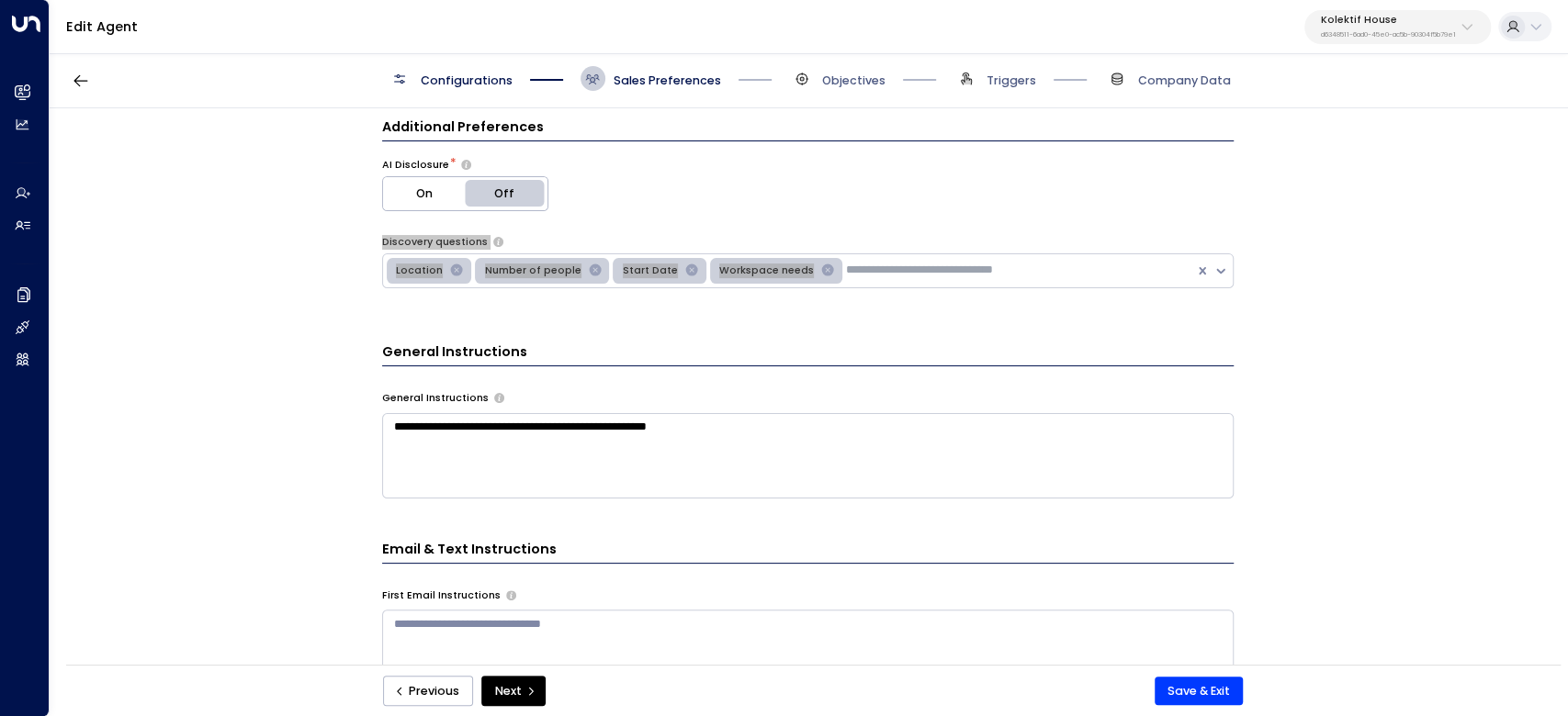
scroll to position [368, 0]
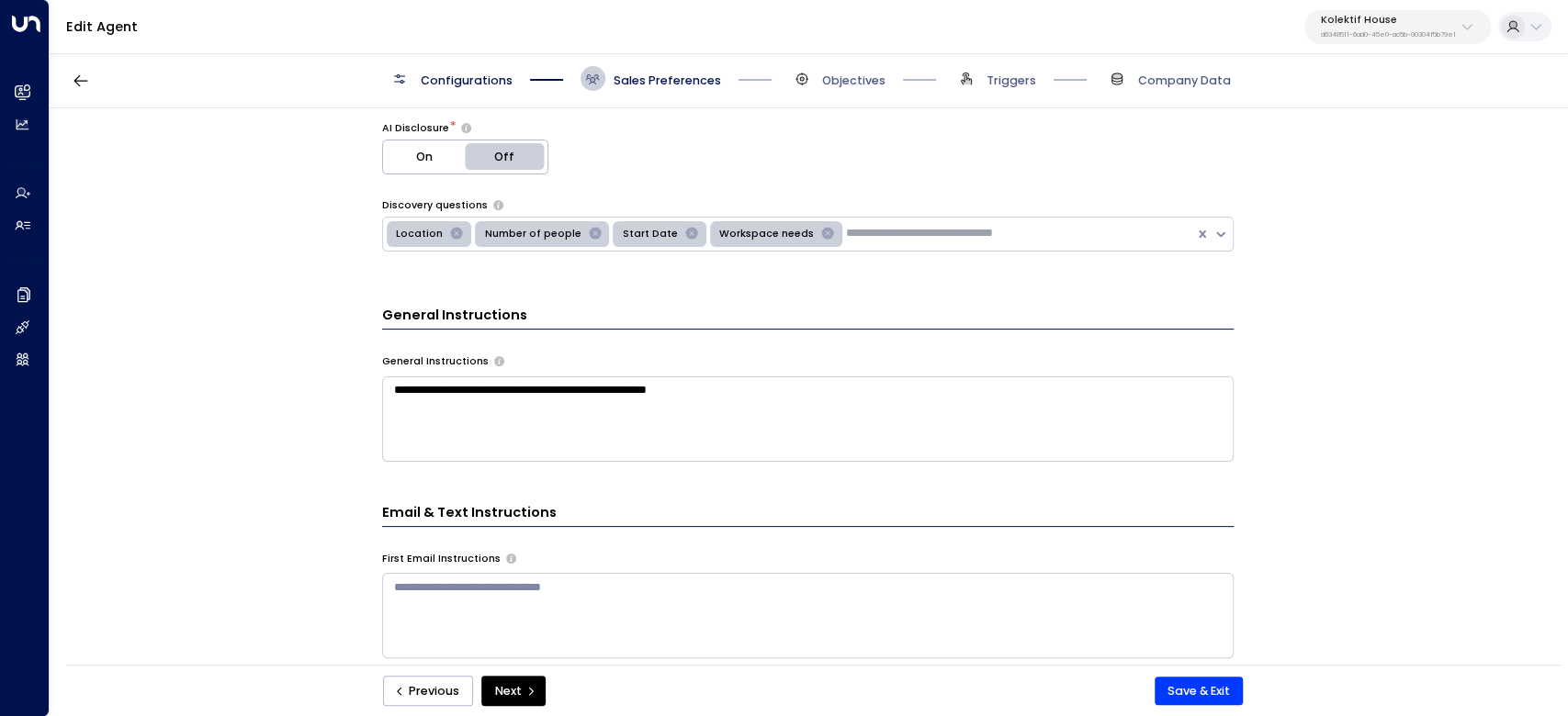
click at [373, 316] on div "**********" at bounding box center [807, 392] width 1517 height 568
drag, startPoint x: 377, startPoint y: 356, endPoint x: 700, endPoint y: 388, distance: 324.6
click at [700, 388] on div "**********" at bounding box center [807, 392] width 1517 height 568
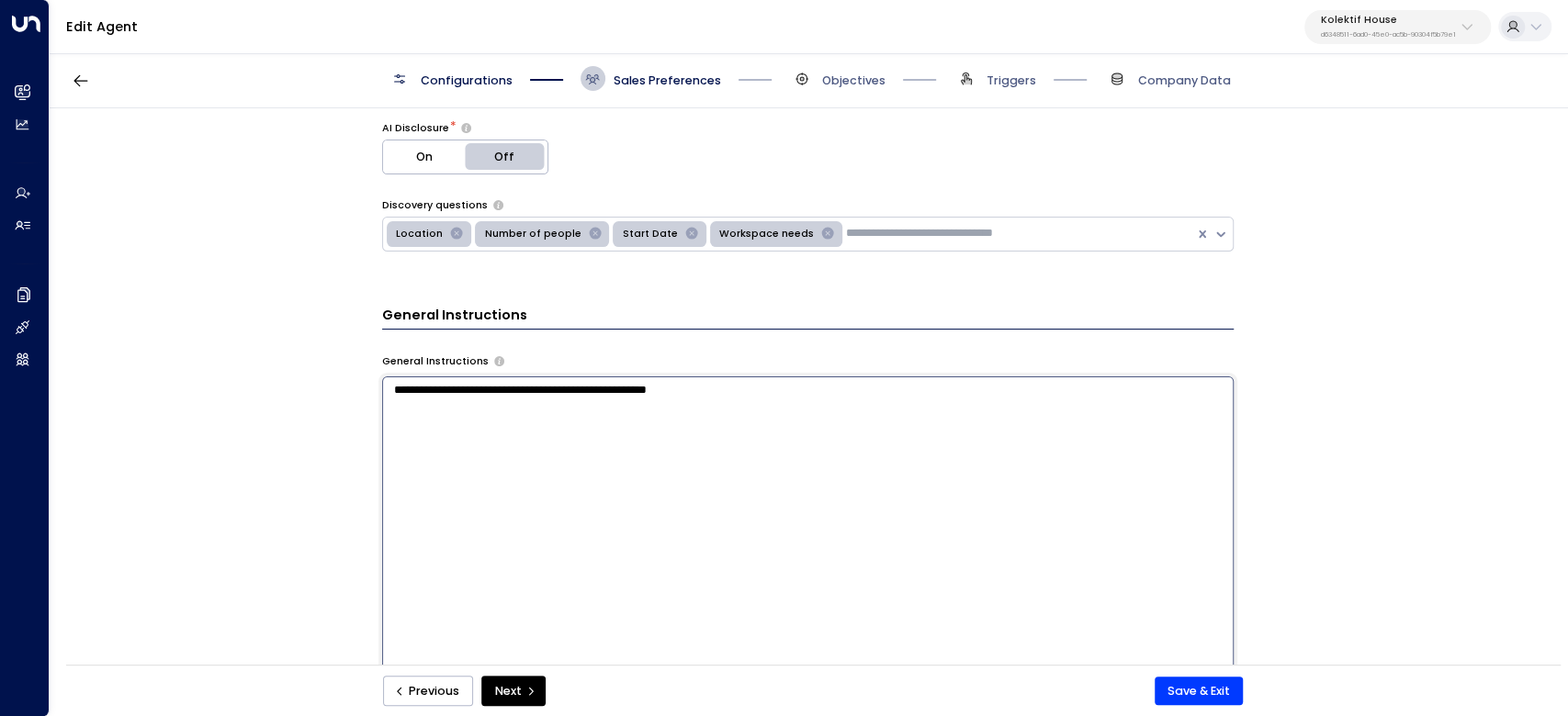
drag, startPoint x: 700, startPoint y: 388, endPoint x: 354, endPoint y: 350, distance: 348.1
click at [354, 350] on div "**********" at bounding box center [807, 392] width 1517 height 568
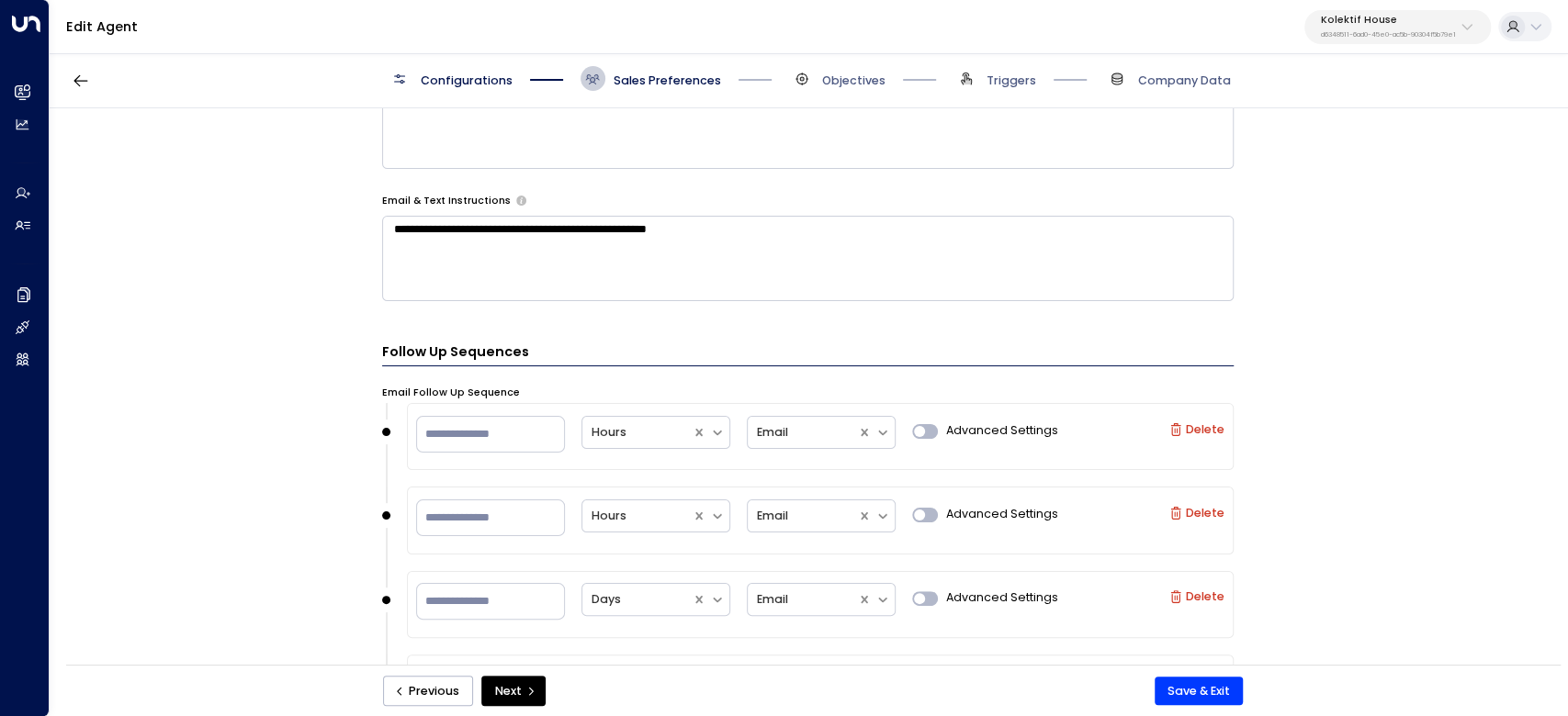
scroll to position [857, 0]
drag, startPoint x: 380, startPoint y: 192, endPoint x: 463, endPoint y: 195, distance: 83.1
drag, startPoint x: 499, startPoint y: 195, endPoint x: 342, endPoint y: 199, distance: 157.1
click at [343, 201] on div "**********" at bounding box center [807, 392] width 1517 height 568
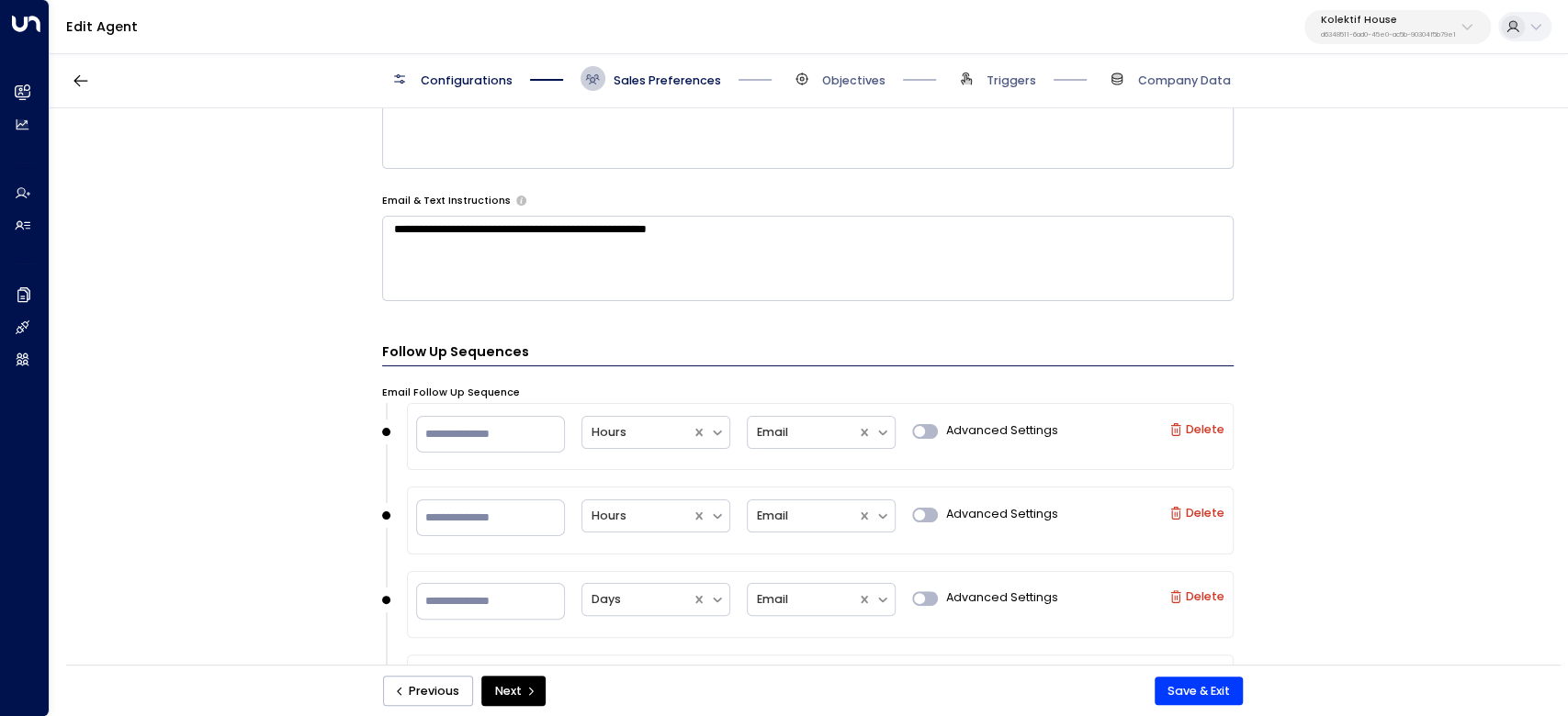
click at [551, 239] on textarea "**********" at bounding box center [808, 258] width 852 height 85
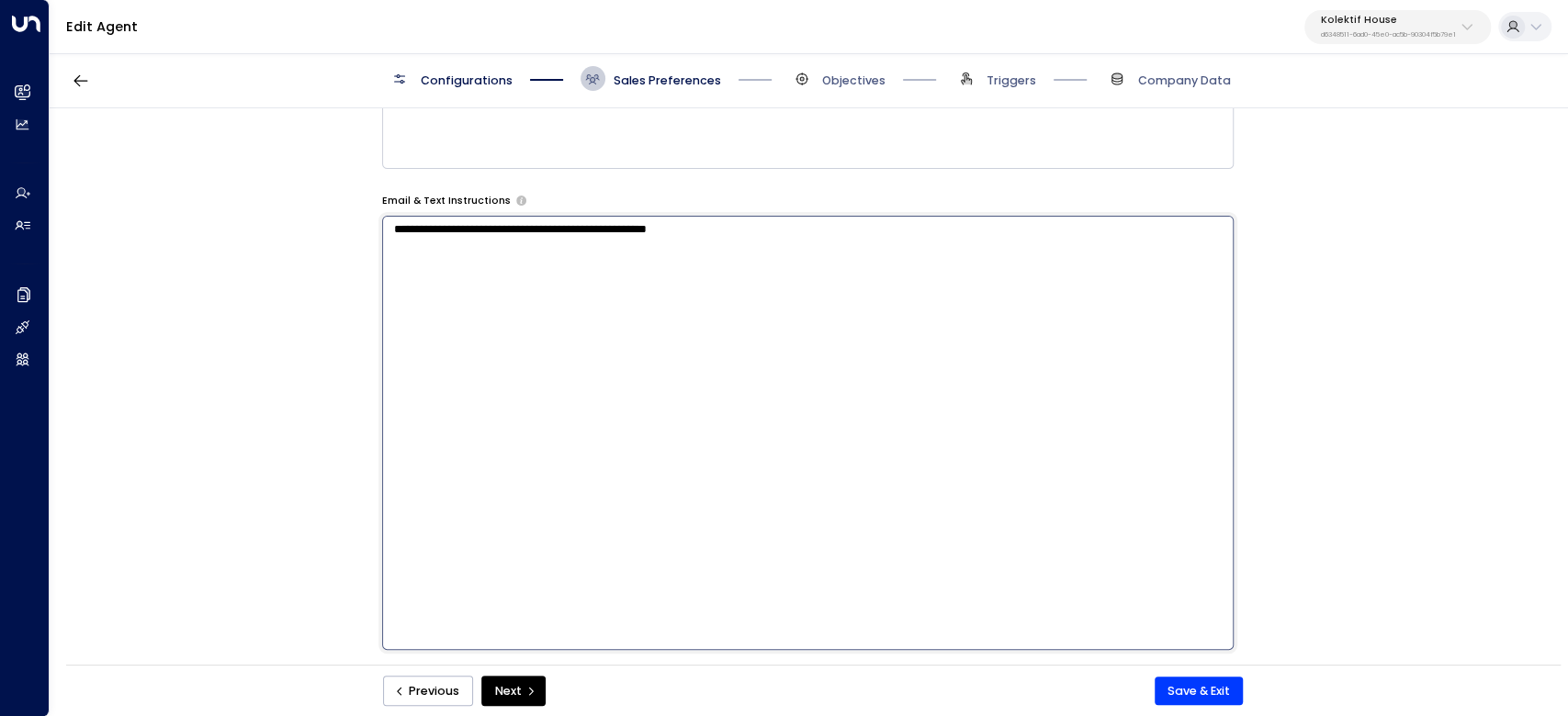
click at [551, 239] on textarea "**********" at bounding box center [808, 433] width 852 height 435
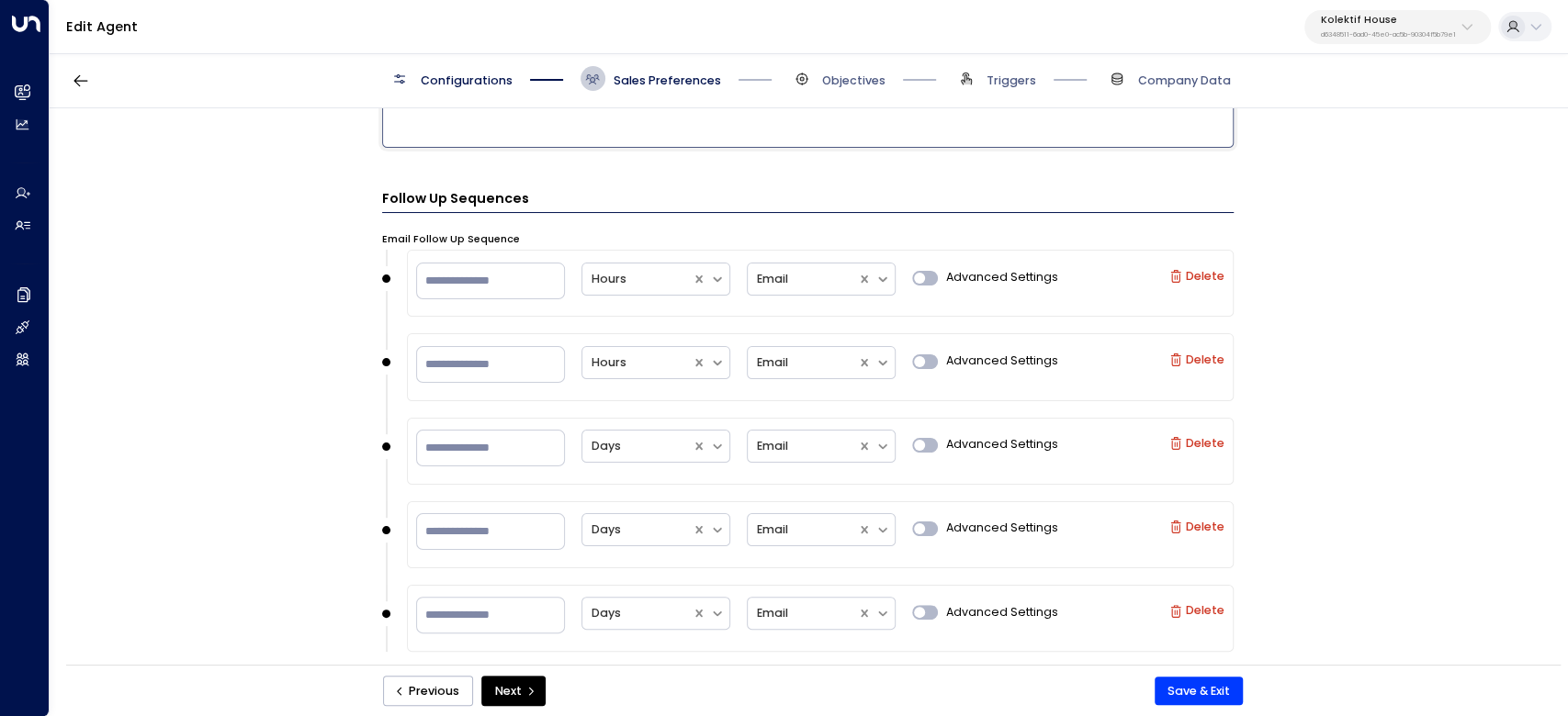
scroll to position [1390, 0]
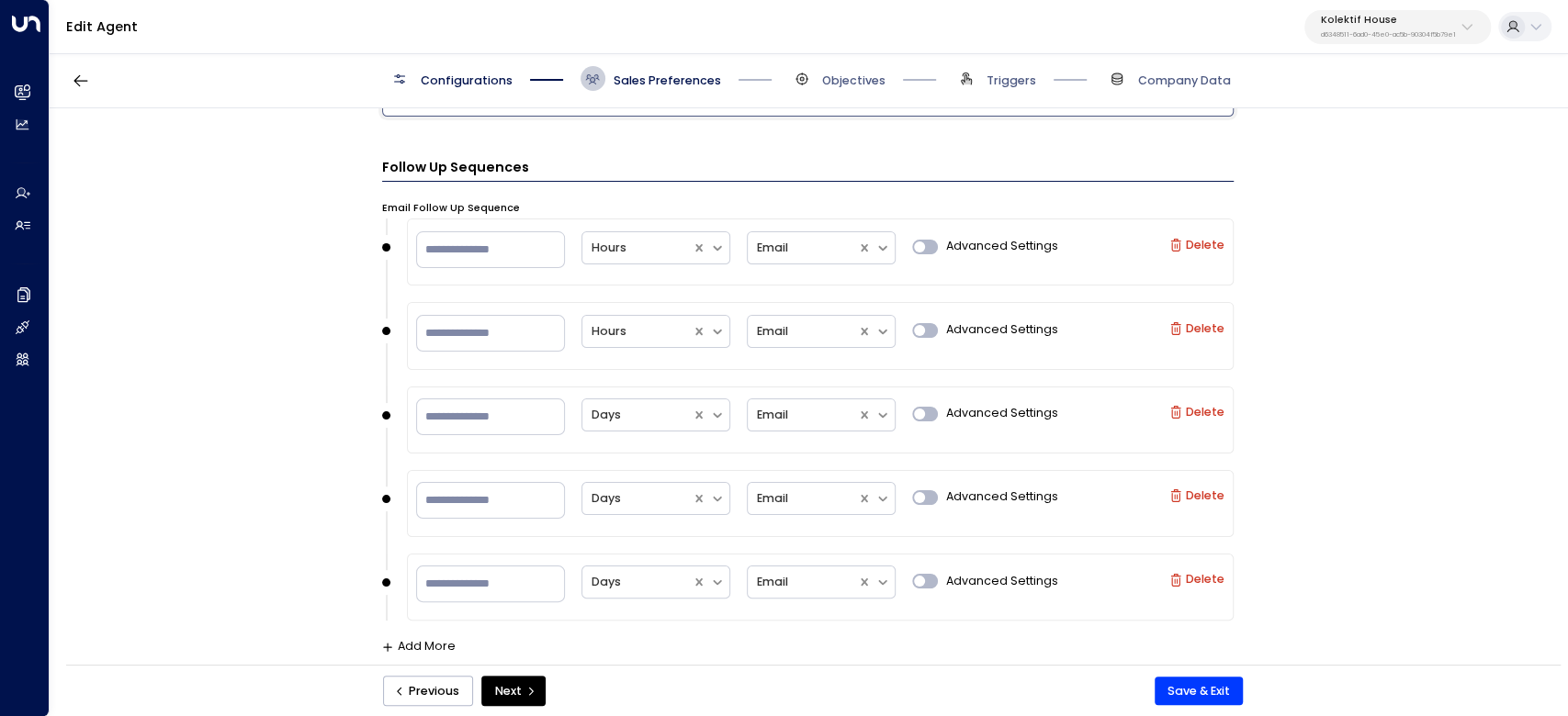
click at [397, 202] on label "Email Follow Up Sequence" at bounding box center [451, 208] width 138 height 15
click at [839, 85] on span "Objectives" at bounding box center [853, 81] width 63 height 16
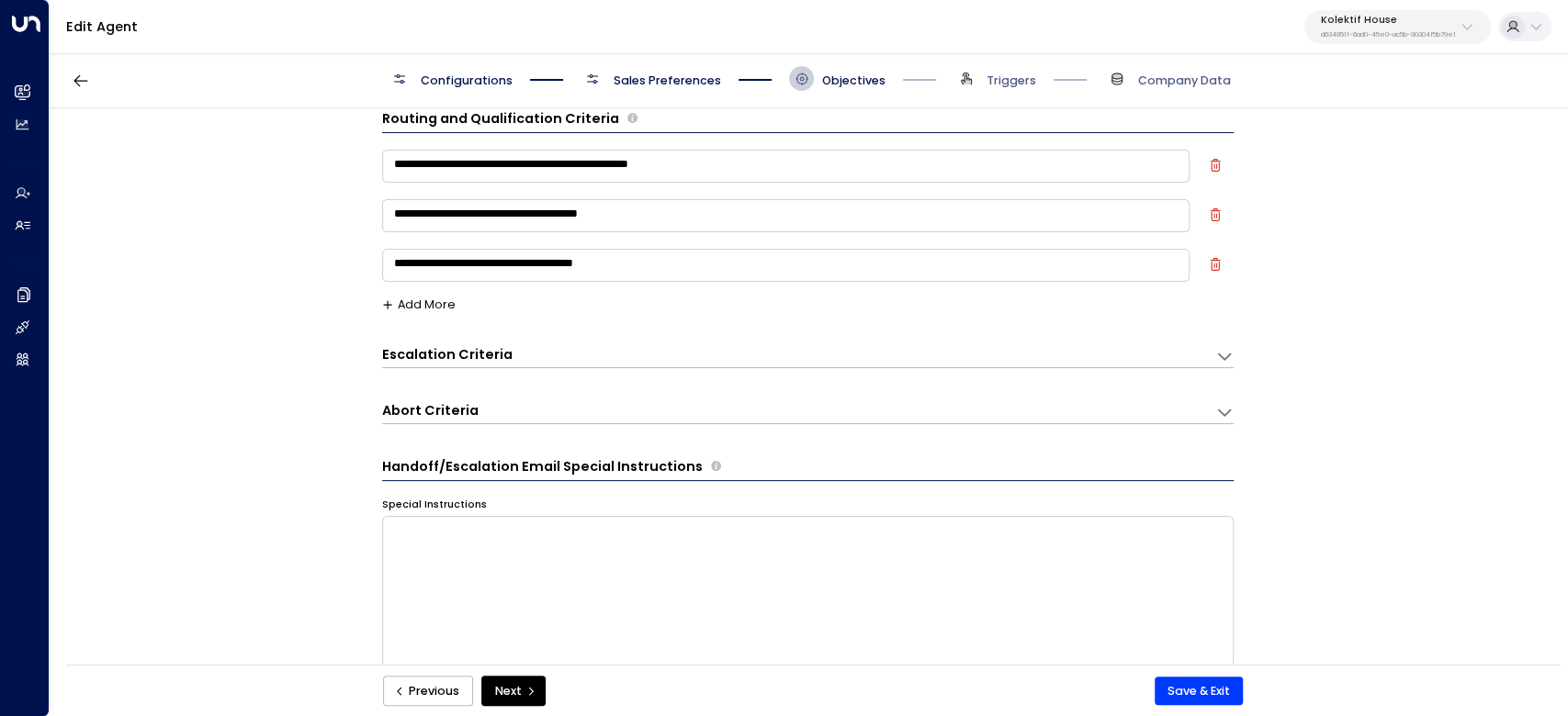
scroll to position [0, 0]
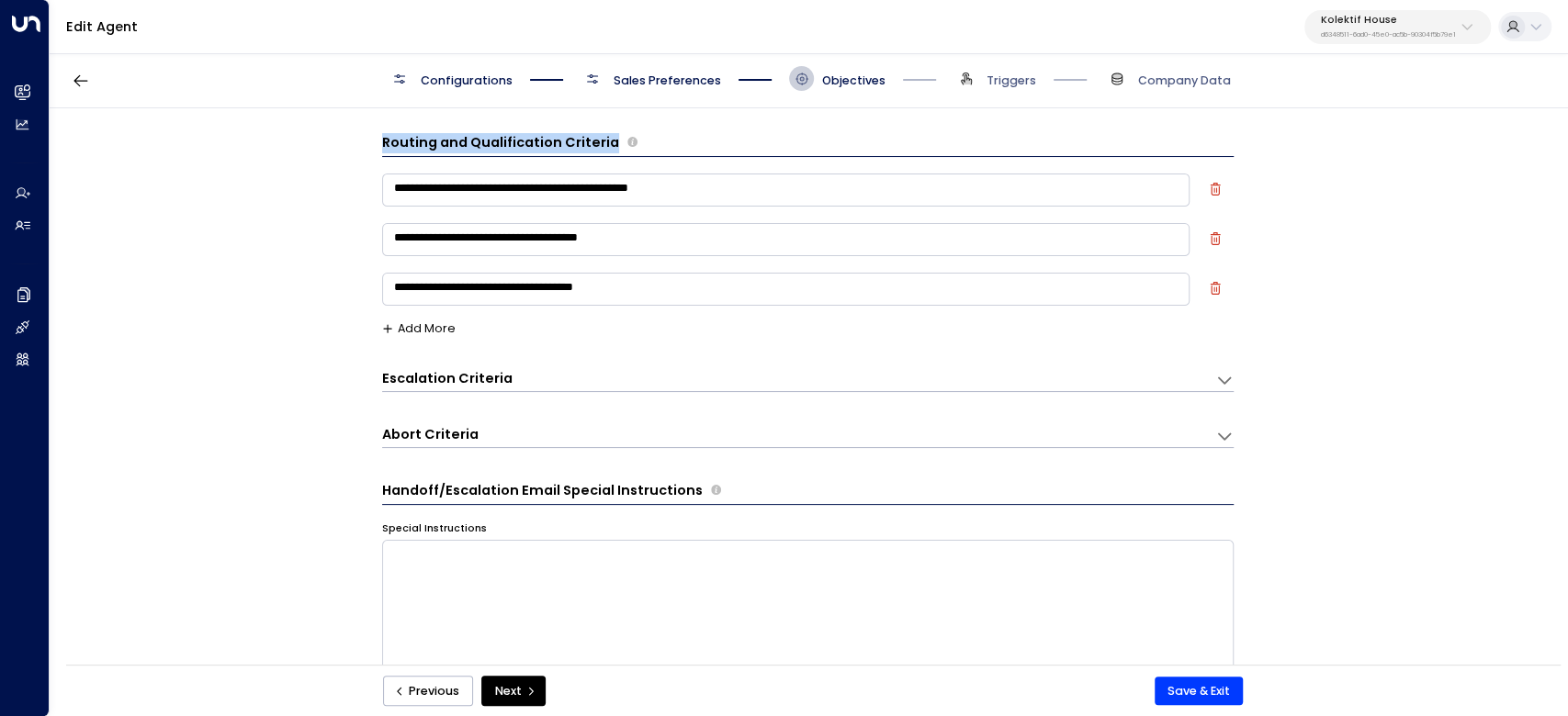
drag, startPoint x: 376, startPoint y: 144, endPoint x: 622, endPoint y: 155, distance: 246.2
click at [622, 155] on div "**********" at bounding box center [807, 392] width 1517 height 568
drag, startPoint x: 634, startPoint y: 283, endPoint x: 377, endPoint y: 184, distance: 275.4
click at [377, 184] on div "**********" at bounding box center [807, 392] width 1517 height 568
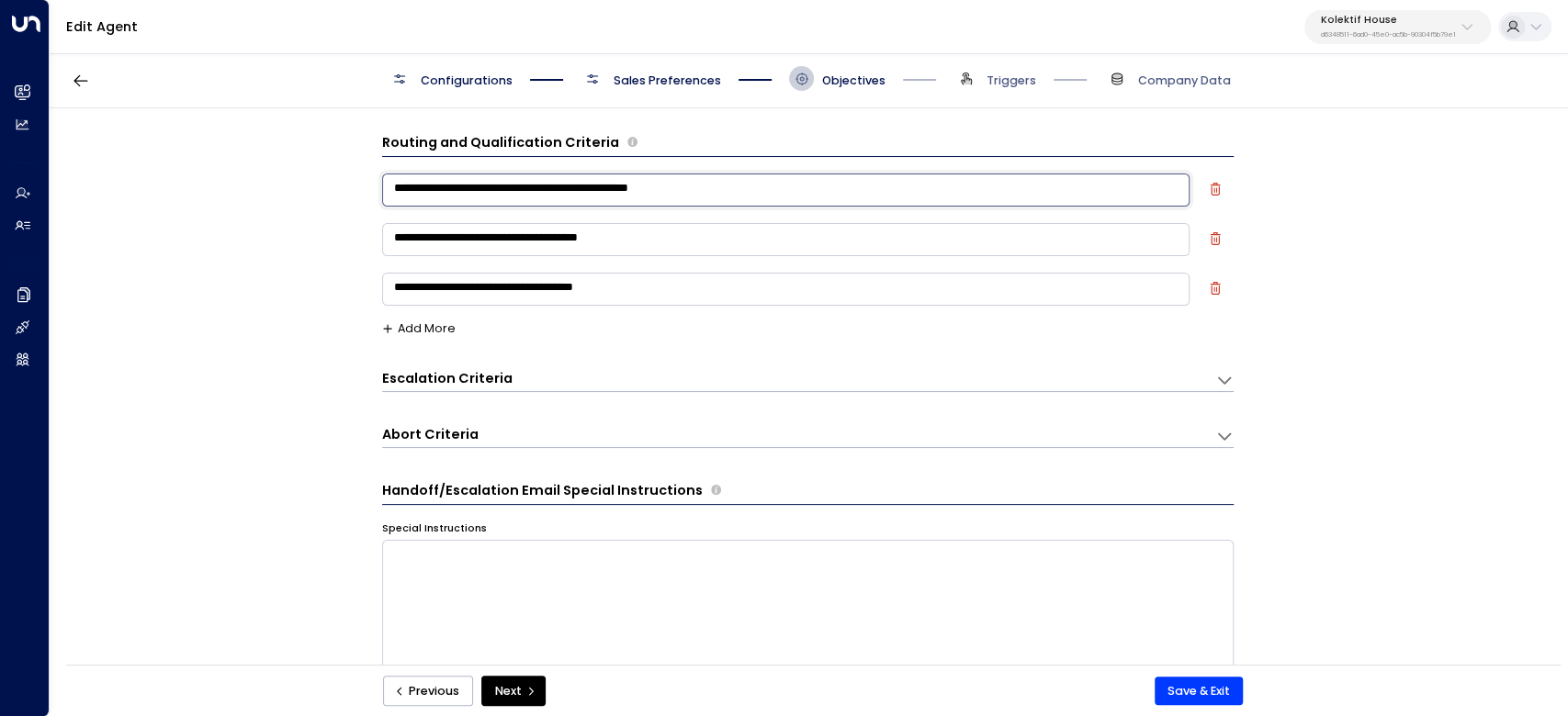
drag, startPoint x: 391, startPoint y: 182, endPoint x: 611, endPoint y: 306, distance: 252.5
click at [611, 306] on div "**********" at bounding box center [808, 244] width 852 height 148
drag, startPoint x: 615, startPoint y: 297, endPoint x: 354, endPoint y: 163, distance: 293.4
click at [354, 163] on div "**********" at bounding box center [807, 392] width 1517 height 568
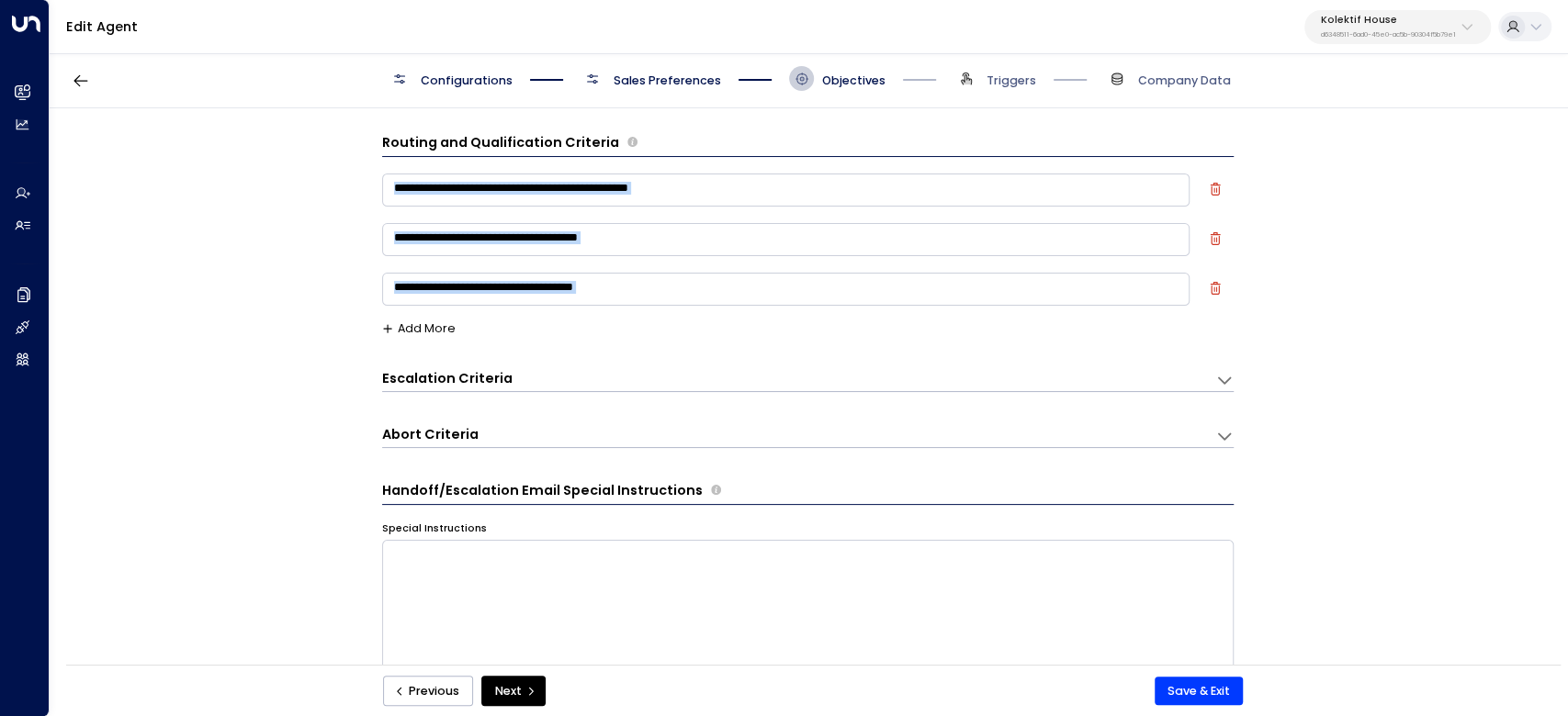
drag, startPoint x: 522, startPoint y: 328, endPoint x: 373, endPoint y: 186, distance: 205.8
click at [373, 186] on div "**********" at bounding box center [807, 392] width 1517 height 568
click at [396, 383] on h3 "Escalation Criteria" at bounding box center [447, 379] width 130 height 19
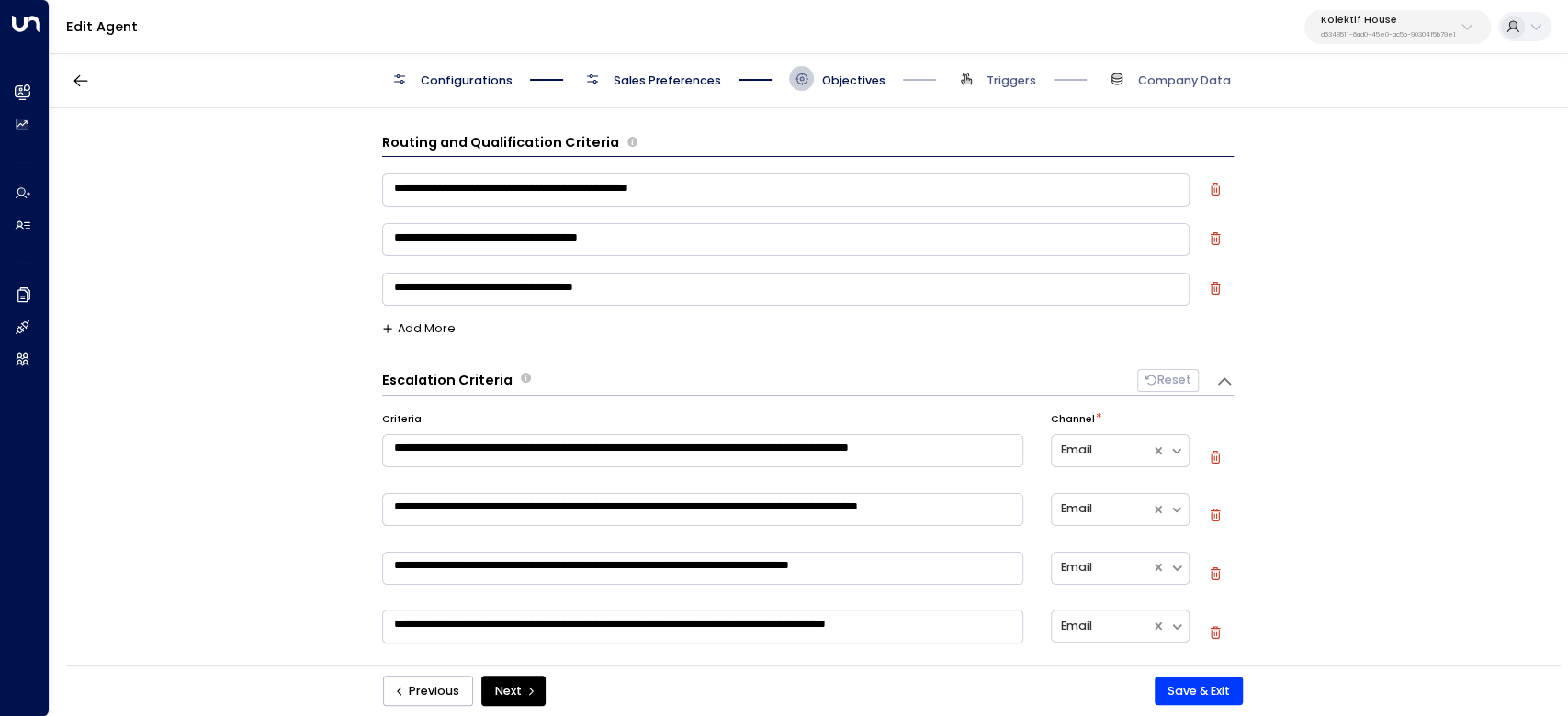
drag, startPoint x: 441, startPoint y: 379, endPoint x: 590, endPoint y: 378, distance: 149.0
click at [590, 378] on div "**********" at bounding box center [807, 392] width 1517 height 568
drag, startPoint x: 420, startPoint y: 417, endPoint x: 360, endPoint y: 417, distance: 60.0
click at [362, 417] on div "**********" at bounding box center [807, 392] width 1517 height 568
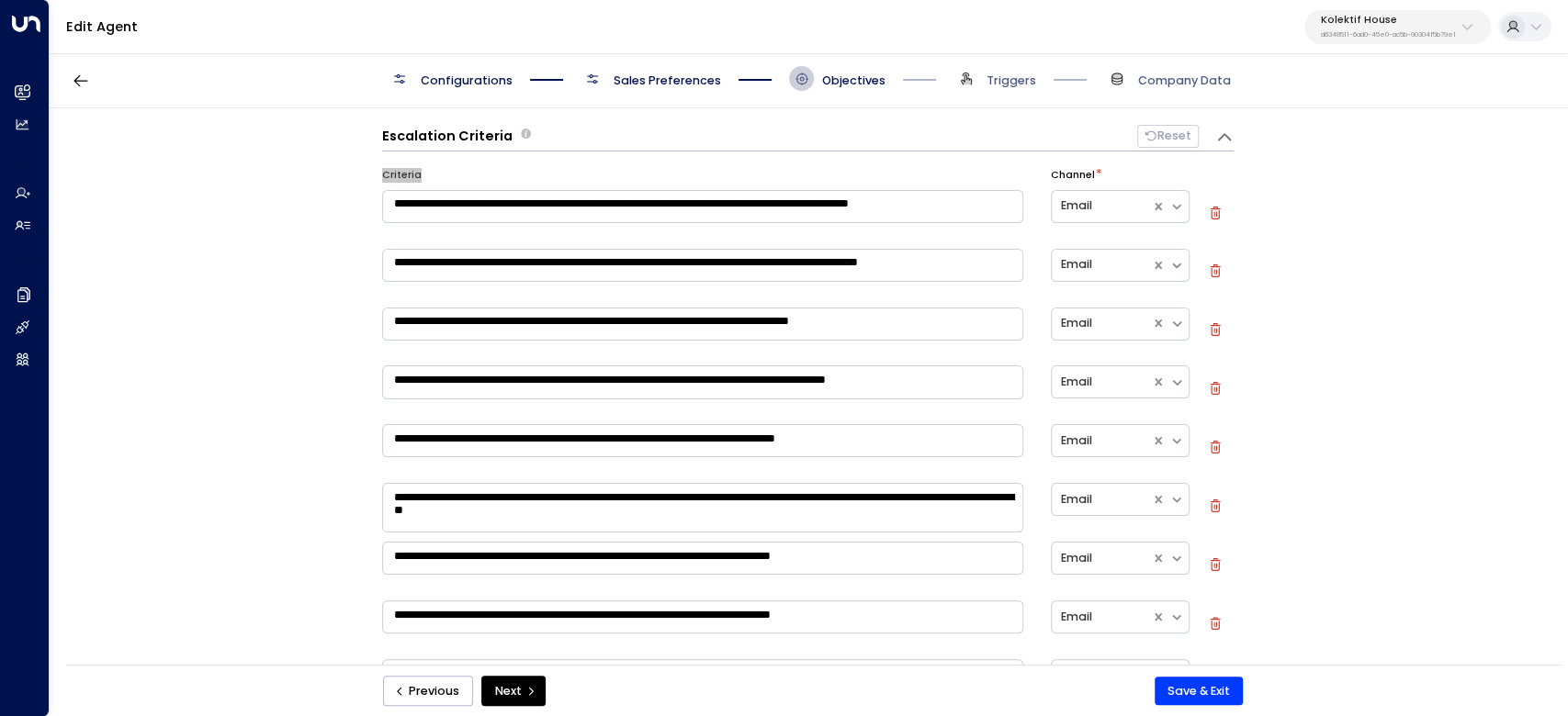
scroll to position [490, 0]
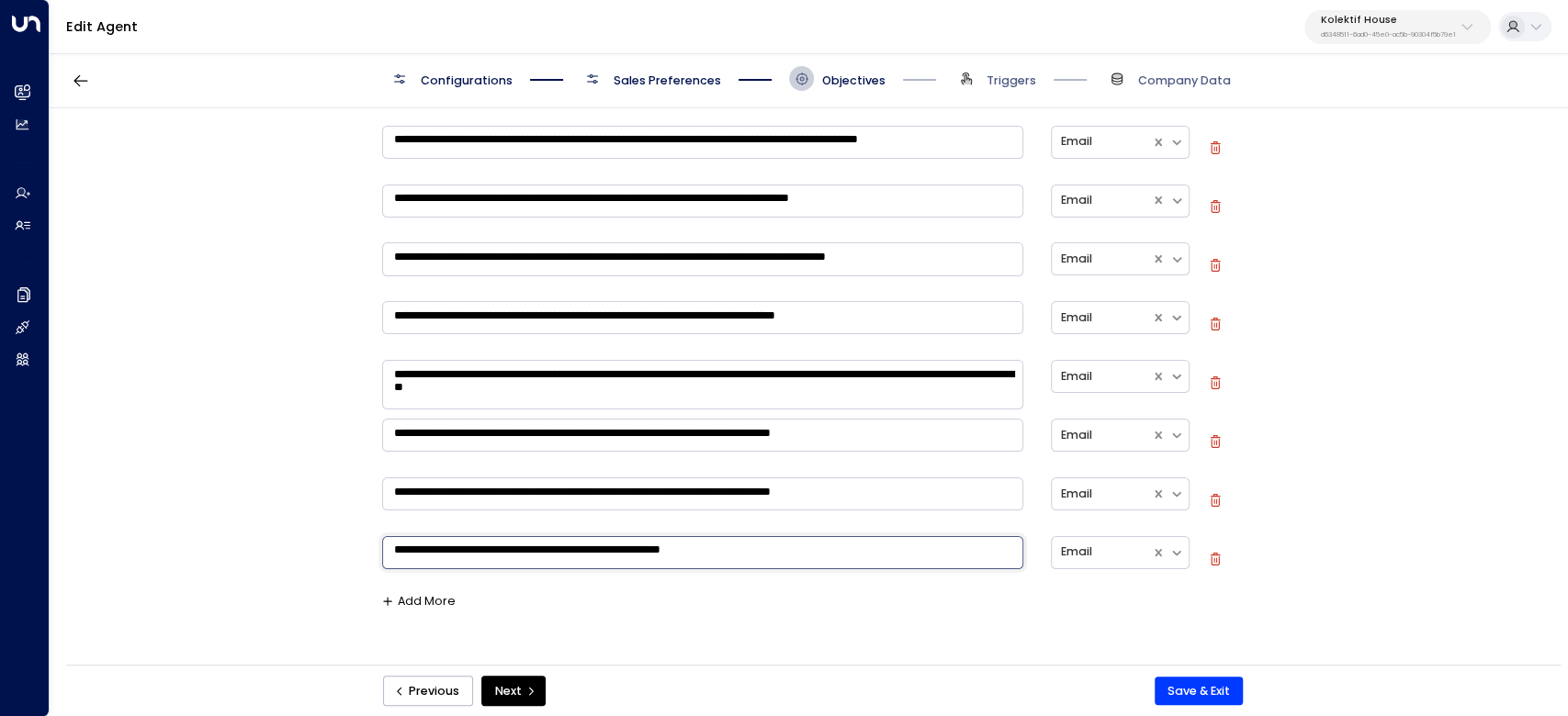
drag, startPoint x: 767, startPoint y: 426, endPoint x: 440, endPoint y: 205, distance: 394.7
click at [448, 205] on div "**********" at bounding box center [808, 315] width 852 height 541
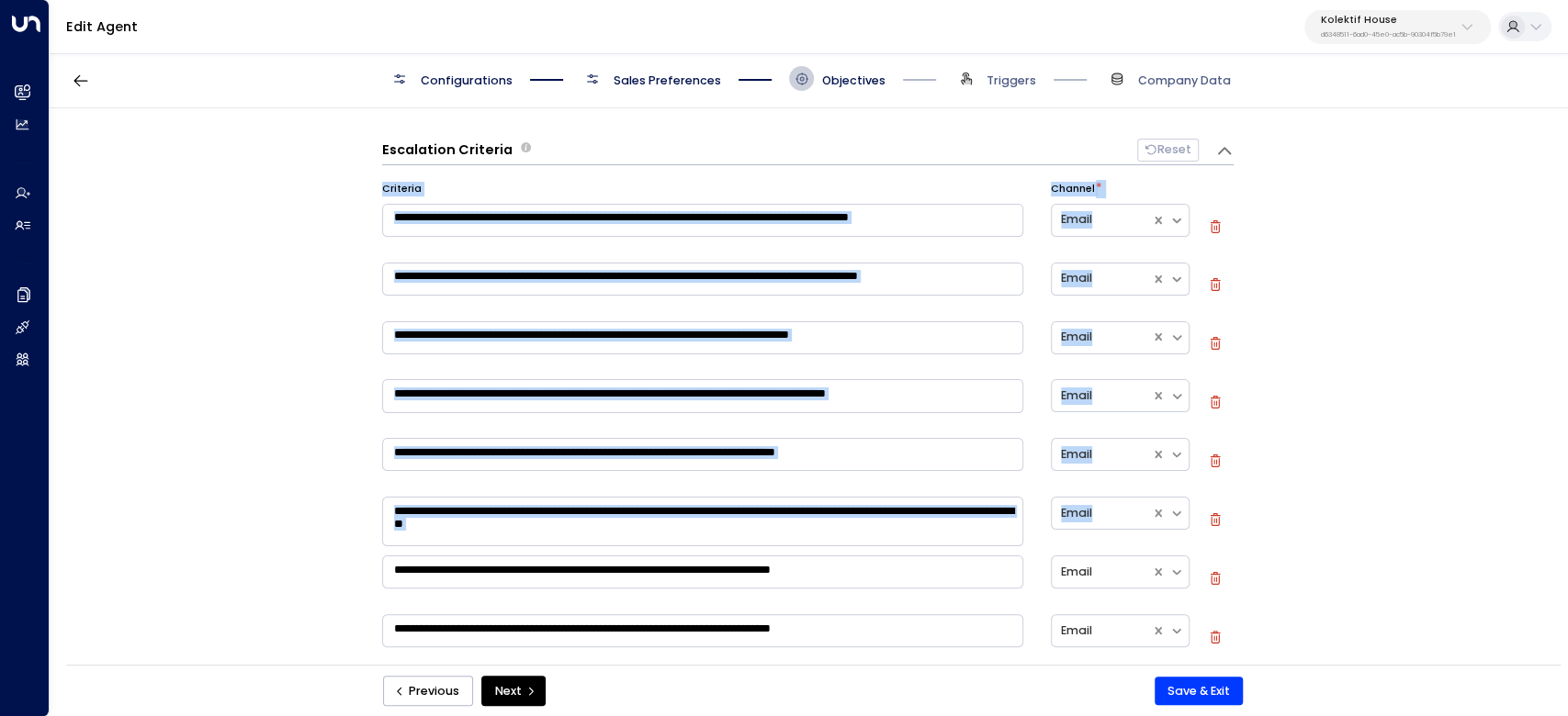
scroll to position [368, 0]
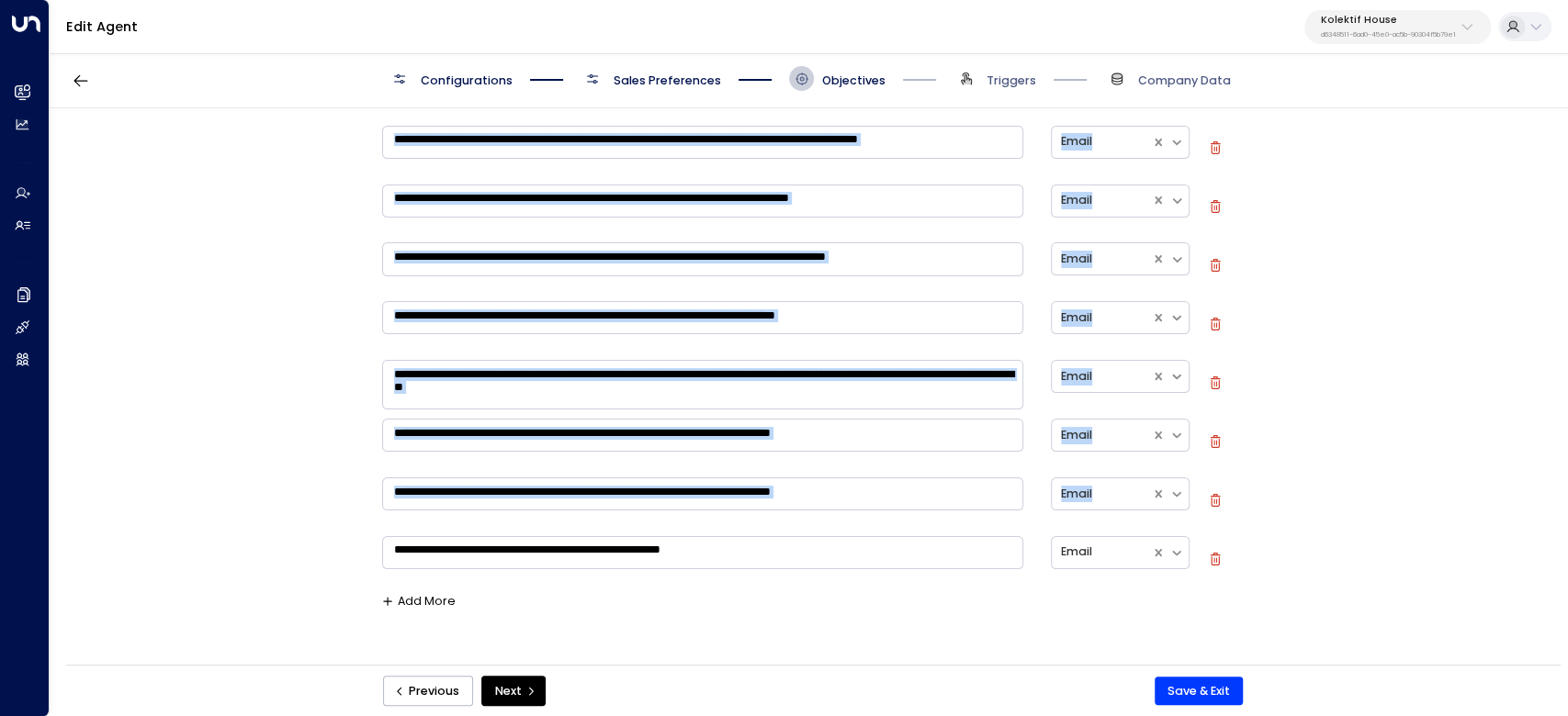
drag, startPoint x: 378, startPoint y: 298, endPoint x: 735, endPoint y: 560, distance: 442.8
click at [735, 560] on div "**********" at bounding box center [808, 315] width 852 height 541
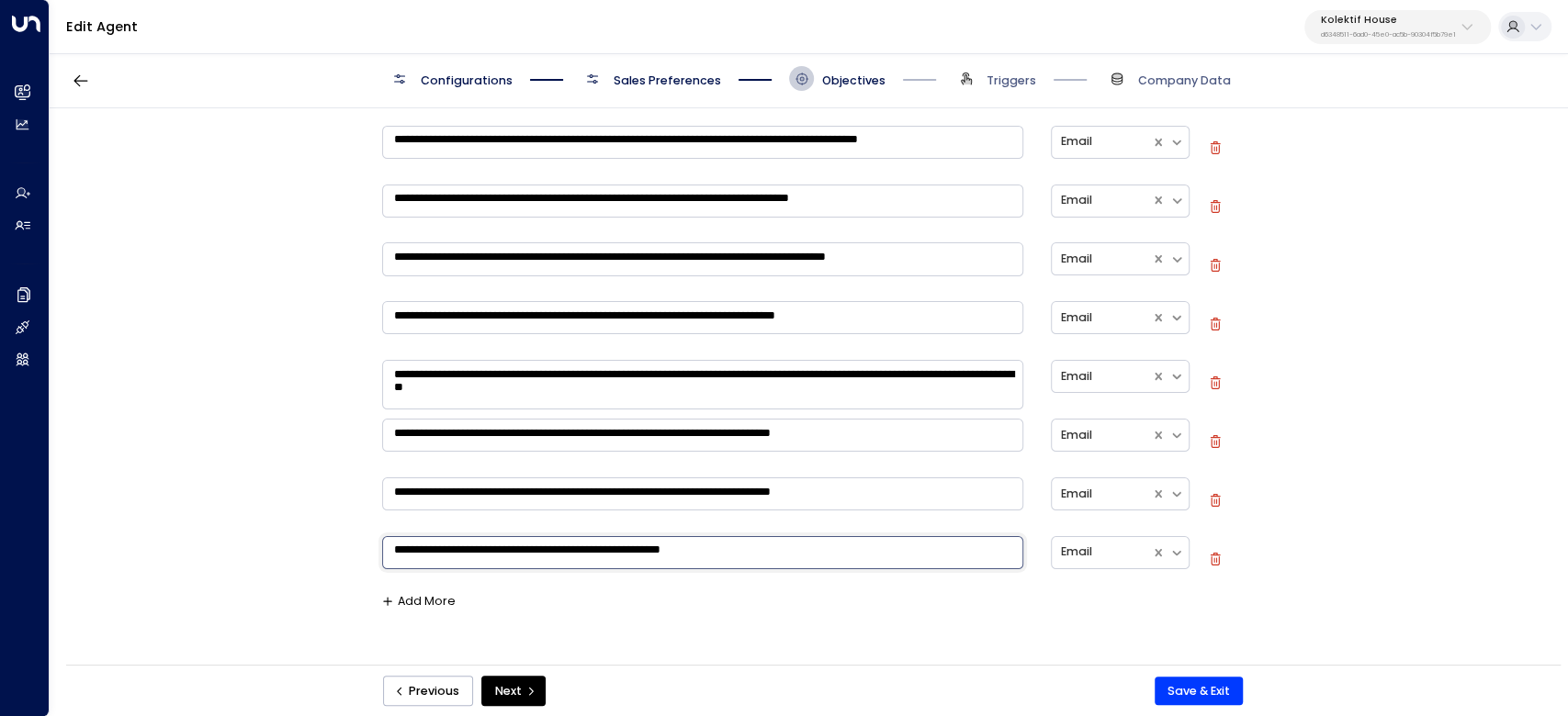
drag, startPoint x: 750, startPoint y: 547, endPoint x: 428, endPoint y: 322, distance: 392.8
click at [428, 331] on div "**********" at bounding box center [808, 315] width 852 height 541
click at [377, 239] on div "**********" at bounding box center [807, 392] width 1517 height 568
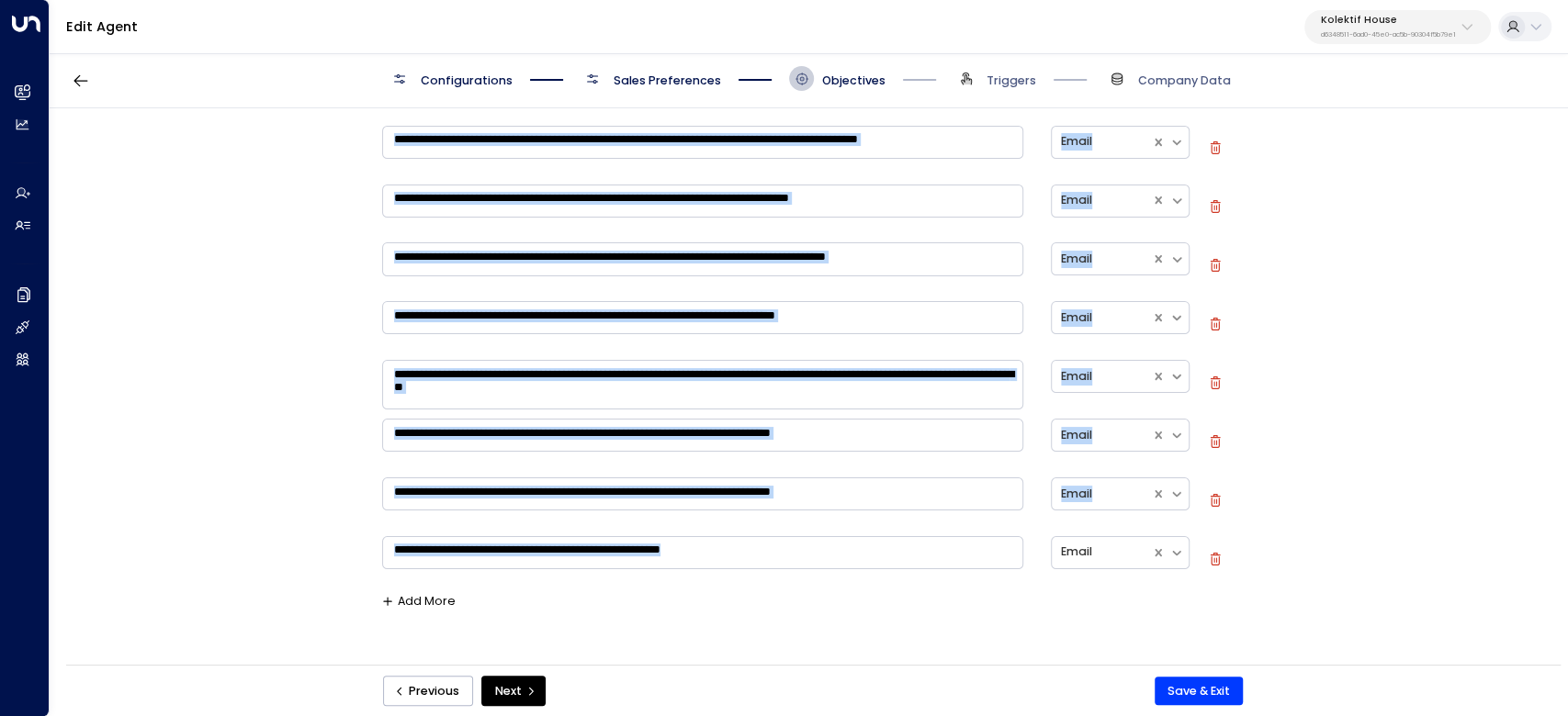
drag, startPoint x: 453, startPoint y: 303, endPoint x: 927, endPoint y: 571, distance: 544.5
click at [927, 574] on div "**********" at bounding box center [808, 315] width 852 height 541
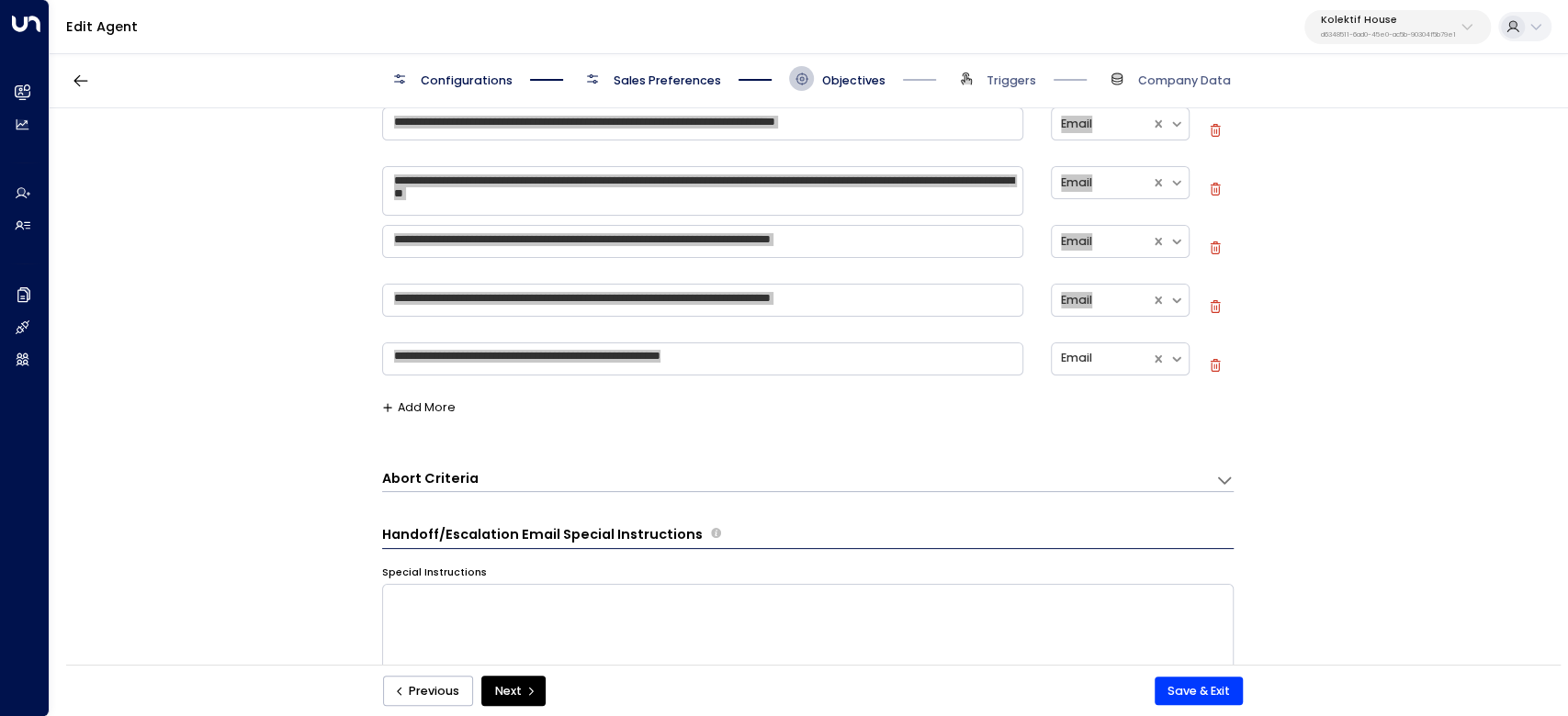
scroll to position [734, 0]
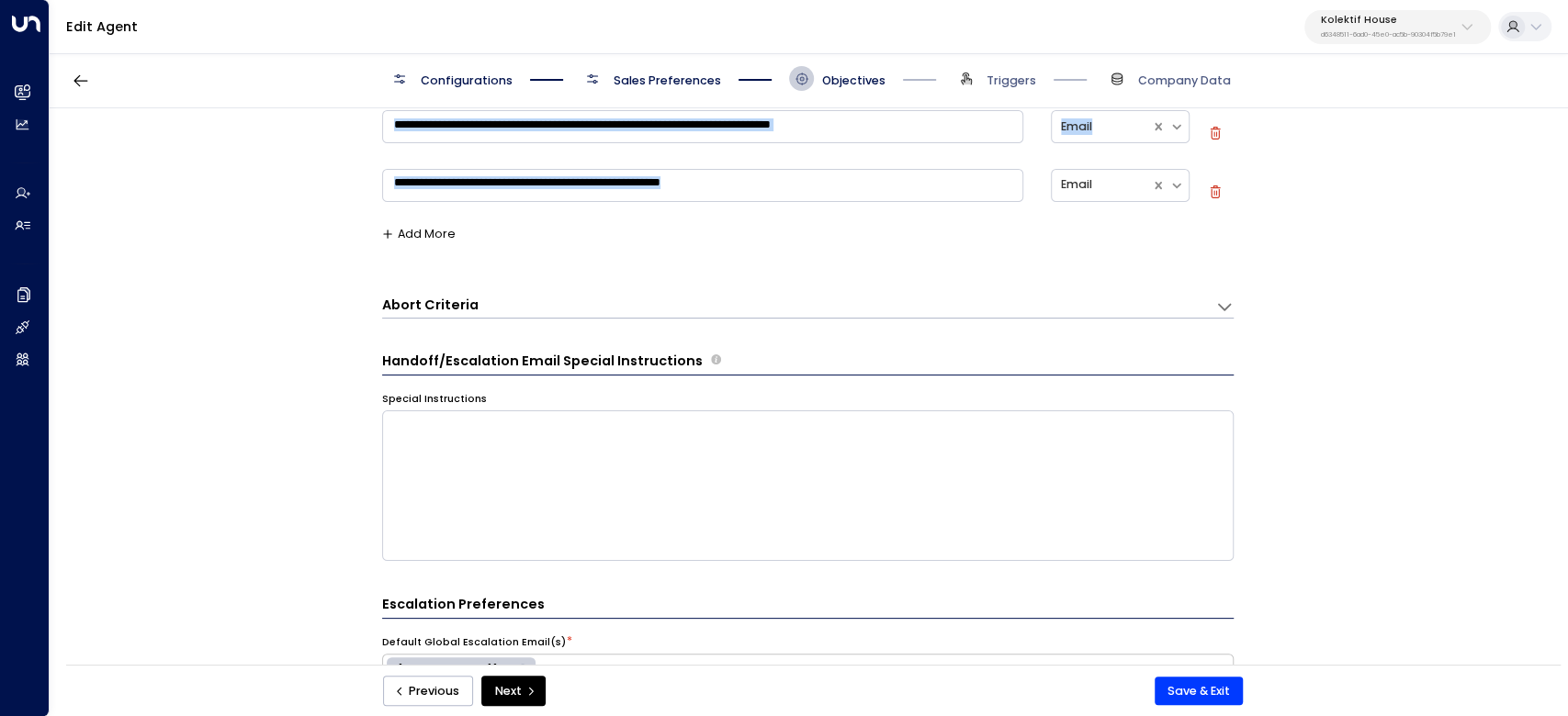
click at [441, 309] on h3 "Abort Criteria" at bounding box center [430, 306] width 96 height 19
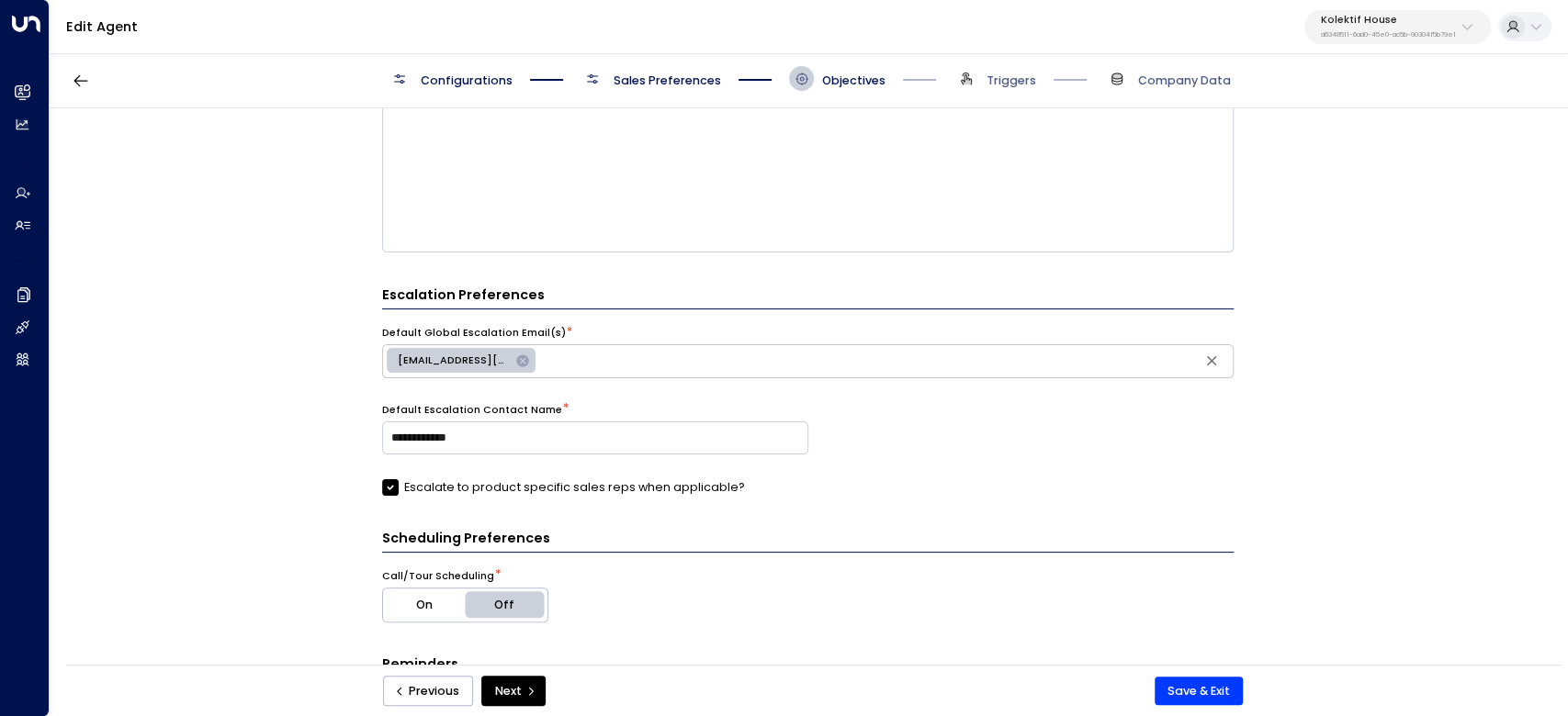
scroll to position [1124, 0]
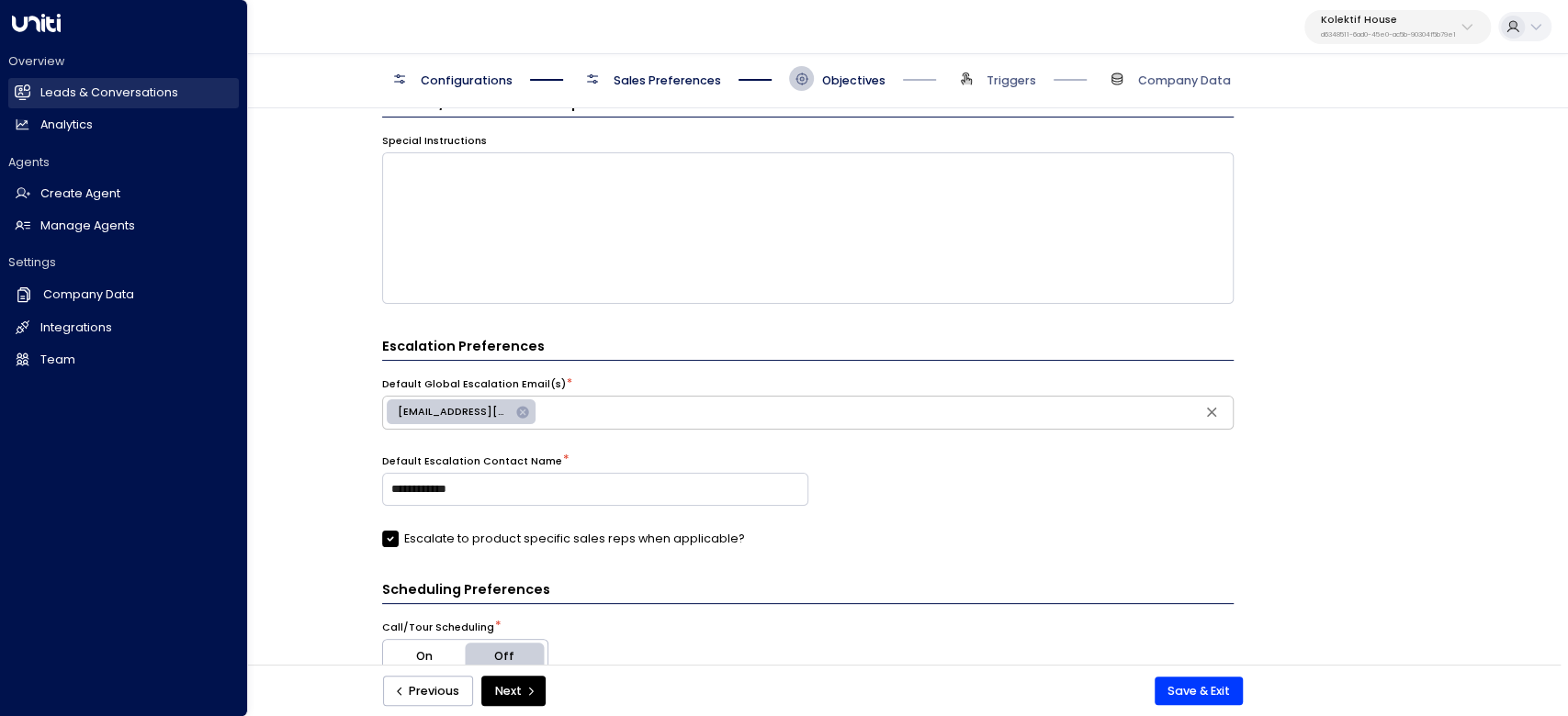
click at [33, 87] on link "Leads & Conversations Leads & Conversations" at bounding box center [124, 92] width 231 height 30
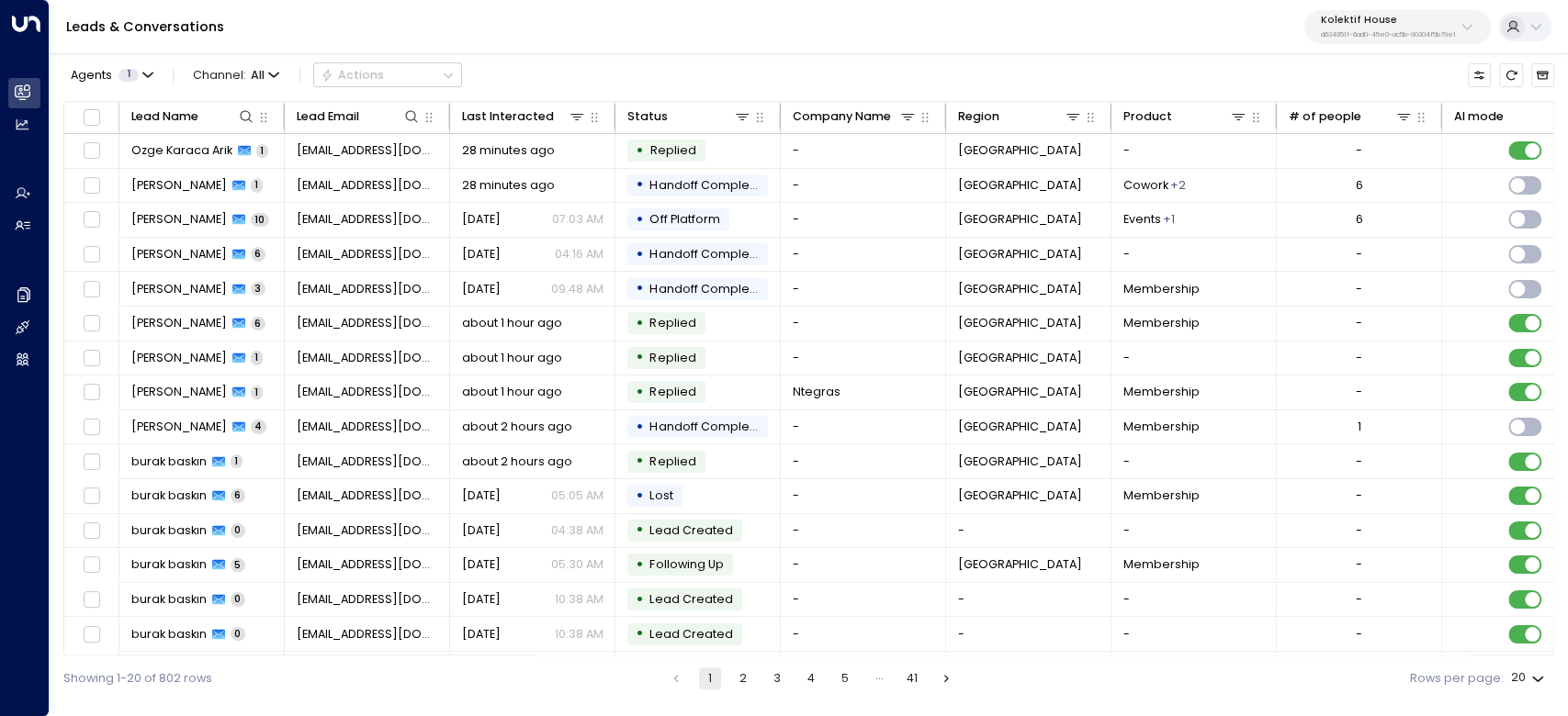
click at [769, 681] on button "3" at bounding box center [777, 678] width 22 height 22
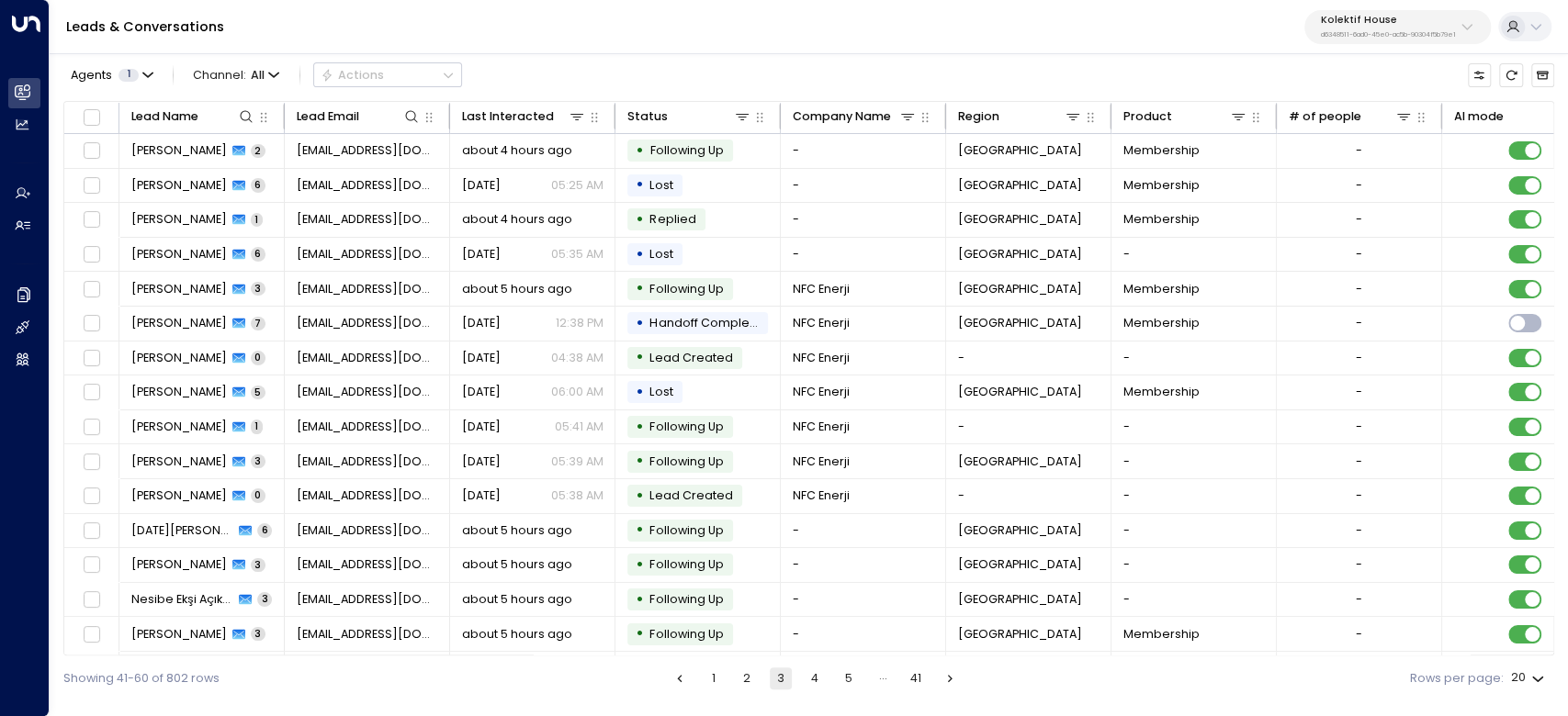
click at [128, 86] on div "Agents 1 Channel: All Actions" at bounding box center [262, 76] width 399 height 35
click at [143, 74] on icon "button" at bounding box center [147, 75] width 11 height 11
drag, startPoint x: 147, startPoint y: 116, endPoint x: 88, endPoint y: 114, distance: 59.0
click at [88, 114] on div "Oguz Select All Clear Apply" at bounding box center [189, 130] width 251 height 81
click at [280, 146] on button "Apply" at bounding box center [281, 149] width 47 height 23
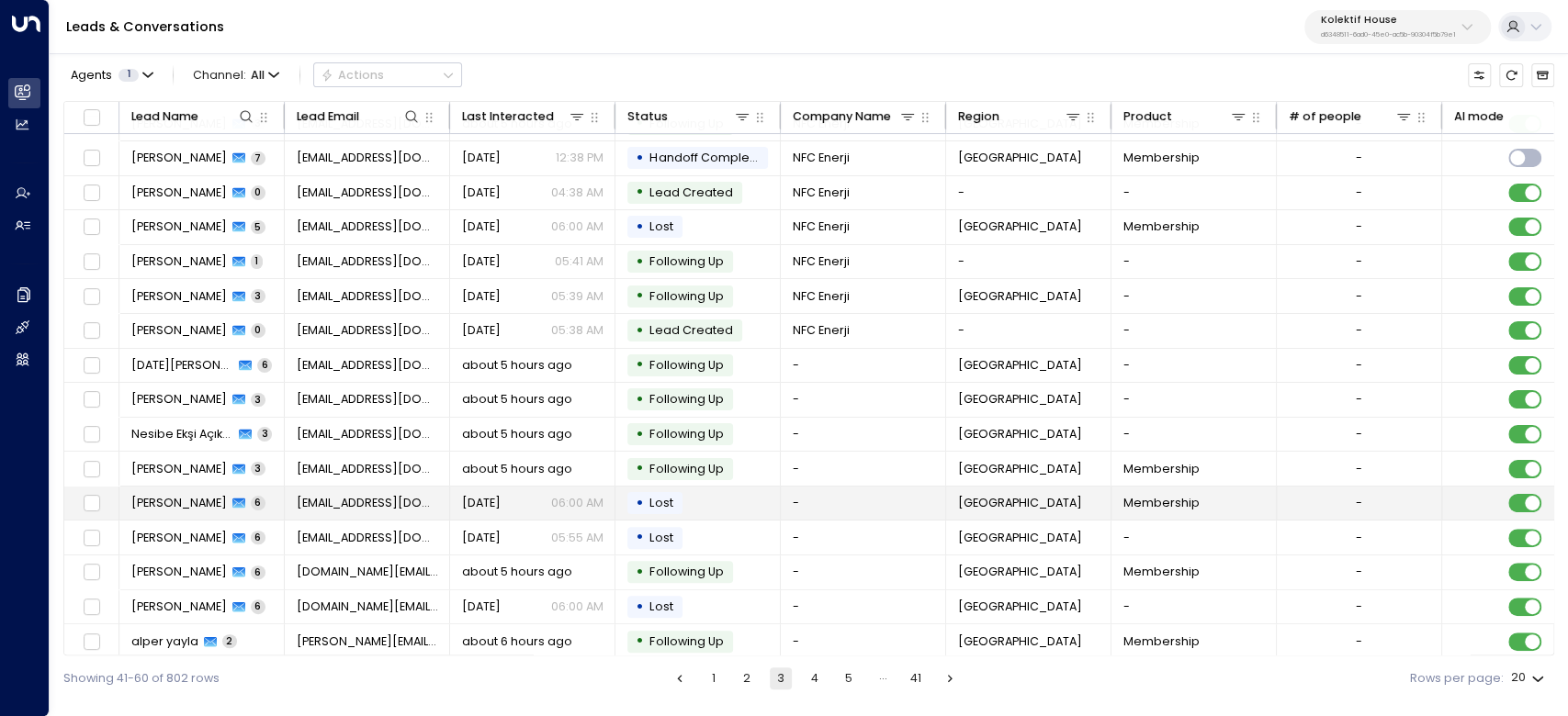
scroll to position [171, 0]
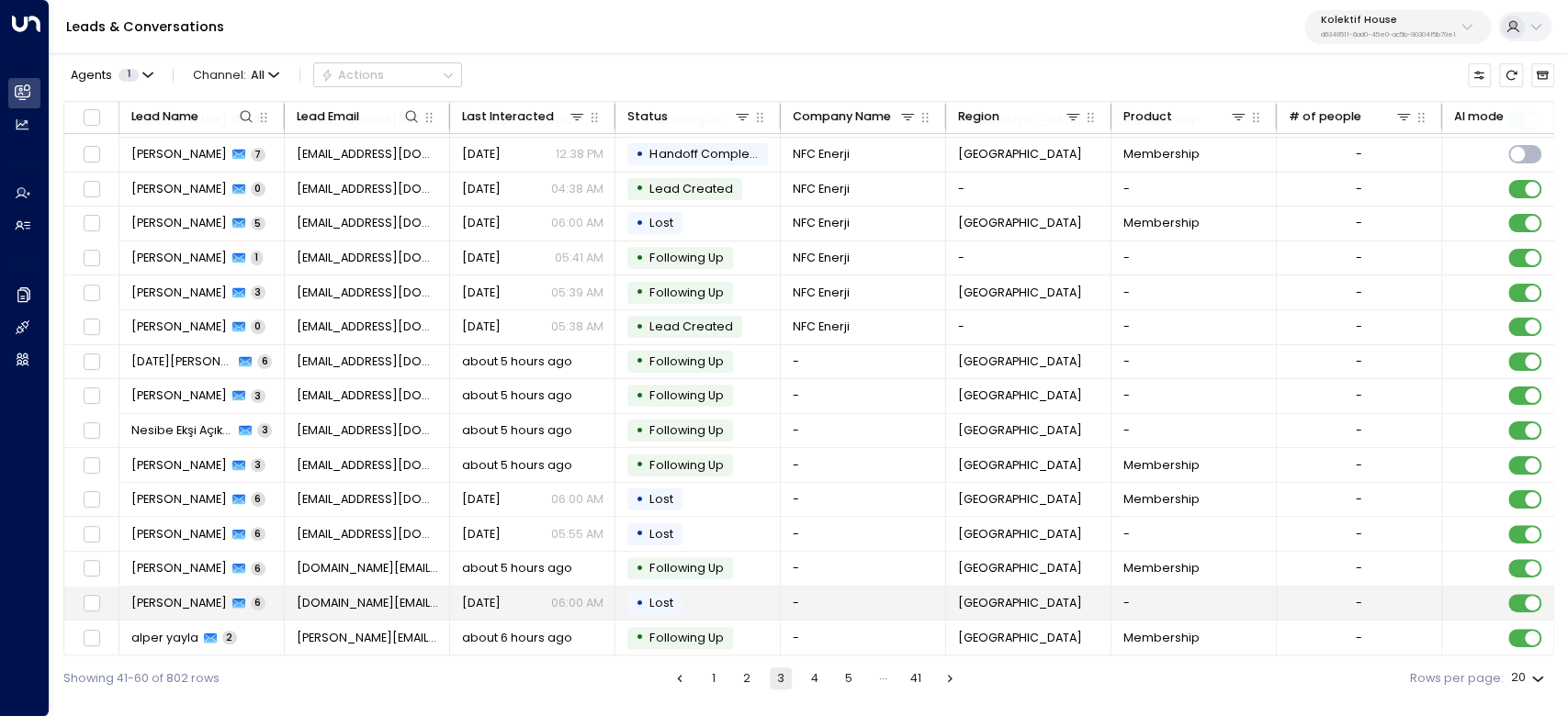
click at [161, 606] on span "[PERSON_NAME]" at bounding box center [179, 603] width 95 height 16
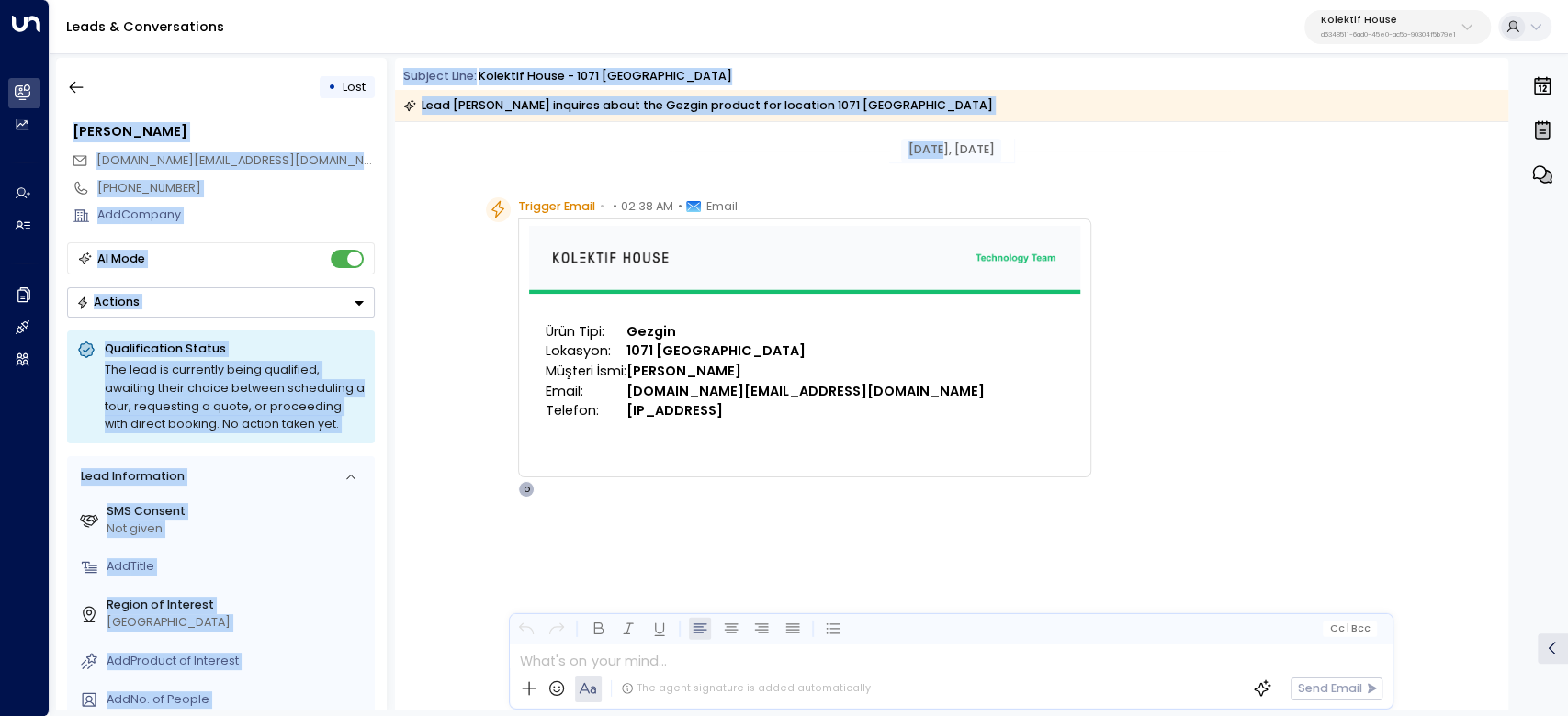
drag, startPoint x: 389, startPoint y: 72, endPoint x: 920, endPoint y: 121, distance: 533.3
click at [920, 121] on div "• Lost [PERSON_NAME] [DOMAIN_NAME][EMAIL_ADDRESS][DOMAIN_NAME] [PHONE_NUMBER] A…" at bounding box center [812, 384] width 1512 height 652
click at [926, 108] on div "Lead [PERSON_NAME] inquires about the Gezgin product for location 1071 [GEOGRAP…" at bounding box center [952, 106] width 1114 height 31
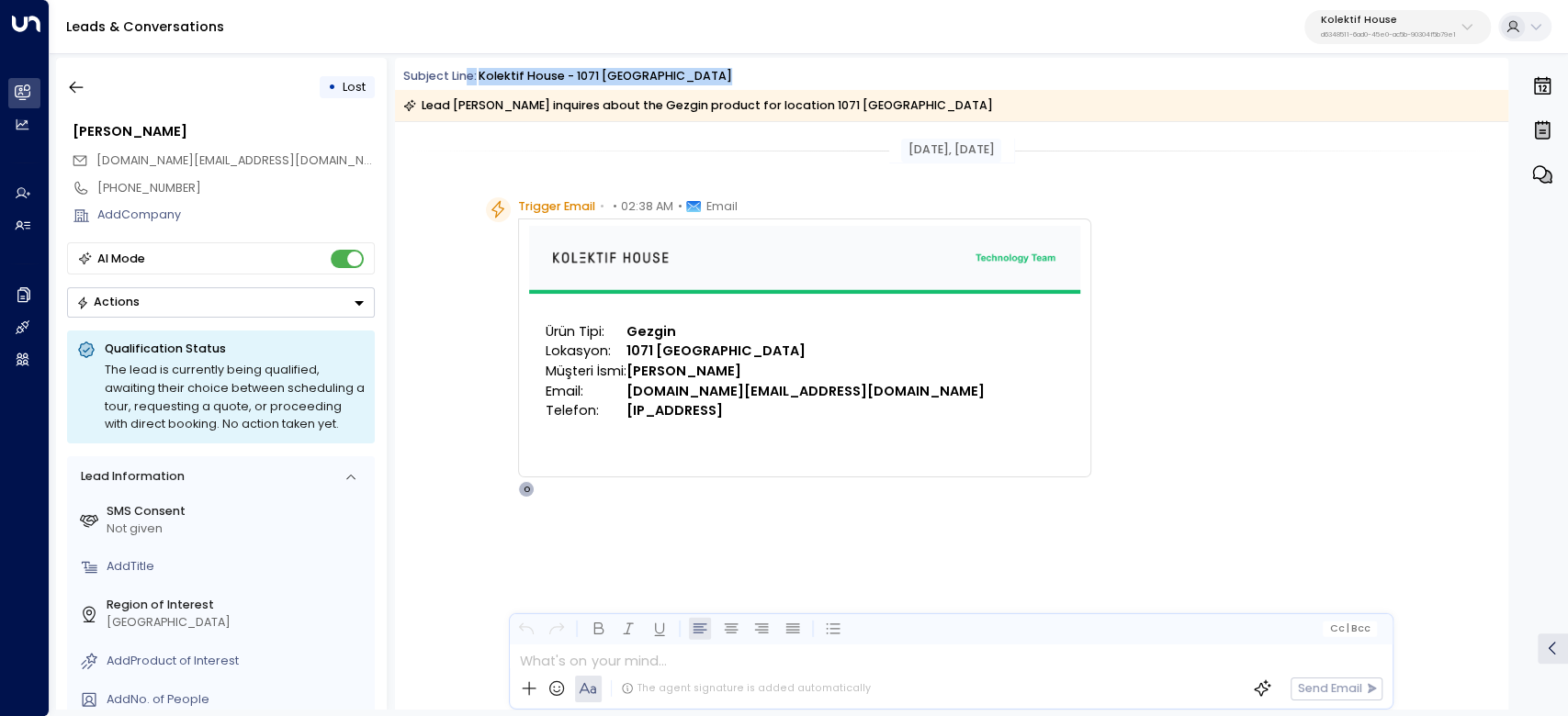
drag, startPoint x: 808, startPoint y: 95, endPoint x: 448, endPoint y: 67, distance: 361.1
click at [467, 73] on div "Subject Line: Kolektif House - 1071 Ankara Lead [PERSON_NAME] inquires about th…" at bounding box center [952, 94] width 1114 height 53
click at [437, 76] on span "Subject Line:" at bounding box center [441, 76] width 74 height 16
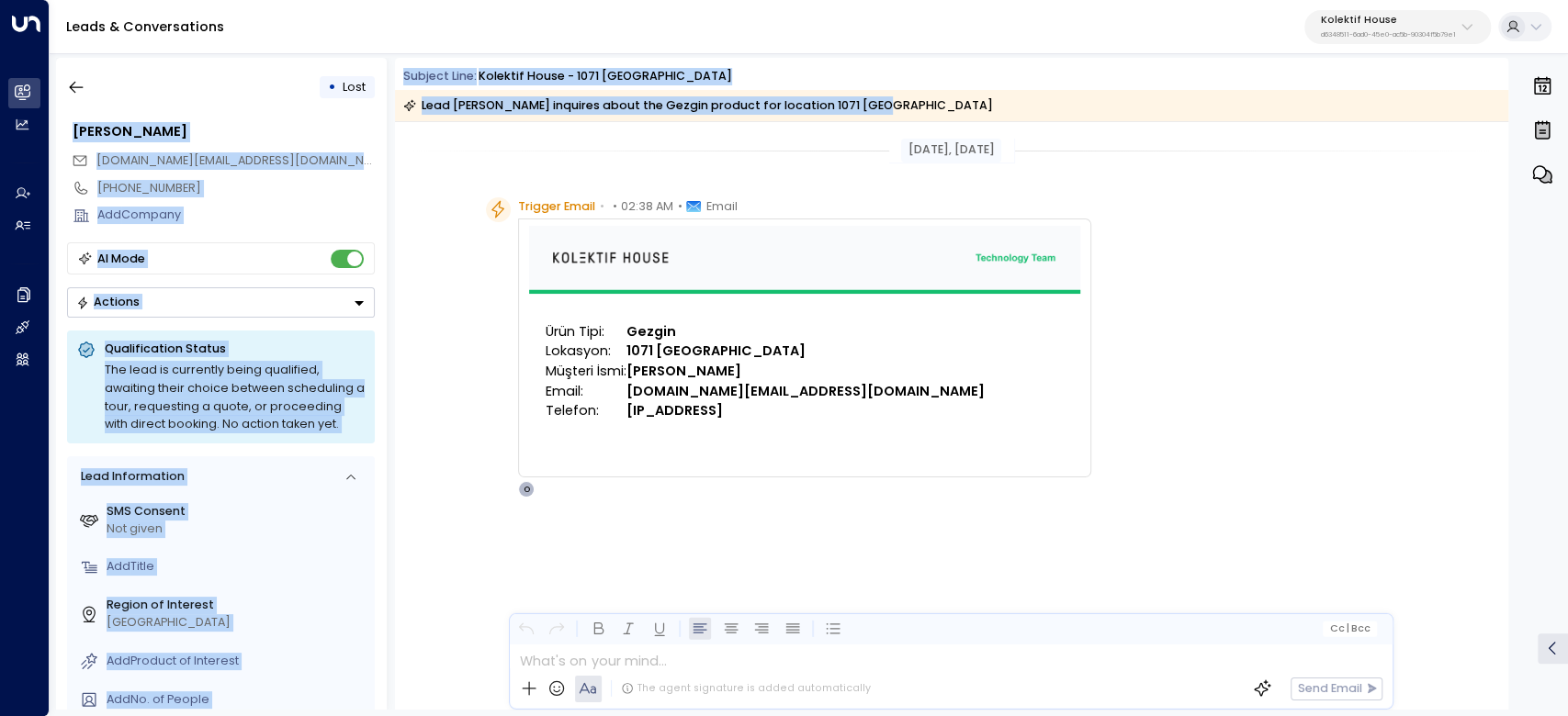
drag, startPoint x: 371, startPoint y: 73, endPoint x: 936, endPoint y: 120, distance: 567.0
click at [936, 120] on div "• Lost [PERSON_NAME] [DOMAIN_NAME][EMAIL_ADDRESS][DOMAIN_NAME] [PHONE_NUMBER] A…" at bounding box center [812, 384] width 1512 height 652
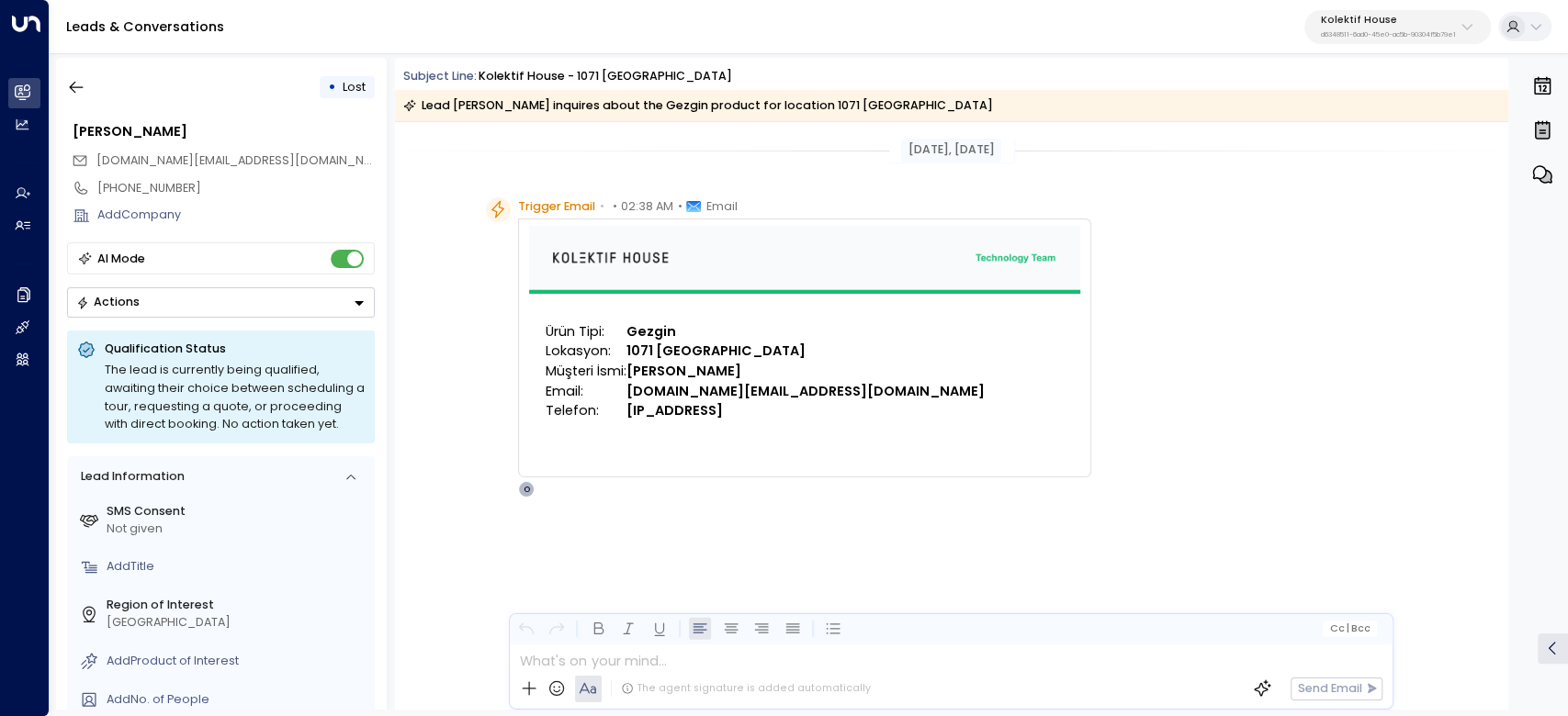
click at [1099, 277] on div "Trigger Email • • 02:38 AM • Email Ürün Tipi: Gezgin Lokasyon: 1071 Ankara Müşt…" at bounding box center [955, 348] width 937 height 302
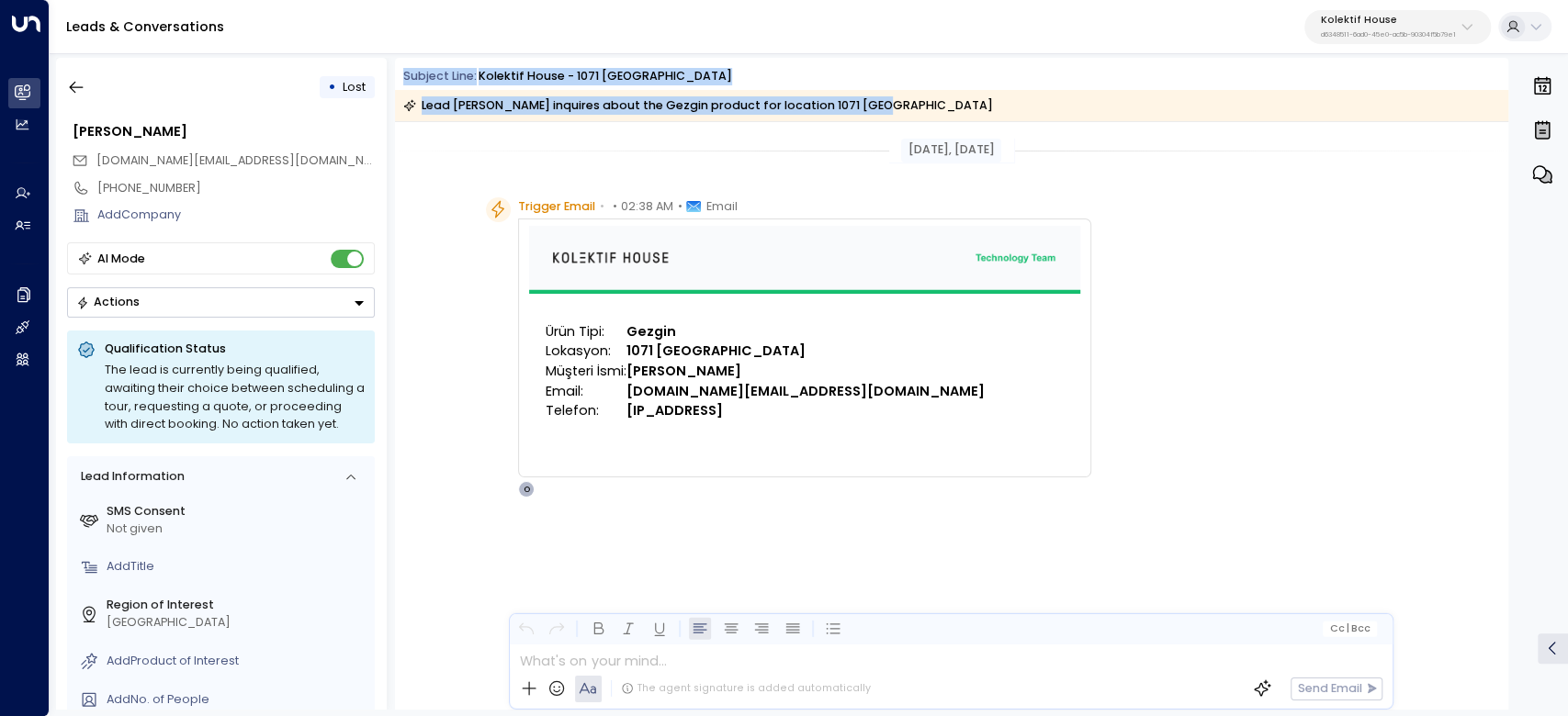
drag, startPoint x: 406, startPoint y: 72, endPoint x: 872, endPoint y: 107, distance: 467.3
click at [872, 107] on div "Subject Line: Kolektif House - 1071 Ankara Lead [PERSON_NAME] inquires about th…" at bounding box center [952, 94] width 1114 height 53
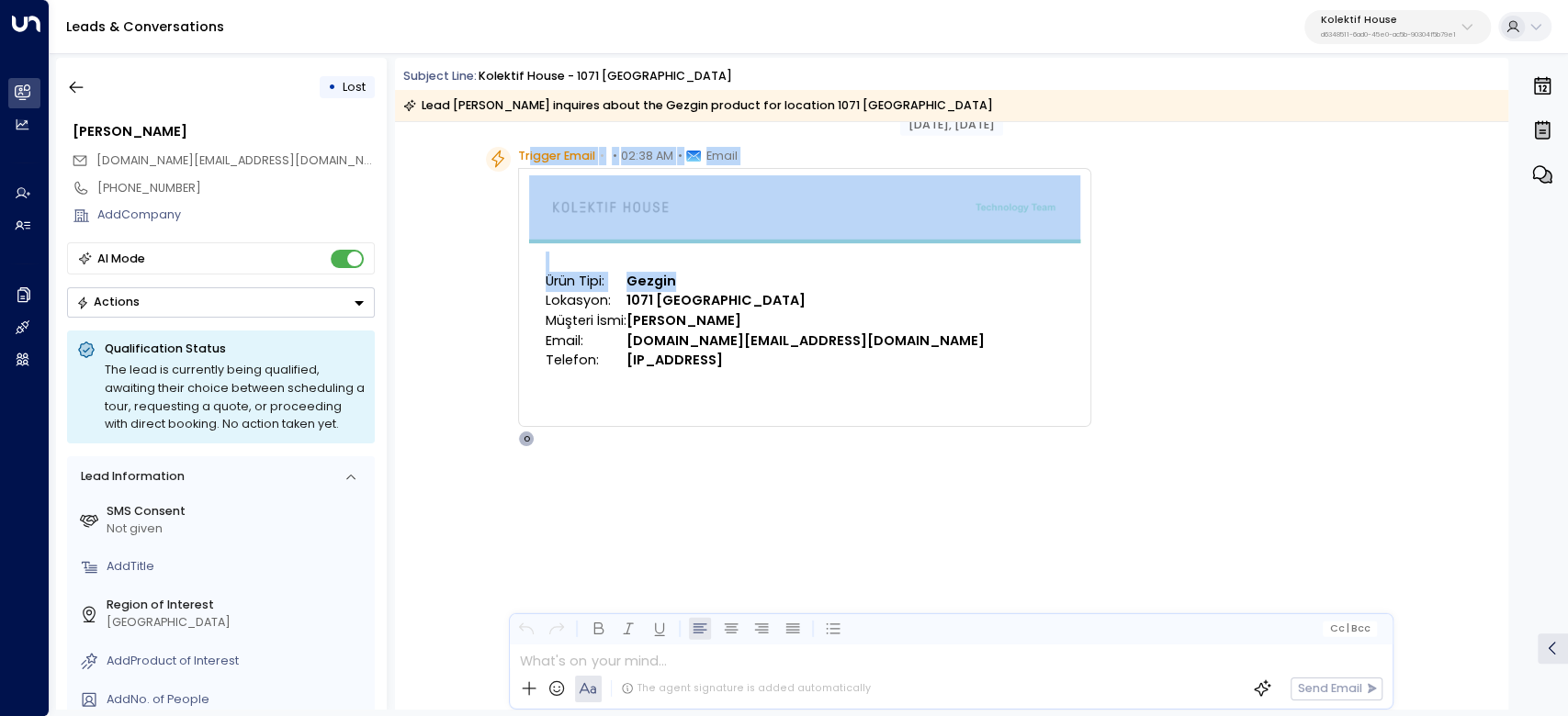
scroll to position [244, 0]
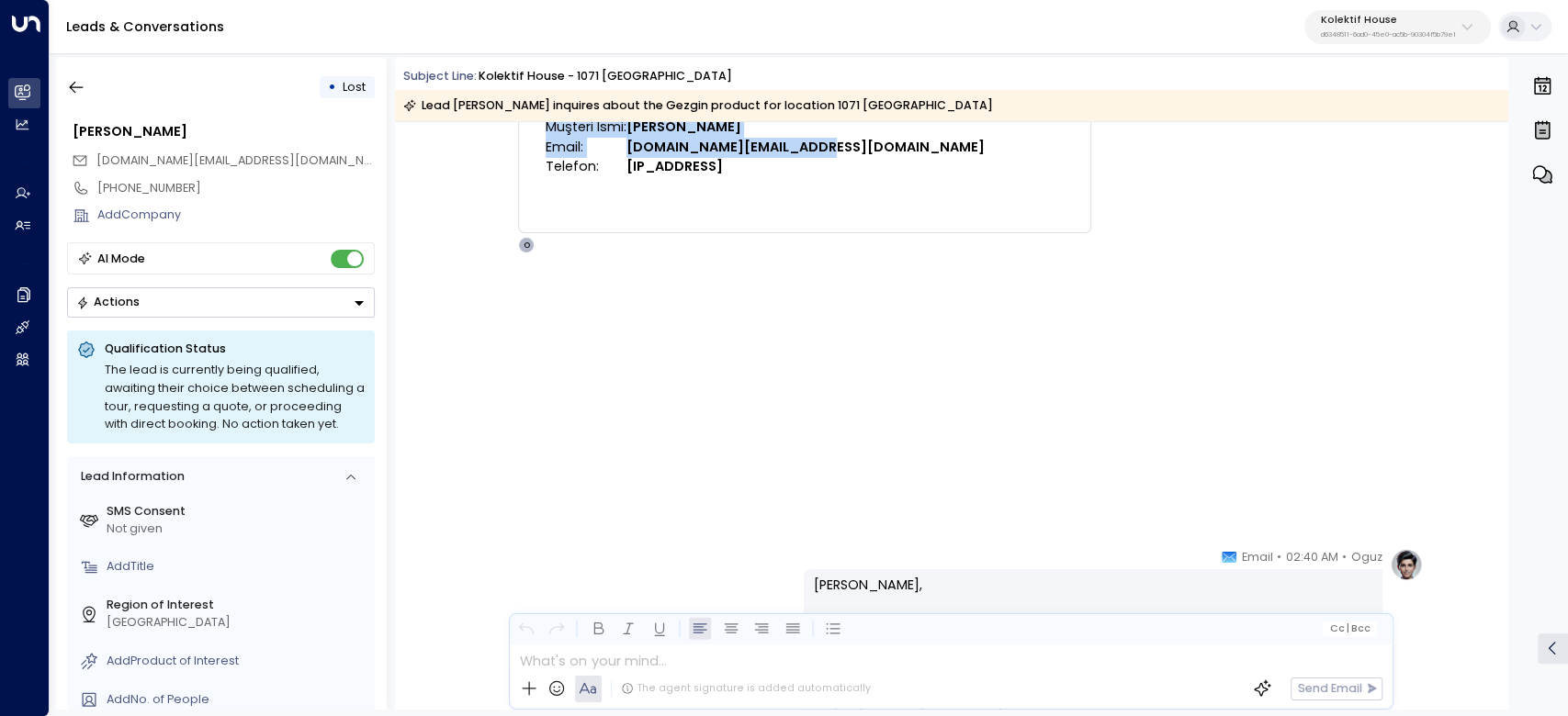
drag, startPoint x: 525, startPoint y: 202, endPoint x: 996, endPoint y: 369, distance: 499.7
click at [996, 254] on div "Trigger Email • • 02:38 AM • Email Ürün Tipi: Gezgin Lokasyon: 1071 Ankara Müşt…" at bounding box center [804, 104] width 573 height 302
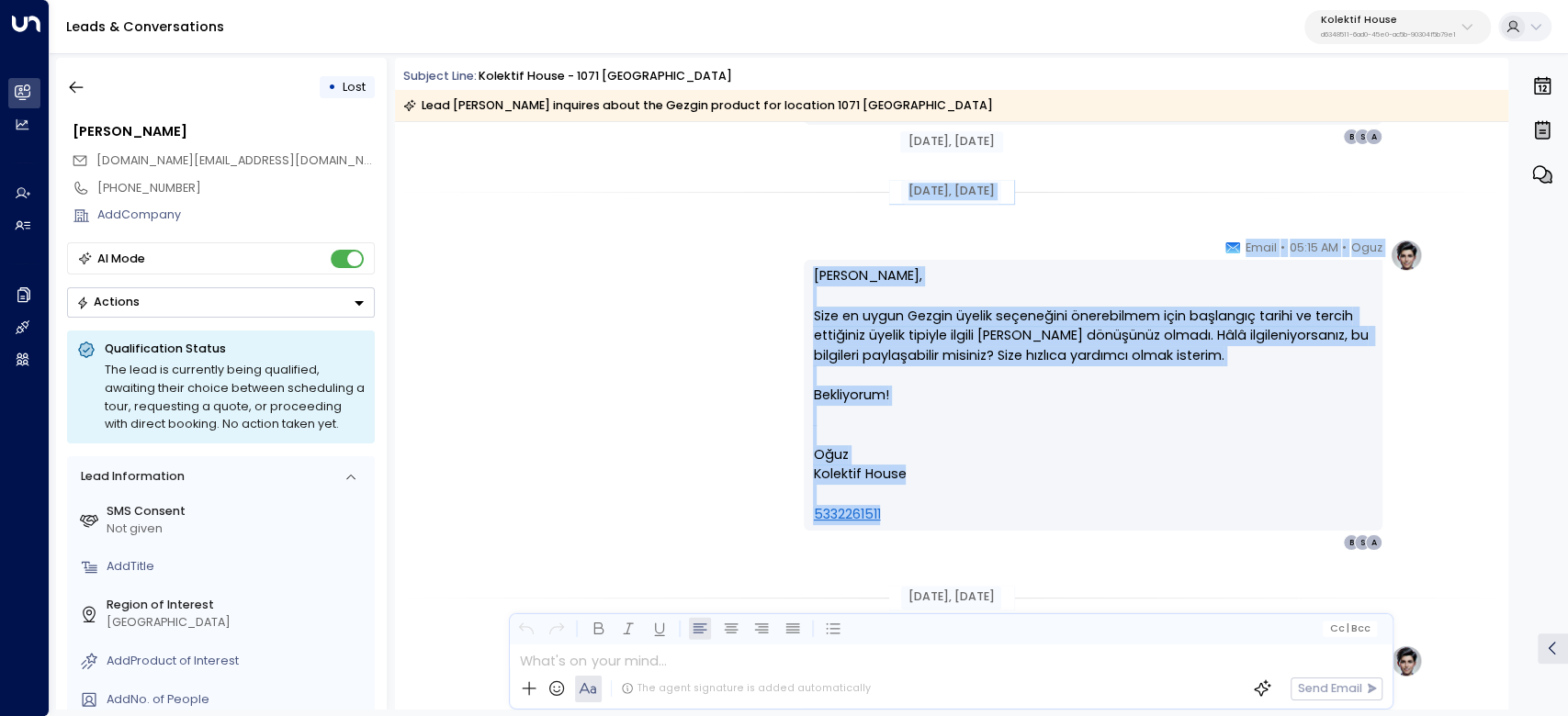
scroll to position [1100, 0]
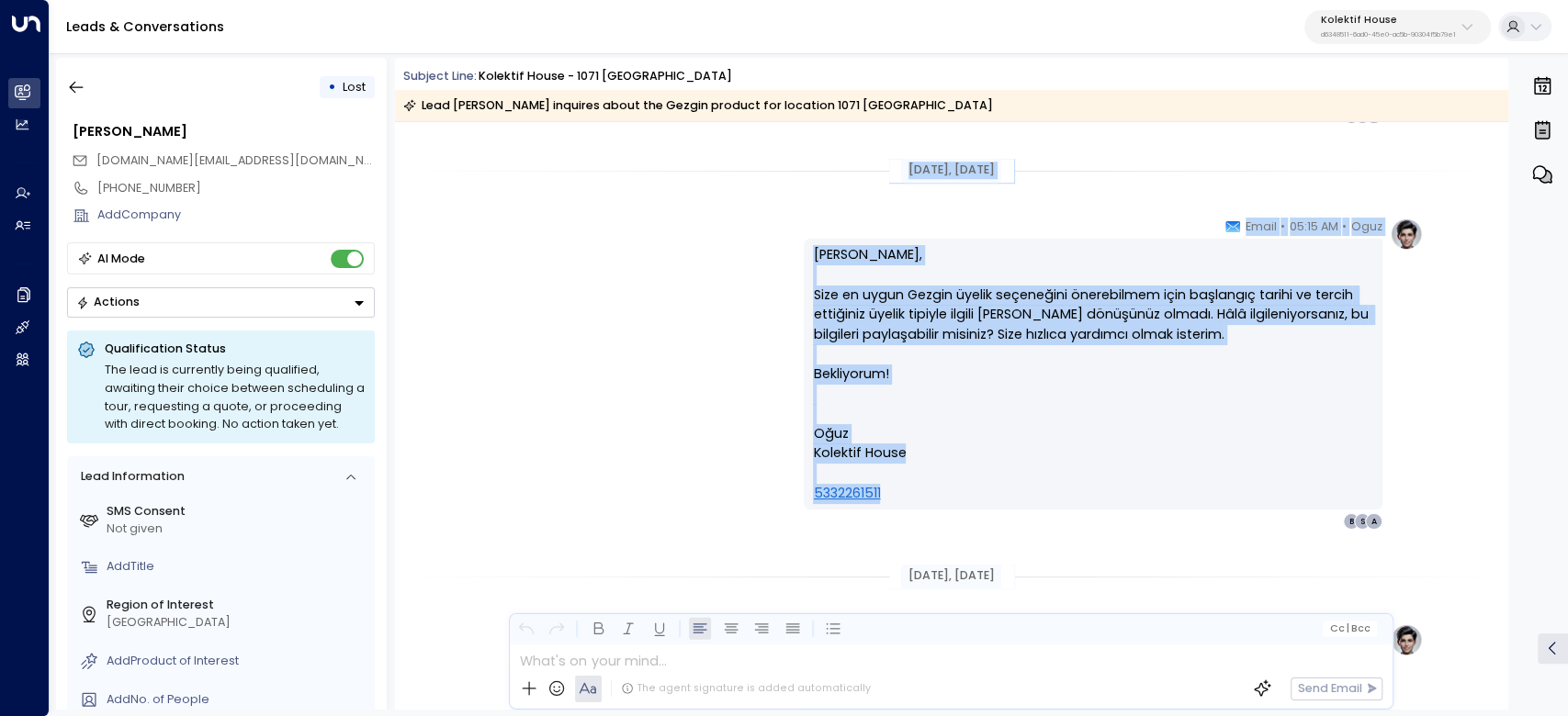
drag, startPoint x: 1244, startPoint y: 302, endPoint x: 1295, endPoint y: 496, distance: 200.6
click at [1295, 496] on div "[DATE], [DATE] [DATE], [DATE] Trigger Email • • 02:38 AM • Email Ürün Tipi: Gez…" at bounding box center [952, 651] width 1114 height 3258
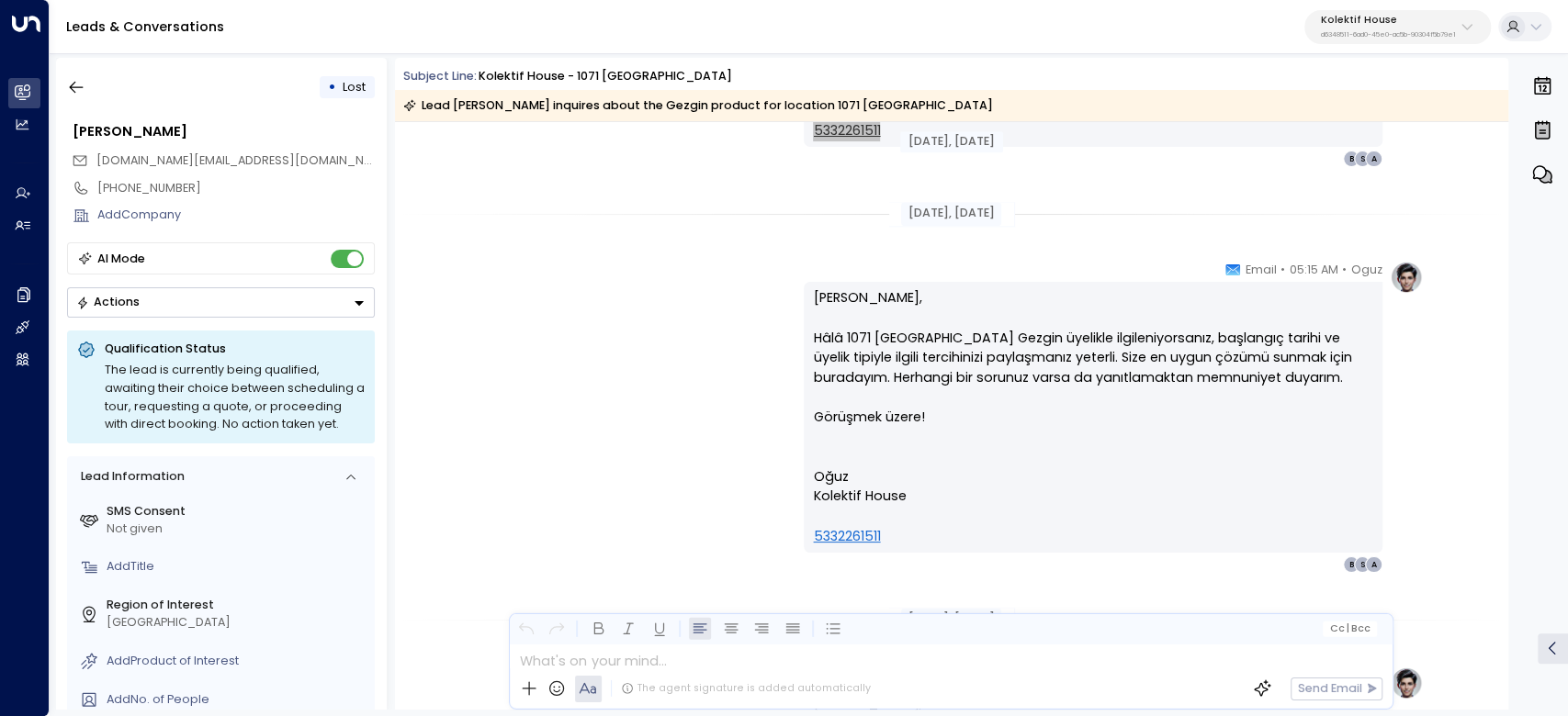
scroll to position [1345, 0]
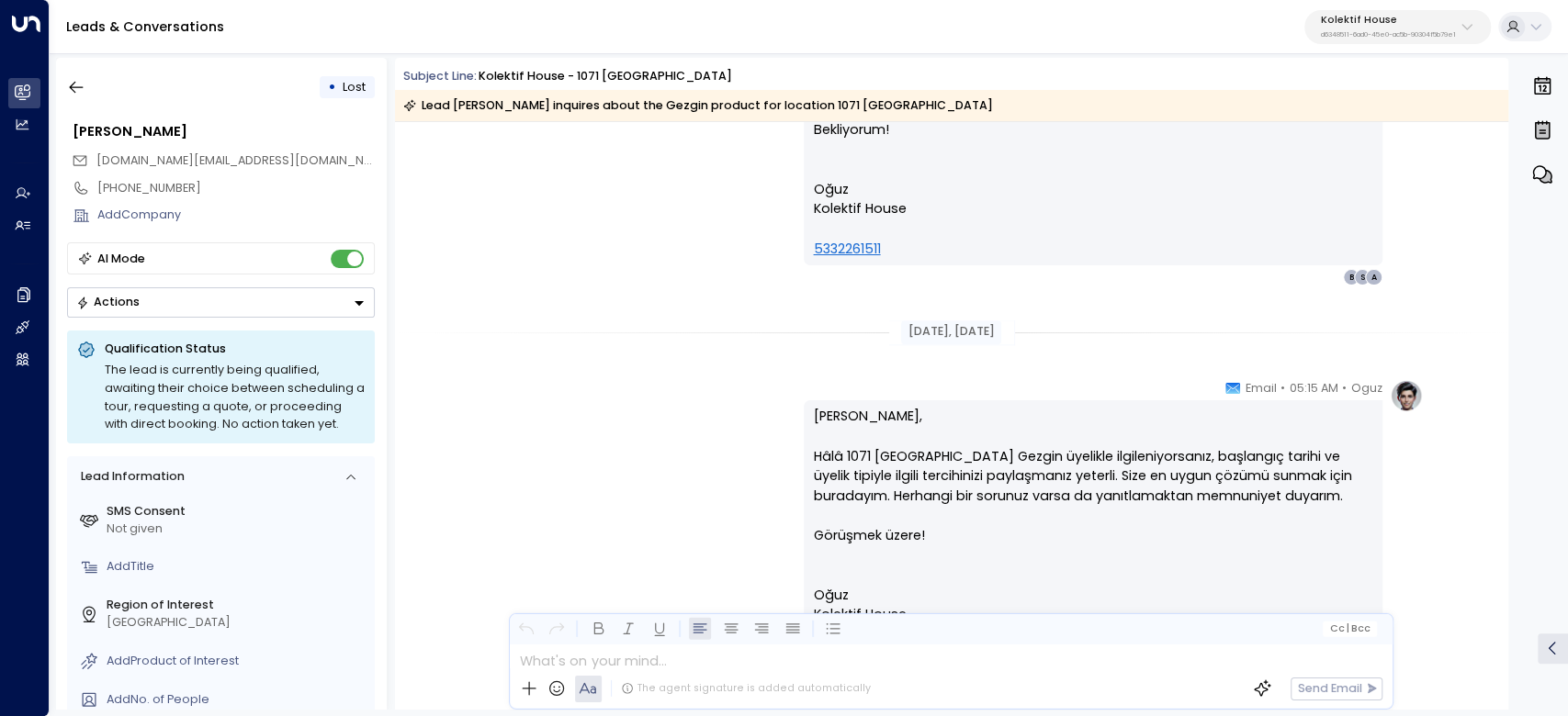
click at [1259, 349] on div "[DATE], [DATE]" at bounding box center [952, 332] width 1114 height 57
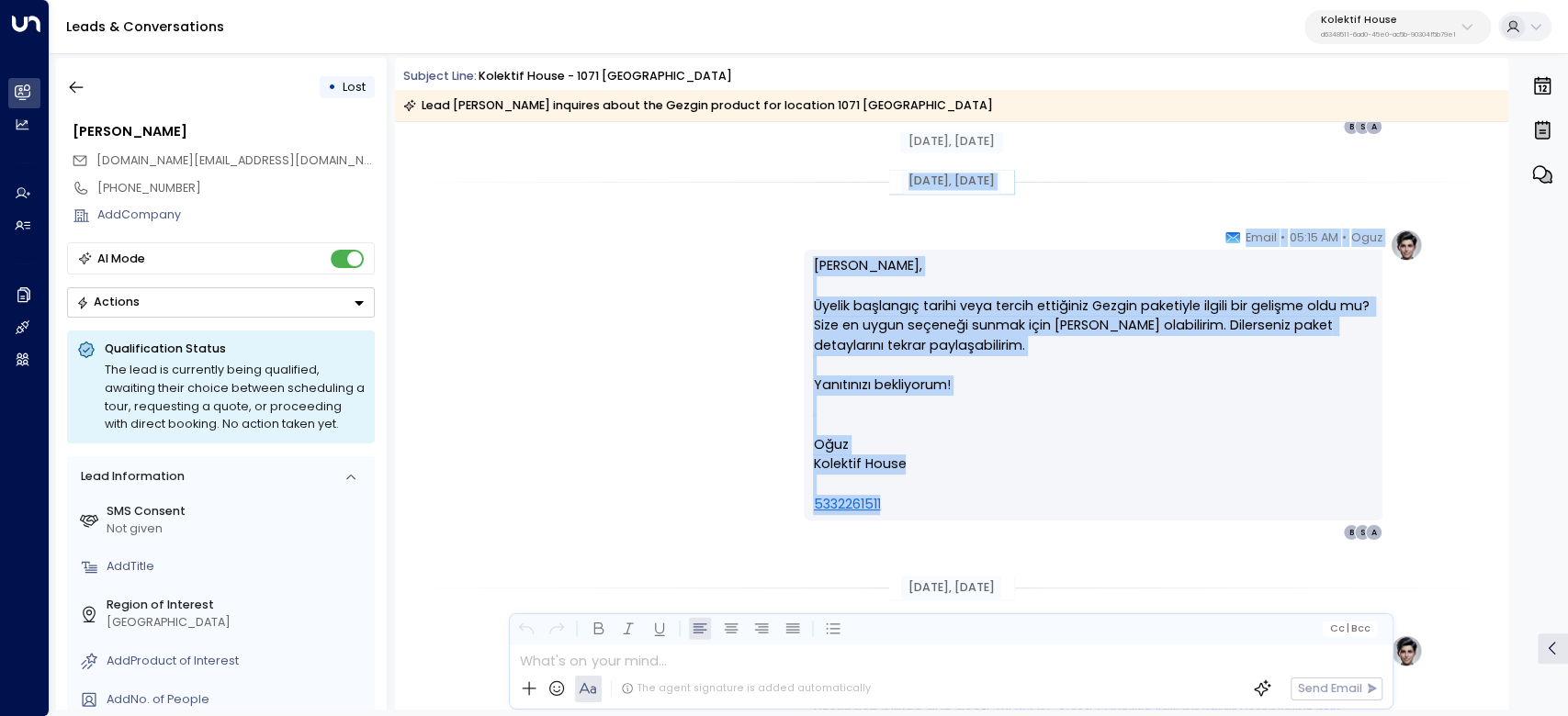
scroll to position [1958, 0]
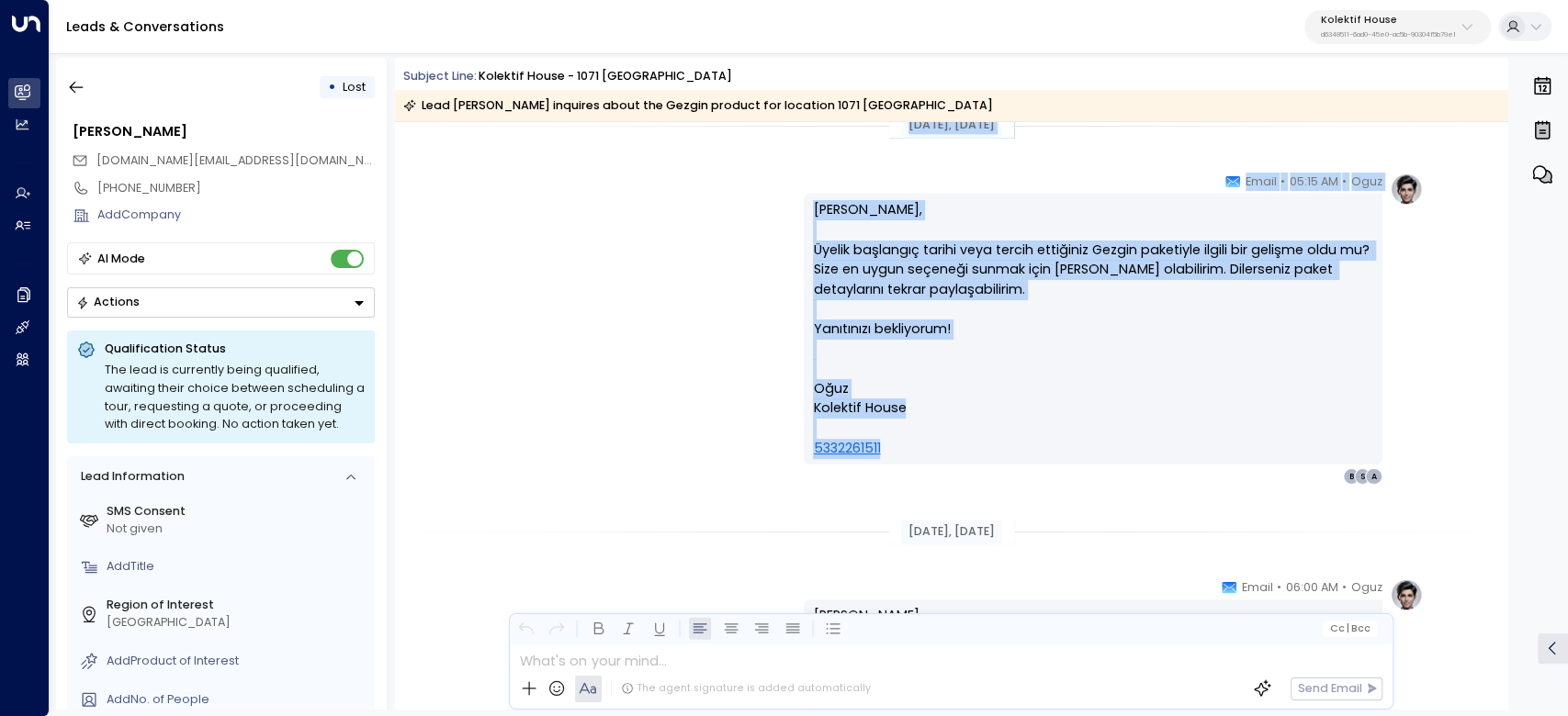
drag, startPoint x: 1065, startPoint y: 371, endPoint x: 1144, endPoint y: 444, distance: 107.6
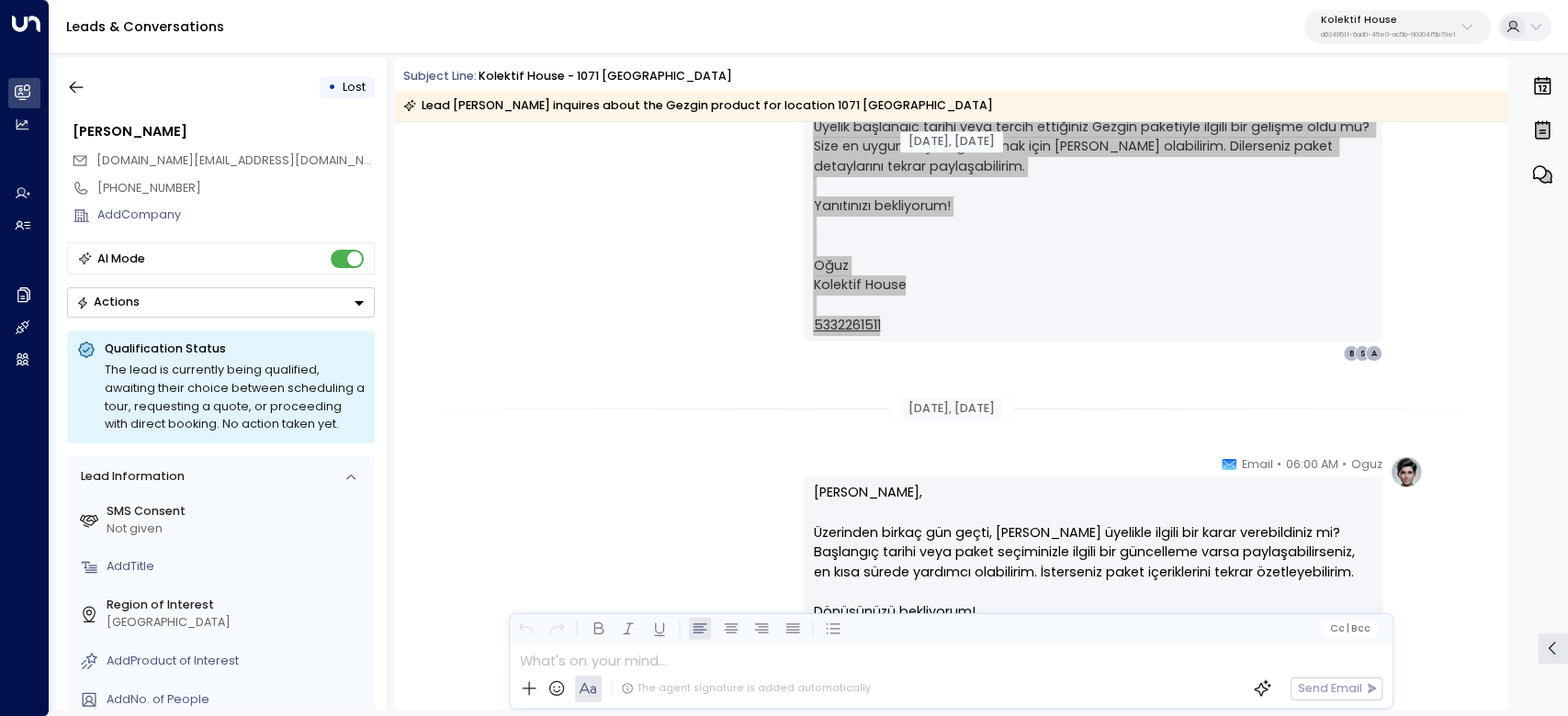
scroll to position [2202, 0]
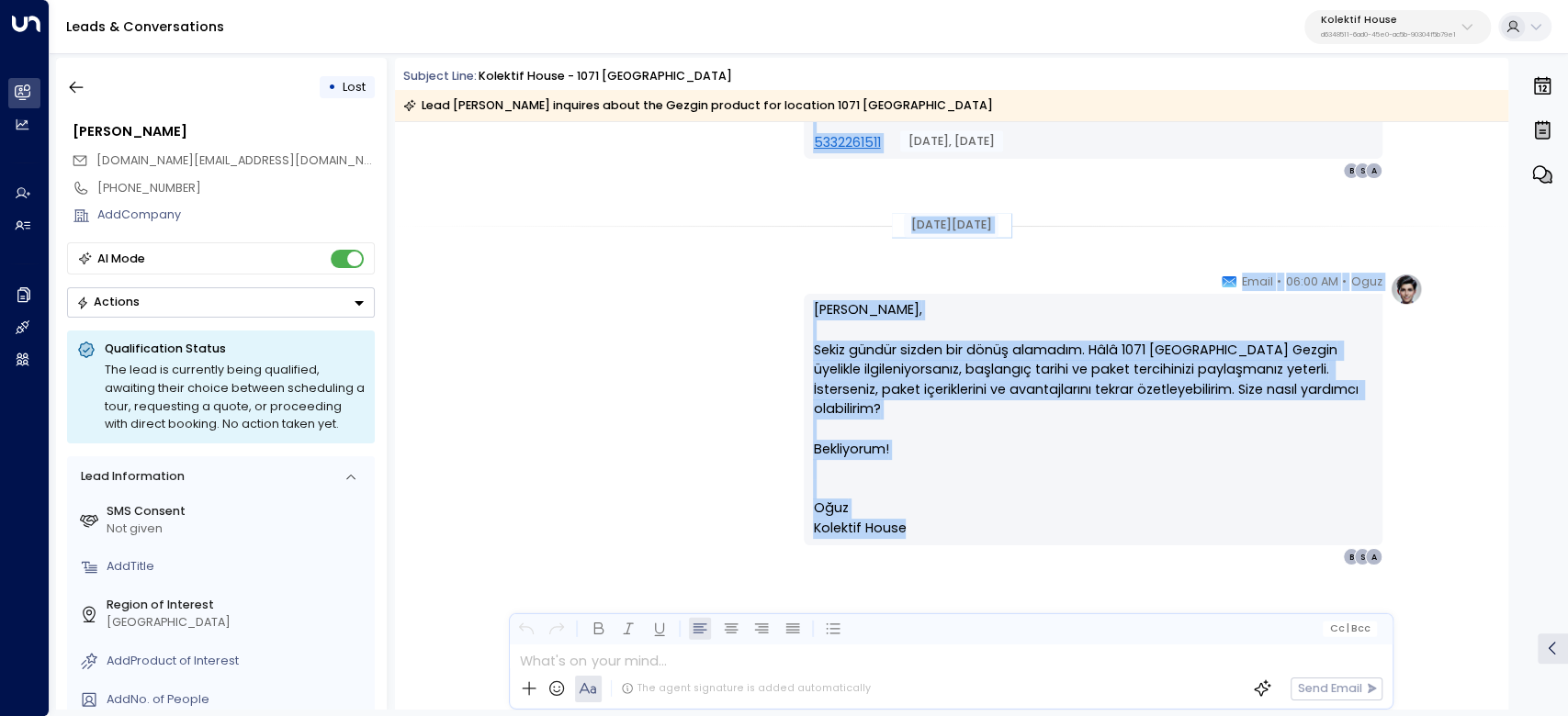
drag, startPoint x: 903, startPoint y: 284, endPoint x: 1110, endPoint y: 510, distance: 306.5
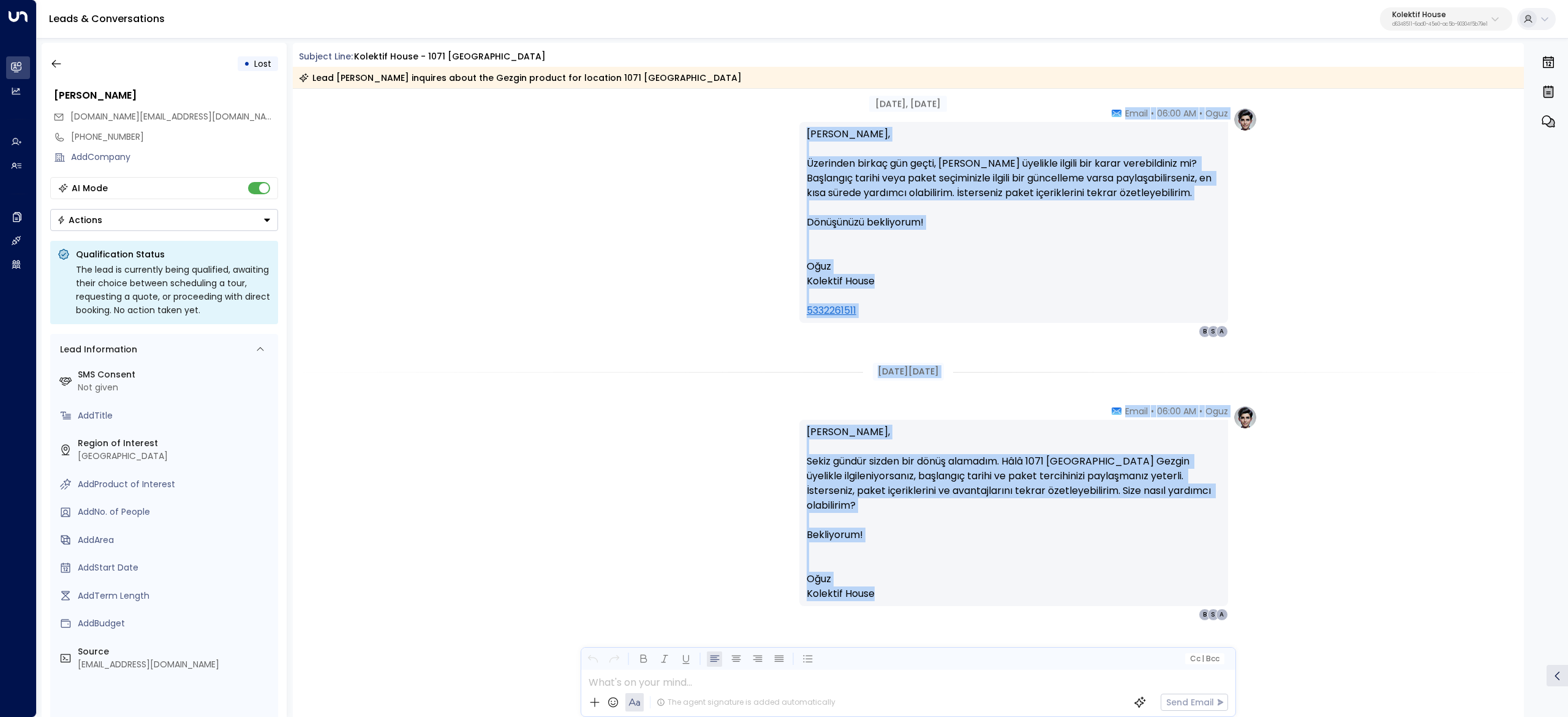
scroll to position [1630, 0]
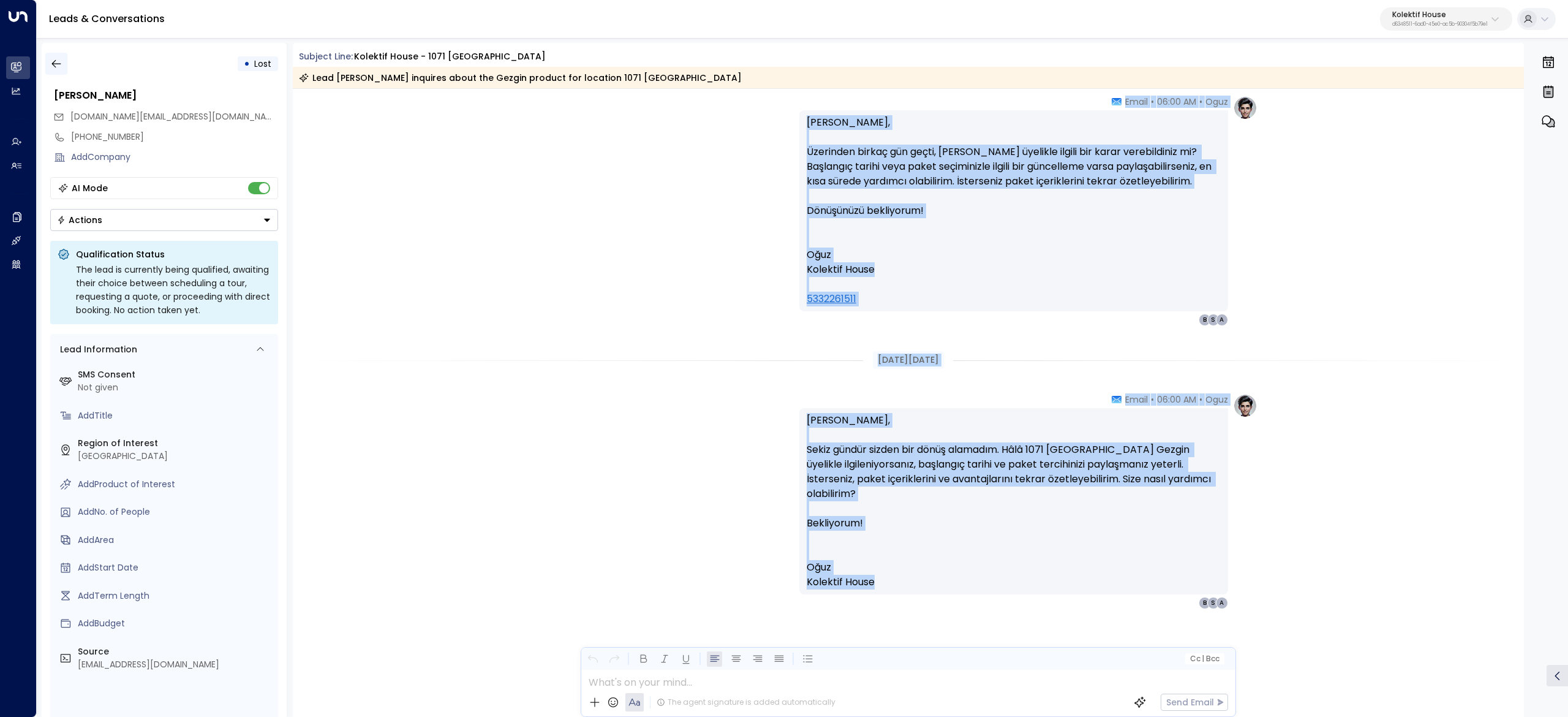
click at [52, 67] on icon "button" at bounding box center [56, 63] width 12 height 12
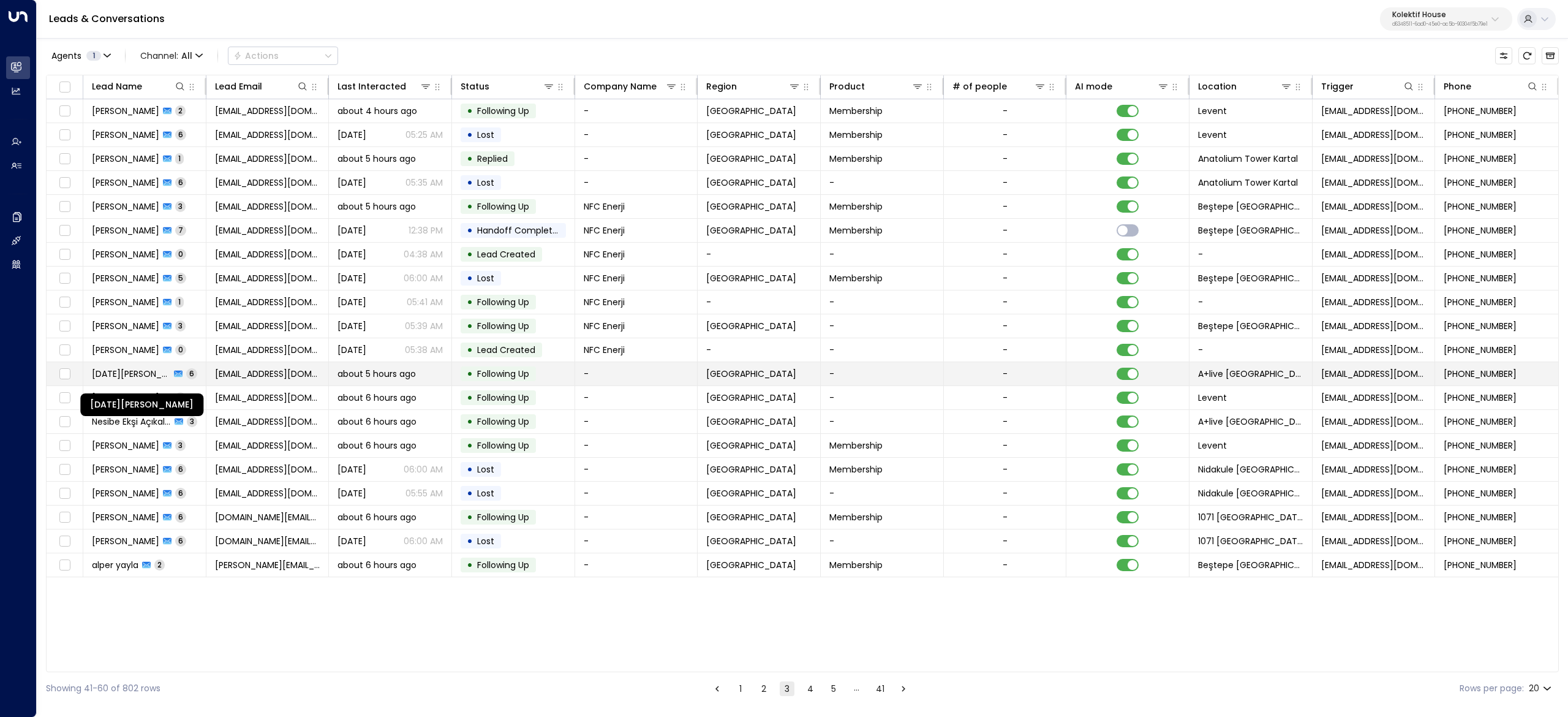
click at [106, 376] on span "[DATE][PERSON_NAME]" at bounding box center [131, 373] width 78 height 12
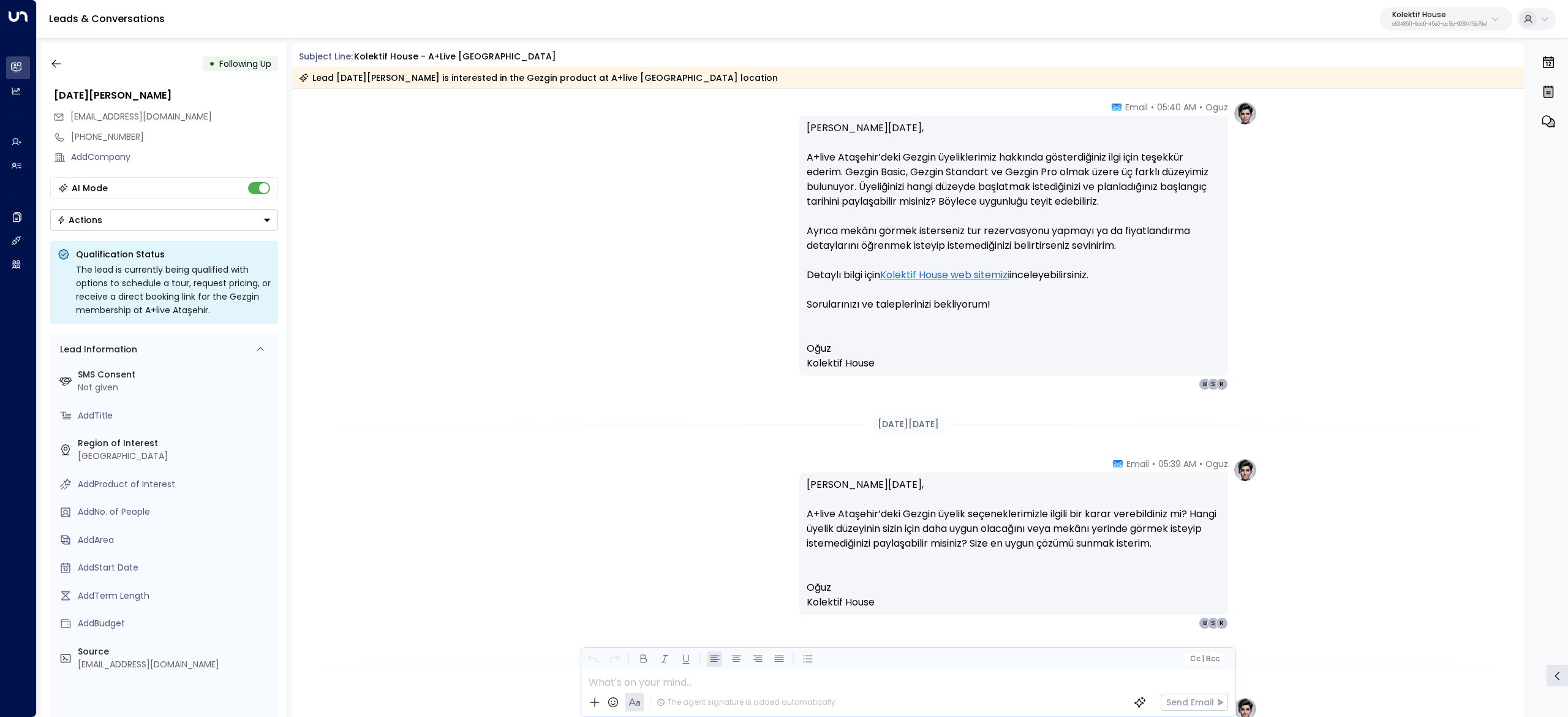
scroll to position [459, 0]
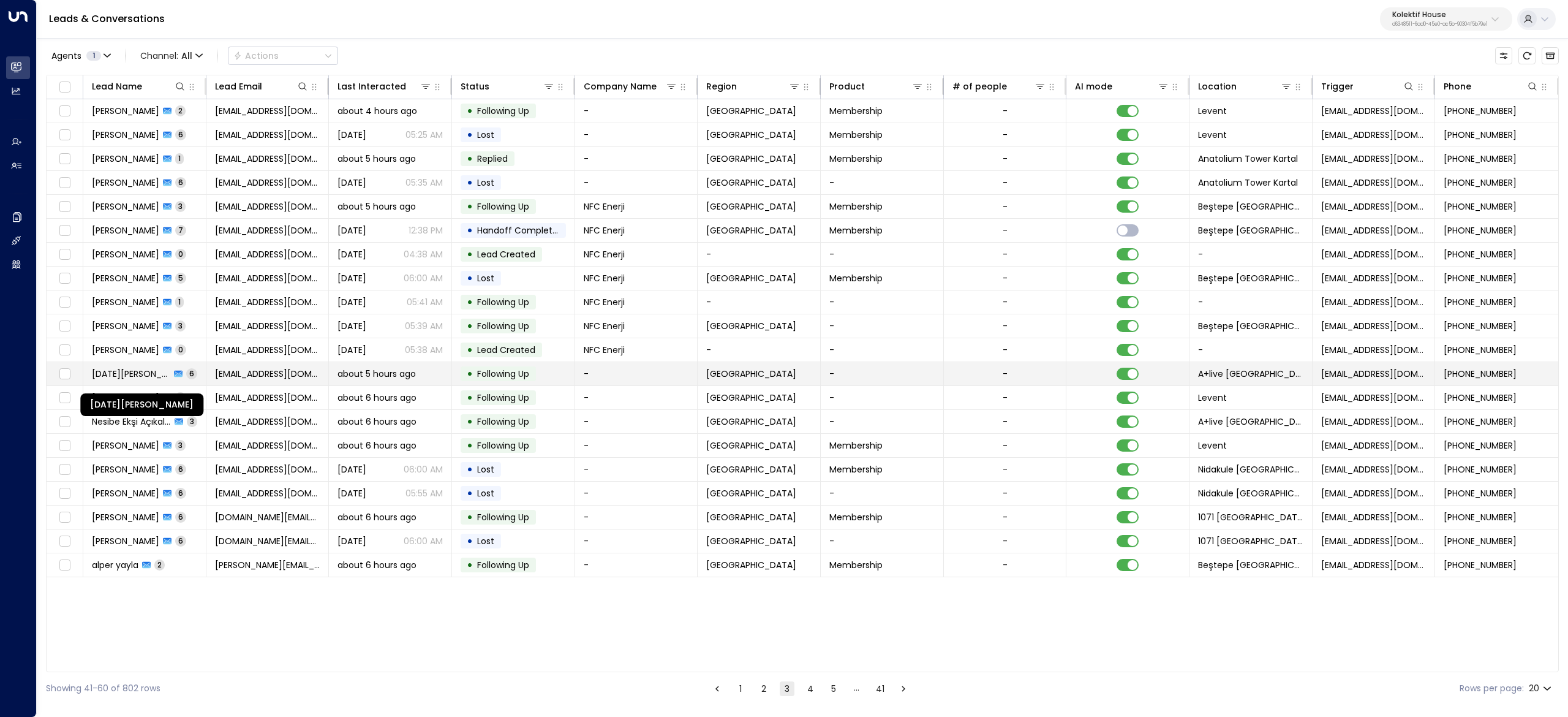
click at [110, 380] on span "[DATE][PERSON_NAME]" at bounding box center [131, 373] width 78 height 12
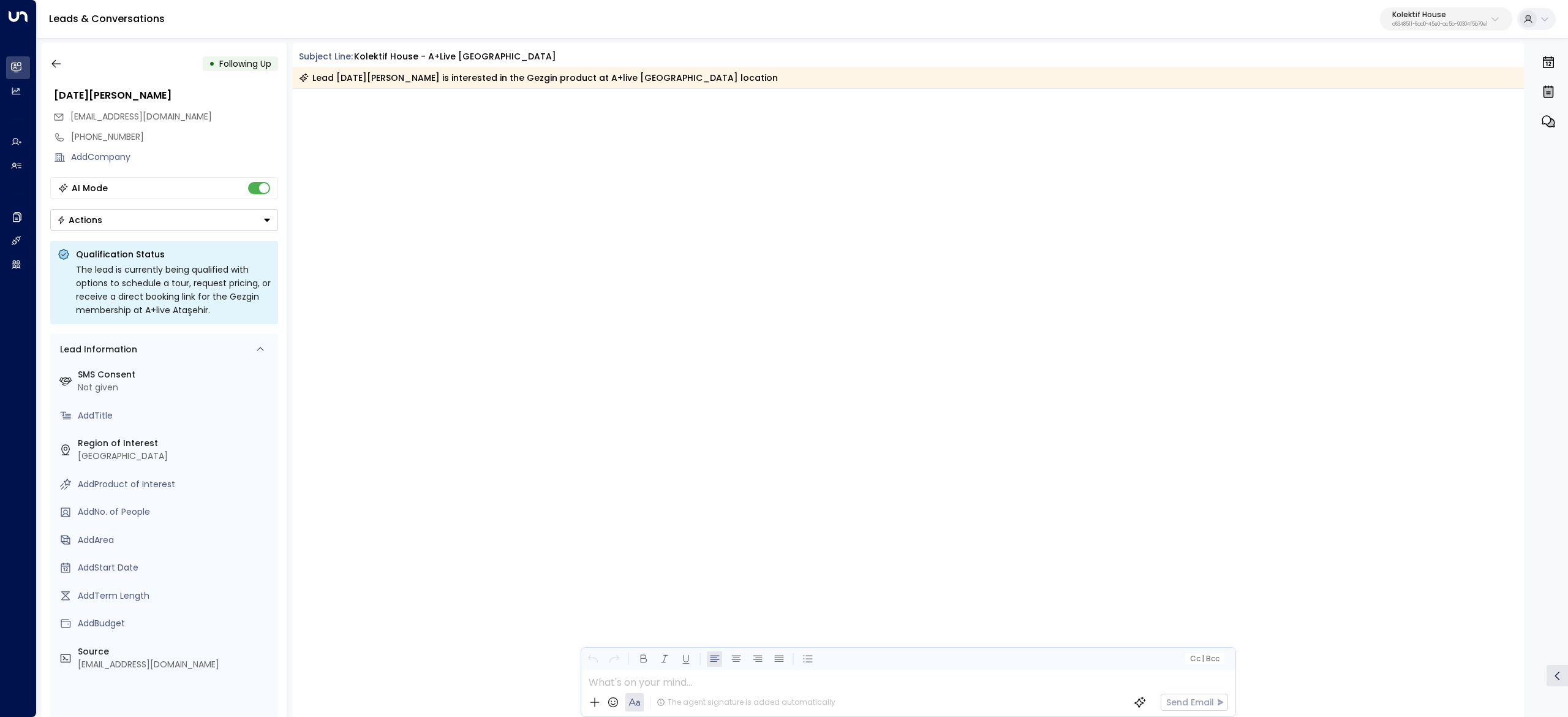
scroll to position [2291, 0]
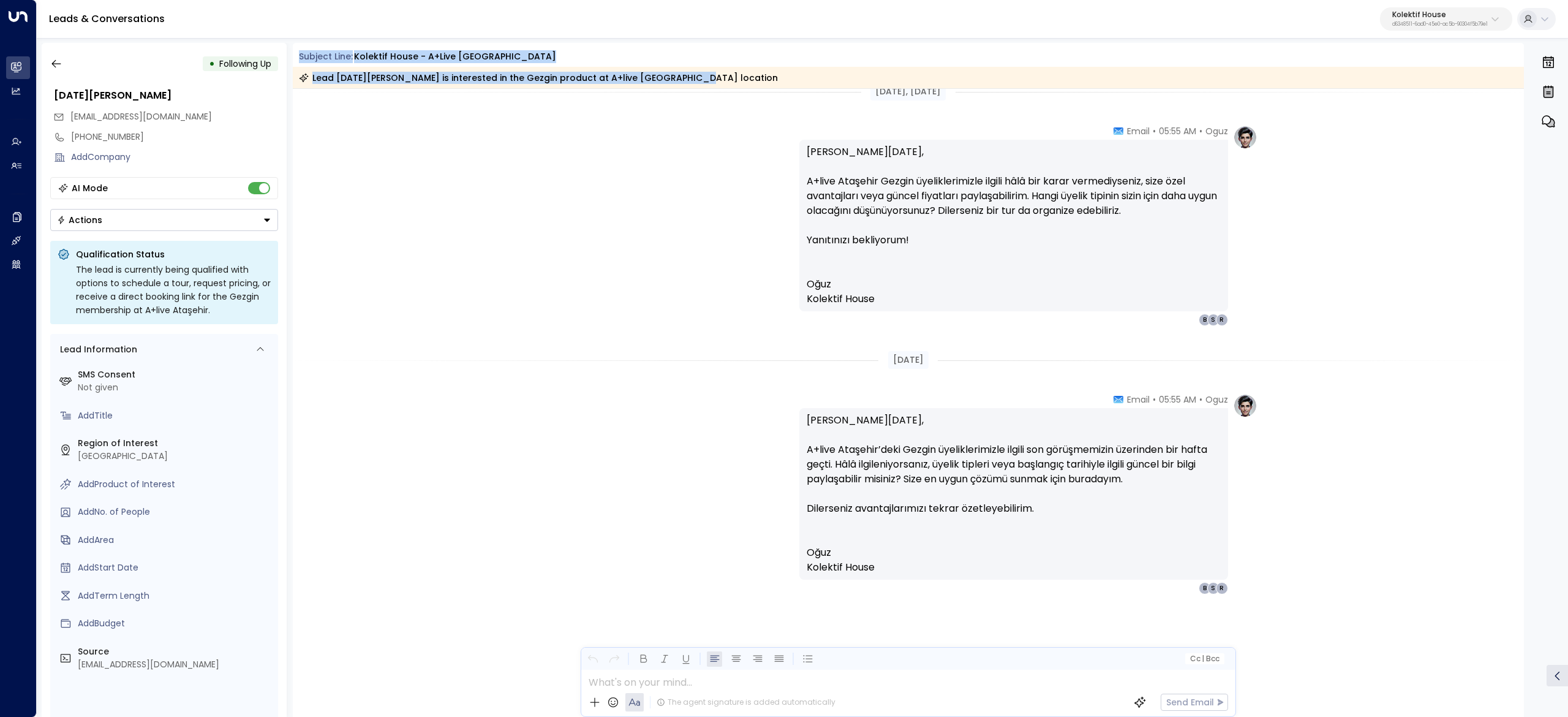
drag, startPoint x: 294, startPoint y: 52, endPoint x: 719, endPoint y: 86, distance: 426.4
click at [719, 86] on div "Subject Line: Kolektif House - A+live Ataşehir Lead [DATE][PERSON_NAME] is inte…" at bounding box center [909, 69] width 1232 height 38
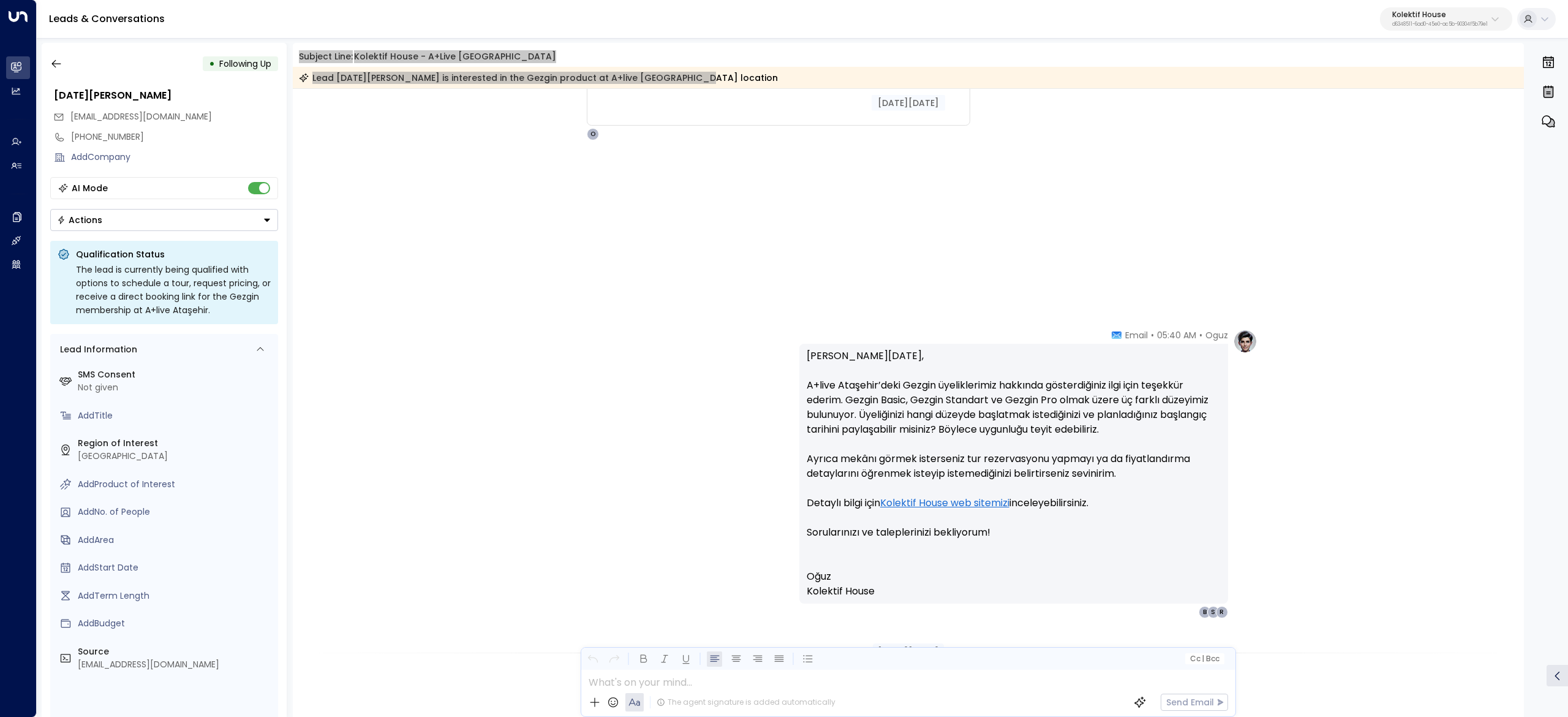
scroll to position [0, 0]
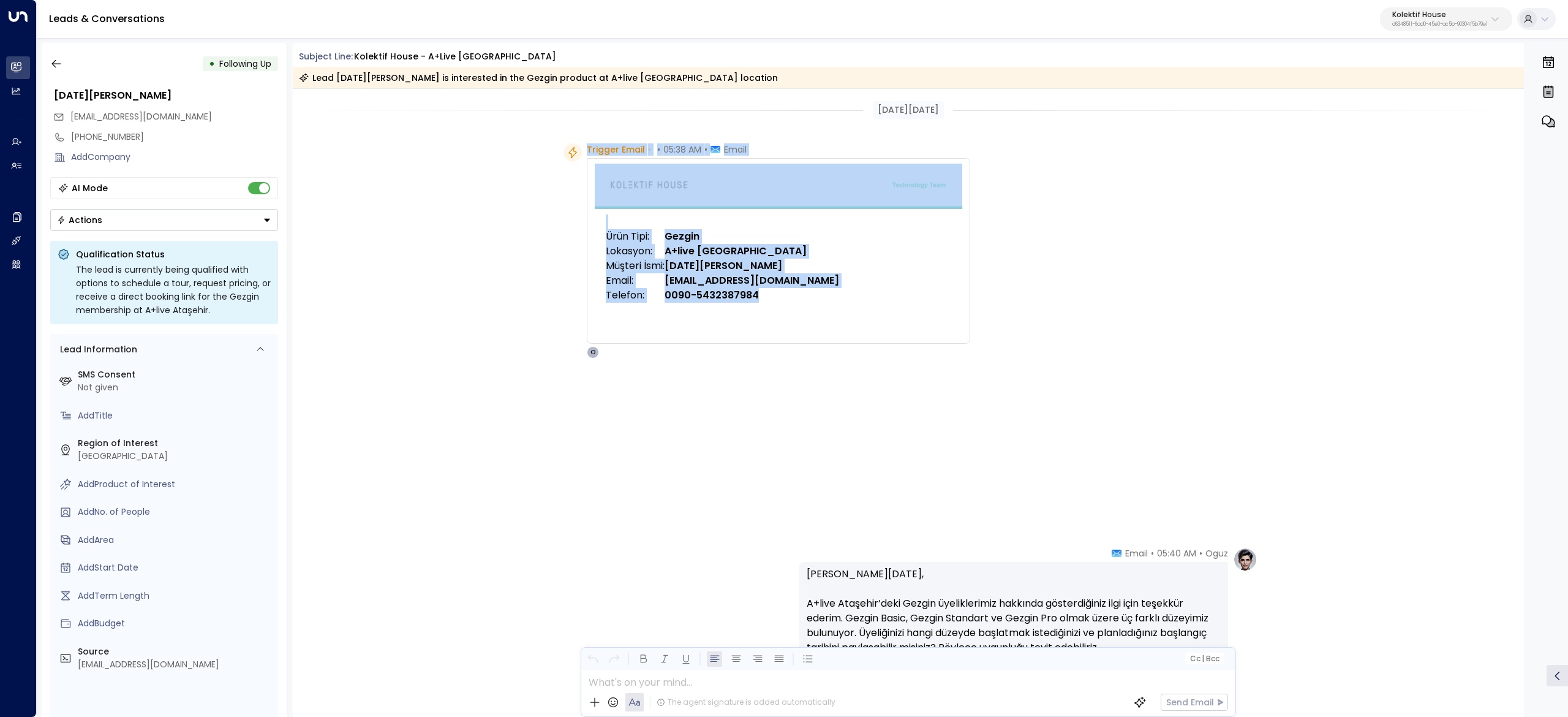
drag, startPoint x: 671, startPoint y: 173, endPoint x: 981, endPoint y: 437, distance: 407.2
click at [970, 358] on div "Trigger Email • • 05:38 AM • Email Ürün Tipi: Gezgin Lokasyon: A+live Ataşehir …" at bounding box center [767, 251] width 407 height 215
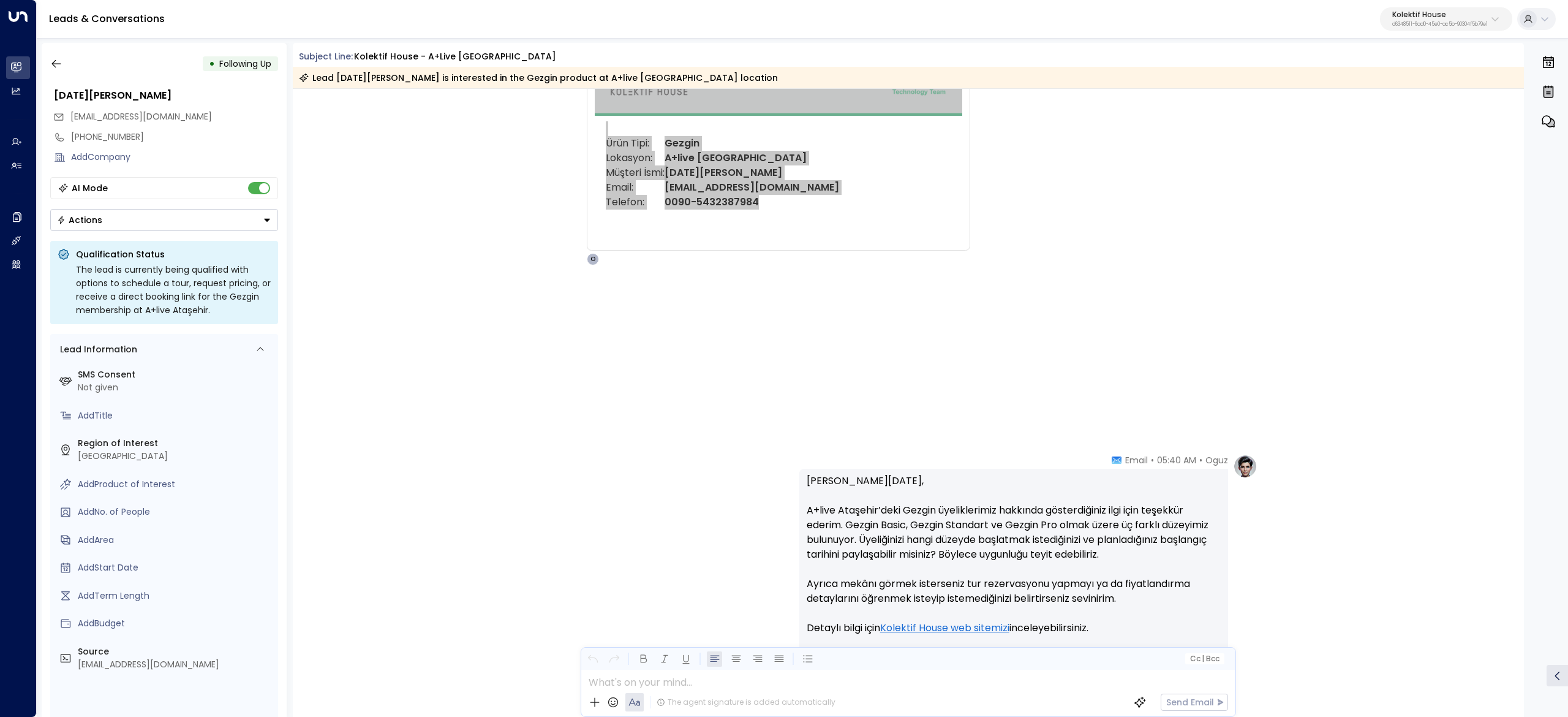
scroll to position [368, 0]
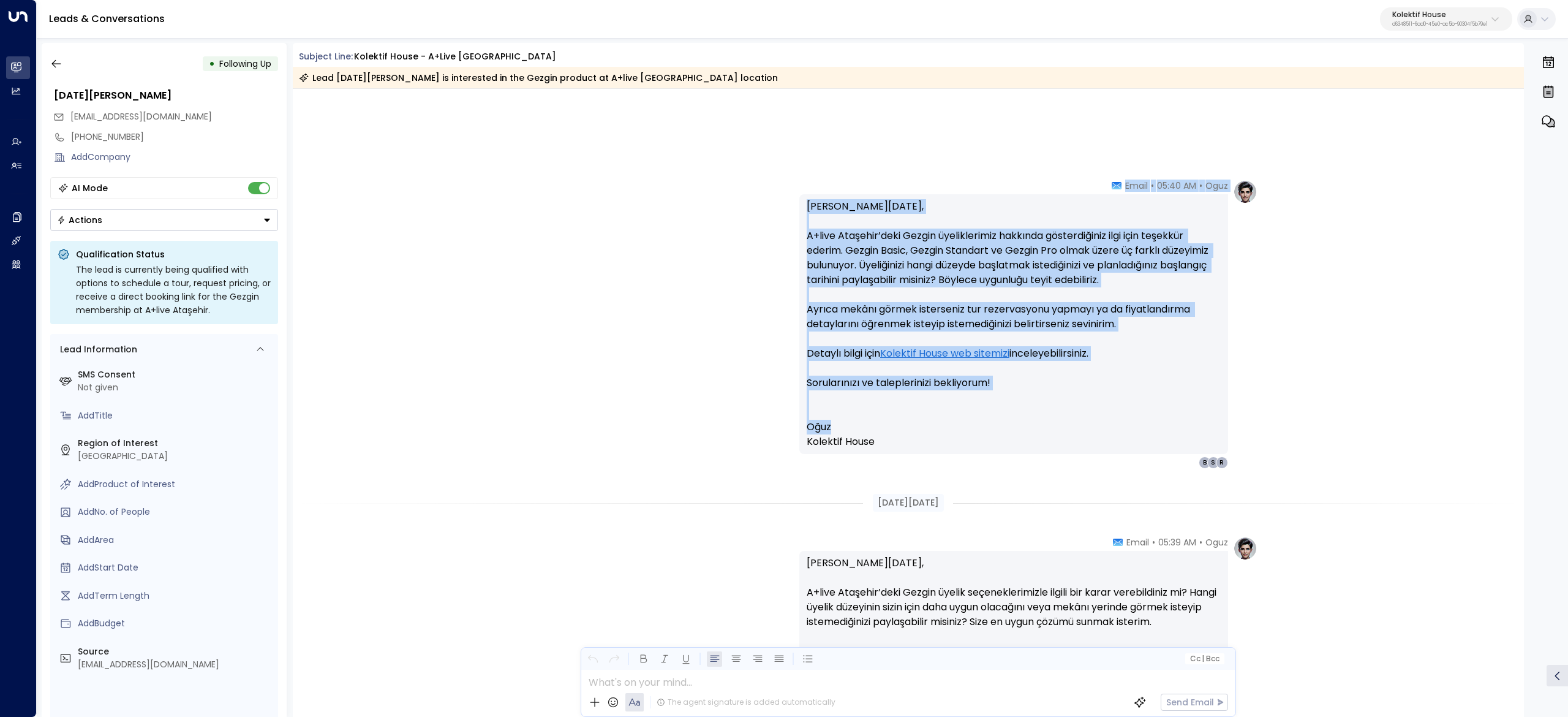
drag, startPoint x: 929, startPoint y: 434, endPoint x: 1113, endPoint y: 174, distance: 318.5
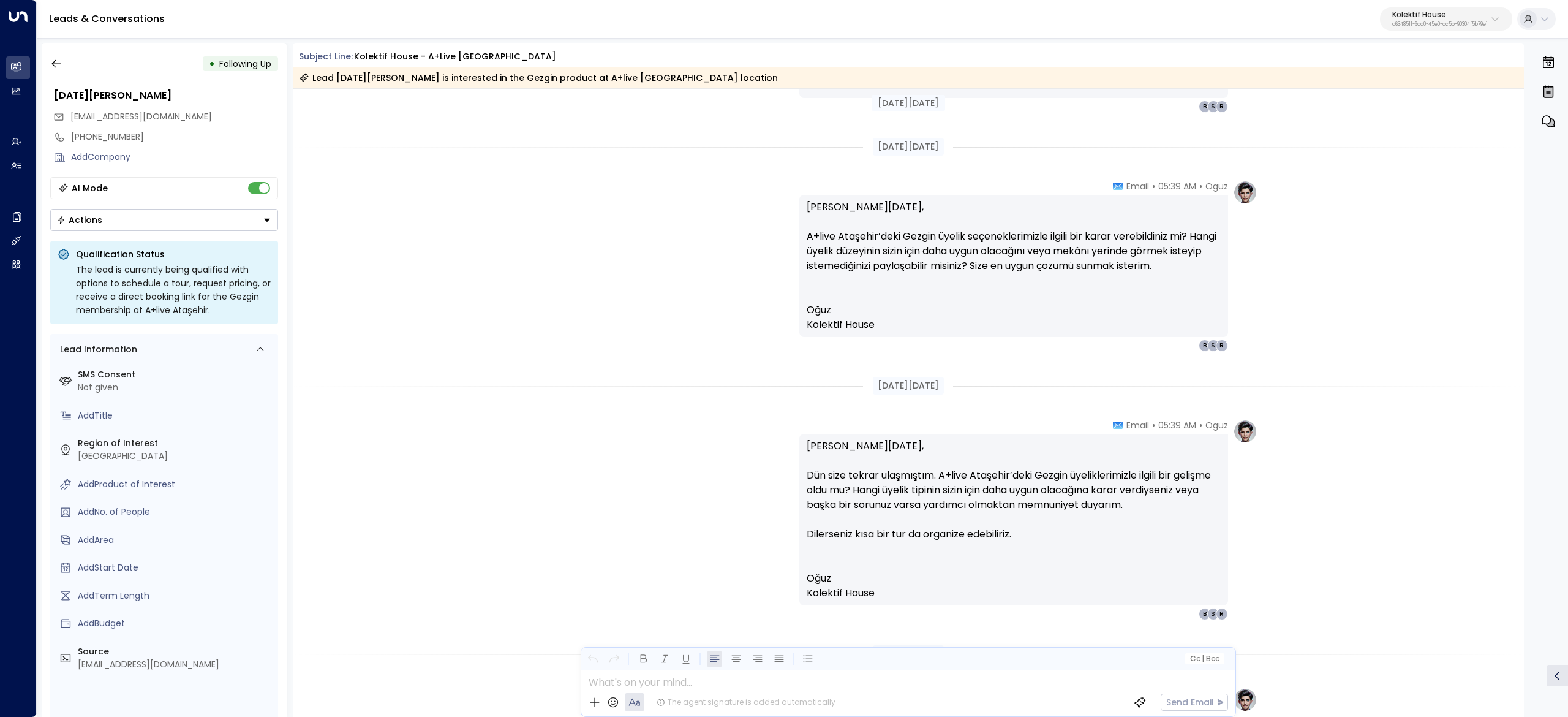
scroll to position [735, 0]
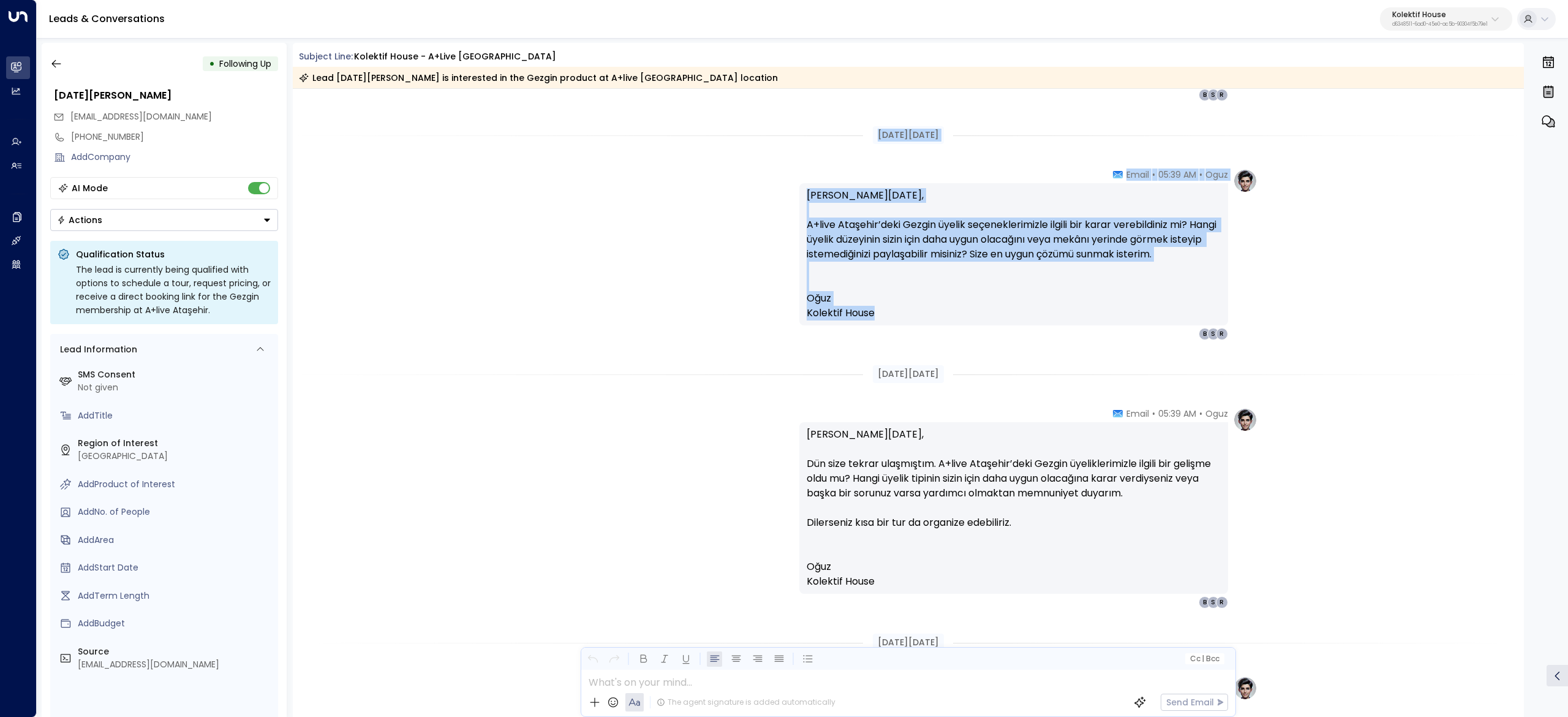
drag, startPoint x: 902, startPoint y: 311, endPoint x: 860, endPoint y: 119, distance: 196.5
click at [861, 119] on div "[DATE][DATE] Trigger Email • • 05:38 AM • Email Ürün Tipi: Gezgin Lokasyon: A+l…" at bounding box center [909, 452] width 1232 height 2198
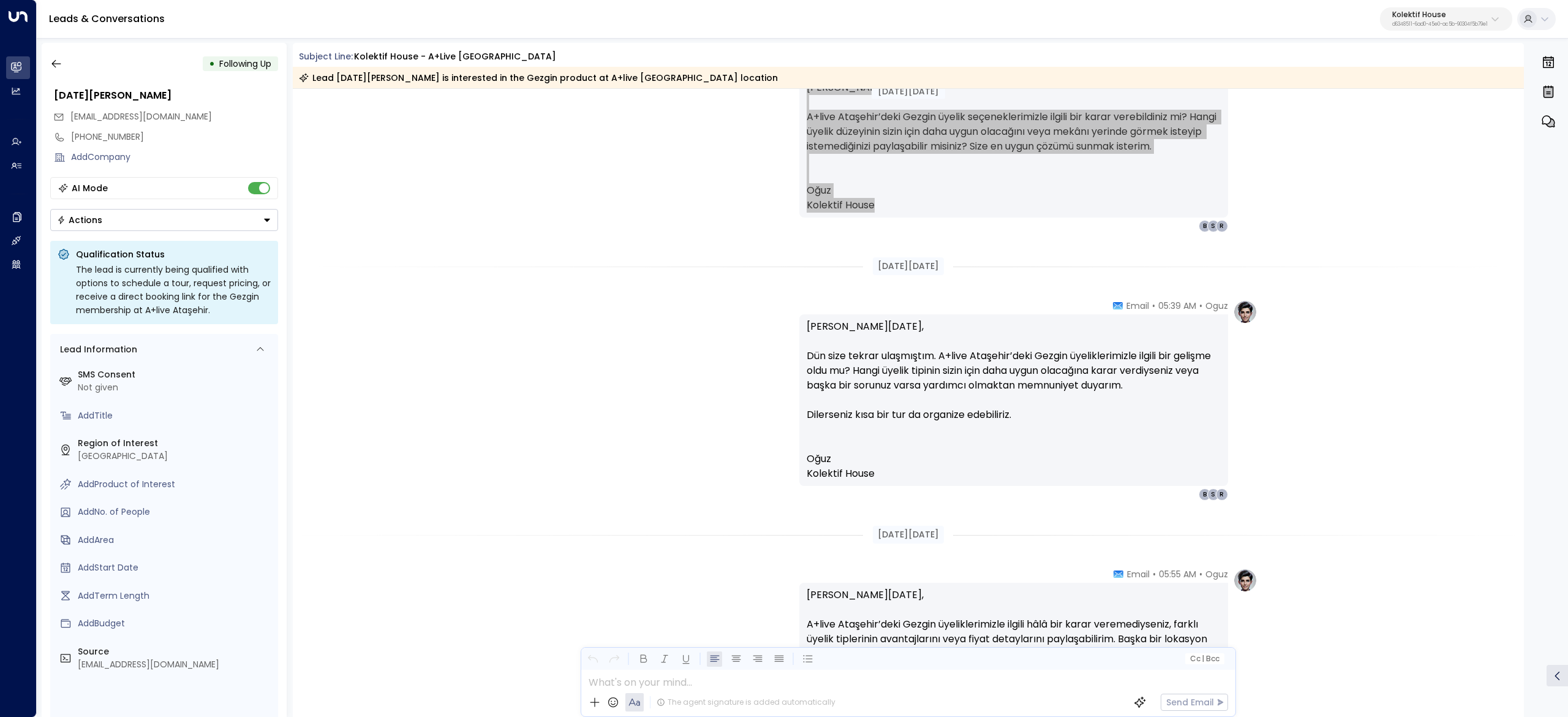
scroll to position [980, 0]
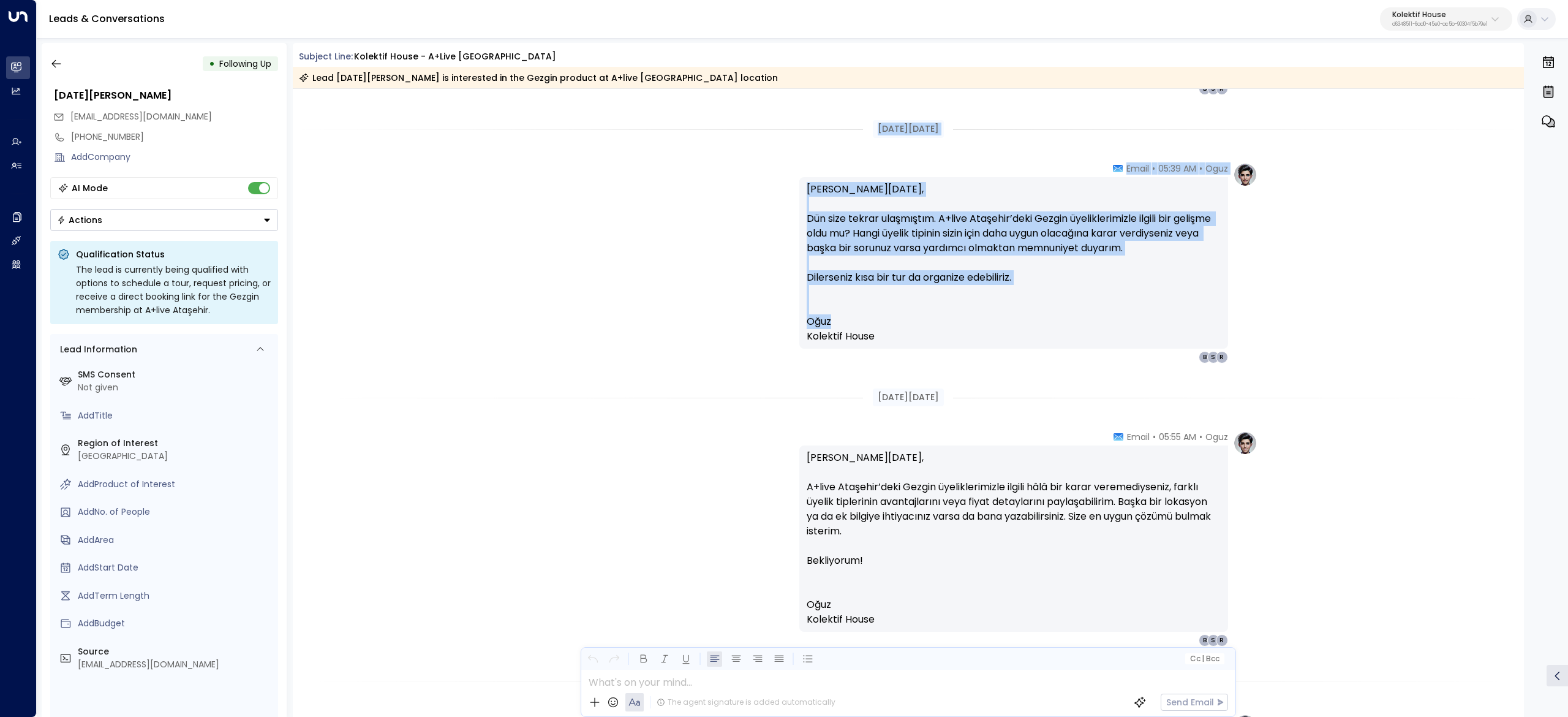
drag, startPoint x: 1016, startPoint y: 318, endPoint x: 829, endPoint y: 126, distance: 268.0
click at [829, 126] on div "[DATE][DATE] Oguz • 05:39 AM • Email [PERSON_NAME][DATE], A+live Ataşehir’deki …" at bounding box center [909, 207] width 1232 height 2198
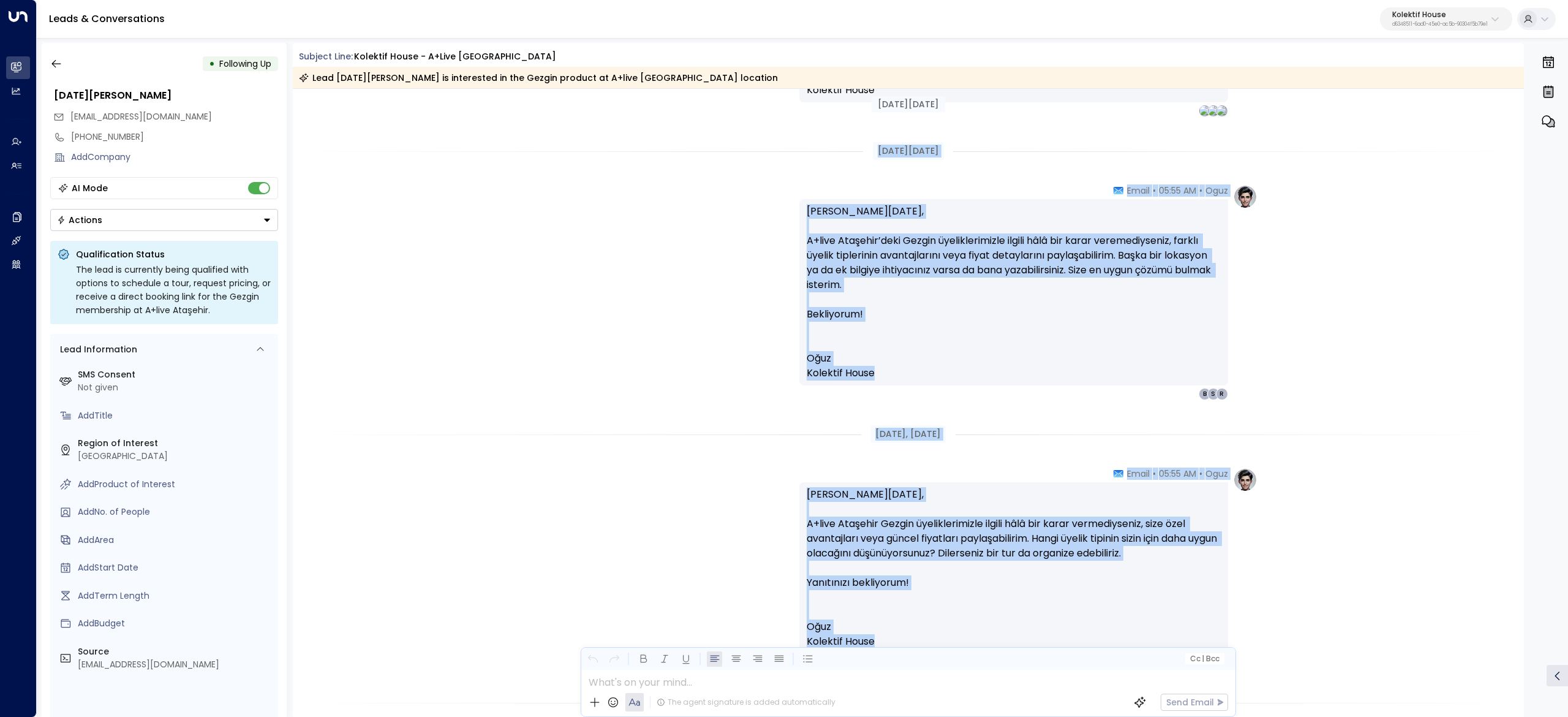
scroll to position [1226, 0]
drag, startPoint x: 898, startPoint y: 528, endPoint x: 847, endPoint y: 164, distance: 367.6
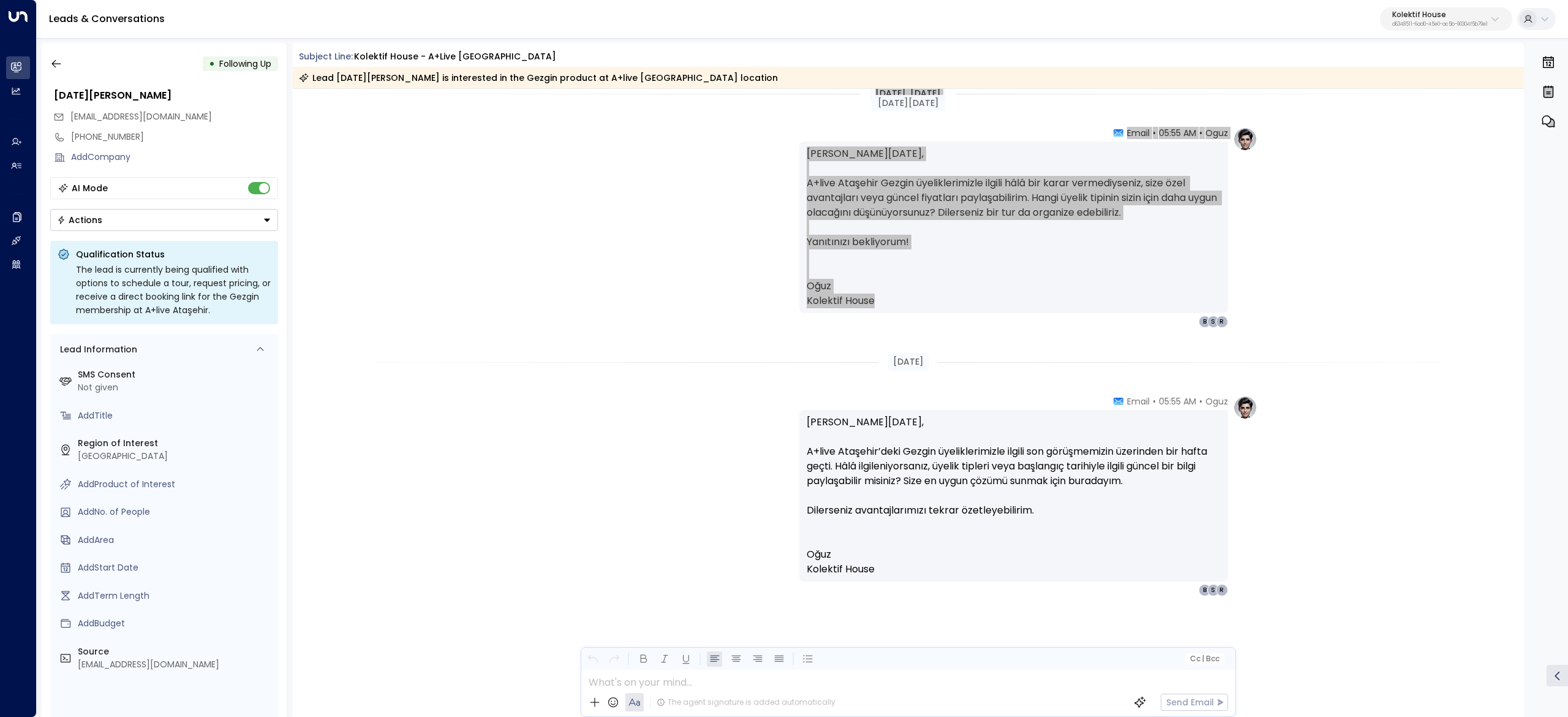
scroll to position [1569, 0]
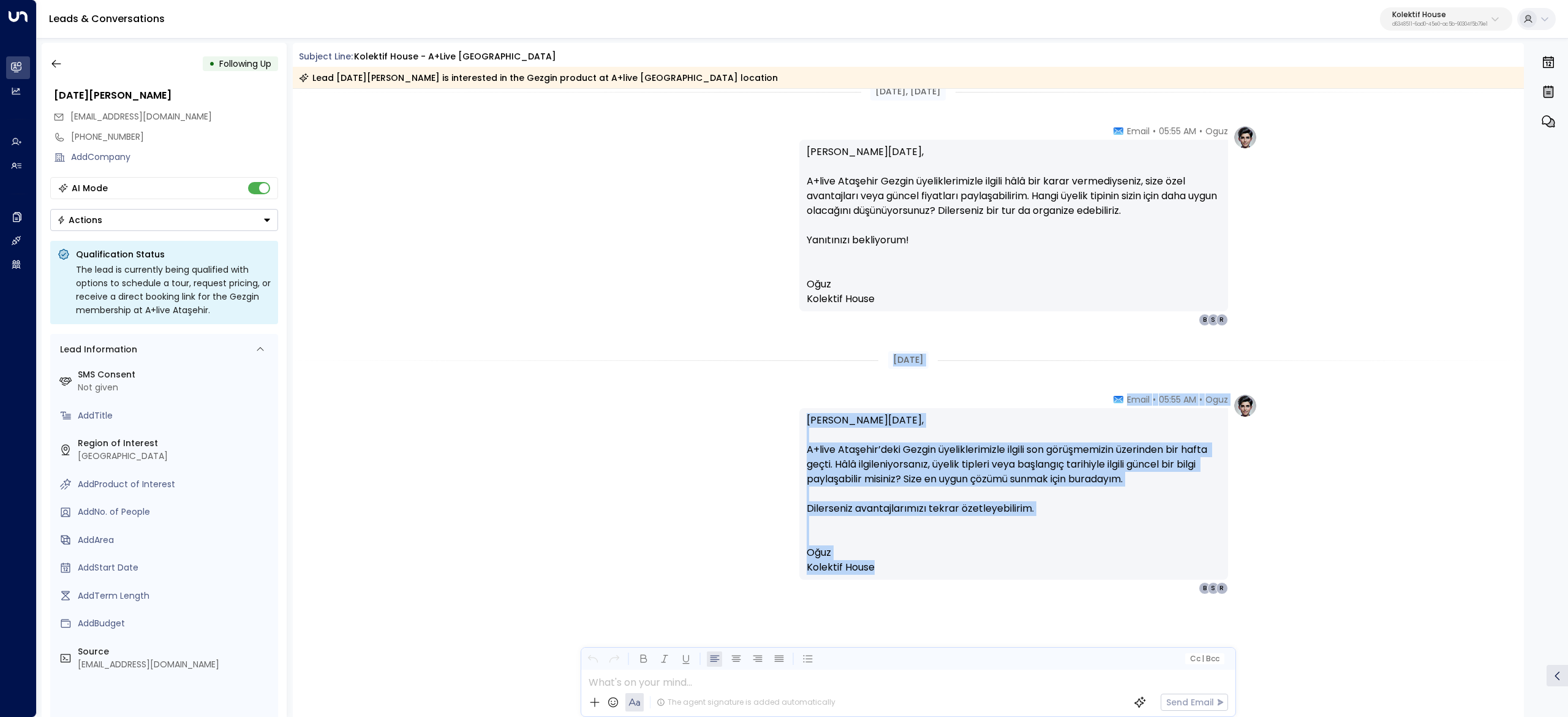
drag, startPoint x: 909, startPoint y: 560, endPoint x: 823, endPoint y: 322, distance: 253.1
